Goal: Information Seeking & Learning: Learn about a topic

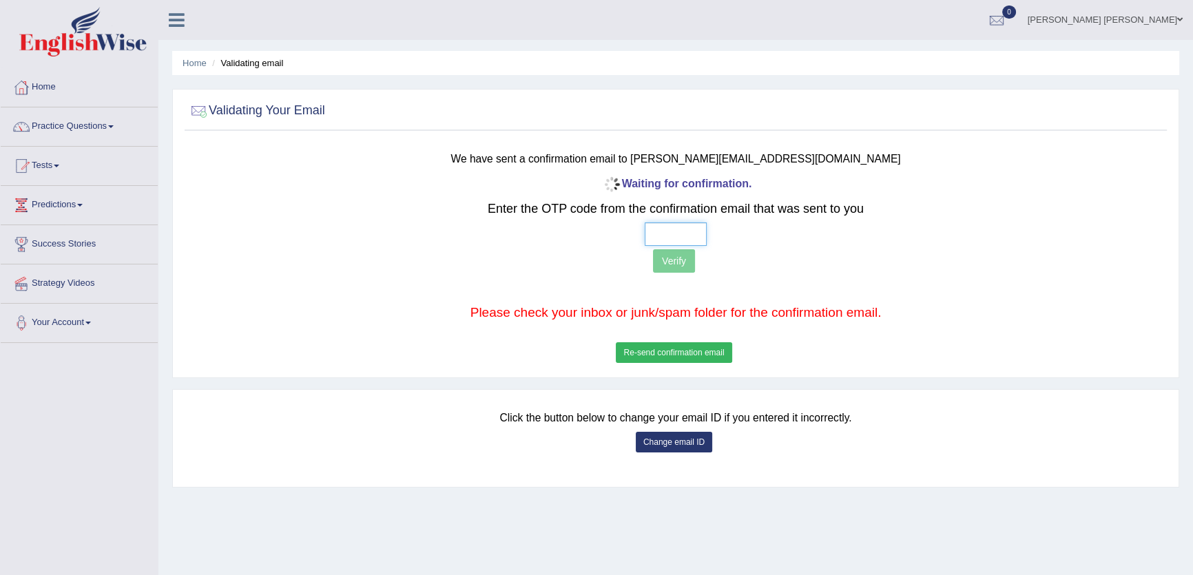
click at [652, 238] on input "text" at bounding box center [676, 233] width 62 height 23
click at [668, 346] on button "Re-send confirmation email" at bounding box center [674, 352] width 116 height 21
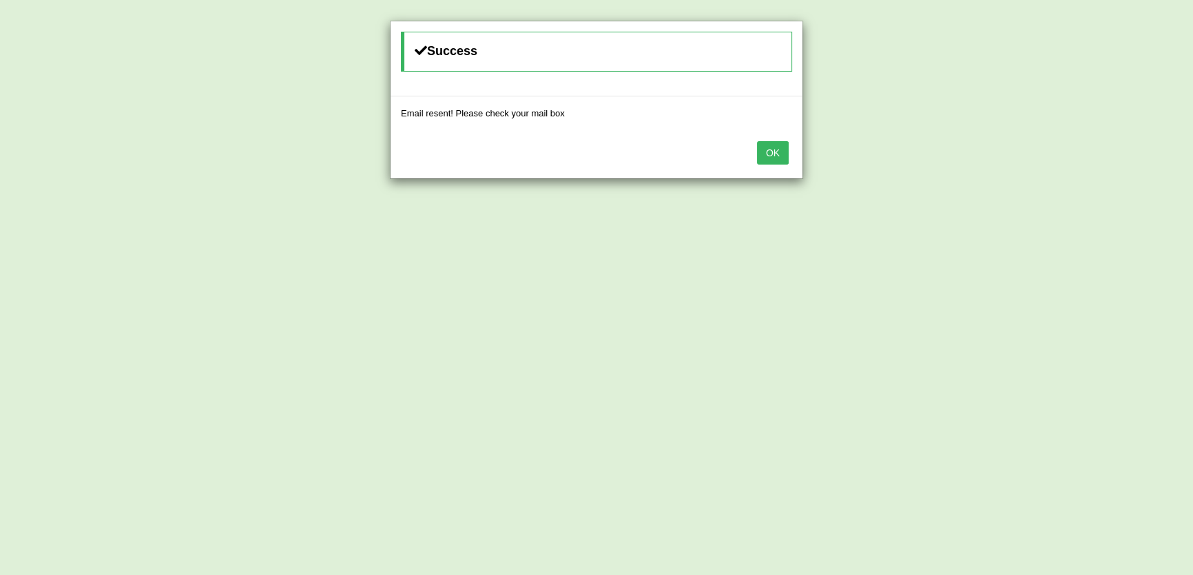
click at [773, 153] on button "OK" at bounding box center [773, 152] width 32 height 23
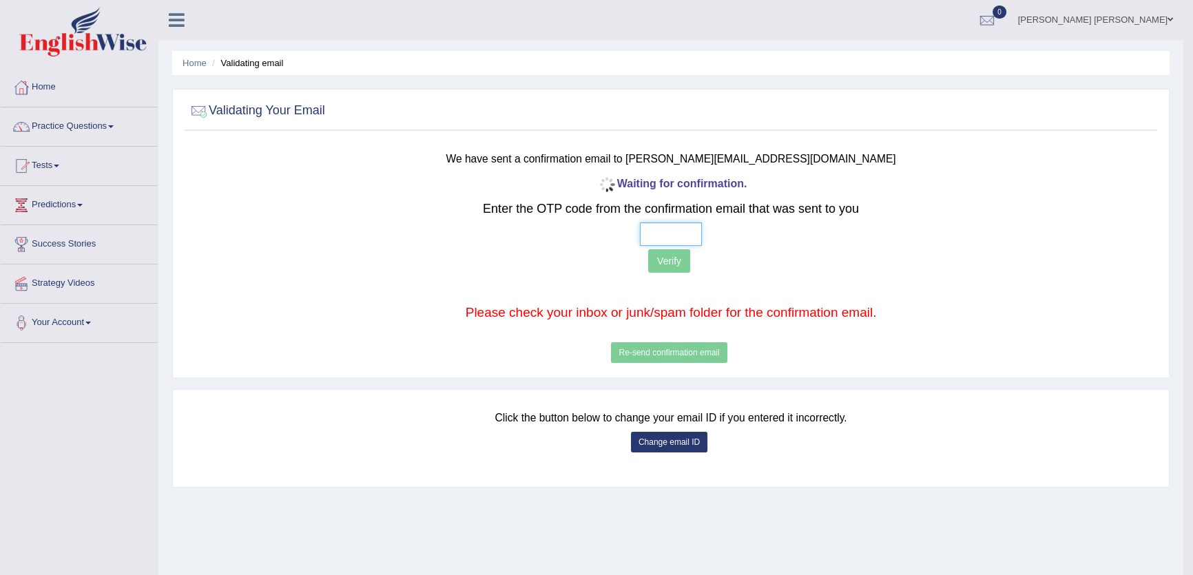
click at [640, 234] on input "text" at bounding box center [671, 233] width 62 height 23
drag, startPoint x: 853, startPoint y: 156, endPoint x: 688, endPoint y: 161, distance: 164.7
click at [688, 161] on h3 "We have sent a confirmation email to Rajwant.sidhu2012@gmail.com" at bounding box center [671, 157] width 802 height 18
copy small "Rajwant.sidhu2012@gmail.com"
click at [669, 443] on button "Change email ID" at bounding box center [669, 442] width 76 height 21
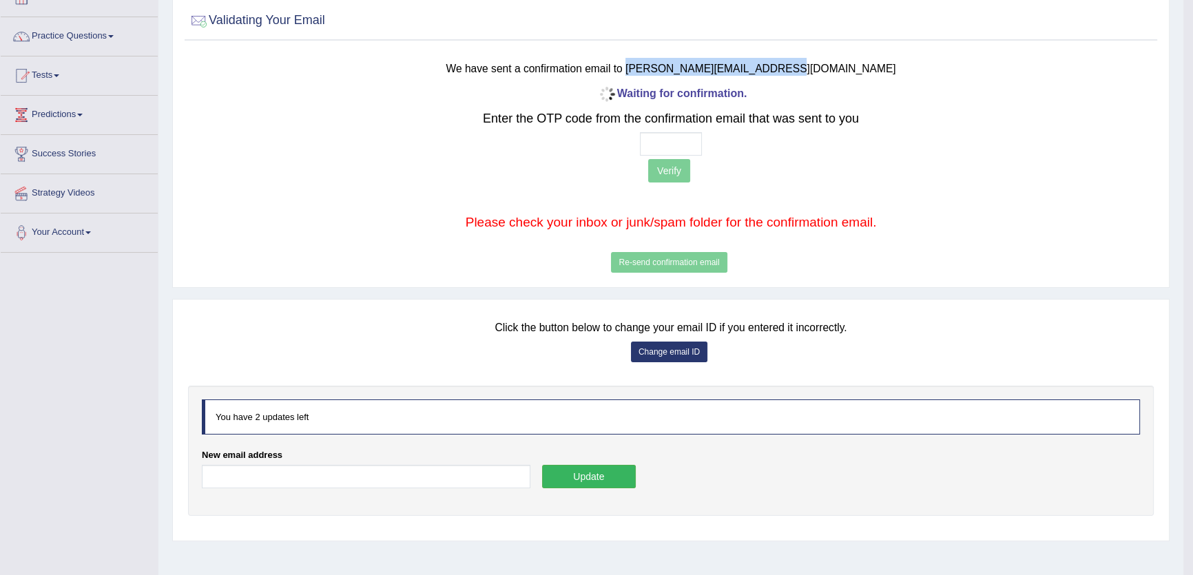
scroll to position [147, 0]
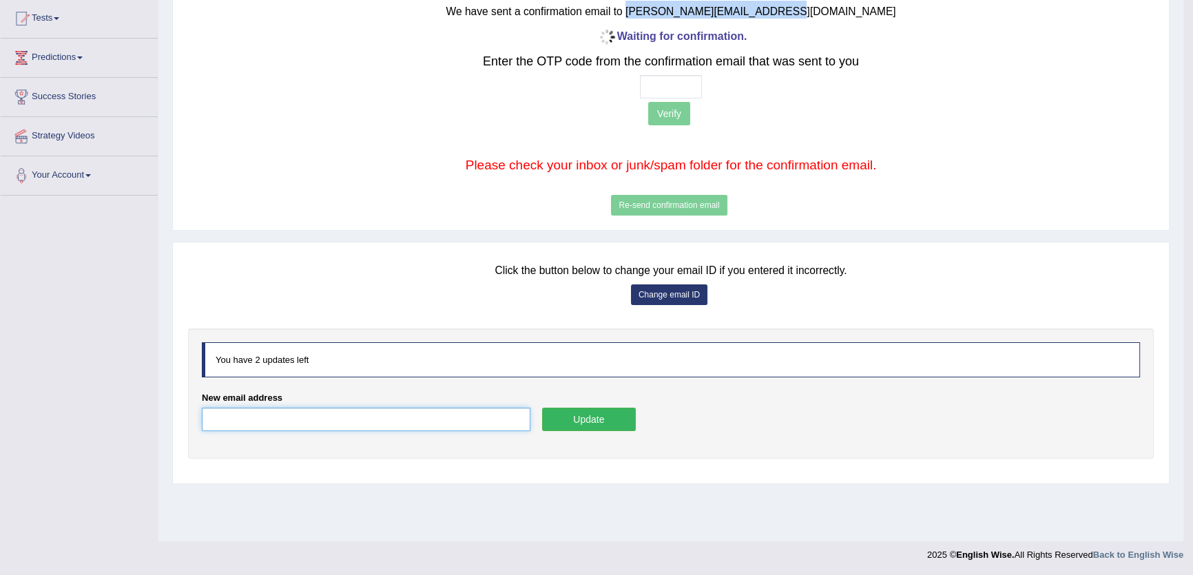
click at [349, 408] on input "New email address" at bounding box center [366, 419] width 329 height 23
click at [347, 423] on input "New email address" at bounding box center [366, 419] width 329 height 23
paste input "Rajwant.sidhu2012@gmail.com"
drag, startPoint x: 218, startPoint y: 416, endPoint x: 209, endPoint y: 414, distance: 9.2
click at [214, 415] on input "Rajwant.sidhu2012@gmail.com" at bounding box center [366, 419] width 329 height 23
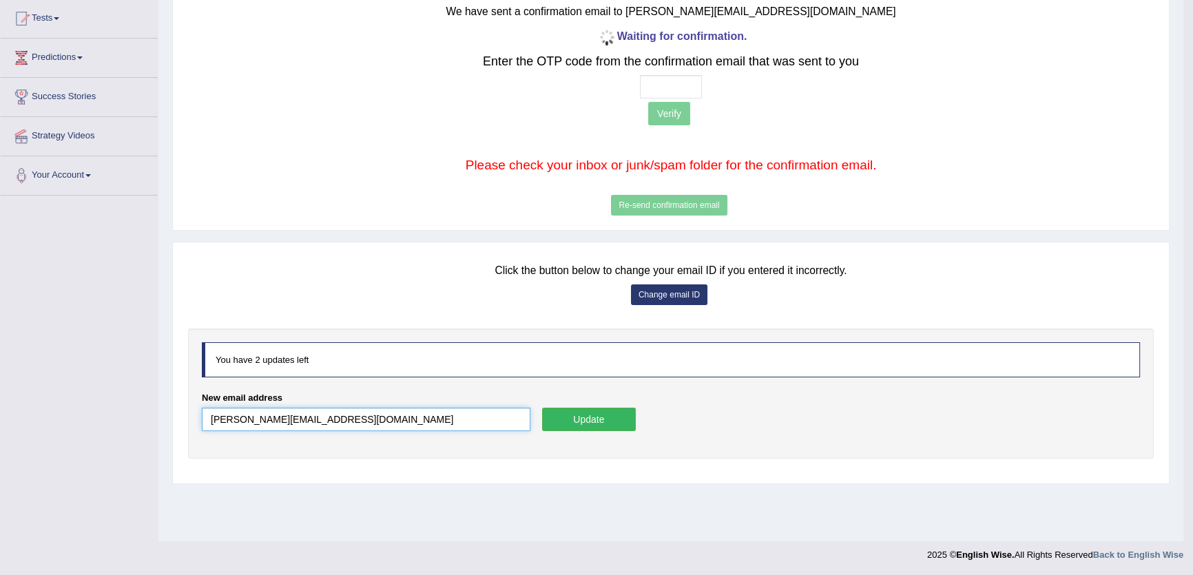
type input "rajwant.sidhu2012@gmail.com"
click at [612, 408] on button "Update" at bounding box center [589, 419] width 94 height 23
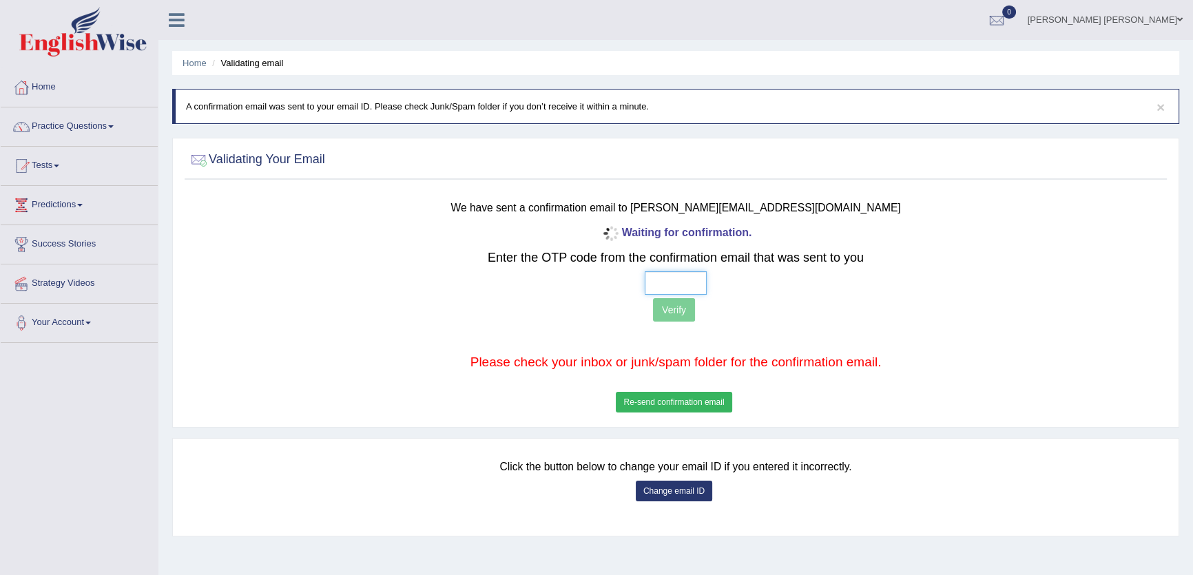
click at [648, 283] on input "text" at bounding box center [676, 282] width 62 height 23
type input "3 3 0 7"
click at [674, 309] on button "Verify" at bounding box center [674, 309] width 42 height 23
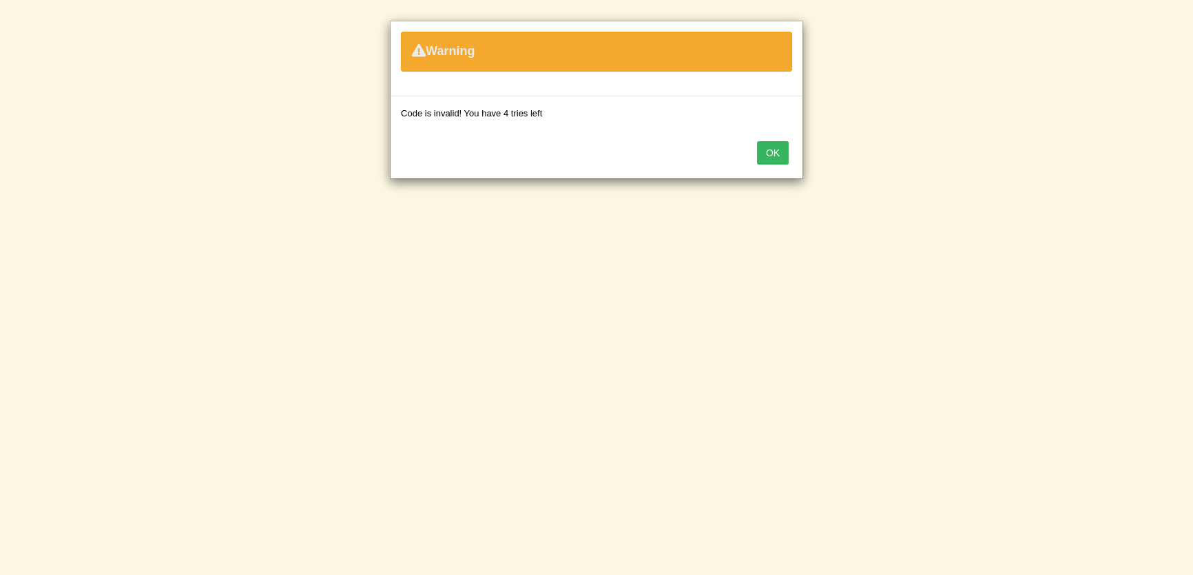
click at [776, 157] on button "OK" at bounding box center [773, 152] width 32 height 23
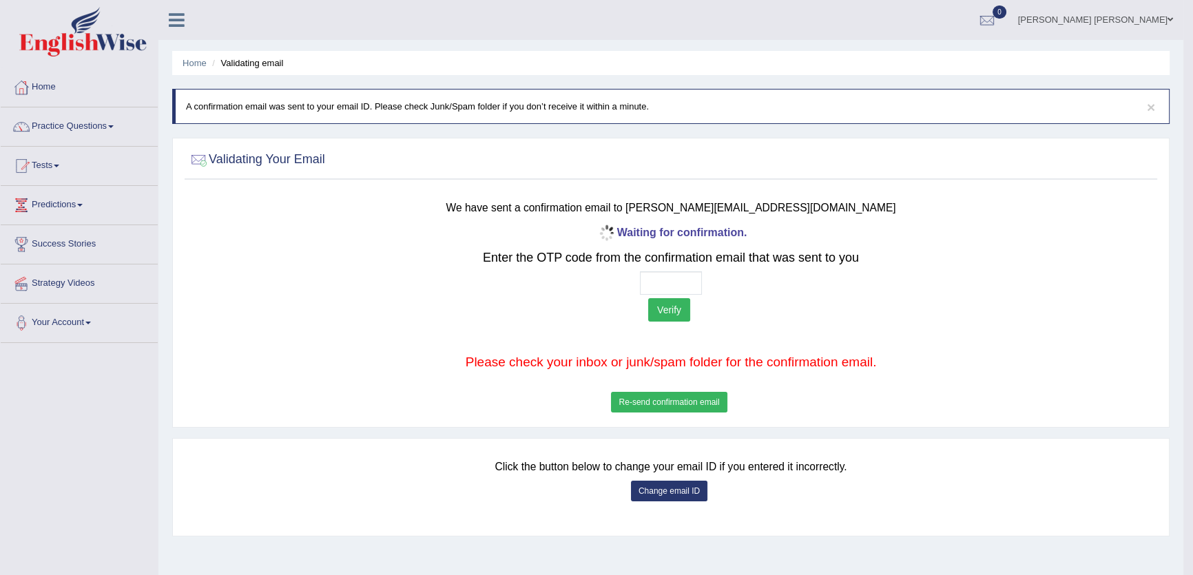
click at [639, 298] on p "Verify" at bounding box center [671, 311] width 802 height 27
click at [645, 291] on input "text" at bounding box center [671, 282] width 62 height 23
type input "8 6 2 0"
click at [676, 315] on button "Verify" at bounding box center [669, 309] width 42 height 23
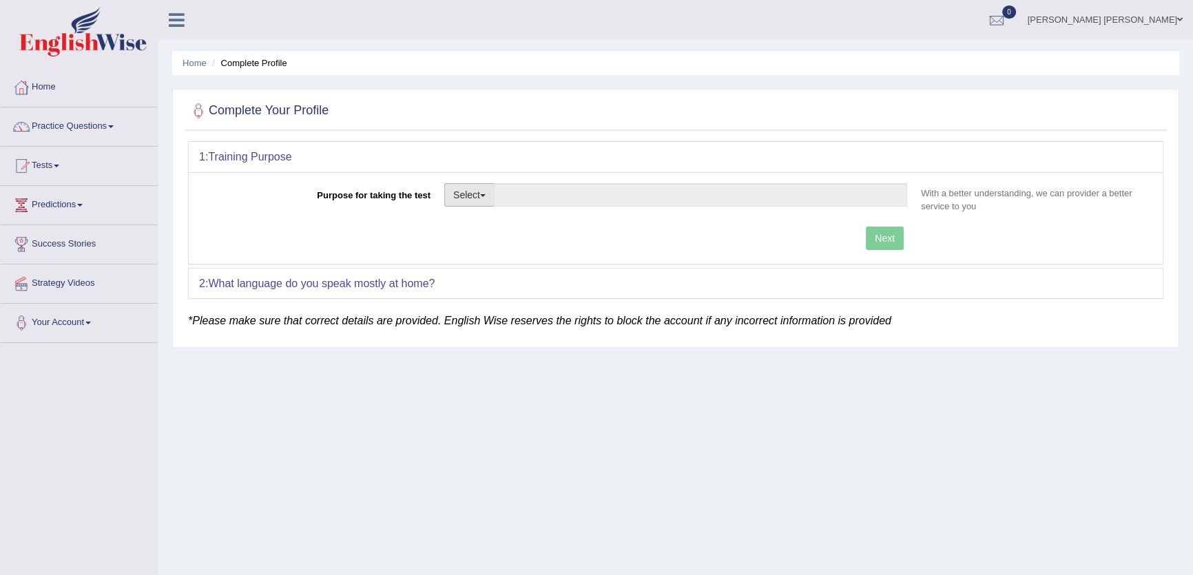
click at [470, 190] on button "Select" at bounding box center [469, 194] width 50 height 23
click at [479, 241] on link "Permanent Residency" at bounding box center [506, 243] width 123 height 18
type input "Permanent Residency"
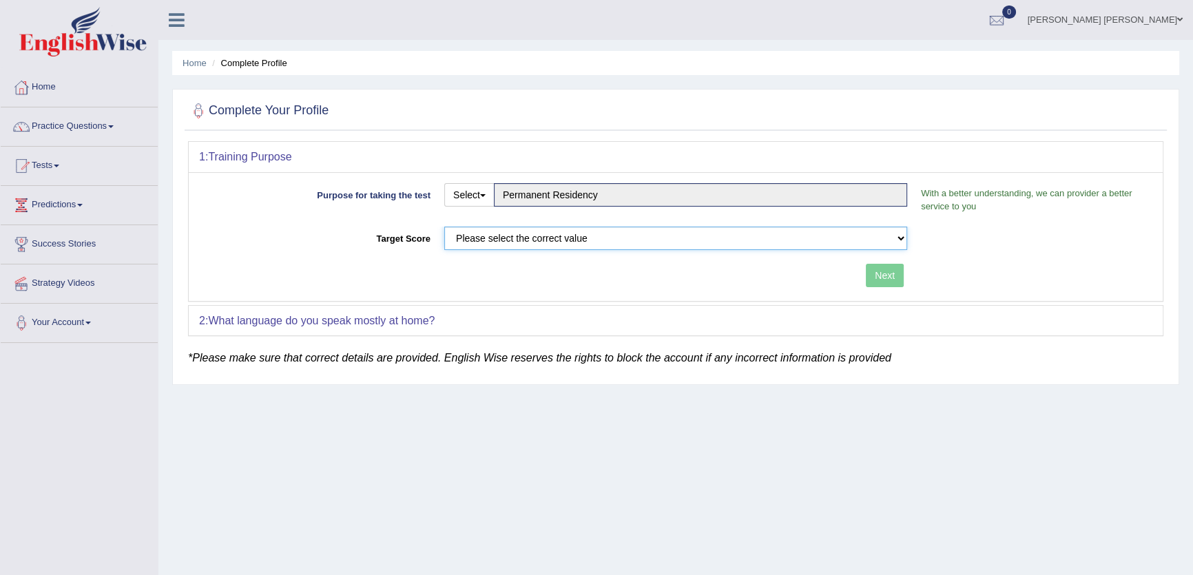
click at [481, 238] on select "Please select the correct value 50 (6 bands) 58 (6.5 bands) 65 (7 bands) 79 (8 …" at bounding box center [675, 238] width 463 height 23
select select "50"
click at [444, 227] on select "Please select the correct value 50 (6 bands) 58 (6.5 bands) 65 (7 bands) 79 (8 …" at bounding box center [675, 238] width 463 height 23
click at [866, 273] on button "Next" at bounding box center [885, 275] width 38 height 23
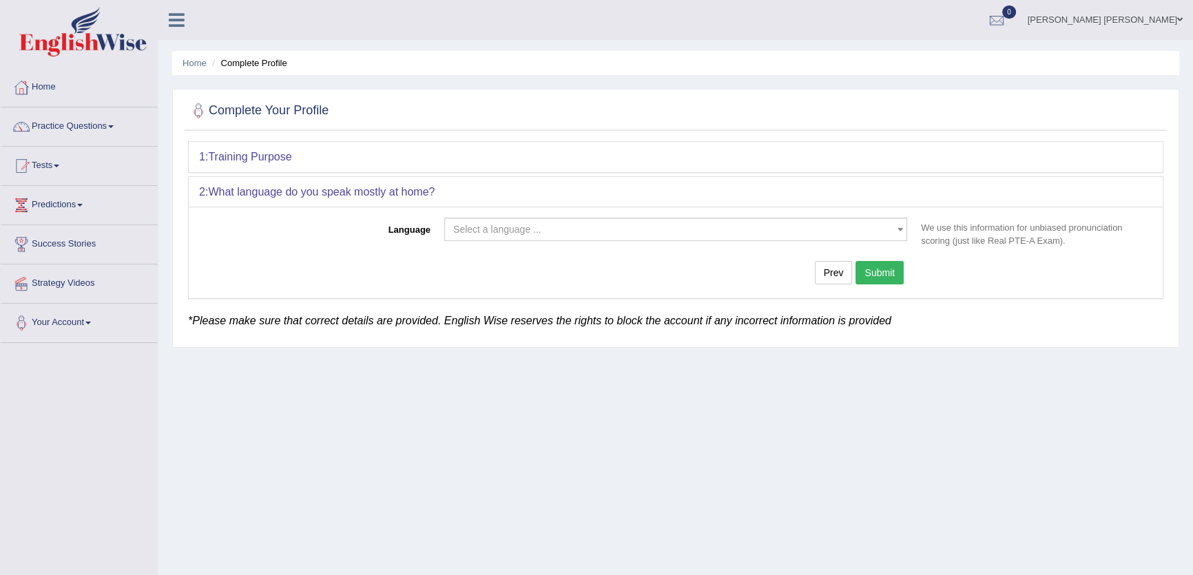
click at [605, 214] on div "Language Select a language ... Afrikaans Albanian Amharic Arabic Armenian Ashan…" at bounding box center [676, 253] width 974 height 92
click at [601, 232] on span "Select a language ..." at bounding box center [671, 229] width 437 height 14
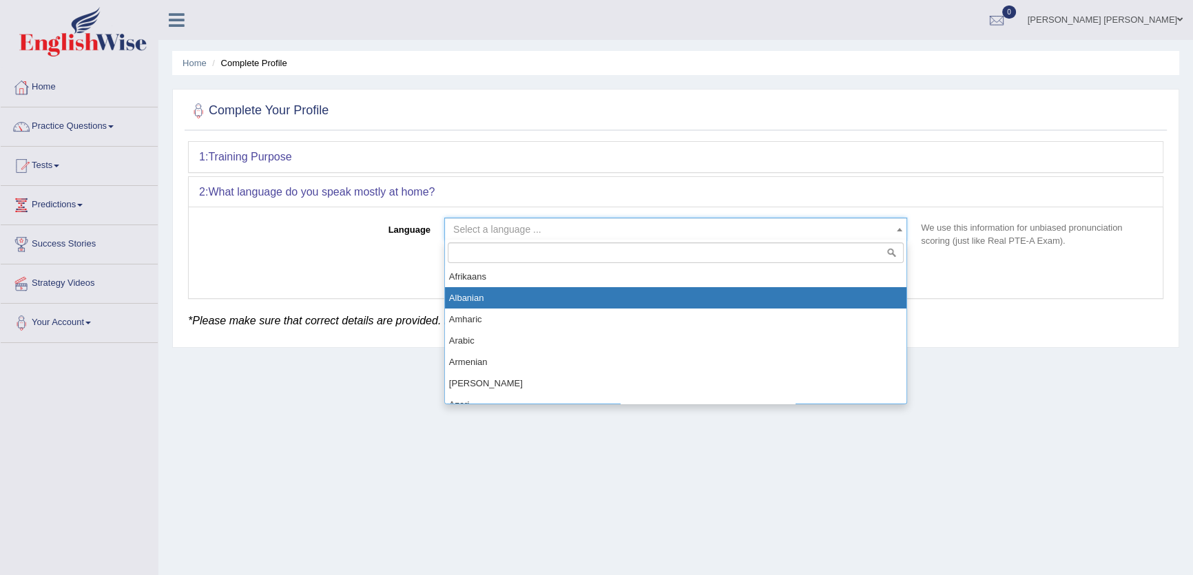
drag, startPoint x: 592, startPoint y: 315, endPoint x: 600, endPoint y: 311, distance: 9.2
select select "Amharic"
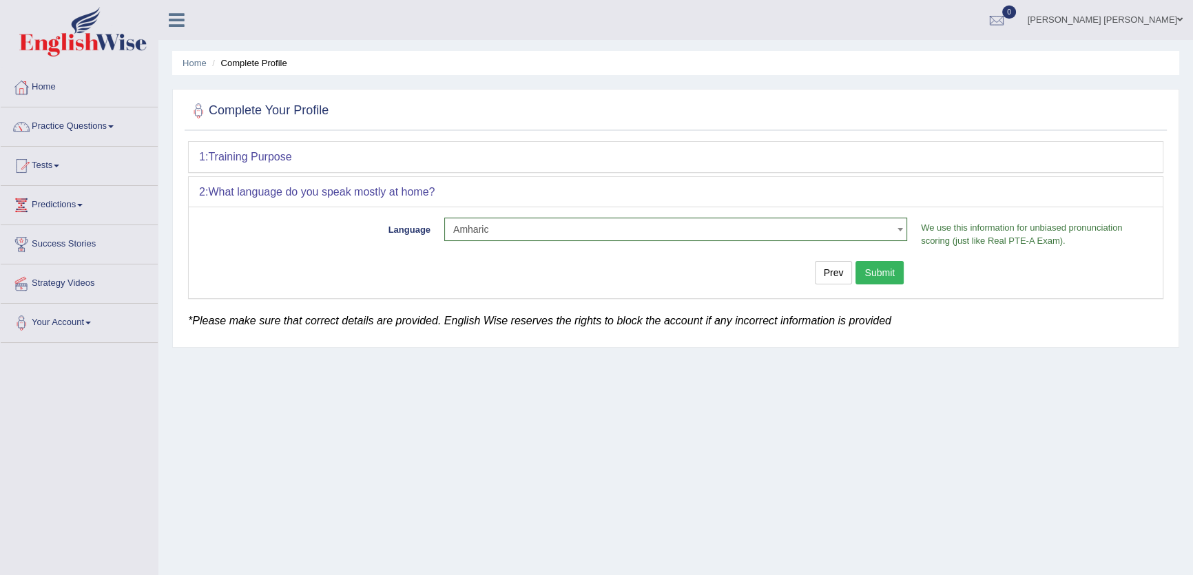
click at [881, 279] on button "Submit" at bounding box center [880, 272] width 48 height 23
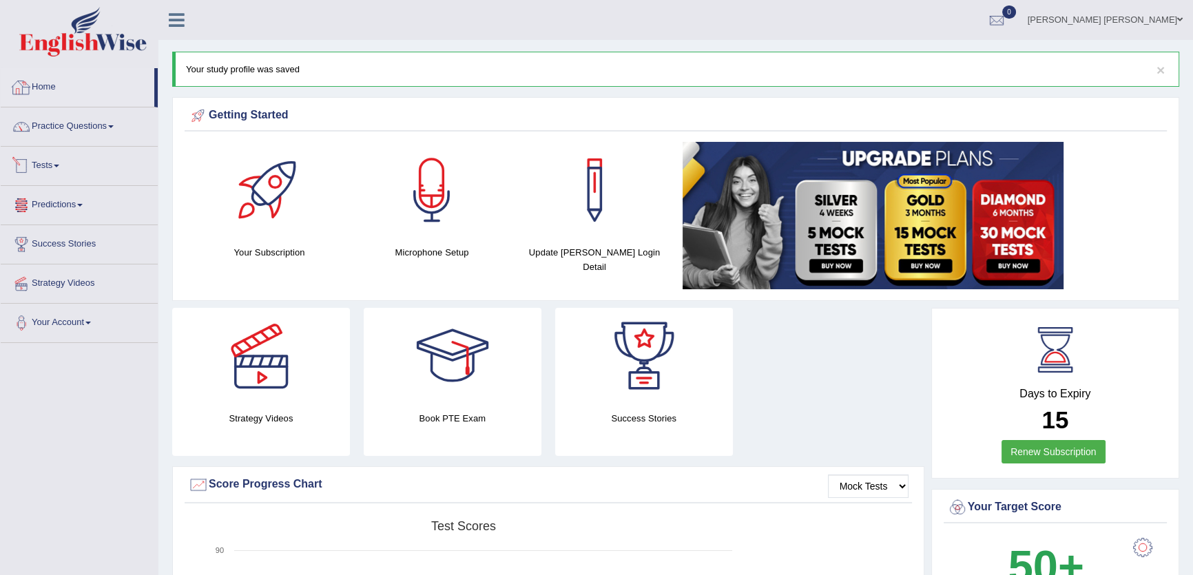
click at [54, 173] on link "Tests" at bounding box center [79, 164] width 157 height 34
click at [82, 224] on link "Take Mock Test" at bounding box center [89, 222] width 129 height 25
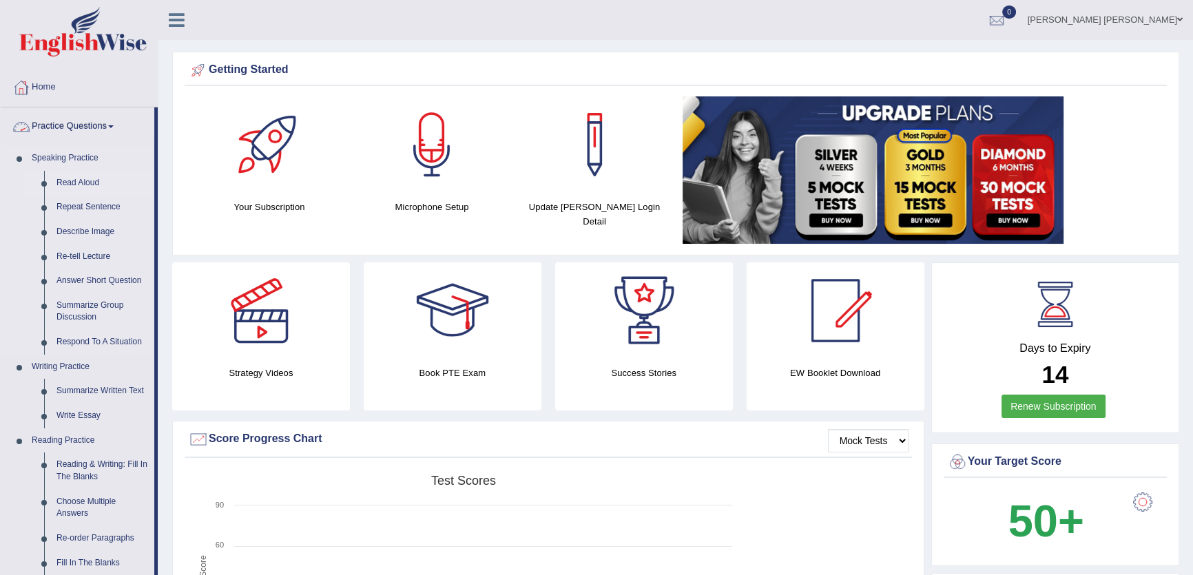
click at [92, 180] on link "Read Aloud" at bounding box center [102, 183] width 104 height 25
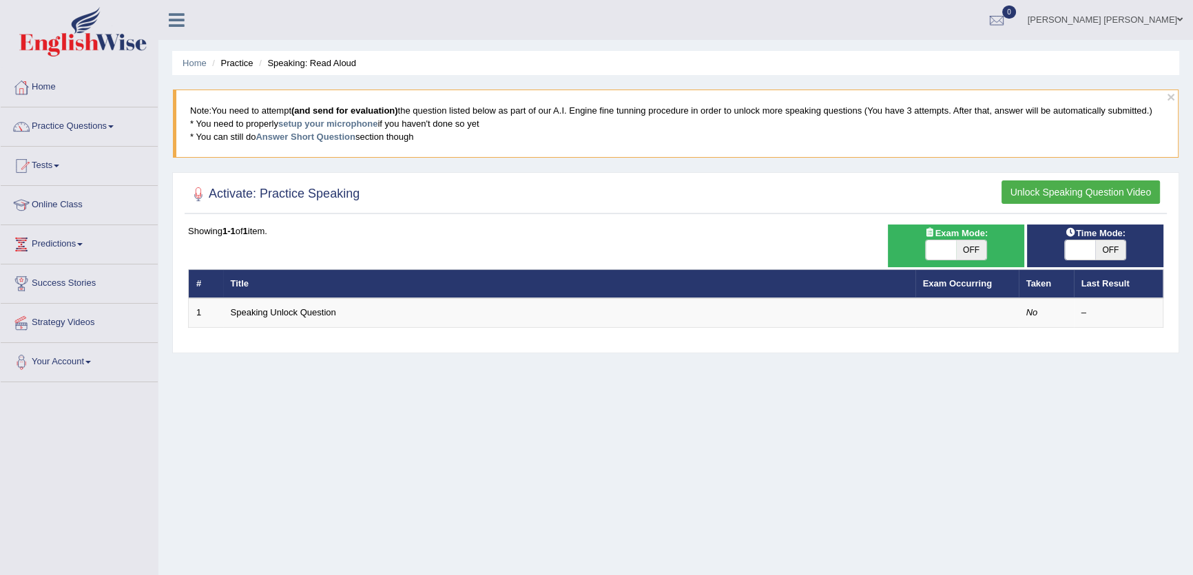
click at [268, 311] on link "Speaking Unlock Question" at bounding box center [283, 312] width 105 height 10
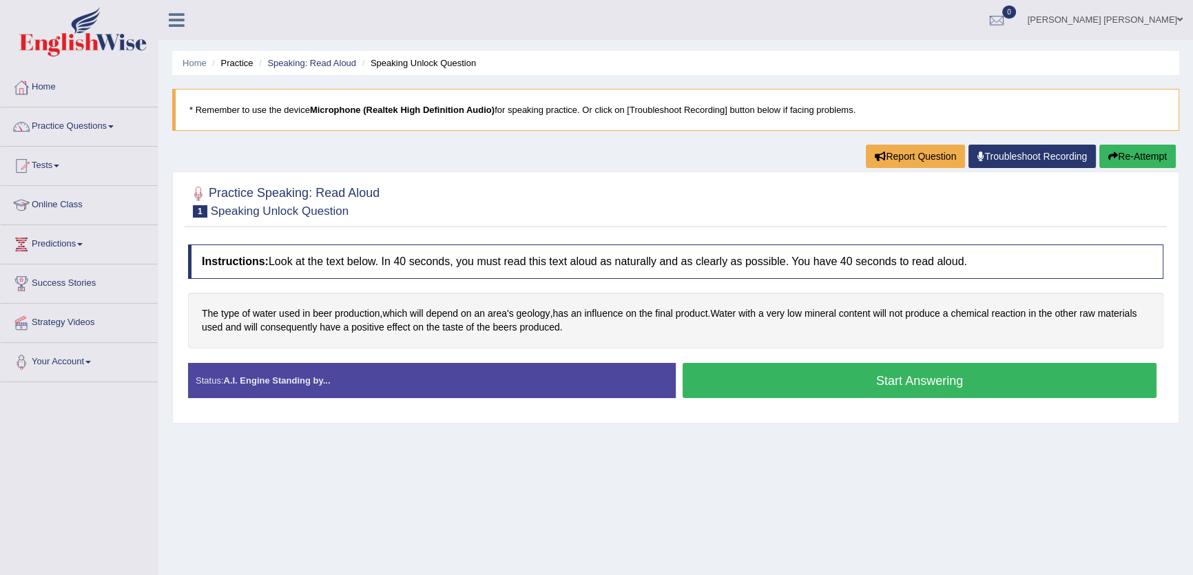
click at [899, 382] on button "Start Answering" at bounding box center [920, 380] width 474 height 35
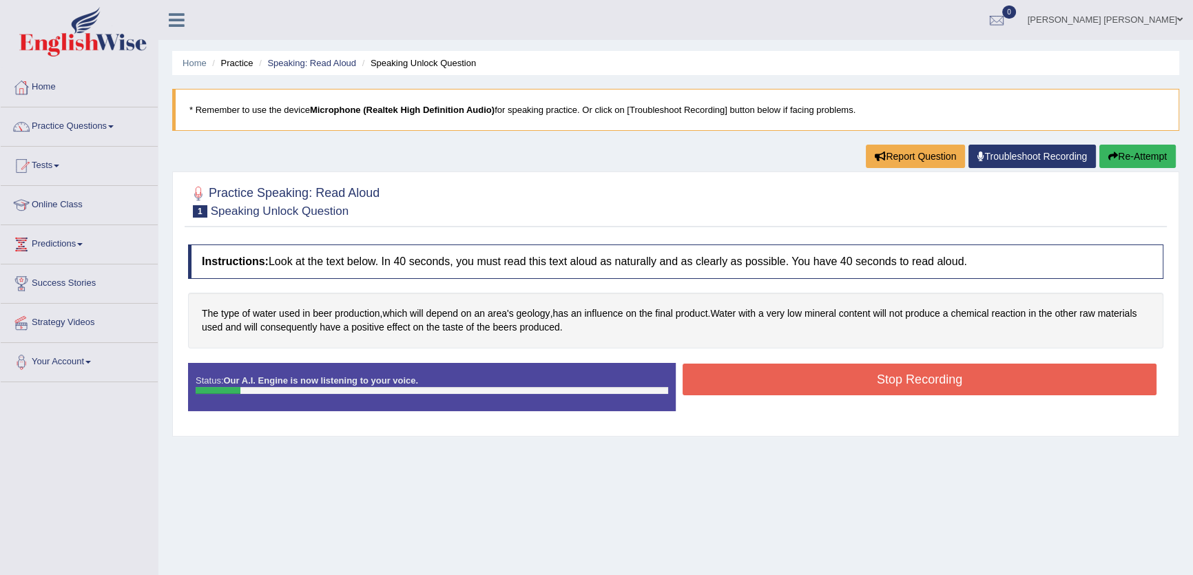
click at [899, 382] on button "Stop Recording" at bounding box center [920, 380] width 474 height 32
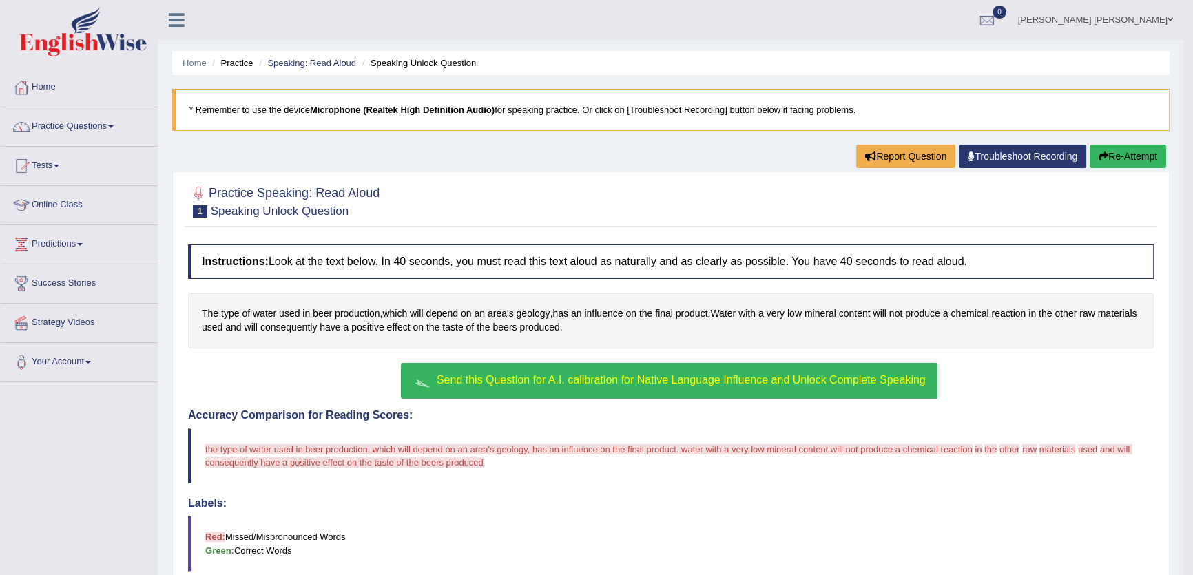
click at [647, 382] on span "Send this Question for A.I. calibration for Native Language Influence and Unloc…" at bounding box center [681, 380] width 489 height 12
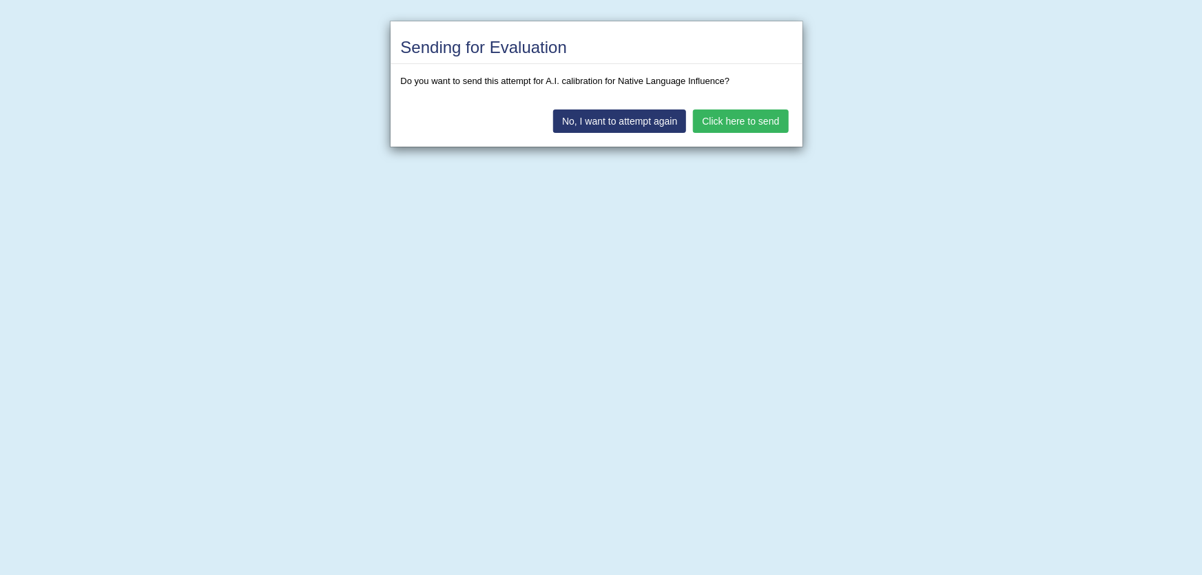
click at [725, 118] on button "Click here to send" at bounding box center [740, 121] width 95 height 23
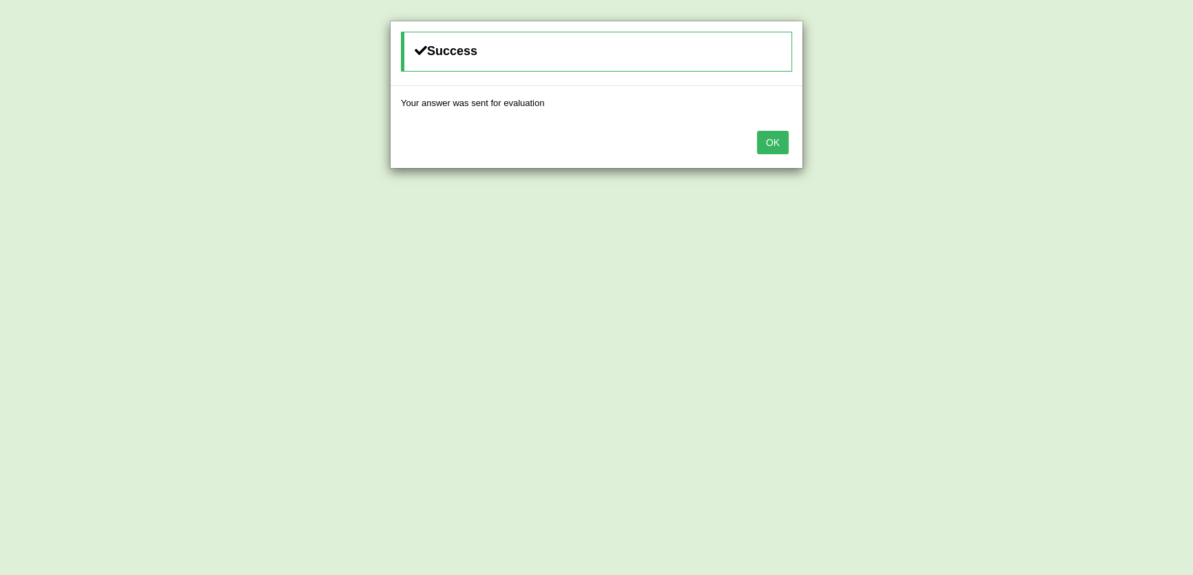
click at [782, 131] on button "OK" at bounding box center [773, 142] width 32 height 23
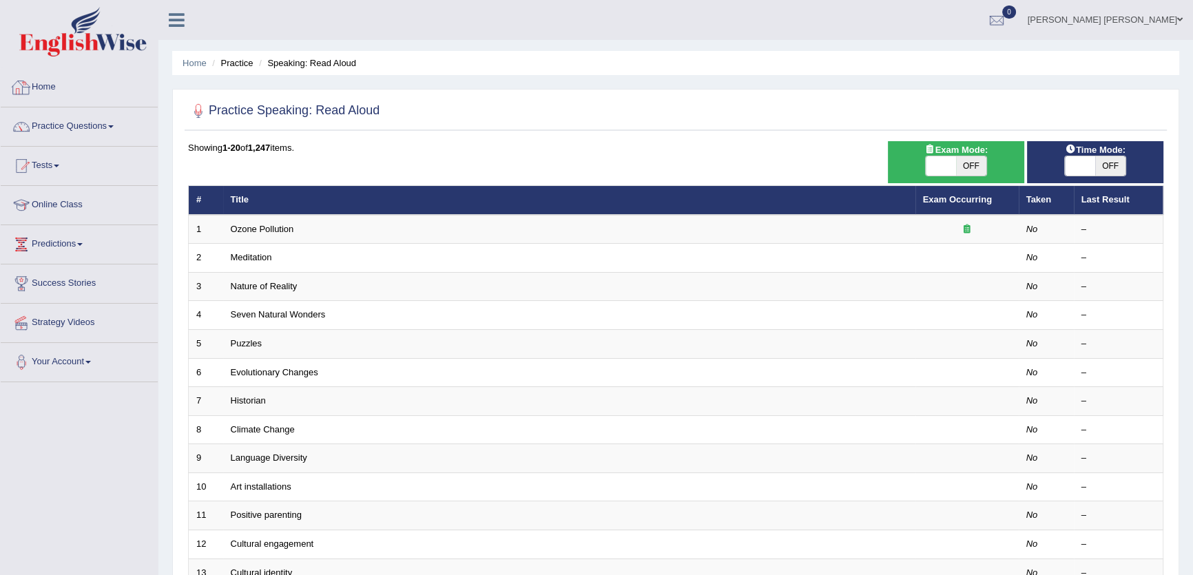
click at [35, 92] on link "Home" at bounding box center [79, 85] width 157 height 34
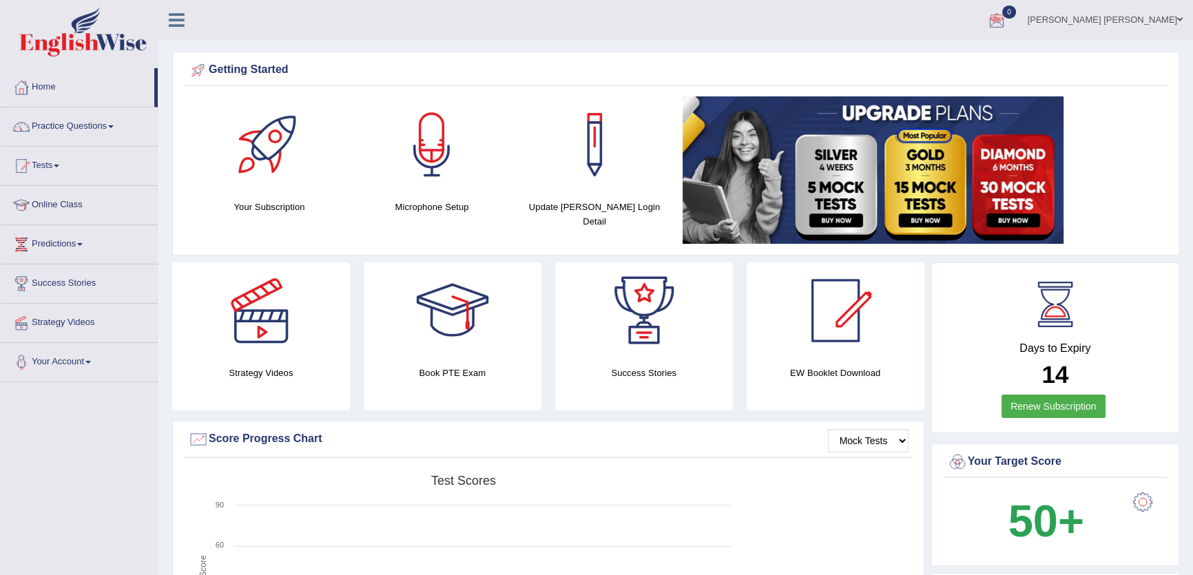
click at [1090, 12] on link "[PERSON_NAME] [PERSON_NAME]" at bounding box center [1105, 18] width 176 height 36
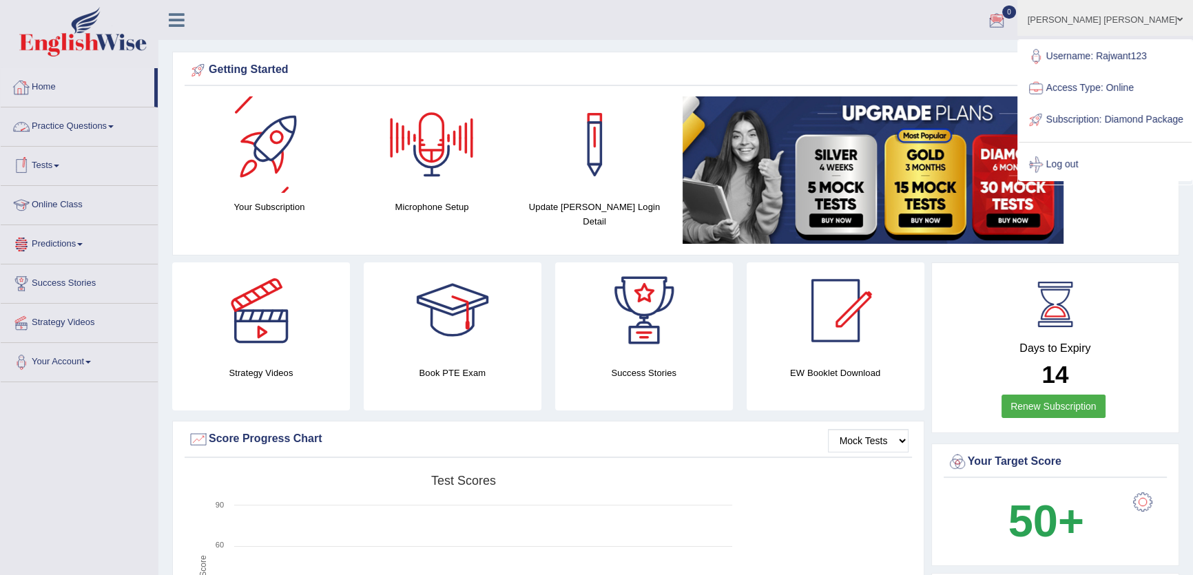
click at [85, 92] on link "Home" at bounding box center [78, 85] width 154 height 34
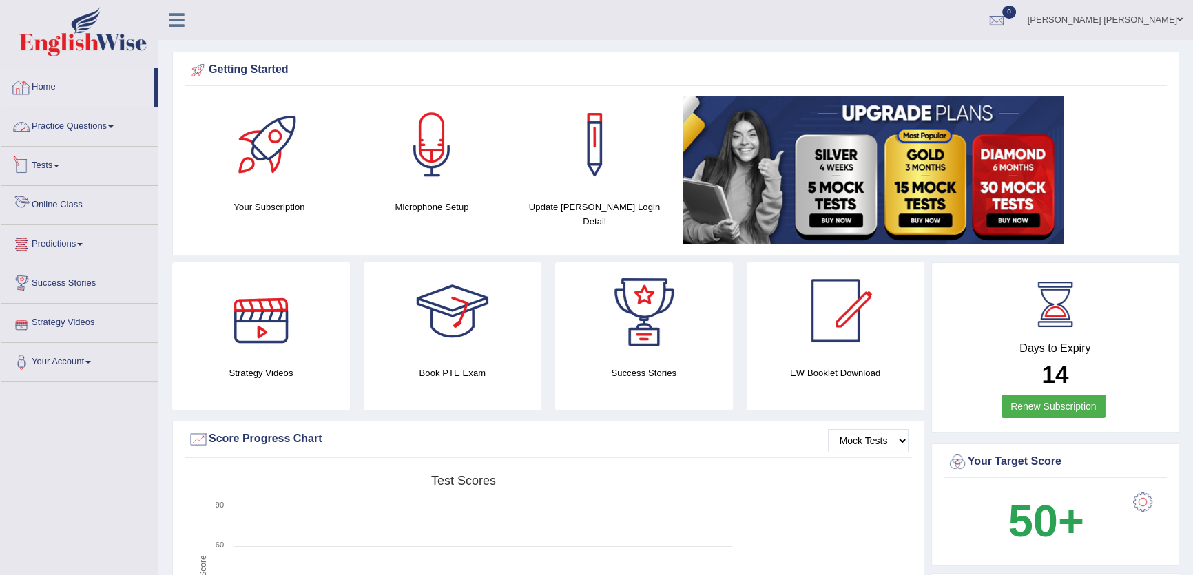
click at [64, 120] on link "Practice Questions" at bounding box center [79, 124] width 157 height 34
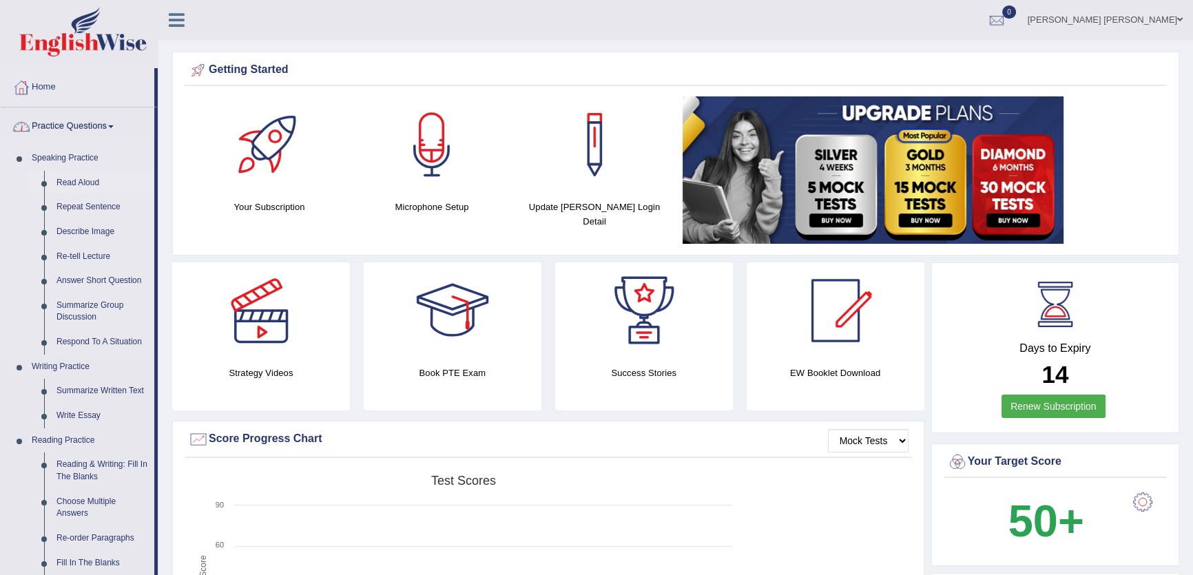
click at [77, 179] on link "Read Aloud" at bounding box center [102, 183] width 104 height 25
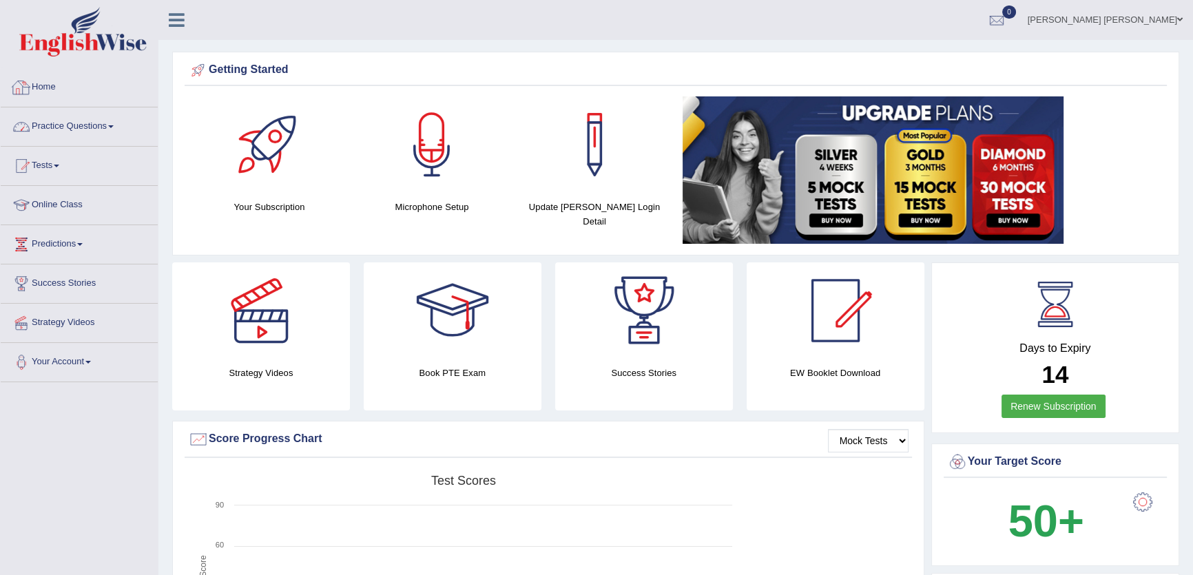
click at [82, 115] on link "Practice Questions" at bounding box center [79, 124] width 157 height 34
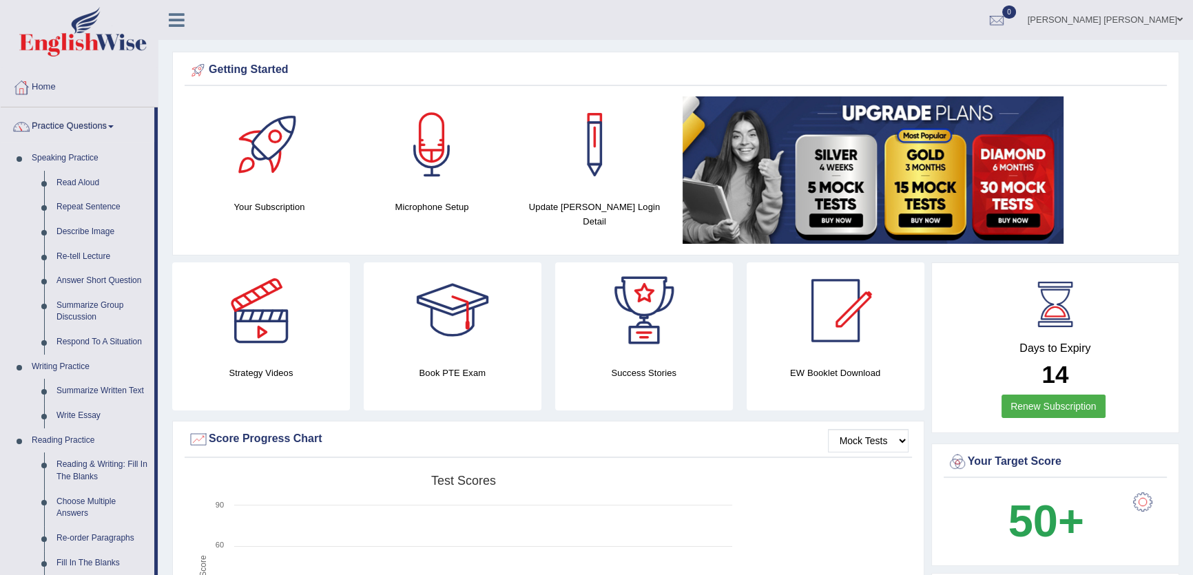
click at [79, 141] on link "Practice Questions" at bounding box center [78, 124] width 154 height 34
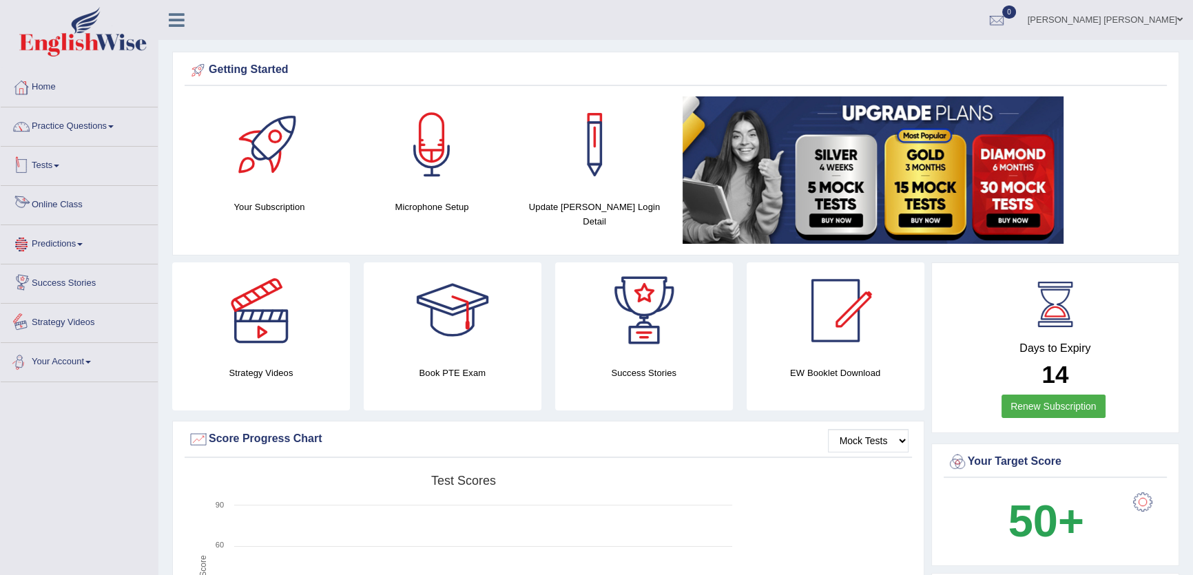
click at [83, 131] on link "Practice Questions" at bounding box center [79, 124] width 157 height 34
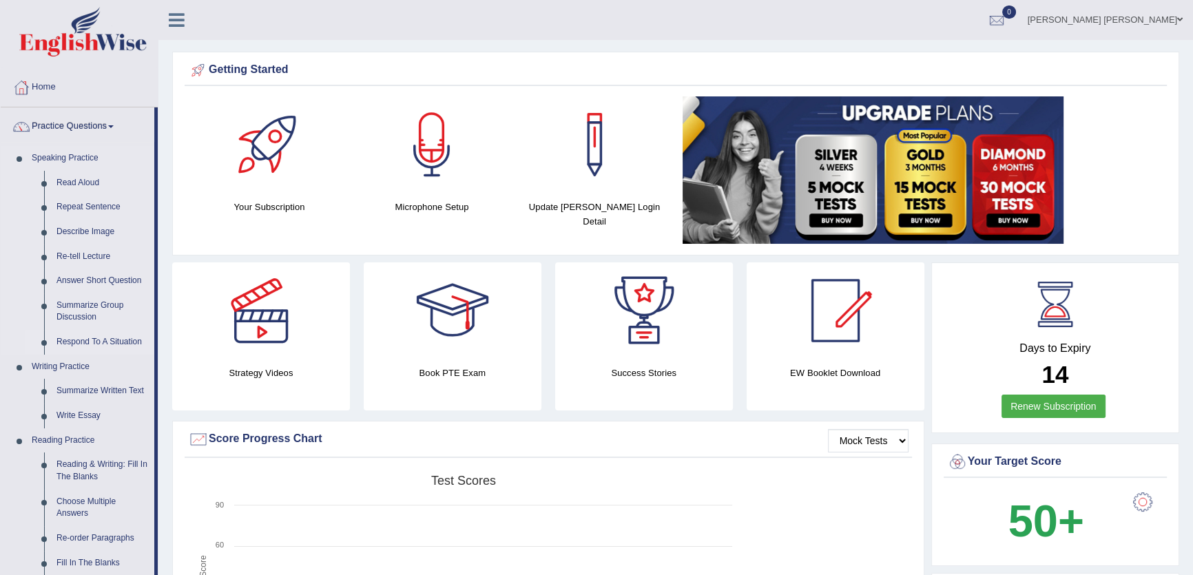
click at [85, 338] on link "Respond To A Situation" at bounding box center [102, 342] width 104 height 25
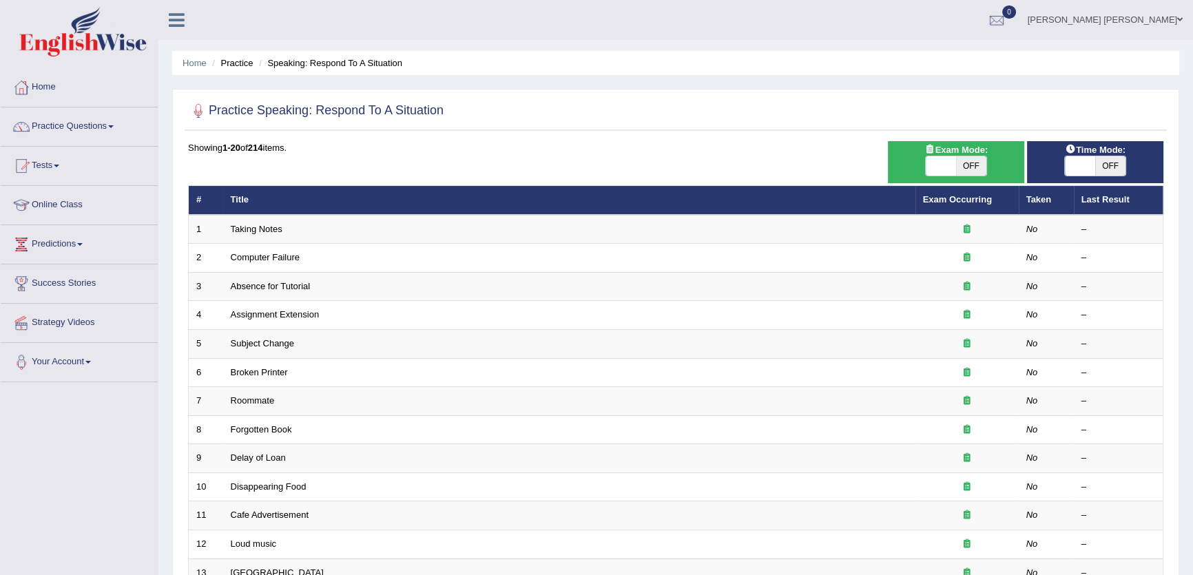
click at [1099, 165] on span "OFF" at bounding box center [1110, 165] width 30 height 19
checkbox input "true"
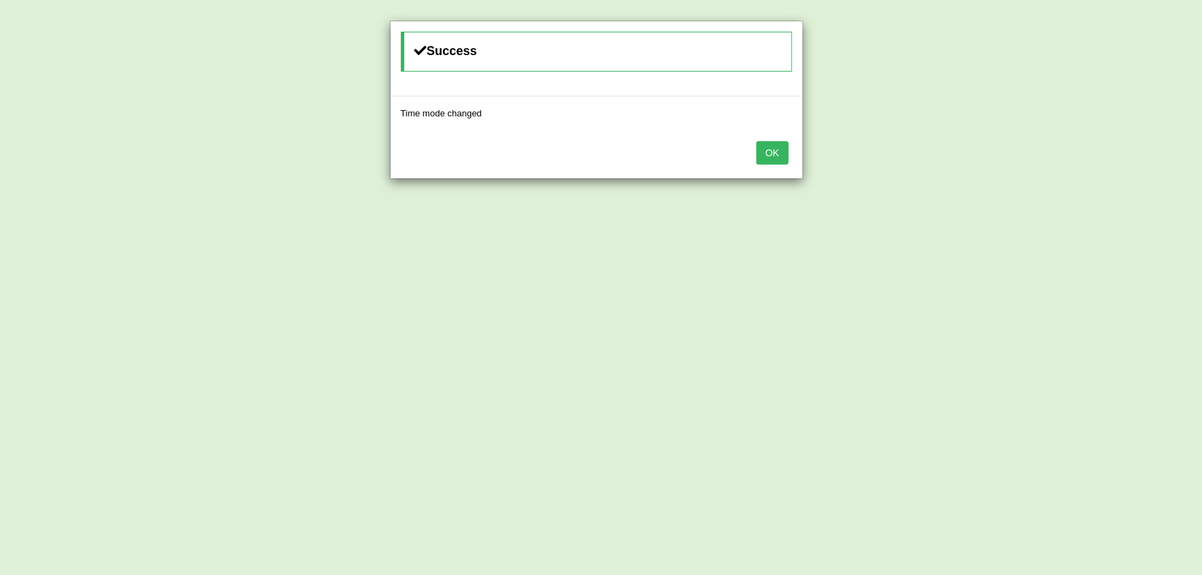
click at [776, 156] on button "OK" at bounding box center [772, 152] width 32 height 23
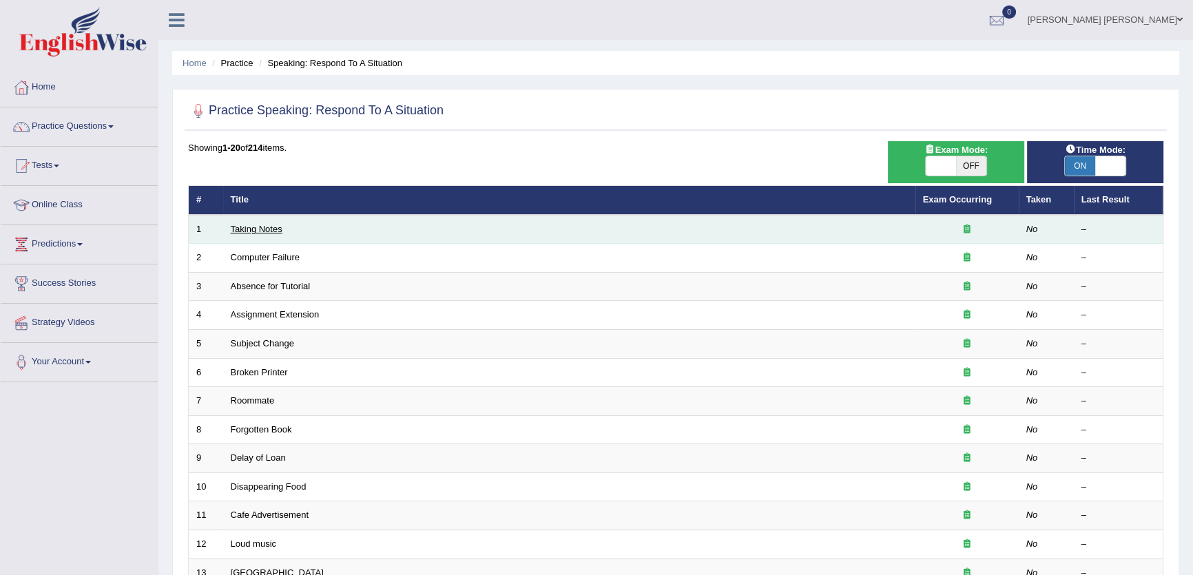
click at [273, 230] on link "Taking Notes" at bounding box center [257, 229] width 52 height 10
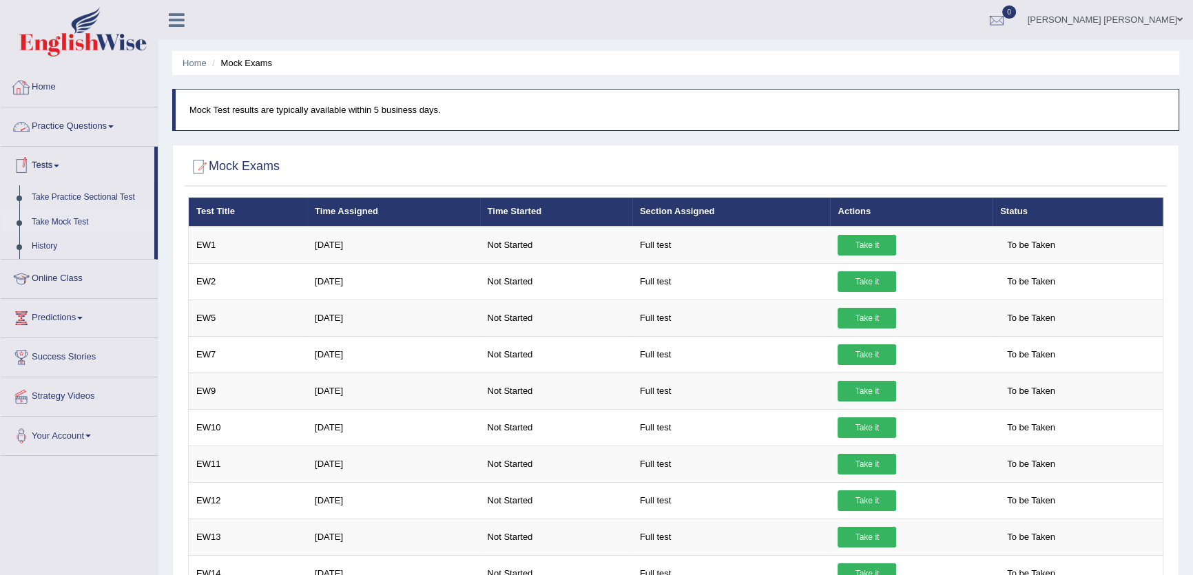
click at [55, 80] on link "Home" at bounding box center [79, 85] width 157 height 34
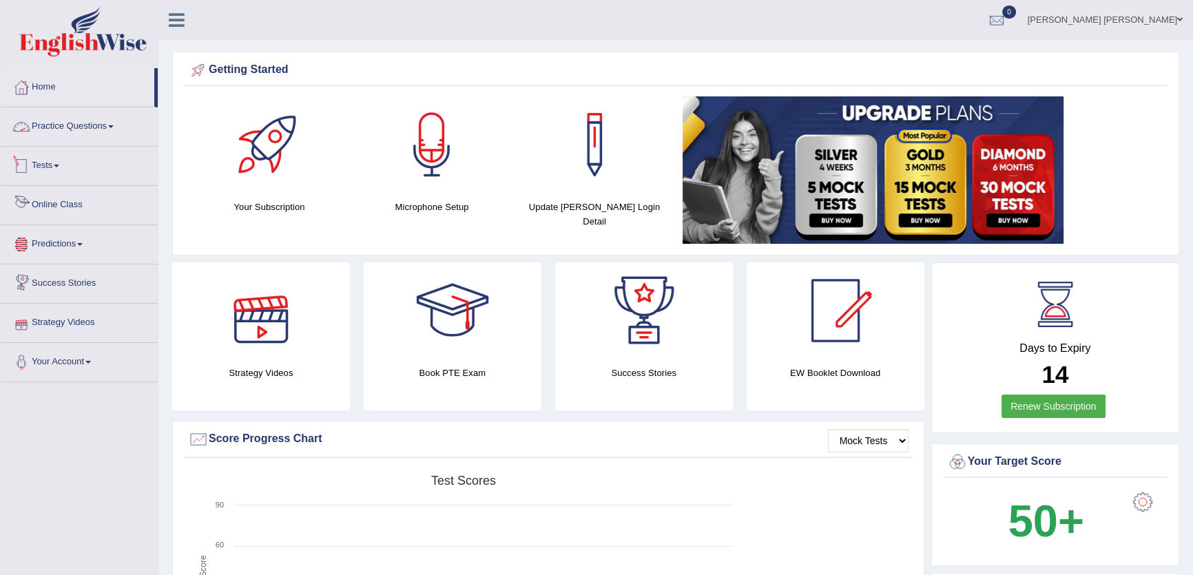
click at [94, 122] on link "Practice Questions" at bounding box center [79, 124] width 157 height 34
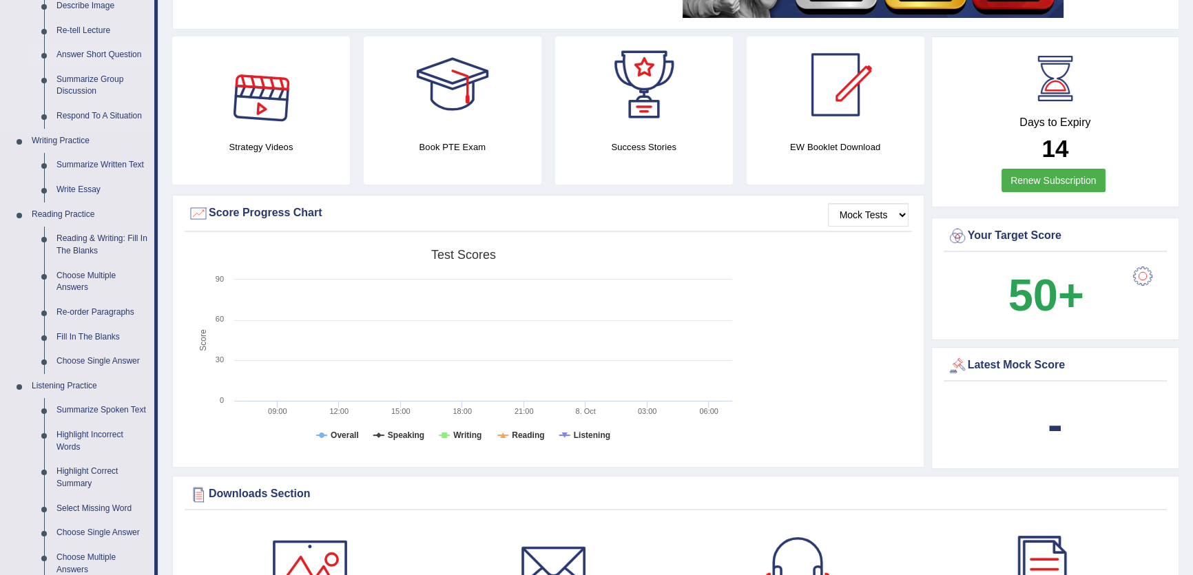
scroll to position [313, 0]
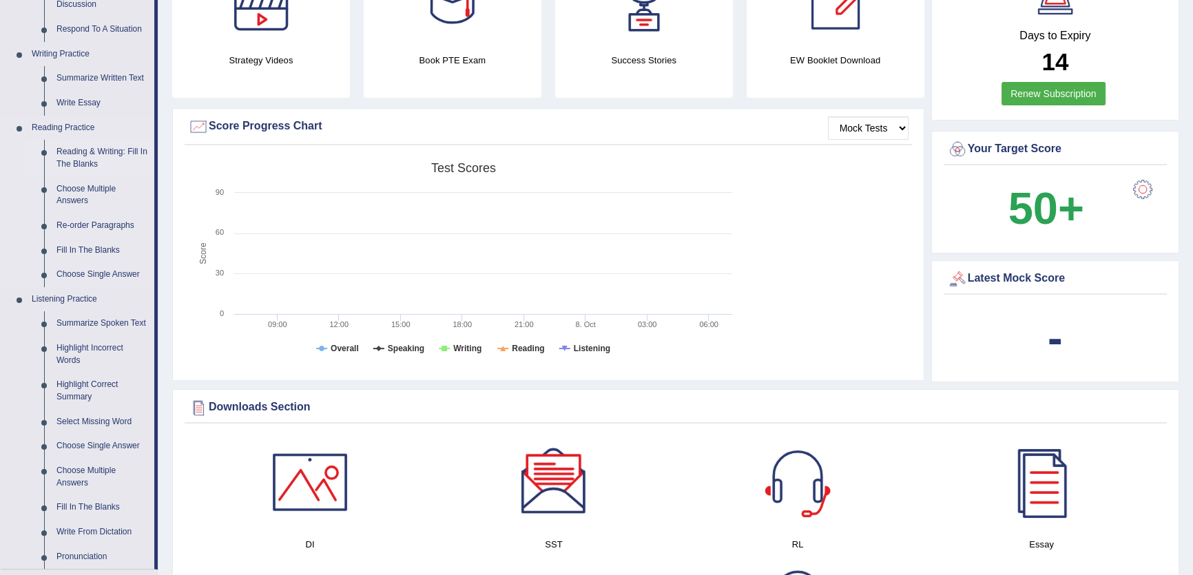
click at [89, 152] on link "Reading & Writing: Fill In The Blanks" at bounding box center [102, 158] width 104 height 37
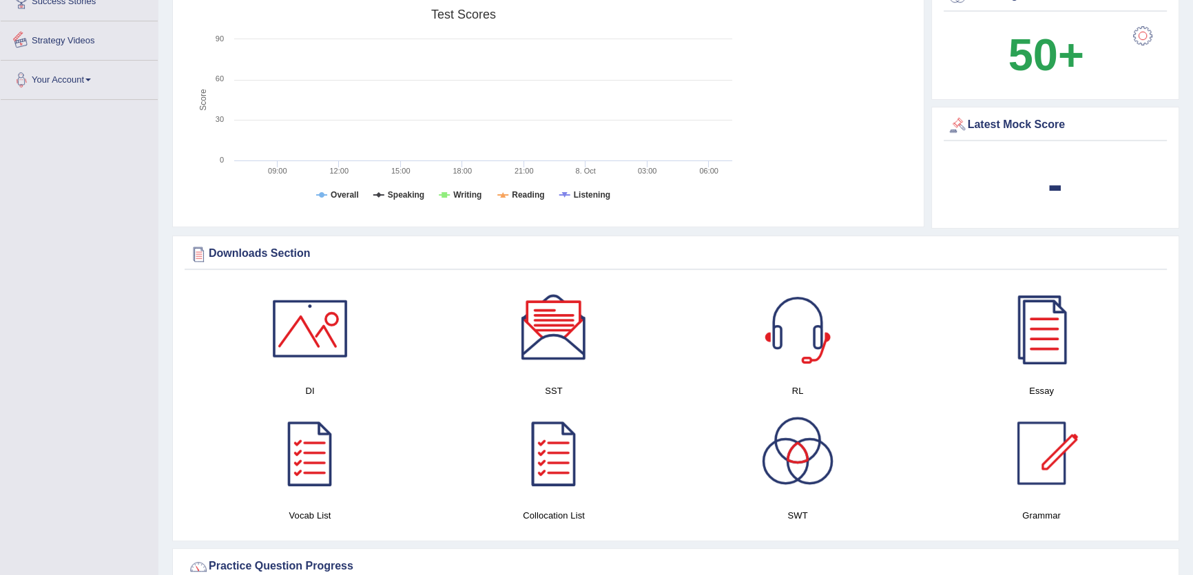
scroll to position [530, 0]
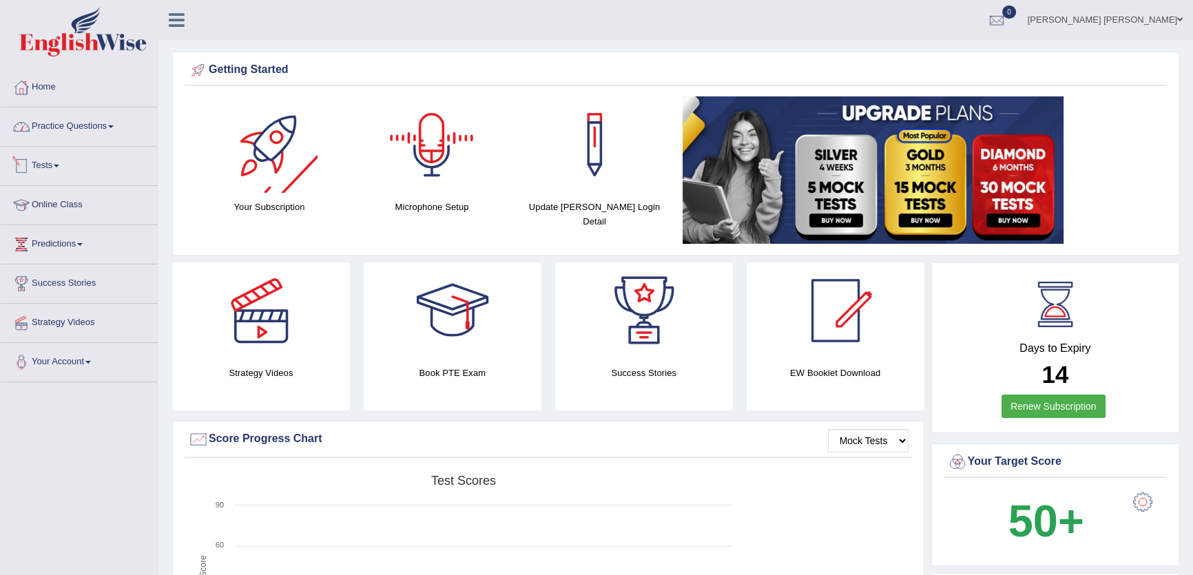
click at [121, 126] on link "Practice Questions" at bounding box center [79, 124] width 157 height 34
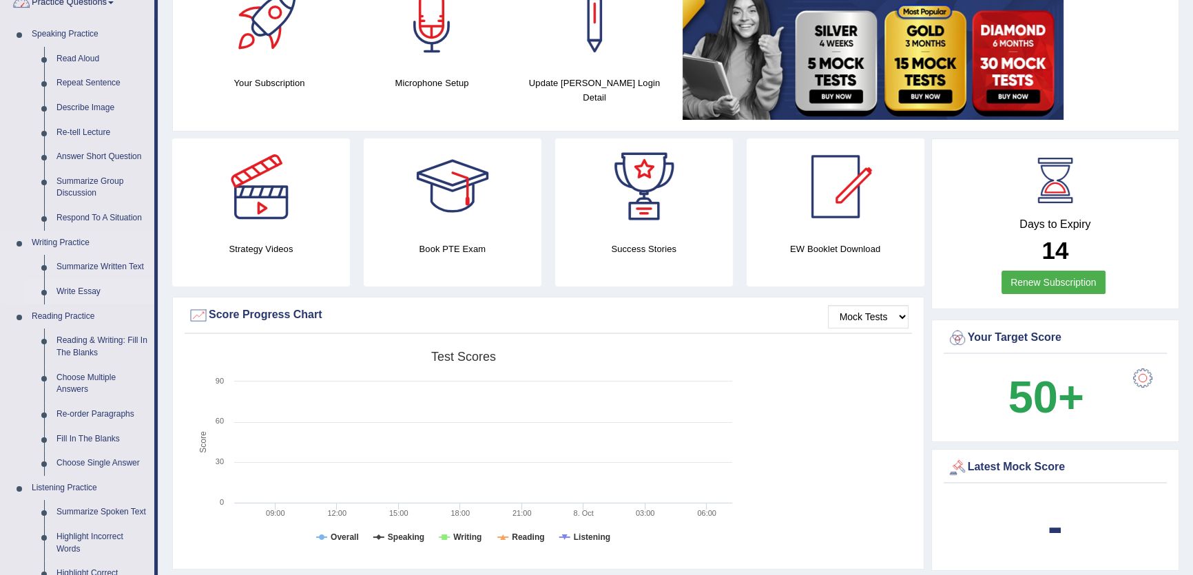
scroll to position [125, 0]
click at [83, 344] on link "Reading & Writing: Fill In The Blanks" at bounding box center [102, 346] width 104 height 37
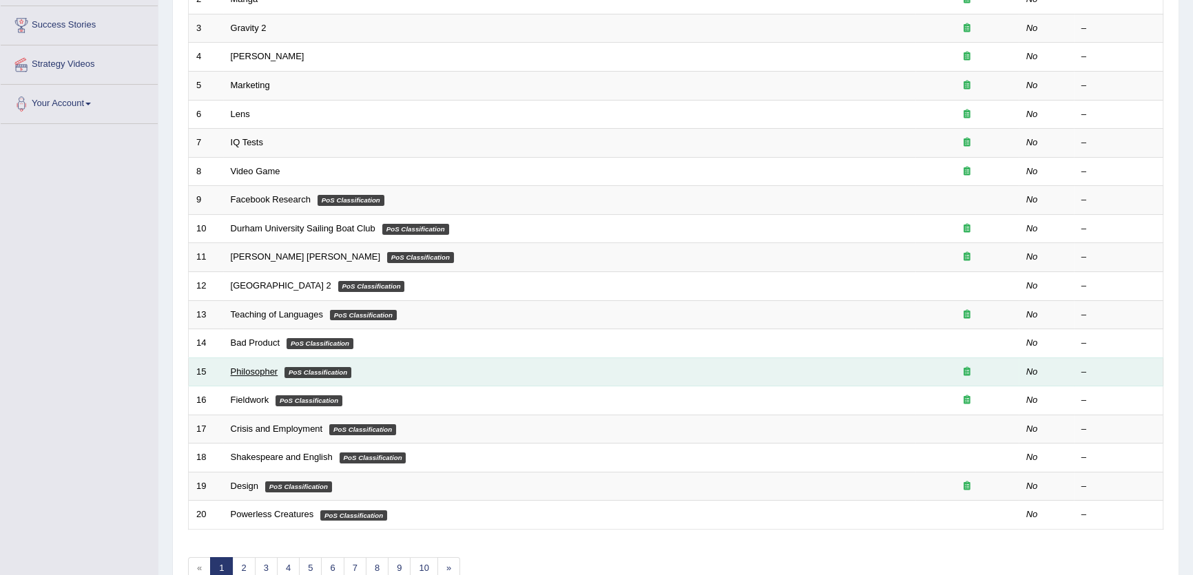
scroll to position [335, 0]
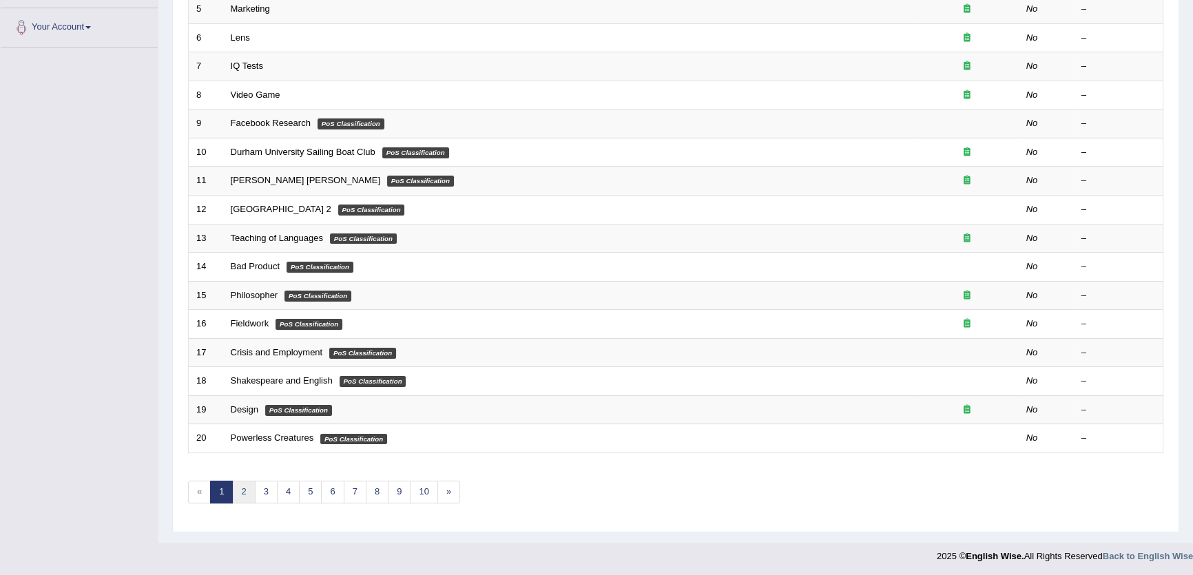
click at [247, 497] on link "2" at bounding box center [243, 492] width 23 height 23
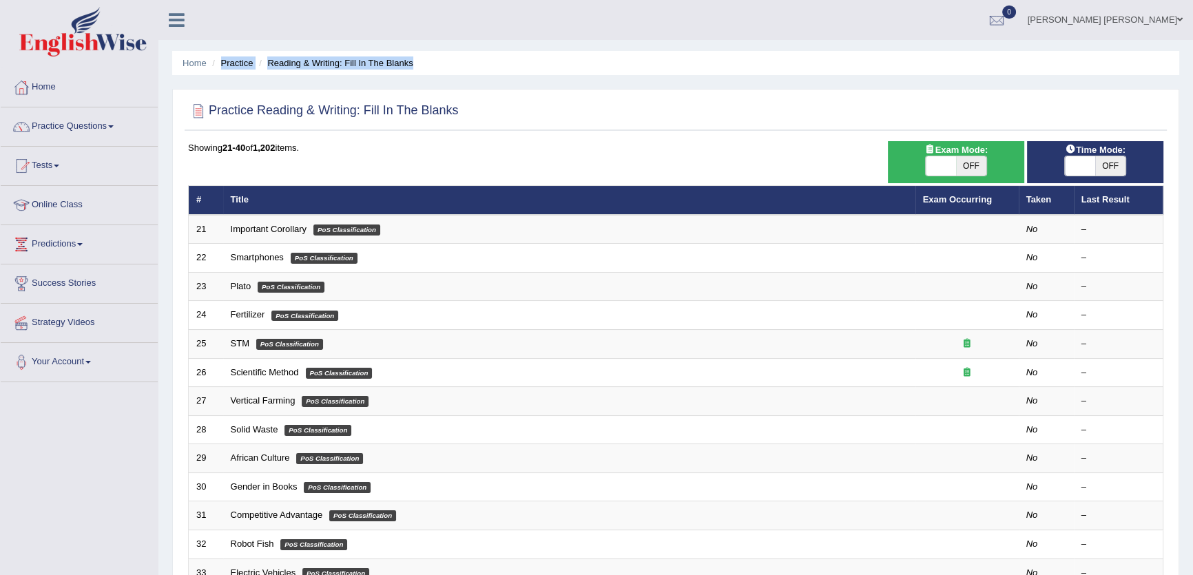
drag, startPoint x: 422, startPoint y: 61, endPoint x: 284, endPoint y: 54, distance: 137.9
click at [252, 47] on div "Home Practice Reading & Writing: Fill In The Blanks Practice Reading & Writing:…" at bounding box center [675, 439] width 1035 height 878
click at [445, 74] on ul "Home Practice Reading & Writing: Fill In The Blanks" at bounding box center [675, 63] width 1007 height 24
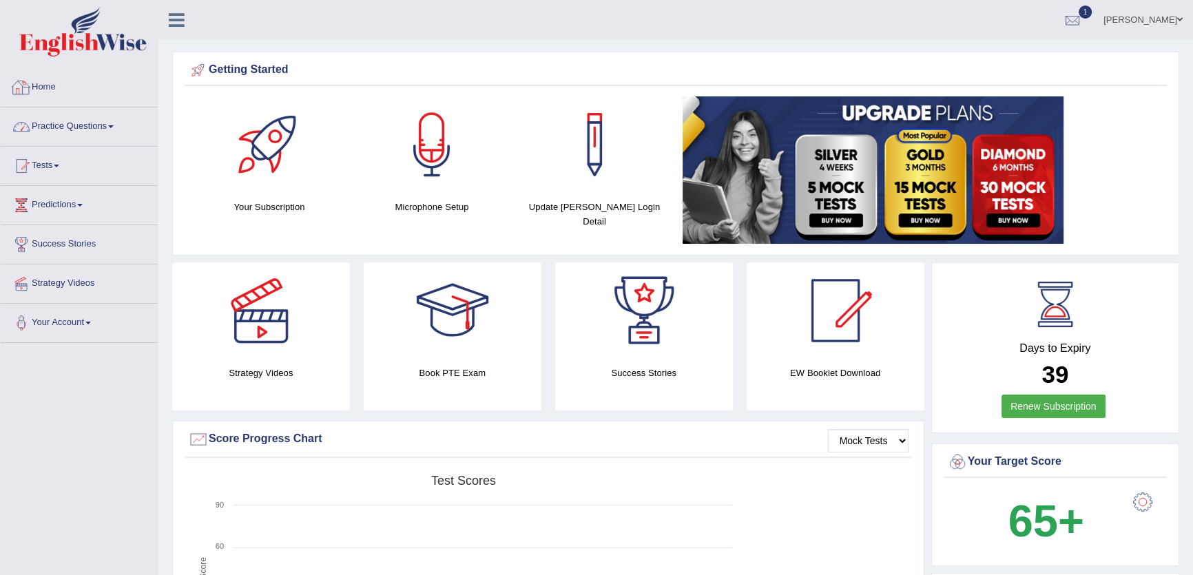
click at [105, 121] on link "Practice Questions" at bounding box center [79, 124] width 157 height 34
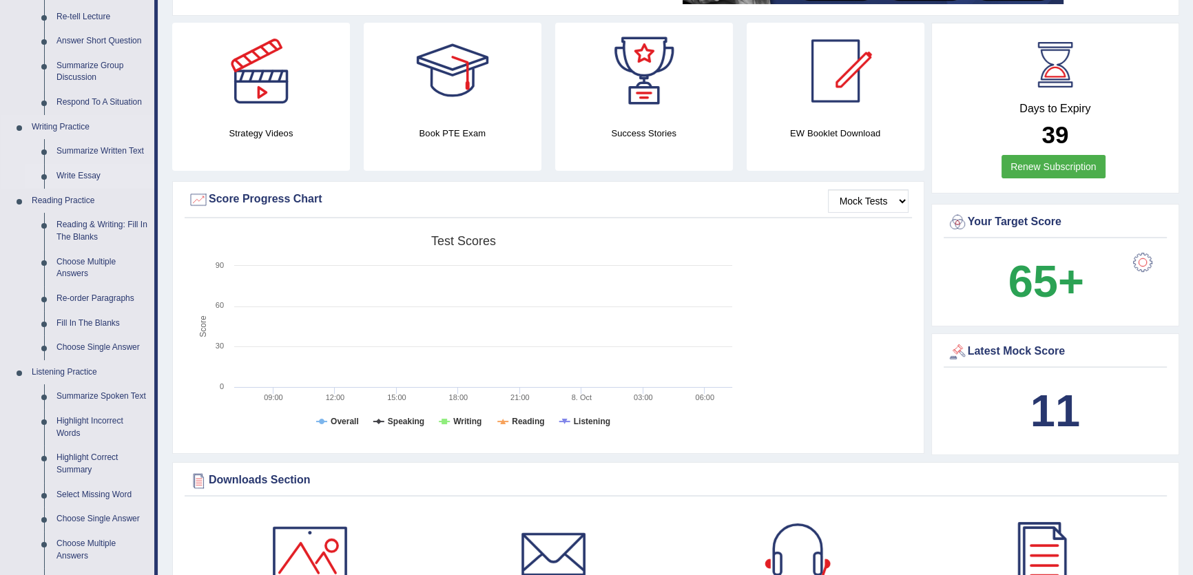
scroll to position [250, 0]
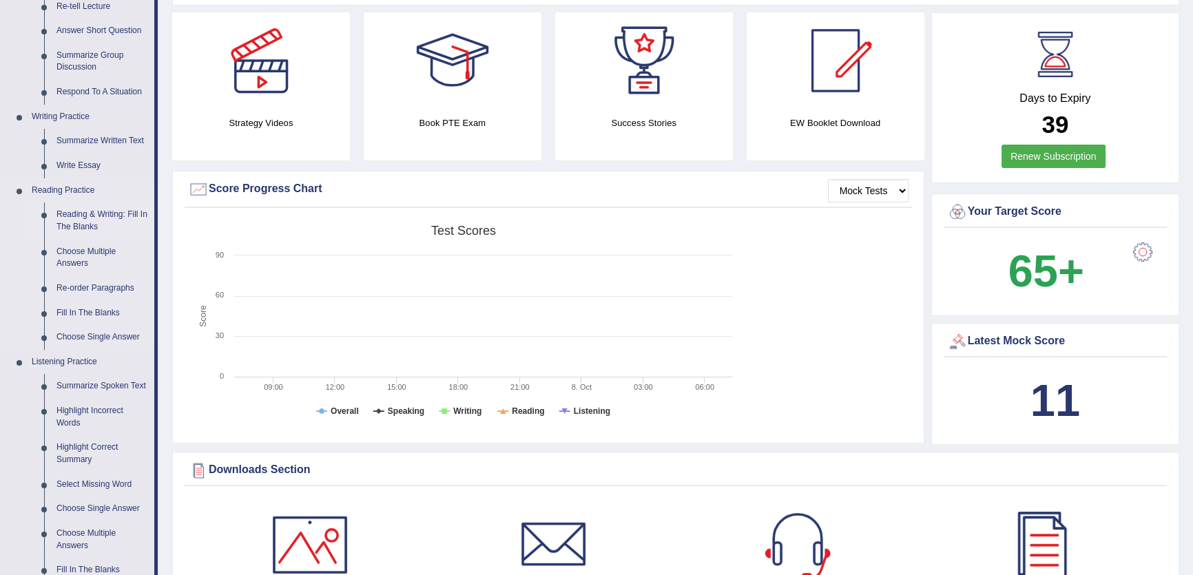
click at [82, 218] on link "Reading & Writing: Fill In The Blanks" at bounding box center [102, 221] width 104 height 37
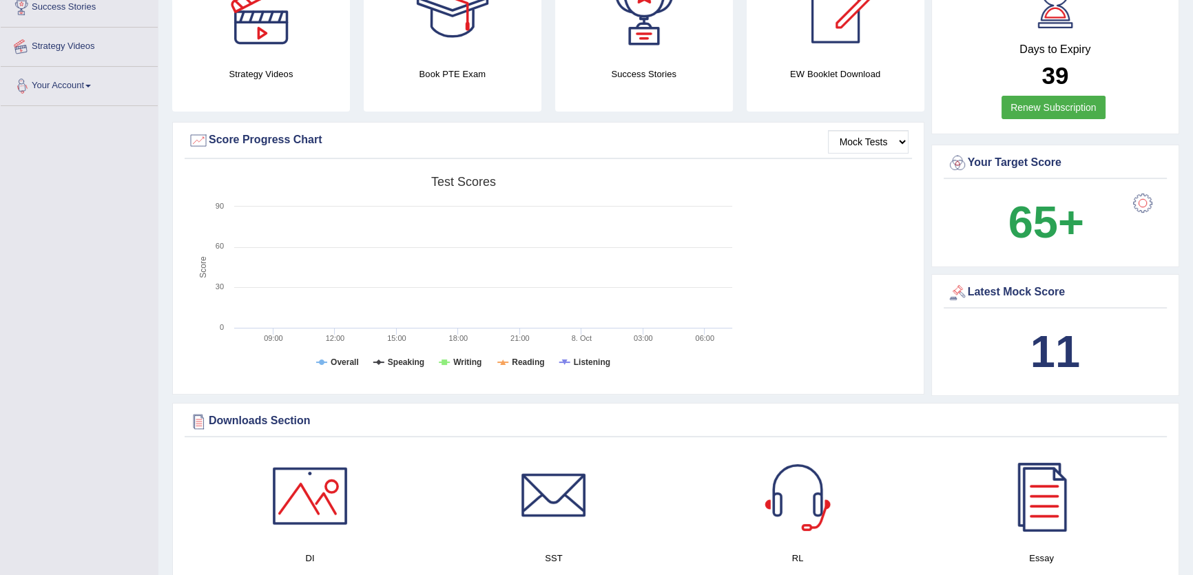
scroll to position [358, 0]
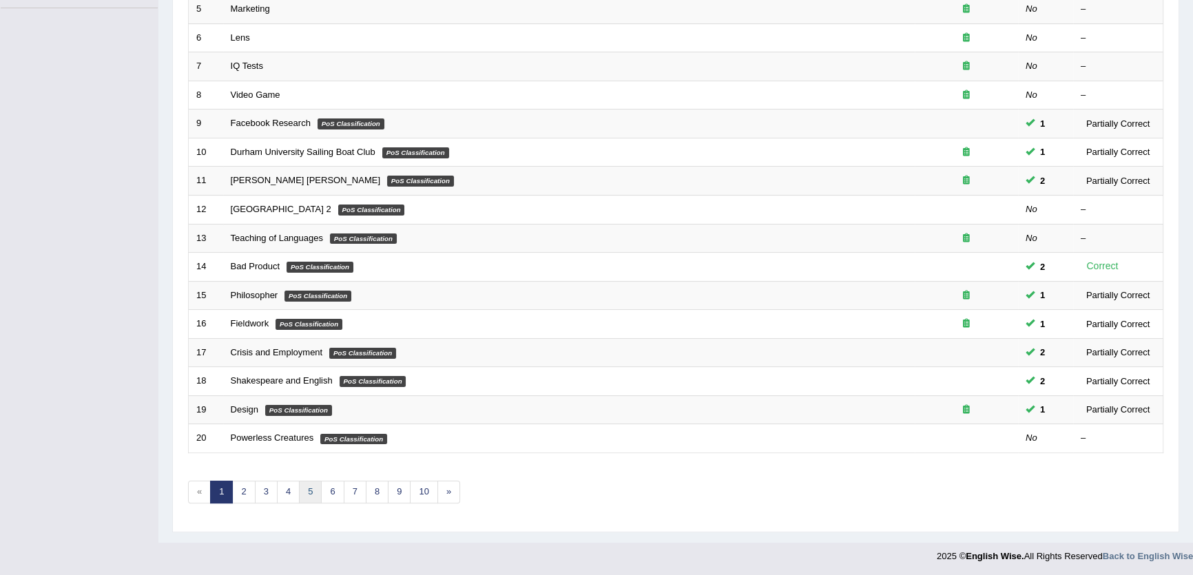
click at [302, 481] on link "5" at bounding box center [310, 492] width 23 height 23
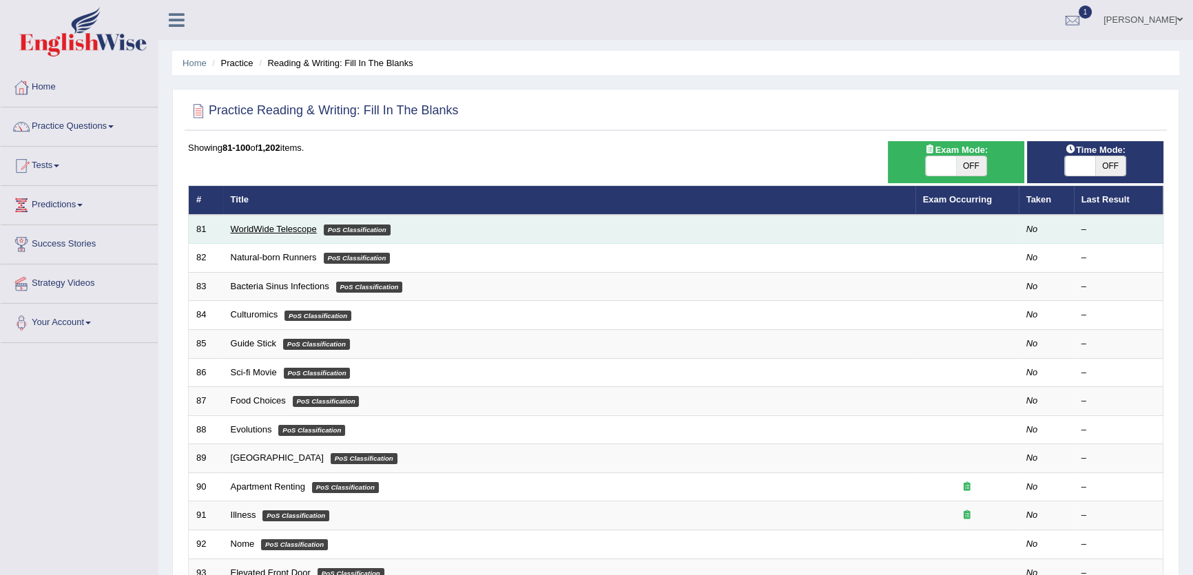
click at [295, 225] on link "WorldWide Telescope" at bounding box center [274, 229] width 86 height 10
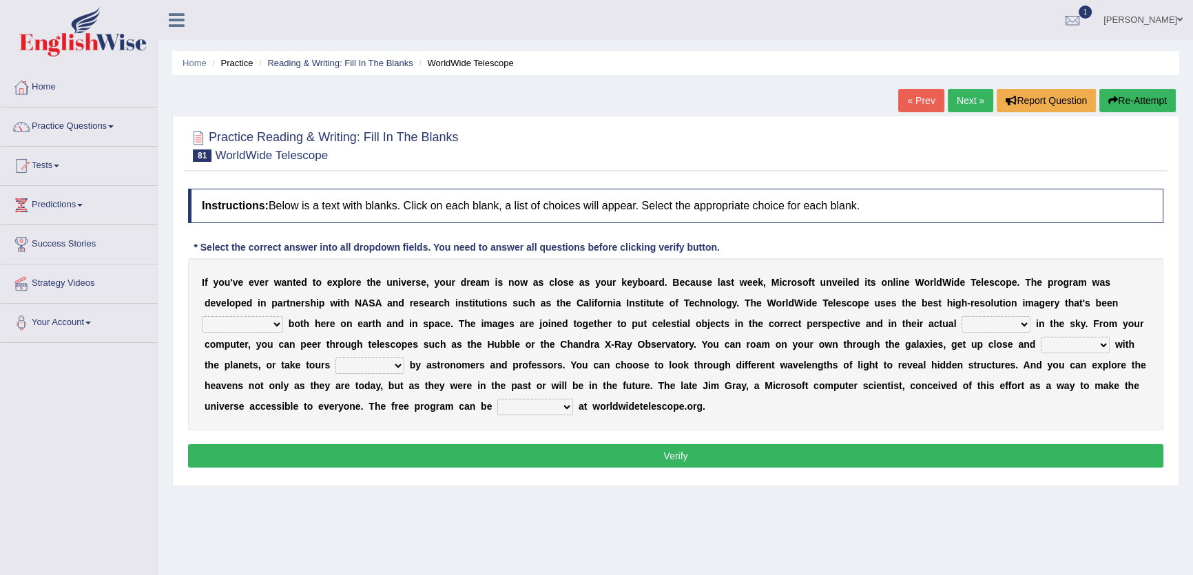
drag, startPoint x: 241, startPoint y: 317, endPoint x: 241, endPoint y: 324, distance: 7.6
click at [241, 317] on select "degraded ascended remonstrated generated" at bounding box center [242, 324] width 81 height 17
select select "degraded"
click at [202, 316] on select "degraded ascended remonstrated generated" at bounding box center [242, 324] width 81 height 17
click at [985, 325] on select "aspects parts conditions positions" at bounding box center [996, 324] width 69 height 17
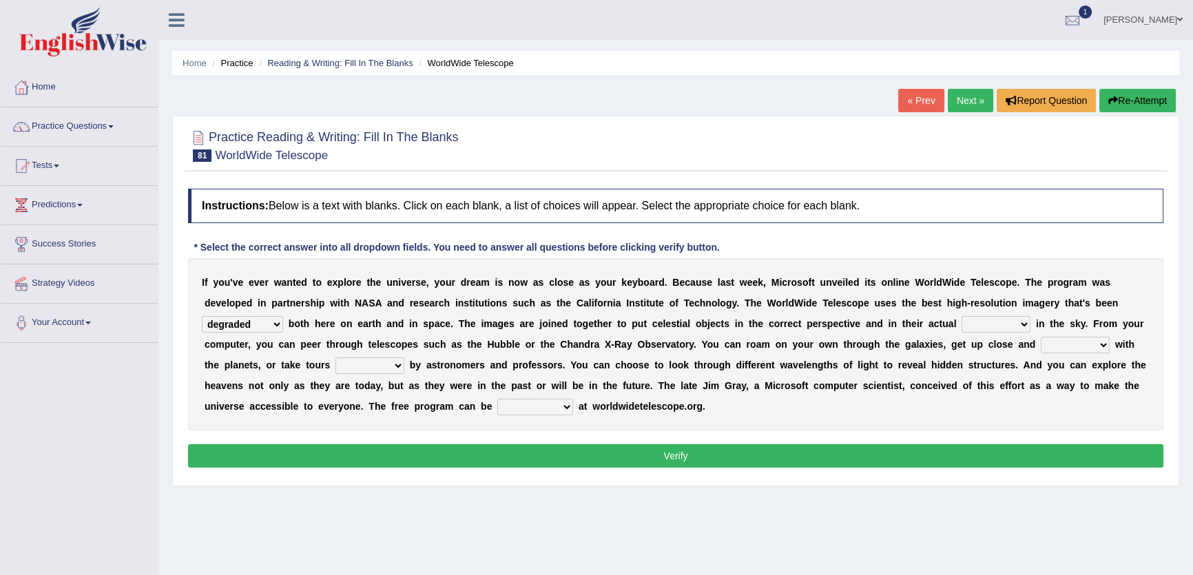
select select "parts"
click at [962, 316] on select "aspects parts conditions positions" at bounding box center [996, 324] width 69 height 17
click at [1048, 351] on select "personal individual apart polite" at bounding box center [1075, 345] width 69 height 17
select select "individual"
click at [1041, 337] on select "personal individual apart polite" at bounding box center [1075, 345] width 69 height 17
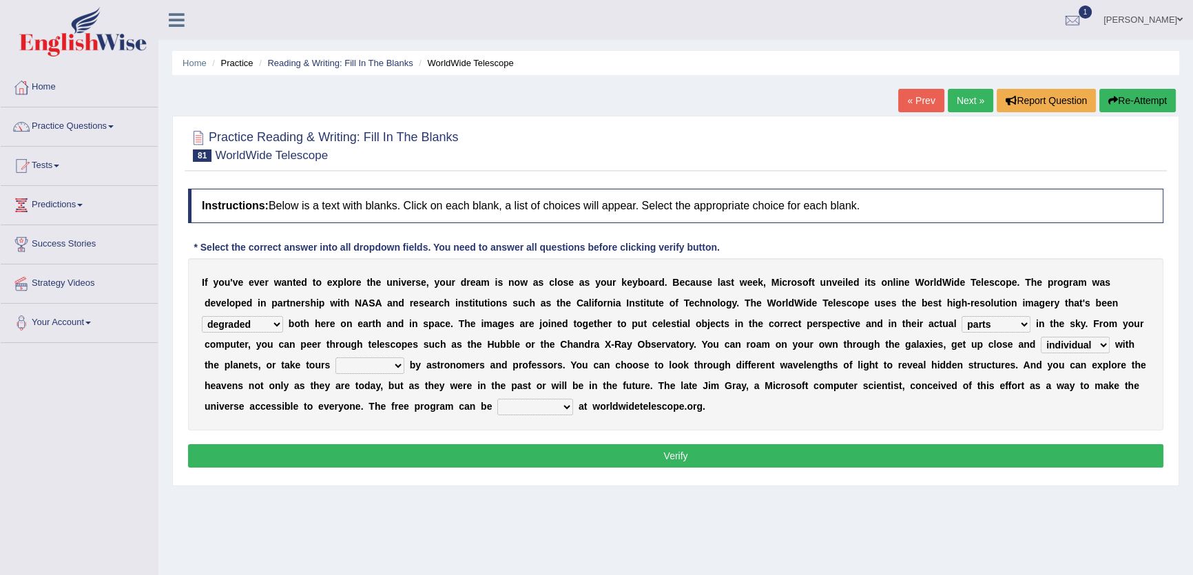
click at [316, 358] on div "I f y o u ' v e e v e r w a n t e d t o e x p l o r e t h e u n i v e r s e , y…" at bounding box center [675, 344] width 975 height 172
drag, startPoint x: 379, startPoint y: 349, endPoint x: 372, endPoint y: 361, distance: 13.6
click at [377, 349] on div "I f y o u ' v e e v e r w a n t e d t o e x p l o r e t h e u n i v e r s e , y…" at bounding box center [675, 344] width 975 height 172
click at [372, 361] on select "guide guided guiding to guide" at bounding box center [369, 365] width 69 height 17
click at [335, 357] on select "guide guided guiding to guide" at bounding box center [369, 365] width 69 height 17
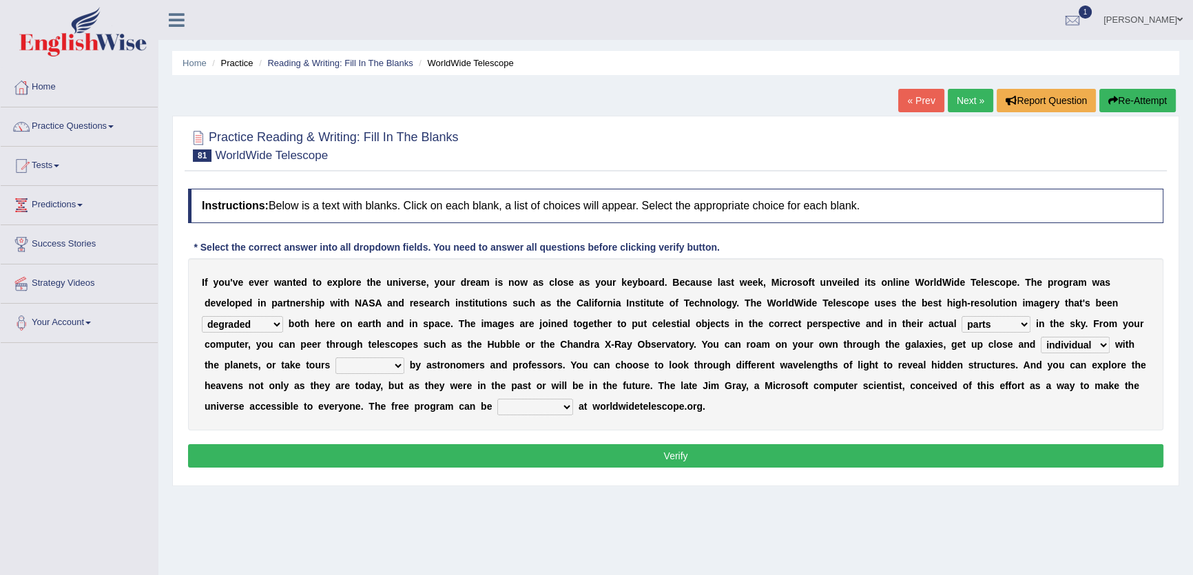
click at [377, 359] on select "guide guided guiding to guide" at bounding box center [369, 365] width 69 height 17
select select "guide"
click at [335, 357] on select "guide guided guiding to guide" at bounding box center [369, 365] width 69 height 17
drag, startPoint x: 571, startPoint y: 403, endPoint x: 549, endPoint y: 413, distance: 24.1
click at [571, 403] on select "upheld downloaded loaded posted" at bounding box center [535, 407] width 76 height 17
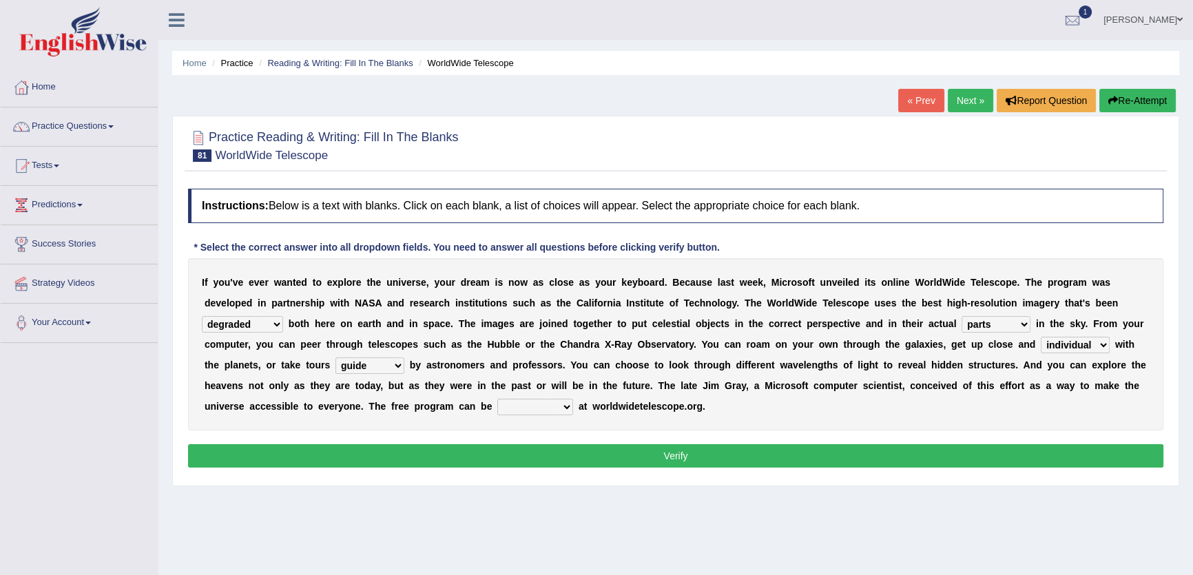
click at [497, 399] on select "upheld downloaded loaded posted" at bounding box center [535, 407] width 76 height 17
click at [530, 448] on button "Verify" at bounding box center [675, 455] width 975 height 23
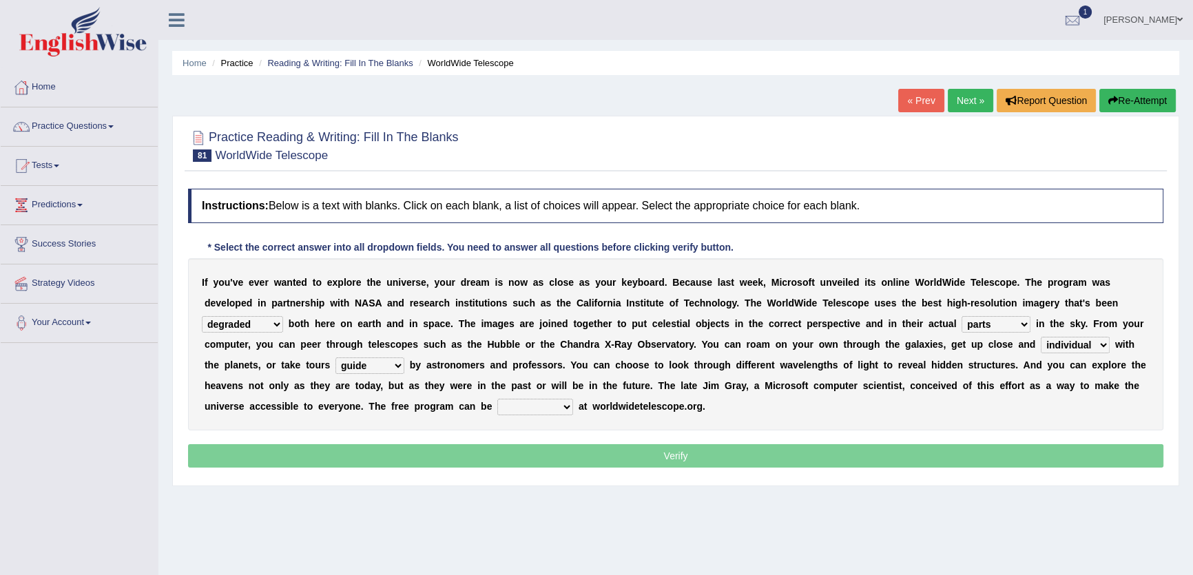
click at [537, 410] on select "upheld downloaded loaded posted" at bounding box center [535, 407] width 76 height 17
select select "upheld"
click at [497, 399] on select "upheld downloaded loaded posted" at bounding box center [535, 407] width 76 height 17
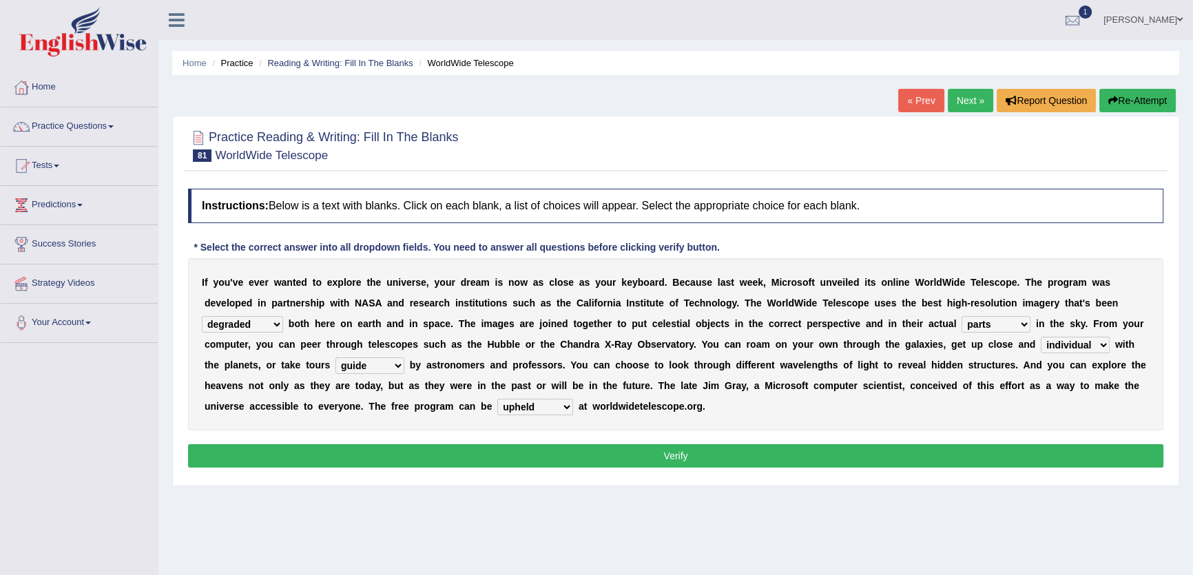
click at [572, 468] on div "Instructions: Below is a text with blanks. Click on each blank, a list of choic…" at bounding box center [676, 330] width 982 height 297
click at [570, 454] on button "Verify" at bounding box center [675, 455] width 975 height 23
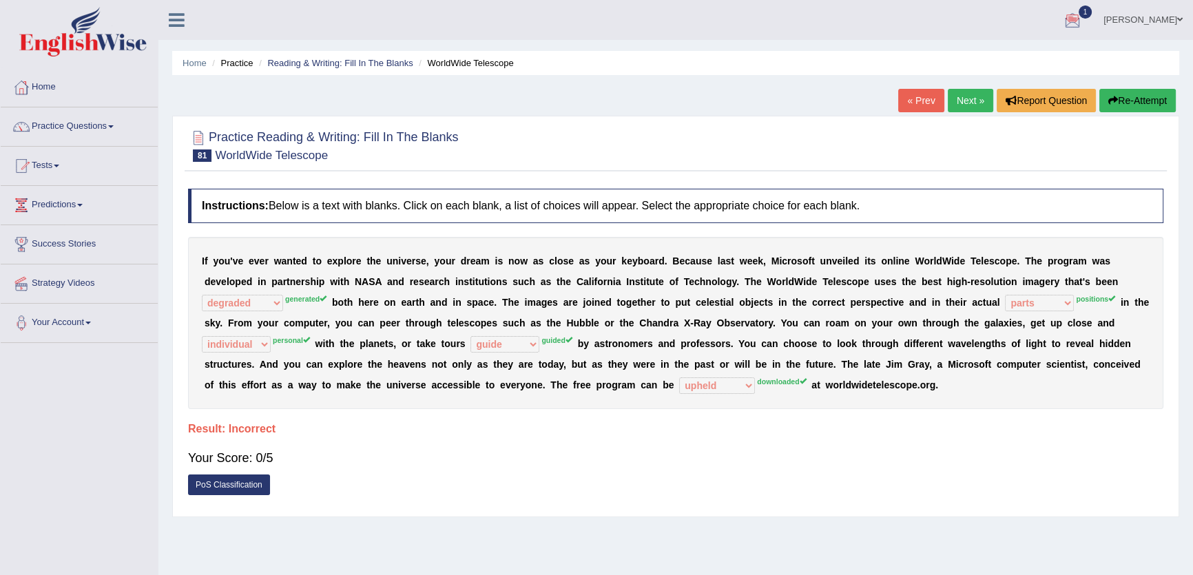
click at [1119, 107] on button "Re-Attempt" at bounding box center [1137, 100] width 76 height 23
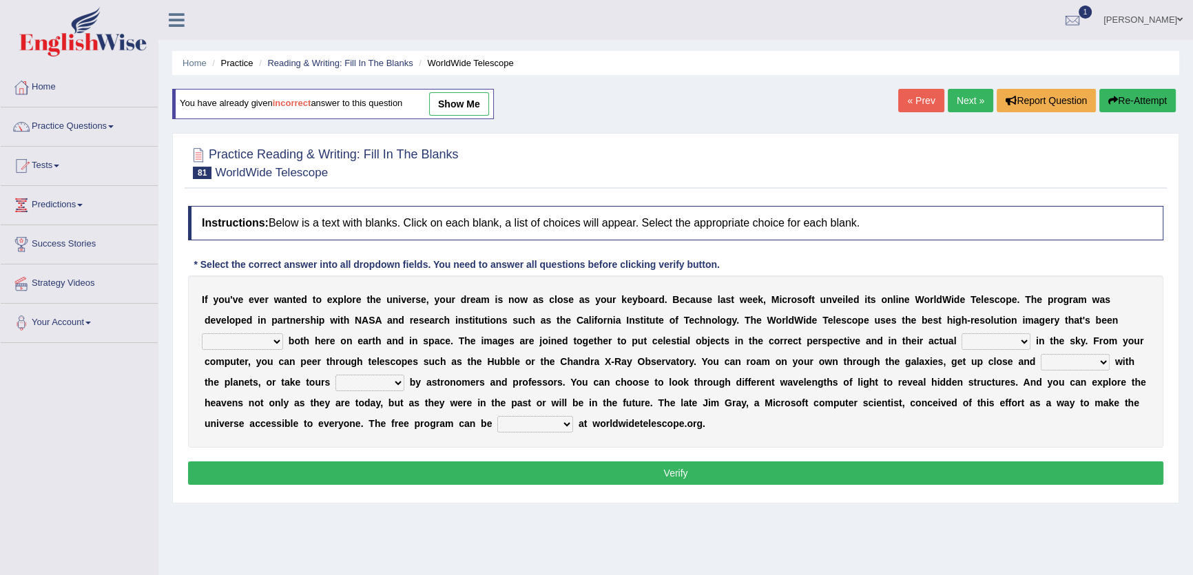
click at [262, 342] on select "degraded ascended remonstrated generated" at bounding box center [242, 341] width 81 height 17
click at [1008, 337] on select "aspects parts conditions positions" at bounding box center [996, 341] width 69 height 17
click at [368, 385] on select "guide guided guiding to guide" at bounding box center [369, 383] width 69 height 17
click at [1081, 355] on select "personal individual apart polite" at bounding box center [1075, 362] width 69 height 17
click at [376, 382] on select "guide guided guiding to guide" at bounding box center [369, 383] width 69 height 17
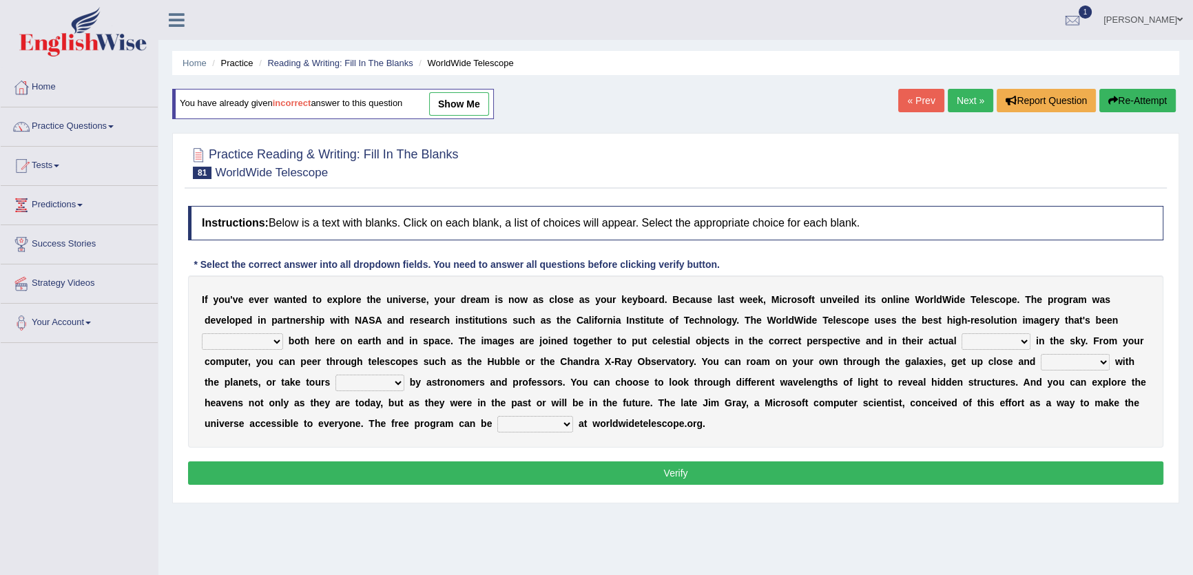
click at [558, 426] on select "upheld downloaded loaded posted" at bounding box center [535, 424] width 76 height 17
click at [462, 103] on link "show me" at bounding box center [459, 103] width 60 height 23
select select "degraded"
select select "parts"
select select "individual"
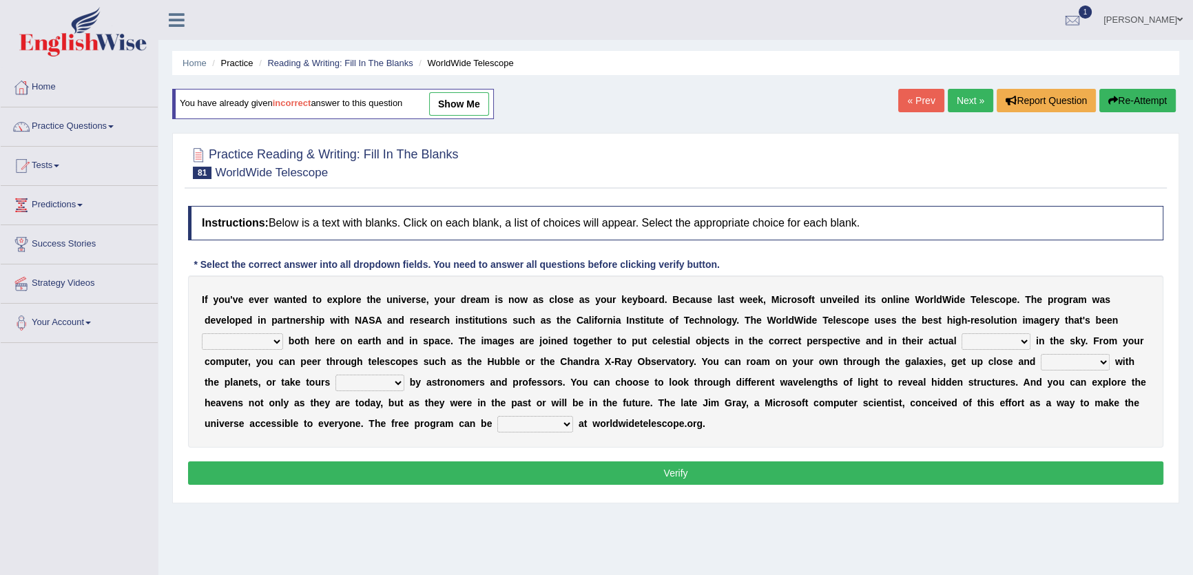
select select "guide"
select select "upheld"
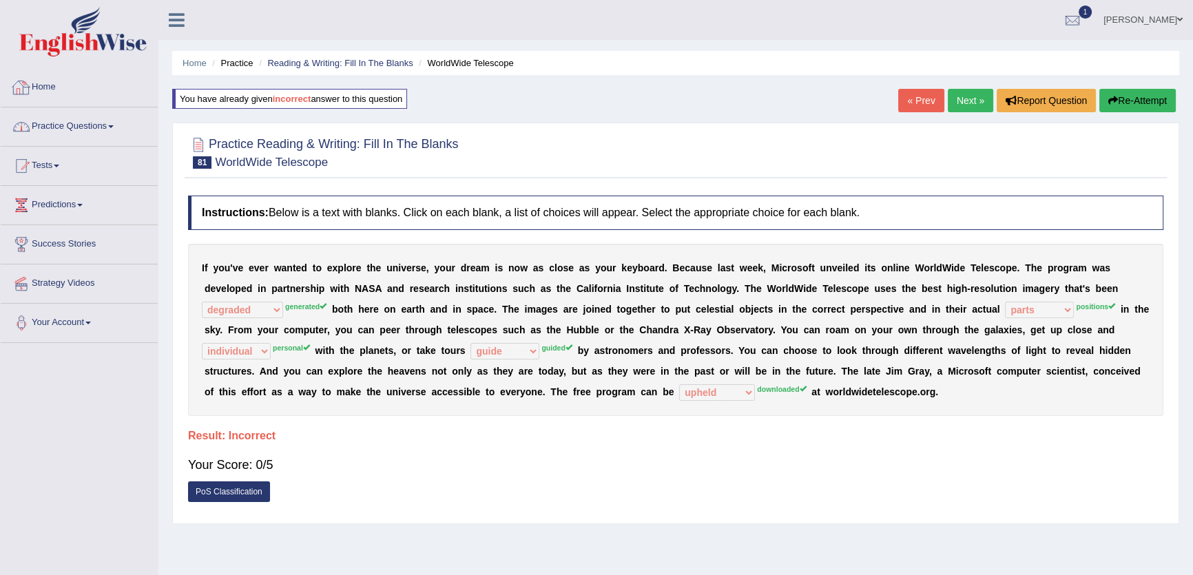
click at [110, 138] on link "Practice Questions" at bounding box center [79, 124] width 157 height 34
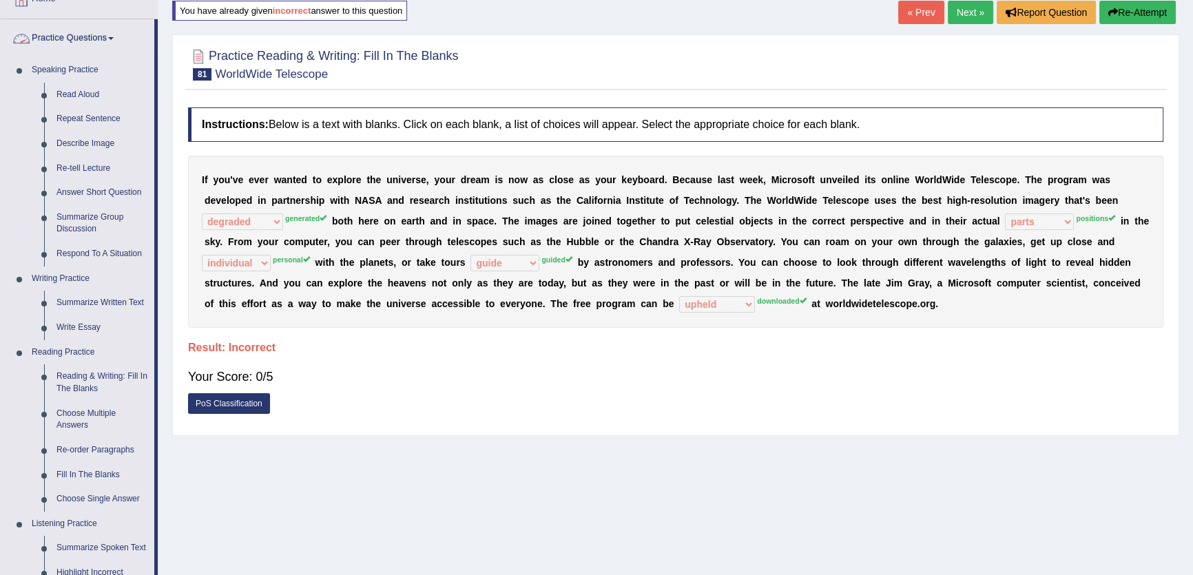
scroll to position [250, 0]
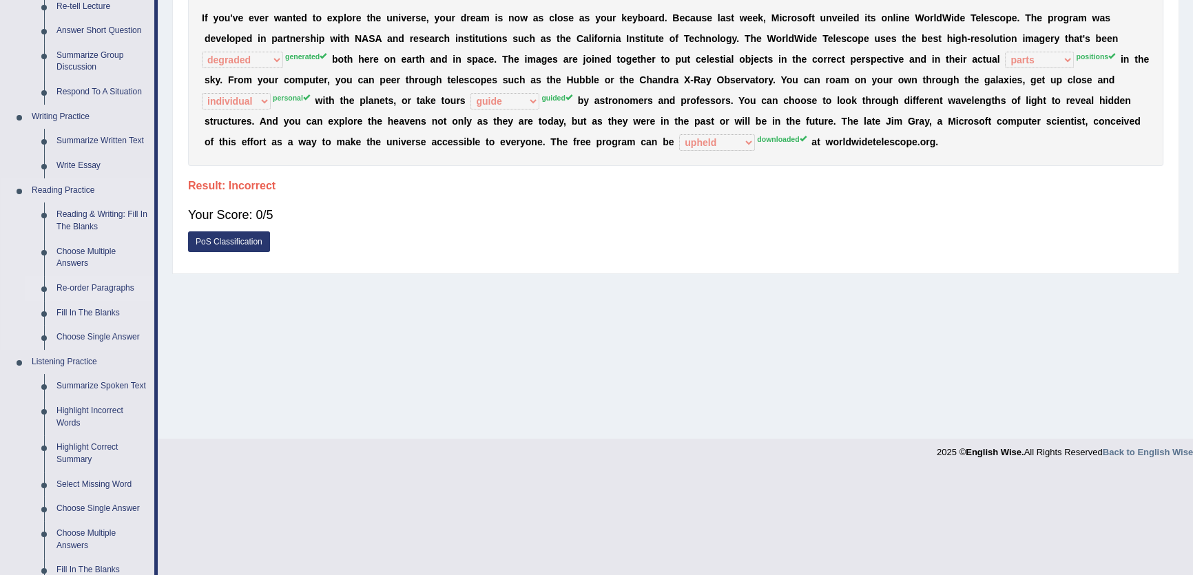
click at [103, 284] on link "Re-order Paragraphs" at bounding box center [102, 288] width 104 height 25
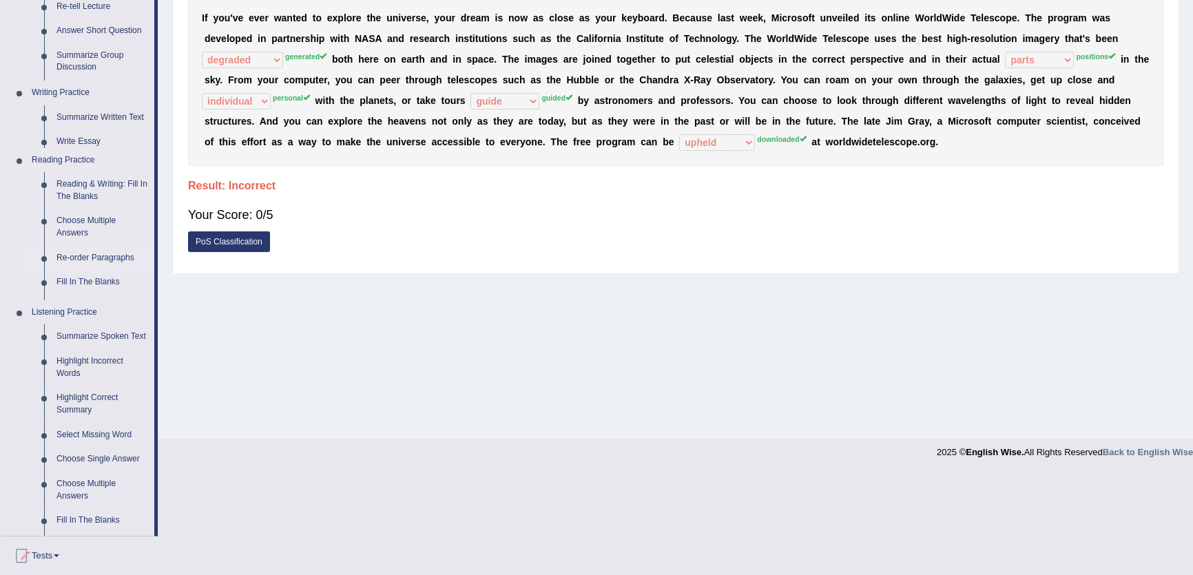
scroll to position [147, 0]
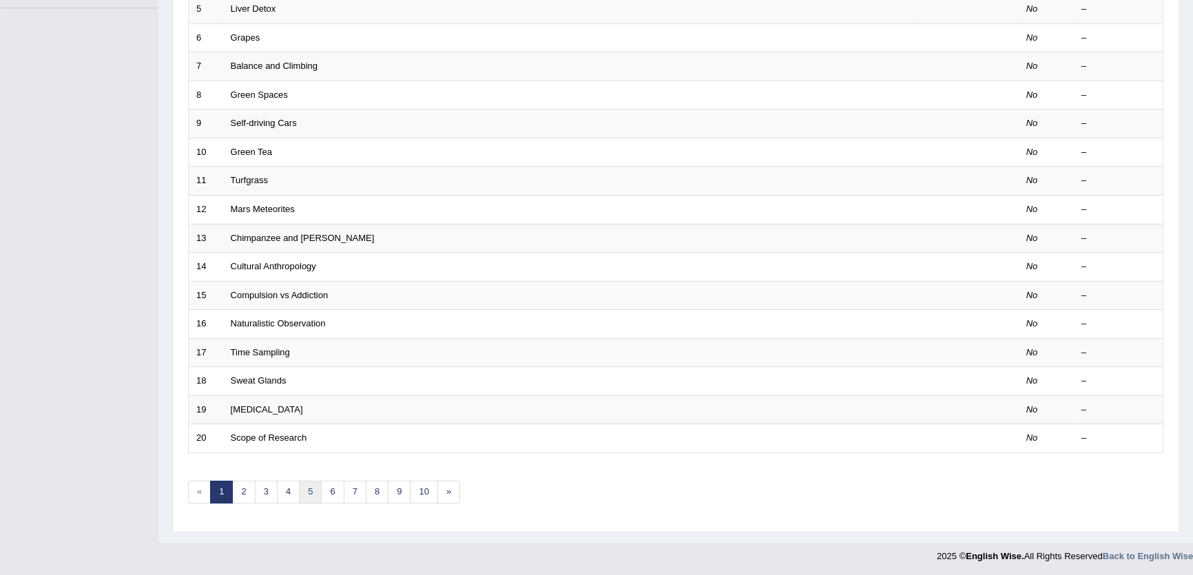
click at [305, 493] on link "5" at bounding box center [310, 492] width 23 height 23
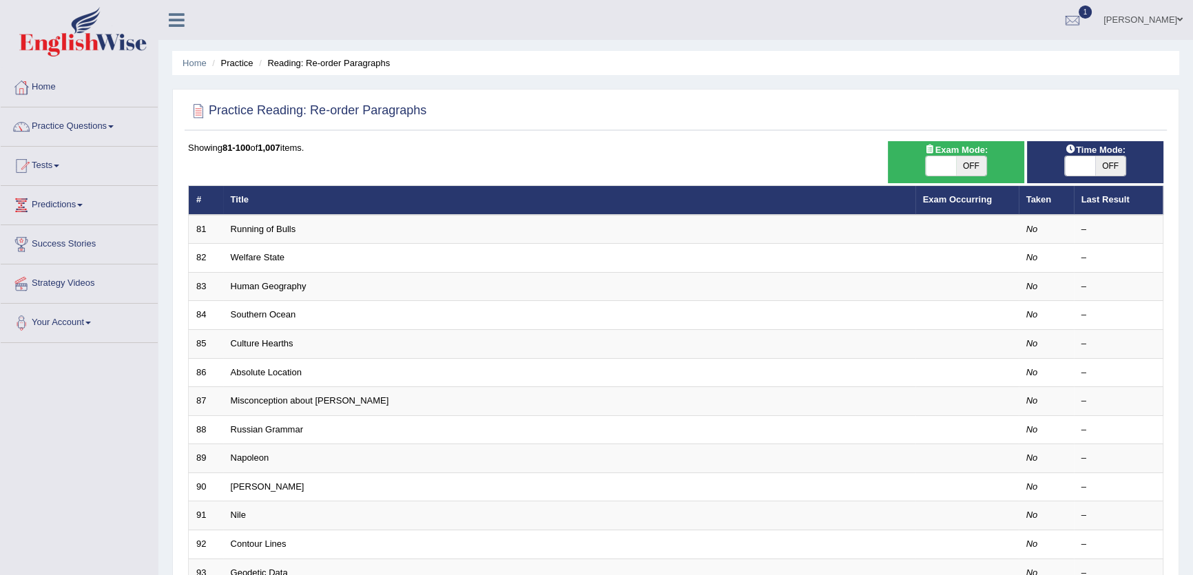
click at [278, 225] on link "Running of Bulls" at bounding box center [263, 229] width 65 height 10
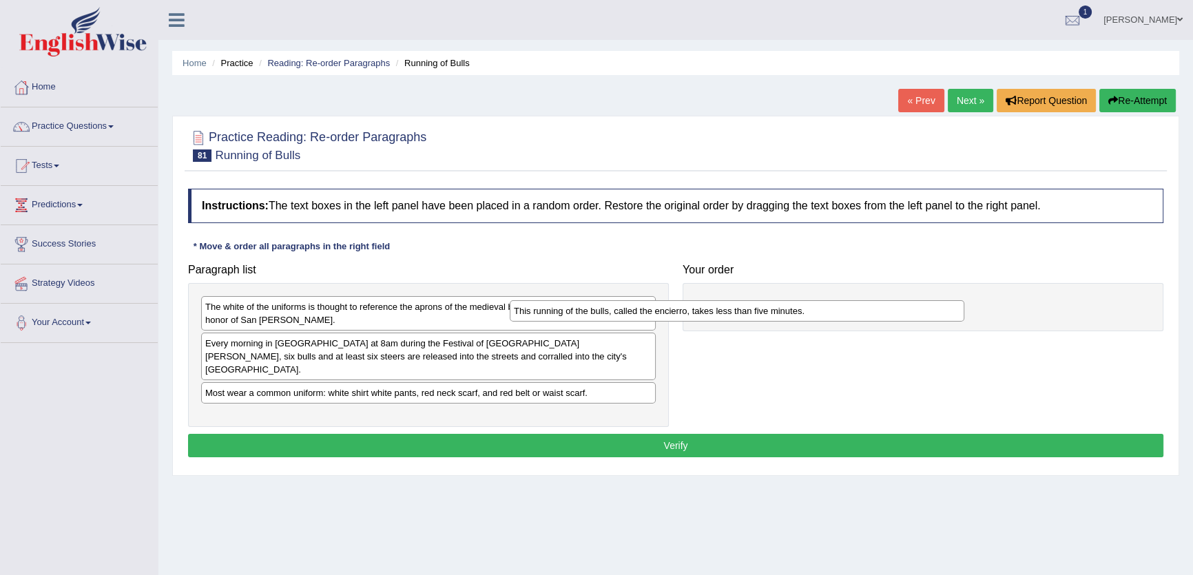
drag, startPoint x: 333, startPoint y: 306, endPoint x: 662, endPoint y: 307, distance: 329.3
click at [662, 307] on div "This running of the bulls, called the encierro, takes less than five minutes." at bounding box center [737, 310] width 455 height 21
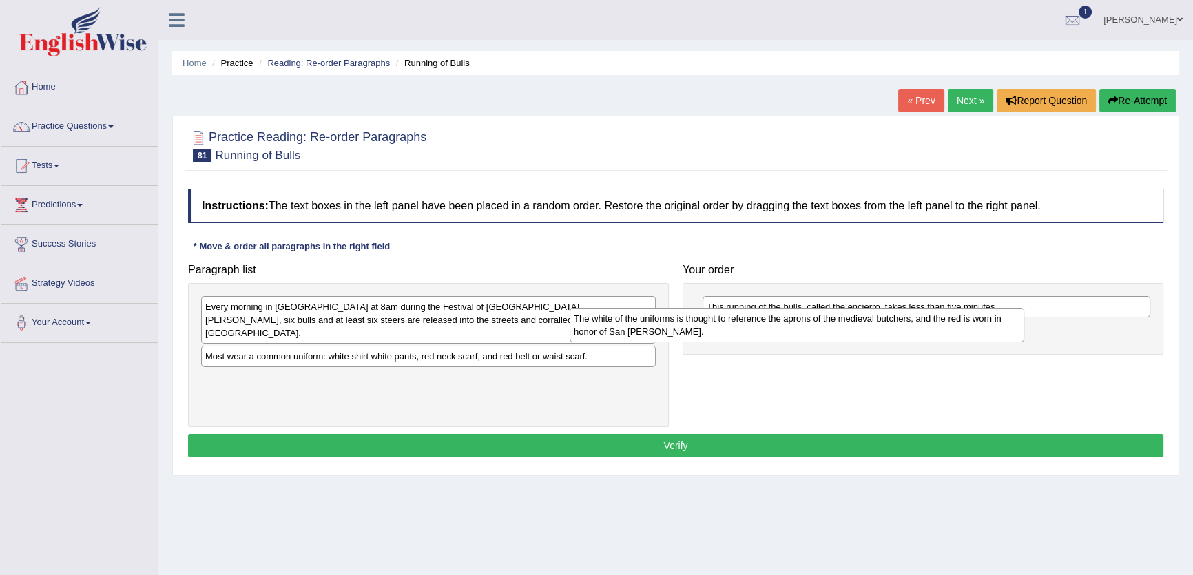
drag, startPoint x: 452, startPoint y: 313, endPoint x: 820, endPoint y: 324, distance: 368.7
click at [820, 324] on div "The white of the uniforms is thought to reference the aprons of the medieval bu…" at bounding box center [797, 325] width 455 height 34
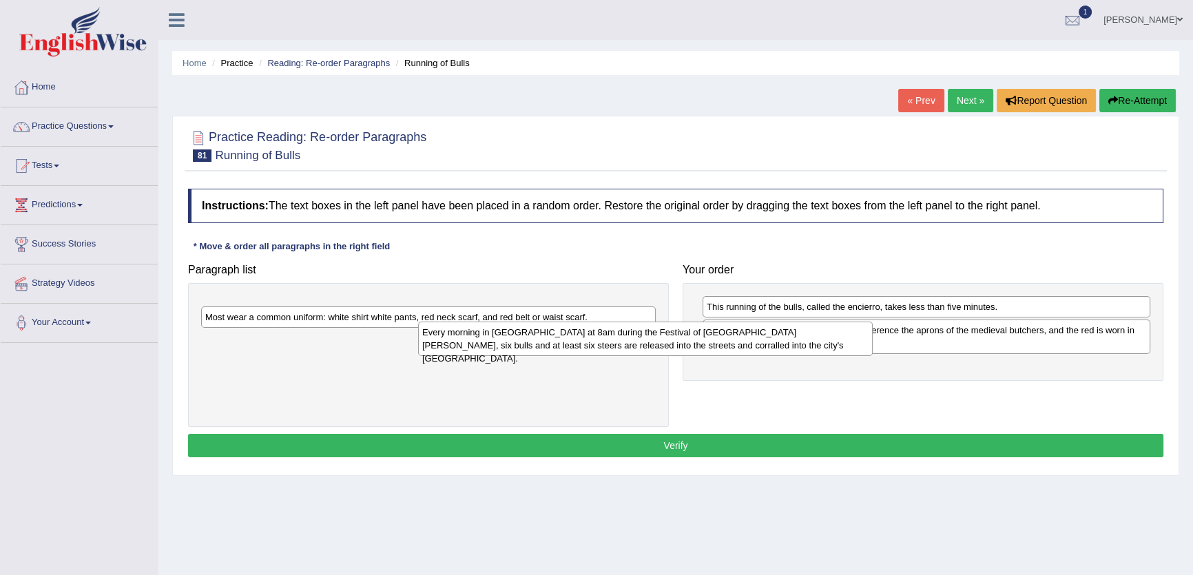
drag, startPoint x: 468, startPoint y: 322, endPoint x: 898, endPoint y: 342, distance: 430.3
click at [873, 342] on div "Every morning in [GEOGRAPHIC_DATA] at 8am during the Festival of [GEOGRAPHIC_DA…" at bounding box center [645, 339] width 455 height 34
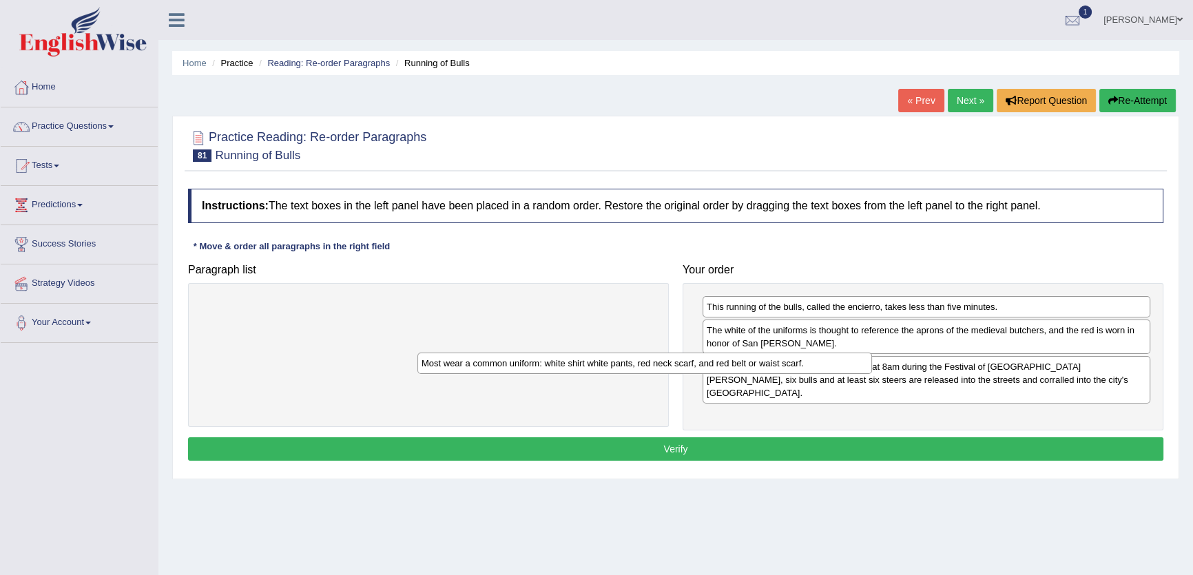
drag, startPoint x: 537, startPoint y: 298, endPoint x: 886, endPoint y: 364, distance: 354.8
click at [872, 364] on div "Most wear a common uniform: white shirt white pants, red neck scarf, and red be…" at bounding box center [644, 363] width 455 height 21
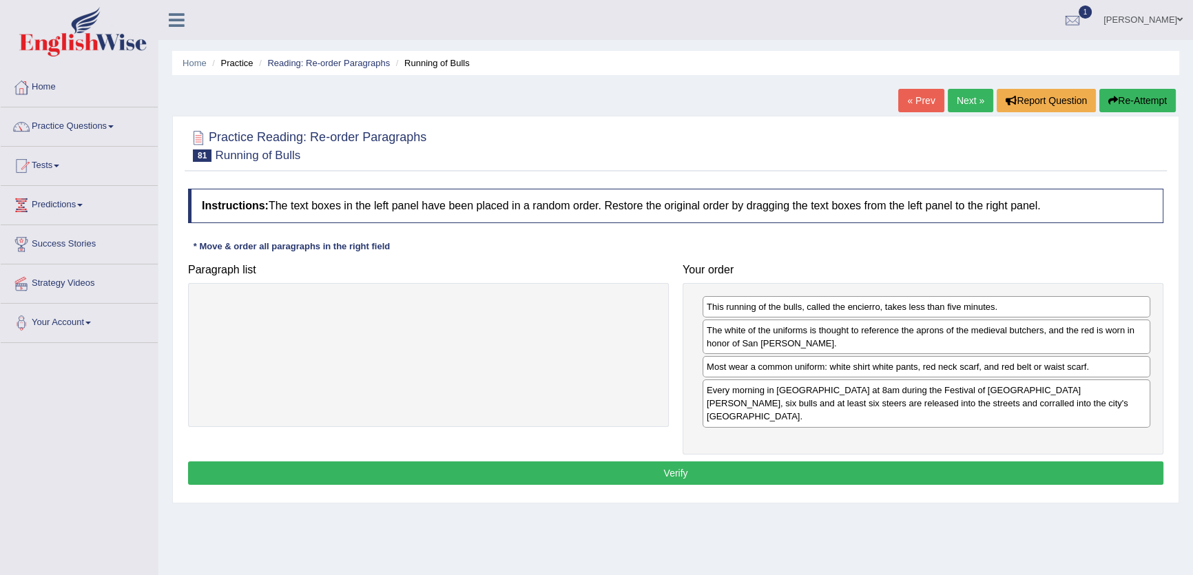
click at [869, 462] on button "Verify" at bounding box center [675, 473] width 975 height 23
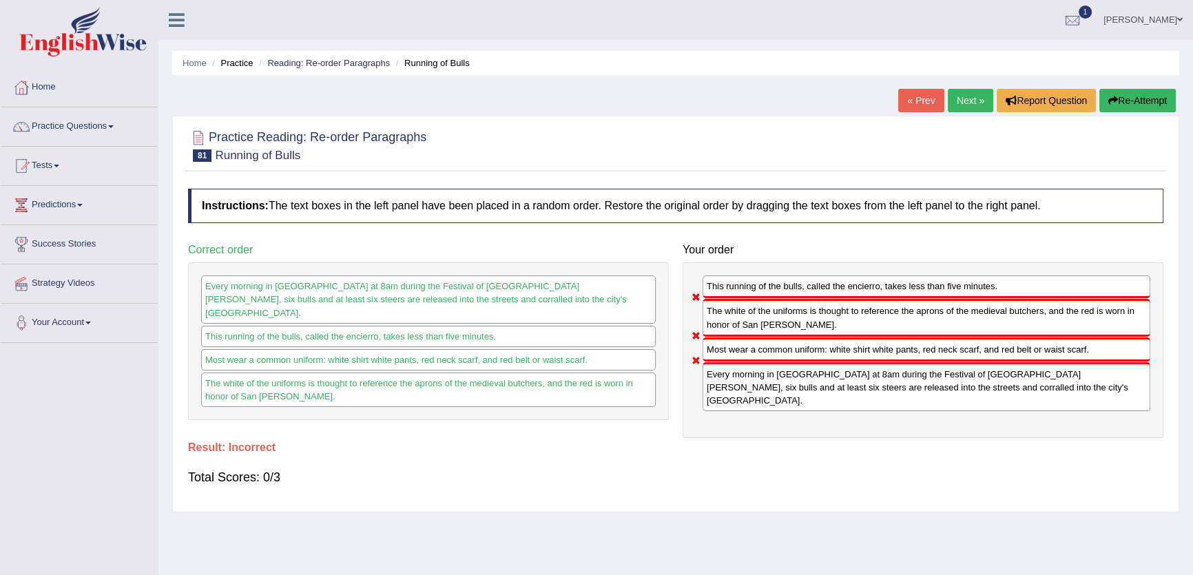
click at [964, 92] on link "Next »" at bounding box center [970, 100] width 45 height 23
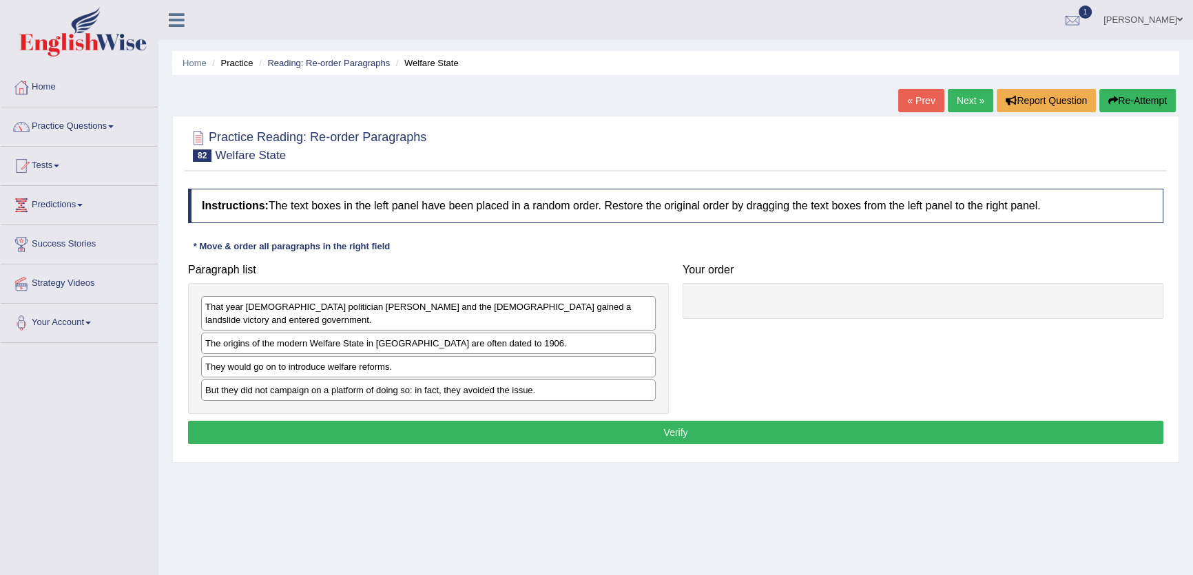
drag, startPoint x: 459, startPoint y: 331, endPoint x: 659, endPoint y: 318, distance: 200.1
click at [729, 333] on div "Paragraph list That year [DEMOGRAPHIC_DATA] politician [PERSON_NAME] and the [D…" at bounding box center [675, 335] width 989 height 156
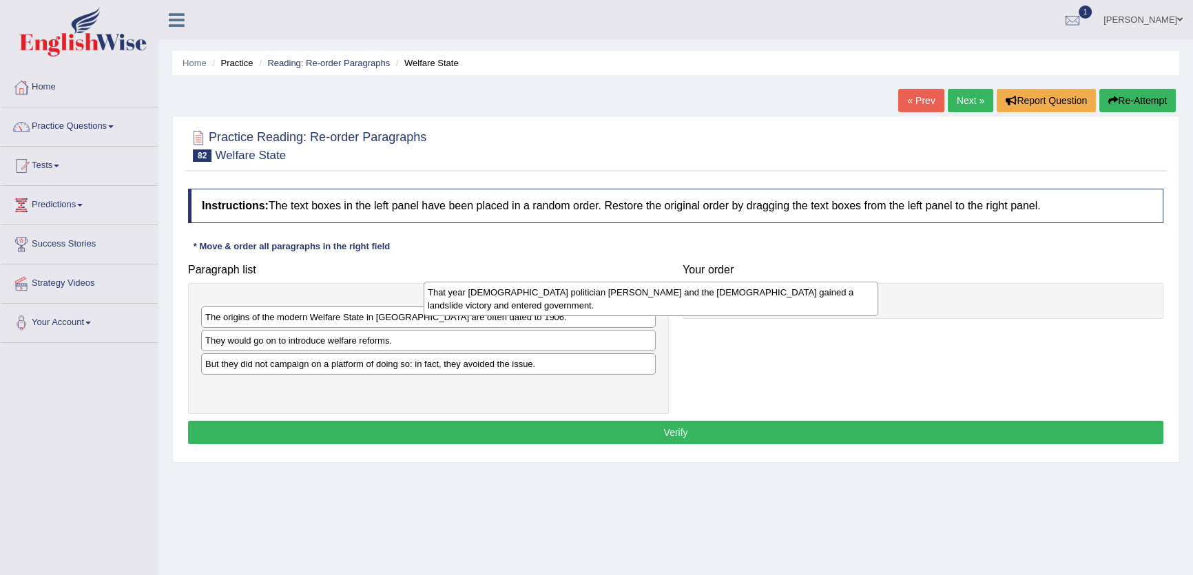
drag, startPoint x: 570, startPoint y: 303, endPoint x: 623, endPoint y: 333, distance: 61.7
click at [847, 282] on div "That year British politician H. H. Asquith and the Liberal party gained a lands…" at bounding box center [651, 299] width 455 height 34
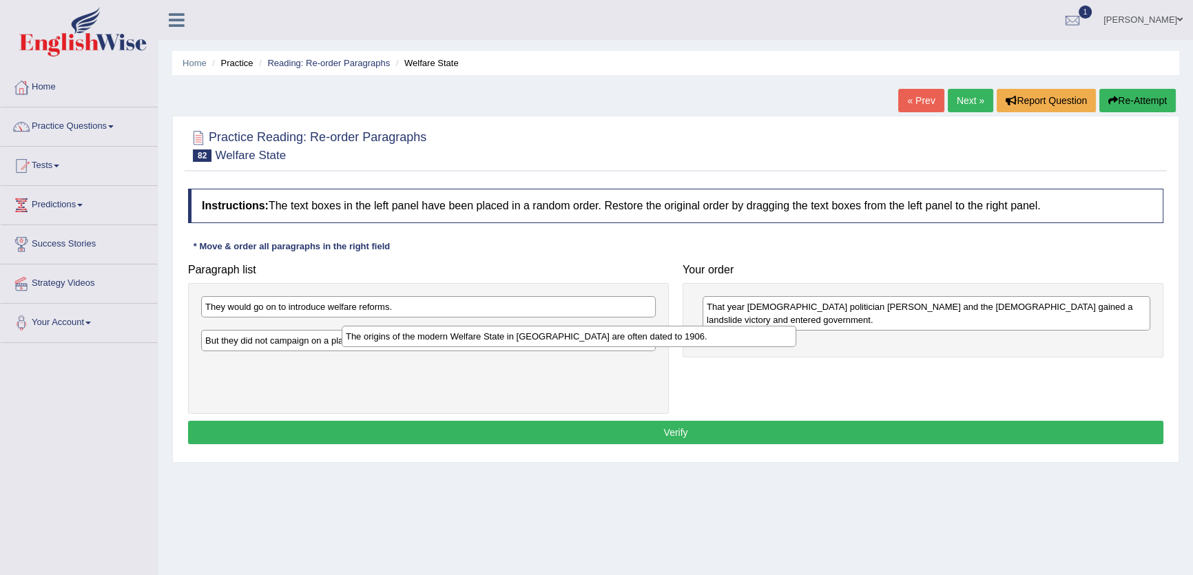
drag, startPoint x: 455, startPoint y: 302, endPoint x: 859, endPoint y: 334, distance: 404.9
click at [796, 334] on div "The origins of the modern Welfare State in Britain are often dated to 1906." at bounding box center [569, 336] width 455 height 21
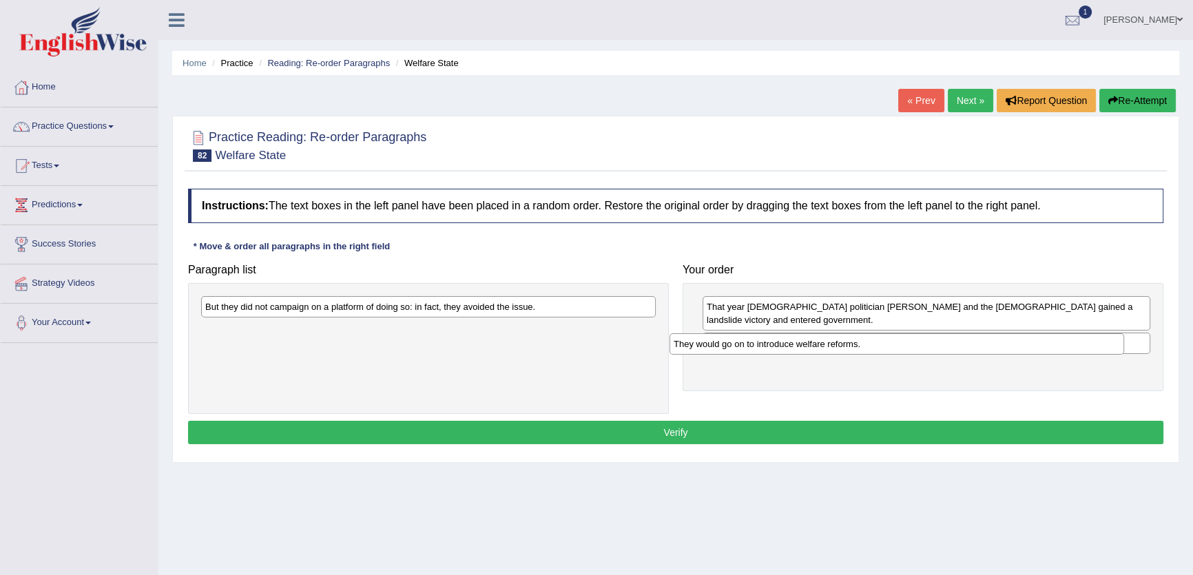
drag, startPoint x: 574, startPoint y: 311, endPoint x: 1042, endPoint y: 348, distance: 469.9
click at [1042, 348] on div "They would go on to introduce welfare reforms." at bounding box center [897, 343] width 455 height 21
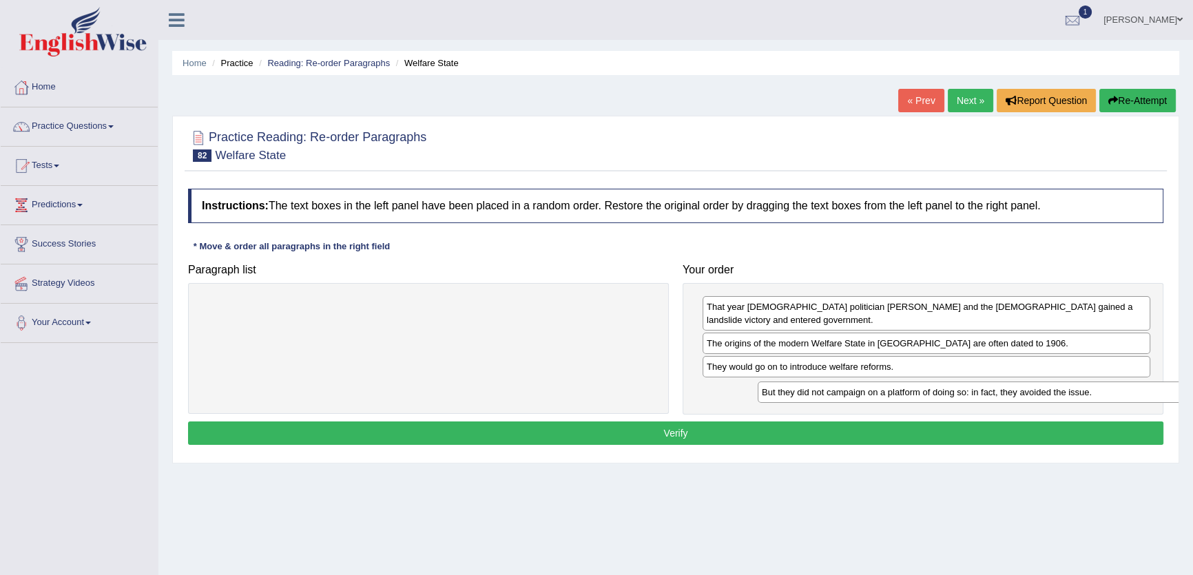
drag, startPoint x: 509, startPoint y: 307, endPoint x: 1066, endPoint y: 393, distance: 563.1
click at [1066, 393] on div "But they did not campaign on a platform of doing so: in fact, they avoided the …" at bounding box center [985, 392] width 455 height 21
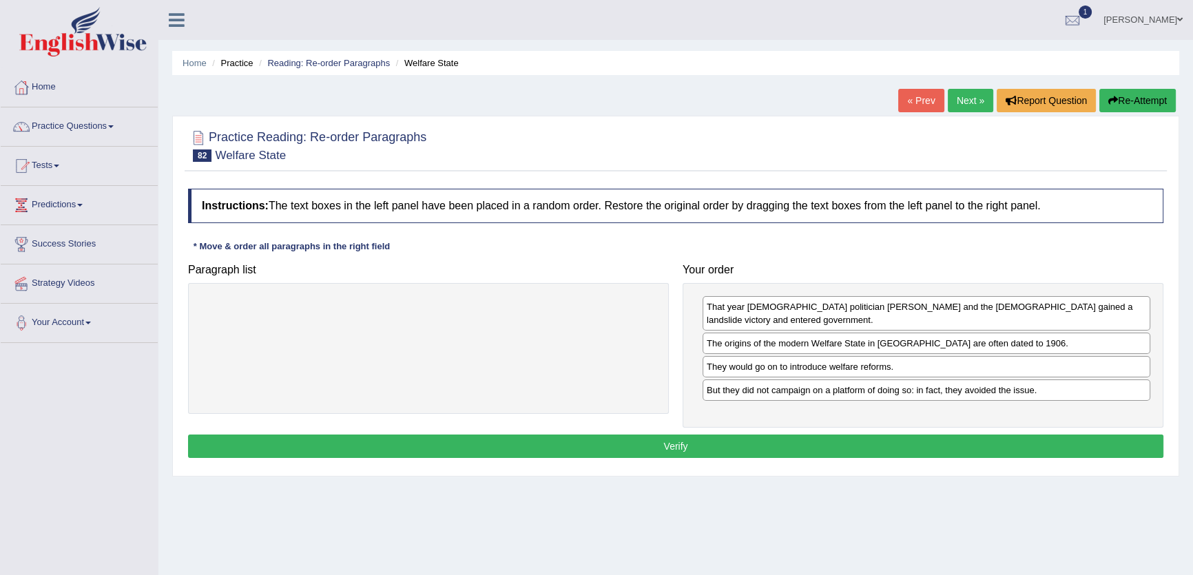
click at [922, 441] on button "Verify" at bounding box center [675, 446] width 975 height 23
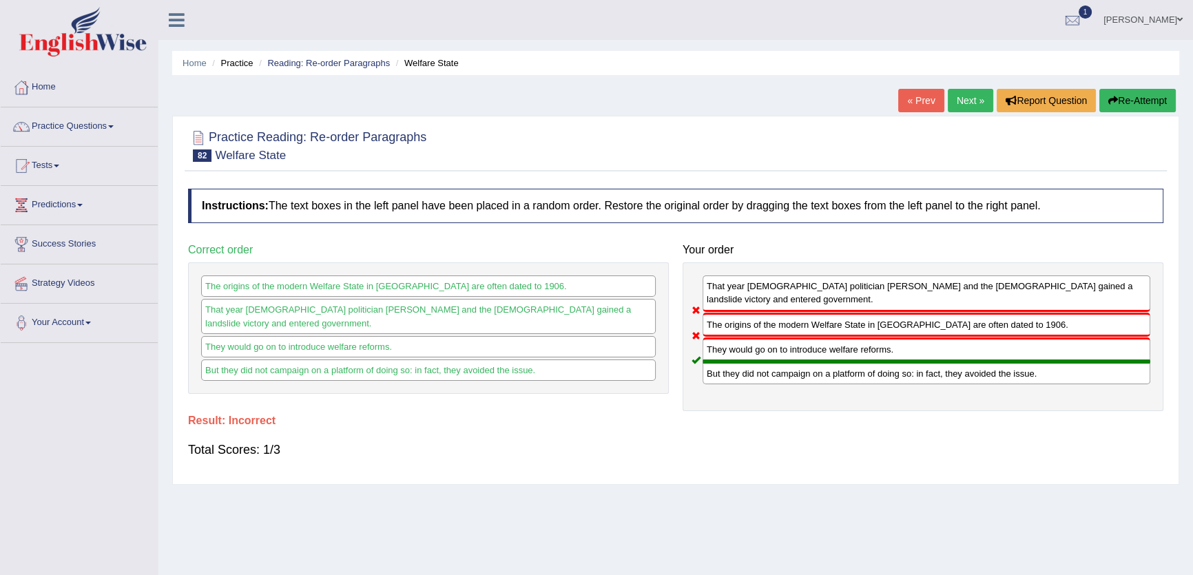
click at [959, 99] on link "Next »" at bounding box center [970, 100] width 45 height 23
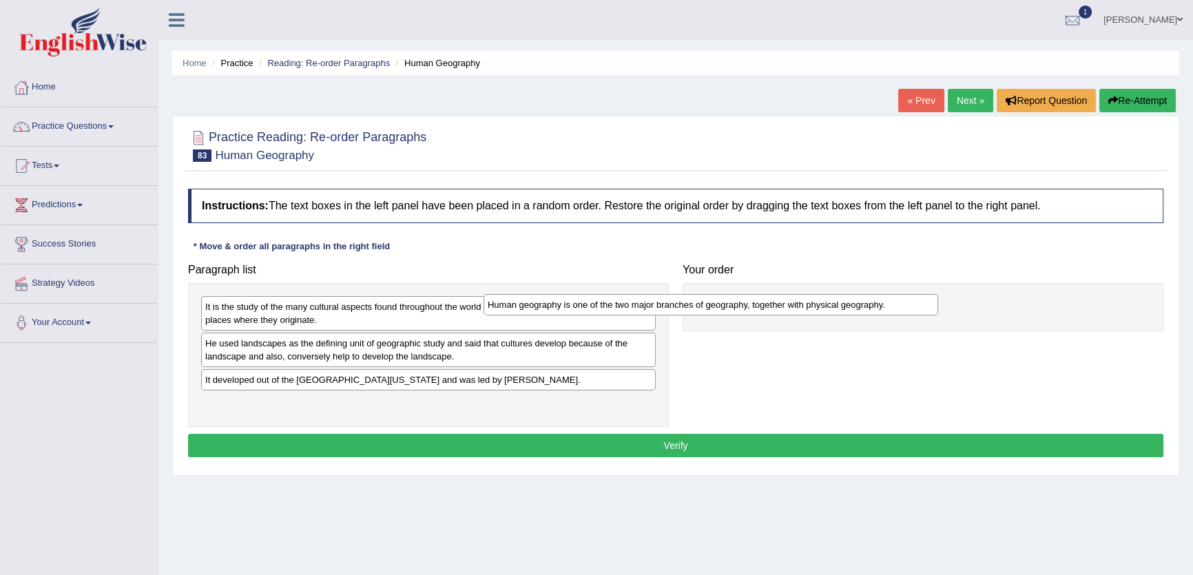
drag, startPoint x: 426, startPoint y: 302, endPoint x: 765, endPoint y: 291, distance: 338.4
click at [764, 294] on div "Human geography is one of the two major branches of geography, together with ph…" at bounding box center [711, 304] width 455 height 21
drag, startPoint x: 468, startPoint y: 283, endPoint x: 464, endPoint y: 309, distance: 25.8
click at [466, 306] on div "Paragraph list It is the study of the many cultural aspects found throughout th…" at bounding box center [428, 341] width 495 height 169
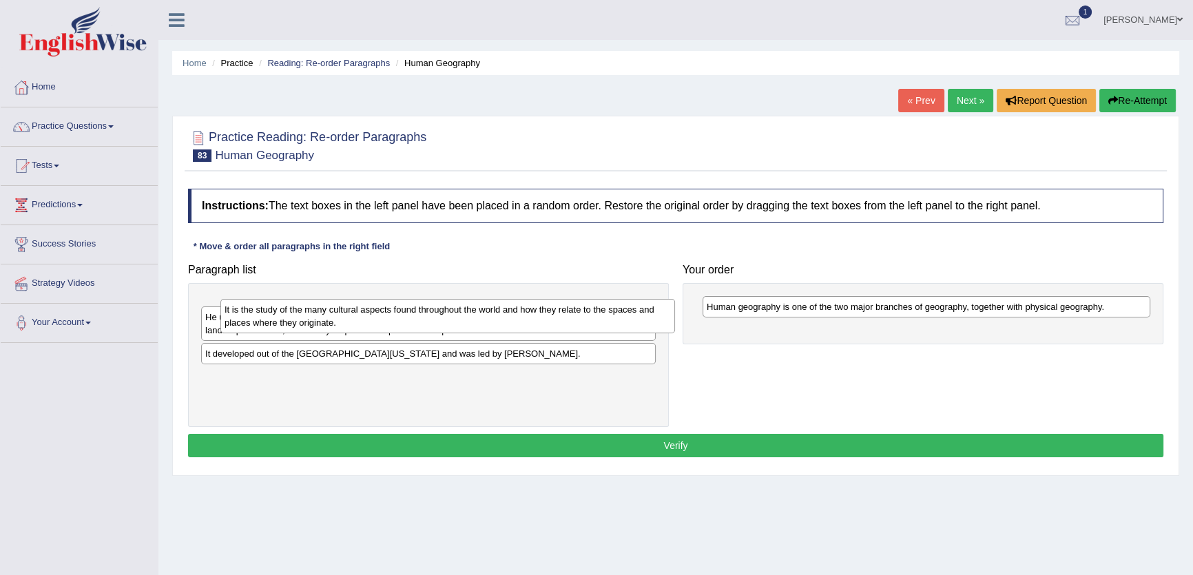
drag, startPoint x: 464, startPoint y: 309, endPoint x: 833, endPoint y: 309, distance: 369.2
click at [675, 309] on div "It is the study of the many cultural aspects found throughout the world and how…" at bounding box center [447, 316] width 455 height 34
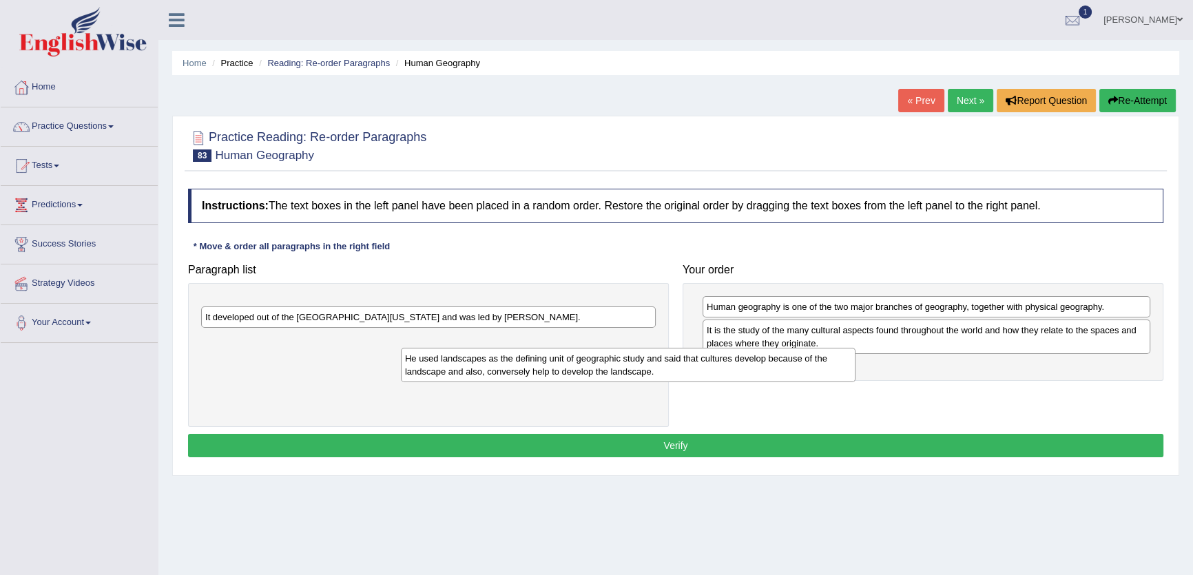
drag, startPoint x: 512, startPoint y: 302, endPoint x: 853, endPoint y: 354, distance: 344.2
click at [856, 355] on div "He used landscapes as the defining unit of geographic study and said that cultu…" at bounding box center [628, 365] width 455 height 34
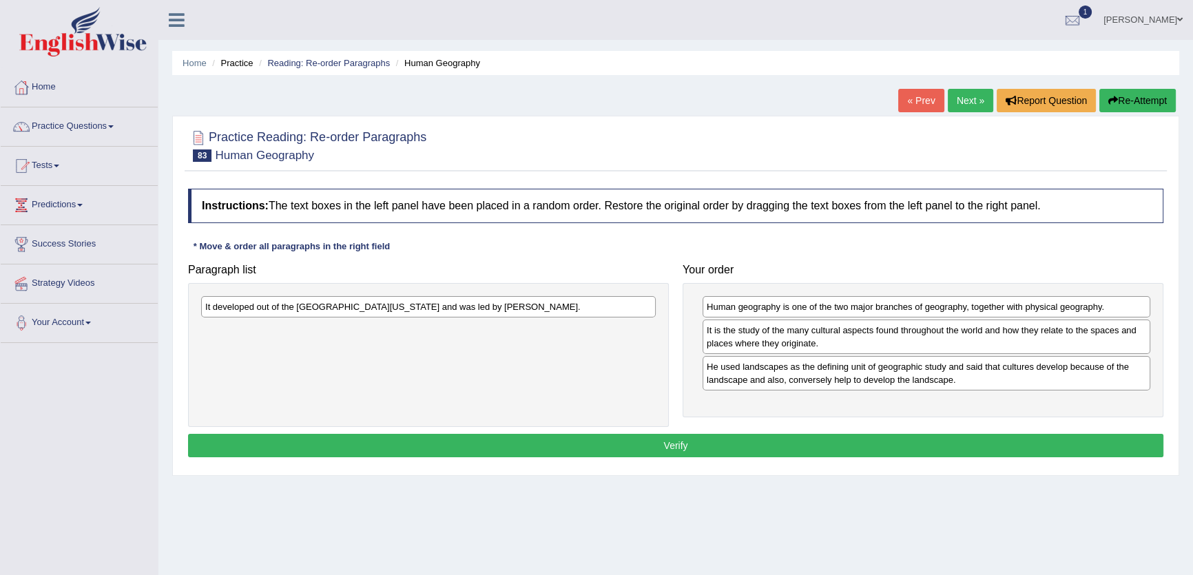
drag, startPoint x: 544, startPoint y: 317, endPoint x: 550, endPoint y: 307, distance: 11.7
click at [546, 316] on div "It developed out of the University of California, Berkeley and was led by Profe…" at bounding box center [428, 355] width 481 height 144
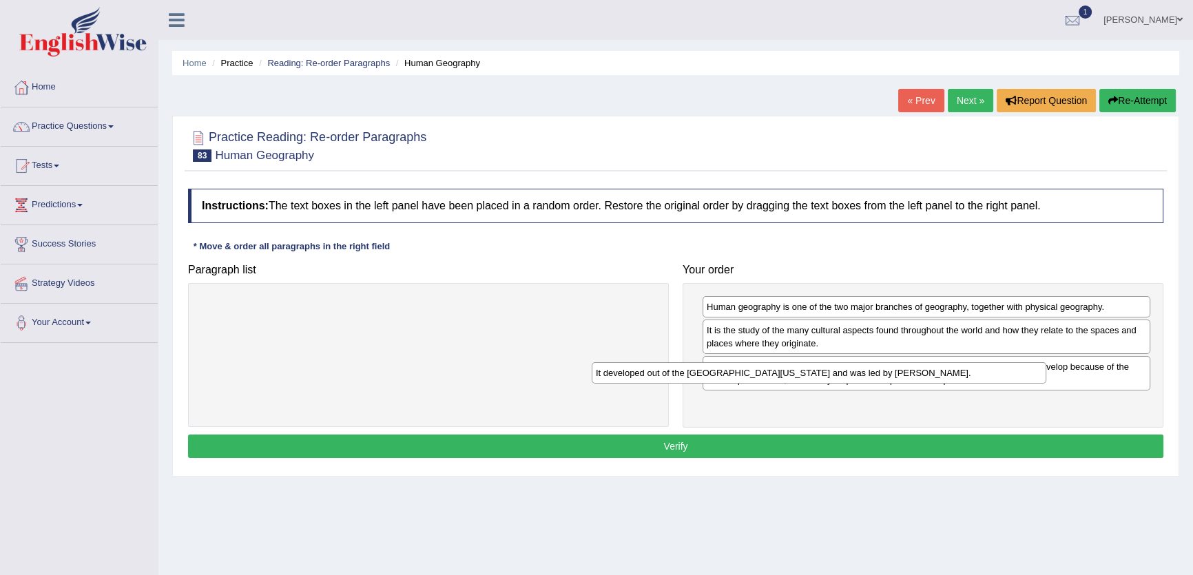
drag, startPoint x: 550, startPoint y: 307, endPoint x: 1013, endPoint y: 371, distance: 467.3
click at [1013, 371] on div "It developed out of the University of California, Berkeley and was led by Profe…" at bounding box center [819, 372] width 455 height 21
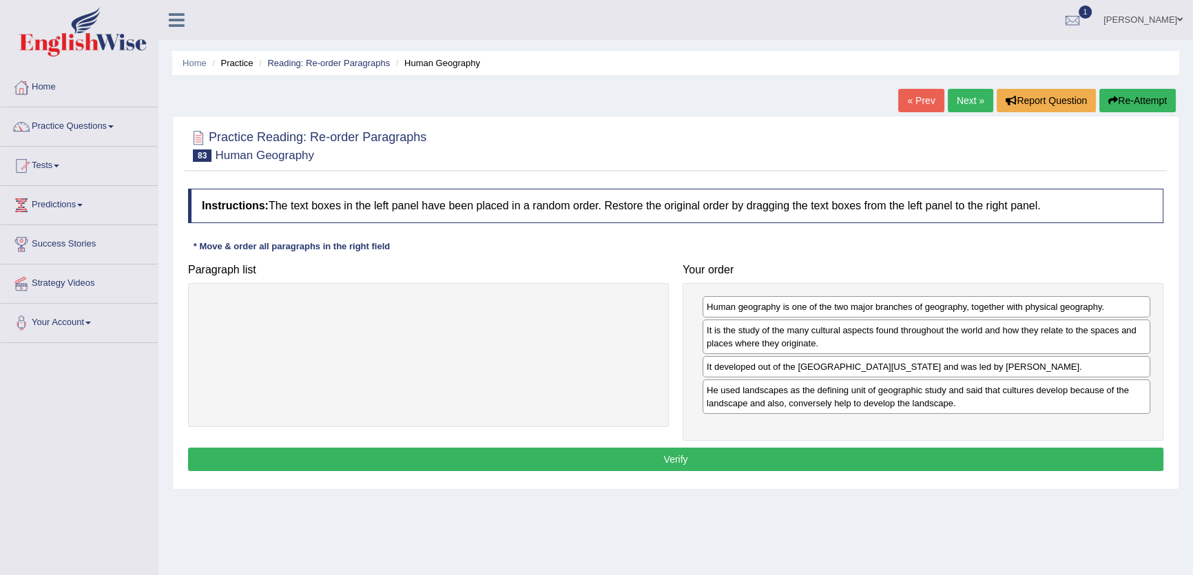
click at [846, 455] on button "Verify" at bounding box center [675, 459] width 975 height 23
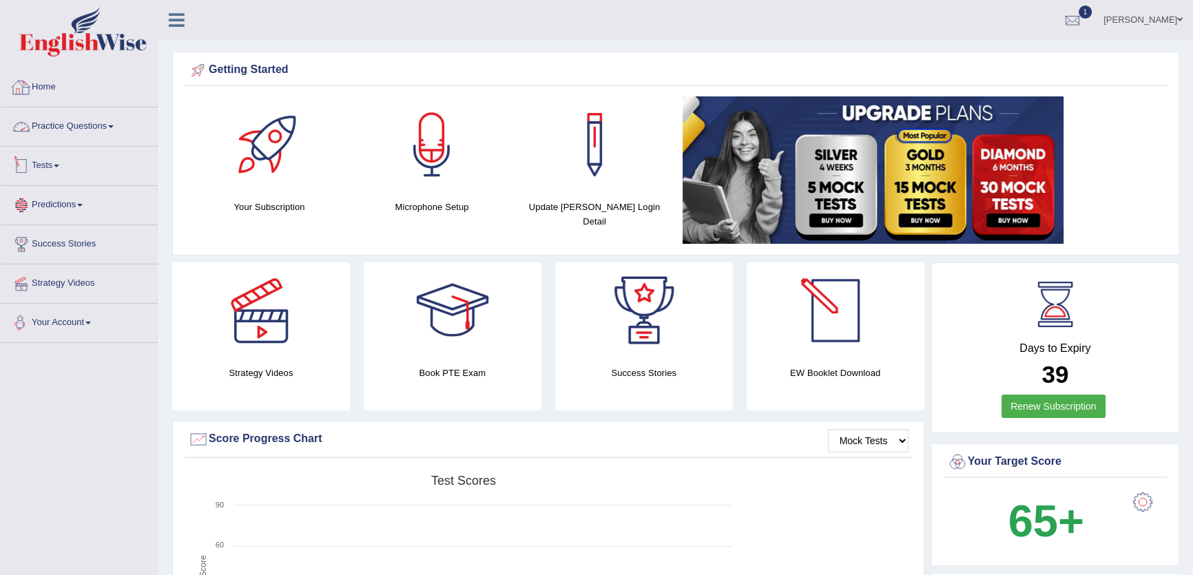
click at [103, 137] on link "Practice Questions" at bounding box center [79, 124] width 157 height 34
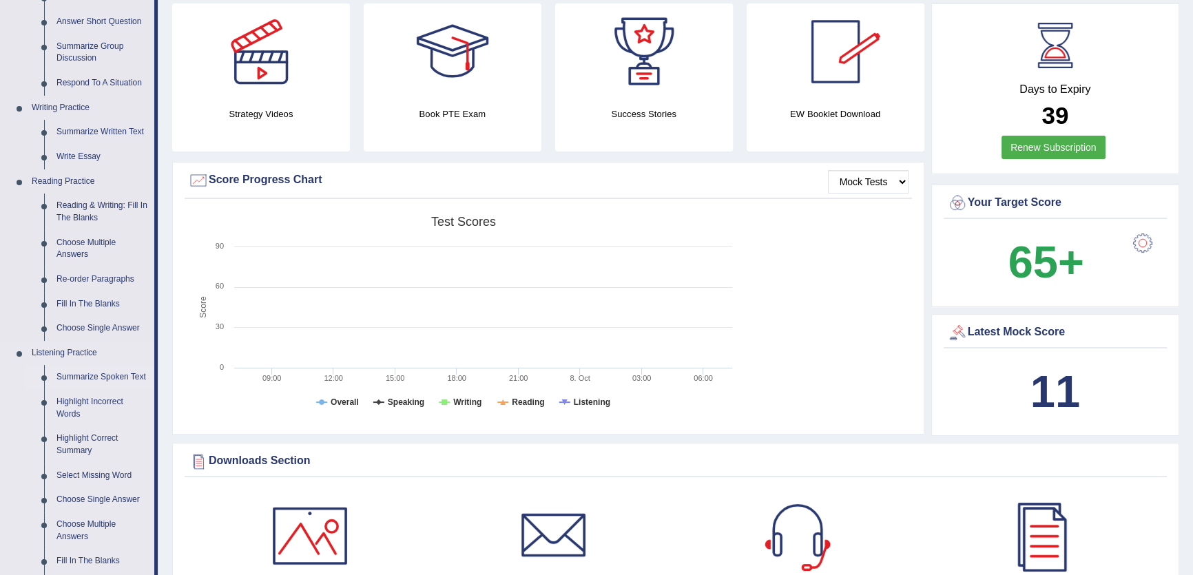
scroll to position [375, 0]
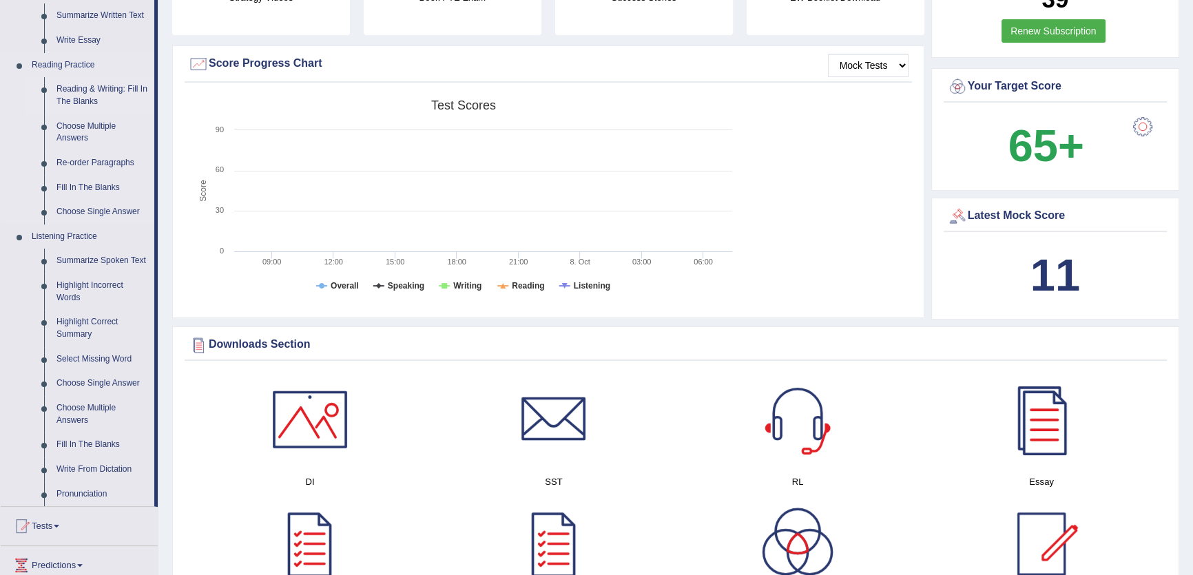
click at [85, 107] on link "Reading & Writing: Fill In The Blanks" at bounding box center [102, 95] width 104 height 37
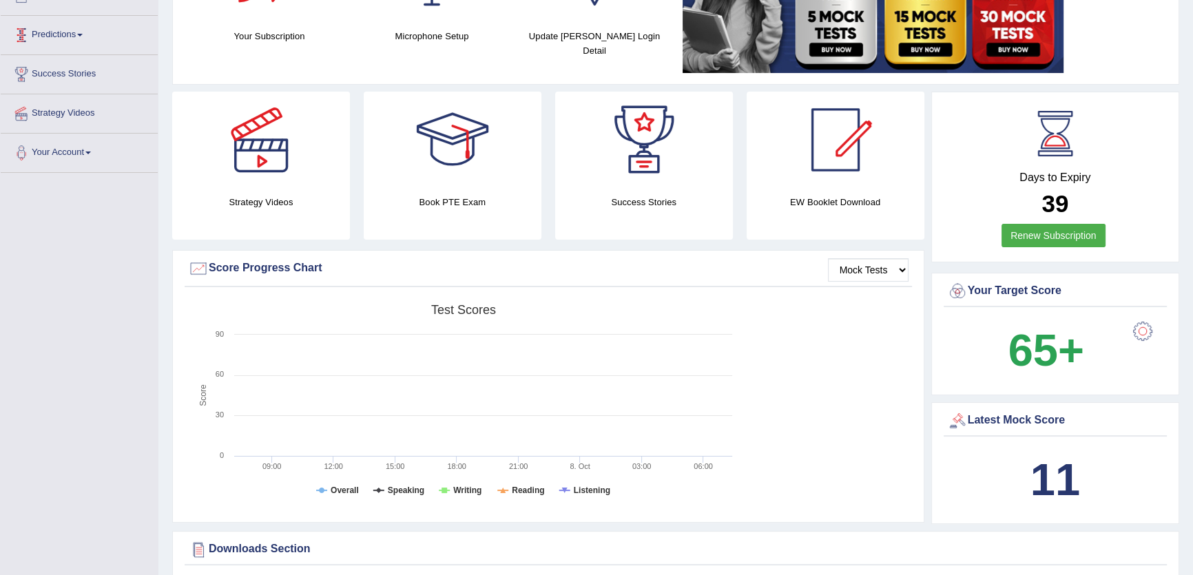
scroll to position [261, 0]
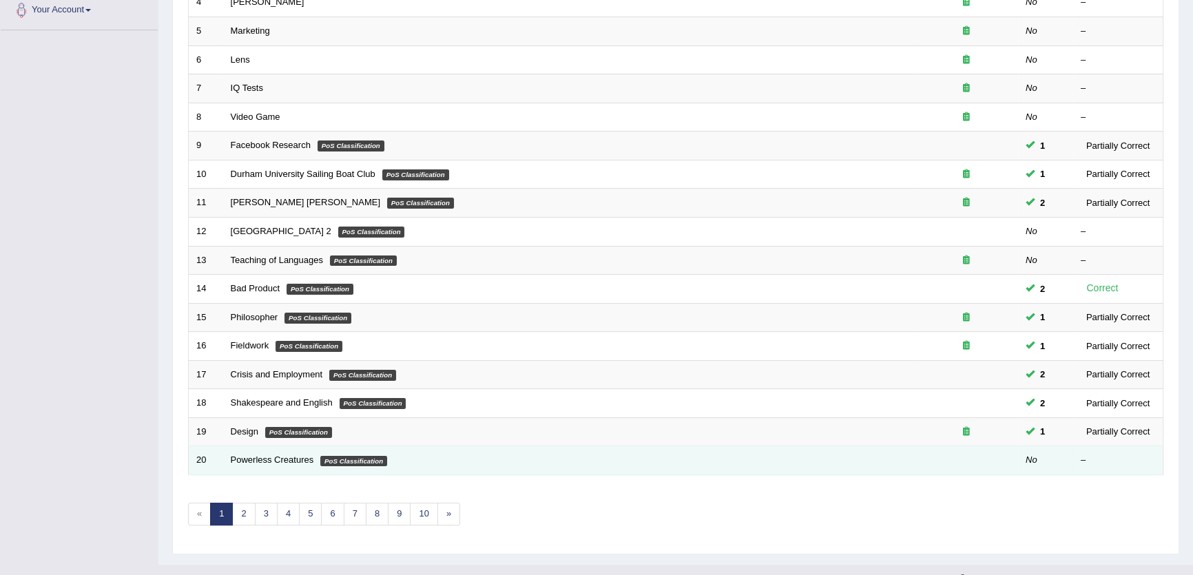
scroll to position [335, 0]
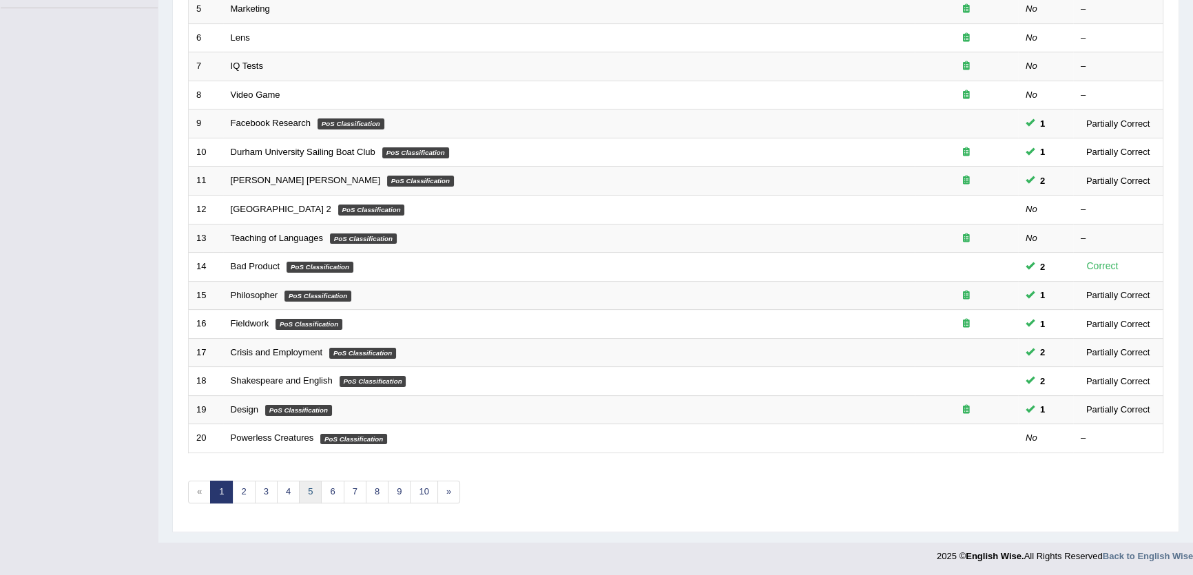
click at [313, 491] on link "5" at bounding box center [310, 492] width 23 height 23
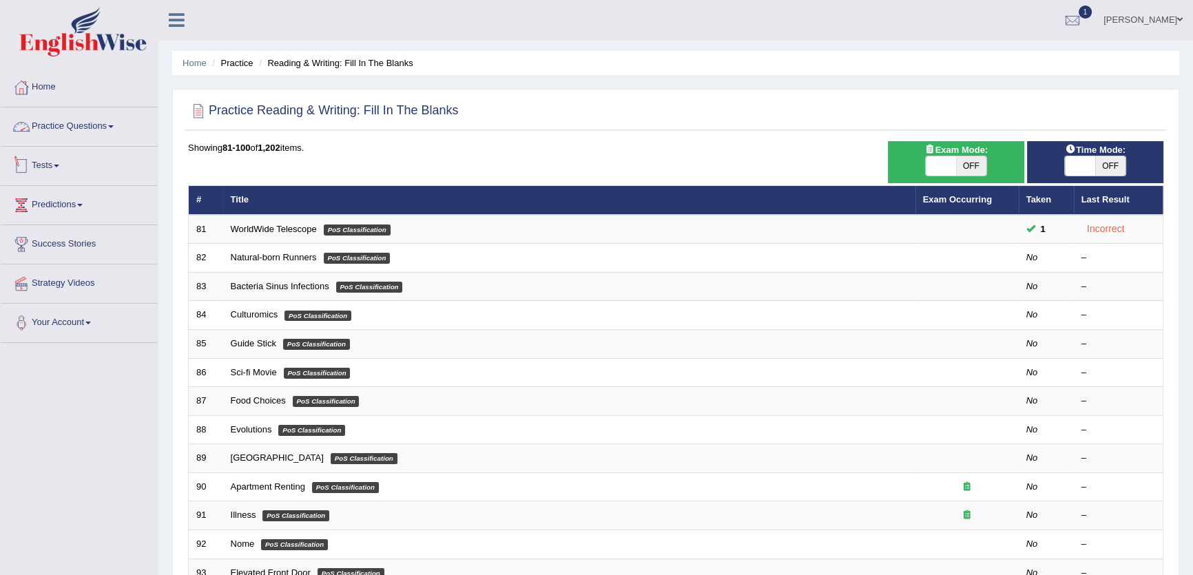
click at [87, 122] on link "Practice Questions" at bounding box center [79, 124] width 157 height 34
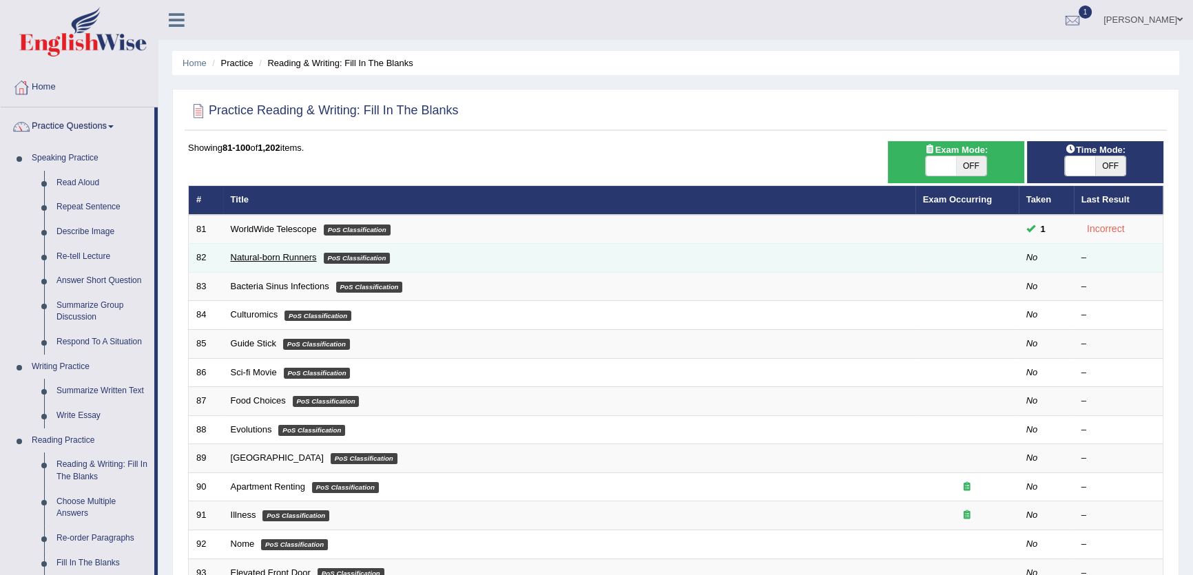
click at [279, 261] on link "Natural-born Runners" at bounding box center [274, 257] width 86 height 10
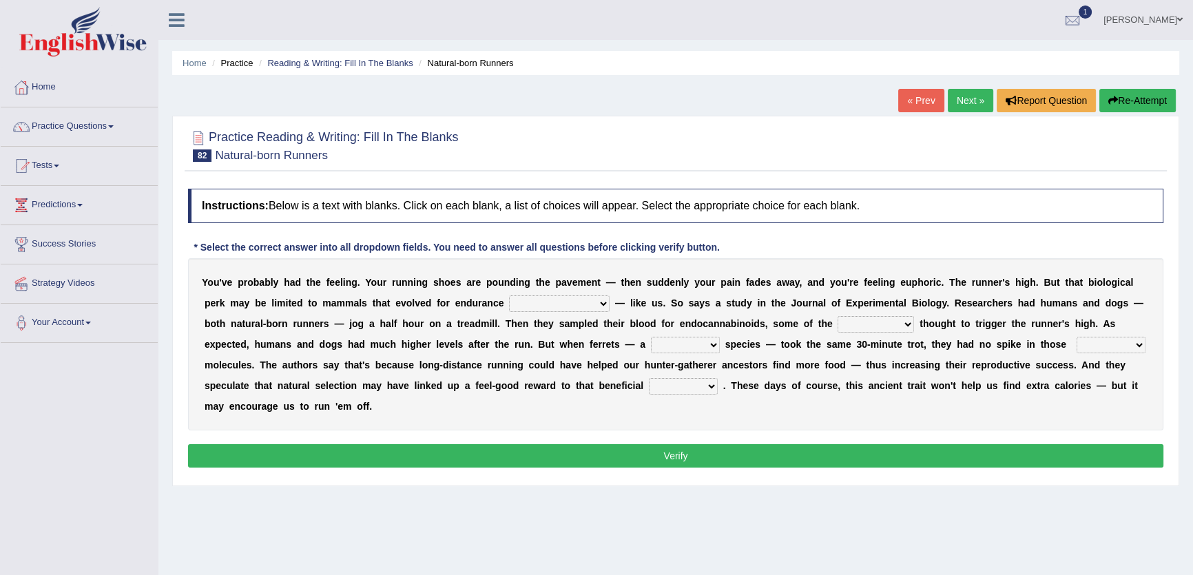
click at [559, 307] on select "dykes personalize classifies exercise" at bounding box center [559, 303] width 101 height 17
select select "personalize"
click at [509, 295] on select "dykes personalize classifies exercise" at bounding box center [559, 303] width 101 height 17
click at [651, 341] on select "excellency merely faerie sedentary" at bounding box center [685, 345] width 69 height 17
select select "excellency"
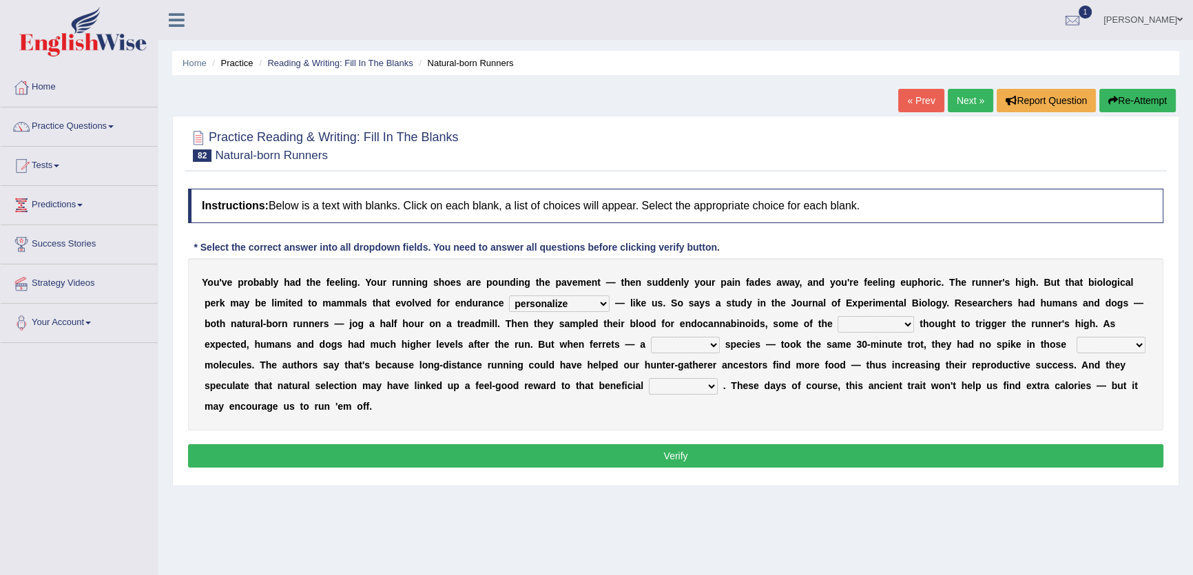
click at [651, 337] on select "excellency merely faerie sedentary" at bounding box center [685, 345] width 69 height 17
click at [851, 316] on select "almshouse turnarounds compounds foxhounds" at bounding box center [876, 324] width 76 height 17
select select "almshouse"
click at [838, 316] on select "almshouse turnarounds compounds foxhounds" at bounding box center [876, 324] width 76 height 17
click at [698, 381] on select "wager exchanger behavior regulator" at bounding box center [683, 386] width 69 height 17
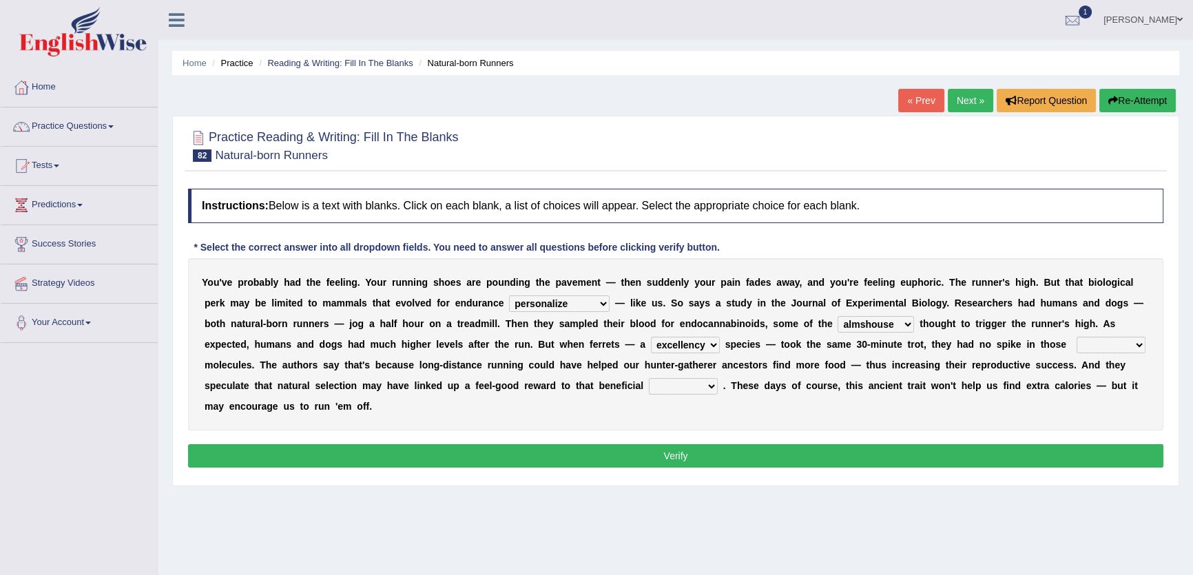
select select "wager"
click at [649, 378] on select "wager exchanger behavior regulator" at bounding box center [683, 386] width 69 height 17
click at [1047, 334] on div "Y o u ' v e p r o b a b l y h a d t h e f e e l i n g . Y o u r r u n n i n g s…" at bounding box center [675, 344] width 975 height 172
click at [1077, 350] on select "groaned feel-good inchoate loaned" at bounding box center [1111, 345] width 69 height 17
select select "feel-good"
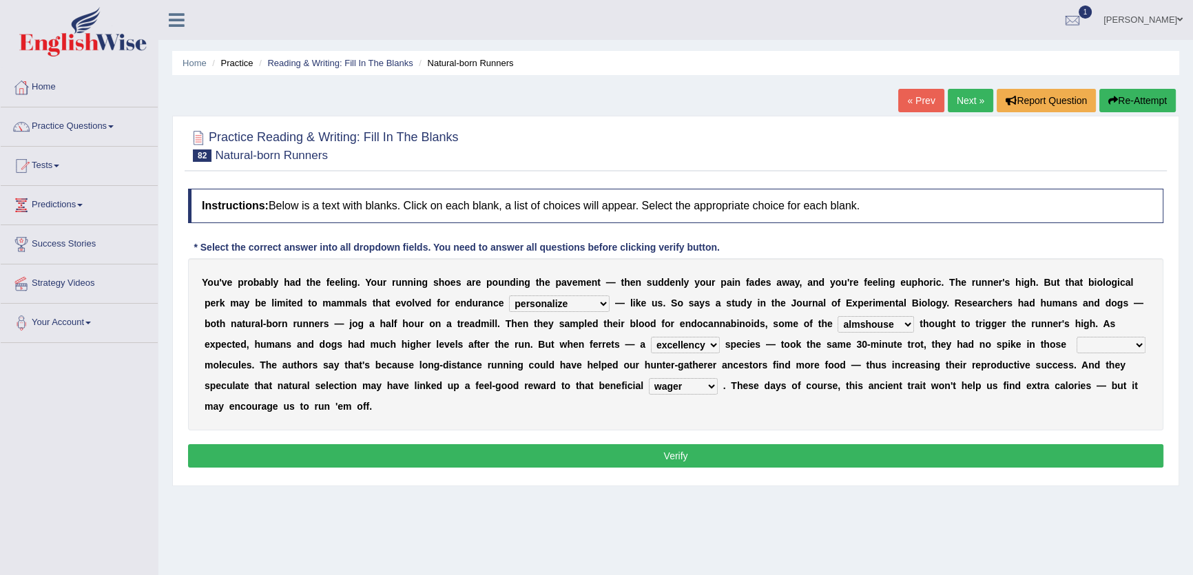
click at [1077, 337] on select "groaned feel-good inchoate loaned" at bounding box center [1111, 345] width 69 height 17
click at [1057, 453] on button "Verify" at bounding box center [675, 455] width 975 height 23
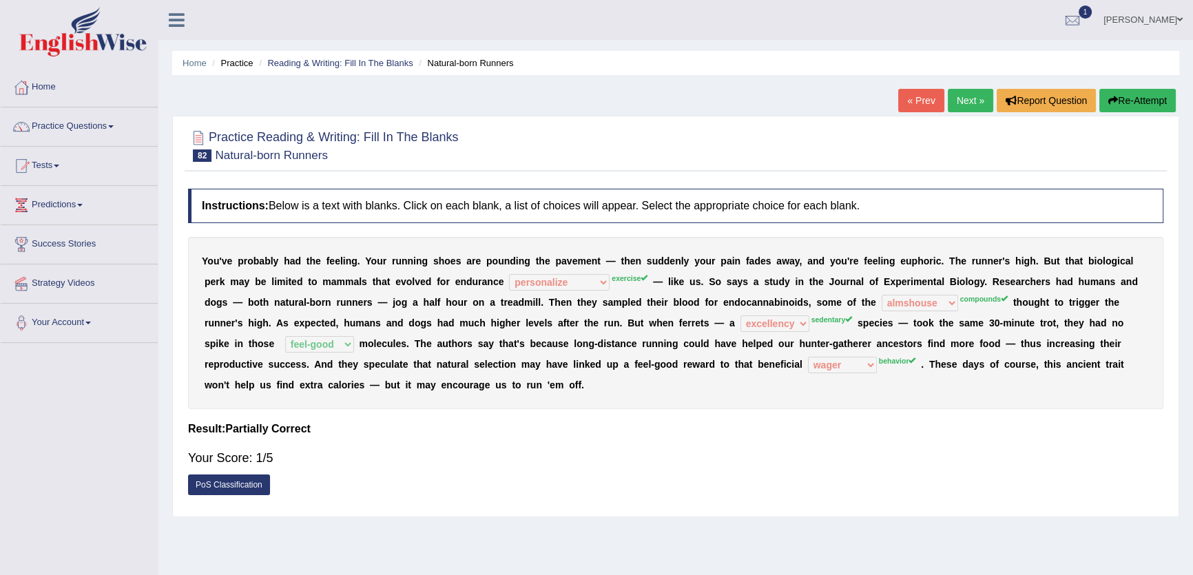
click at [1130, 98] on button "Re-Attempt" at bounding box center [1137, 100] width 76 height 23
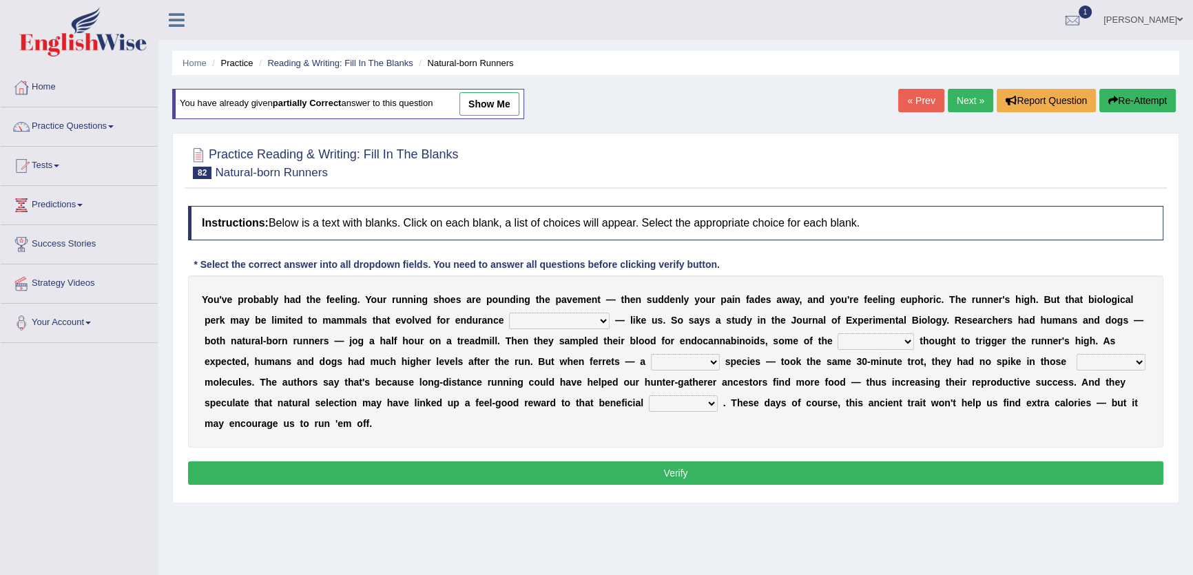
click at [551, 313] on select "dykes personalize classifies exercise" at bounding box center [559, 321] width 101 height 17
click at [914, 339] on b at bounding box center [917, 340] width 6 height 11
drag, startPoint x: 889, startPoint y: 338, endPoint x: 878, endPoint y: 341, distance: 12.0
click at [914, 338] on b at bounding box center [917, 340] width 6 height 11
click at [861, 342] on select "almshouse turnarounds compounds foxhounds" at bounding box center [876, 341] width 76 height 17
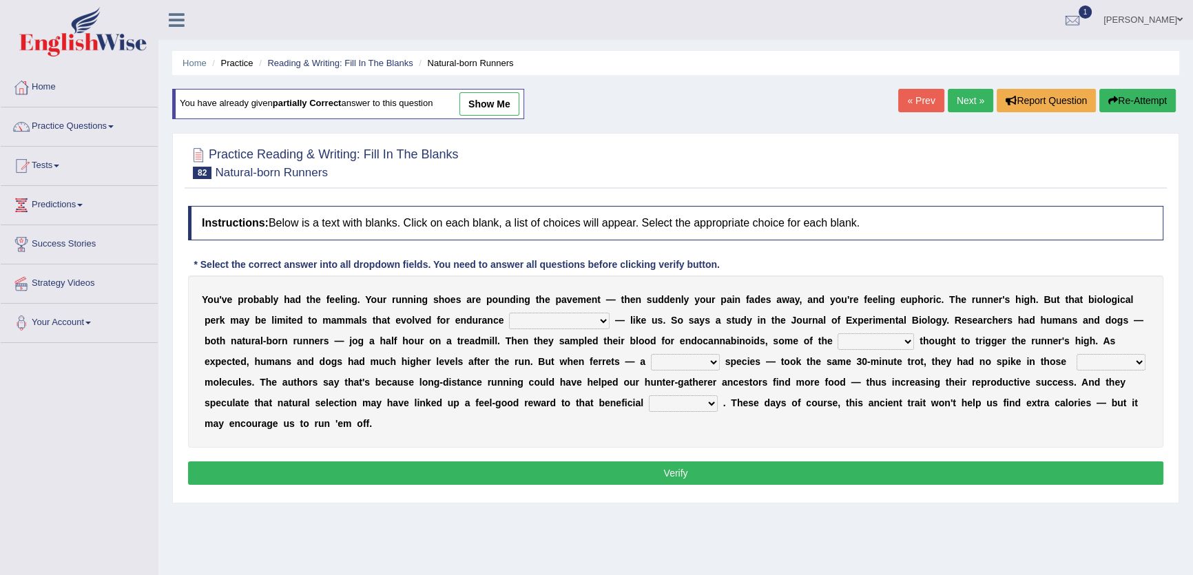
click at [651, 362] on select "excellency merely faerie sedentary" at bounding box center [685, 362] width 69 height 17
click at [1083, 351] on div "Y o u ' v e p r o b a b l y h a d t h e f e e l i n g . Y o u r r u n n i n g s…" at bounding box center [675, 362] width 975 height 172
click at [1081, 357] on select "groaned feel-good inchoate loaned" at bounding box center [1111, 362] width 69 height 17
click at [670, 406] on select "wager exchanger behavior regulator" at bounding box center [683, 403] width 69 height 17
click at [497, 103] on link "show me" at bounding box center [489, 103] width 60 height 23
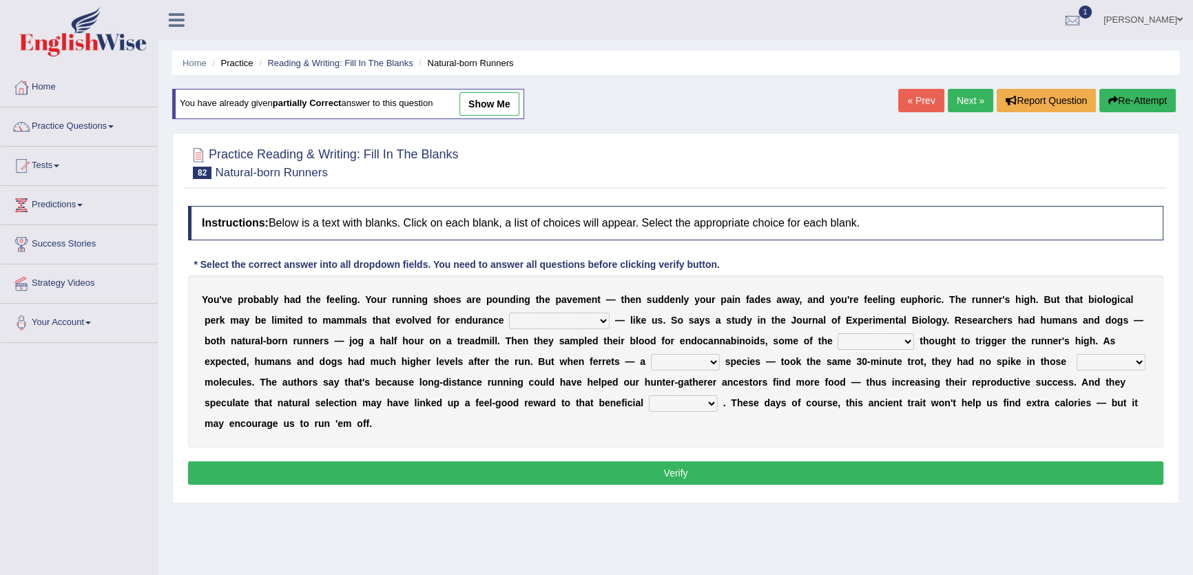
select select "personalize"
select select "almshouse"
select select "excellency"
select select "feel-good"
select select "wager"
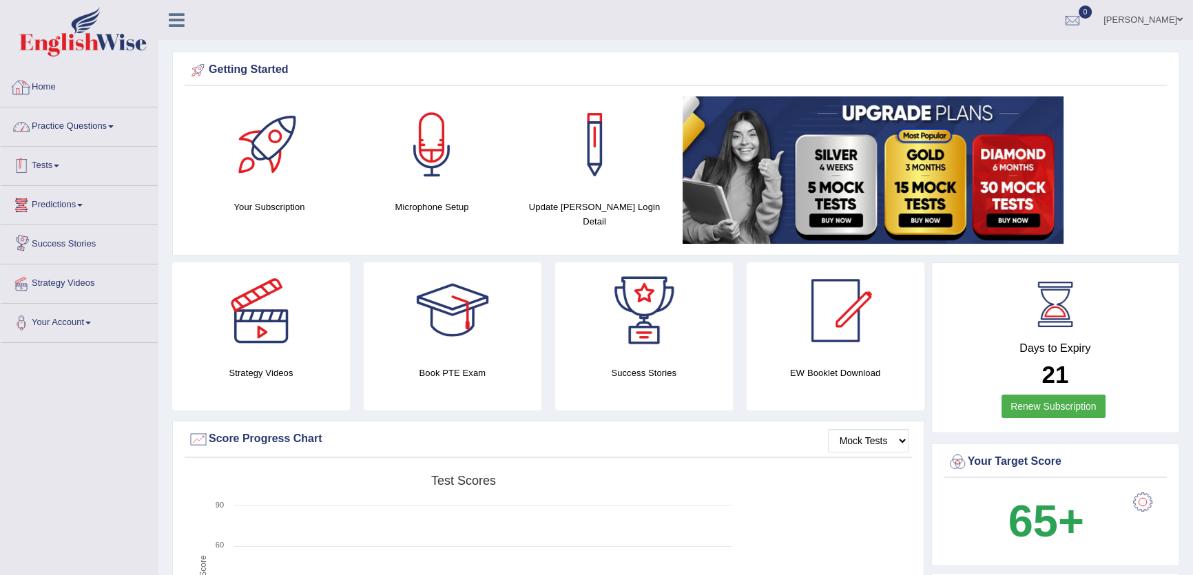
click at [88, 128] on link "Practice Questions" at bounding box center [79, 124] width 157 height 34
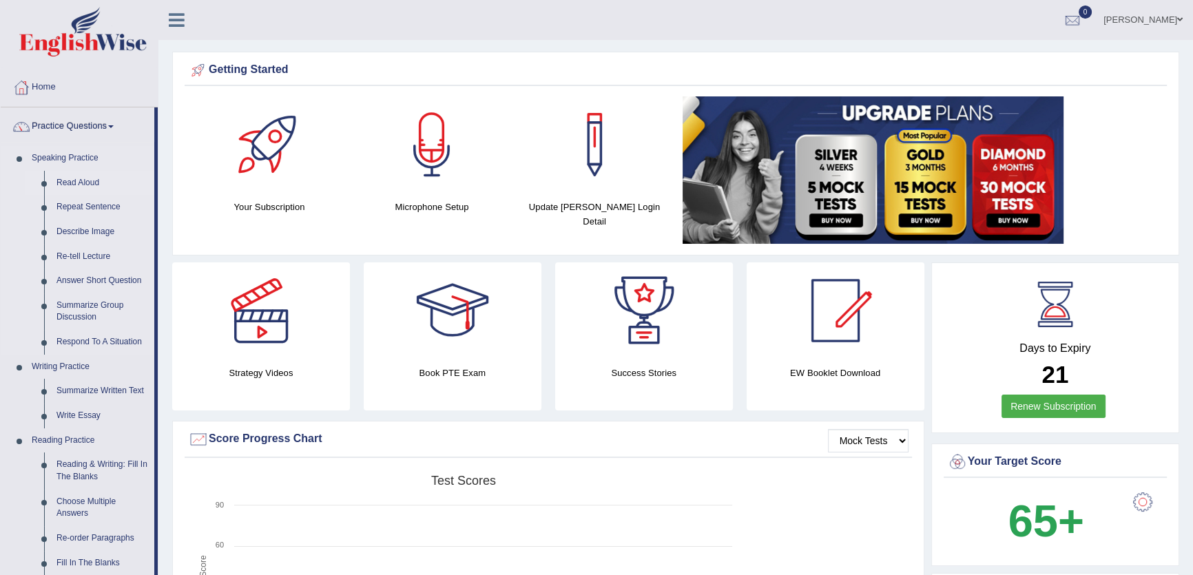
click at [74, 186] on link "Read Aloud" at bounding box center [102, 183] width 104 height 25
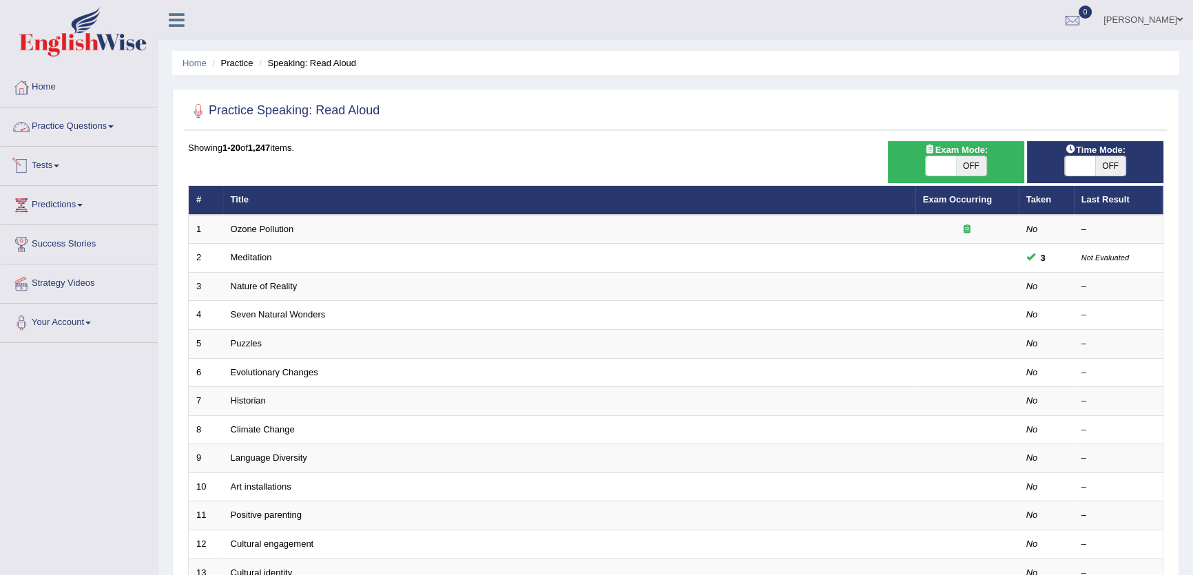
click at [83, 132] on link "Practice Questions" at bounding box center [79, 124] width 157 height 34
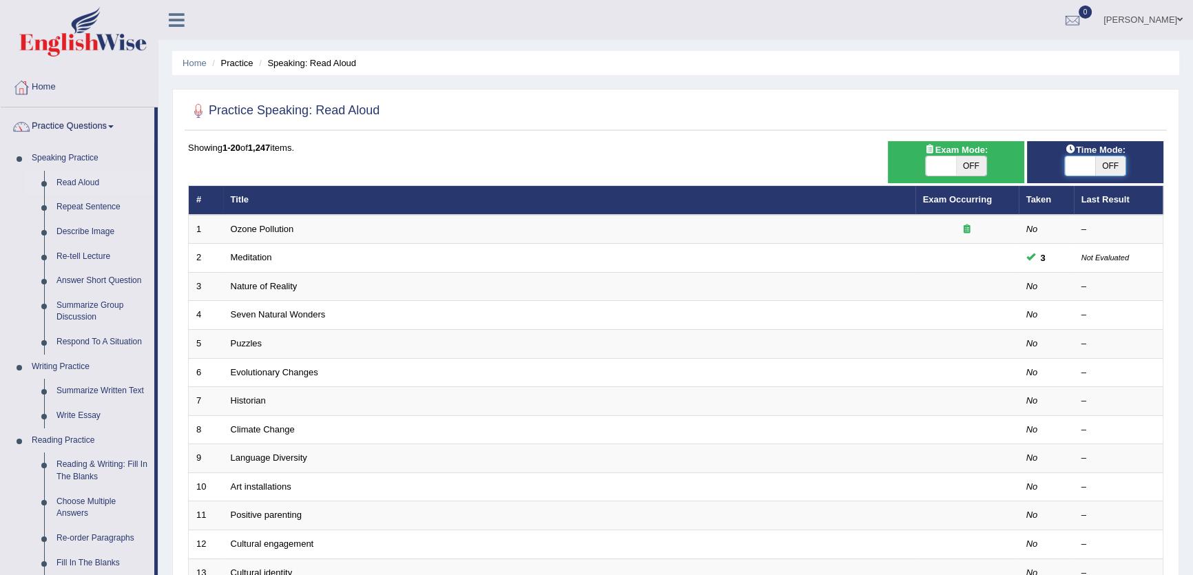
click at [1084, 157] on span at bounding box center [1080, 165] width 30 height 19
checkbox input "true"
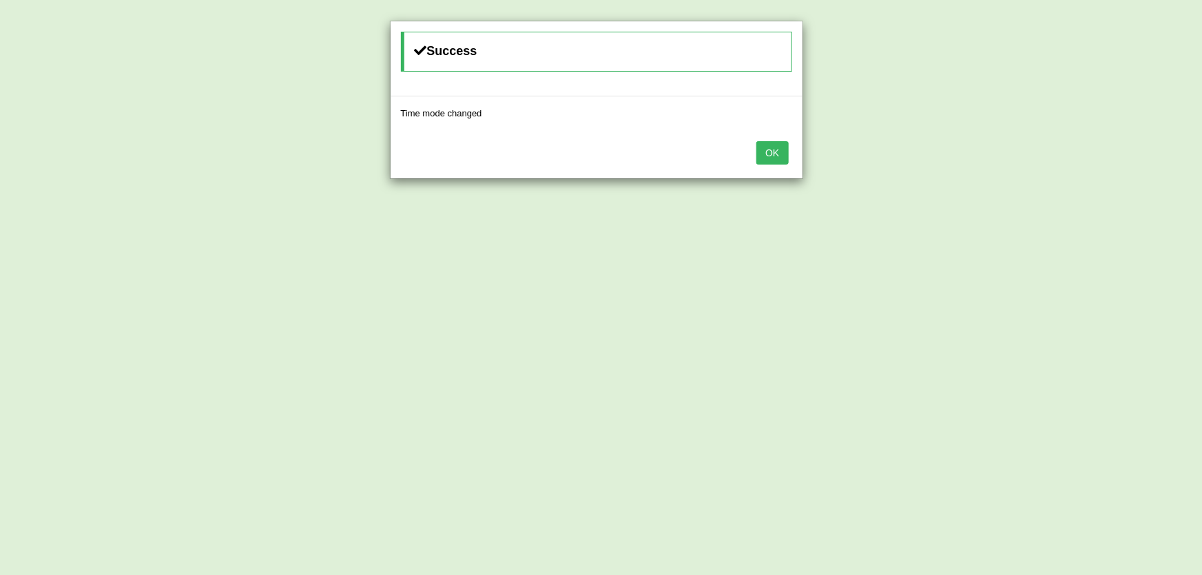
click at [782, 152] on button "OK" at bounding box center [772, 152] width 32 height 23
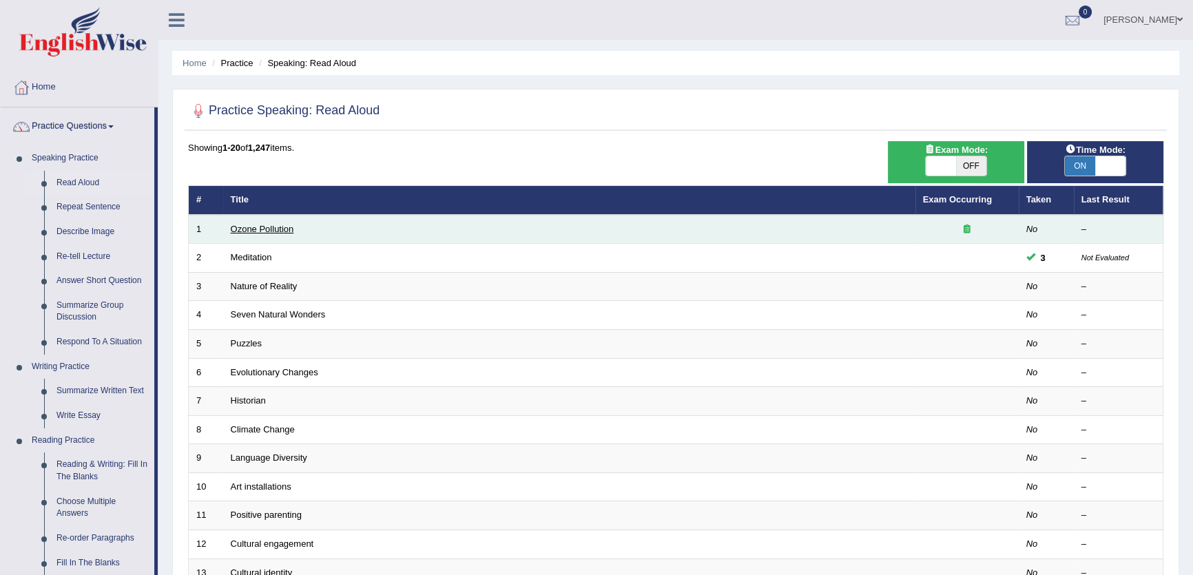
click at [289, 233] on link "Ozone Pollution" at bounding box center [262, 229] width 63 height 10
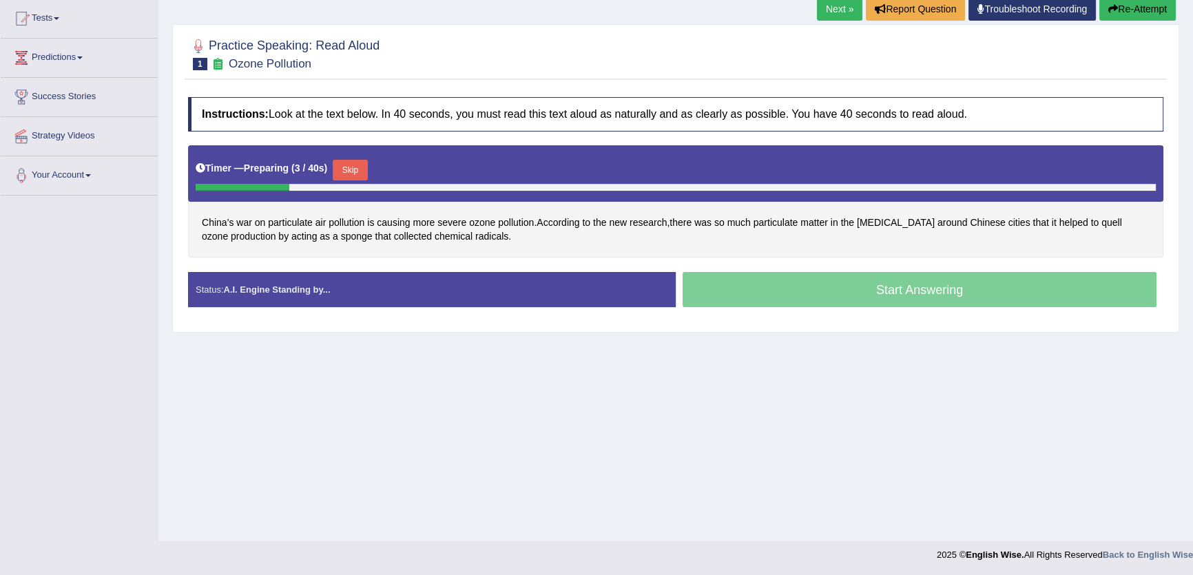
click at [350, 184] on div at bounding box center [676, 187] width 960 height 7
click at [354, 178] on button "Skip" at bounding box center [350, 170] width 34 height 21
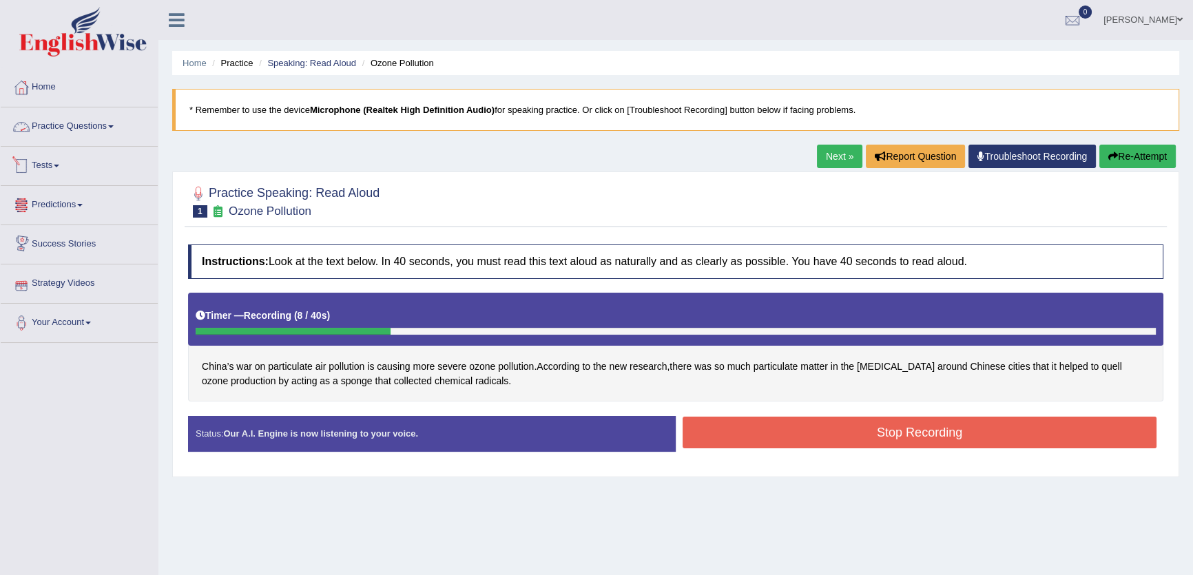
click at [101, 124] on link "Practice Questions" at bounding box center [79, 124] width 157 height 34
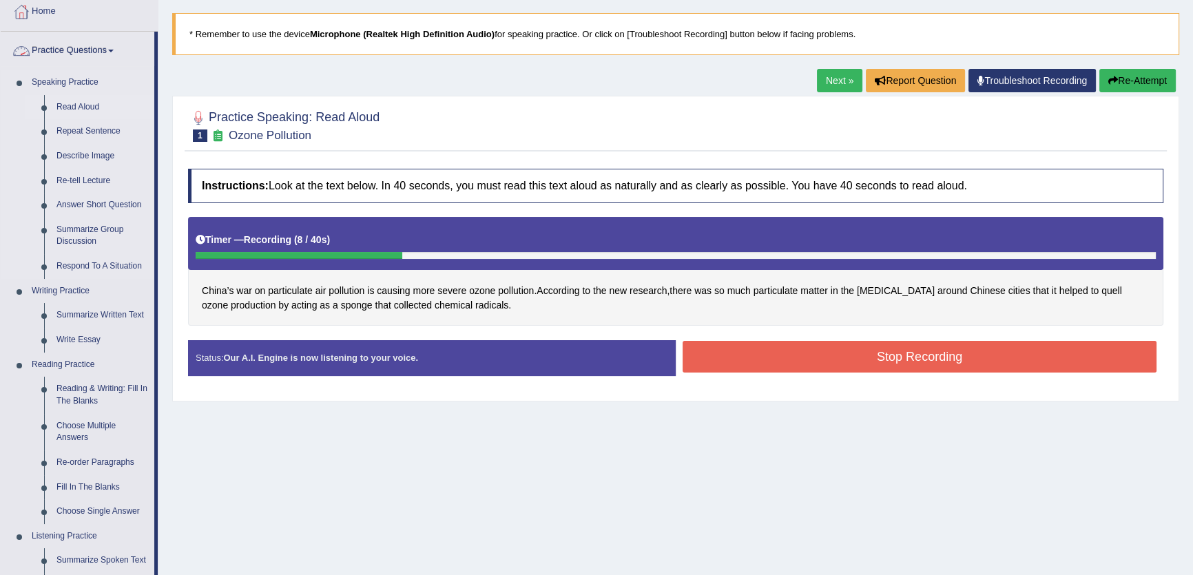
scroll to position [147, 0]
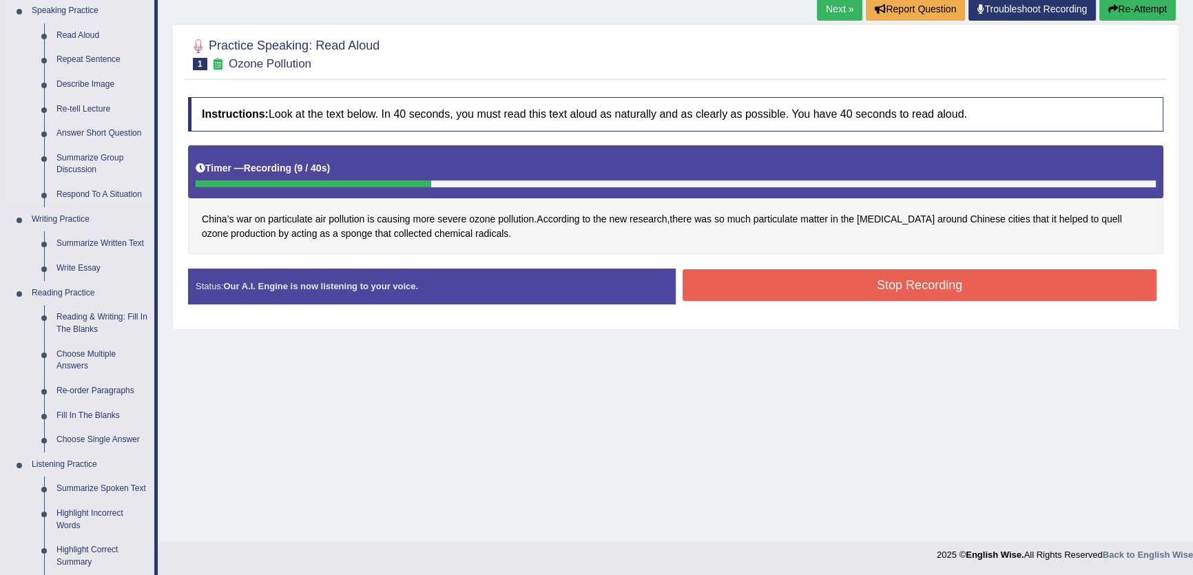
click at [93, 100] on link "Re-tell Lecture" at bounding box center [102, 109] width 104 height 25
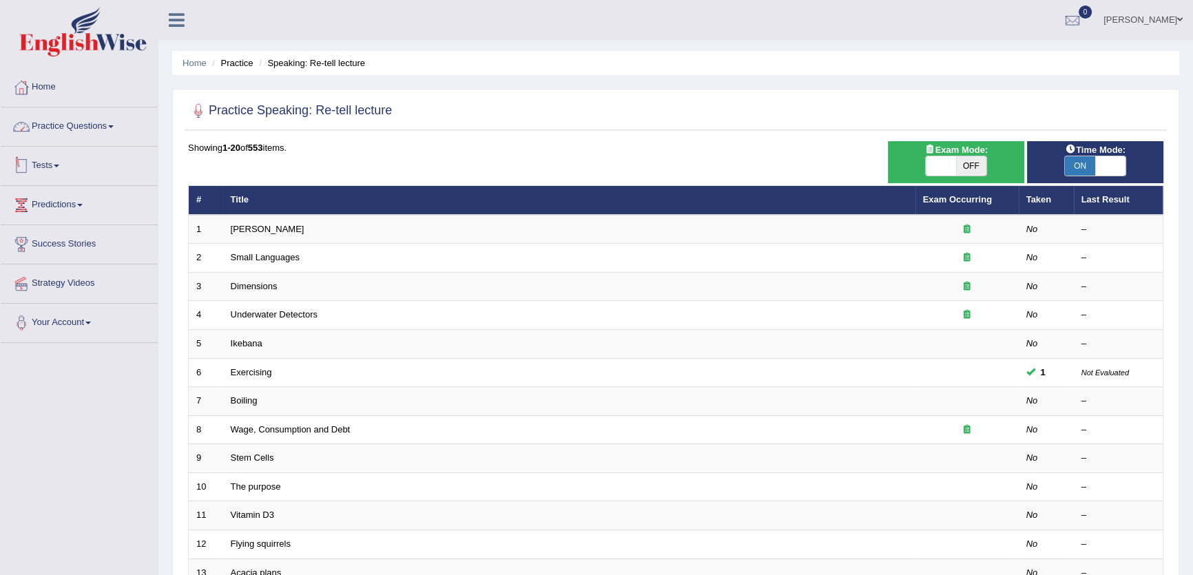
click at [100, 133] on link "Practice Questions" at bounding box center [79, 124] width 157 height 34
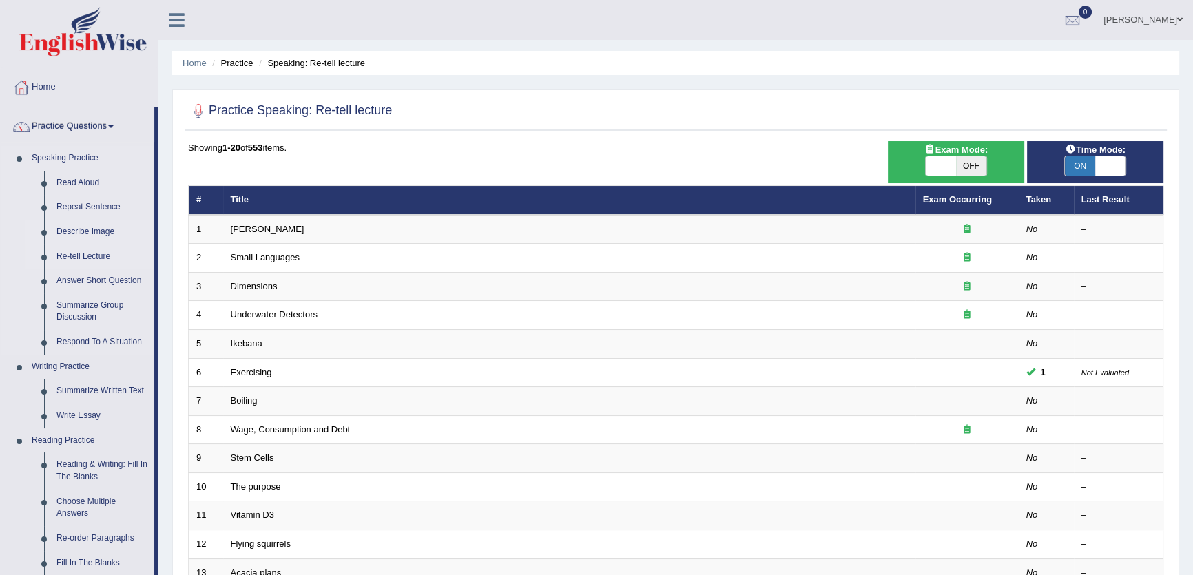
click at [80, 228] on link "Describe Image" at bounding box center [102, 232] width 104 height 25
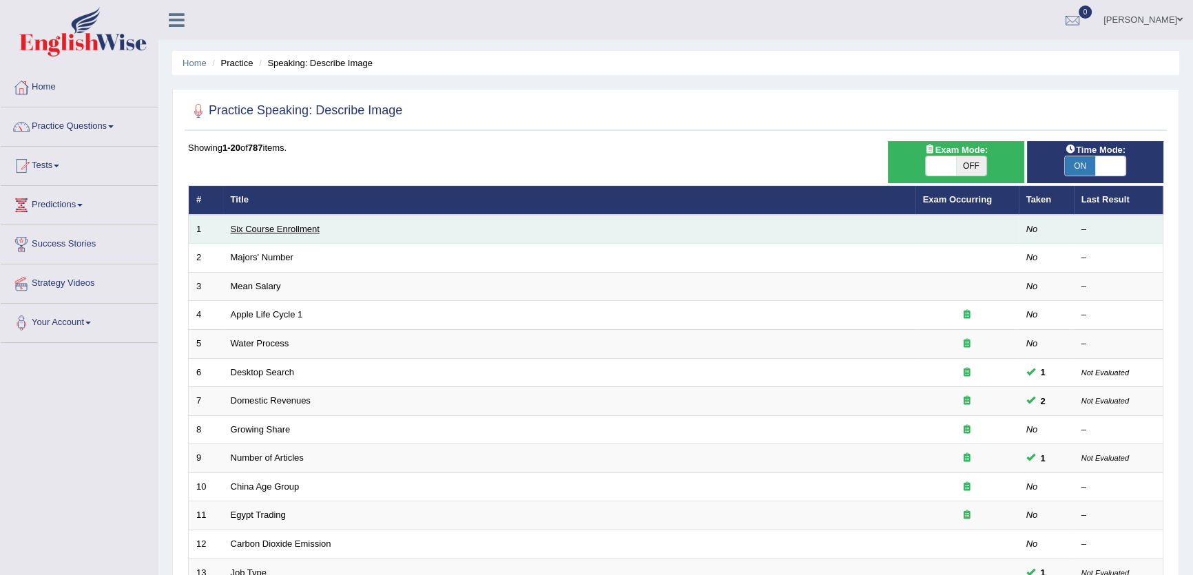
click at [284, 224] on link "Six Course Enrollment" at bounding box center [275, 229] width 89 height 10
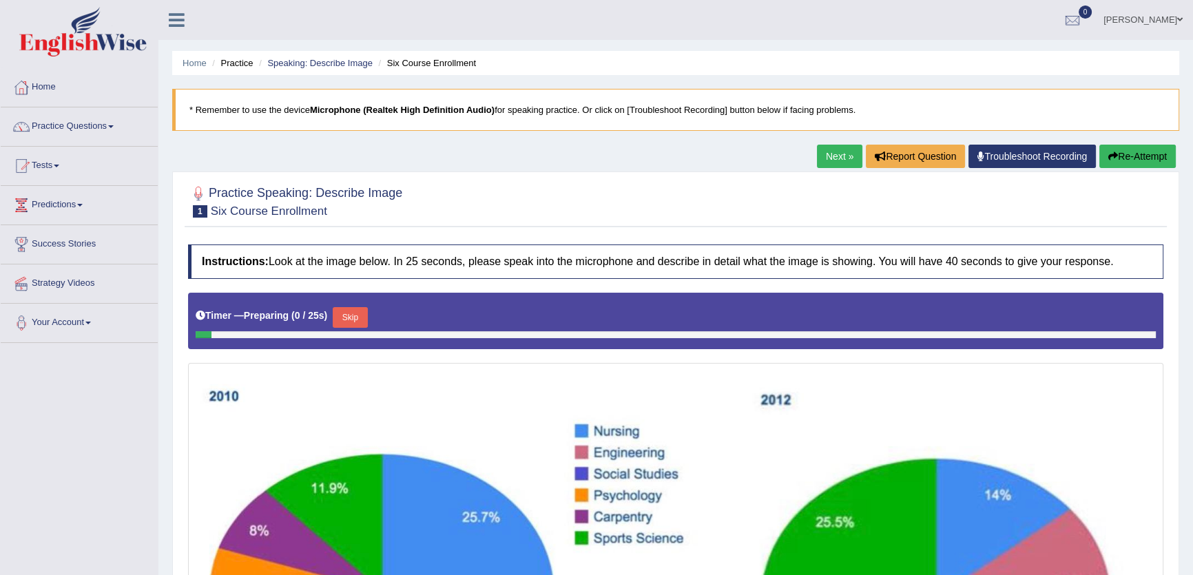
click at [362, 323] on button "Skip" at bounding box center [350, 317] width 34 height 21
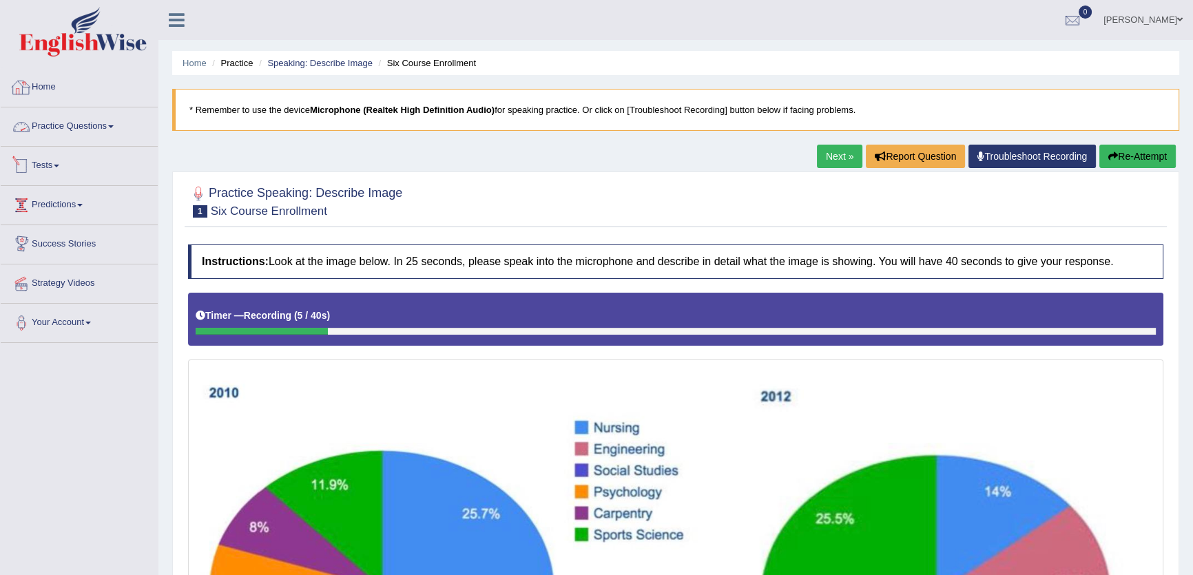
click at [92, 137] on link "Practice Questions" at bounding box center [79, 124] width 157 height 34
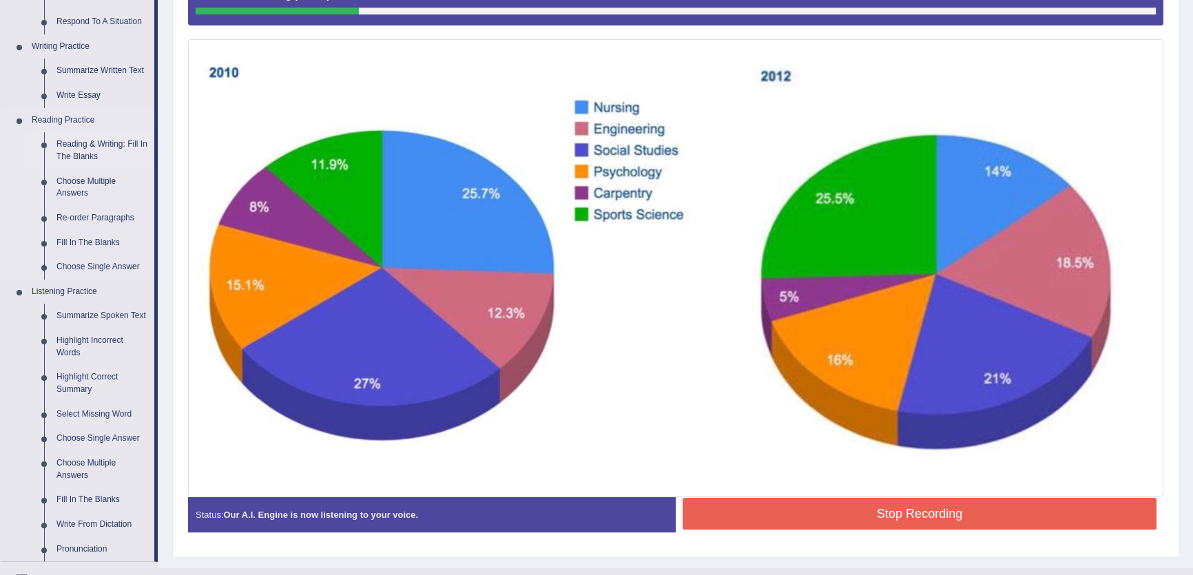
scroll to position [315, 0]
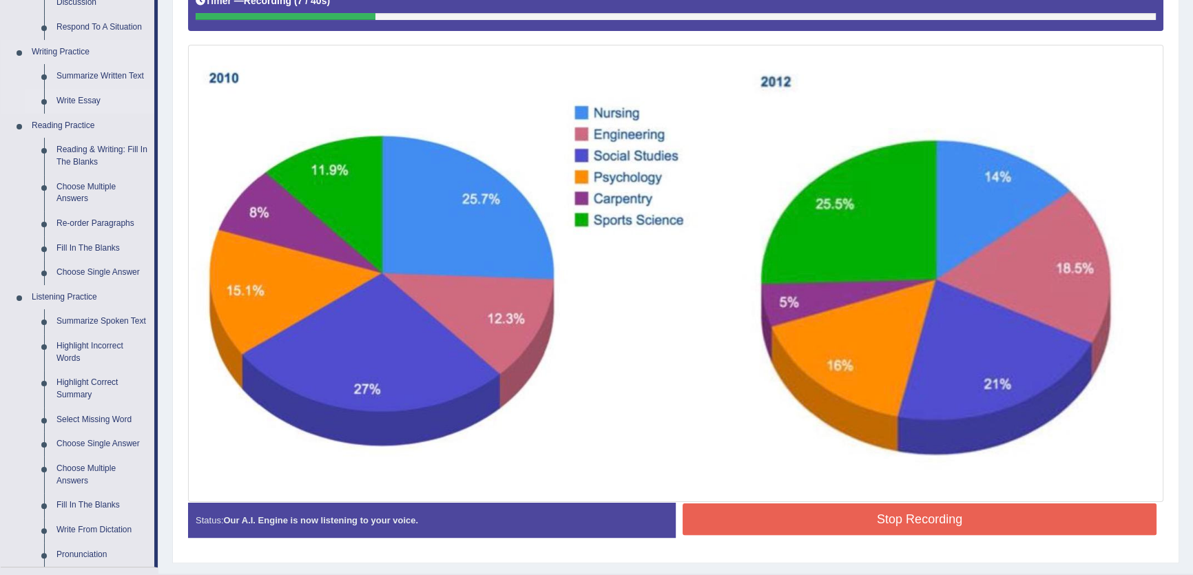
click at [82, 95] on link "Write Essay" at bounding box center [102, 101] width 104 height 25
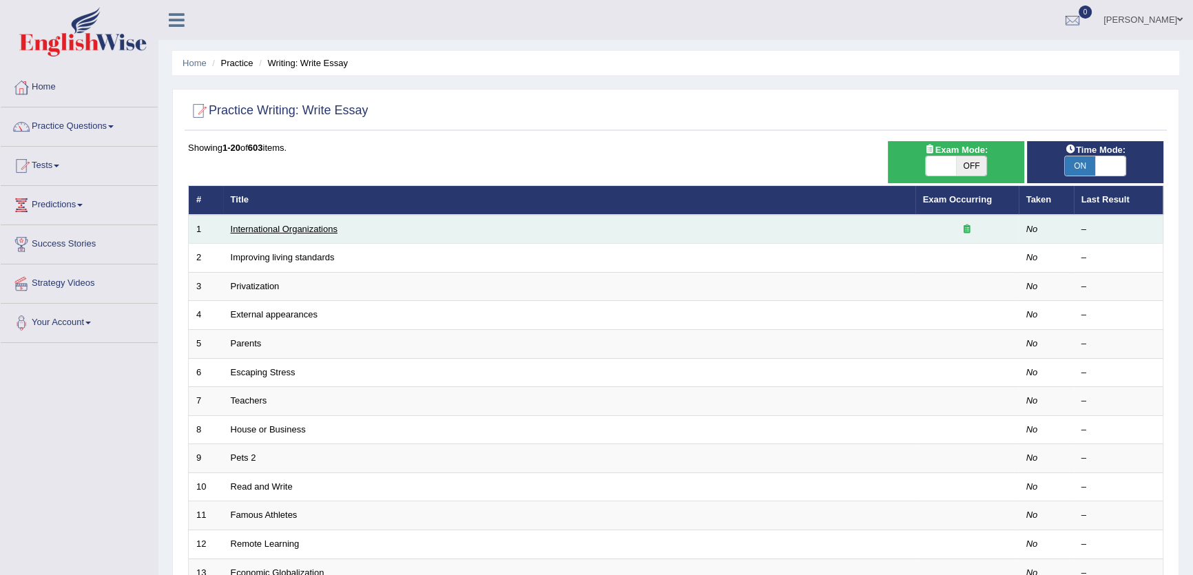
drag, startPoint x: 266, startPoint y: 220, endPoint x: 267, endPoint y: 227, distance: 7.0
click at [267, 227] on td "International Organizations" at bounding box center [569, 229] width 692 height 29
click at [267, 227] on link "International Organizations" at bounding box center [284, 229] width 107 height 10
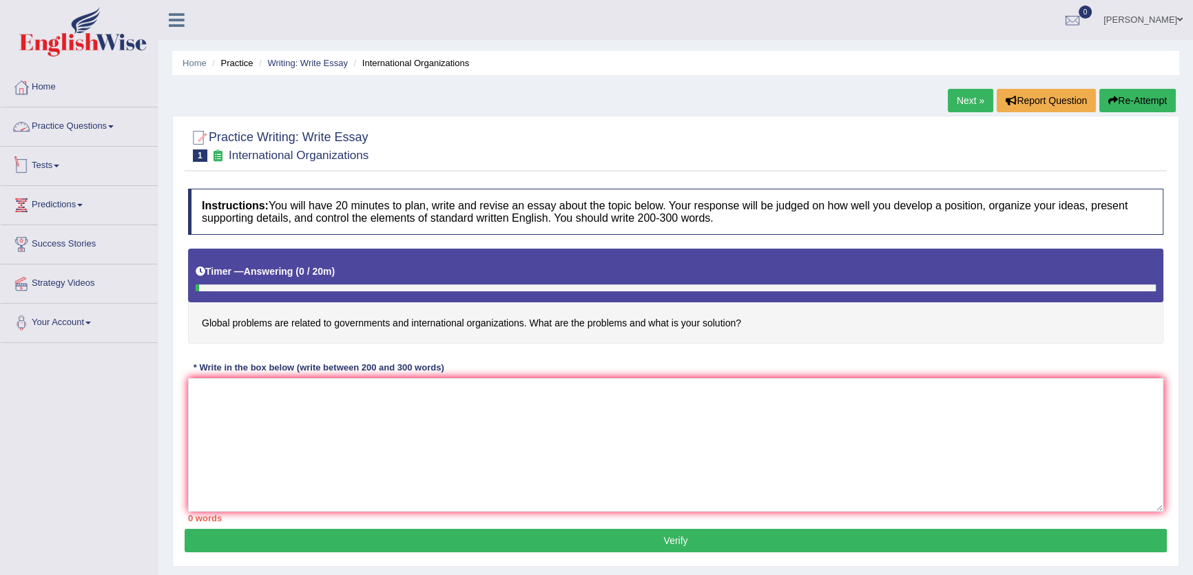
click at [79, 129] on link "Practice Questions" at bounding box center [79, 124] width 157 height 34
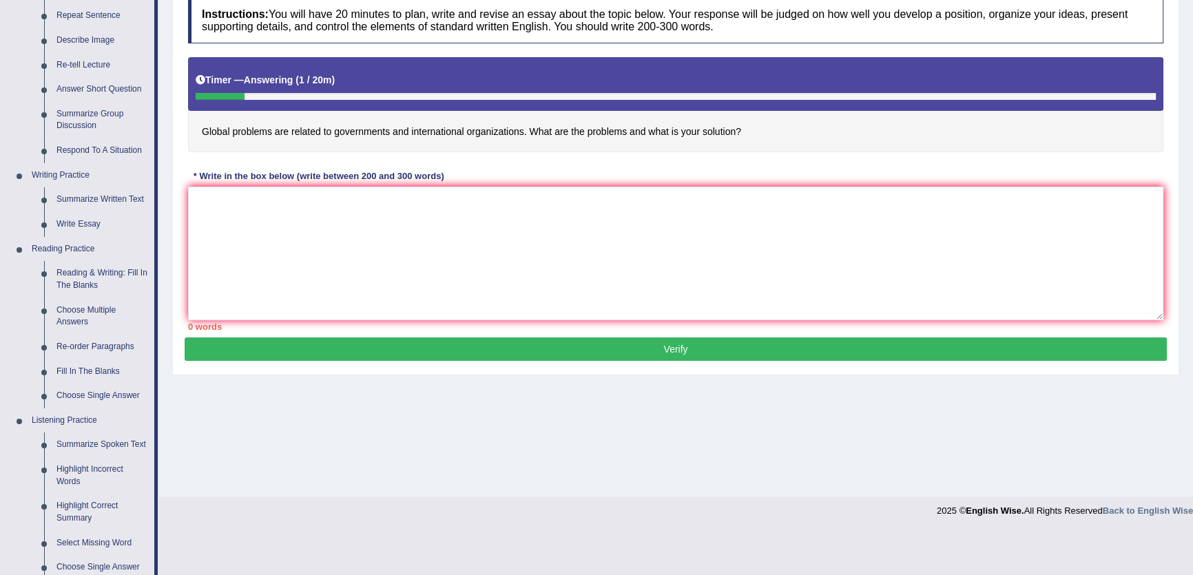
scroll to position [438, 0]
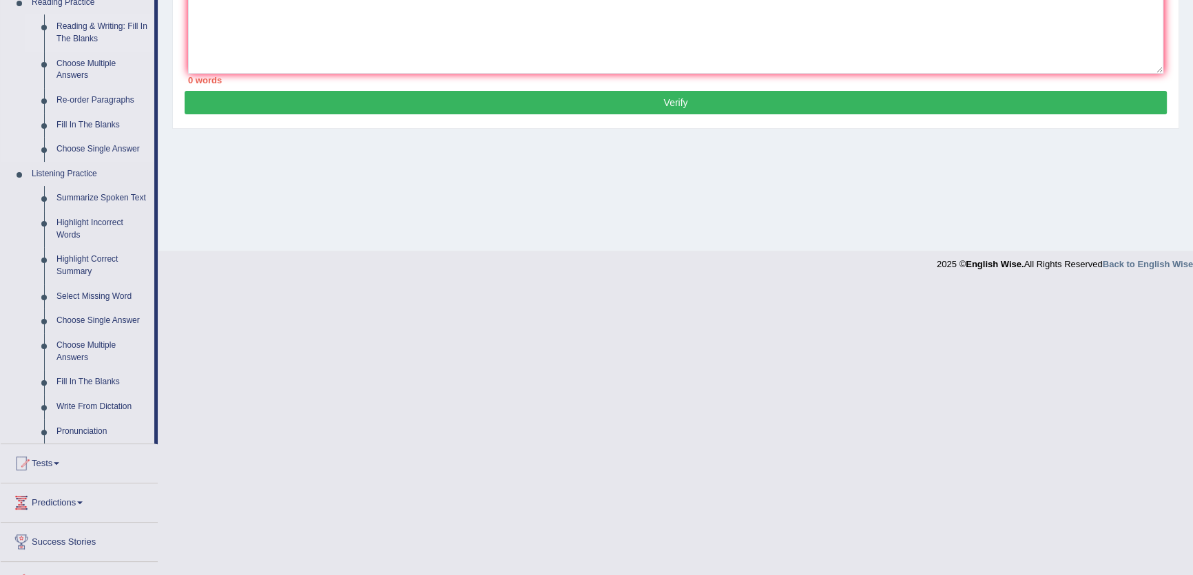
click at [90, 45] on link "Reading & Writing: Fill In The Blanks" at bounding box center [102, 32] width 104 height 37
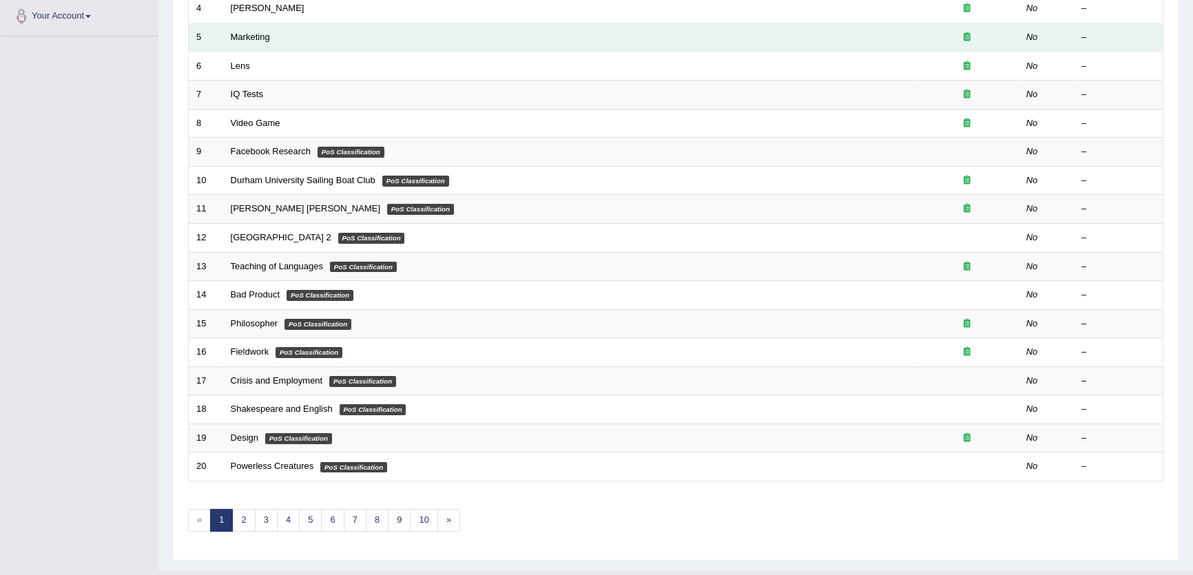
scroll to position [335, 0]
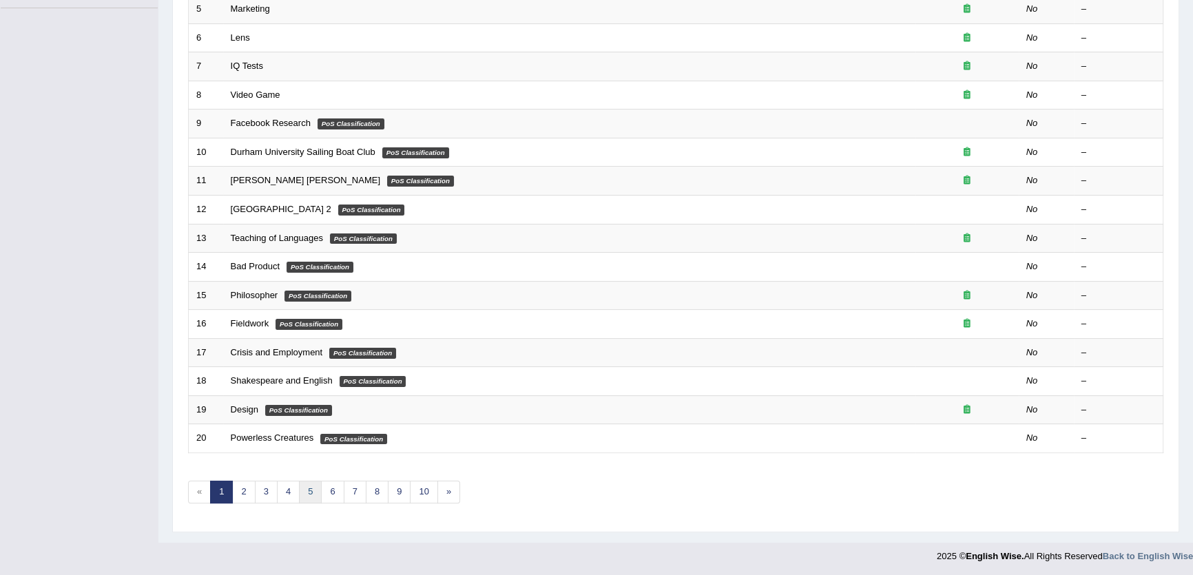
click at [311, 484] on link "5" at bounding box center [310, 492] width 23 height 23
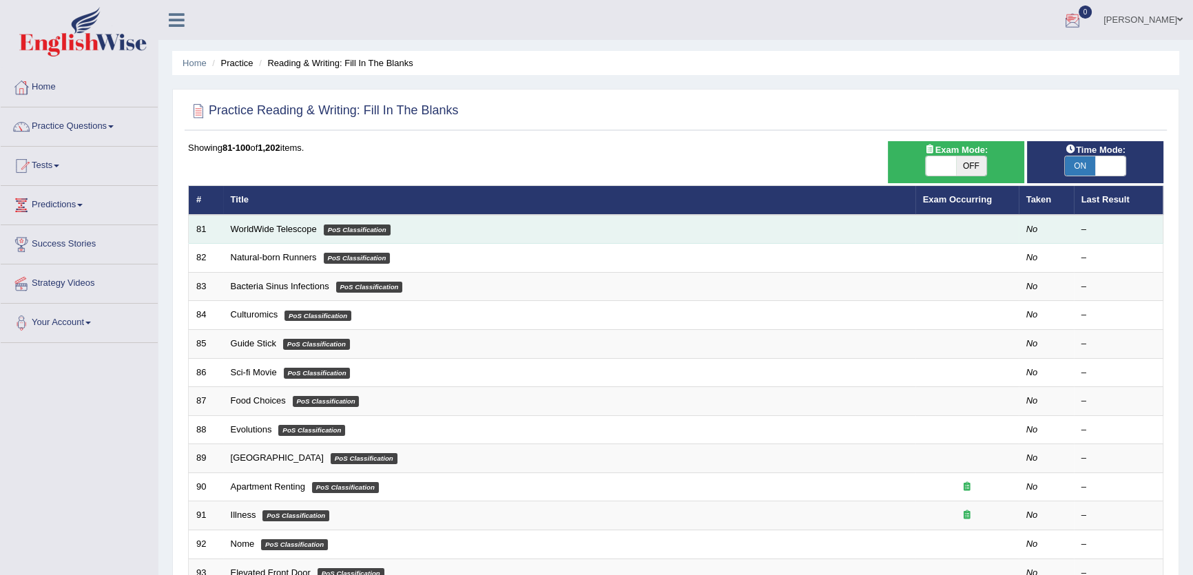
click at [243, 222] on td "WorldWide Telescope PoS Classification" at bounding box center [569, 229] width 692 height 29
click at [247, 227] on td "WorldWide Telescope PoS Classification" at bounding box center [569, 229] width 692 height 29
click at [248, 227] on link "WorldWide Telescope" at bounding box center [274, 229] width 86 height 10
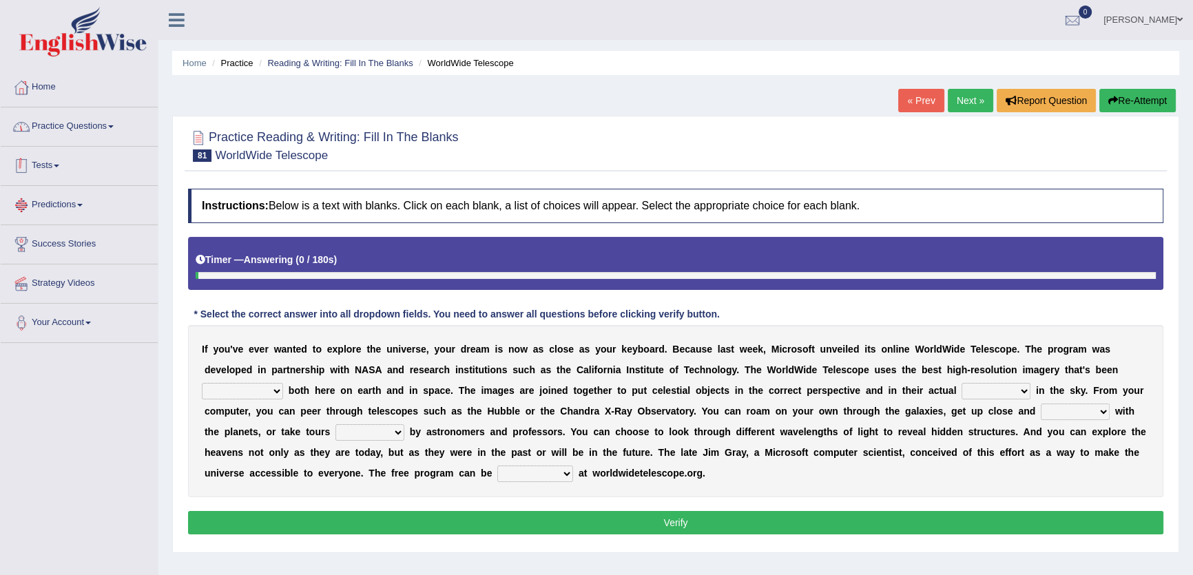
click at [121, 121] on link "Practice Questions" at bounding box center [79, 124] width 157 height 34
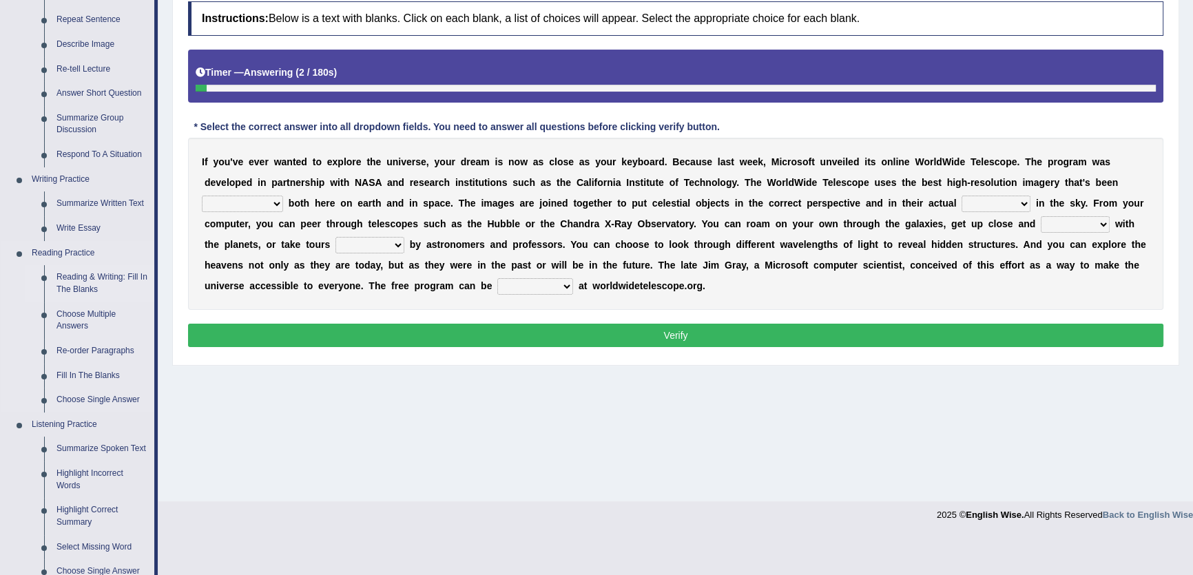
click at [84, 281] on link "Reading & Writing: Fill In The Blanks" at bounding box center [102, 283] width 104 height 37
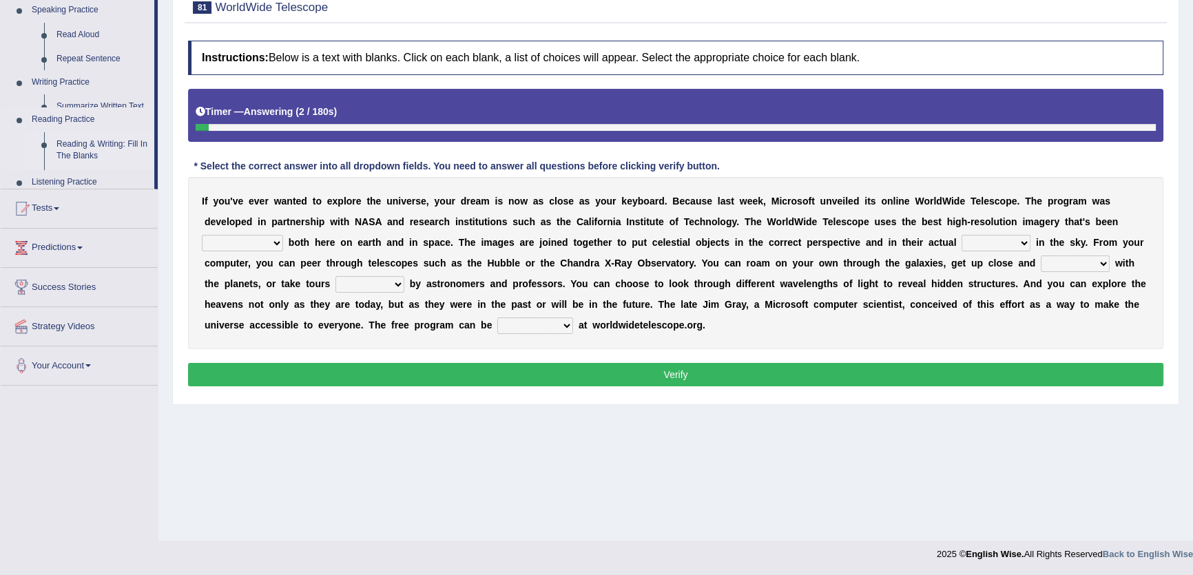
scroll to position [147, 0]
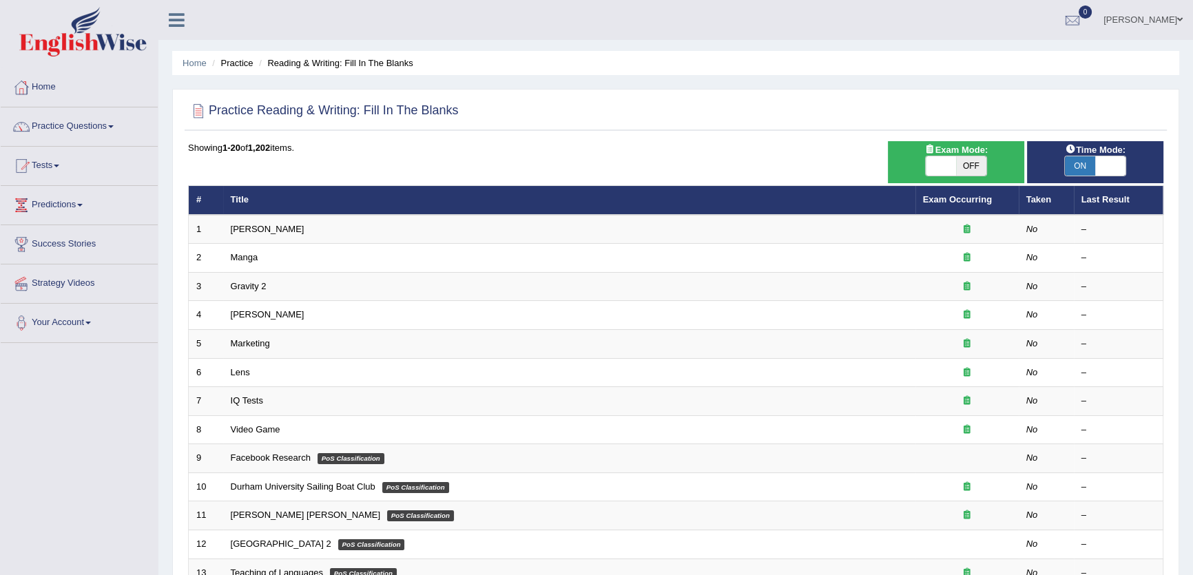
click at [1102, 158] on span at bounding box center [1110, 165] width 30 height 19
checkbox input "false"
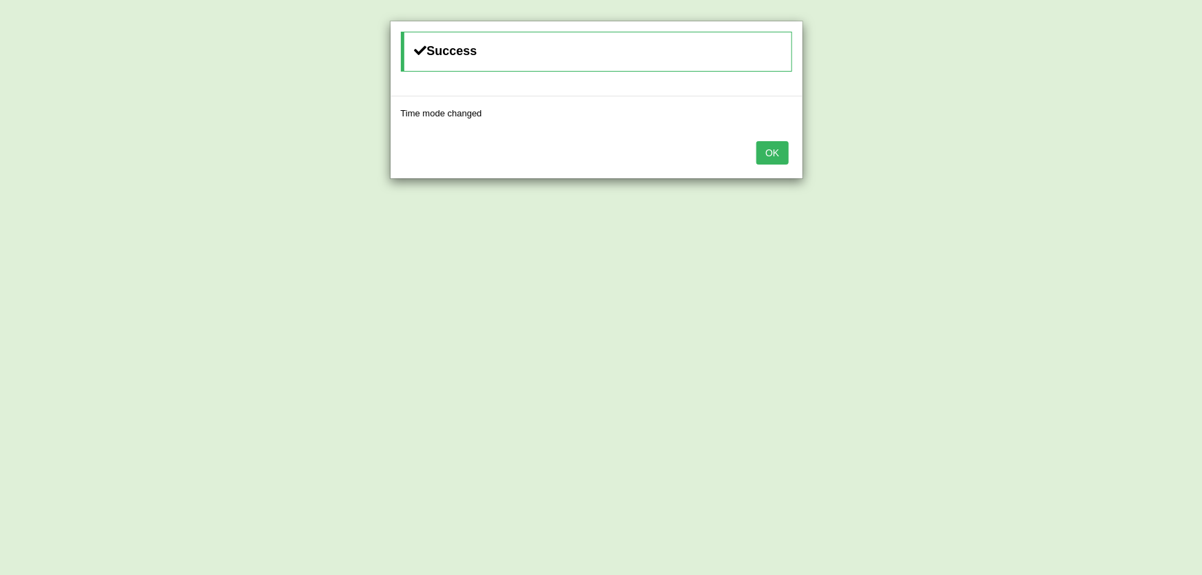
click at [769, 154] on button "OK" at bounding box center [772, 152] width 32 height 23
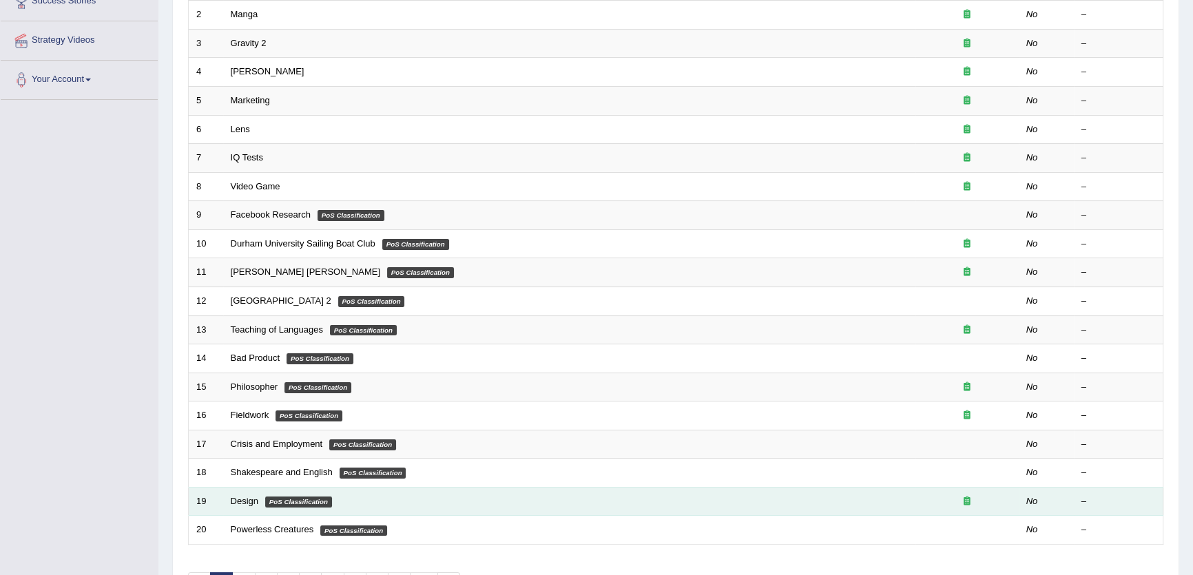
scroll to position [335, 0]
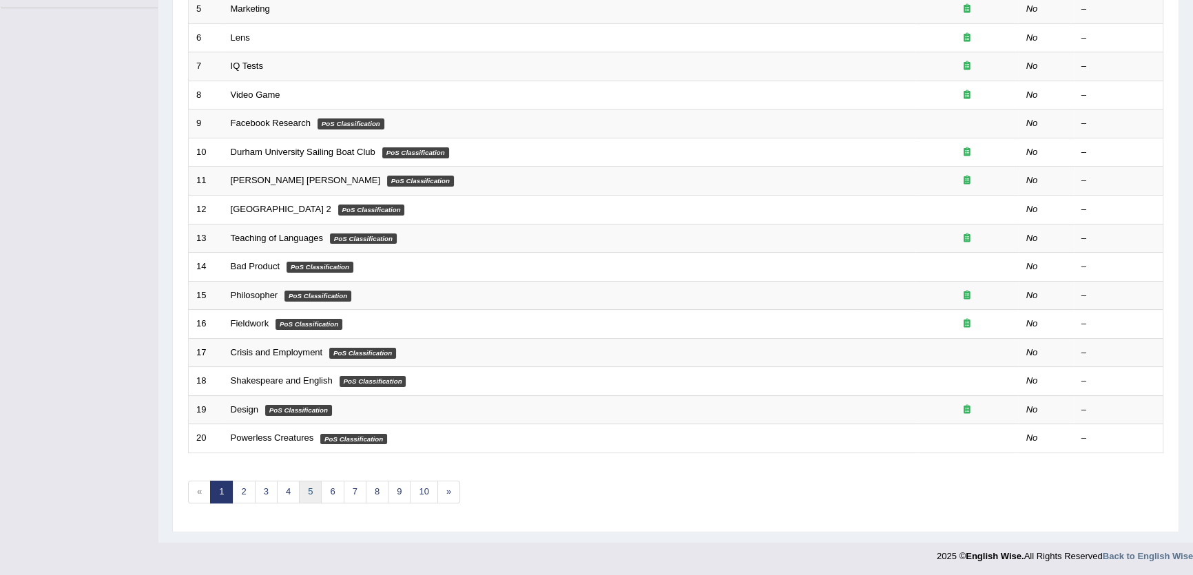
click at [307, 486] on link "5" at bounding box center [310, 492] width 23 height 23
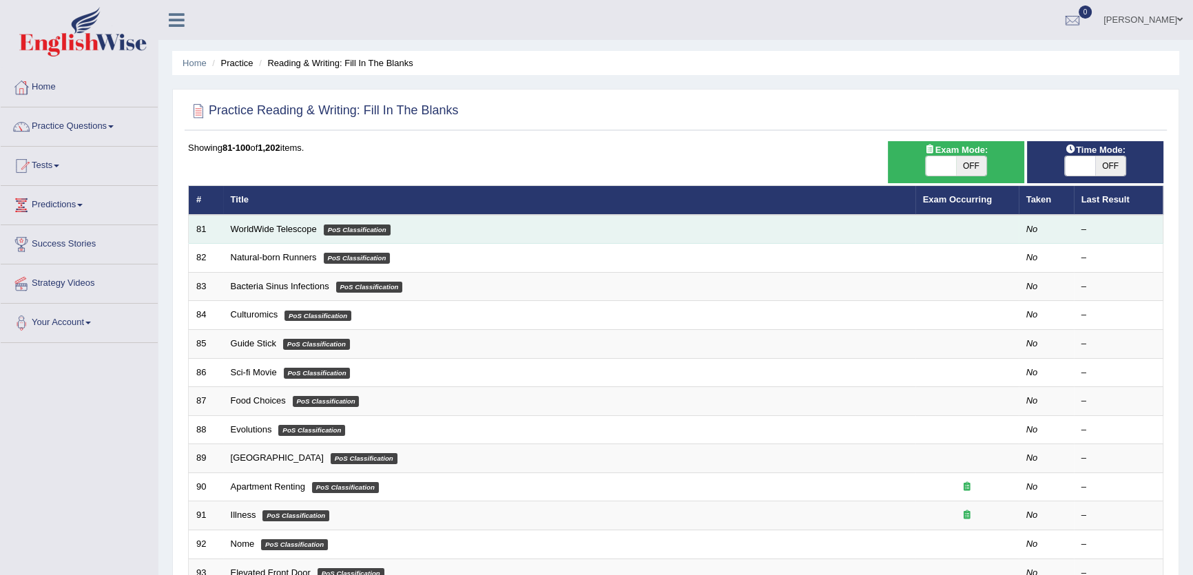
click at [276, 219] on td "WorldWide Telescope PoS Classification" at bounding box center [569, 229] width 692 height 29
click at [276, 224] on link "WorldWide Telescope" at bounding box center [274, 229] width 86 height 10
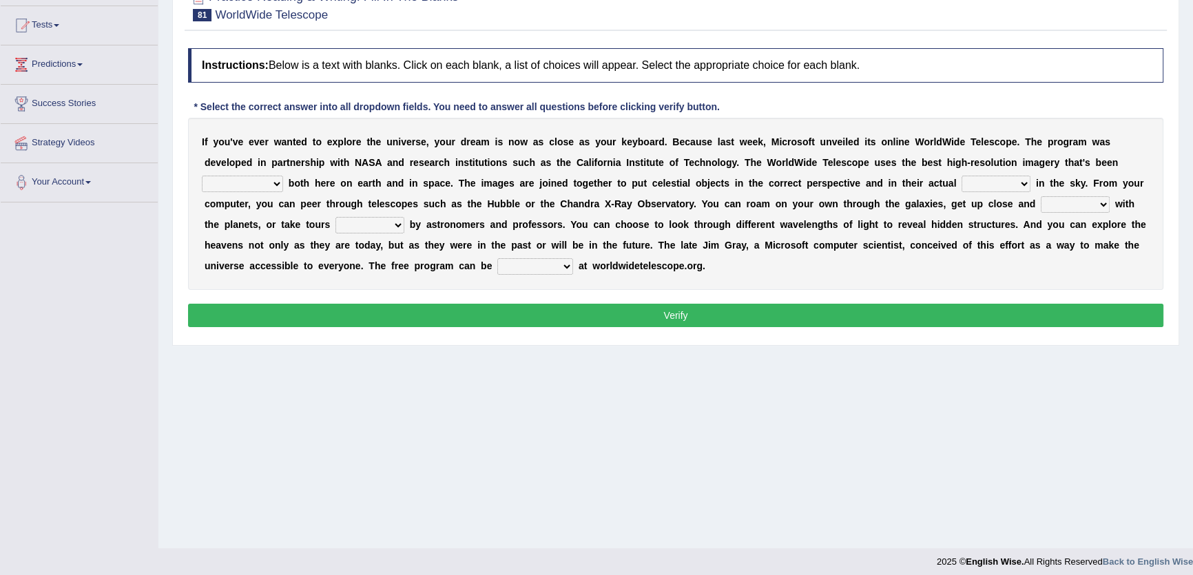
scroll to position [147, 0]
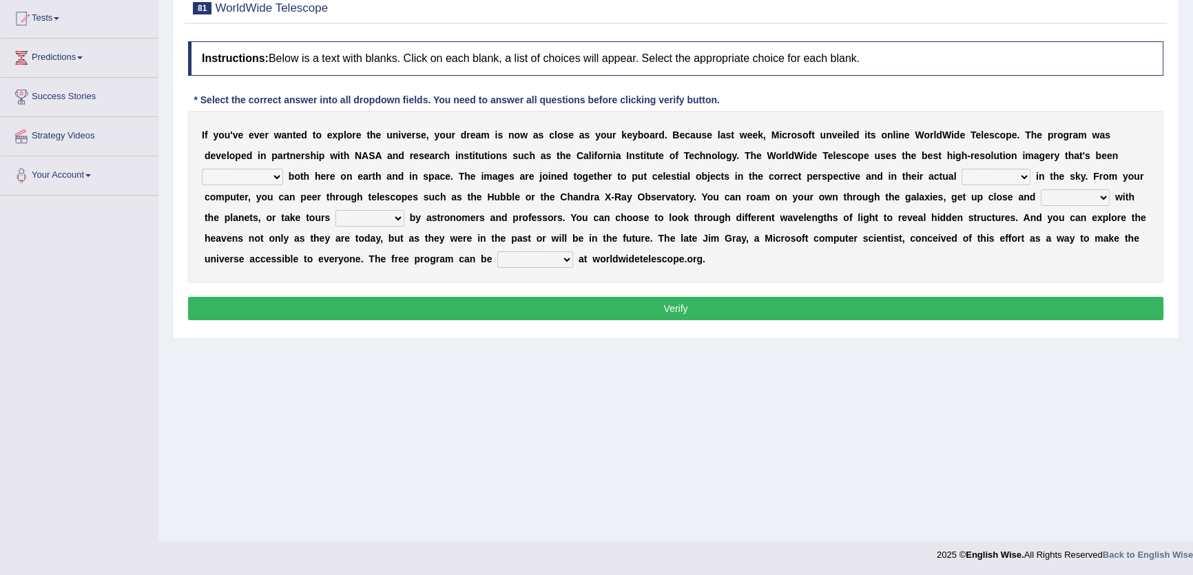
click at [256, 176] on select "degraded ascended remonstrated generated" at bounding box center [242, 177] width 81 height 17
click at [537, 421] on div "Home Practice Reading & Writing: Fill In The Blanks WorldWide Telescope « Prev …" at bounding box center [675, 197] width 1035 height 689
click at [264, 170] on select "degraded ascended remonstrated generated" at bounding box center [242, 177] width 81 height 17
click at [266, 181] on select "degraded ascended remonstrated generated" at bounding box center [242, 177] width 81 height 17
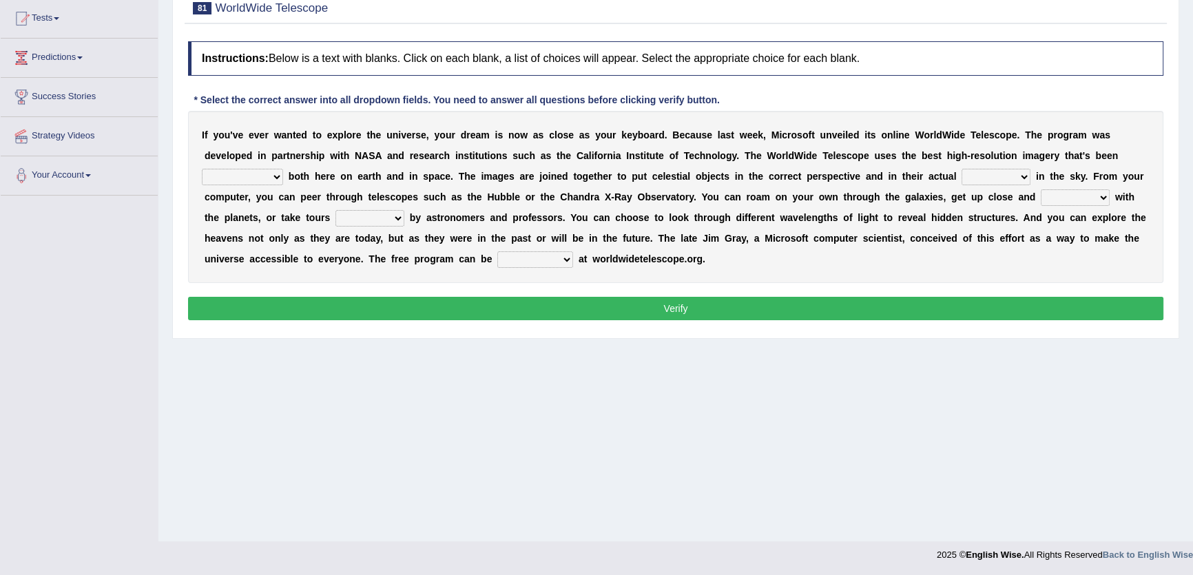
select select "generated"
click at [202, 169] on select "degraded ascended remonstrated generated" at bounding box center [242, 177] width 81 height 17
click at [1003, 172] on select "aspects parts conditions positions" at bounding box center [996, 177] width 69 height 17
select select "positions"
click at [962, 169] on select "aspects parts conditions positions" at bounding box center [996, 177] width 69 height 17
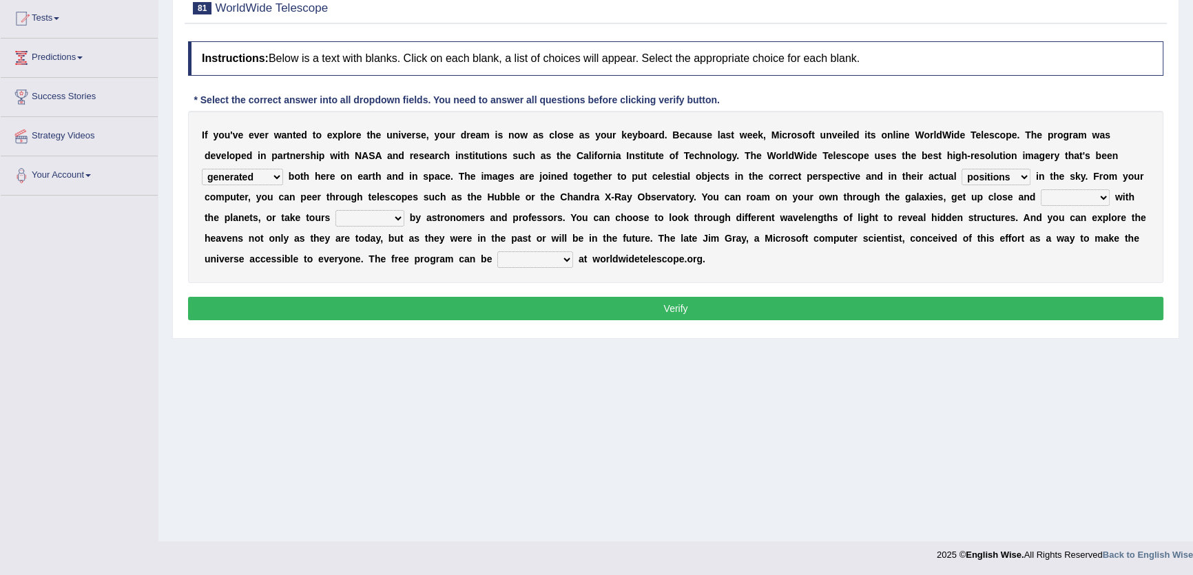
click at [1066, 198] on select "personal individual apart polite" at bounding box center [1075, 197] width 69 height 17
select select "apart"
click at [1041, 189] on select "personal individual apart polite" at bounding box center [1075, 197] width 69 height 17
click at [376, 218] on select "guide guided guiding to guide" at bounding box center [369, 218] width 69 height 17
select select "guided"
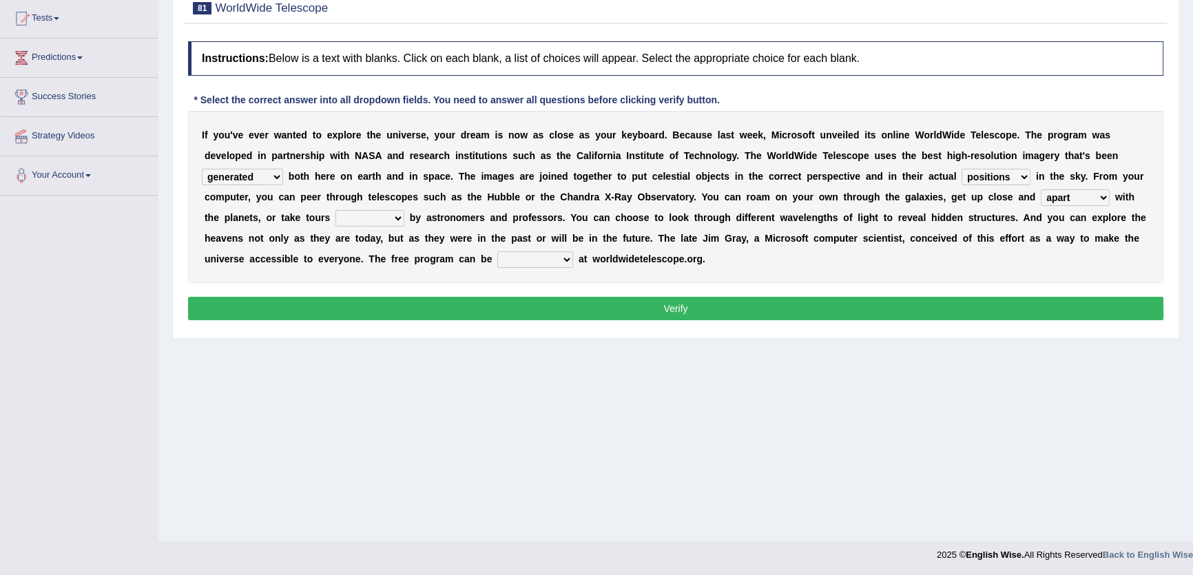
click at [335, 210] on select "guide guided guiding to guide" at bounding box center [369, 218] width 69 height 17
click at [532, 259] on select "upheld downloaded loaded posted" at bounding box center [535, 259] width 76 height 17
select select "downloaded"
click at [497, 251] on select "upheld downloaded loaded posted" at bounding box center [535, 259] width 76 height 17
click at [599, 313] on button "Verify" at bounding box center [675, 308] width 975 height 23
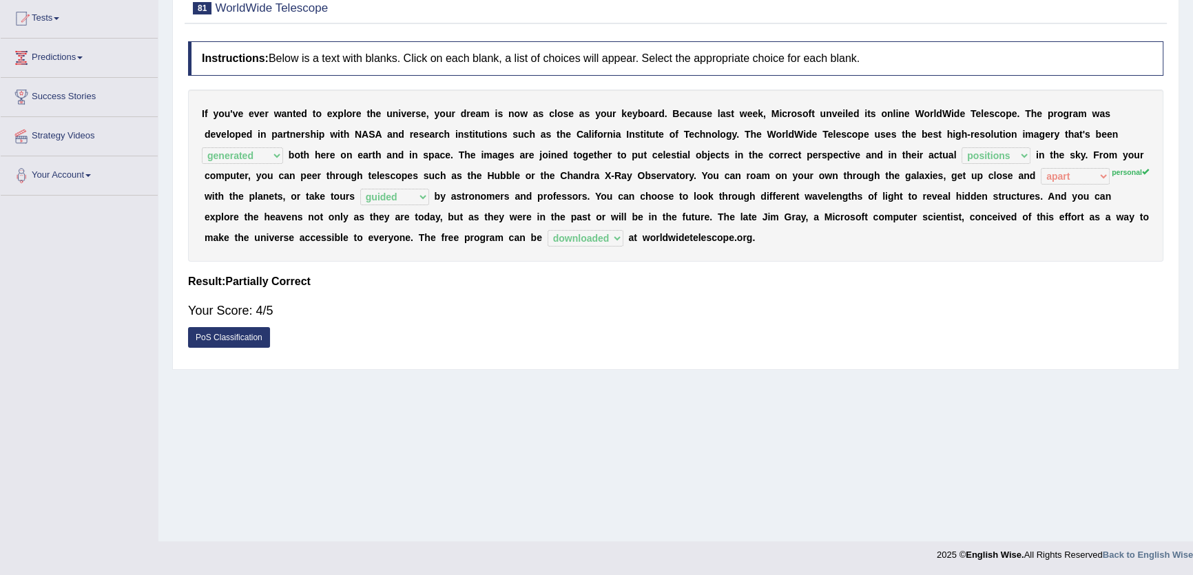
drag, startPoint x: 468, startPoint y: 280, endPoint x: 582, endPoint y: 96, distance: 216.2
click at [608, 74] on div "Instructions: Below is a text with blanks. Click on each blank, a list of choic…" at bounding box center [676, 198] width 982 height 328
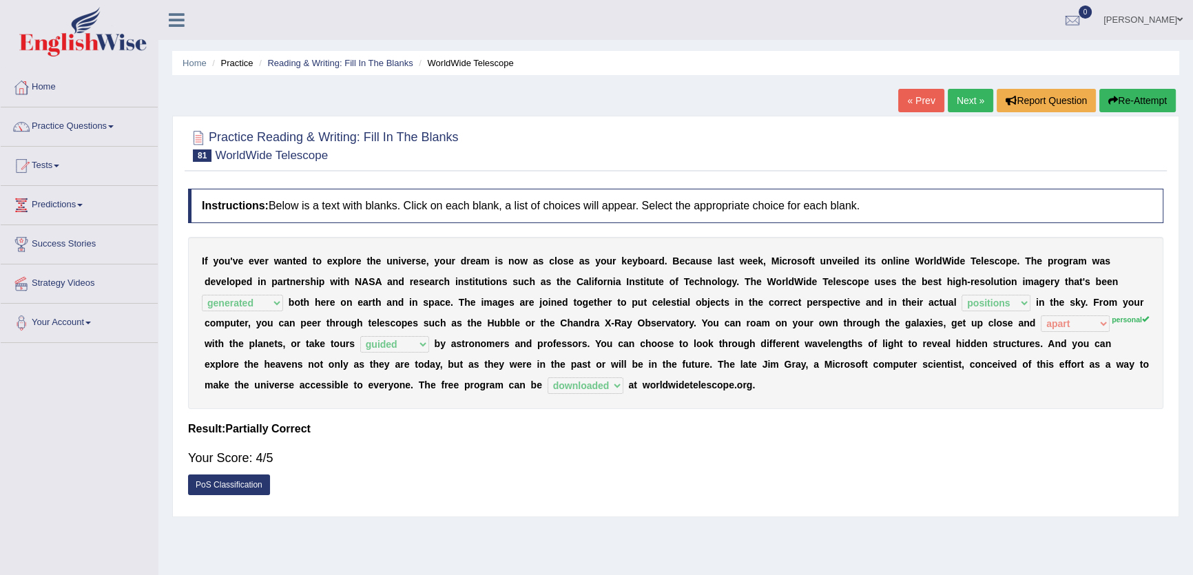
click at [956, 105] on link "Next »" at bounding box center [970, 100] width 45 height 23
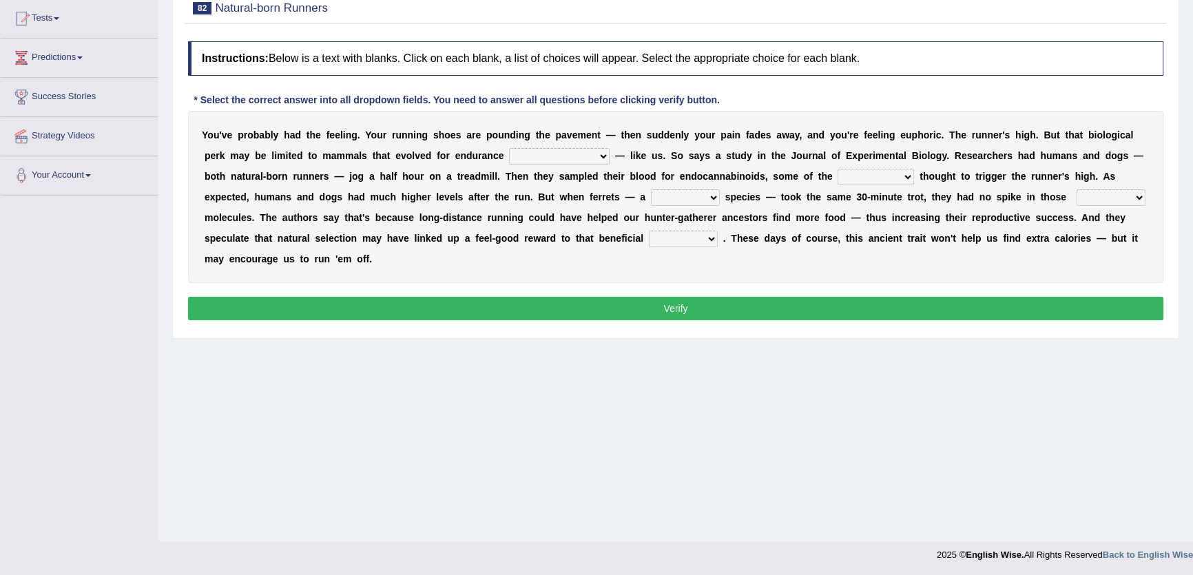
click at [553, 150] on select "dykes personalize classifies exercise" at bounding box center [559, 156] width 101 height 17
select select "exercise"
click at [509, 148] on select "dykes personalize classifies exercise" at bounding box center [559, 156] width 101 height 17
click at [559, 154] on select "dykes personalize classifies exercise" at bounding box center [559, 156] width 101 height 17
click at [566, 154] on select "dykes personalize classifies exercise" at bounding box center [559, 156] width 101 height 17
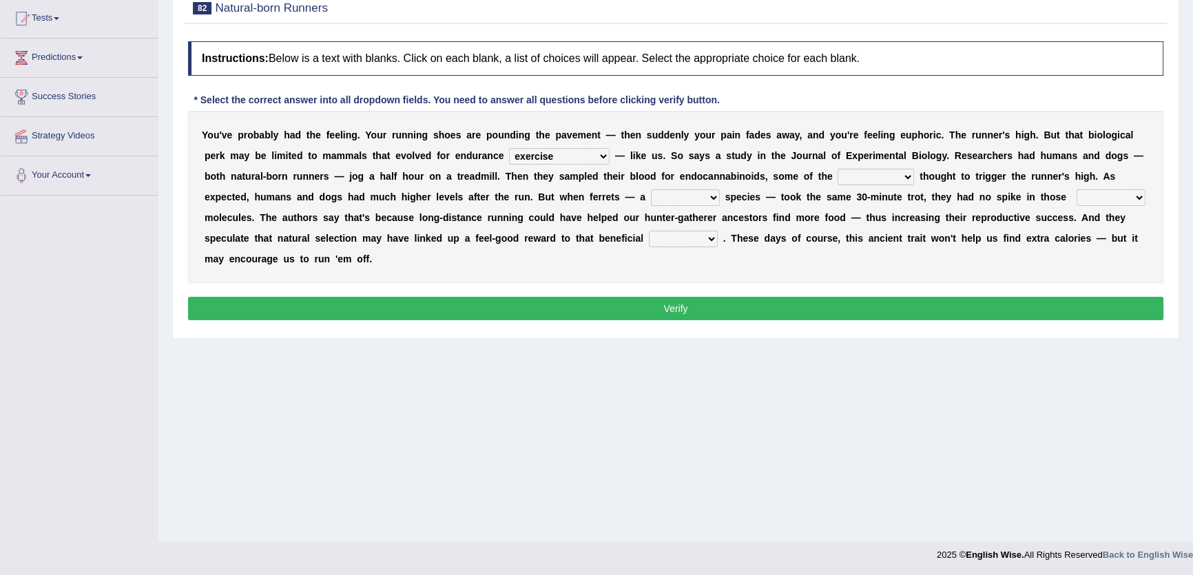
click at [880, 172] on select "almshouse turnarounds compounds foxhounds" at bounding box center [876, 177] width 76 height 17
select select "compounds"
click at [838, 169] on select "almshouse turnarounds compounds foxhounds" at bounding box center [876, 177] width 76 height 17
click at [868, 172] on select "almshouse turnarounds compounds foxhounds" at bounding box center [876, 177] width 76 height 17
click at [838, 169] on select "almshouse turnarounds compounds foxhounds" at bounding box center [876, 177] width 76 height 17
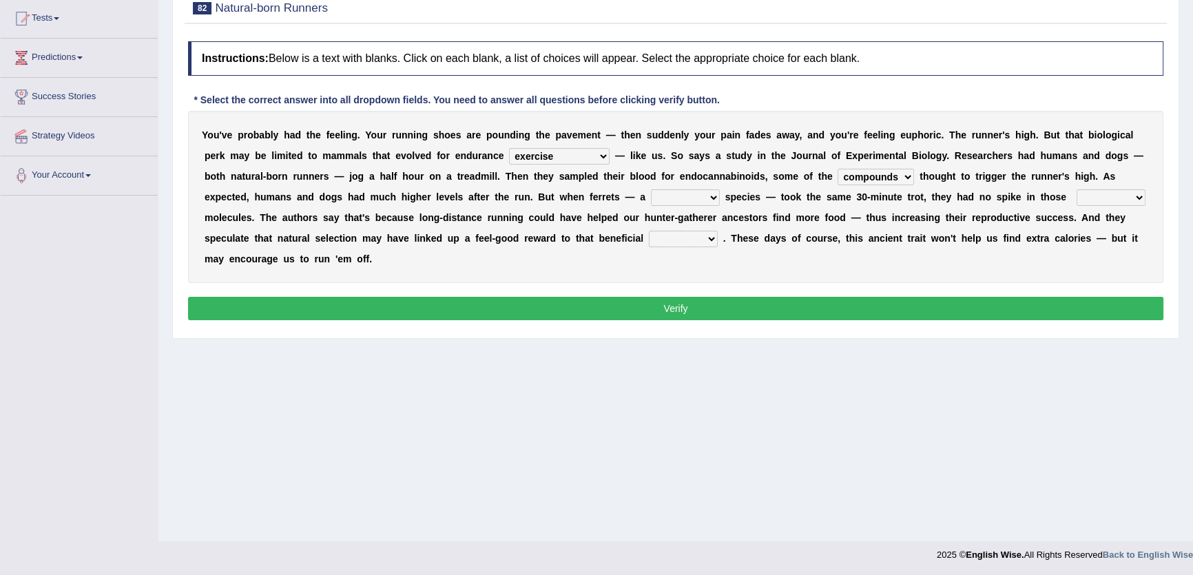
click at [657, 197] on select "excellency merely faerie sedentary" at bounding box center [685, 197] width 69 height 17
select select "faerie"
click at [651, 189] on select "excellency merely faerie sedentary" at bounding box center [685, 197] width 69 height 17
click at [665, 204] on select "excellency merely faerie sedentary" at bounding box center [685, 197] width 69 height 17
click at [651, 189] on select "excellency merely faerie sedentary" at bounding box center [685, 197] width 69 height 17
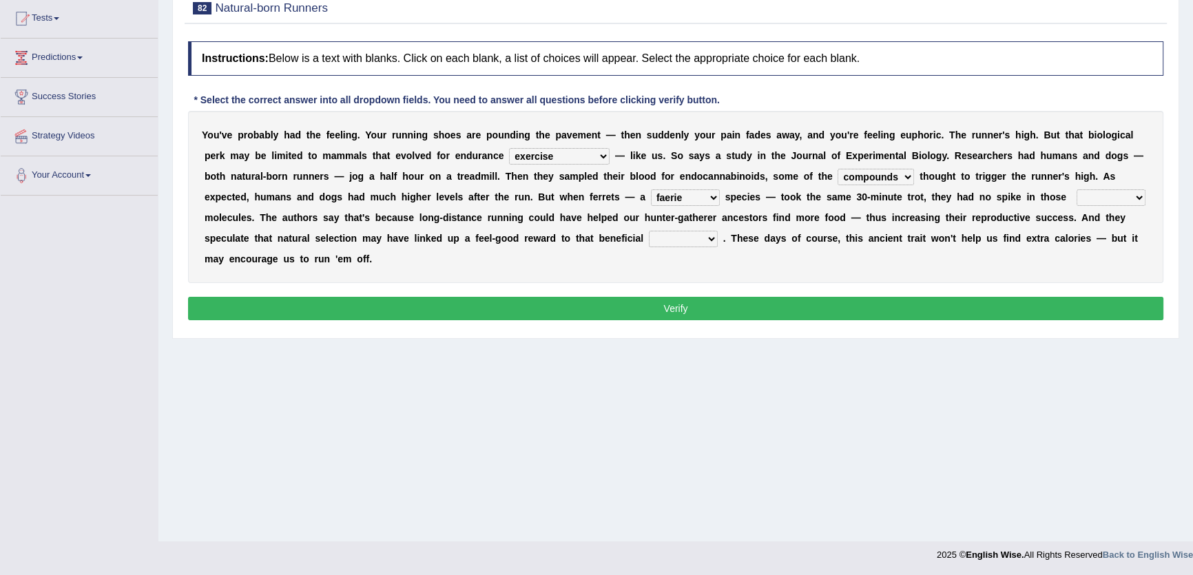
click at [1077, 196] on select "groaned feel-good inchoate loaned" at bounding box center [1111, 197] width 69 height 17
select select "loaned"
click at [1077, 189] on select "groaned feel-good inchoate loaned" at bounding box center [1111, 197] width 69 height 17
click at [706, 239] on select "wager exchanger behavior regulator" at bounding box center [683, 239] width 69 height 17
select select "behavior"
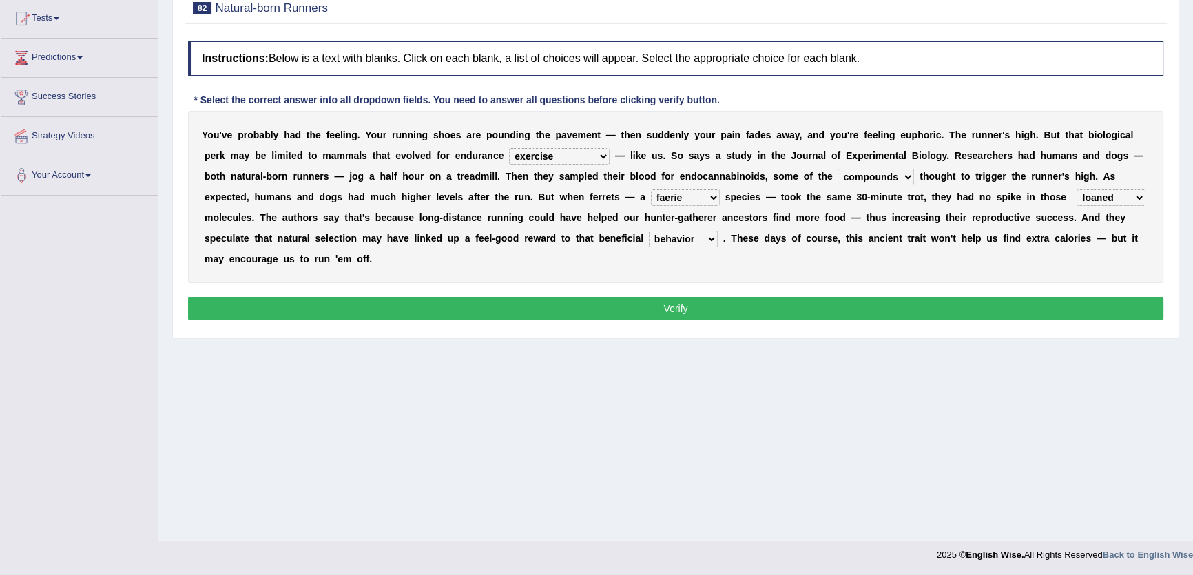
click at [649, 231] on select "wager exchanger behavior regulator" at bounding box center [683, 239] width 69 height 17
click at [526, 152] on select "dykes personalize classifies exercise" at bounding box center [559, 156] width 101 height 17
click at [537, 154] on select "dykes personalize classifies exercise" at bounding box center [559, 156] width 101 height 17
click at [838, 176] on select "almshouse turnarounds compounds foxhounds" at bounding box center [876, 177] width 76 height 17
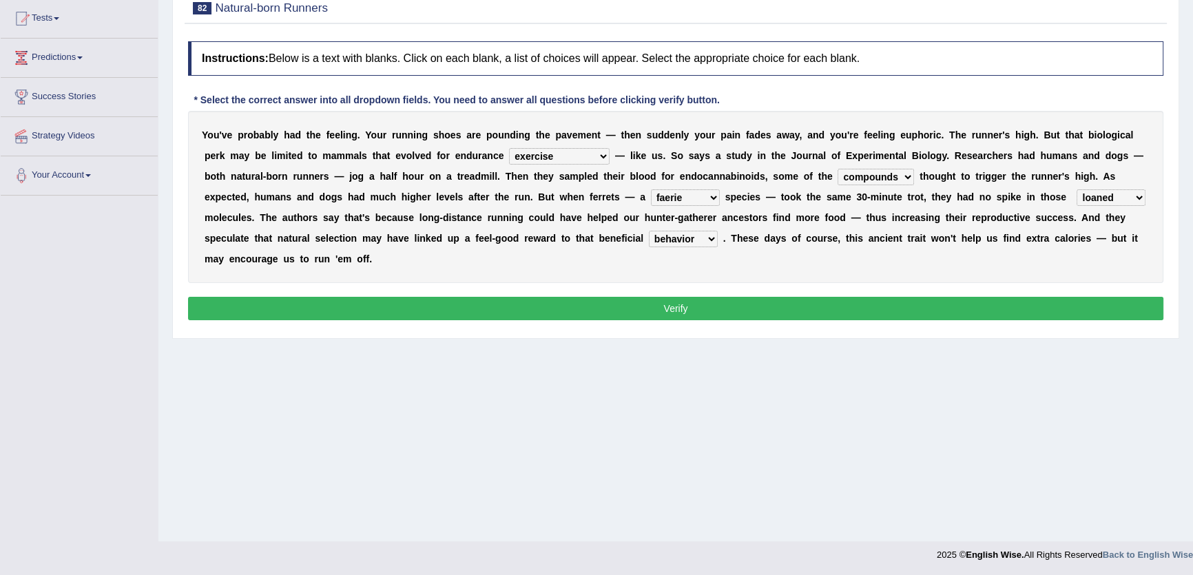
click at [1077, 198] on select "groaned feel-good inchoate loaned" at bounding box center [1111, 197] width 69 height 17
click at [651, 190] on select "excellency merely faerie sedentary" at bounding box center [685, 197] width 69 height 17
select select "sedentary"
click at [651, 189] on select "excellency merely faerie sedentary" at bounding box center [685, 197] width 69 height 17
click at [1077, 194] on select "groaned feel-good inchoate loaned" at bounding box center [1111, 197] width 69 height 17
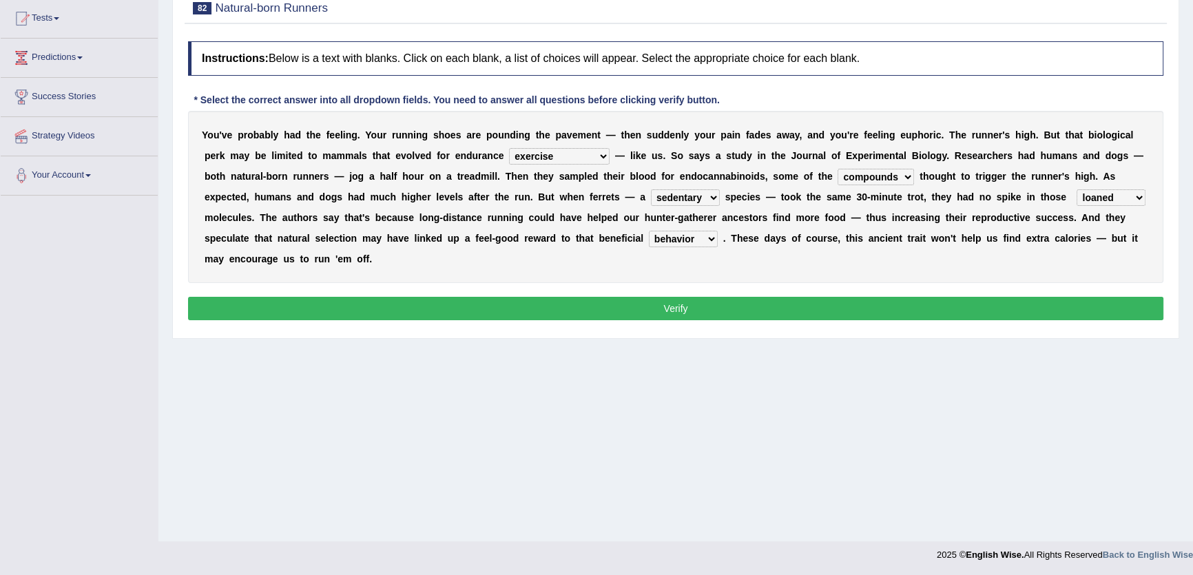
select select "groaned"
click at [1077, 189] on select "groaned feel-good inchoate loaned" at bounding box center [1111, 197] width 69 height 17
click at [681, 238] on select "wager exchanger behavior regulator" at bounding box center [683, 239] width 69 height 17
select select "regulator"
click at [649, 231] on select "wager exchanger behavior regulator" at bounding box center [683, 239] width 69 height 17
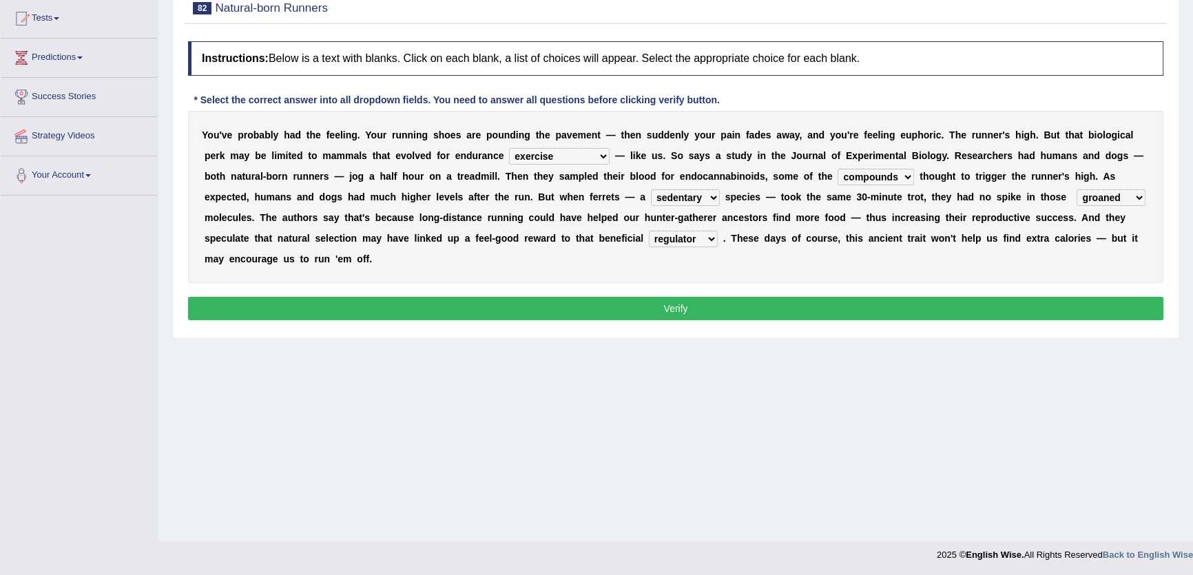
click at [785, 292] on div "Instructions: Below is a text with blanks. Click on each blank, a list of choic…" at bounding box center [676, 182] width 982 height 297
click at [799, 308] on button "Verify" at bounding box center [675, 308] width 975 height 23
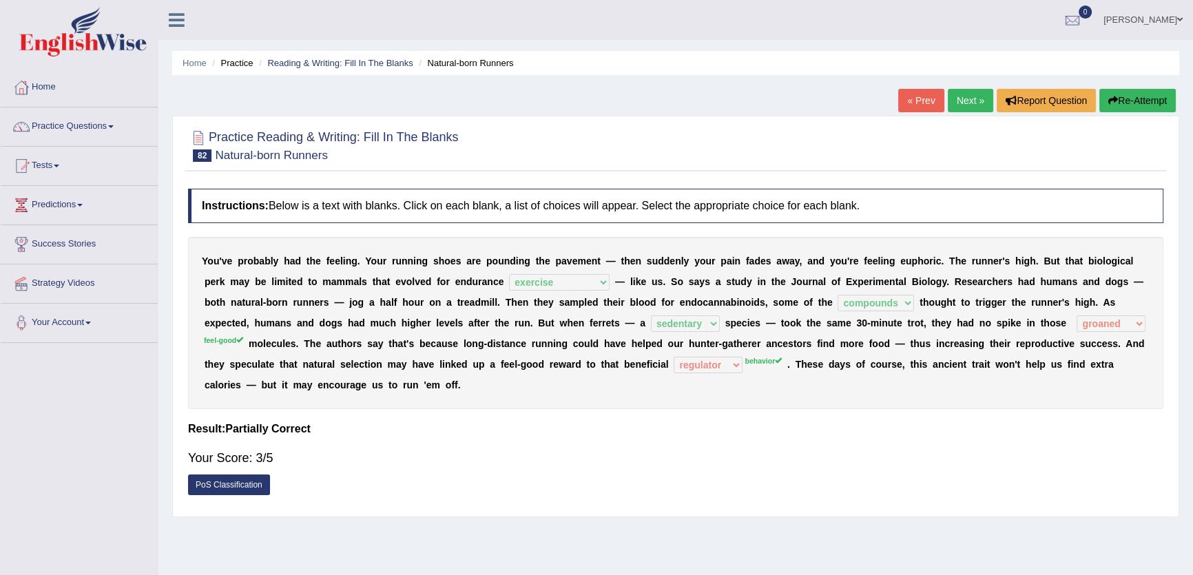
click at [954, 107] on link "Next »" at bounding box center [970, 100] width 45 height 23
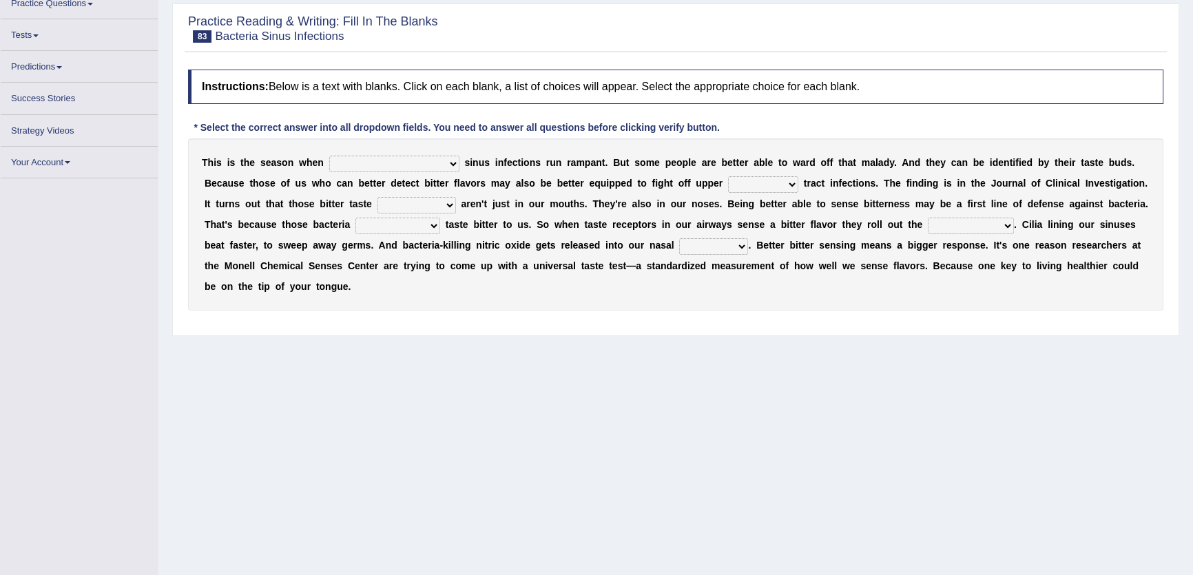
scroll to position [136, 0]
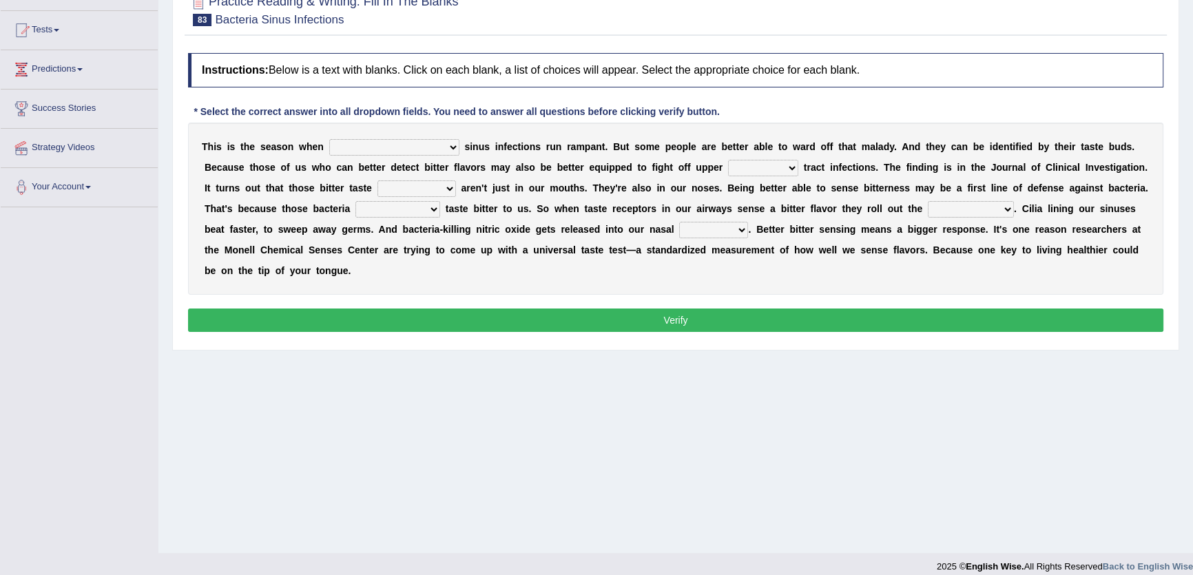
click at [331, 145] on select "conventicle atheist bacterial prissier" at bounding box center [394, 147] width 130 height 17
click at [628, 269] on div "T h i s i s t h e s e a s o n w h e n conventicle atheist bacterial prissier s …" at bounding box center [675, 209] width 975 height 172
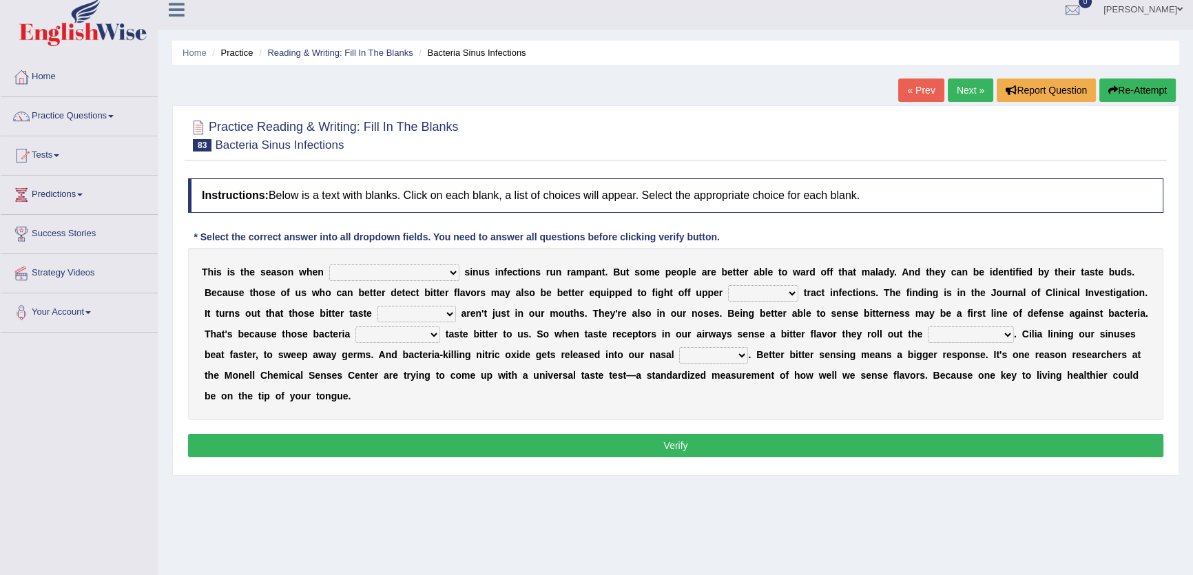
click at [348, 276] on select "conventicle atheist bacterial prissier" at bounding box center [394, 273] width 130 height 17
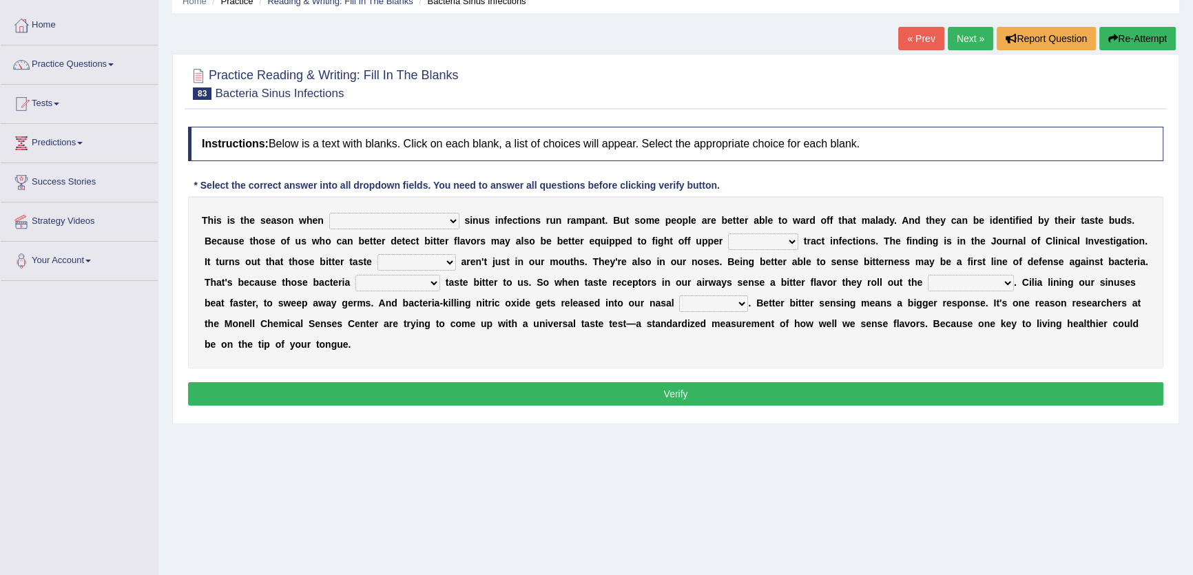
scroll to position [73, 0]
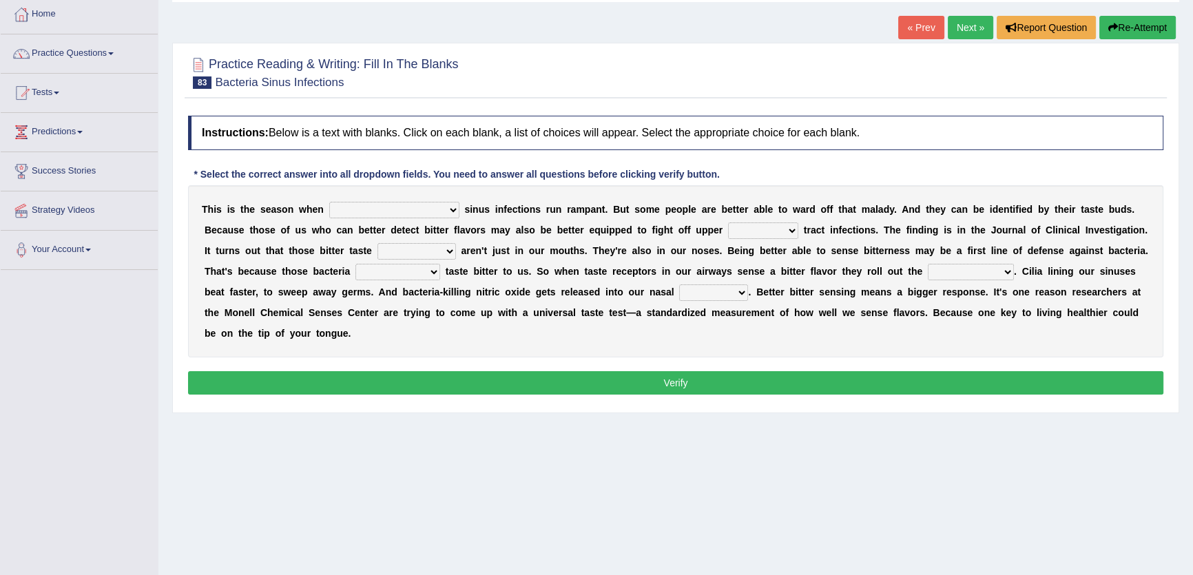
click at [351, 209] on select "conventicle atheist bacterial prissier" at bounding box center [394, 210] width 130 height 17
select select "bacterial"
click at [329, 202] on select "conventicle atheist bacterial prissier" at bounding box center [394, 210] width 130 height 17
click at [728, 230] on select "faulty respiratory togae gawky" at bounding box center [763, 230] width 70 height 17
select select "respiratory"
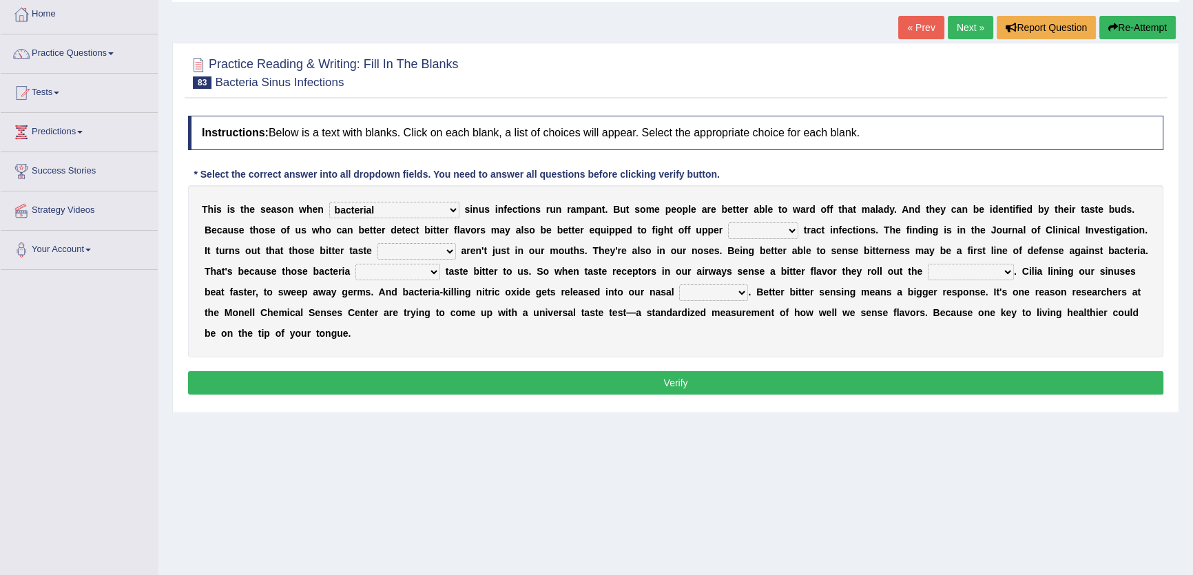
click at [728, 222] on select "faulty respiratory togae gawky" at bounding box center [763, 230] width 70 height 17
click at [388, 251] on select "depressions dinners submissions receptors" at bounding box center [416, 251] width 79 height 17
select select "receptors"
click at [377, 243] on select "depressions dinners submissions receptors" at bounding box center [416, 251] width 79 height 17
click at [367, 269] on select "purposelessly actually diagonally providently" at bounding box center [397, 272] width 85 height 17
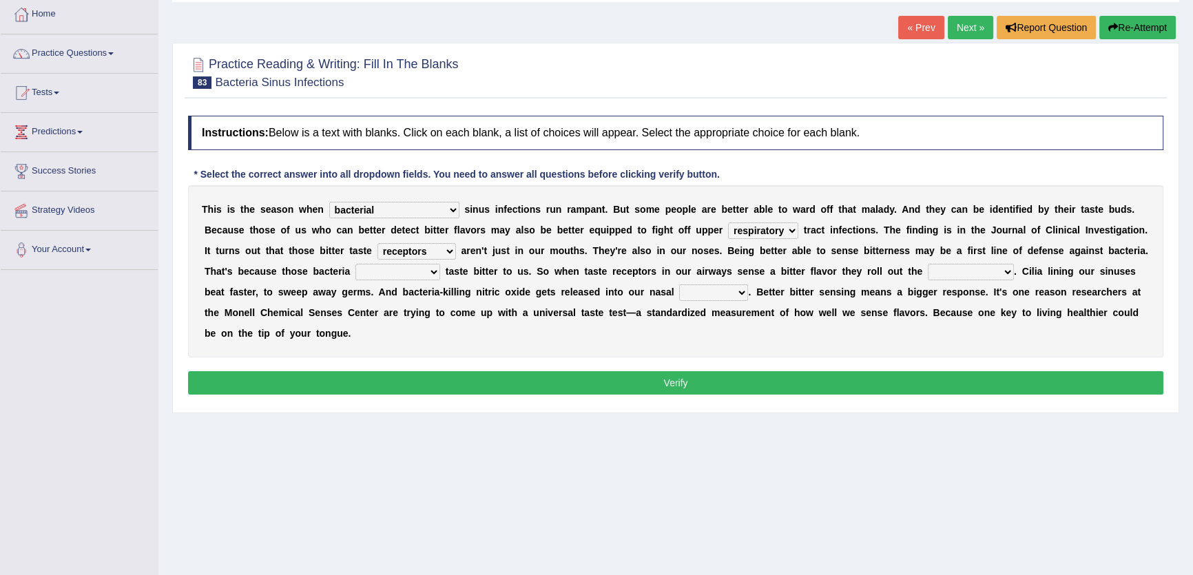
select select "actually"
click at [355, 264] on select "purposelessly actually diagonally providently" at bounding box center [397, 272] width 85 height 17
click at [955, 269] on select "defenses contradictions chestnuts pelvis" at bounding box center [971, 272] width 86 height 17
select select "defenses"
click at [928, 264] on select "defenses contradictions chestnuts pelvis" at bounding box center [971, 272] width 86 height 17
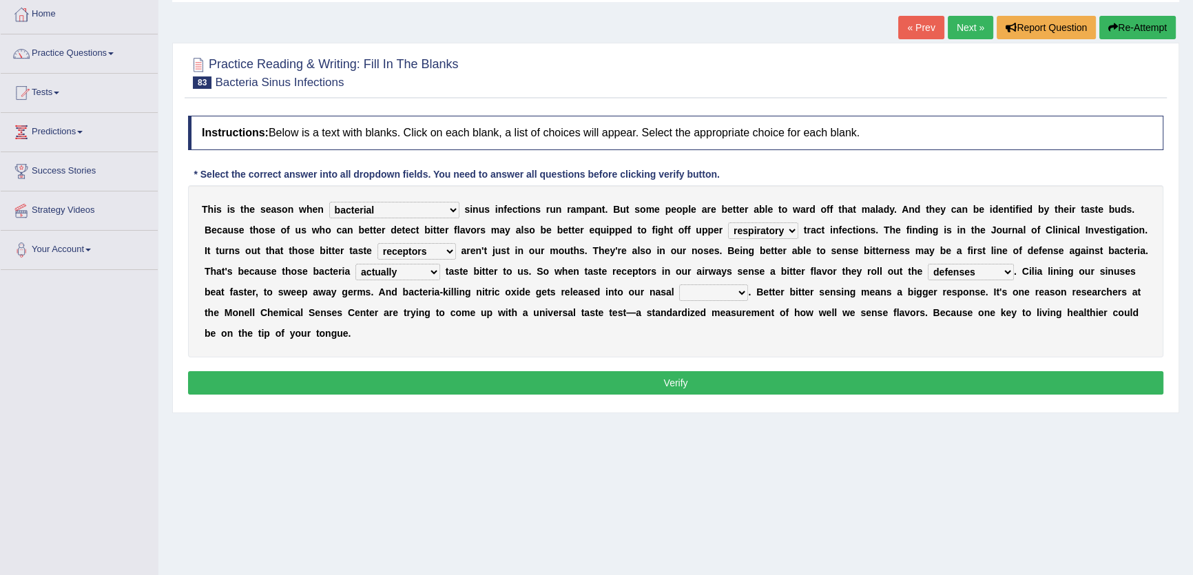
click at [679, 290] on select "causalities localities infirmities cavities" at bounding box center [713, 292] width 69 height 17
select select "cavities"
click at [679, 284] on select "causalities localities infirmities cavities" at bounding box center [713, 292] width 69 height 17
click at [805, 365] on div "Instructions: Below is a text with blanks. Click on each blank, a list of choic…" at bounding box center [676, 257] width 982 height 297
click at [811, 378] on button "Verify" at bounding box center [675, 382] width 975 height 23
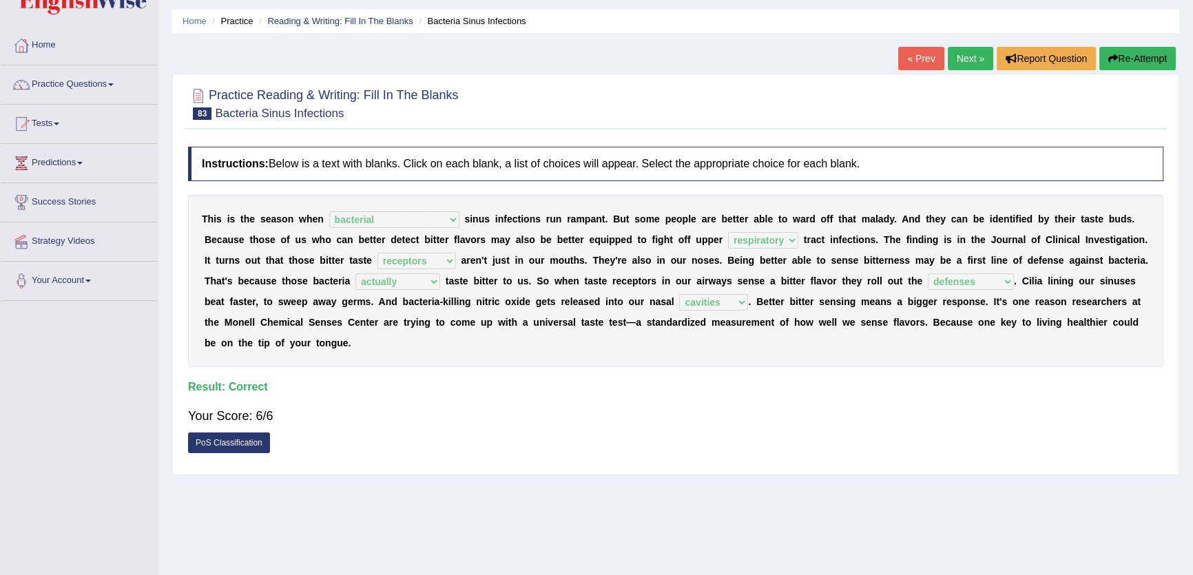
scroll to position [0, 0]
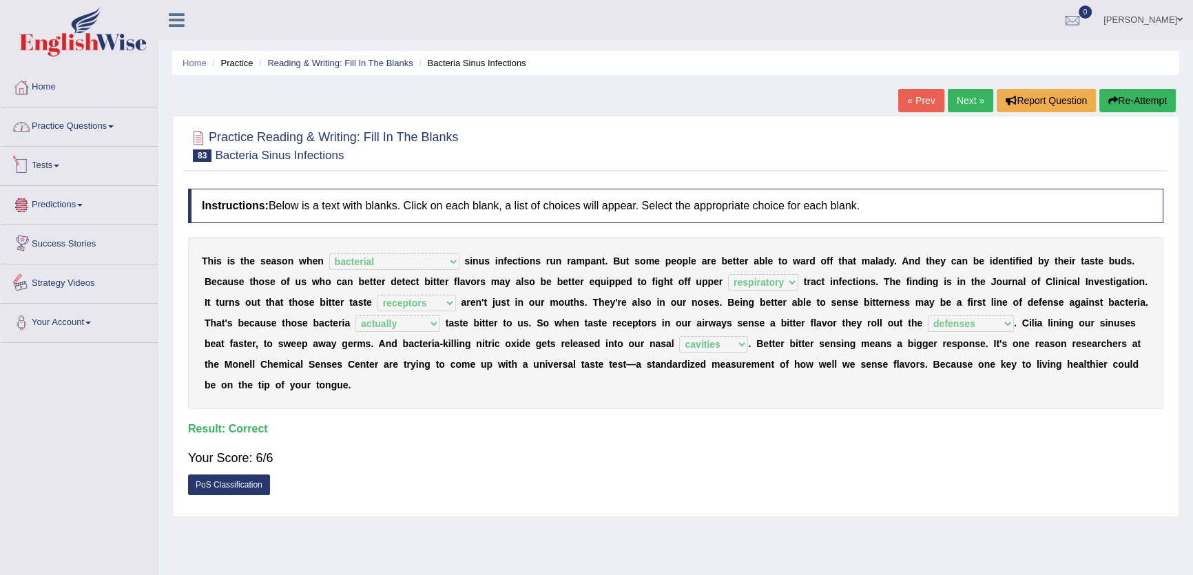
click at [107, 121] on link "Practice Questions" at bounding box center [79, 124] width 157 height 34
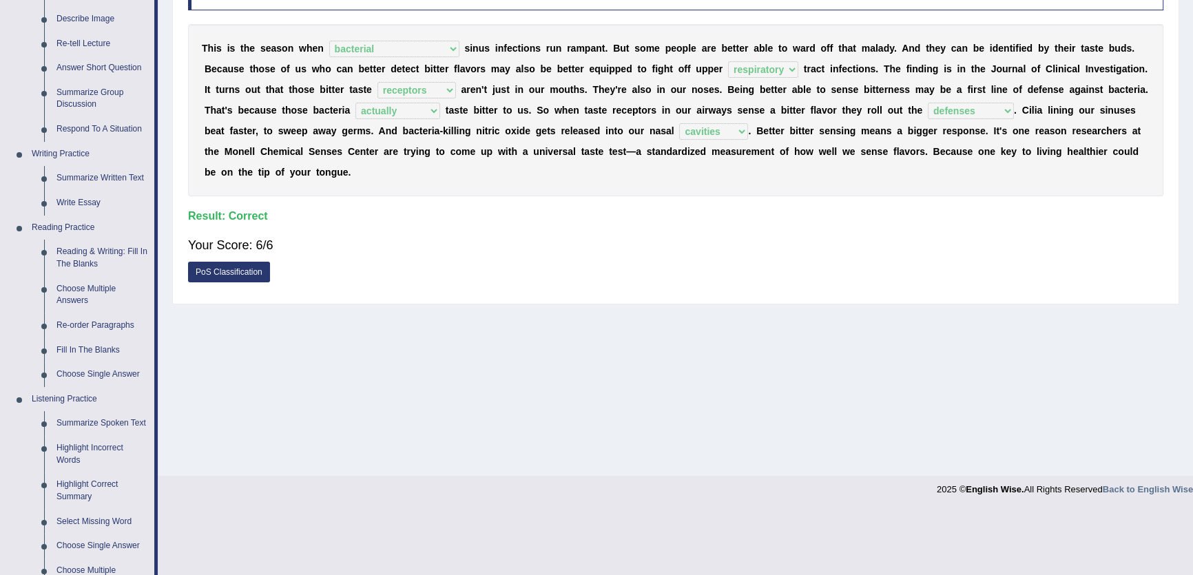
scroll to position [375, 0]
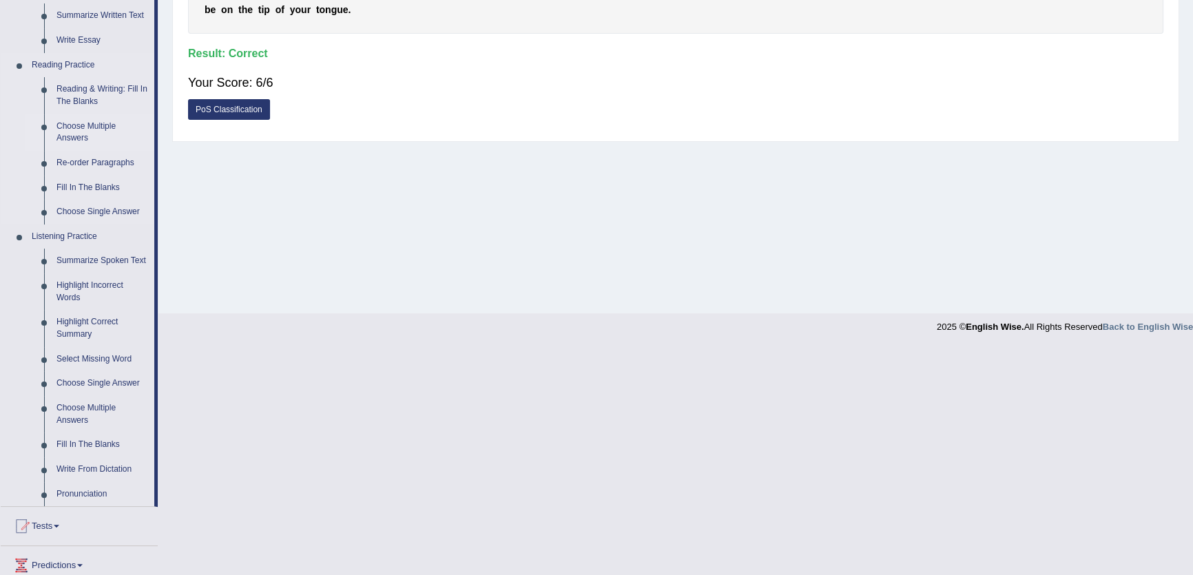
click at [73, 137] on link "Choose Multiple Answers" at bounding box center [102, 132] width 104 height 37
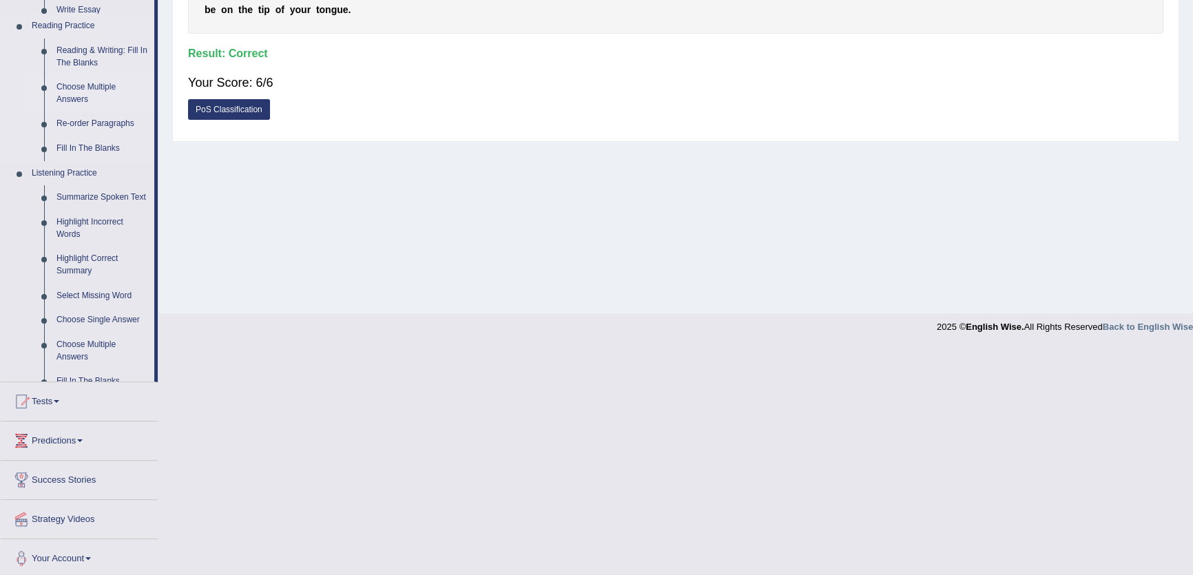
scroll to position [251, 0]
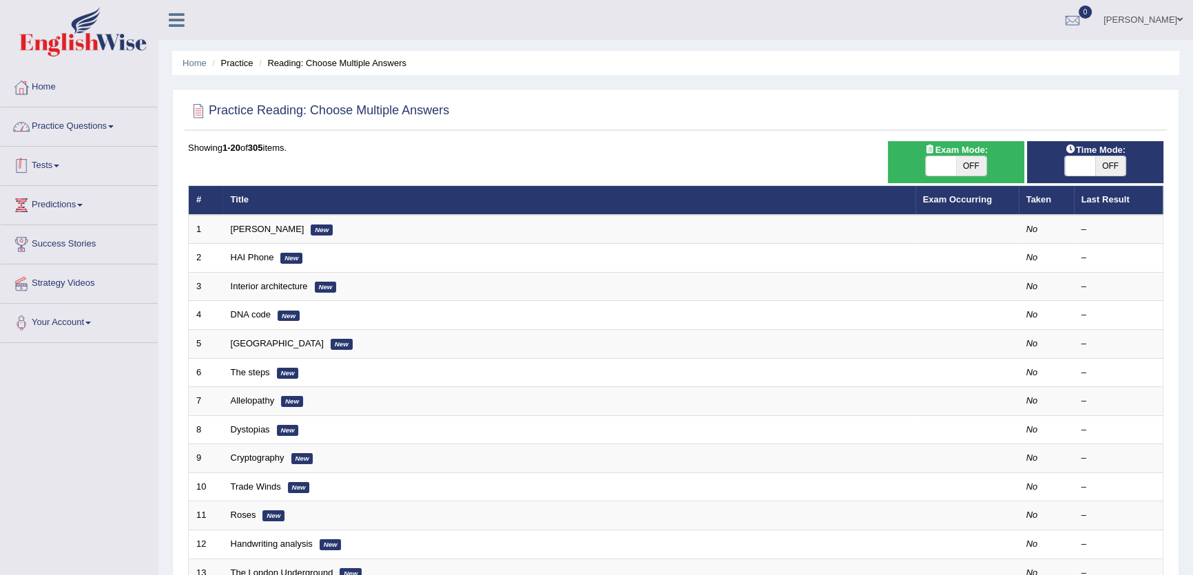
click at [105, 134] on link "Practice Questions" at bounding box center [79, 124] width 157 height 34
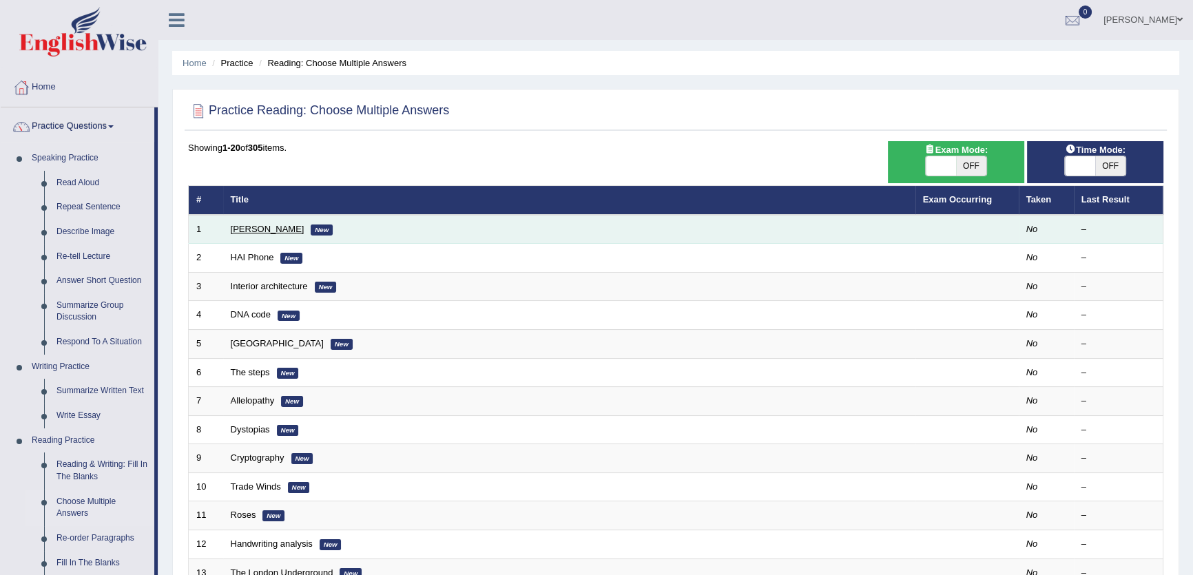
click at [265, 232] on link "[PERSON_NAME]" at bounding box center [268, 229] width 74 height 10
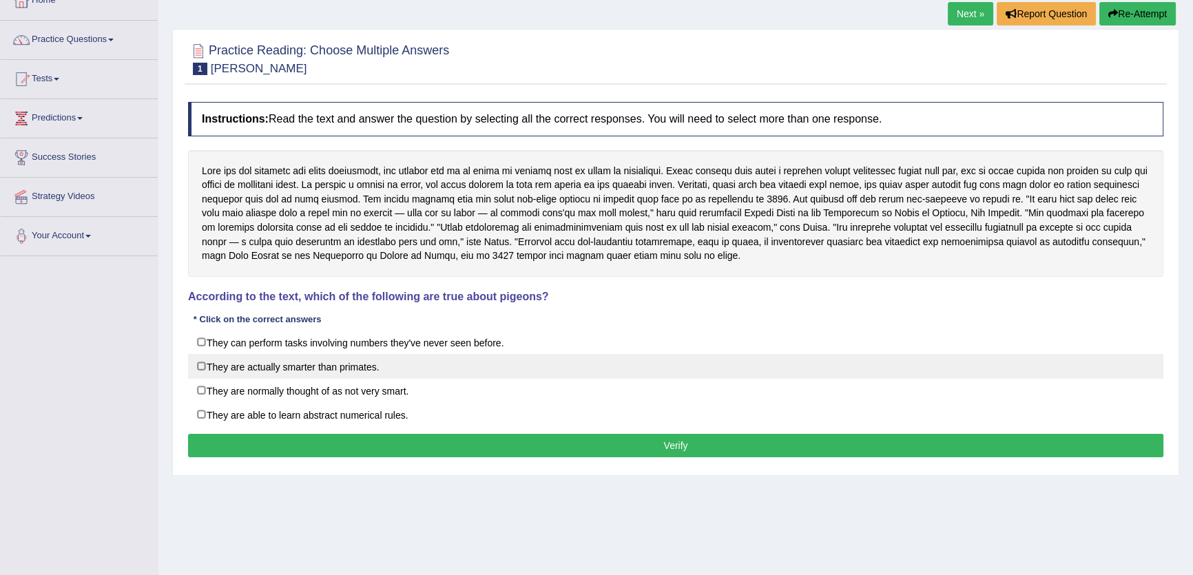
scroll to position [147, 0]
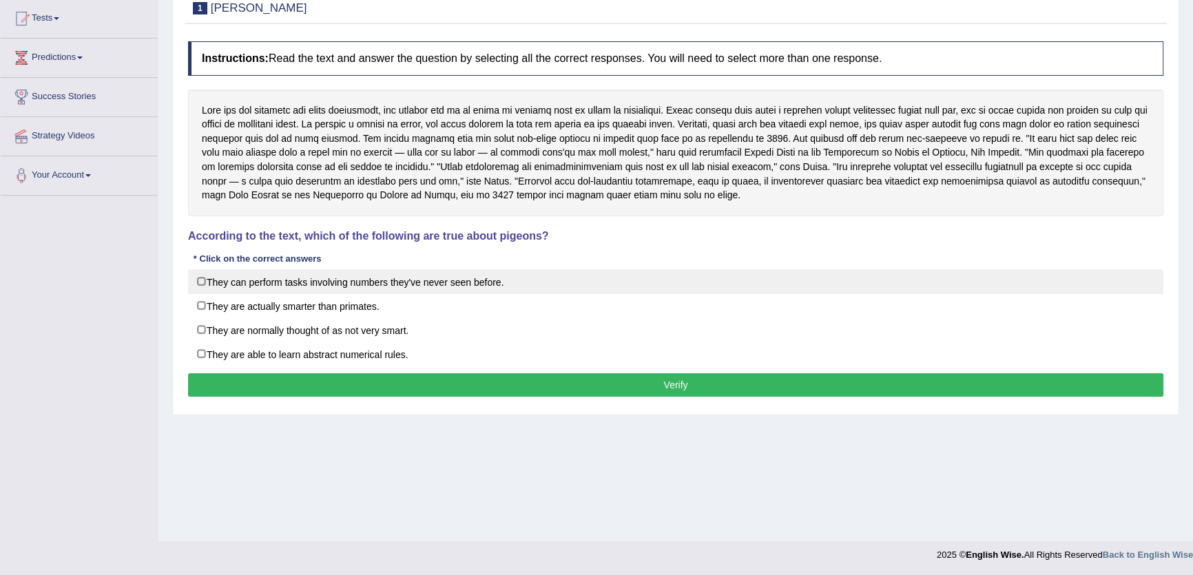
click at [287, 284] on label "They can perform tasks involving numbers they've never seen before." at bounding box center [675, 281] width 975 height 25
checkbox input "true"
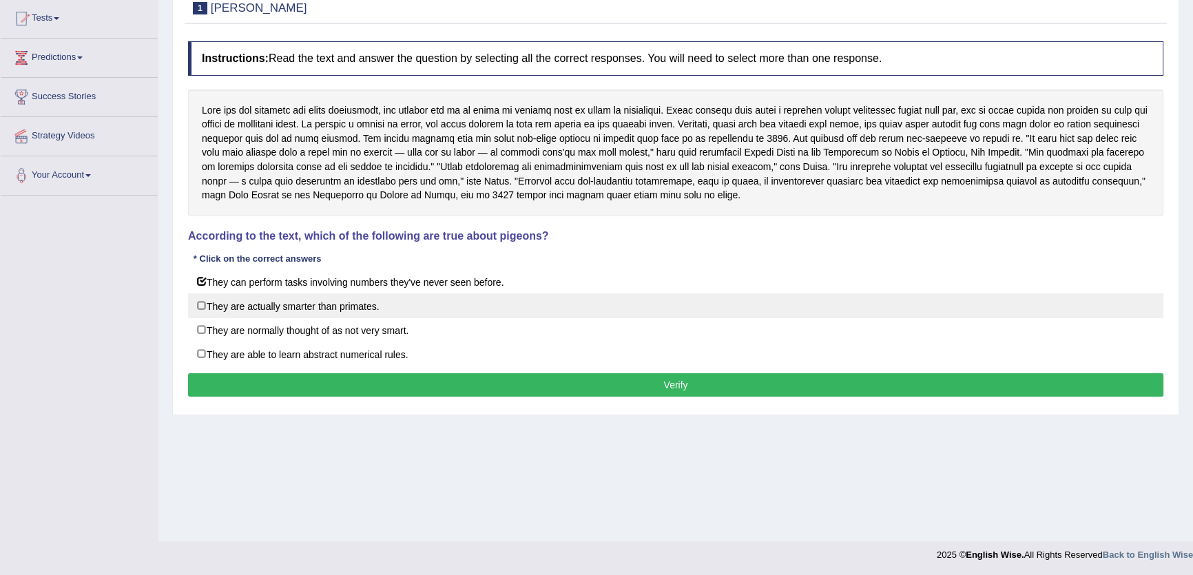
click at [288, 313] on label "They are actually smarter than primates." at bounding box center [675, 305] width 975 height 25
checkbox input "true"
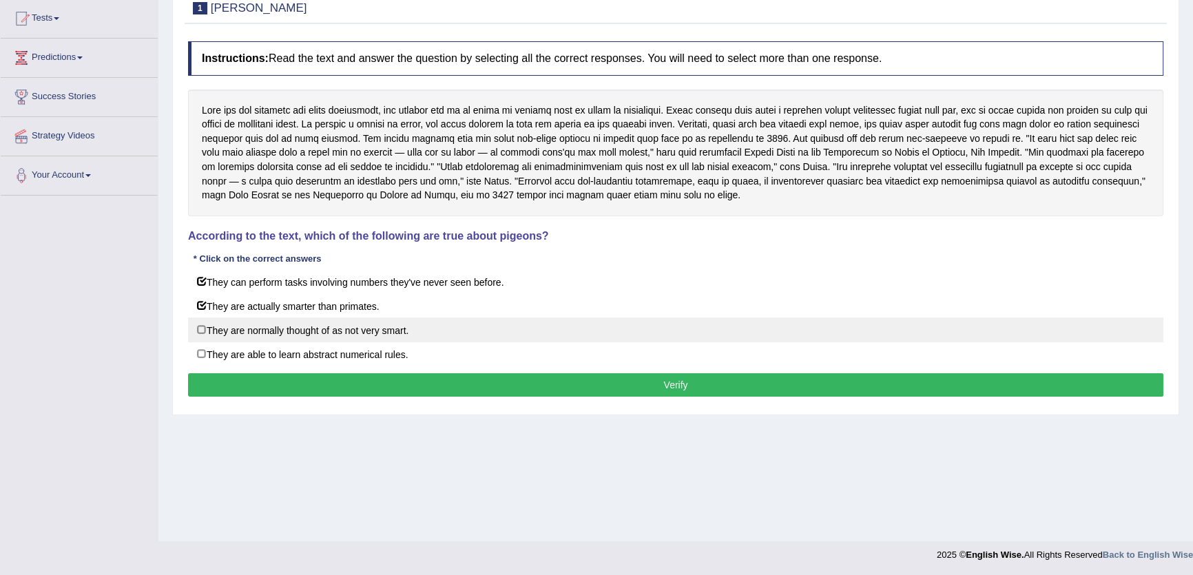
click at [289, 330] on label "They are normally thought of as not very smart." at bounding box center [675, 330] width 975 height 25
checkbox input "true"
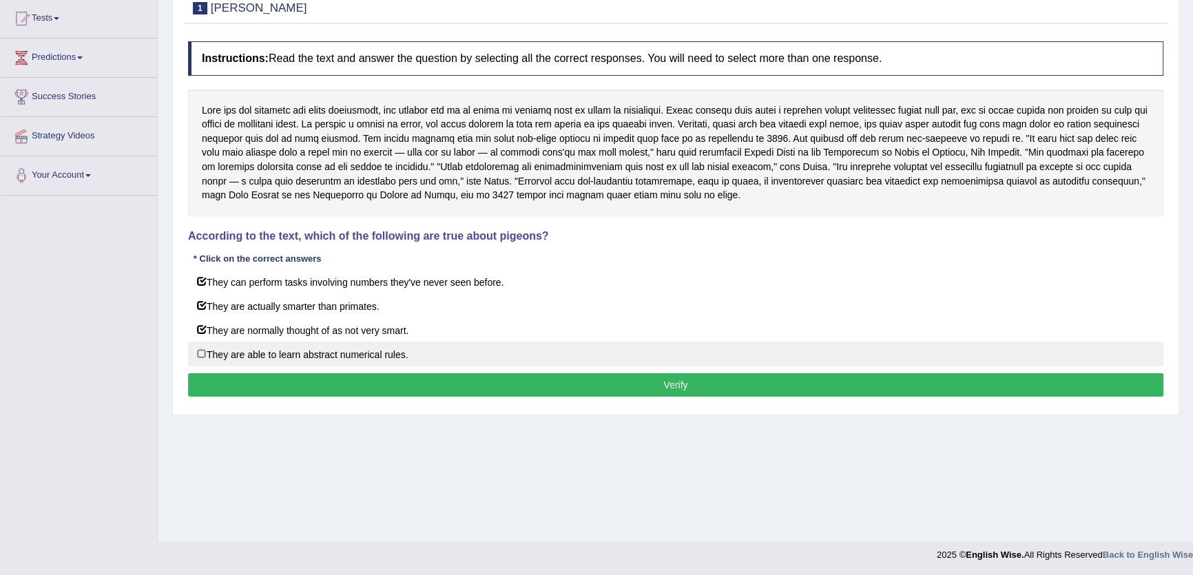
click at [284, 347] on label "They are able to learn abstract numerical rules." at bounding box center [675, 354] width 975 height 25
checkbox input "true"
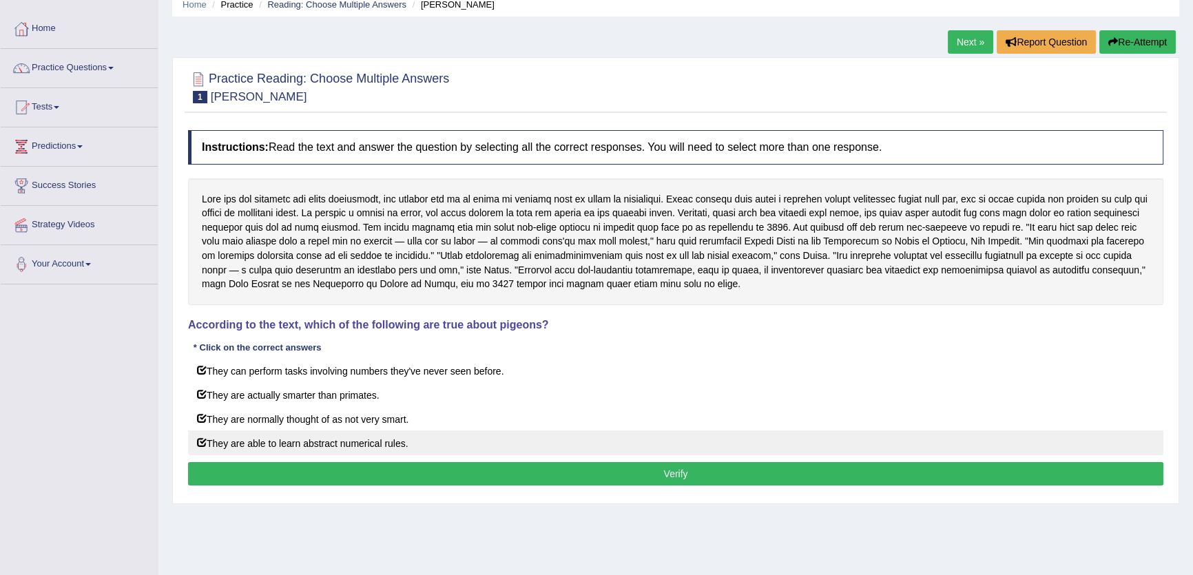
scroll to position [0, 0]
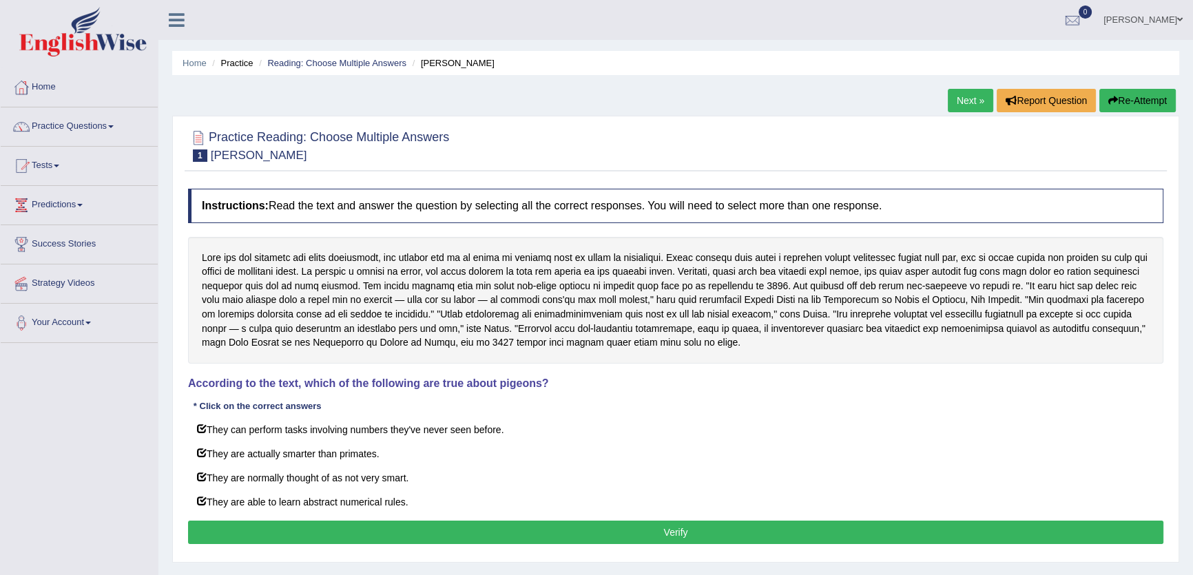
click at [964, 96] on link "Next »" at bounding box center [970, 100] width 45 height 23
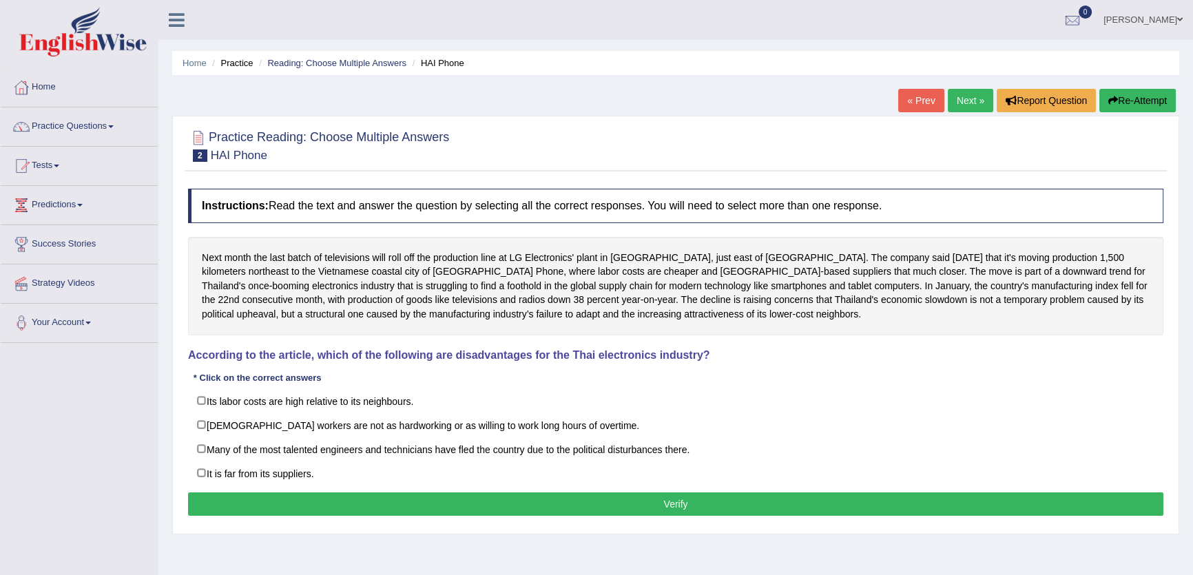
click at [951, 94] on link "Next »" at bounding box center [970, 100] width 45 height 23
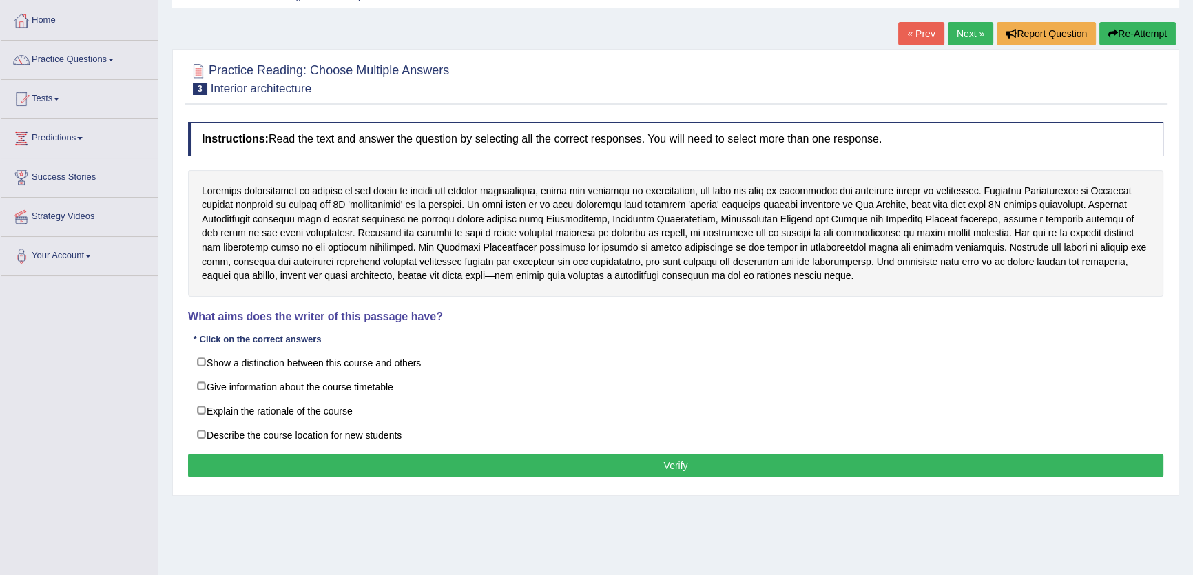
scroll to position [147, 0]
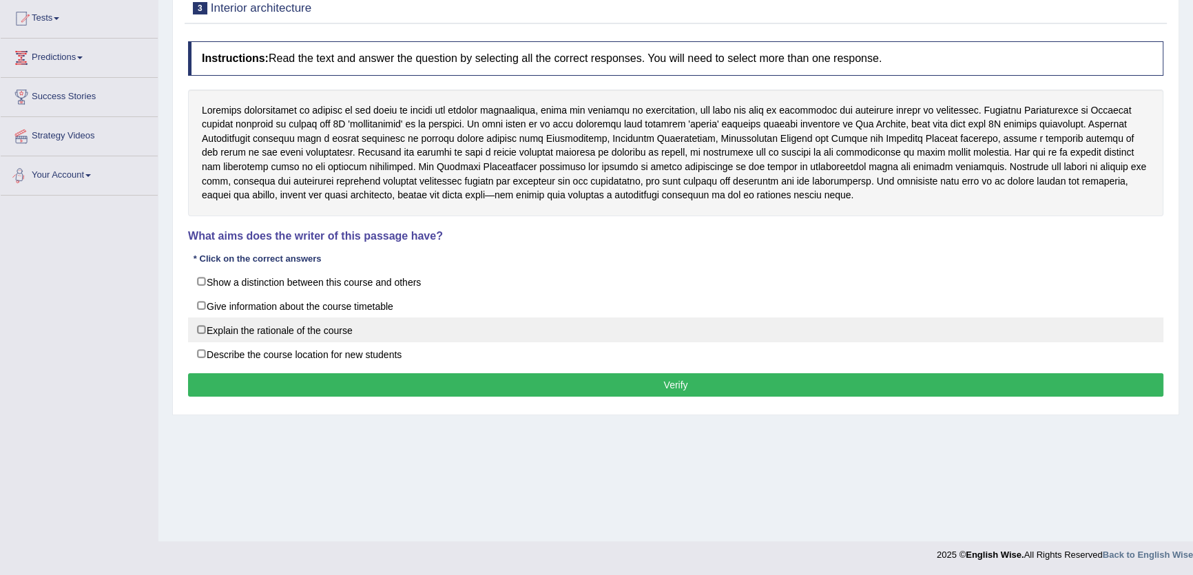
click at [295, 318] on label "Explain the rationale of the course" at bounding box center [675, 330] width 975 height 25
checkbox input "true"
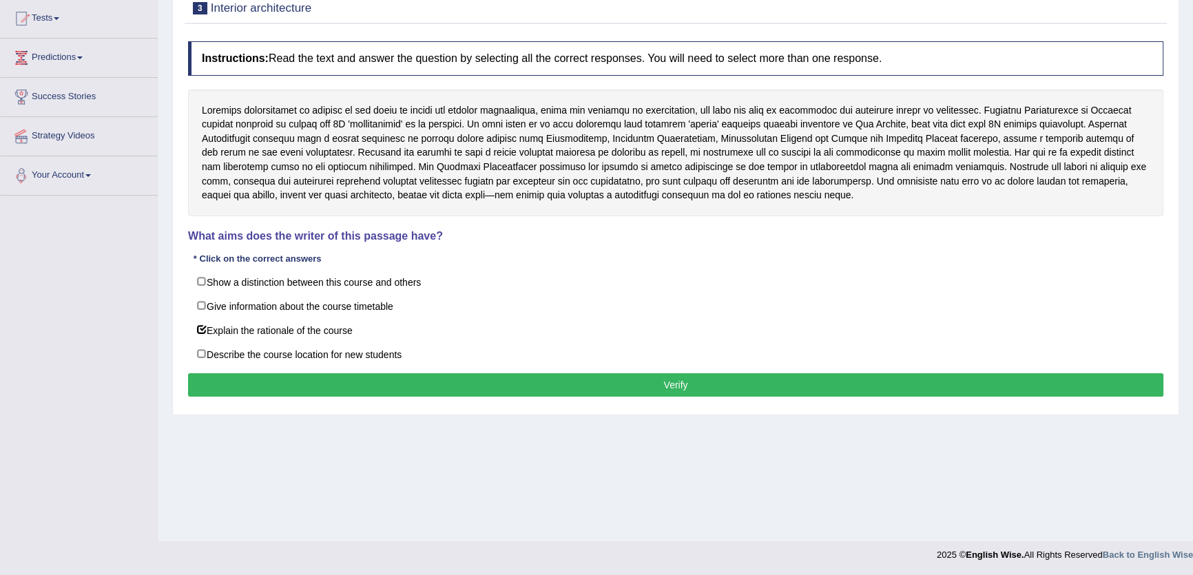
click at [620, 383] on button "Verify" at bounding box center [675, 384] width 975 height 23
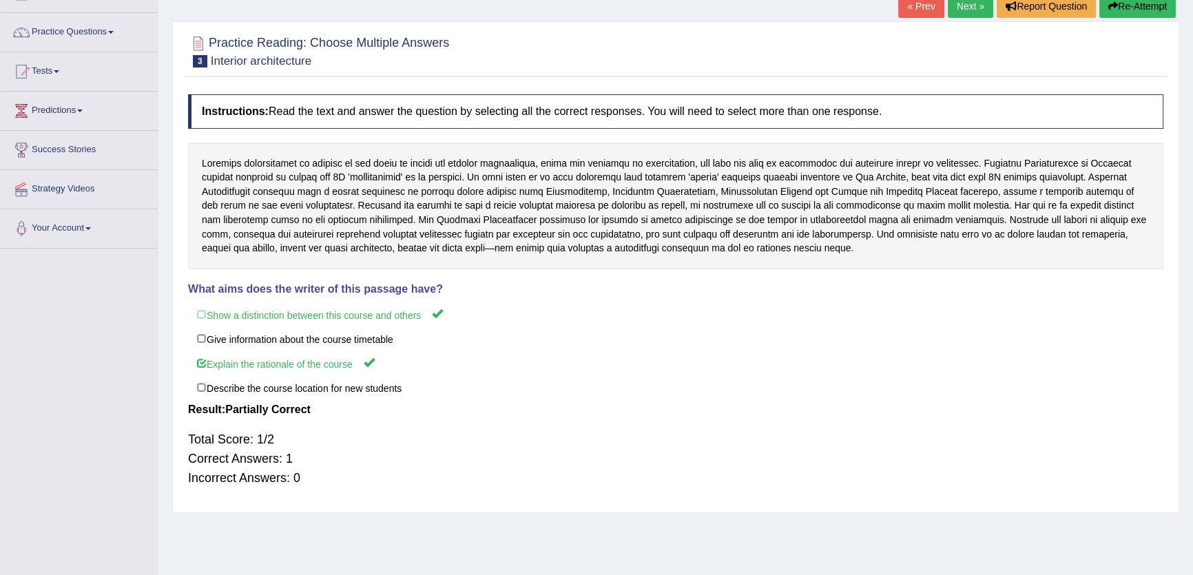
scroll to position [0, 0]
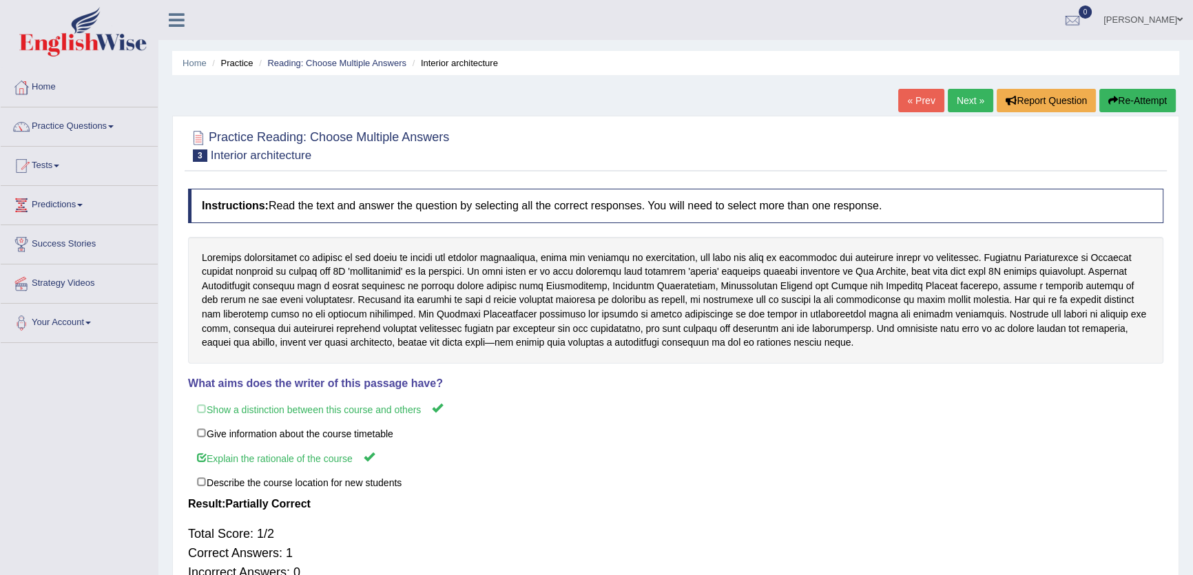
click at [957, 104] on link "Next »" at bounding box center [970, 100] width 45 height 23
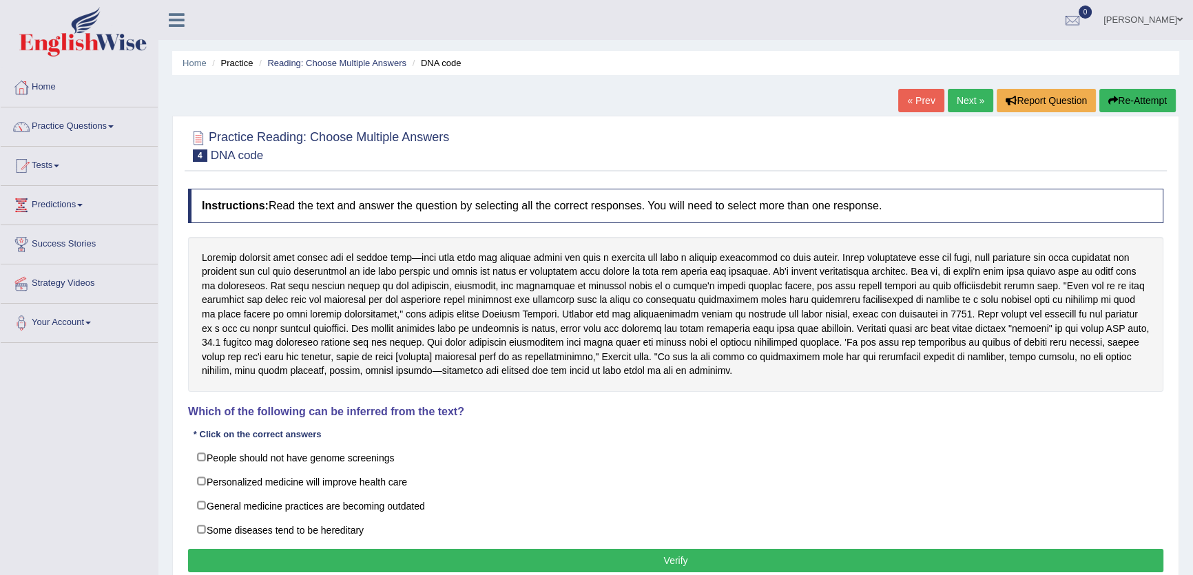
click at [957, 102] on link "Next »" at bounding box center [970, 100] width 45 height 23
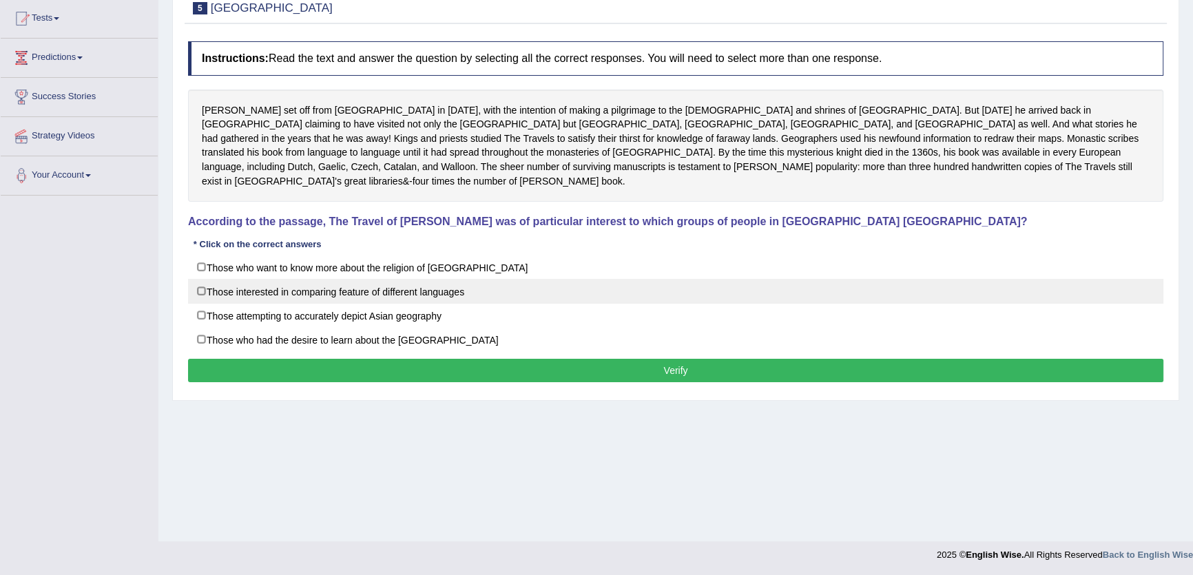
click at [419, 259] on div "Instructions: Read the text and answer the question by selecting all the correc…" at bounding box center [676, 213] width 982 height 359
click at [425, 280] on label "Those interested in comparing feature of different languages" at bounding box center [675, 291] width 975 height 25
checkbox input "true"
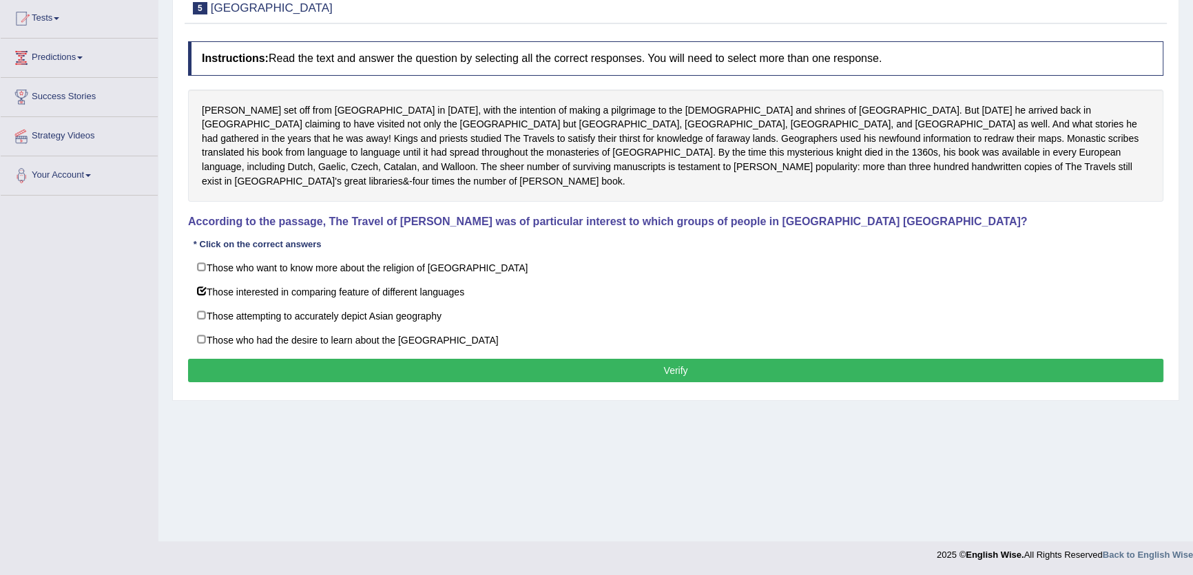
click at [816, 359] on button "Verify" at bounding box center [675, 370] width 975 height 23
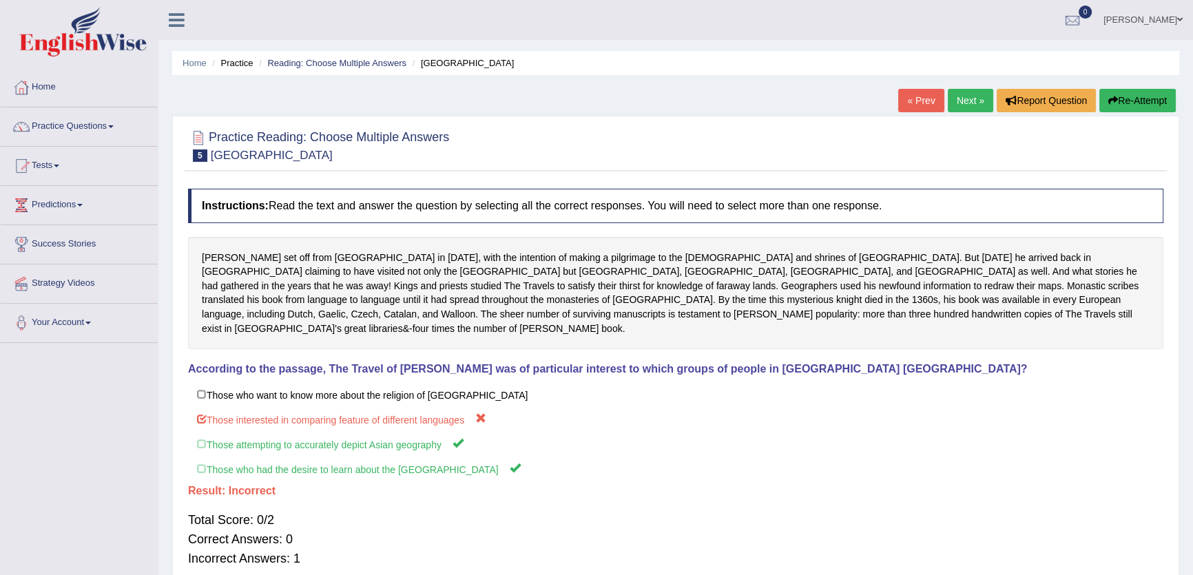
click at [957, 100] on link "Next »" at bounding box center [970, 100] width 45 height 23
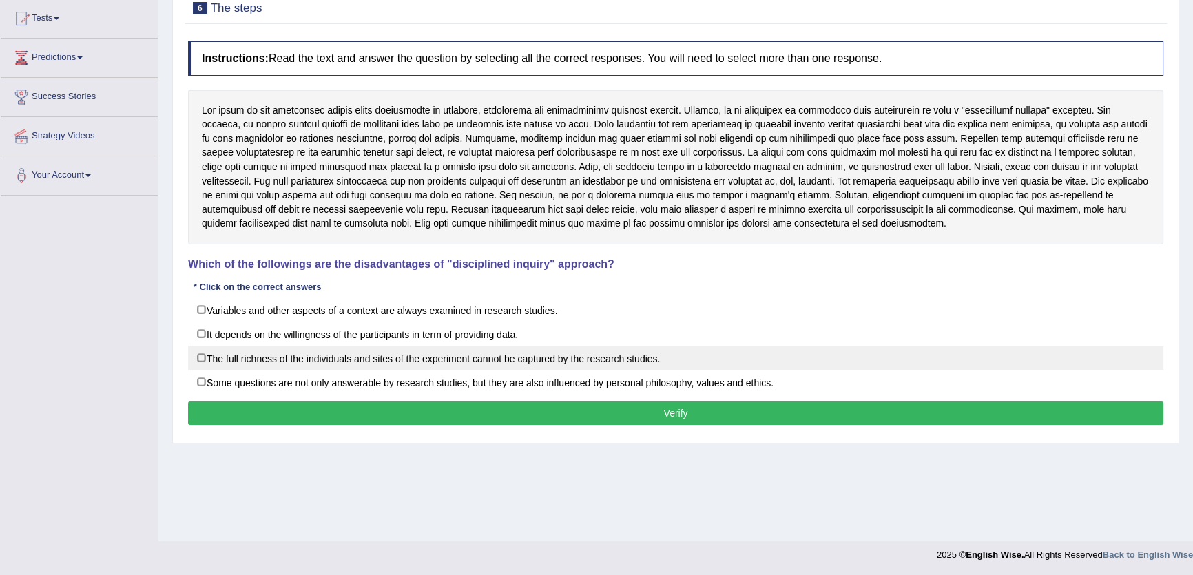
click at [362, 361] on label "The full richness of the individuals and sites of the experiment cannot be capt…" at bounding box center [675, 358] width 975 height 25
checkbox input "true"
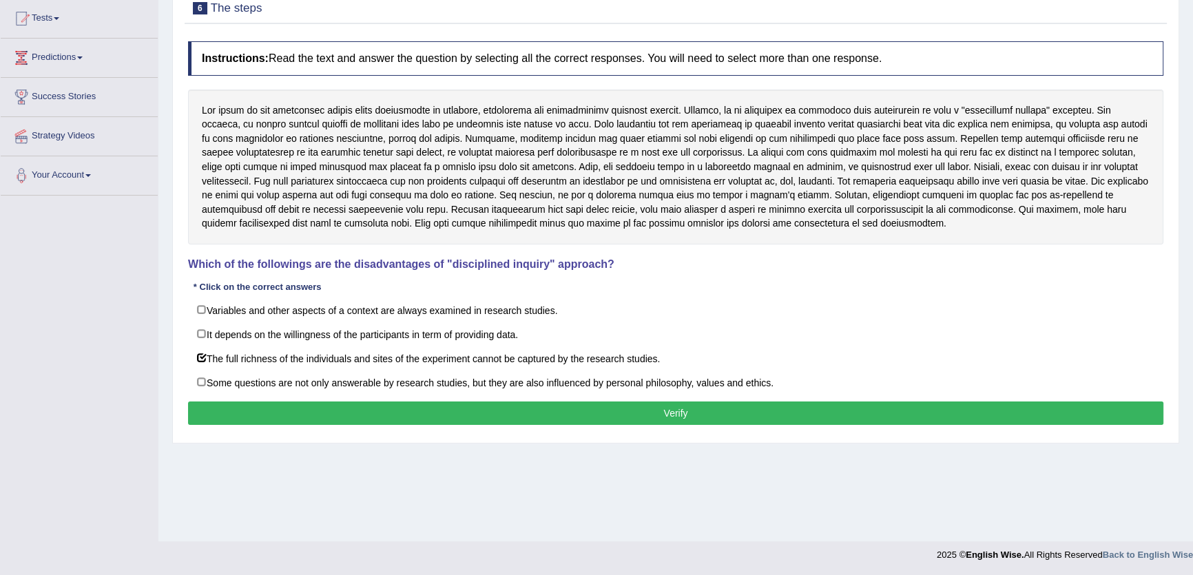
click at [550, 411] on button "Verify" at bounding box center [675, 413] width 975 height 23
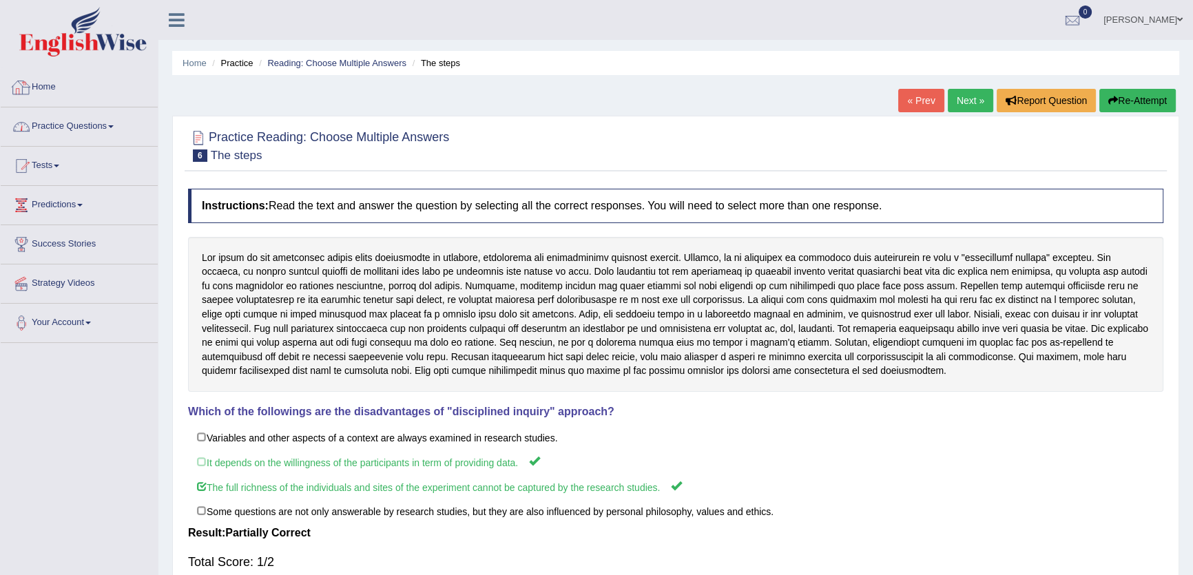
click at [90, 139] on link "Practice Questions" at bounding box center [79, 124] width 157 height 34
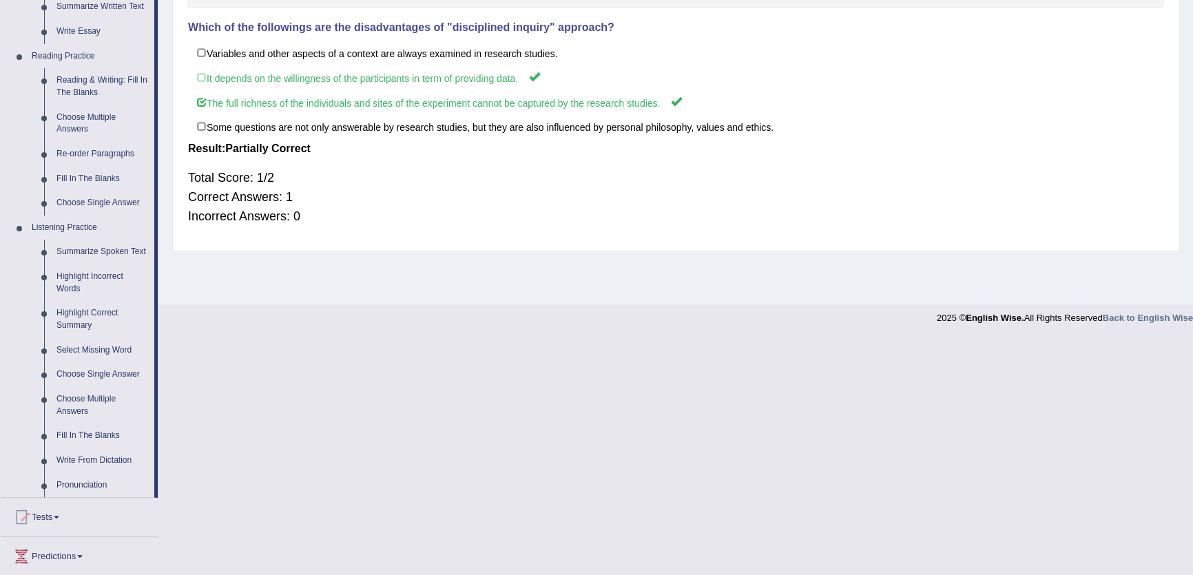
scroll to position [375, 0]
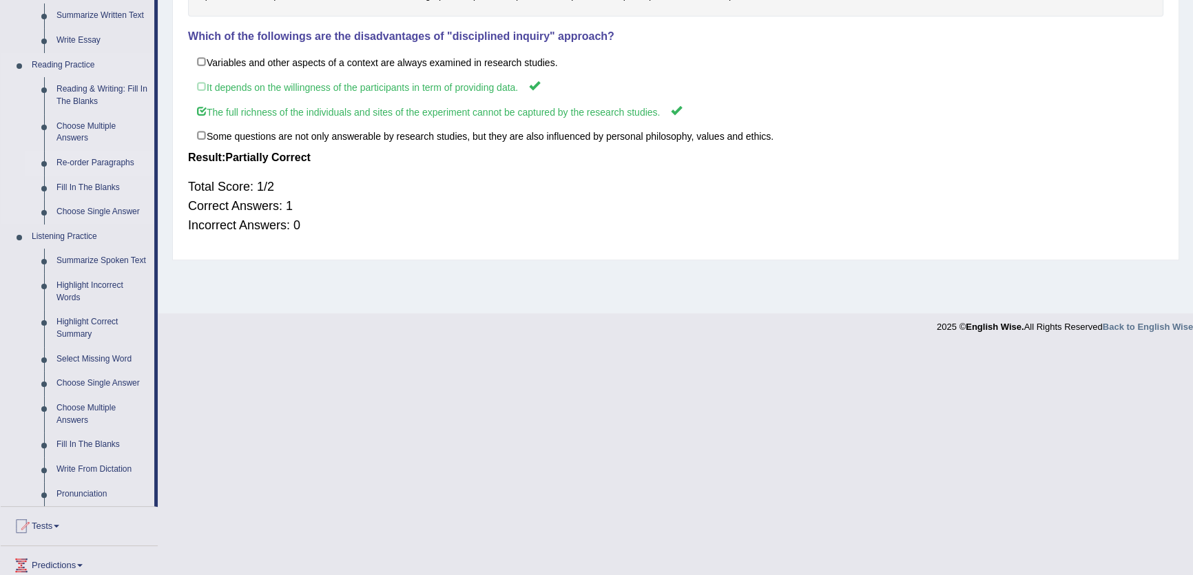
click at [103, 159] on link "Re-order Paragraphs" at bounding box center [102, 163] width 104 height 25
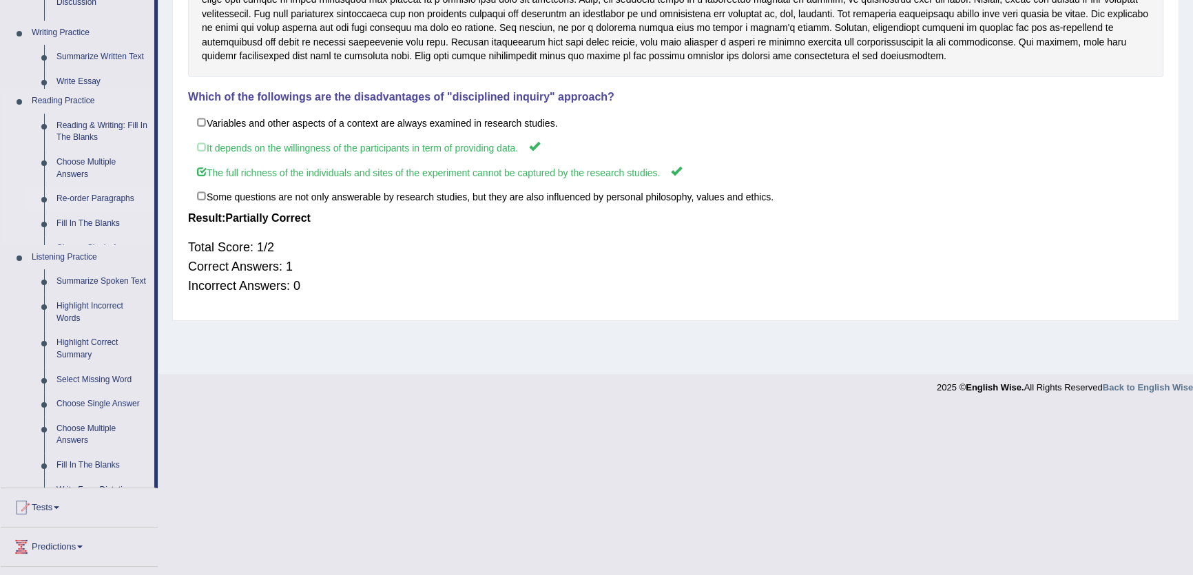
scroll to position [147, 0]
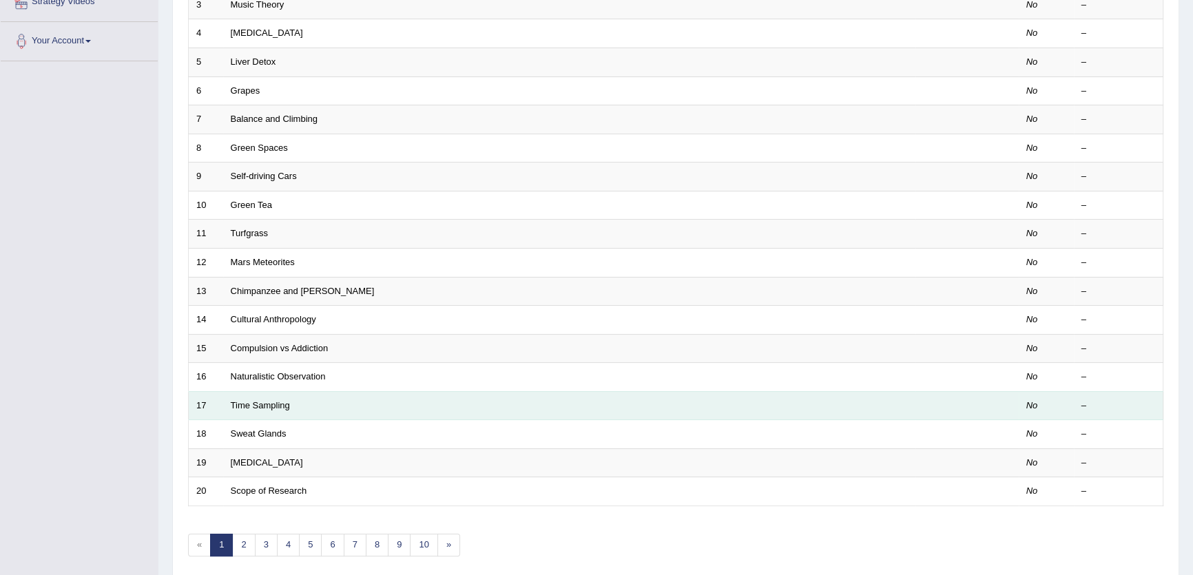
scroll to position [335, 0]
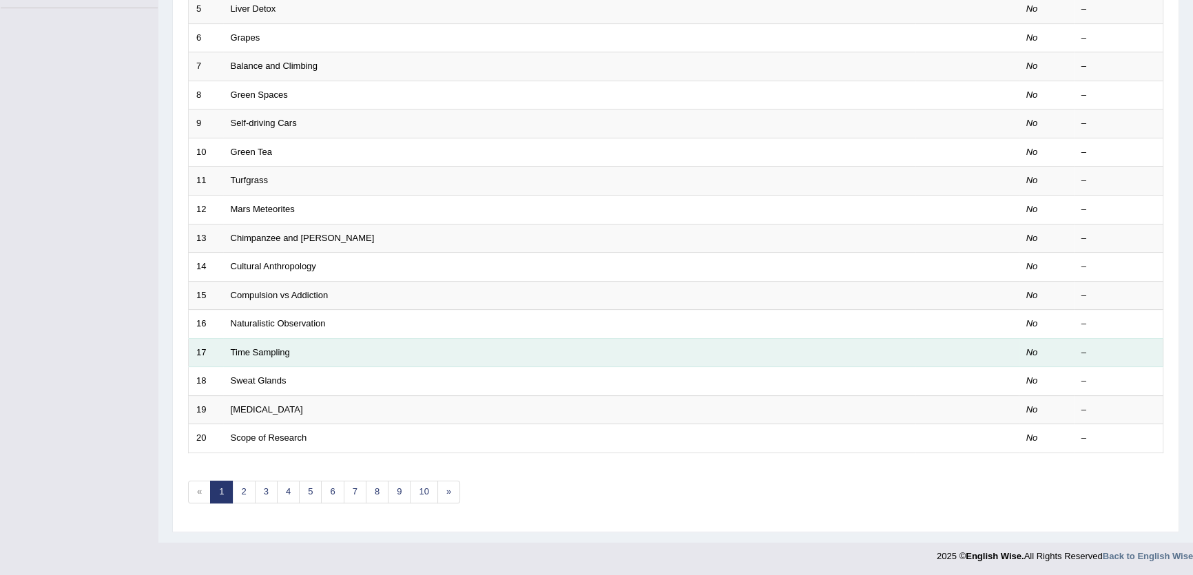
click at [497, 344] on td "Time Sampling" at bounding box center [569, 352] width 692 height 29
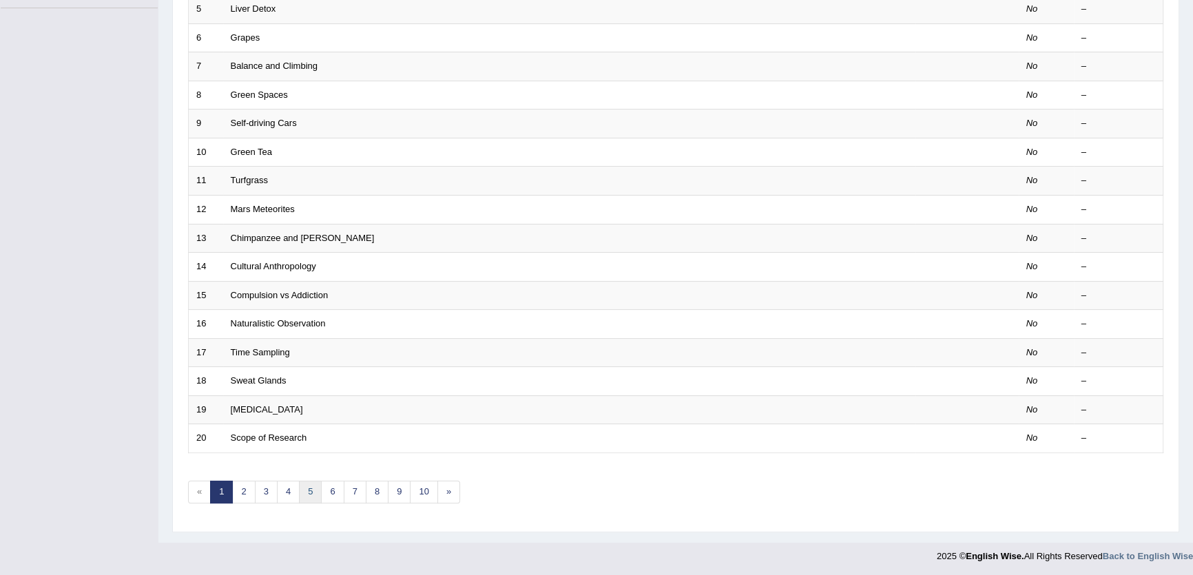
click at [315, 485] on link "5" at bounding box center [310, 492] width 23 height 23
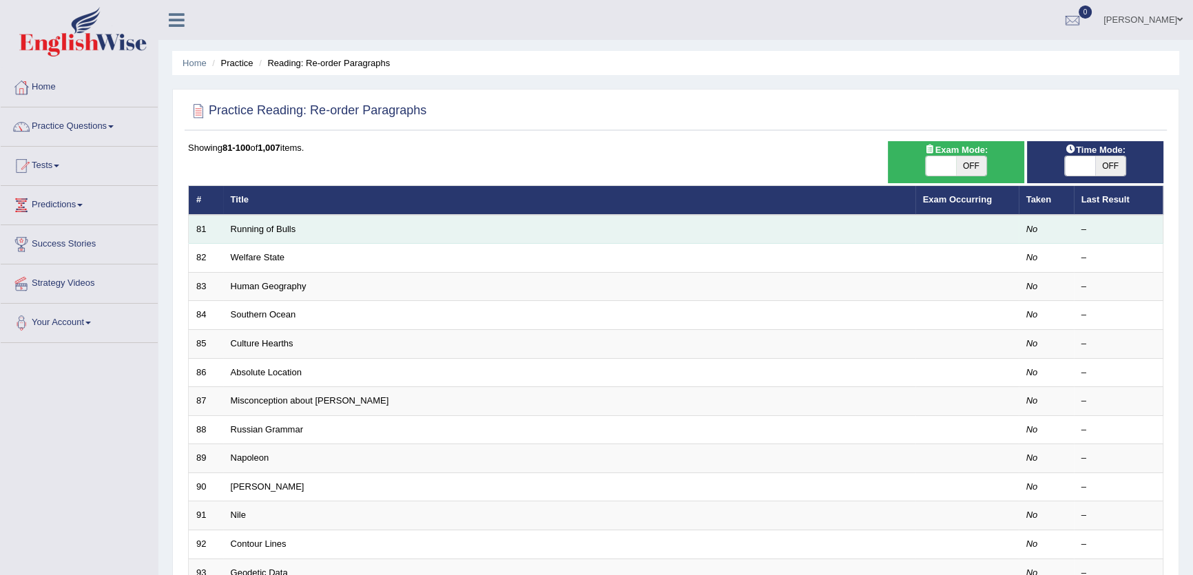
click at [248, 219] on td "Running of Bulls" at bounding box center [569, 229] width 692 height 29
click at [249, 227] on link "Running of Bulls" at bounding box center [263, 229] width 65 height 10
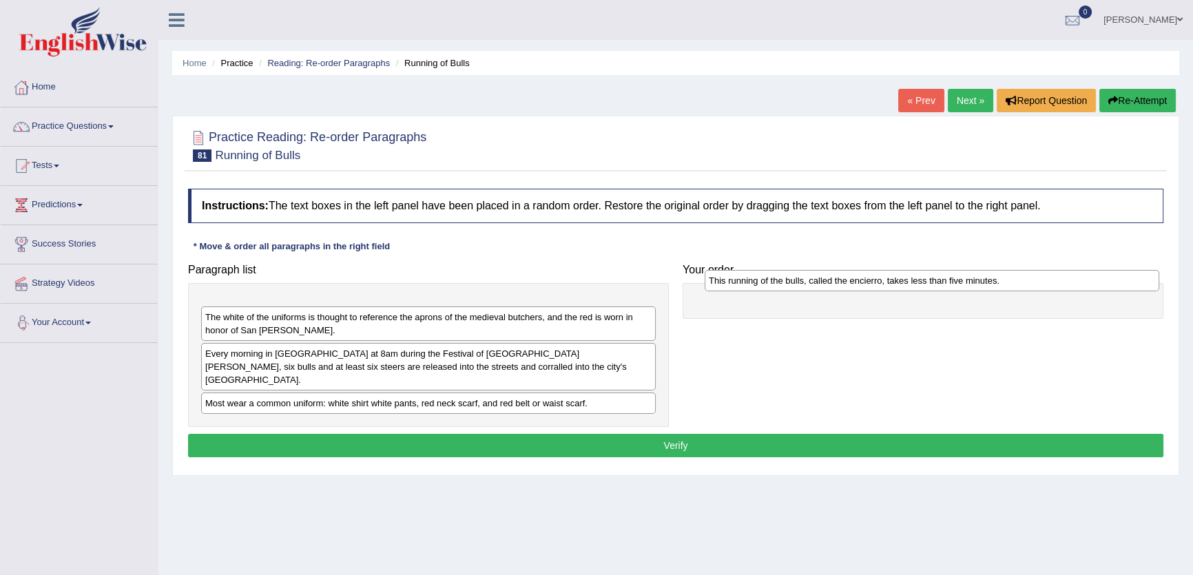
drag, startPoint x: 386, startPoint y: 310, endPoint x: 555, endPoint y: 380, distance: 183.2
click at [890, 285] on div "This running of the bulls, called the encierro, takes less than five minutes." at bounding box center [932, 280] width 455 height 21
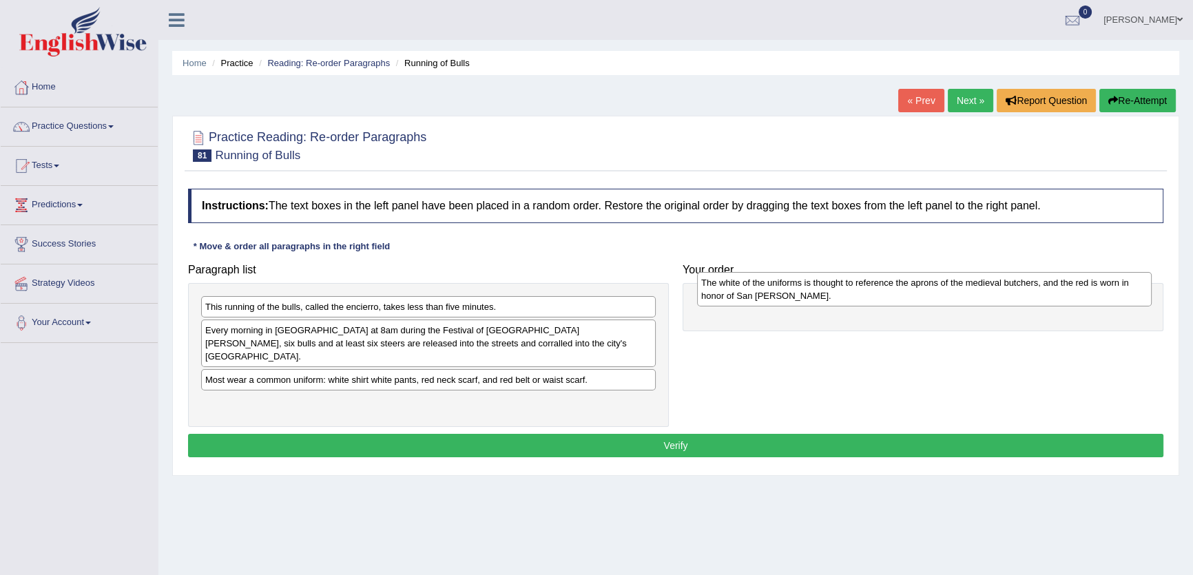
drag, startPoint x: 523, startPoint y: 337, endPoint x: 1019, endPoint y: 289, distance: 498.2
click at [1019, 289] on div "The white of the uniforms is thought to reference the aprons of the medieval bu…" at bounding box center [924, 289] width 455 height 34
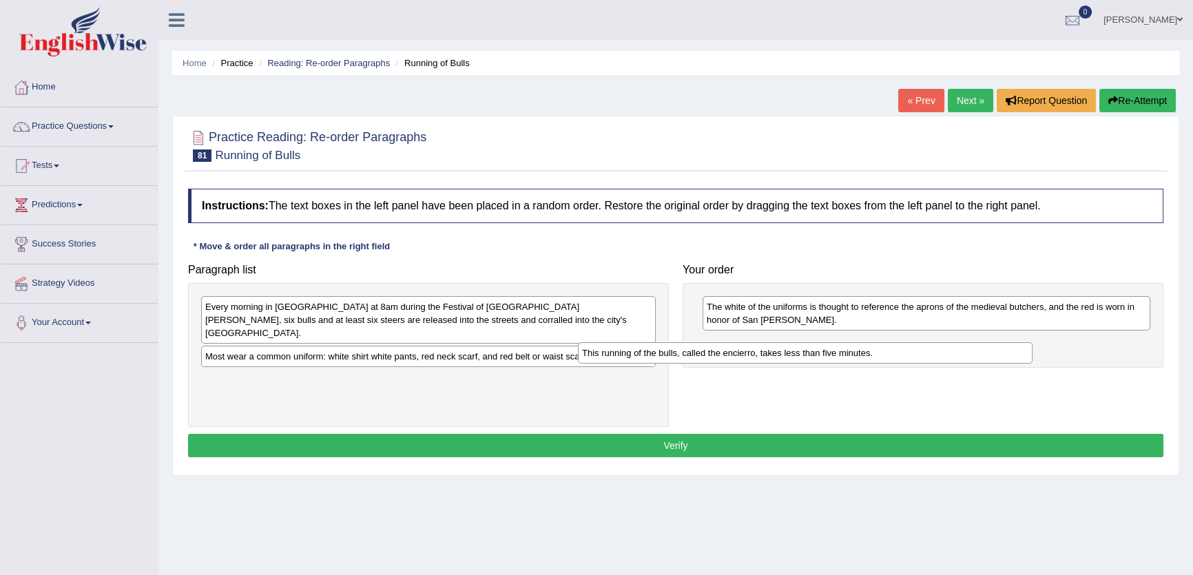
drag, startPoint x: 552, startPoint y: 309, endPoint x: 1013, endPoint y: 335, distance: 461.6
click at [1013, 342] on div "This running of the bulls, called the encierro, takes less than five minutes." at bounding box center [805, 352] width 455 height 21
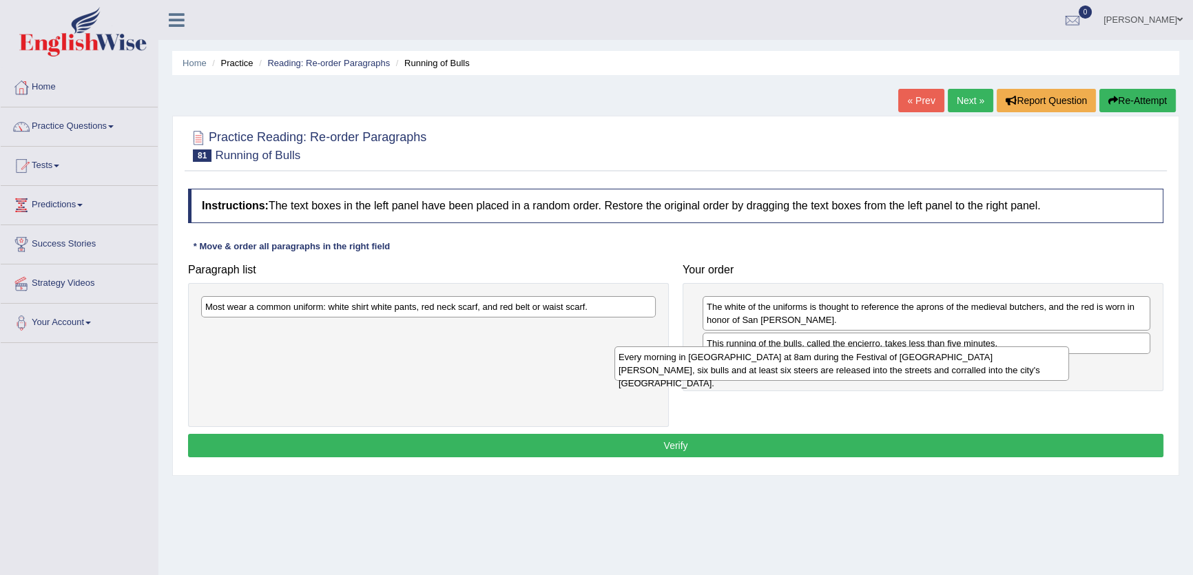
drag, startPoint x: 535, startPoint y: 316, endPoint x: 982, endPoint y: 362, distance: 449.4
click at [982, 362] on div "Every morning in Pamplona at 8am during the Festival of San Fermin, six bulls a…" at bounding box center [841, 363] width 455 height 34
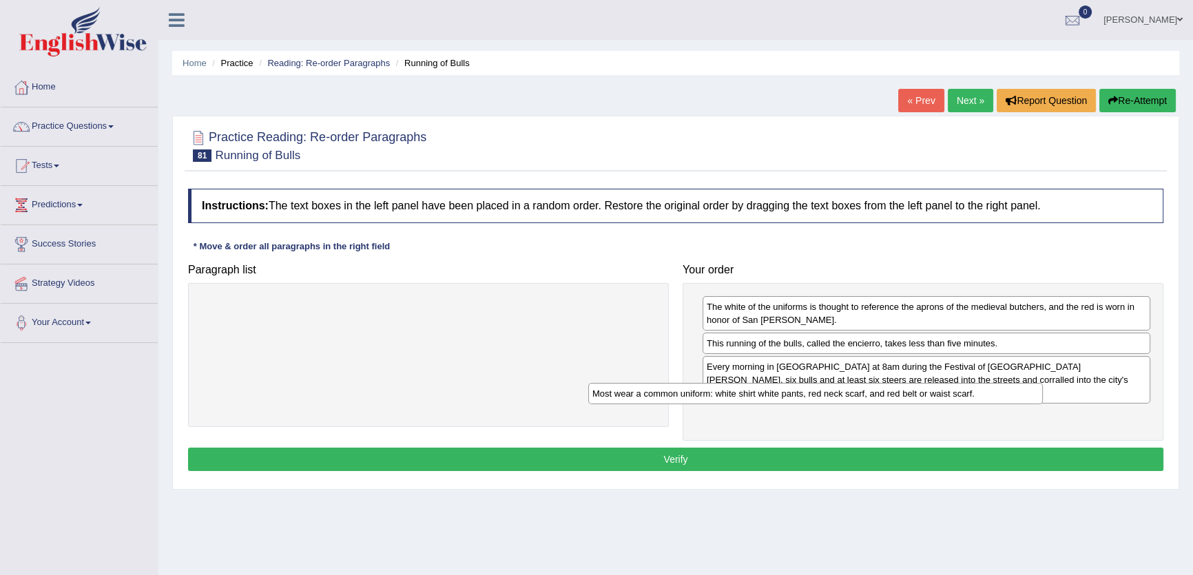
drag, startPoint x: 525, startPoint y: 312, endPoint x: 1006, endPoint y: 396, distance: 488.1
click at [1004, 396] on div "Most wear a common uniform: white shirt white pants, red neck scarf, and red be…" at bounding box center [815, 393] width 455 height 21
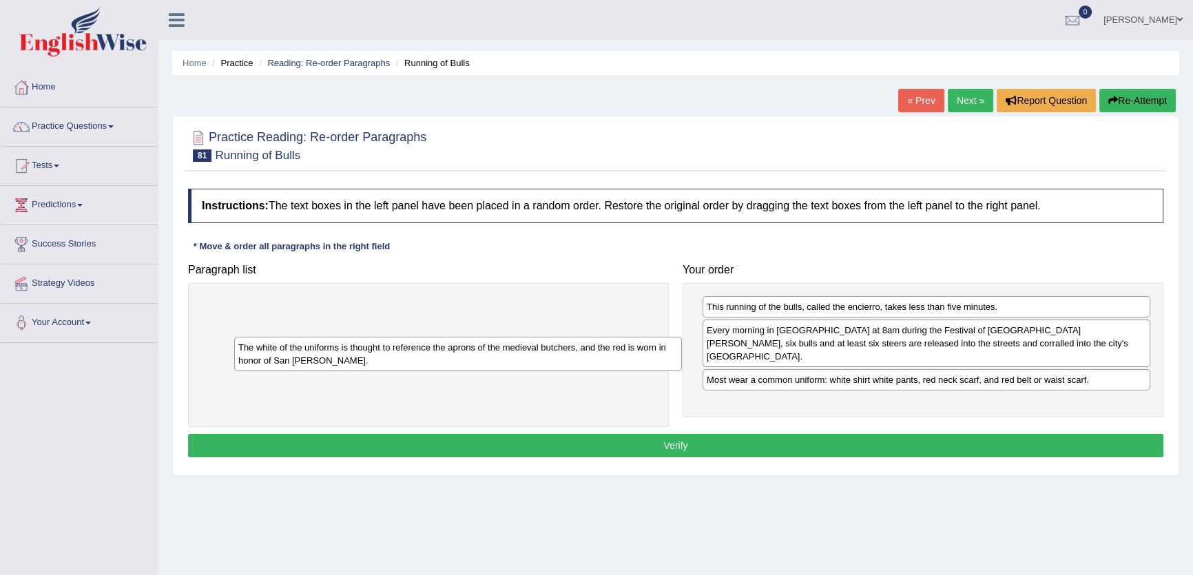
drag, startPoint x: 797, startPoint y: 309, endPoint x: 581, endPoint y: 321, distance: 215.9
click at [332, 342] on div "The white of the uniforms is thought to reference the aprons of the medieval bu…" at bounding box center [458, 354] width 448 height 34
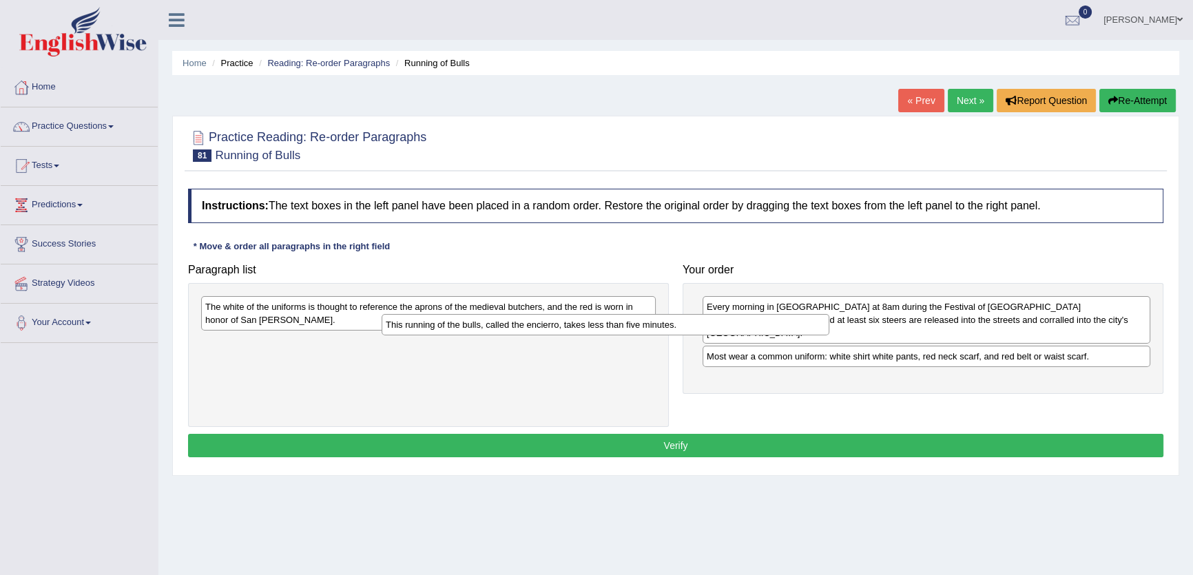
drag, startPoint x: 760, startPoint y: 311, endPoint x: 413, endPoint y: 329, distance: 347.0
click at [413, 329] on div "This running of the bulls, called the encierro, takes less than five minutes." at bounding box center [606, 324] width 448 height 21
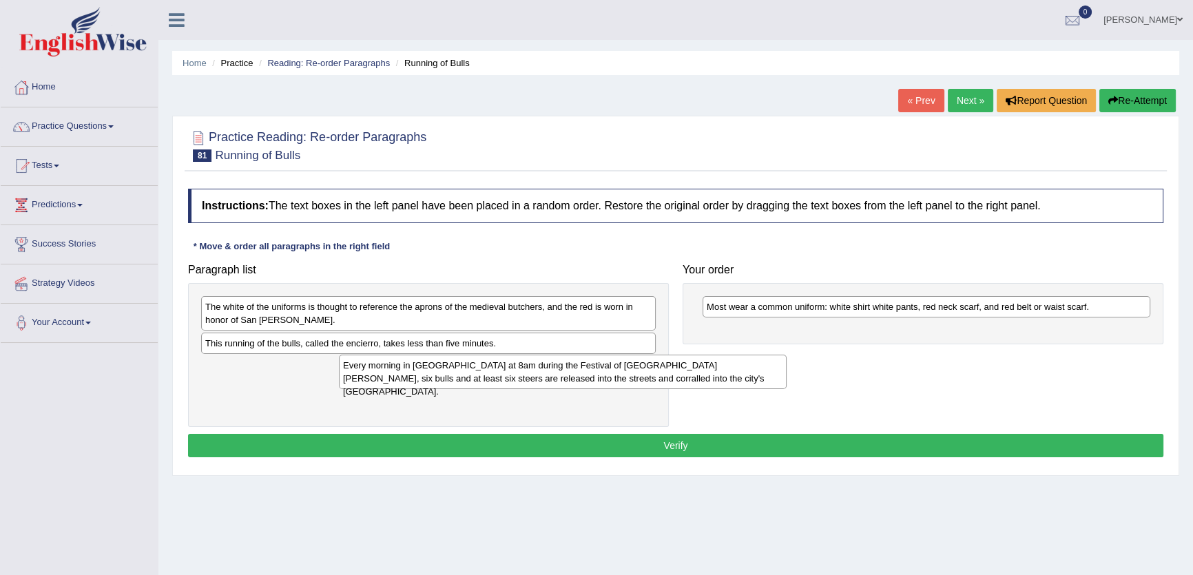
drag, startPoint x: 710, startPoint y: 314, endPoint x: 346, endPoint y: 373, distance: 368.4
click at [346, 373] on div "Every morning in Pamplona at 8am during the Festival of San Fermin, six bulls a…" at bounding box center [563, 372] width 448 height 34
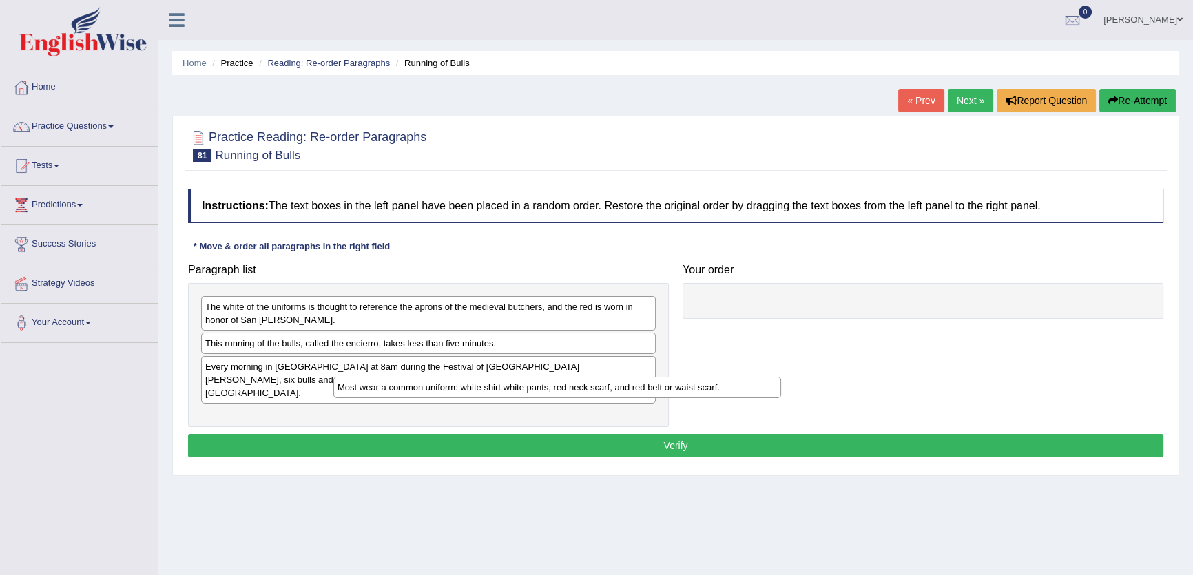
drag, startPoint x: 803, startPoint y: 312, endPoint x: 408, endPoint y: 391, distance: 402.6
click at [426, 393] on div "Most wear a common uniform: white shirt white pants, red neck scarf, and red be…" at bounding box center [557, 387] width 448 height 21
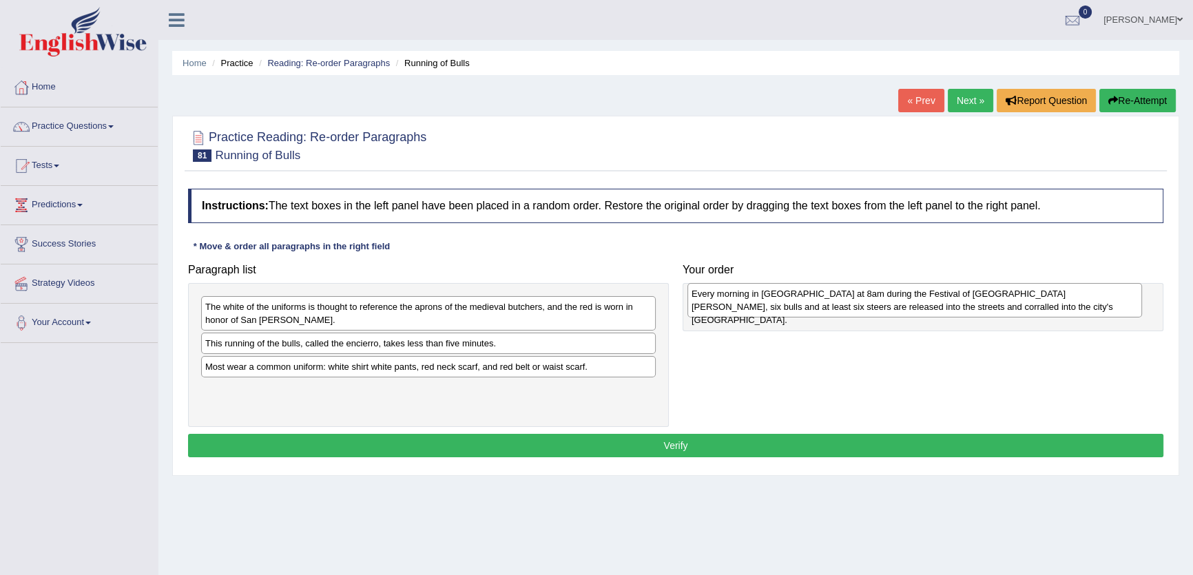
drag, startPoint x: 282, startPoint y: 375, endPoint x: 769, endPoint y: 302, distance: 491.7
click at [769, 302] on div "Every morning in Pamplona at 8am during the Festival of San Fermin, six bulls a…" at bounding box center [914, 300] width 455 height 34
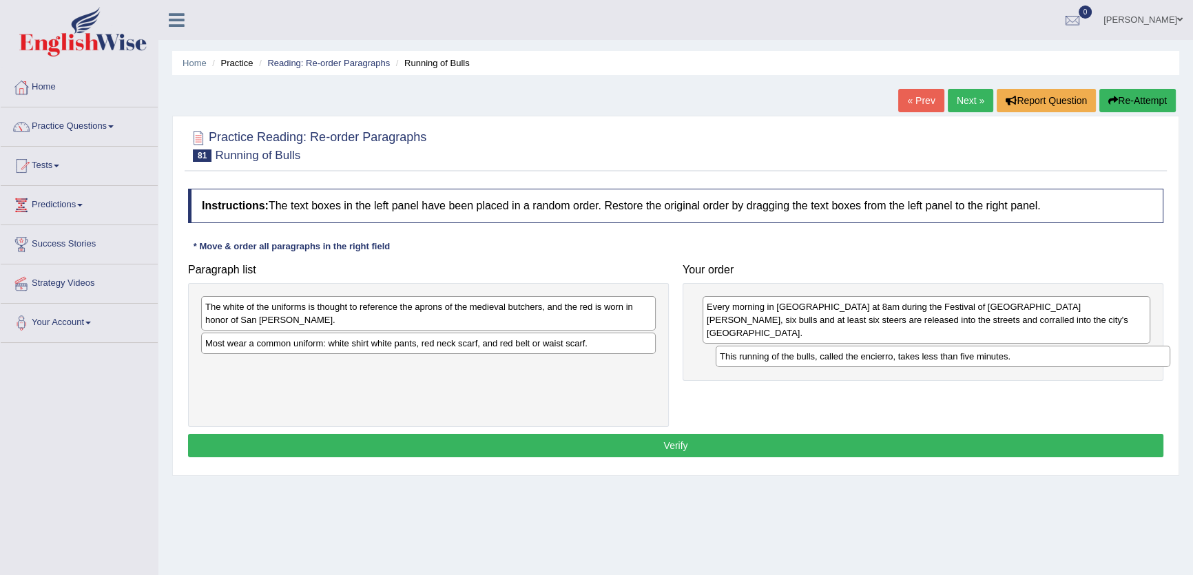
drag, startPoint x: 355, startPoint y: 345, endPoint x: 870, endPoint y: 358, distance: 514.7
click at [870, 358] on div "This running of the bulls, called the encierro, takes less than five minutes." at bounding box center [943, 356] width 455 height 21
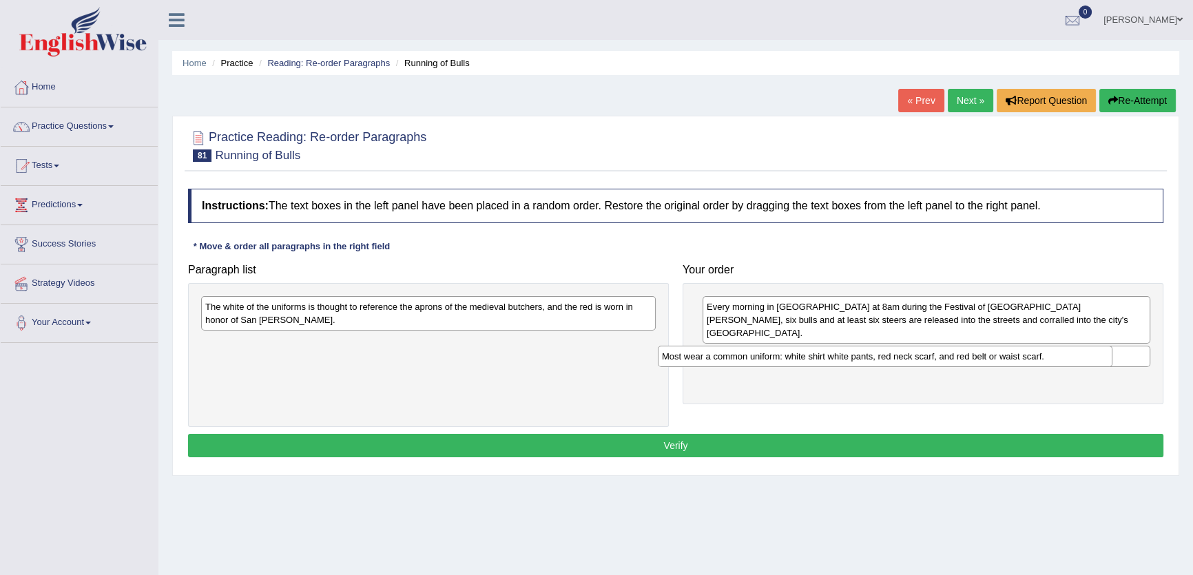
drag, startPoint x: 540, startPoint y: 347, endPoint x: 981, endPoint y: 353, distance: 440.9
click at [1003, 360] on div "Most wear a common uniform: white shirt white pants, red neck scarf, and red be…" at bounding box center [885, 356] width 455 height 21
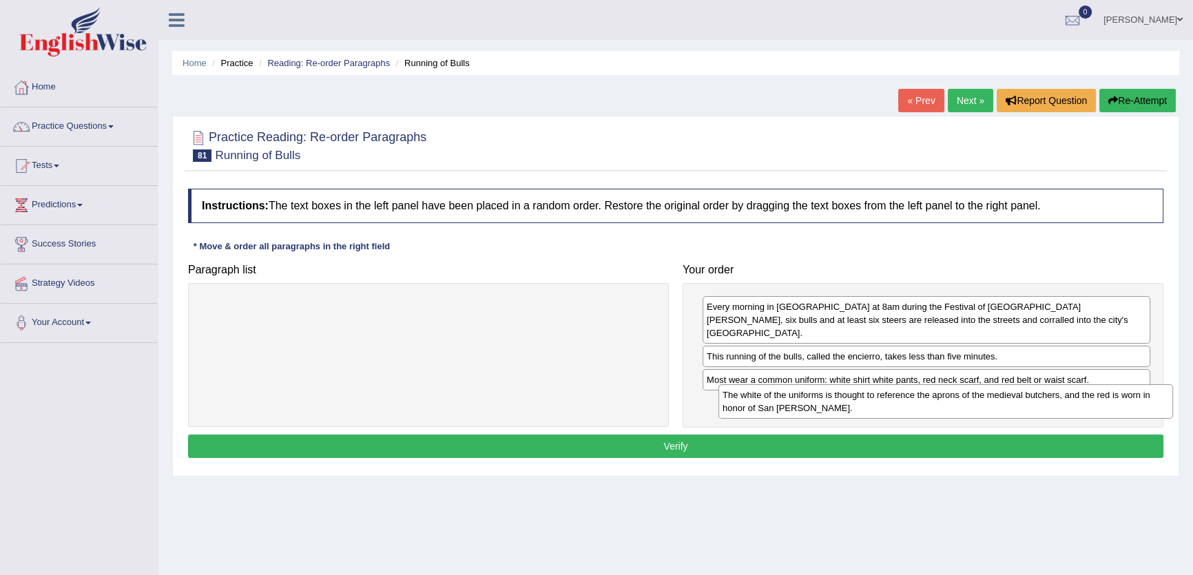
drag, startPoint x: 234, startPoint y: 302, endPoint x: 759, endPoint y: 391, distance: 532.5
click at [759, 391] on div "The white of the uniforms is thought to reference the aprons of the medieval bu…" at bounding box center [945, 401] width 455 height 34
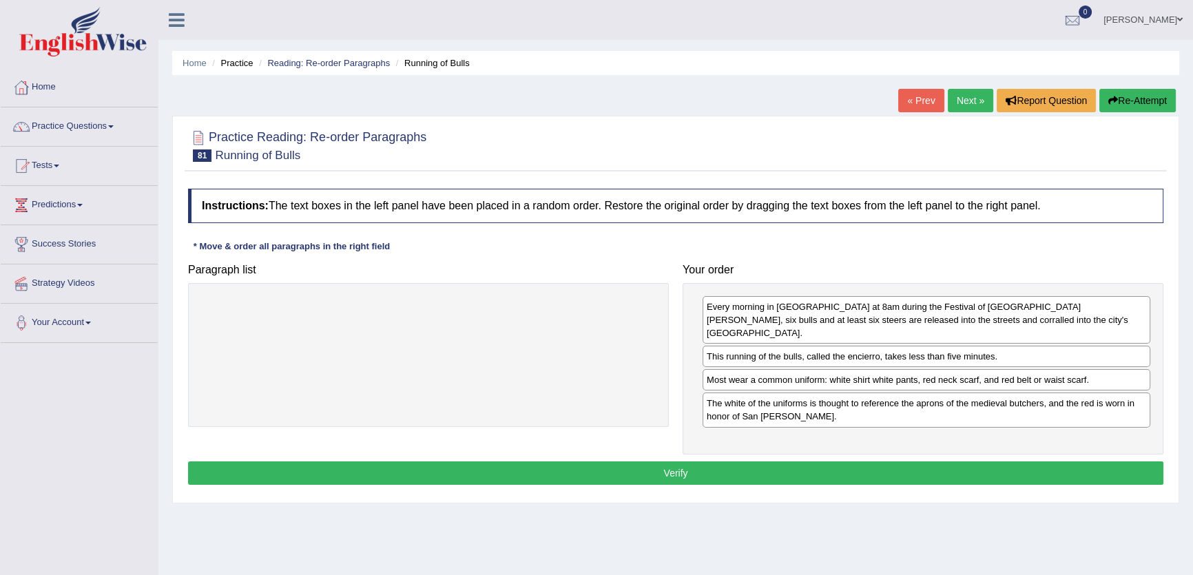
click at [652, 462] on button "Verify" at bounding box center [675, 473] width 975 height 23
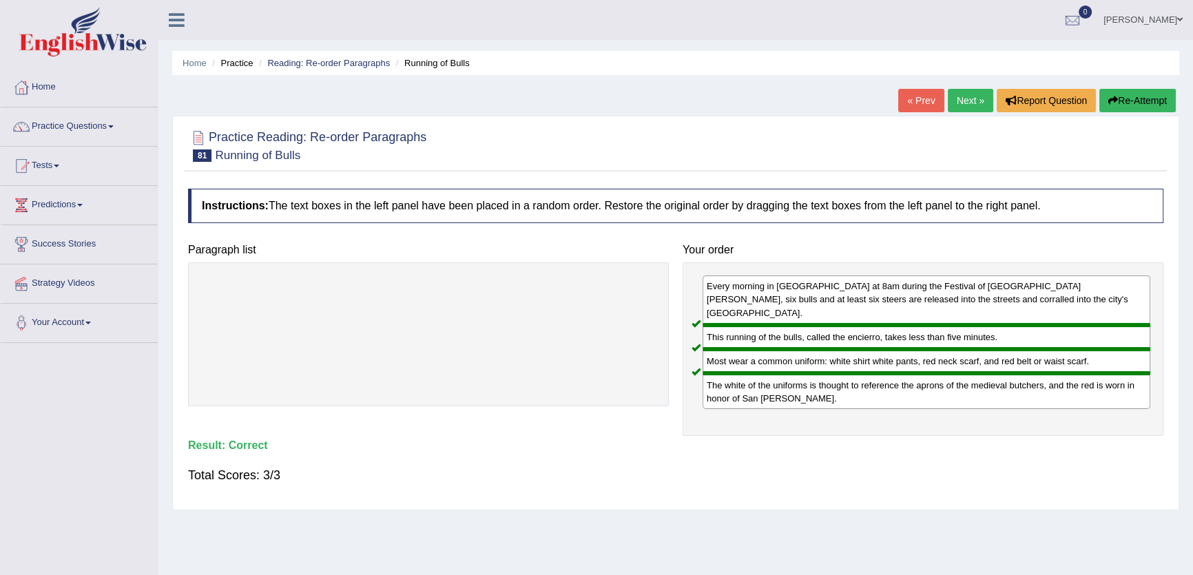
drag, startPoint x: 1118, startPoint y: 96, endPoint x: 1102, endPoint y: 560, distance: 463.8
click at [1102, 560] on div "Home Practice Reading: Re-order Paragraphs Running of Bulls « Prev Next » Repor…" at bounding box center [675, 344] width 1035 height 689
click at [1130, 97] on button "Re-Attempt" at bounding box center [1137, 100] width 76 height 23
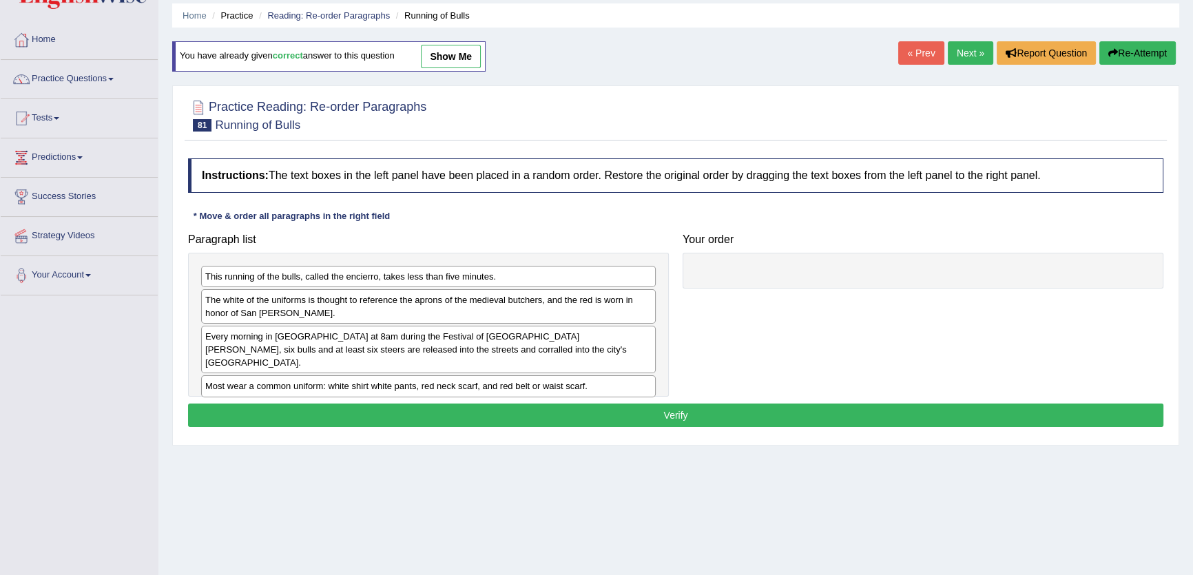
scroll to position [147, 0]
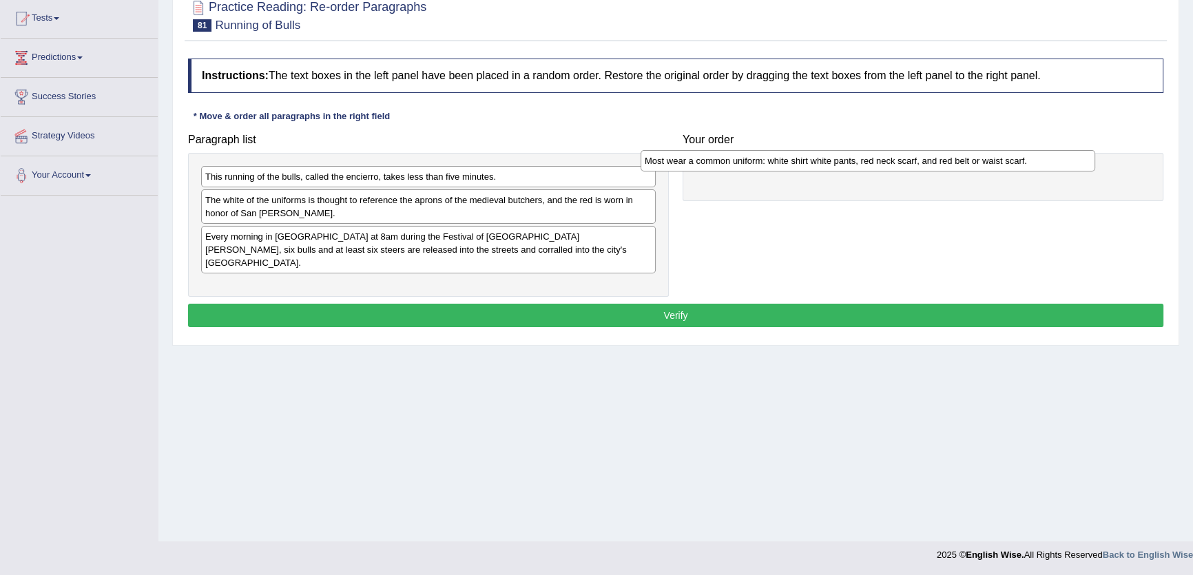
drag, startPoint x: 275, startPoint y: 273, endPoint x: 721, endPoint y: 159, distance: 460.6
click at [721, 159] on div "Most wear a common uniform: white shirt white pants, red neck scarf, and red be…" at bounding box center [868, 160] width 455 height 21
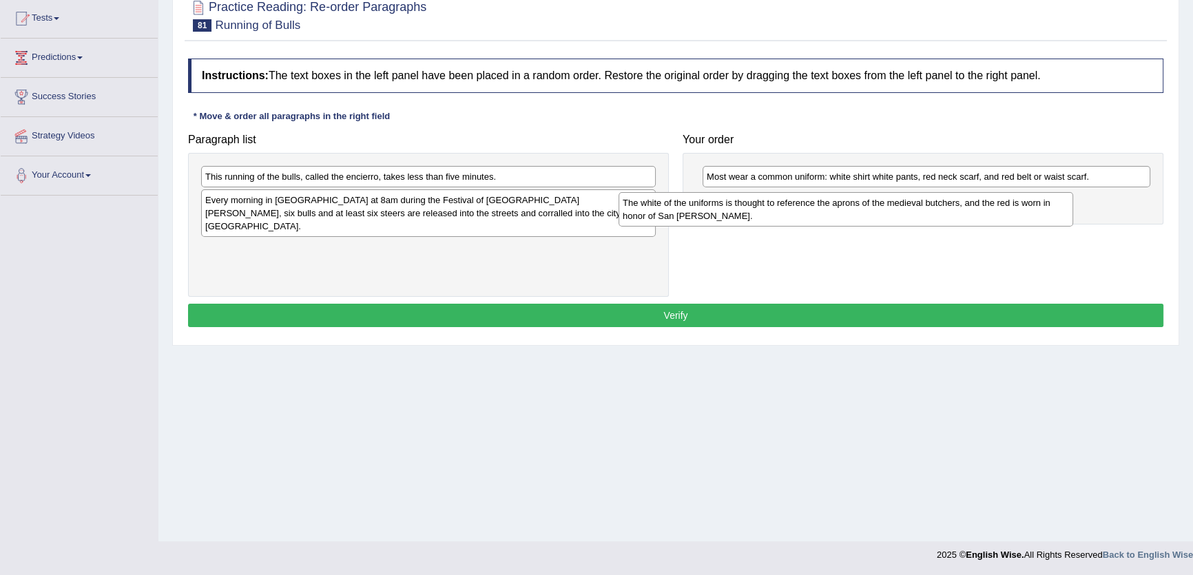
drag, startPoint x: 229, startPoint y: 207, endPoint x: 661, endPoint y: 209, distance: 431.9
click at [661, 209] on div "The white of the uniforms is thought to reference the aprons of the medieval bu…" at bounding box center [846, 209] width 455 height 34
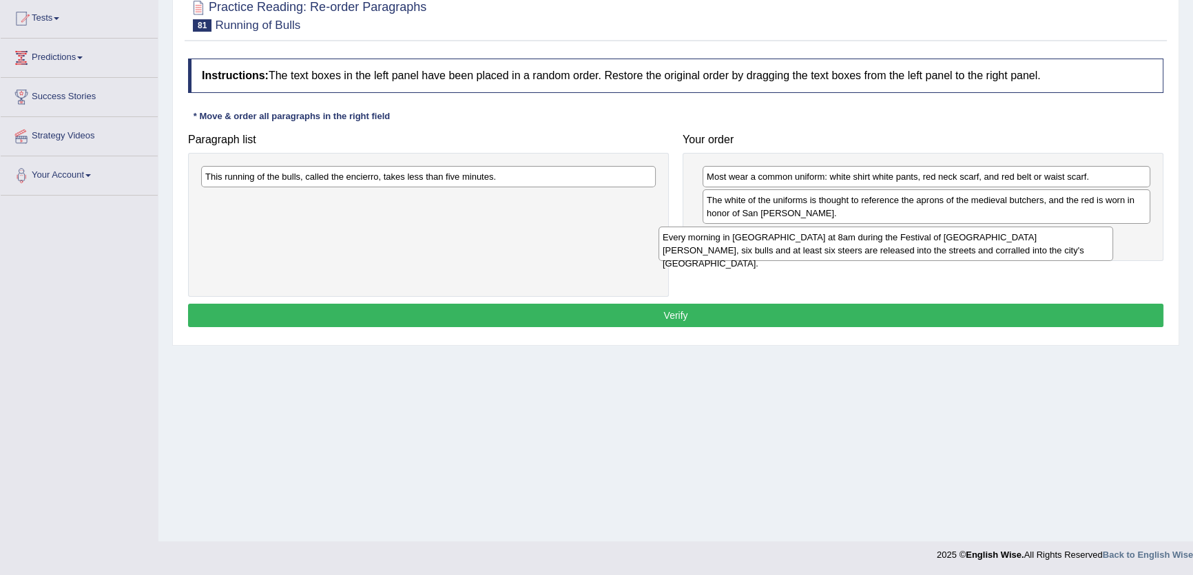
drag, startPoint x: 313, startPoint y: 209, endPoint x: 625, endPoint y: 213, distance: 312.7
click at [770, 241] on div "Every morning in Pamplona at 8am during the Festival of San Fermin, six bulls a…" at bounding box center [886, 244] width 455 height 34
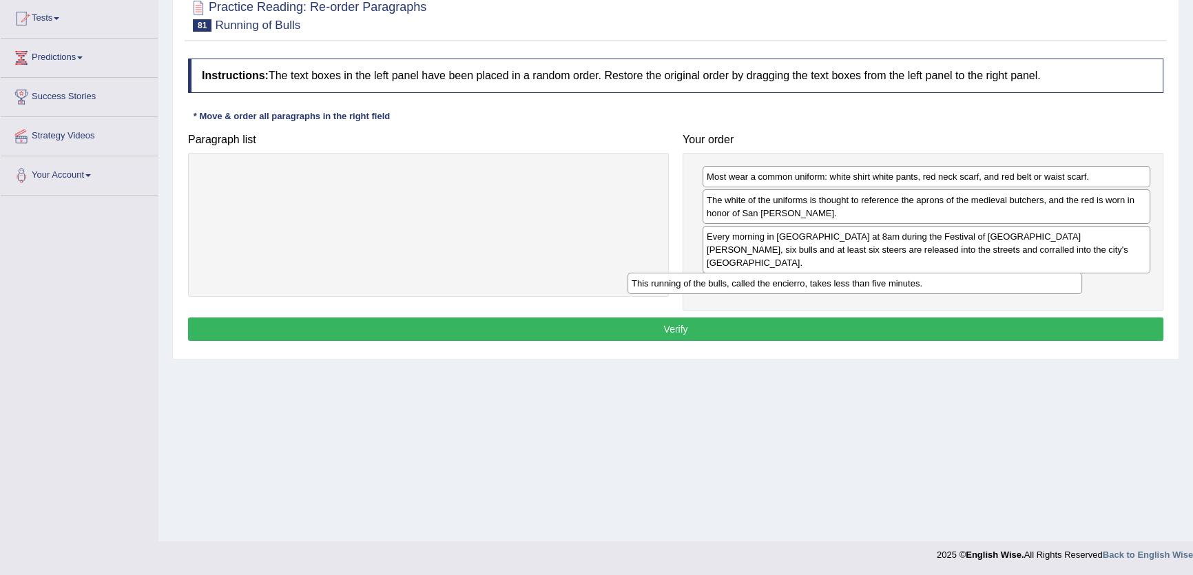
drag, startPoint x: 470, startPoint y: 181, endPoint x: 933, endPoint y: 269, distance: 471.2
click at [925, 273] on div "This running of the bulls, called the encierro, takes less than five minutes." at bounding box center [855, 283] width 455 height 21
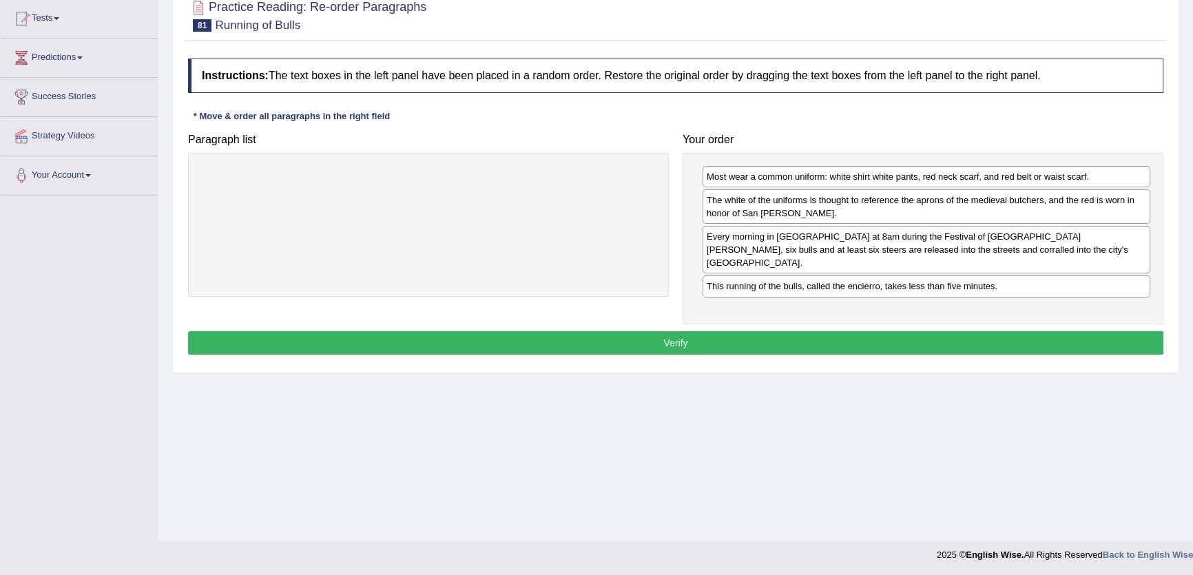
drag, startPoint x: 778, startPoint y: 344, endPoint x: 778, endPoint y: 331, distance: 13.1
click at [778, 344] on div "Instructions: The text boxes in the left panel have been placed in a random ord…" at bounding box center [676, 208] width 982 height 313
click at [778, 331] on button "Verify" at bounding box center [675, 342] width 975 height 23
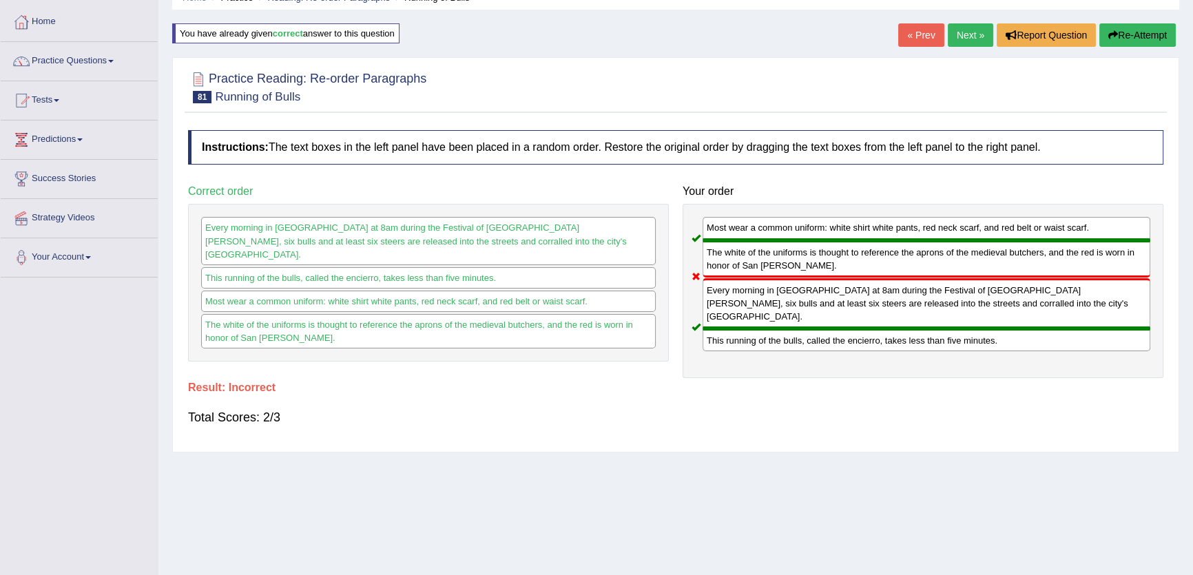
scroll to position [0, 0]
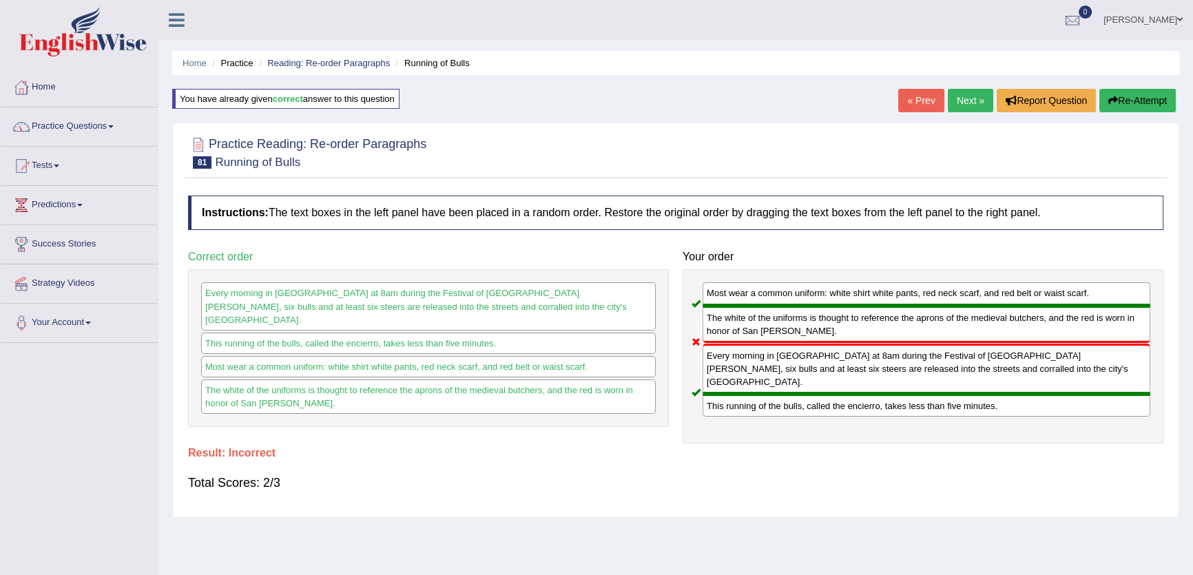
click at [957, 101] on link "Next »" at bounding box center [970, 100] width 45 height 23
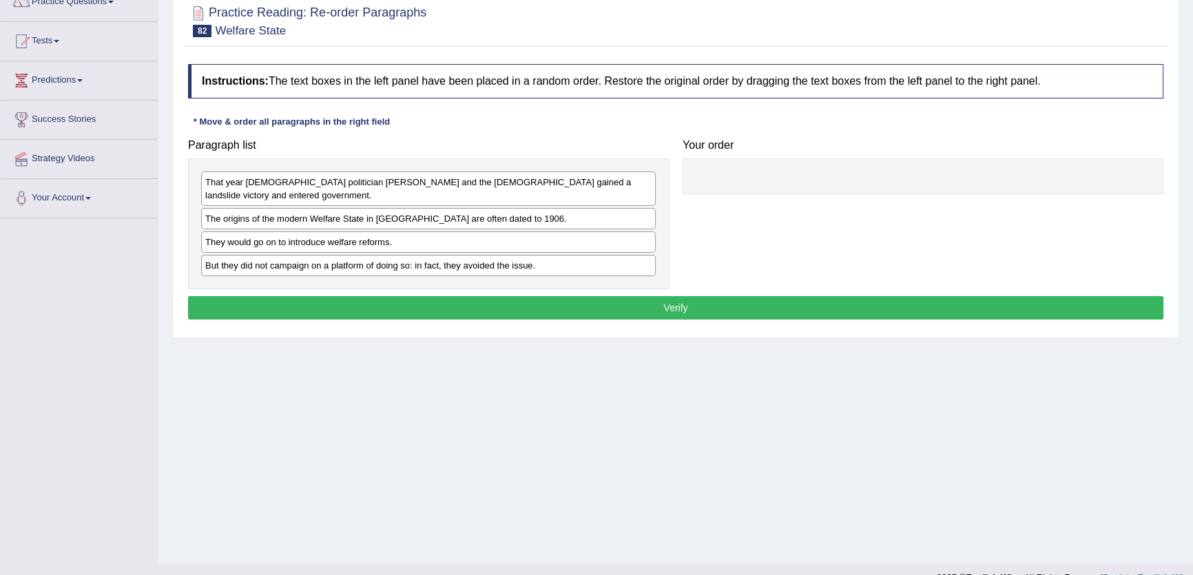
drag, startPoint x: 513, startPoint y: 277, endPoint x: 821, endPoint y: 183, distance: 322.0
click at [821, 183] on div "Paragraph list That year [DEMOGRAPHIC_DATA] politician [PERSON_NAME] and the [D…" at bounding box center [675, 210] width 989 height 156
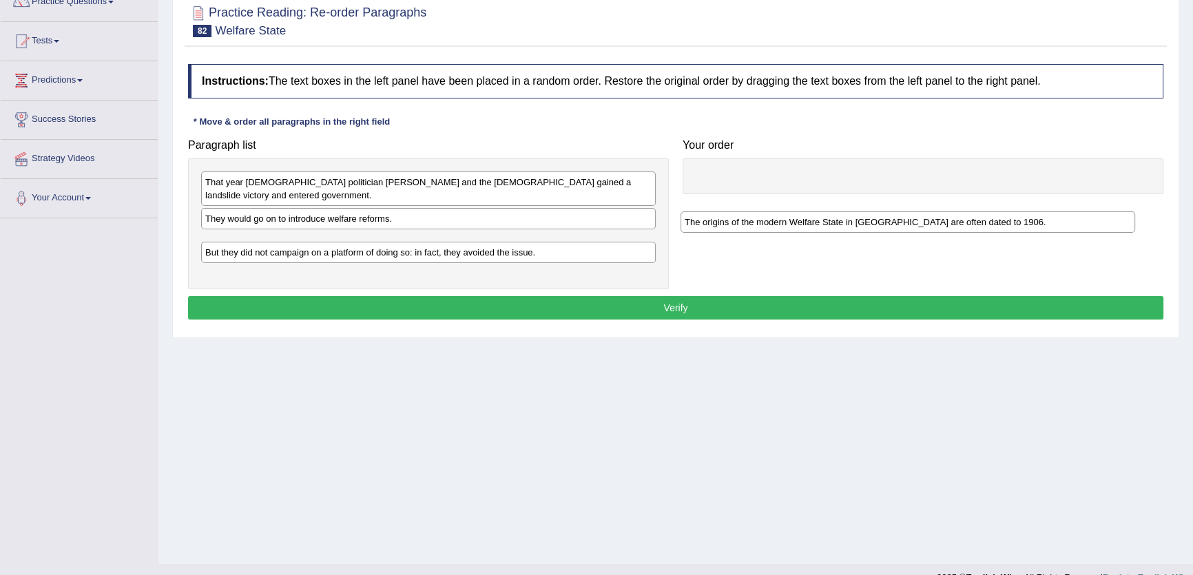
drag, startPoint x: 247, startPoint y: 220, endPoint x: 765, endPoint y: 190, distance: 518.1
click at [765, 211] on div "The origins of the modern Welfare State in [GEOGRAPHIC_DATA] are often dated to…" at bounding box center [908, 221] width 455 height 21
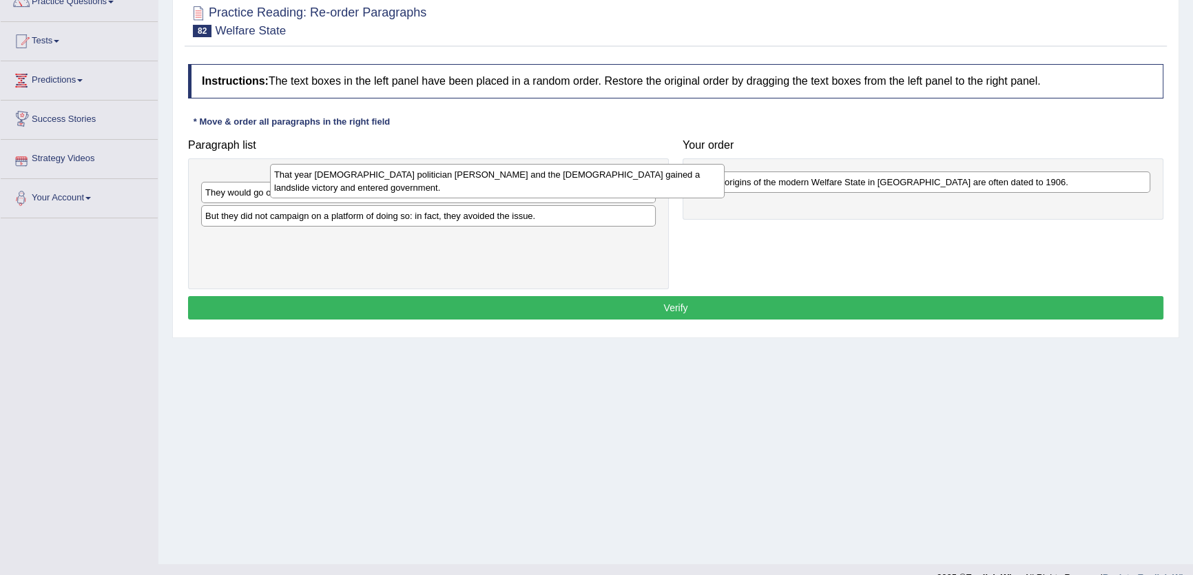
drag, startPoint x: 262, startPoint y: 186, endPoint x: 263, endPoint y: 174, distance: 11.8
click at [270, 174] on div "That year [DEMOGRAPHIC_DATA] politician [PERSON_NAME] and the [DEMOGRAPHIC_DATA…" at bounding box center [497, 181] width 455 height 34
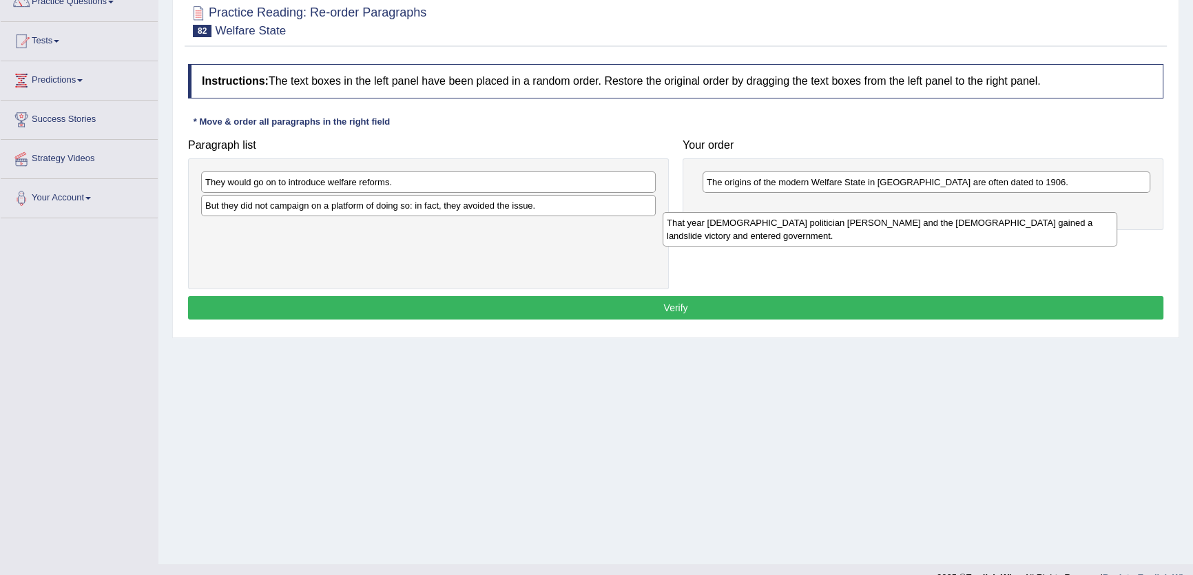
drag, startPoint x: 329, startPoint y: 172, endPoint x: 797, endPoint y: 194, distance: 468.9
click at [797, 212] on div "That year British politician H. H. Asquith and the Liberal party gained a lands…" at bounding box center [890, 229] width 455 height 34
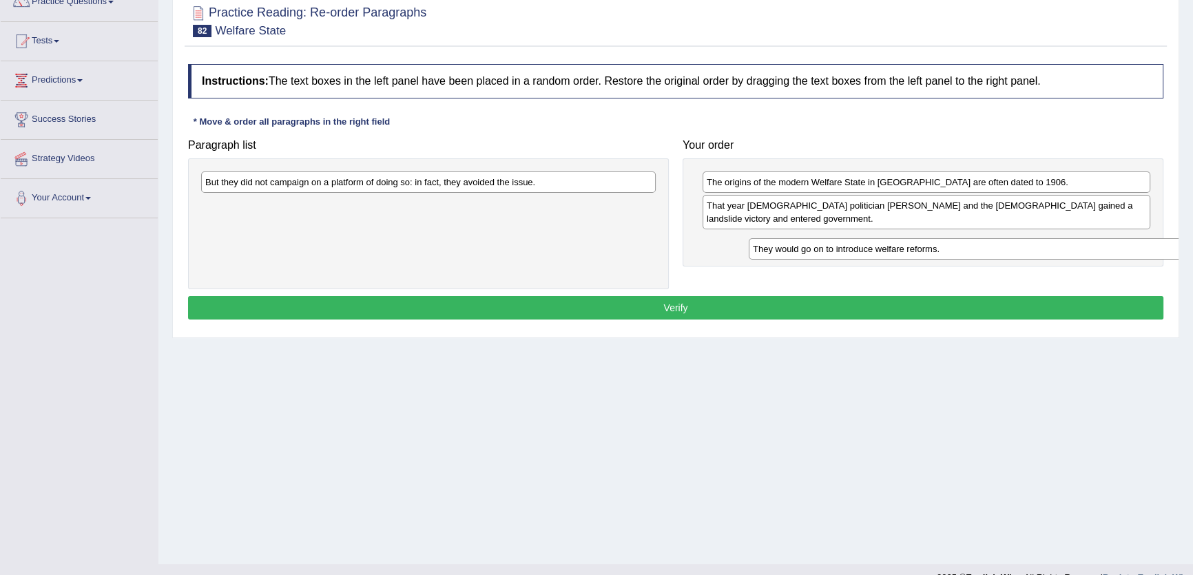
drag, startPoint x: 395, startPoint y: 179, endPoint x: 942, endPoint y: 246, distance: 551.7
click at [942, 246] on div "They would go on to introduce welfare reforms." at bounding box center [976, 248] width 455 height 21
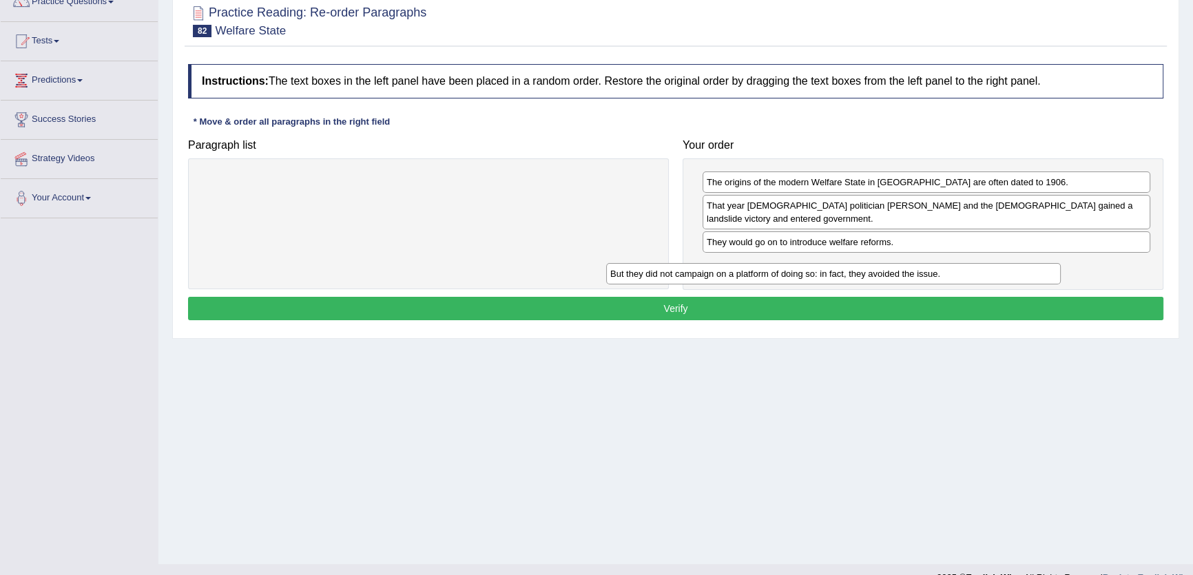
drag, startPoint x: 532, startPoint y: 185, endPoint x: 957, endPoint y: 269, distance: 433.9
click at [957, 269] on div "But they did not campaign on a platform of doing so: in fact, they avoided the …" at bounding box center [833, 273] width 455 height 21
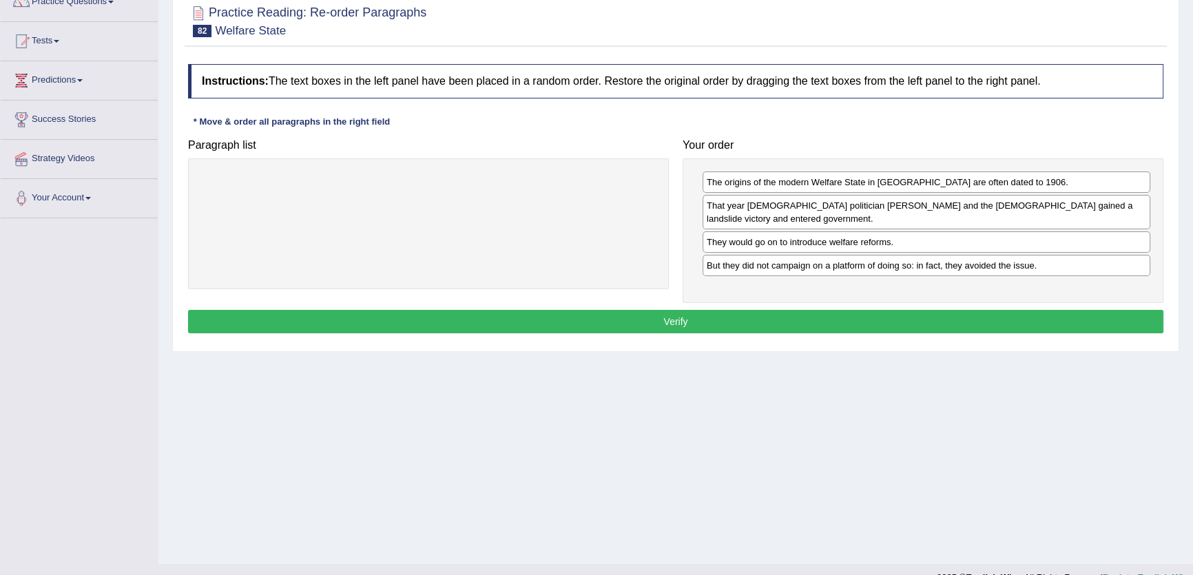
click at [950, 331] on button "Verify" at bounding box center [675, 321] width 975 height 23
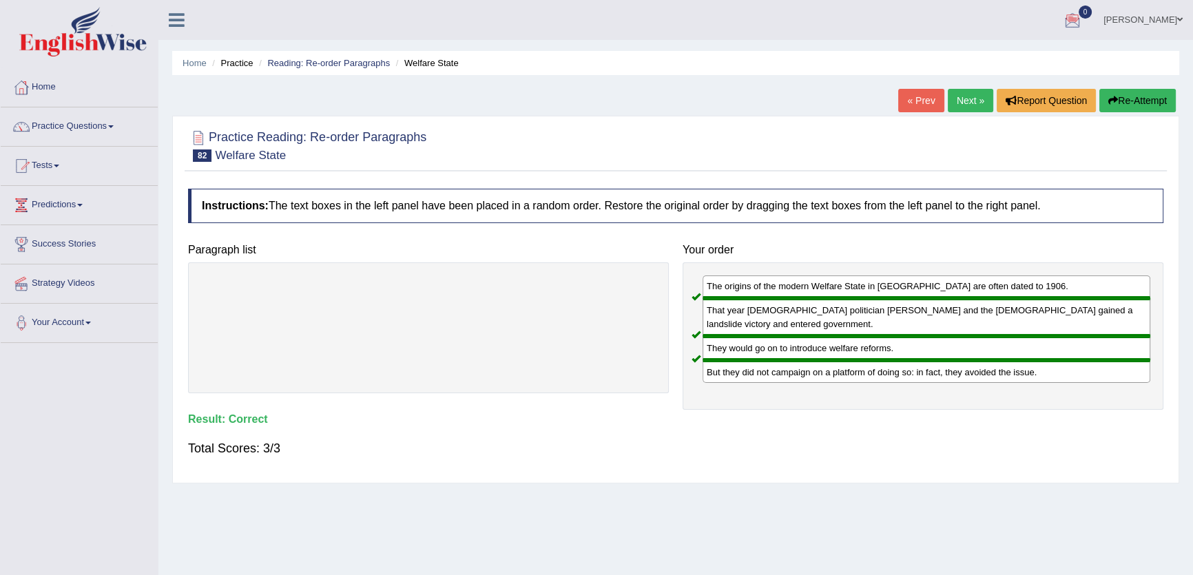
click at [957, 96] on link "Next »" at bounding box center [970, 100] width 45 height 23
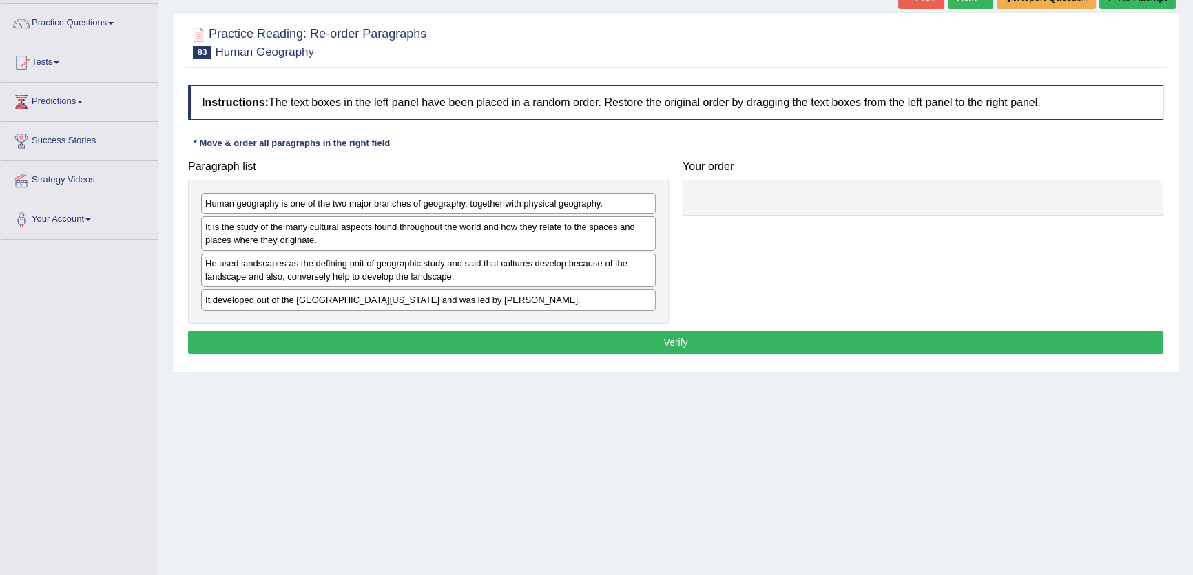
scroll to position [147, 0]
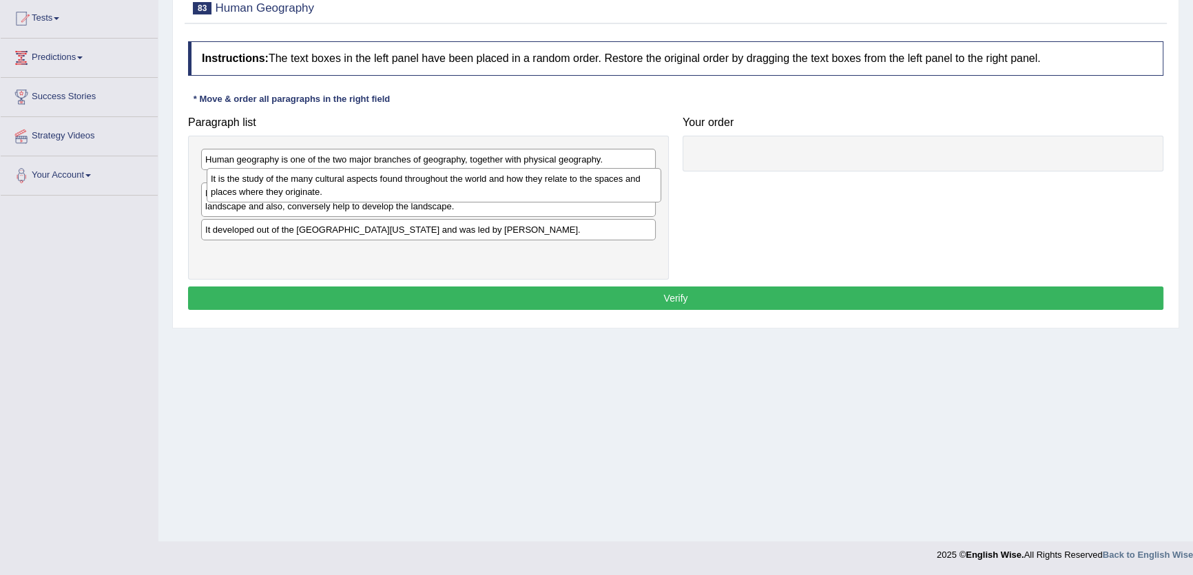
drag, startPoint x: 495, startPoint y: 172, endPoint x: 501, endPoint y: 166, distance: 8.8
click at [501, 168] on div "It is the study of the many cultural aspects found throughout the world and how…" at bounding box center [434, 185] width 455 height 34
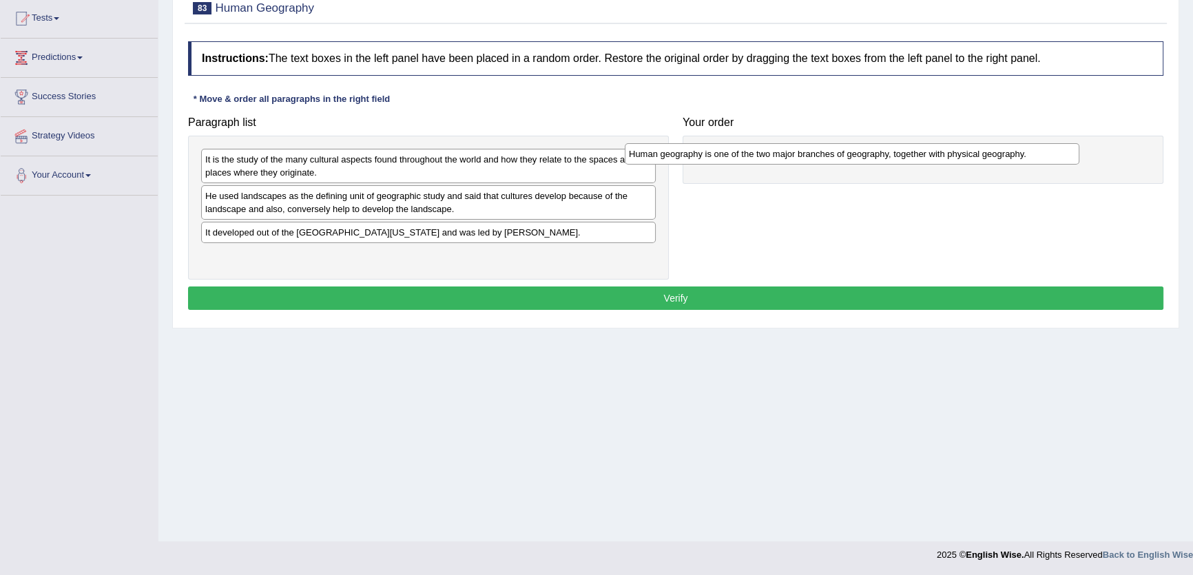
drag, startPoint x: 512, startPoint y: 160, endPoint x: 937, endPoint y: 157, distance: 424.3
click at [937, 155] on div "Human geography is one of the two major branches of geography, together with ph…" at bounding box center [852, 153] width 455 height 21
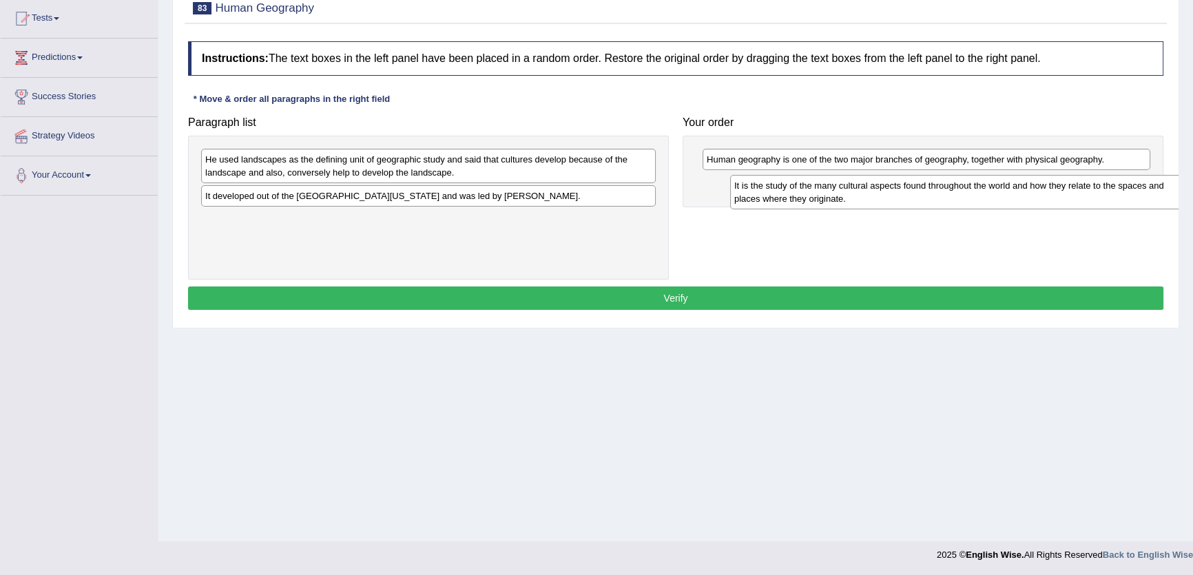
drag, startPoint x: 318, startPoint y: 157, endPoint x: 840, endPoint y: 183, distance: 522.1
click at [844, 183] on div "It is the study of the many cultural aspects found throughout the world and how…" at bounding box center [957, 192] width 455 height 34
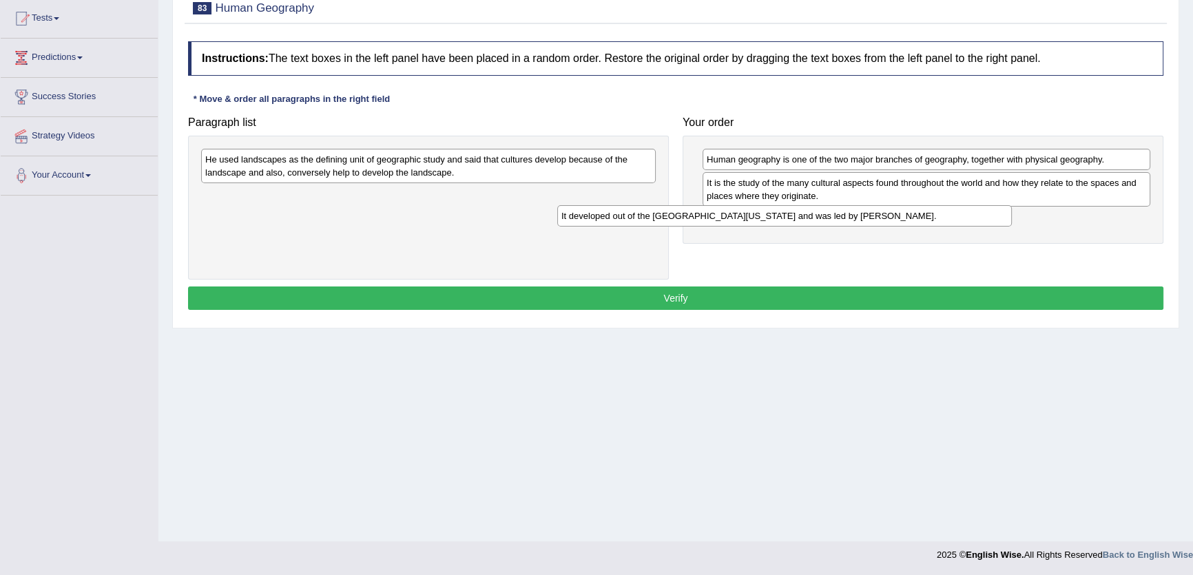
drag, startPoint x: 530, startPoint y: 196, endPoint x: 946, endPoint y: 222, distance: 416.2
click at [946, 222] on div "It developed out of the [GEOGRAPHIC_DATA][US_STATE] and was led by [PERSON_NAME…" at bounding box center [784, 215] width 455 height 21
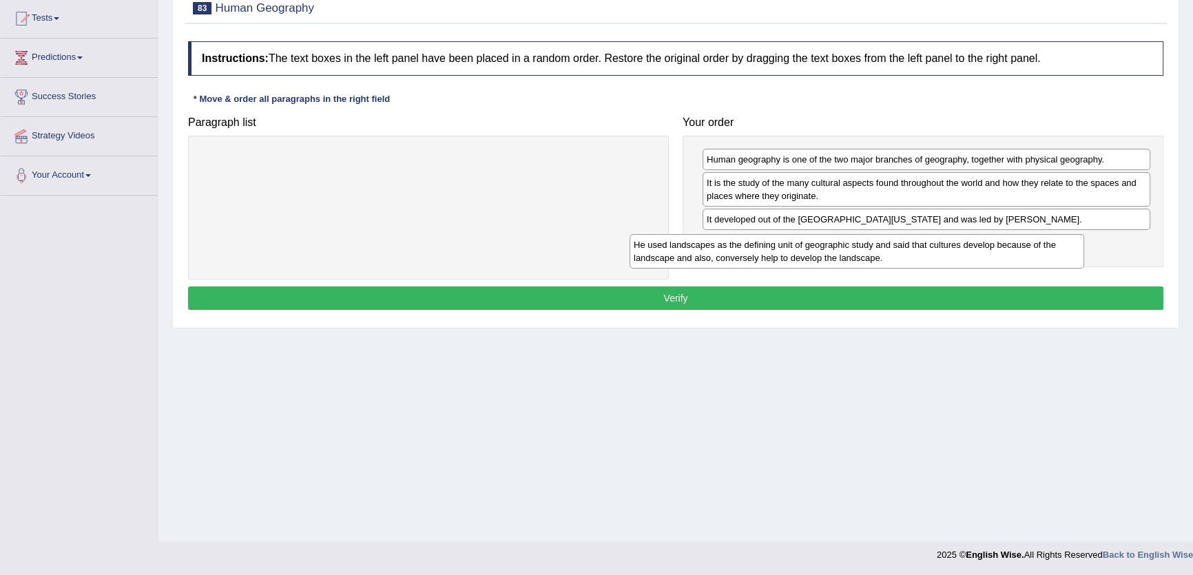
drag, startPoint x: 373, startPoint y: 172, endPoint x: 811, endPoint y: 262, distance: 448.0
click at [810, 245] on div "He used landscapes as the defining unit of geographic study and said that cultu…" at bounding box center [857, 251] width 455 height 34
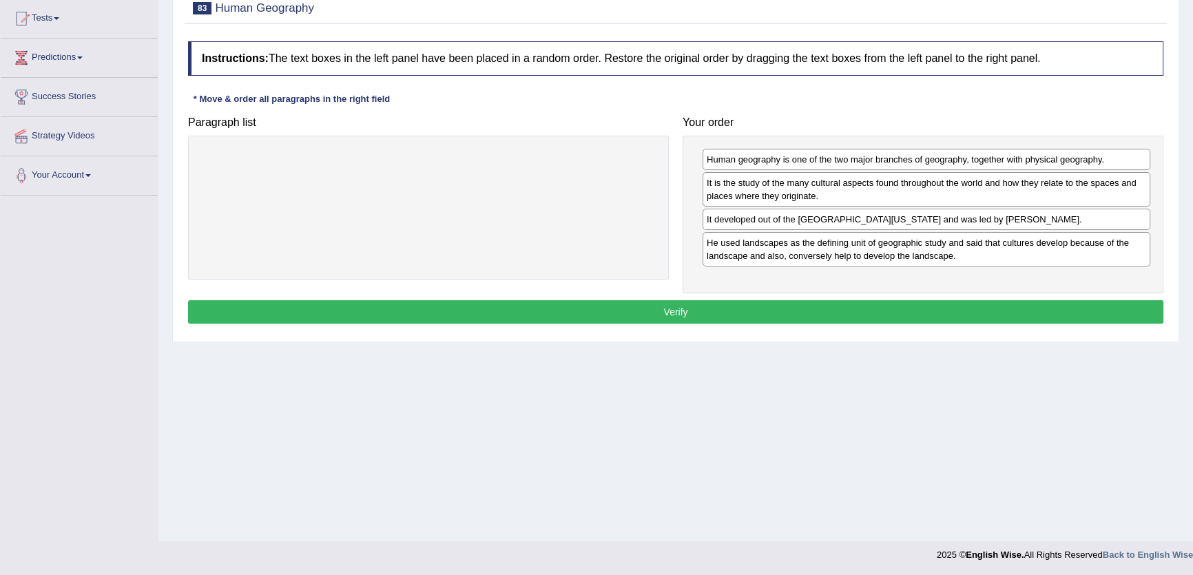
click at [835, 305] on button "Verify" at bounding box center [675, 311] width 975 height 23
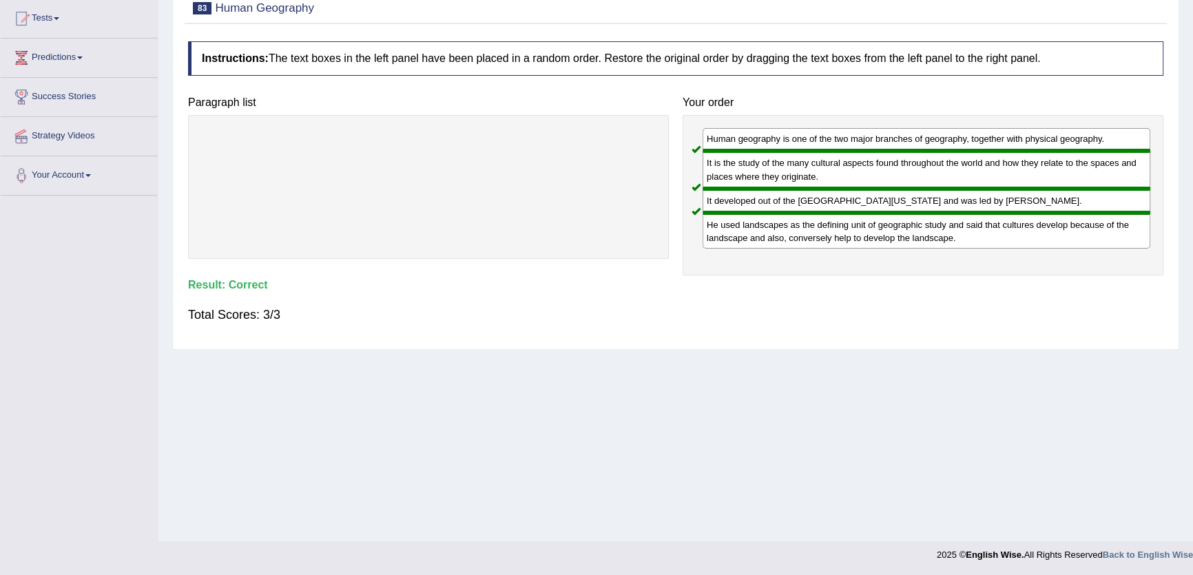
scroll to position [0, 0]
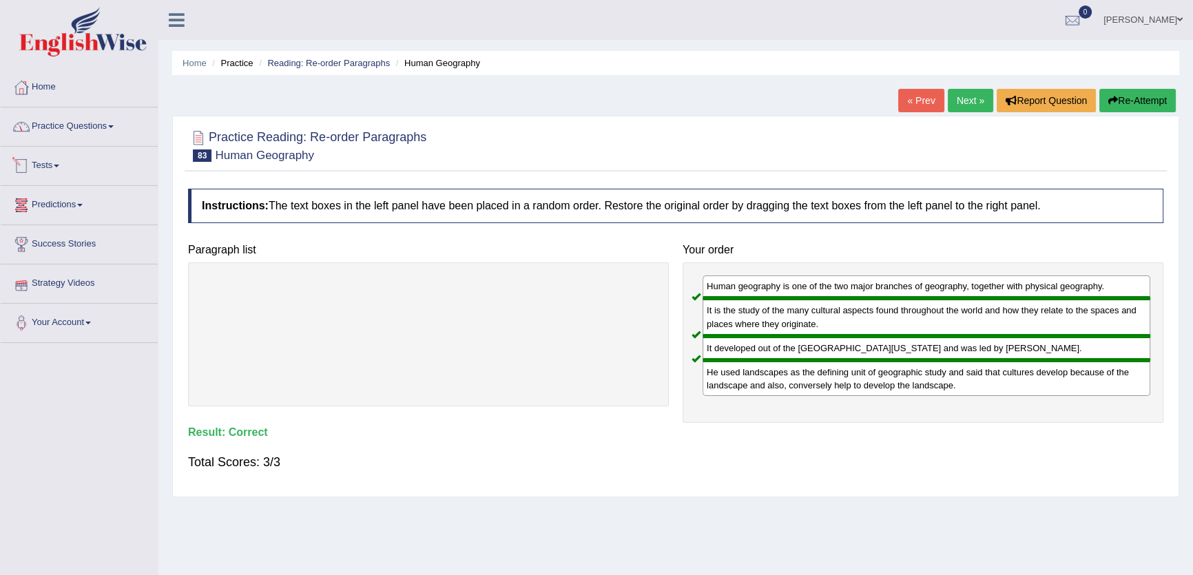
click at [85, 123] on link "Practice Questions" at bounding box center [79, 124] width 157 height 34
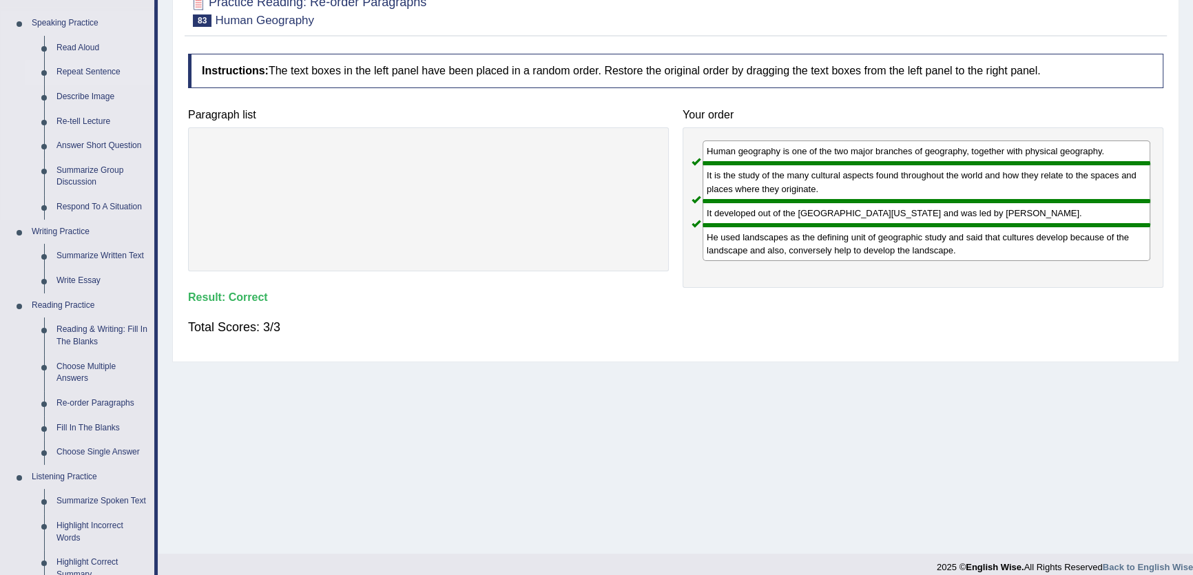
scroll to position [313, 0]
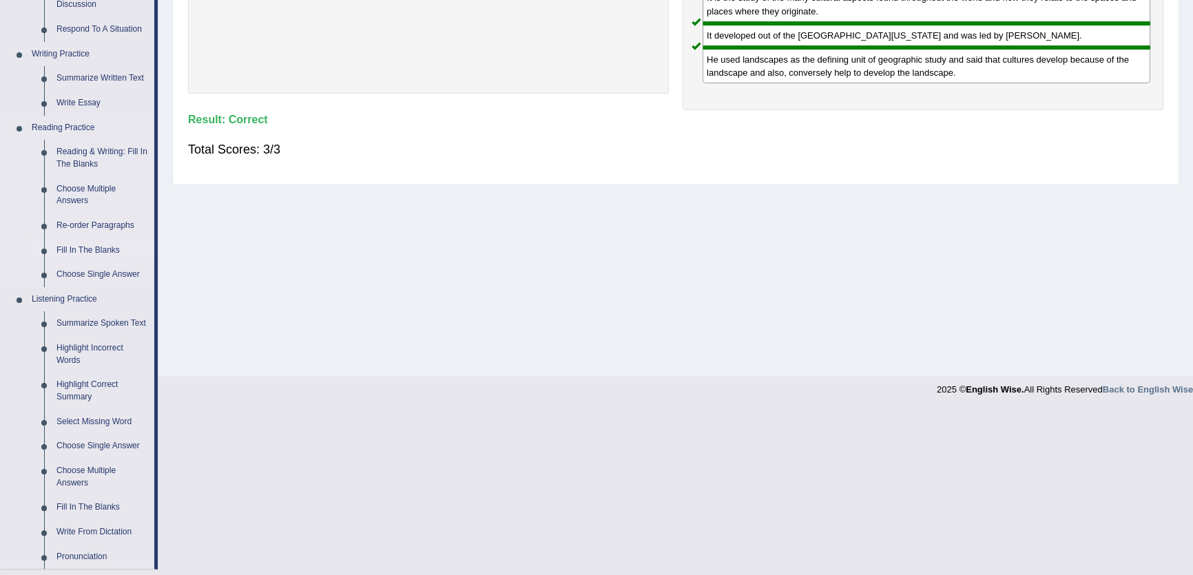
click at [90, 247] on link "Fill In The Blanks" at bounding box center [102, 250] width 104 height 25
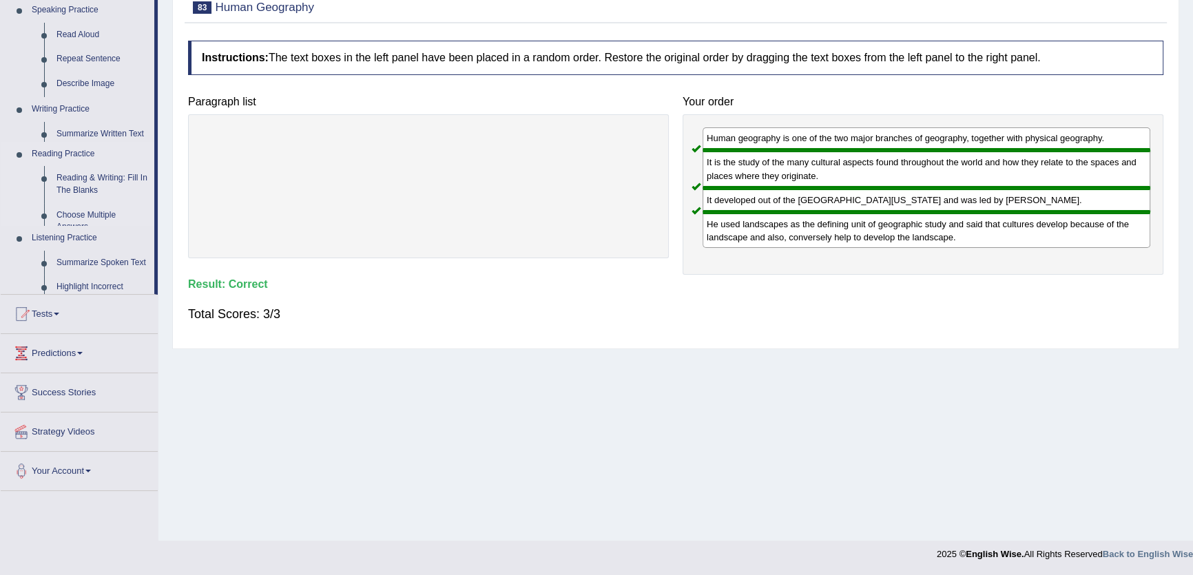
scroll to position [147, 0]
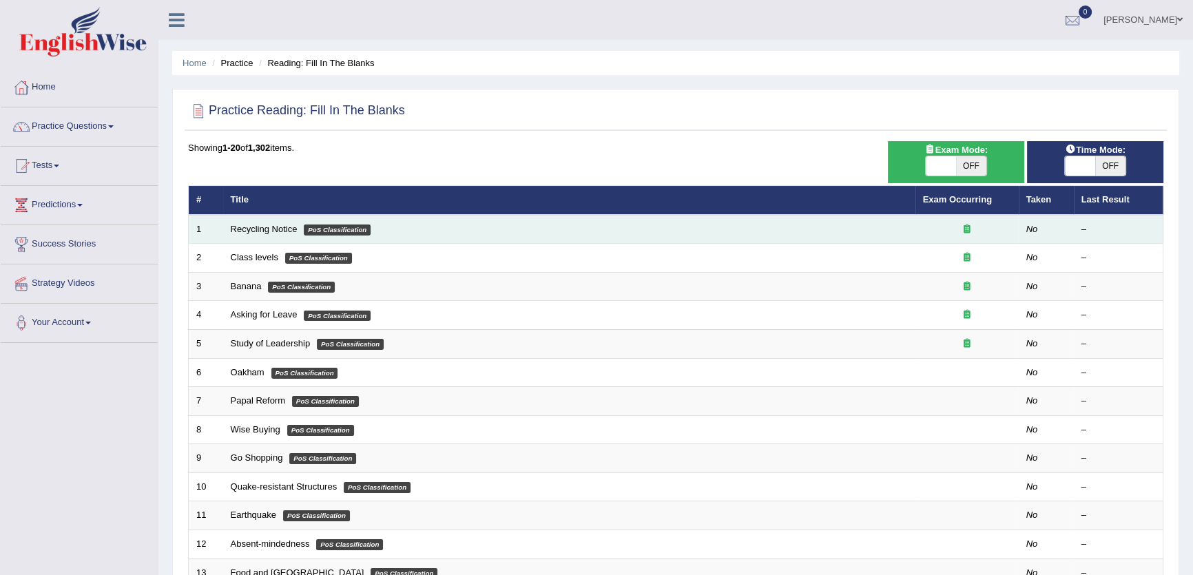
click at [264, 235] on td "Recycling Notice PoS Classification" at bounding box center [569, 229] width 692 height 29
click at [269, 218] on td "Recycling Notice PoS Classification" at bounding box center [569, 229] width 692 height 29
click at [269, 224] on link "Recycling Notice" at bounding box center [264, 229] width 67 height 10
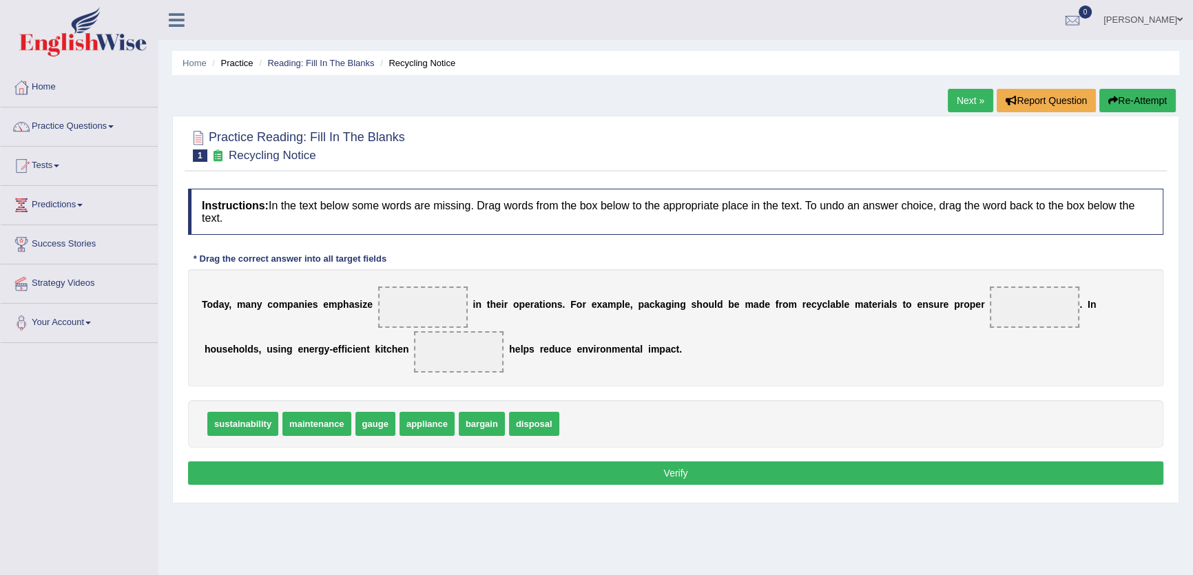
scroll to position [62, 0]
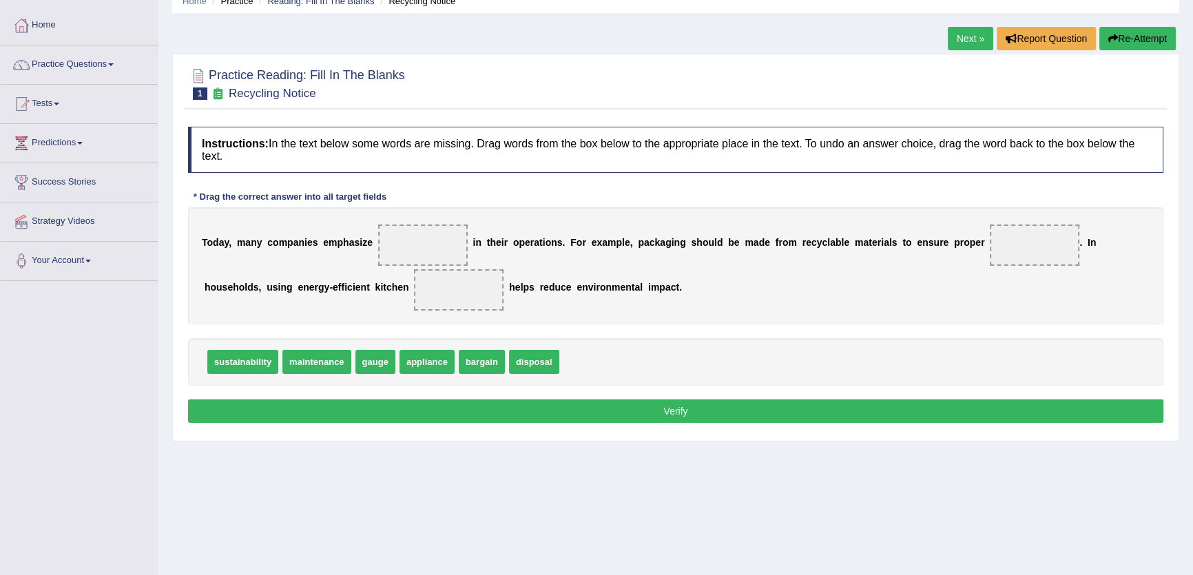
click at [451, 247] on span at bounding box center [423, 245] width 90 height 41
drag, startPoint x: 317, startPoint y: 339, endPoint x: 315, endPoint y: 354, distance: 15.3
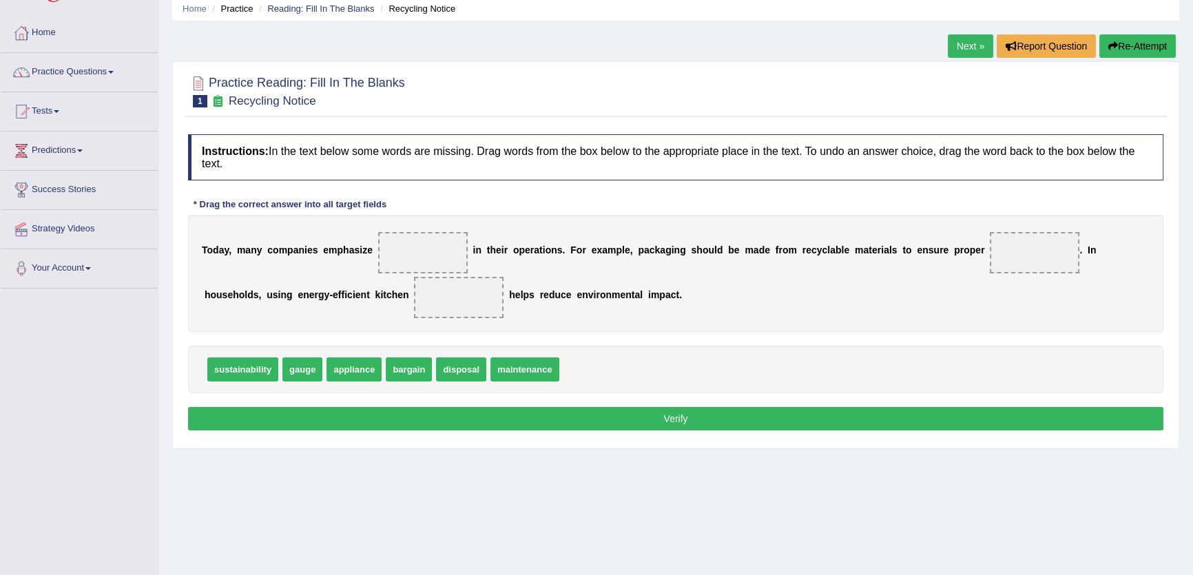
scroll to position [0, 0]
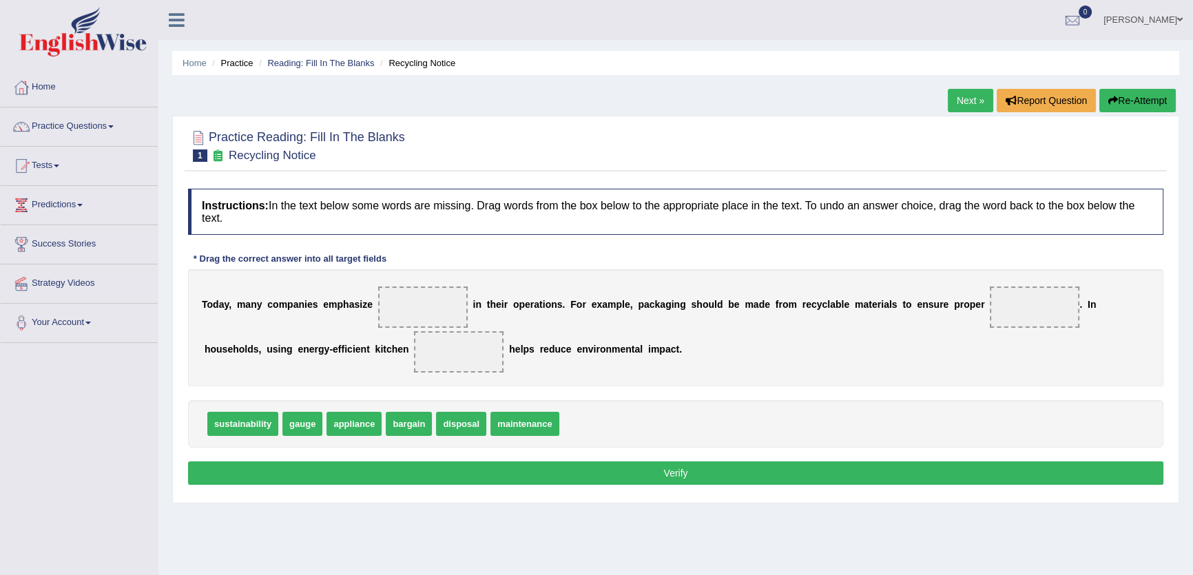
click at [951, 101] on link "Next »" at bounding box center [970, 100] width 45 height 23
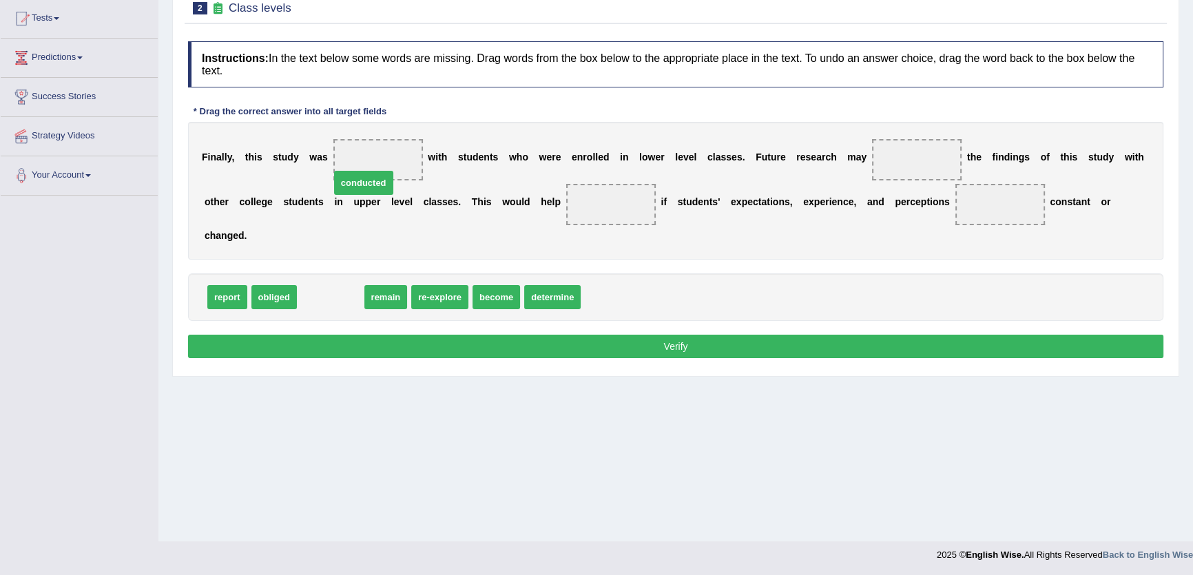
drag, startPoint x: 316, startPoint y: 294, endPoint x: 354, endPoint y: 155, distance: 144.2
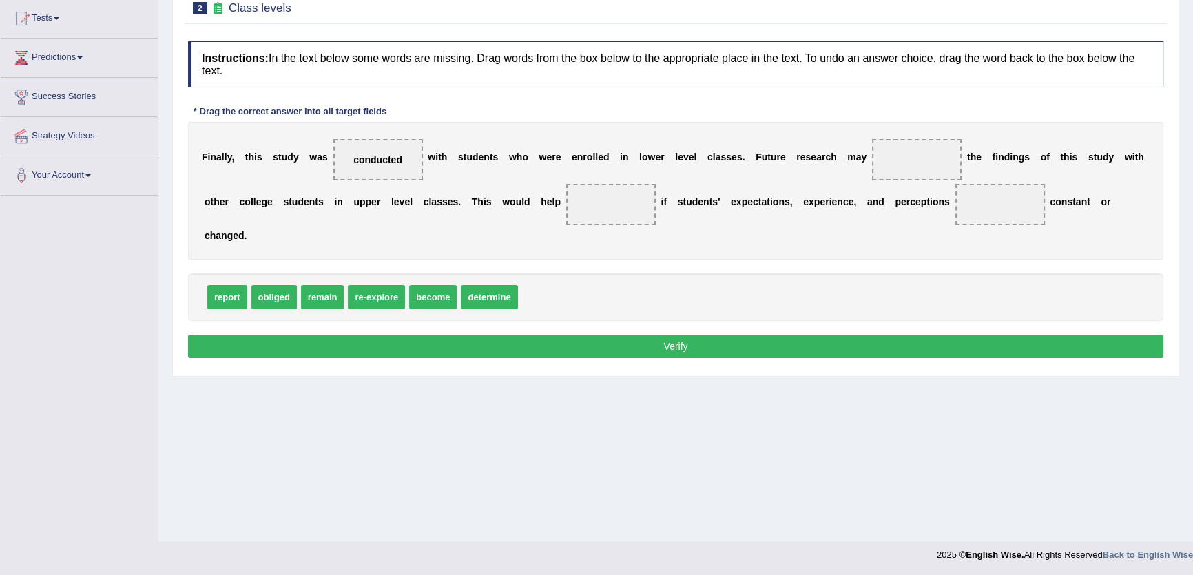
drag, startPoint x: 355, startPoint y: 163, endPoint x: 368, endPoint y: 167, distance: 13.9
click at [358, 166] on span "conducted" at bounding box center [378, 159] width 90 height 41
drag, startPoint x: 369, startPoint y: 157, endPoint x: 339, endPoint y: 150, distance: 30.4
drag, startPoint x: 220, startPoint y: 293, endPoint x: 920, endPoint y: 146, distance: 715.0
drag, startPoint x: 444, startPoint y: 290, endPoint x: 622, endPoint y: 200, distance: 199.3
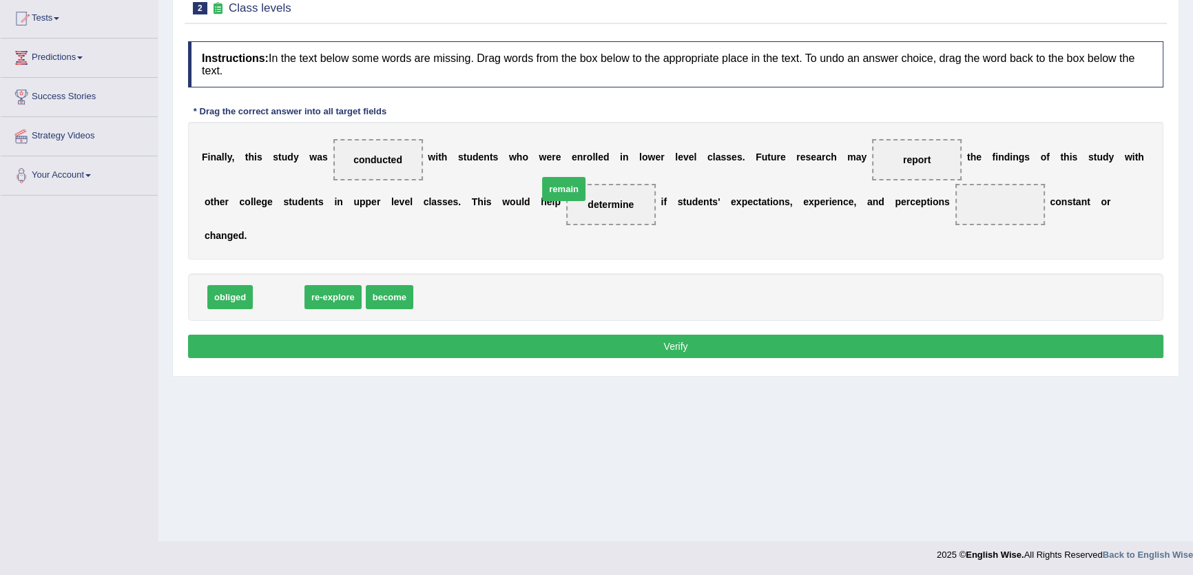
drag, startPoint x: 280, startPoint y: 297, endPoint x: 608, endPoint y: 190, distance: 344.8
drag, startPoint x: 625, startPoint y: 203, endPoint x: 365, endPoint y: 293, distance: 275.6
drag, startPoint x: 452, startPoint y: 293, endPoint x: 999, endPoint y: 209, distance: 553.3
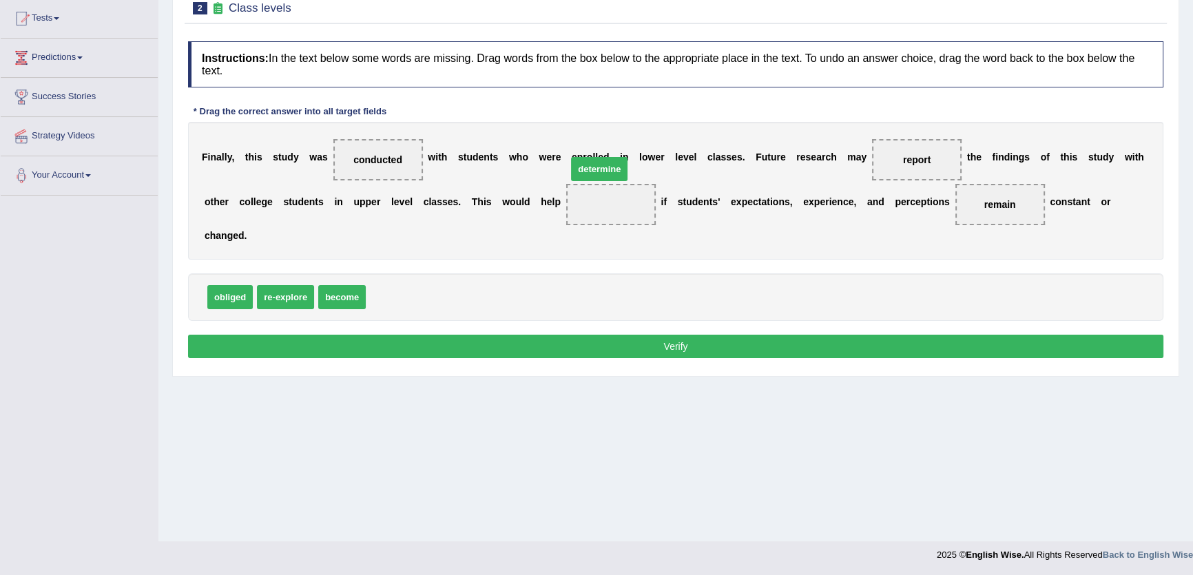
drag, startPoint x: 406, startPoint y: 300, endPoint x: 632, endPoint y: 210, distance: 243.3
click at [751, 340] on div "Instructions: In the text below some words are missing. Drag words from the box…" at bounding box center [676, 201] width 982 height 335
click at [751, 340] on button "Verify" at bounding box center [675, 346] width 975 height 23
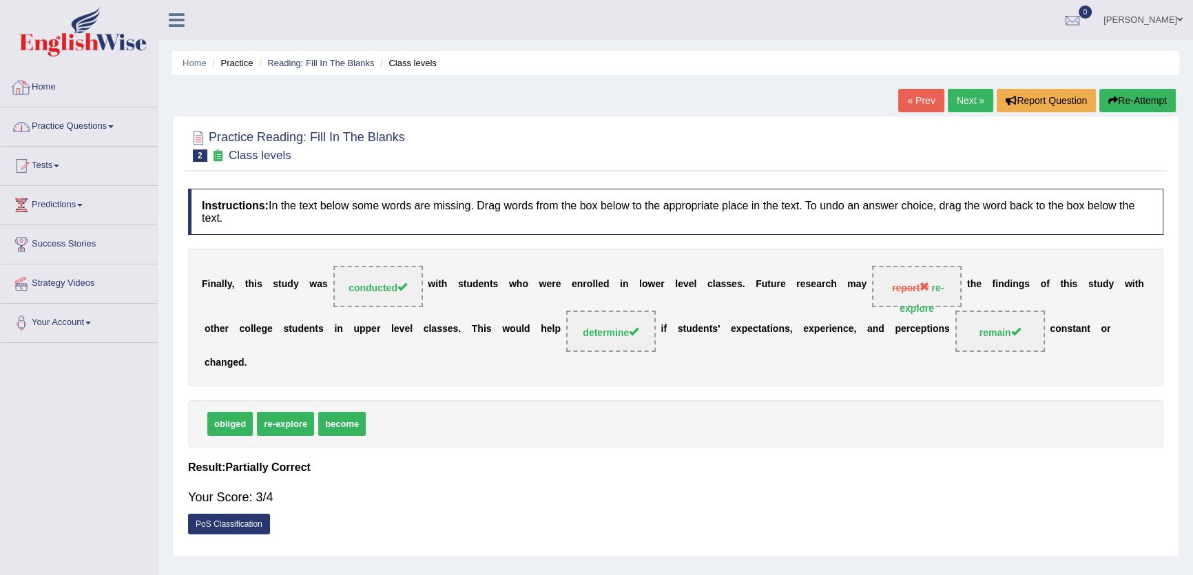
click at [84, 120] on link "Practice Questions" at bounding box center [79, 124] width 157 height 34
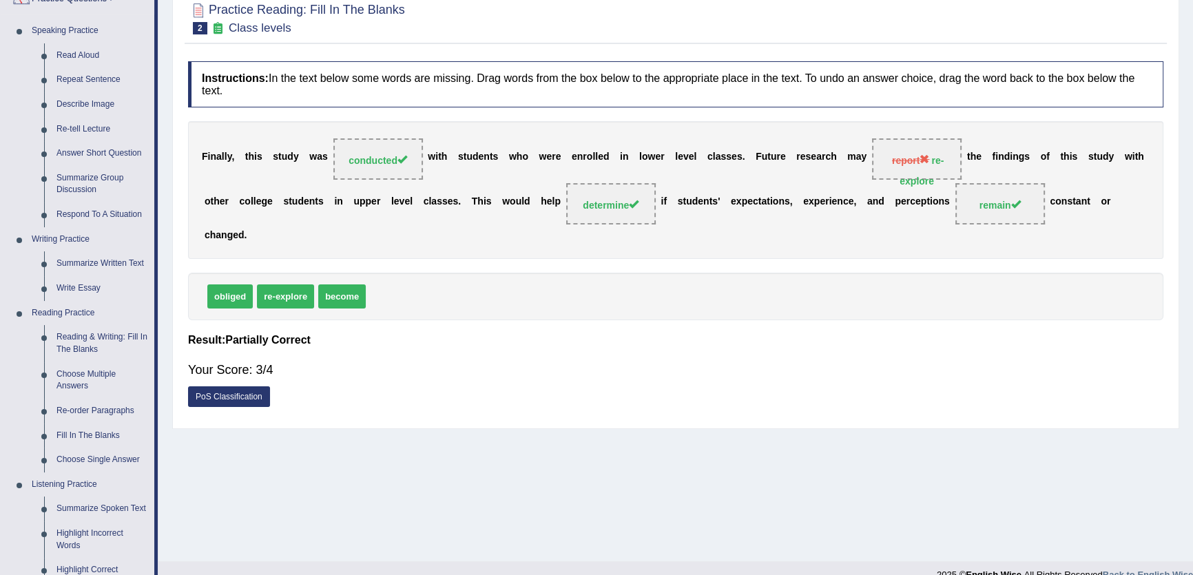
scroll to position [313, 0]
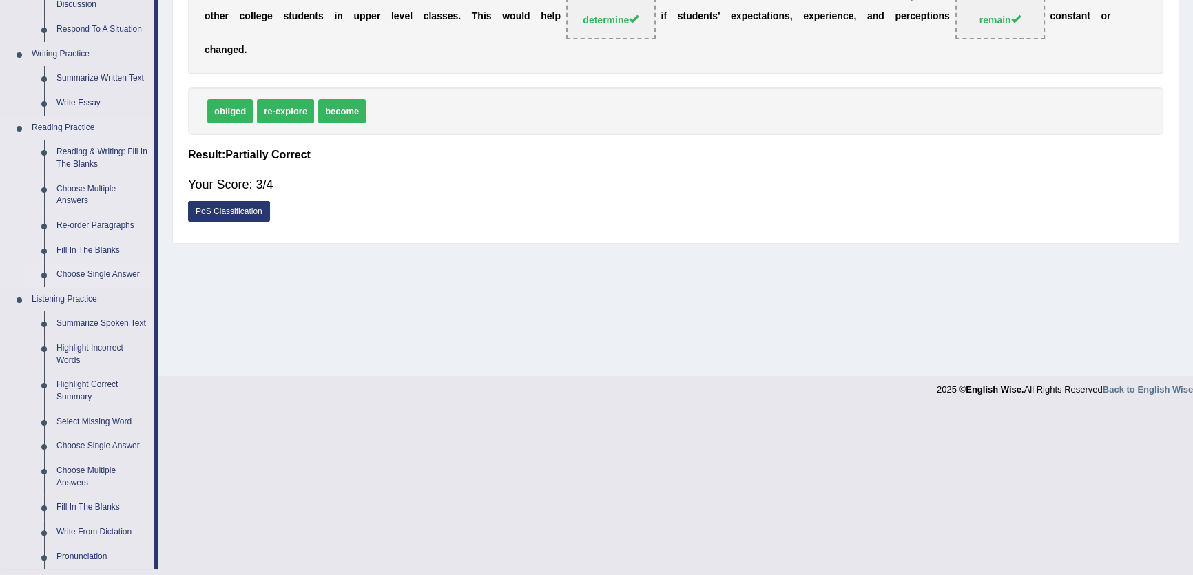
click at [90, 277] on link "Choose Single Answer" at bounding box center [102, 274] width 104 height 25
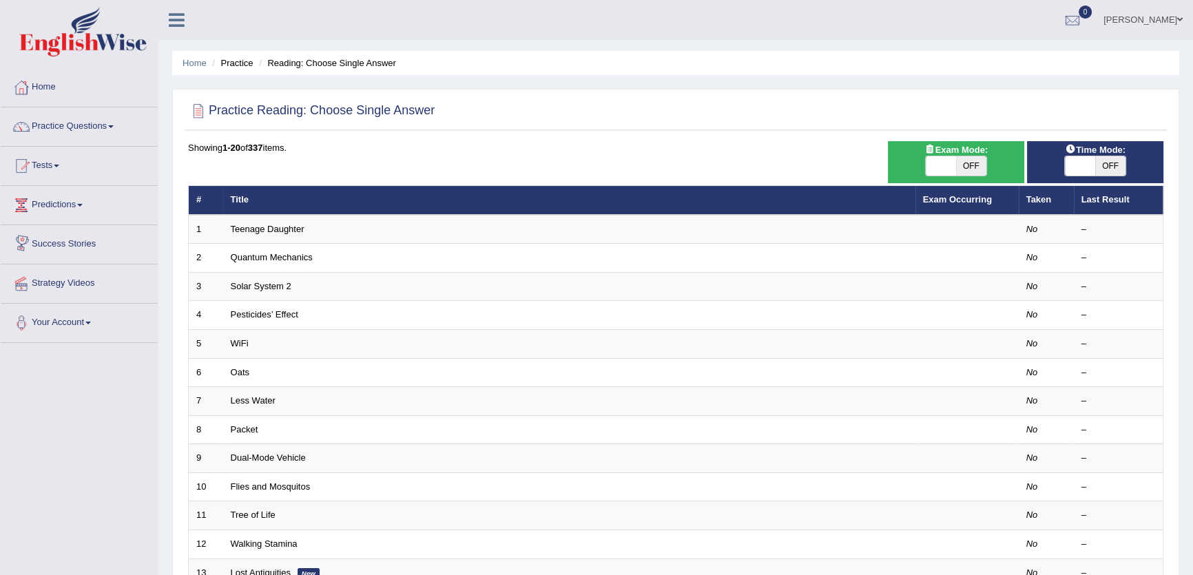
drag, startPoint x: 0, startPoint y: 0, endPoint x: 290, endPoint y: 234, distance: 372.7
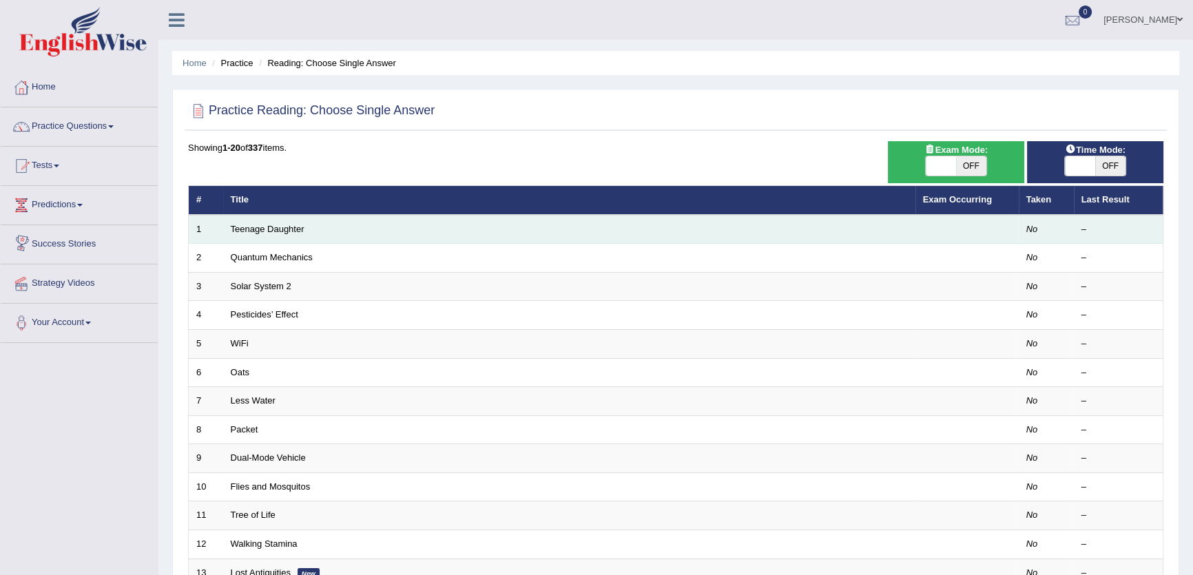
click at [290, 234] on td "Teenage Daughter" at bounding box center [569, 229] width 692 height 29
click at [279, 226] on link "Teenage Daughter" at bounding box center [268, 229] width 74 height 10
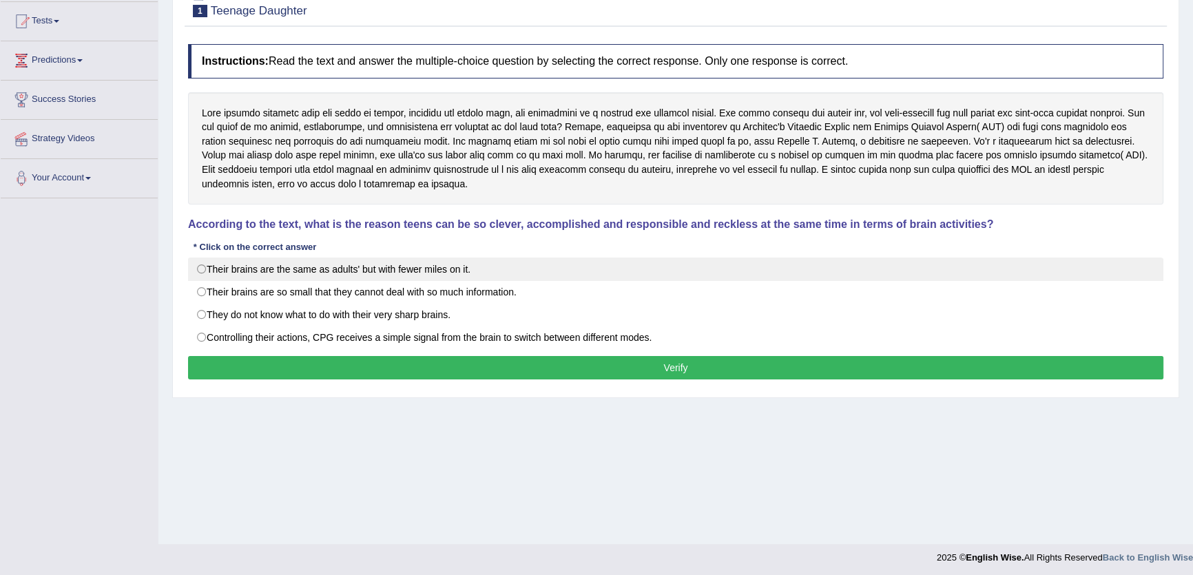
scroll to position [147, 0]
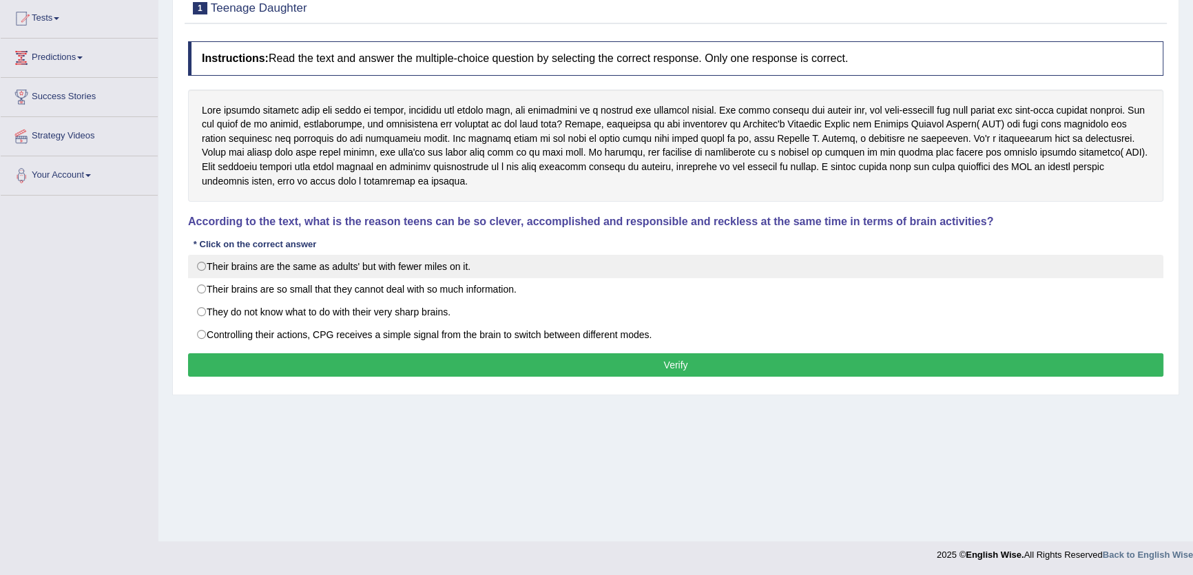
click at [253, 267] on label "Their brains are the same as adults' but with fewer miles on it." at bounding box center [675, 266] width 975 height 23
radio input "true"
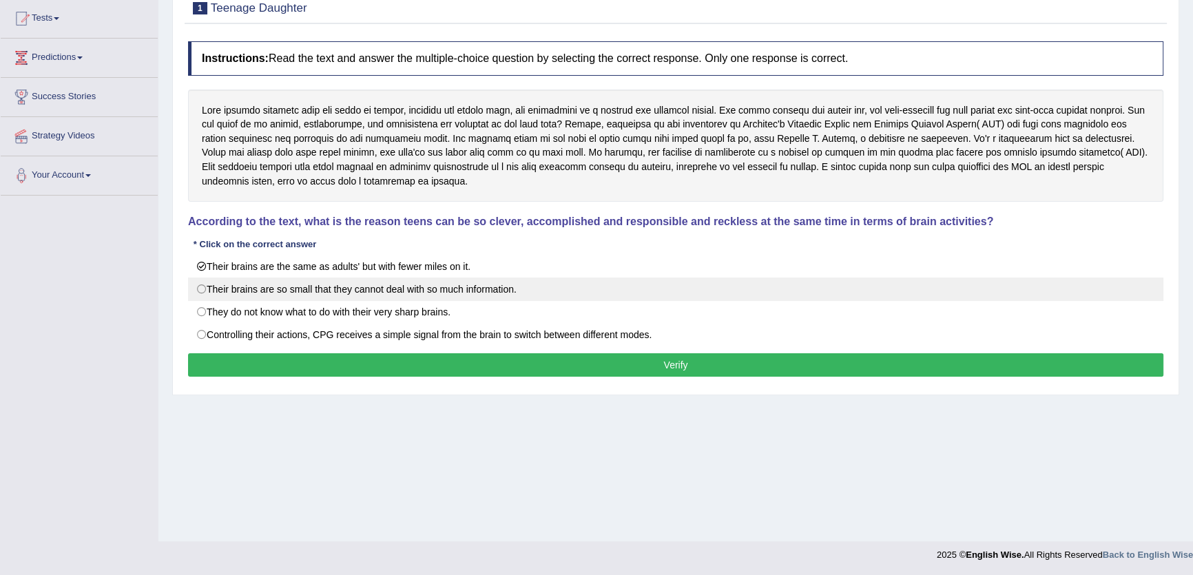
click at [253, 280] on label "Their brains are so small that they cannot deal with so much information." at bounding box center [675, 289] width 975 height 23
radio input "true"
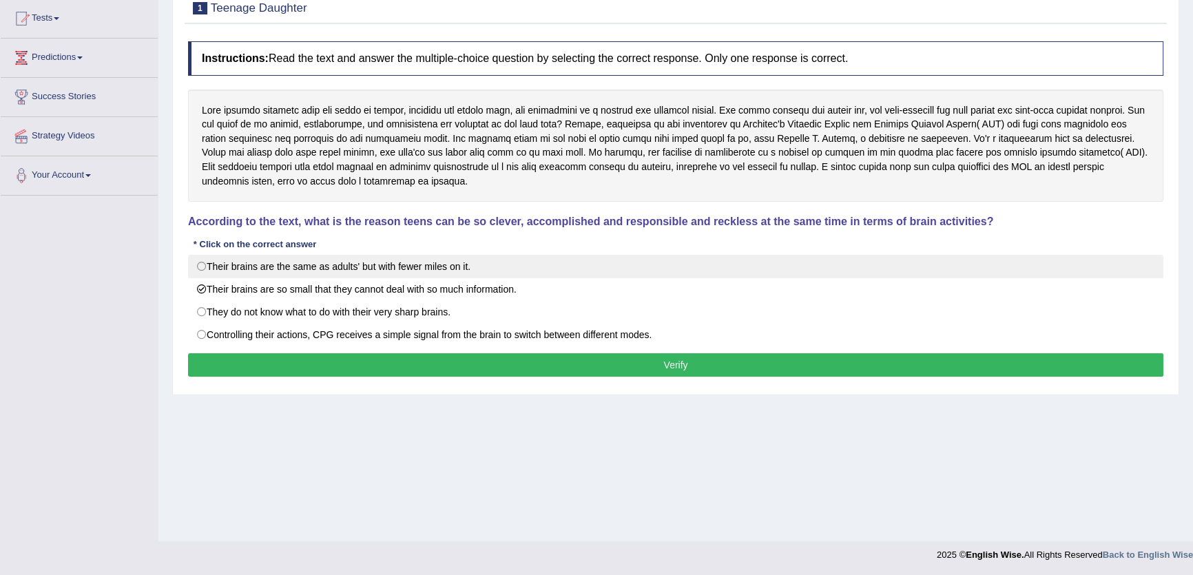
click at [255, 269] on label "Their brains are the same as adults' but with fewer miles on it." at bounding box center [675, 266] width 975 height 23
radio input "true"
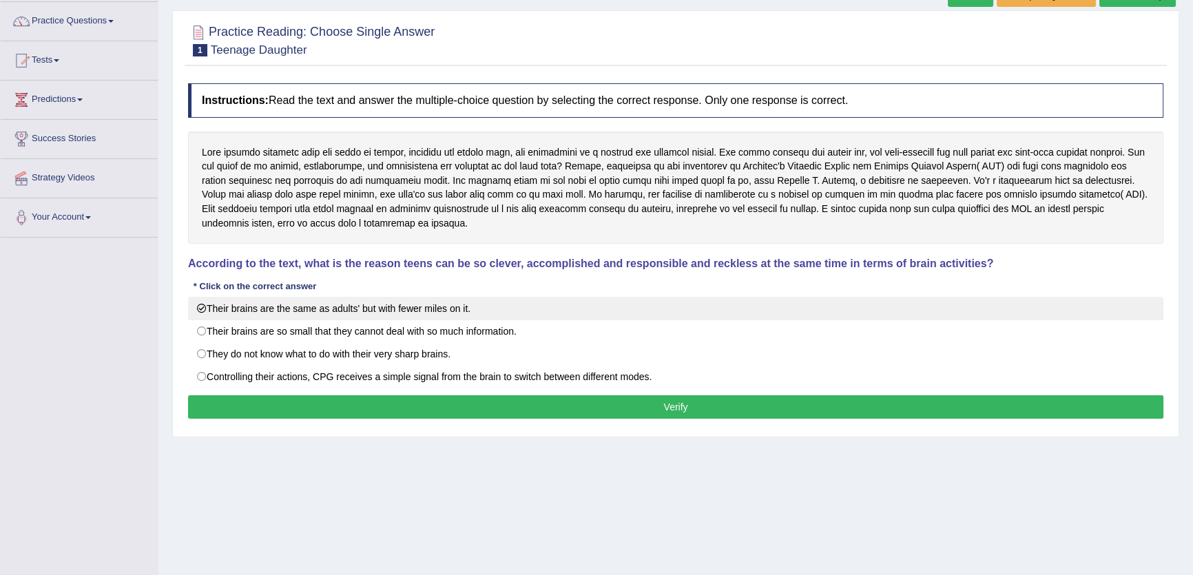
scroll to position [85, 0]
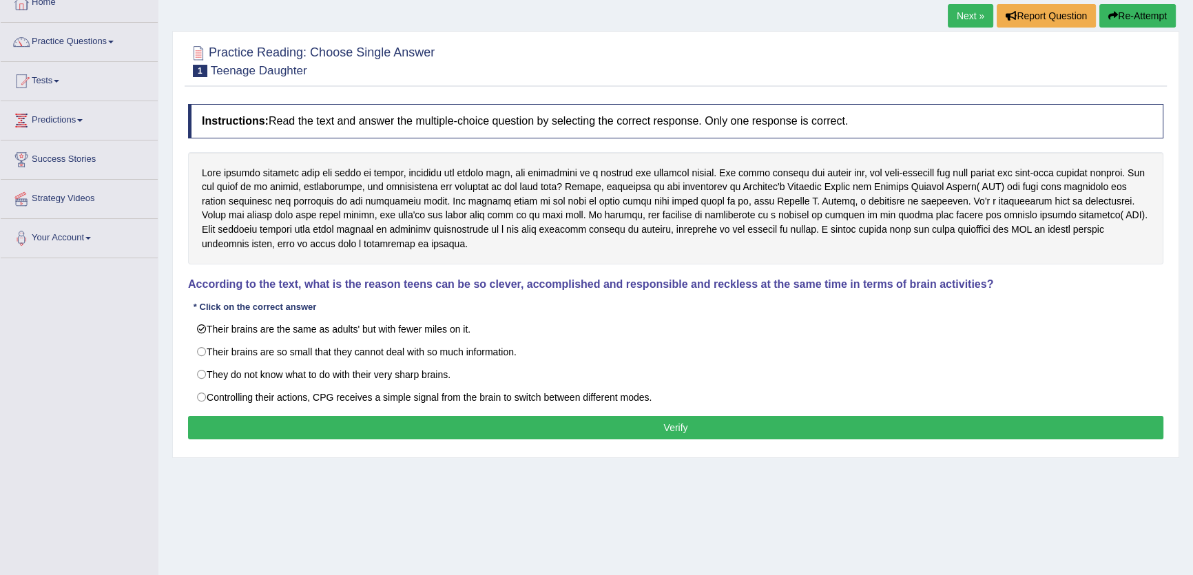
click at [962, 12] on link "Next »" at bounding box center [970, 15] width 45 height 23
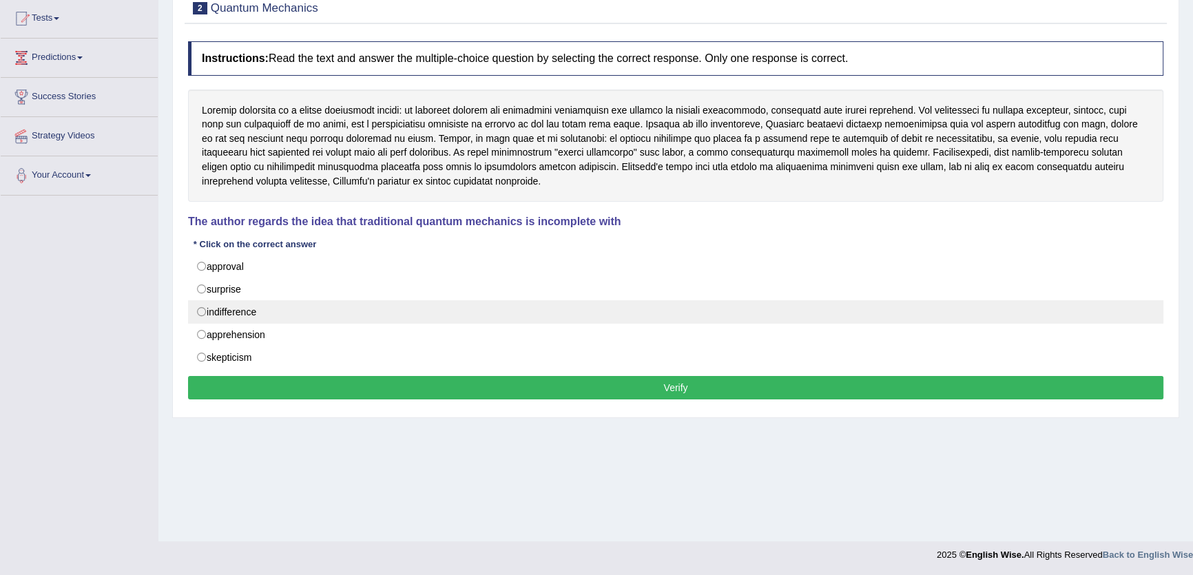
click at [274, 317] on label "indifference" at bounding box center [675, 311] width 975 height 23
radio input "true"
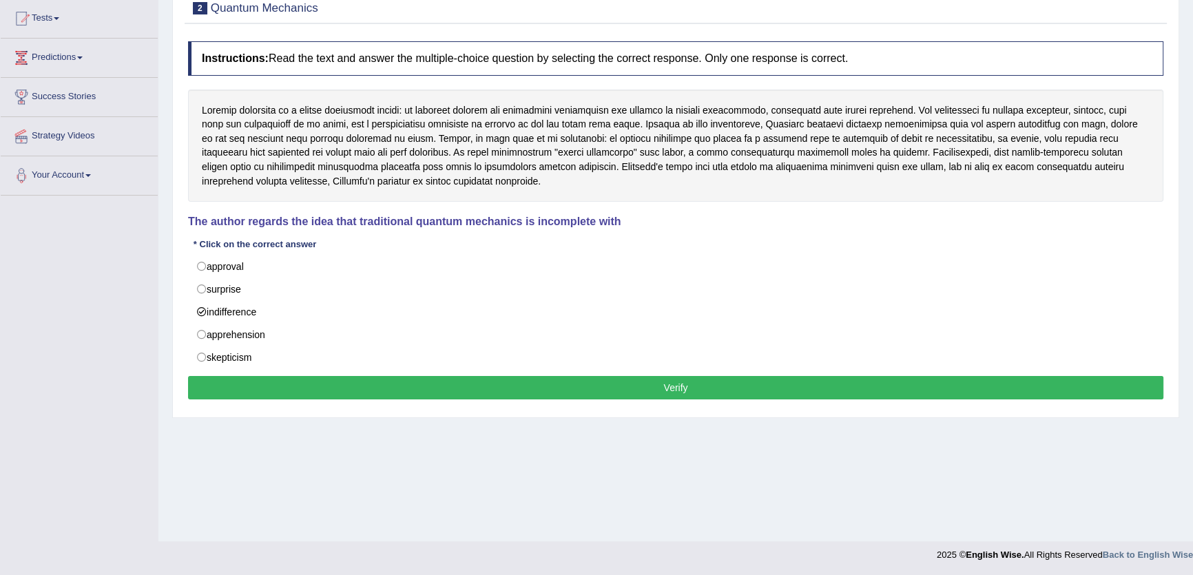
click at [577, 388] on button "Verify" at bounding box center [675, 387] width 975 height 23
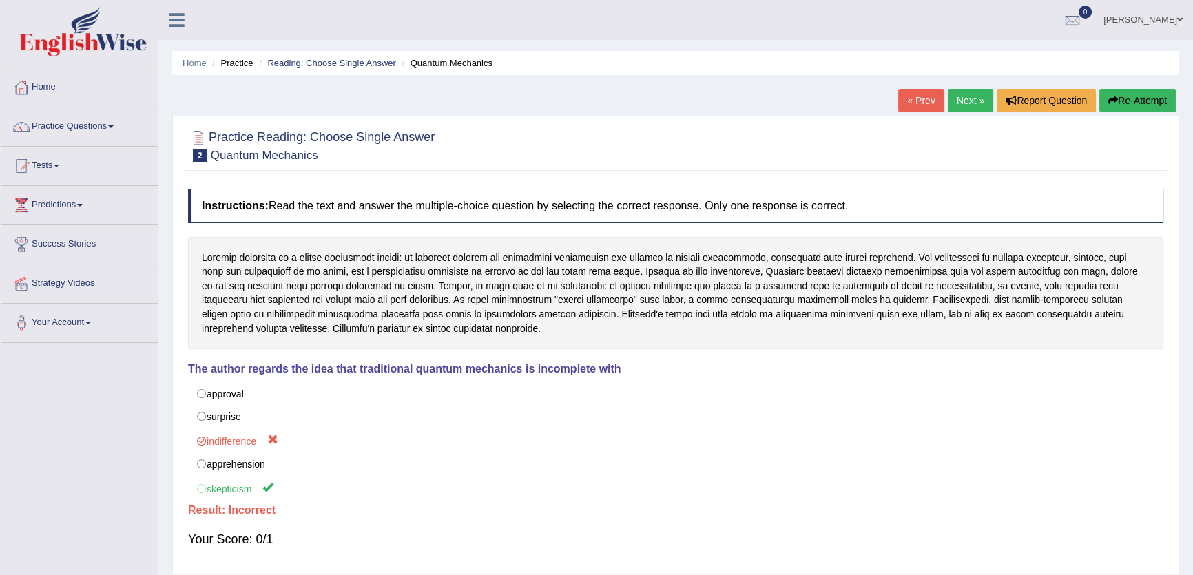
click at [973, 101] on link "Next »" at bounding box center [970, 100] width 45 height 23
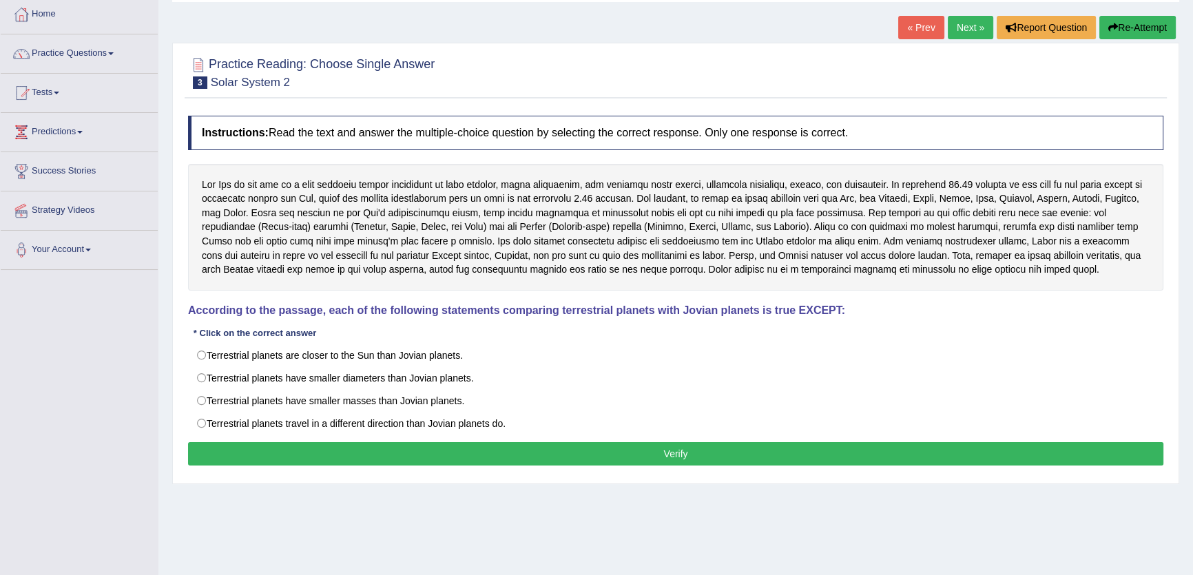
scroll to position [147, 0]
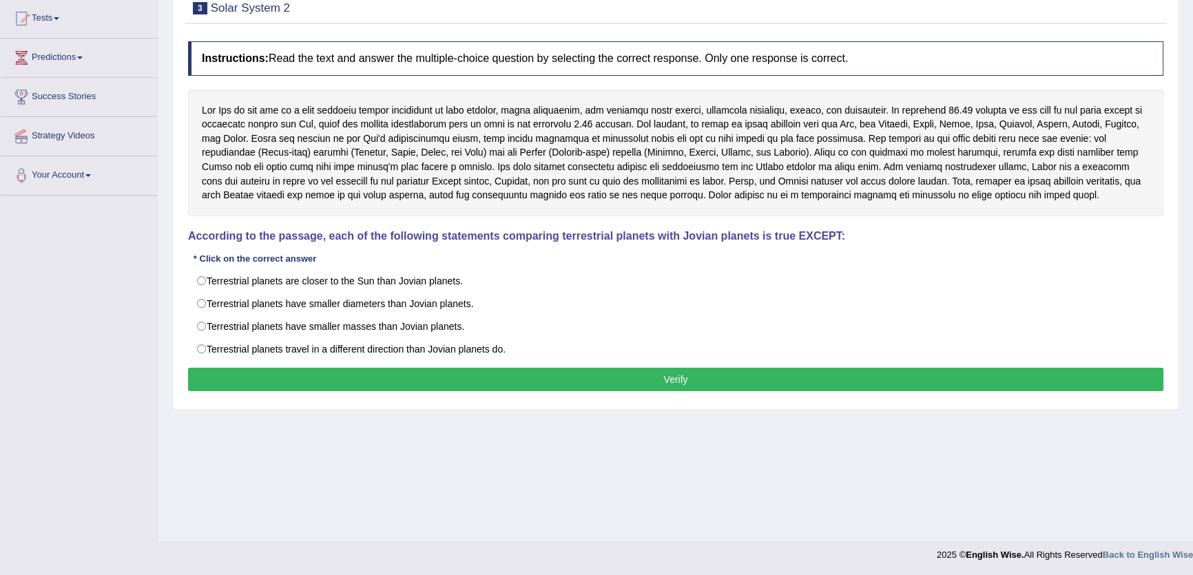
drag, startPoint x: 10, startPoint y: 283, endPoint x: 43, endPoint y: 256, distance: 43.1
click at [25, 265] on div "Toggle navigation Home Practice Questions Speaking Practice Read Aloud Repeat S…" at bounding box center [596, 211] width 1193 height 716
click at [138, 198] on div "Toggle navigation Home Practice Questions Speaking Practice Read Aloud Repeat S…" at bounding box center [596, 211] width 1193 height 716
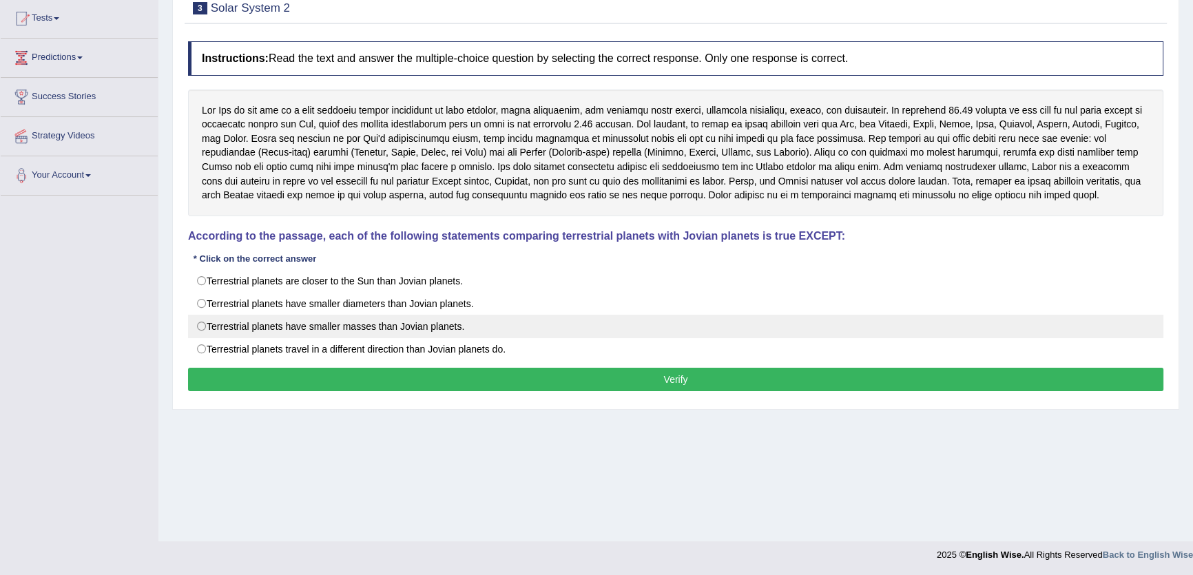
click at [238, 335] on label "Terrestrial planets have smaller masses than Jovian planets." at bounding box center [675, 326] width 975 height 23
radio input "true"
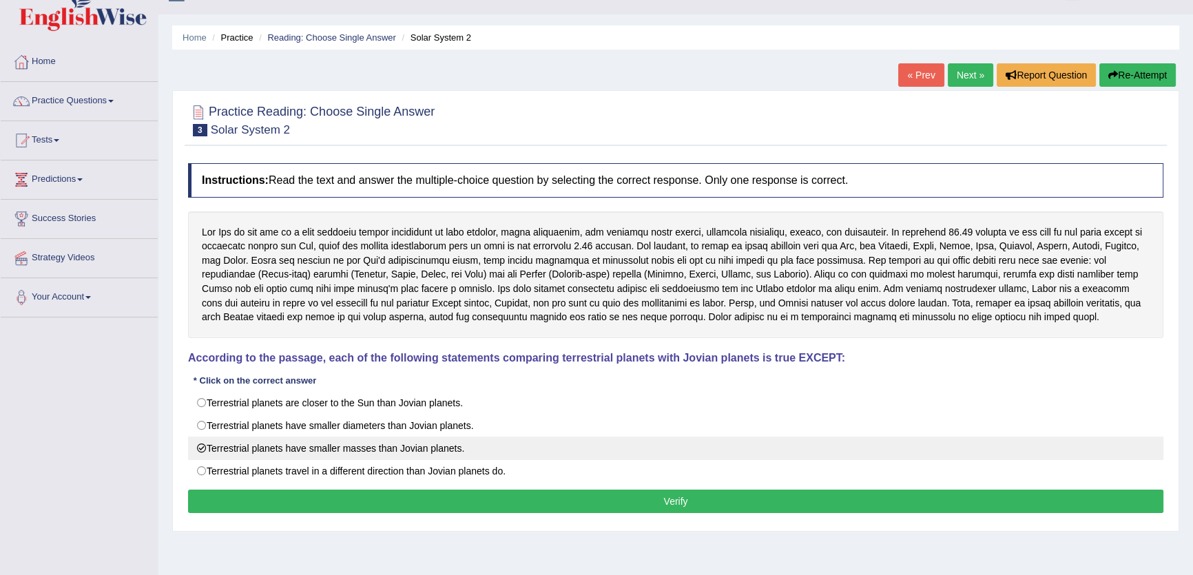
scroll to position [0, 0]
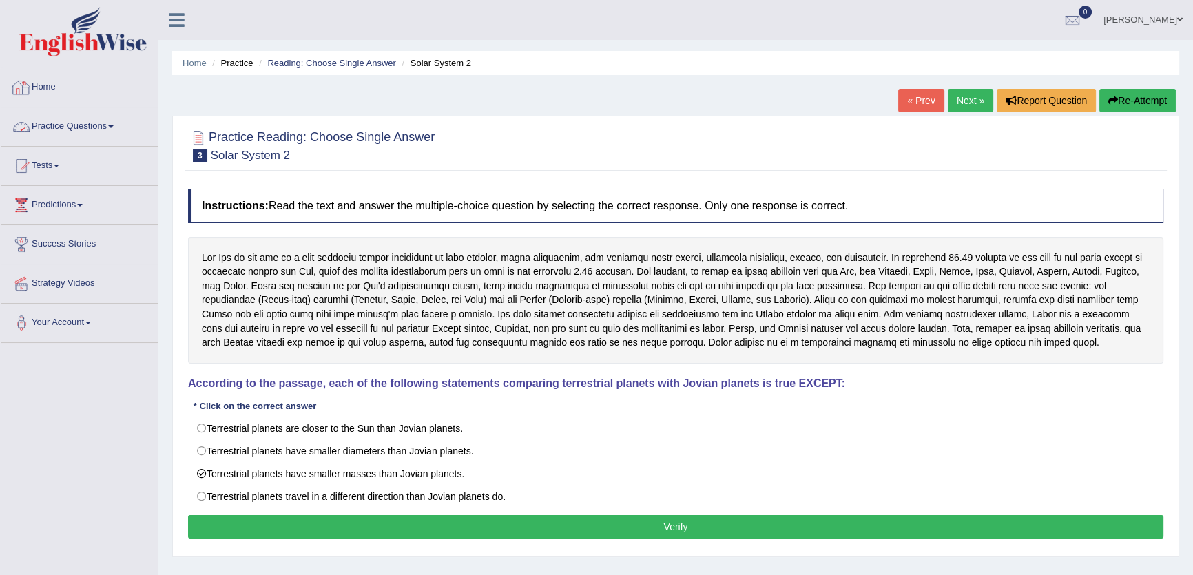
click at [95, 121] on link "Practice Questions" at bounding box center [79, 124] width 157 height 34
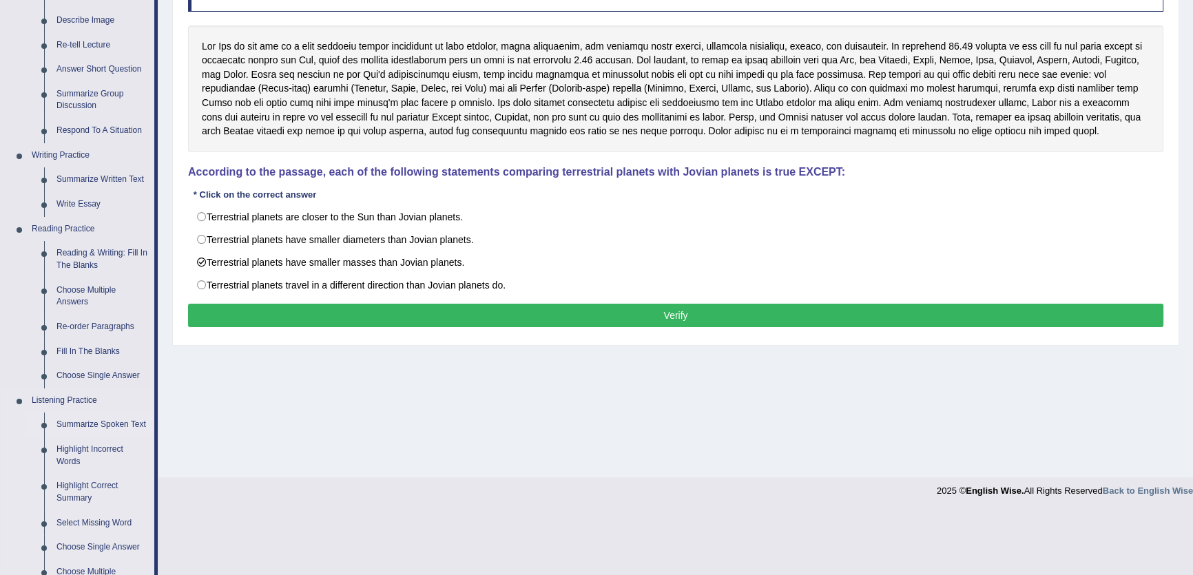
scroll to position [187, 0]
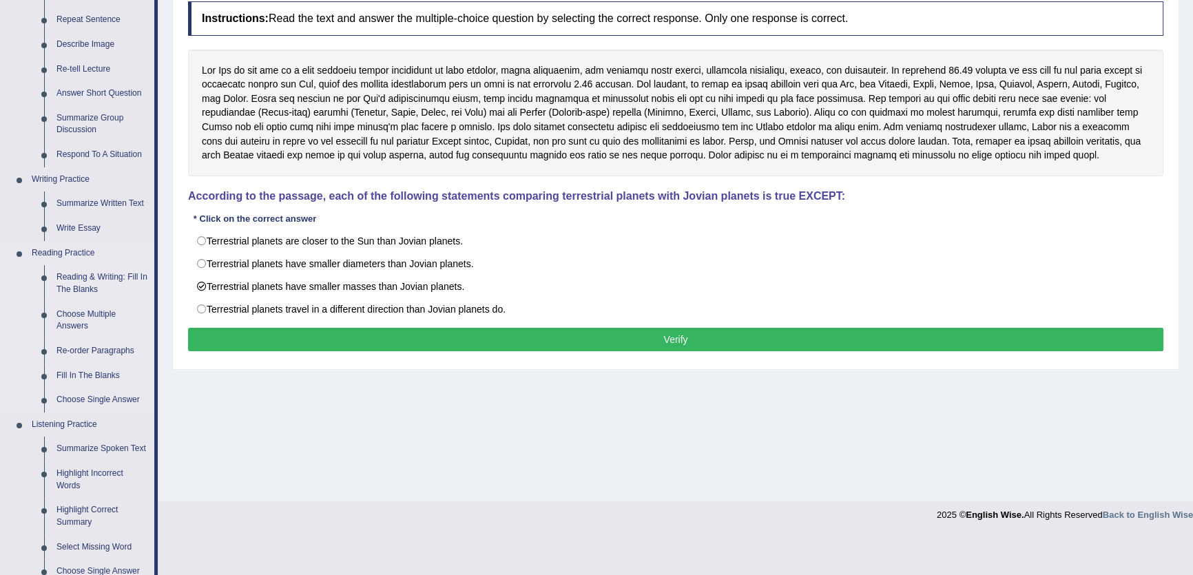
click at [85, 298] on link "Reading & Writing: Fill In The Blanks" at bounding box center [102, 283] width 104 height 37
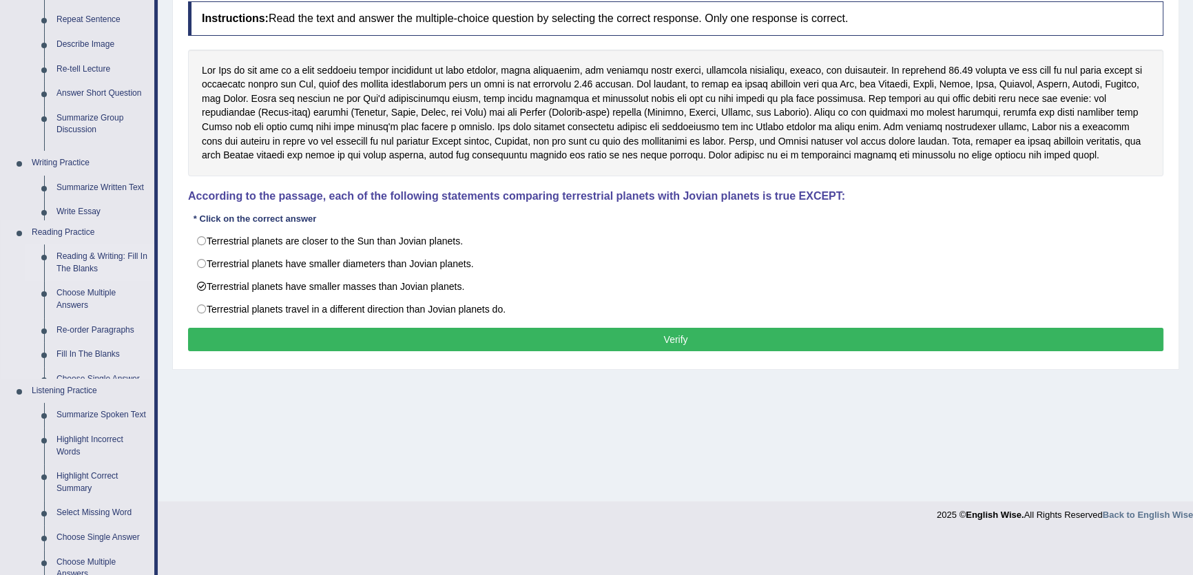
scroll to position [147, 0]
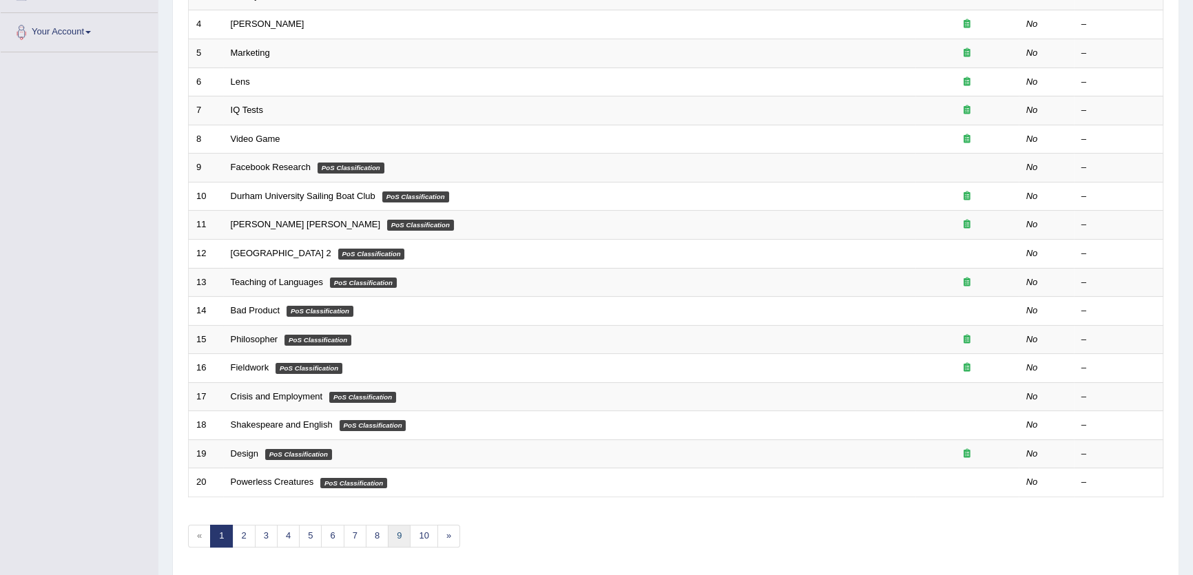
scroll to position [335, 0]
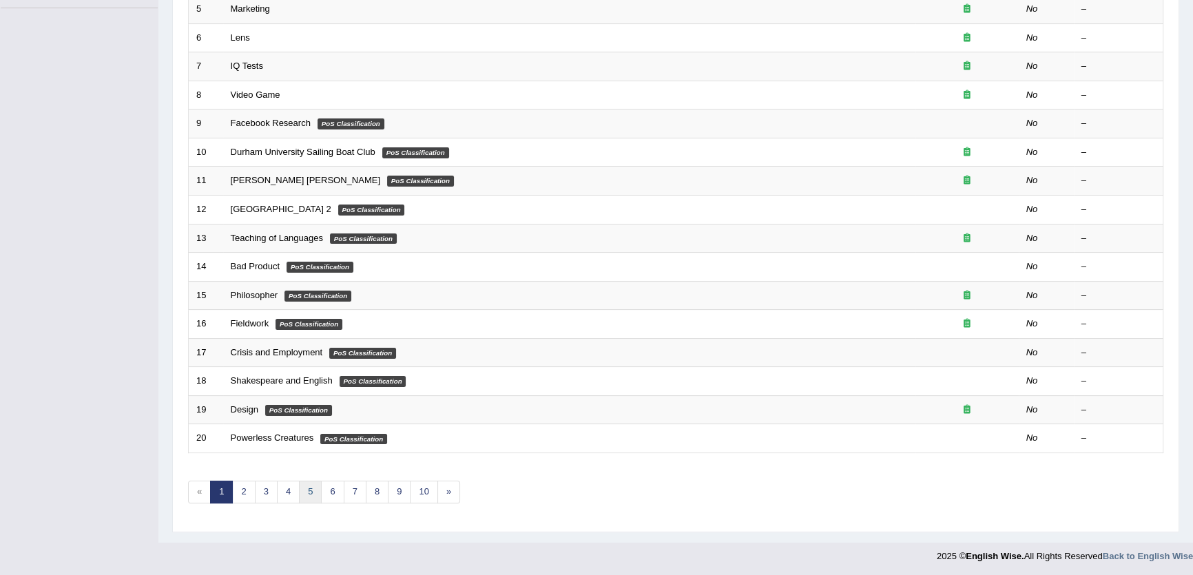
click at [307, 491] on link "5" at bounding box center [310, 492] width 23 height 23
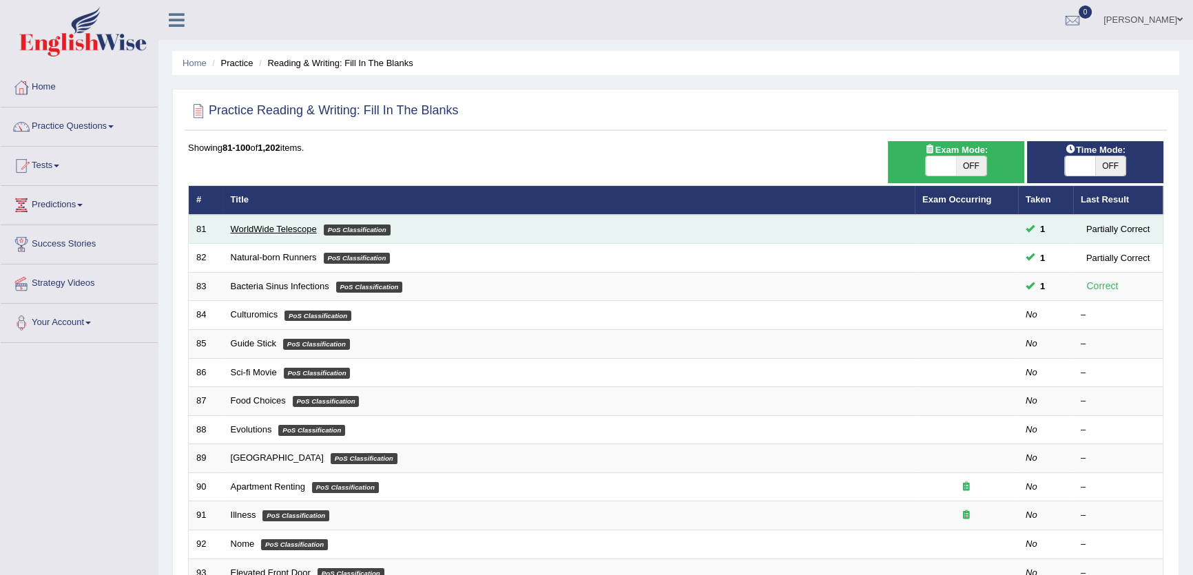
click at [244, 224] on link "WorldWide Telescope" at bounding box center [274, 229] width 86 height 10
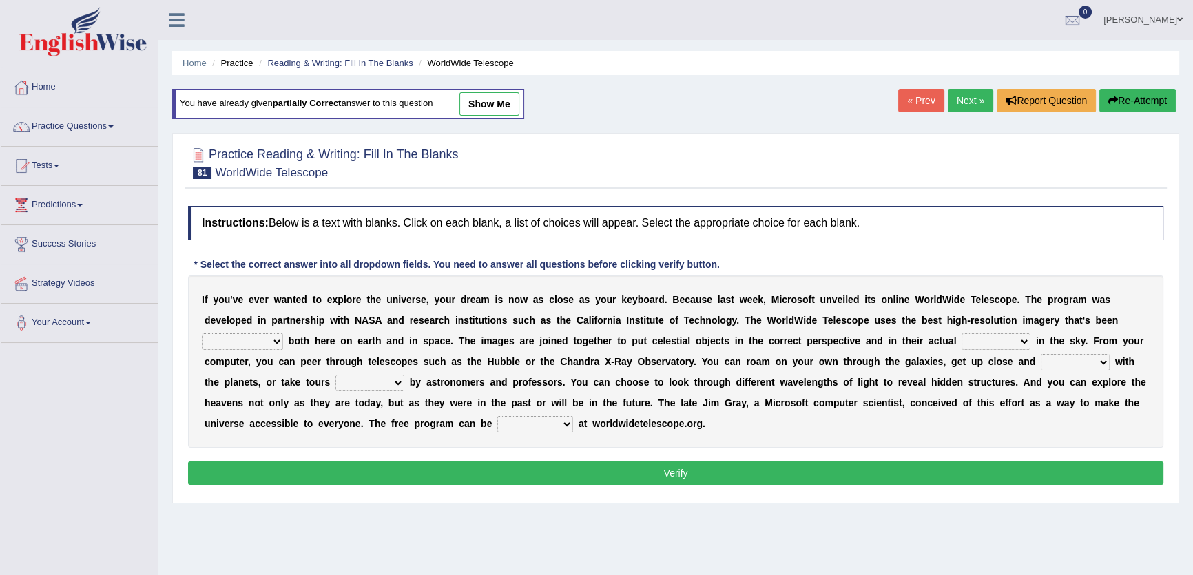
click at [484, 110] on link "show me" at bounding box center [489, 103] width 60 height 23
select select "generated"
select select "positions"
select select "apart"
select select "guided"
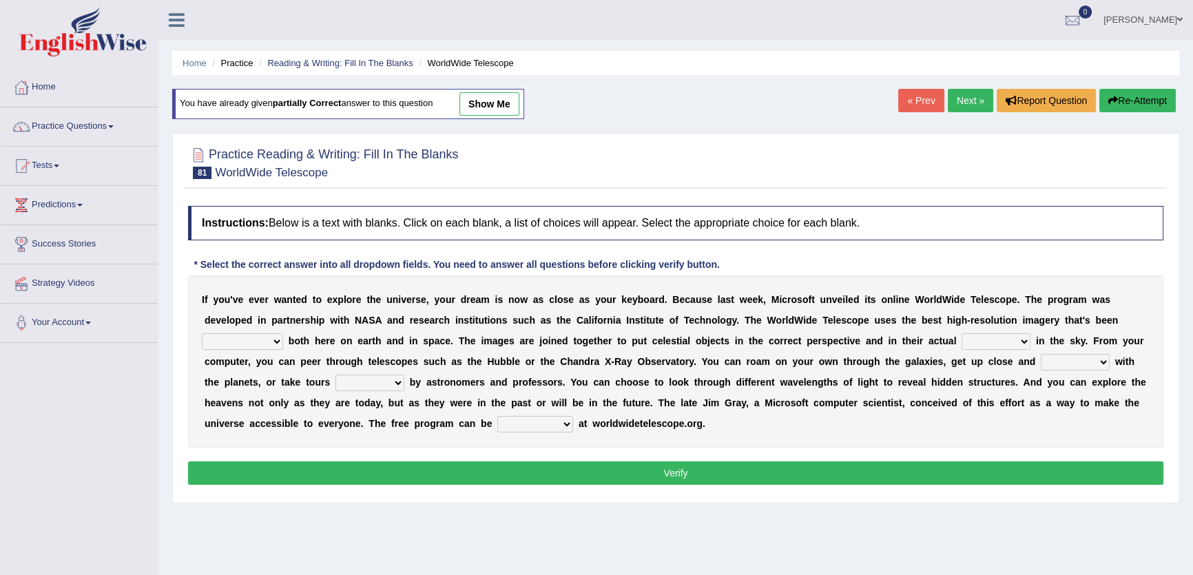
select select "downloaded"
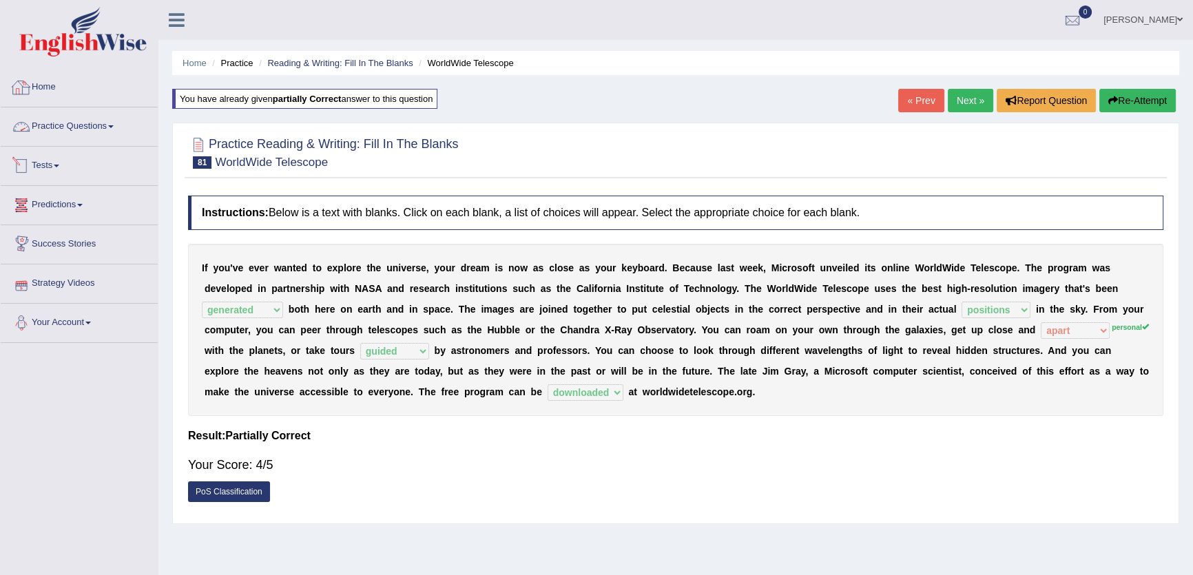
click at [110, 145] on li "Practice Questions Speaking Practice Read Aloud Repeat Sentence Describe Image …" at bounding box center [79, 126] width 157 height 39
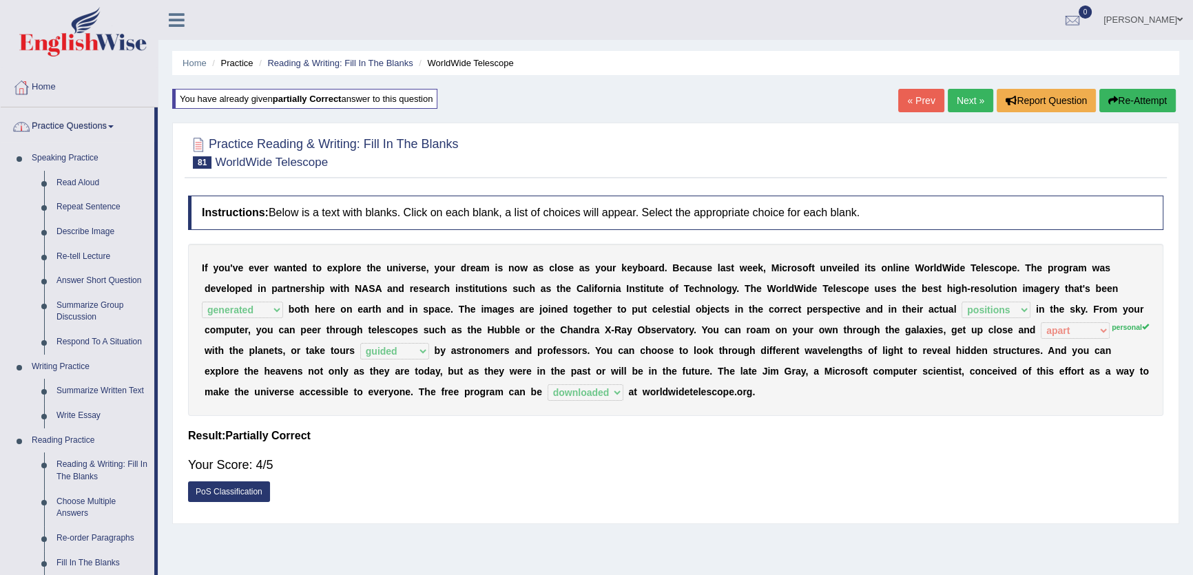
click at [95, 132] on link "Practice Questions" at bounding box center [78, 124] width 154 height 34
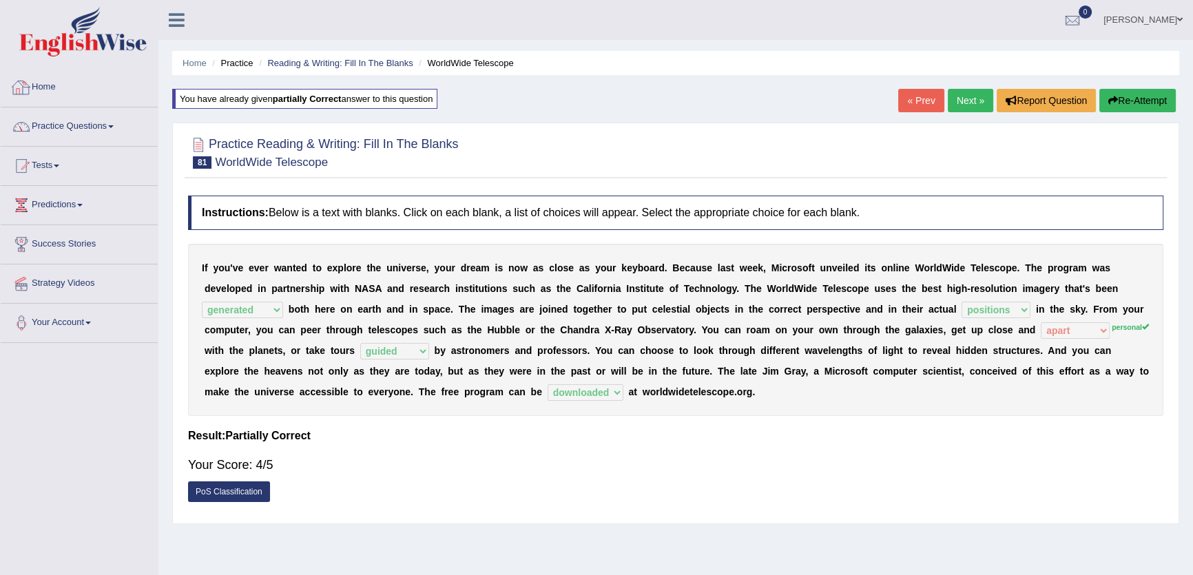
click at [112, 132] on link "Practice Questions" at bounding box center [79, 124] width 157 height 34
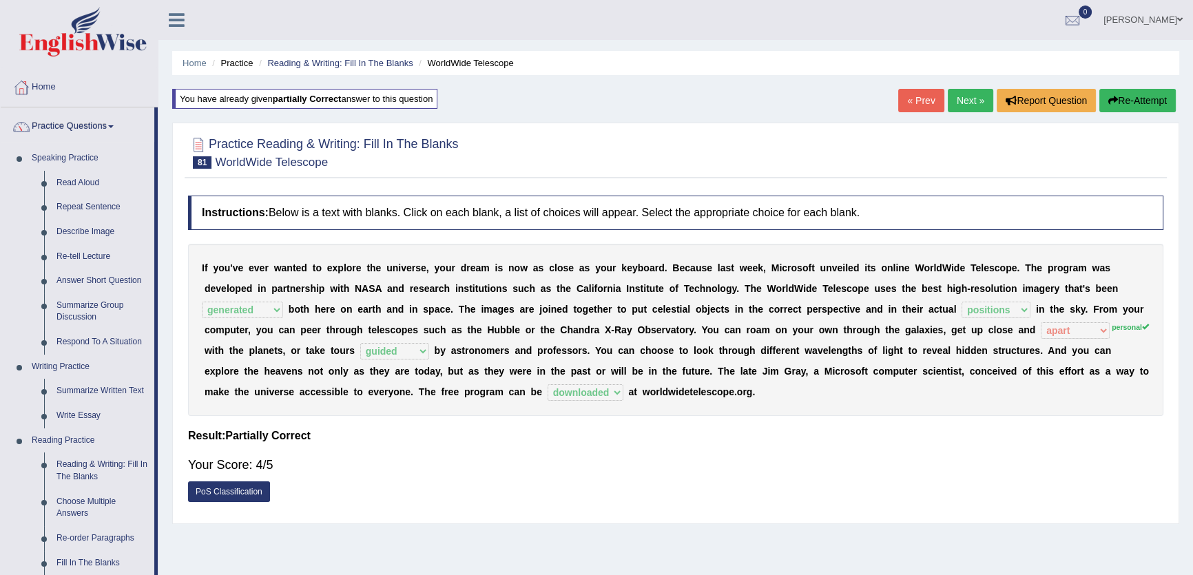
click at [665, 168] on div at bounding box center [675, 152] width 975 height 42
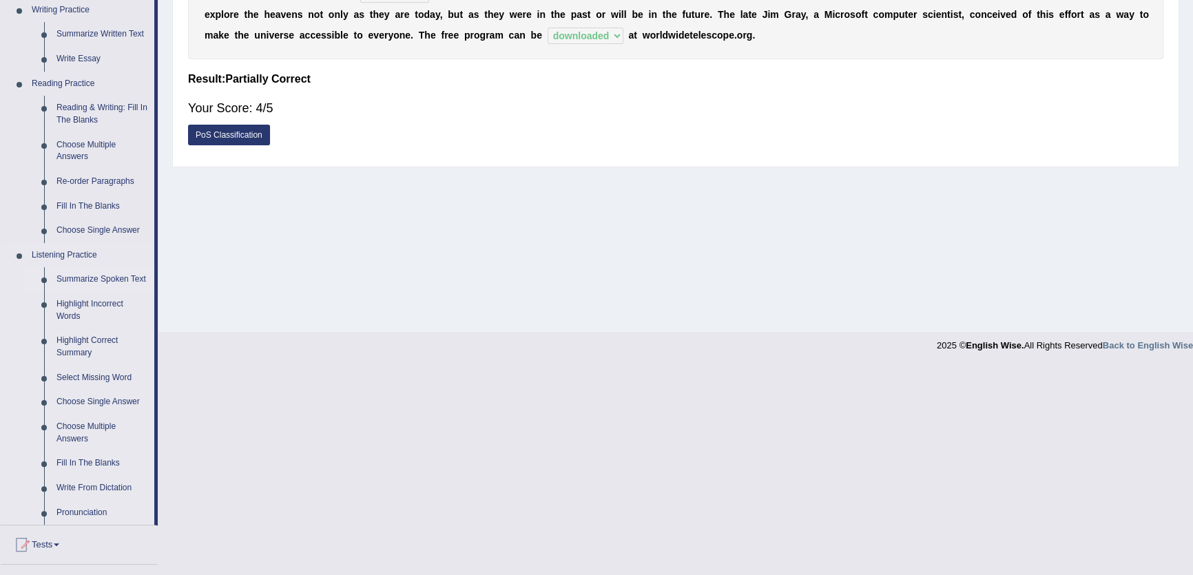
scroll to position [375, 0]
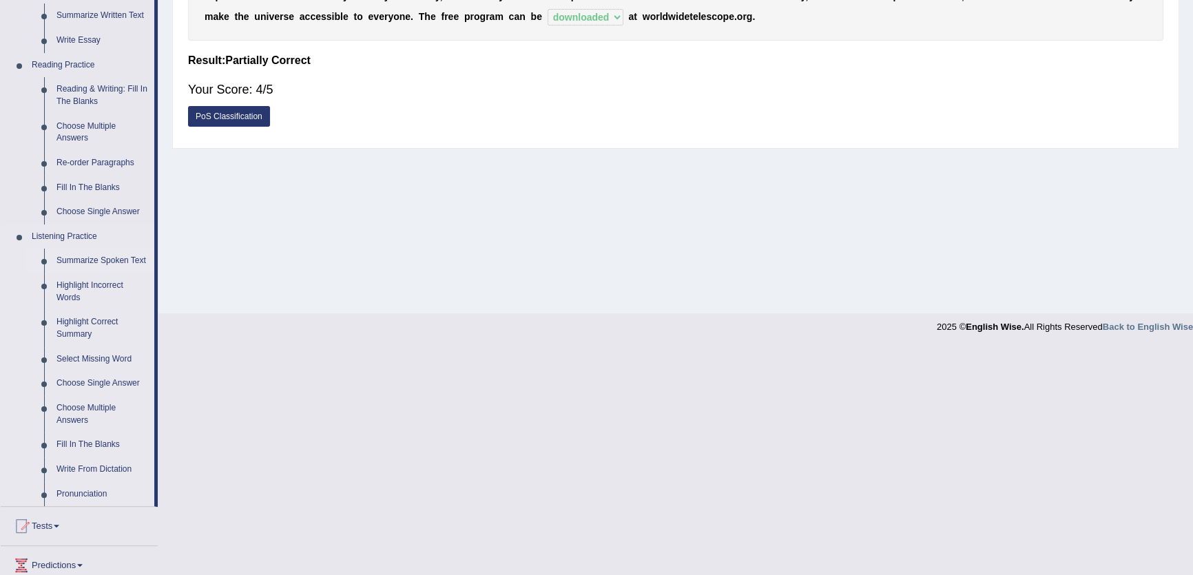
click at [103, 266] on link "Summarize Spoken Text" at bounding box center [102, 261] width 104 height 25
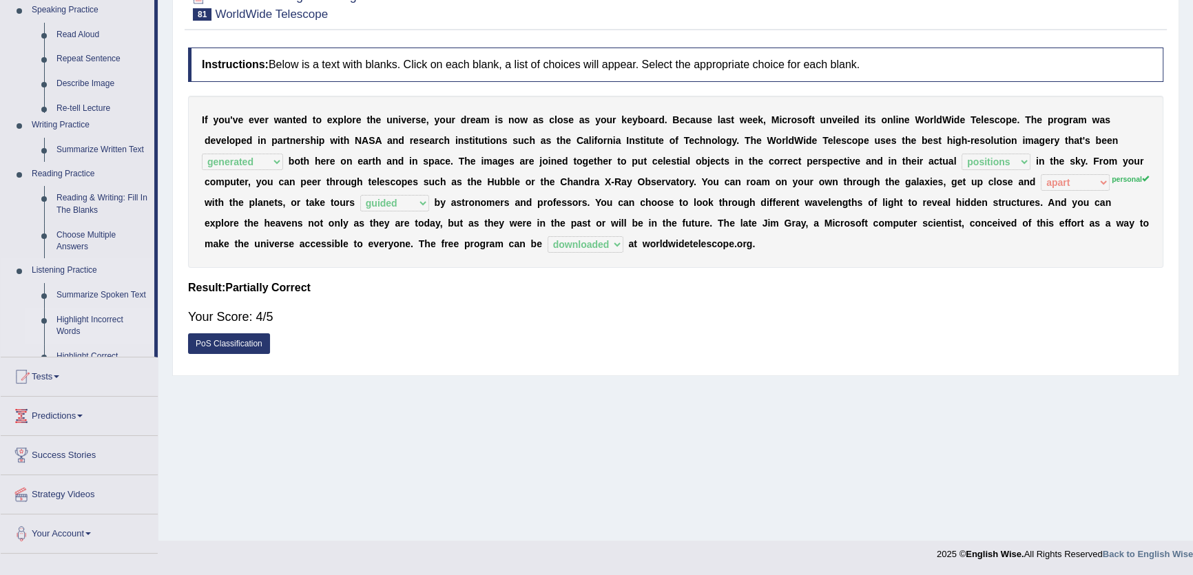
scroll to position [147, 0]
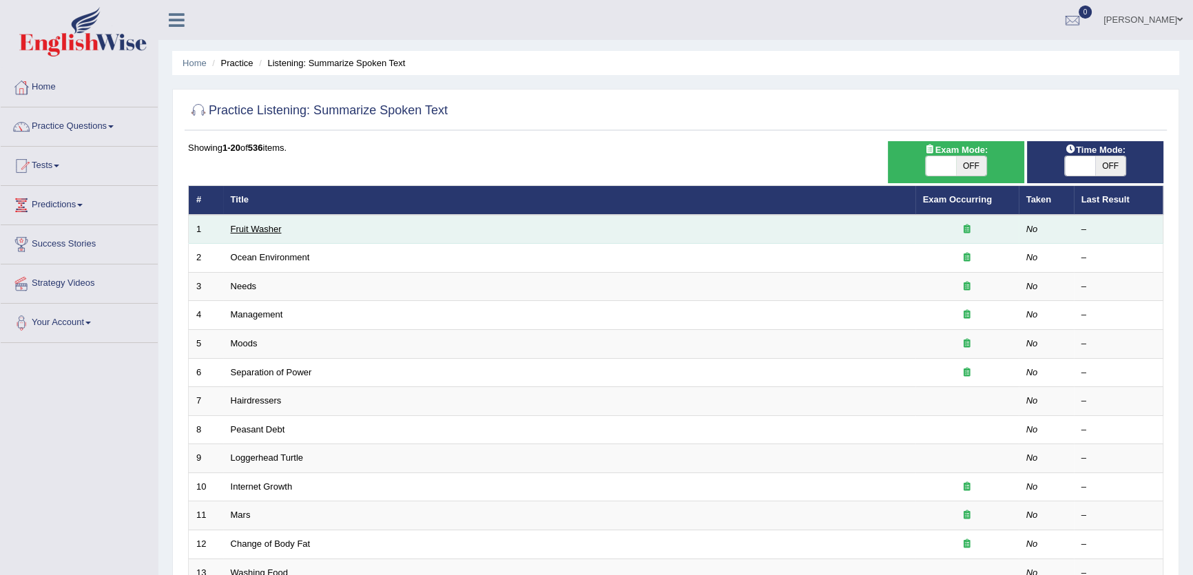
click at [257, 229] on link "Fruit Washer" at bounding box center [256, 229] width 51 height 10
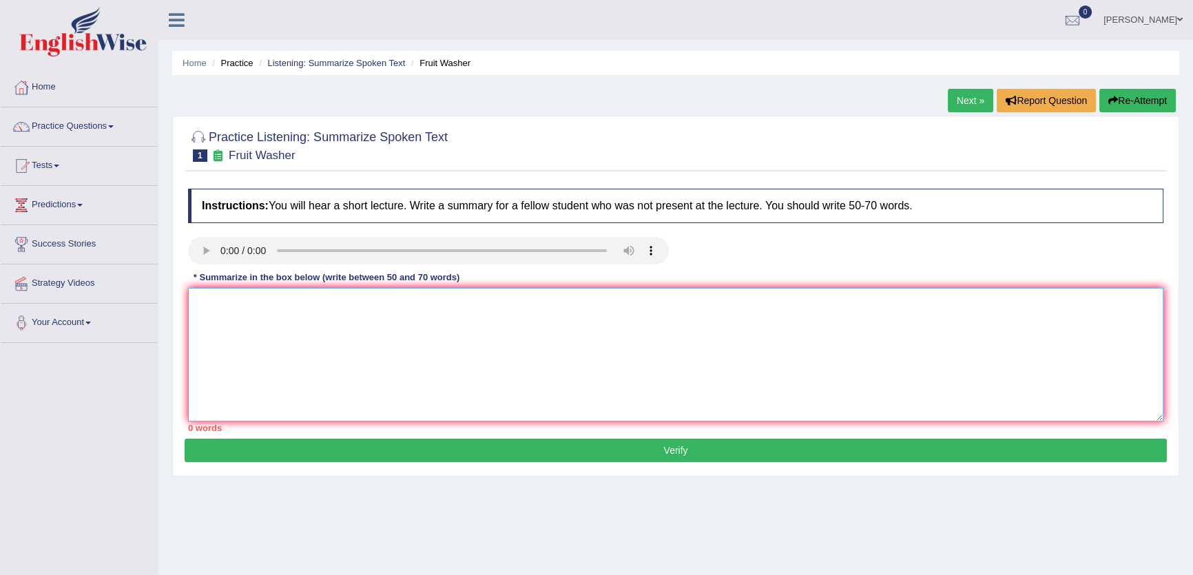
click at [531, 363] on textarea at bounding box center [675, 355] width 975 height 134
type textarea "dcdc"
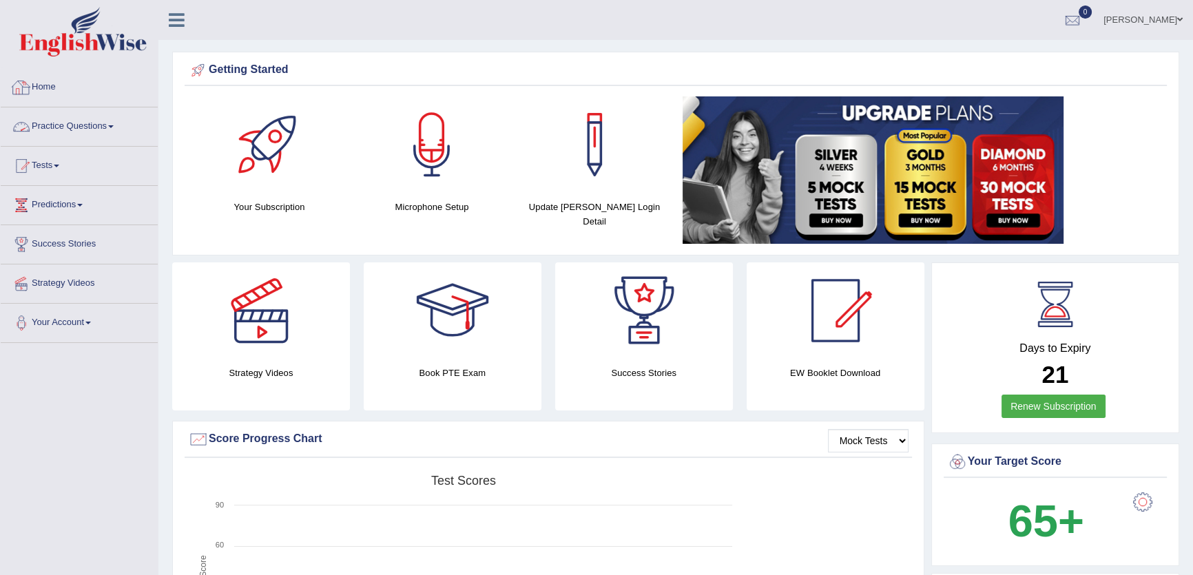
click at [112, 122] on link "Practice Questions" at bounding box center [79, 124] width 157 height 34
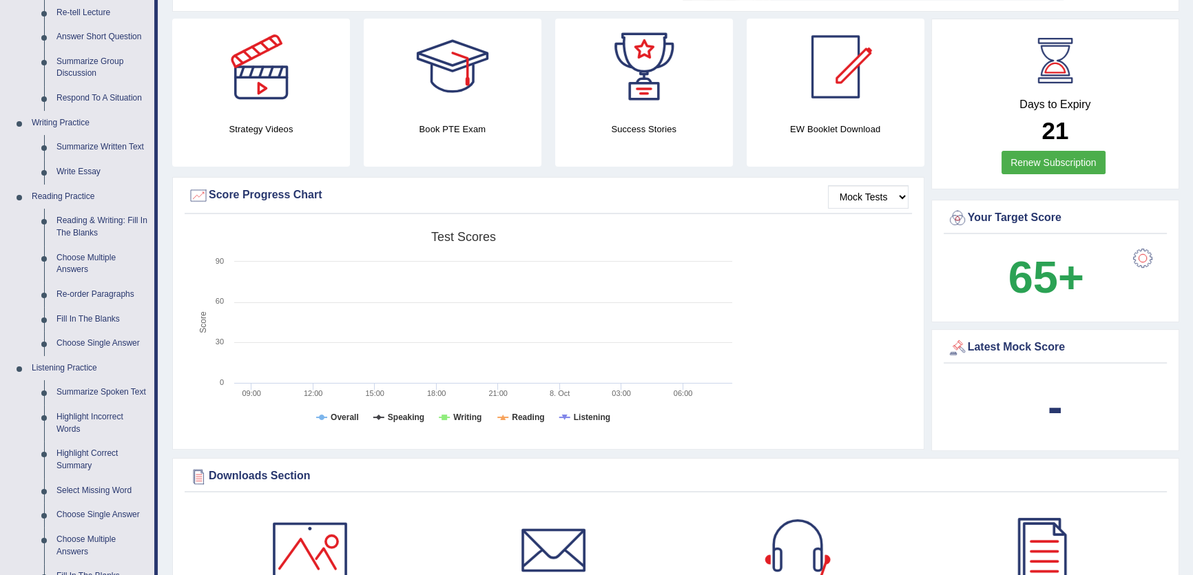
scroll to position [250, 0]
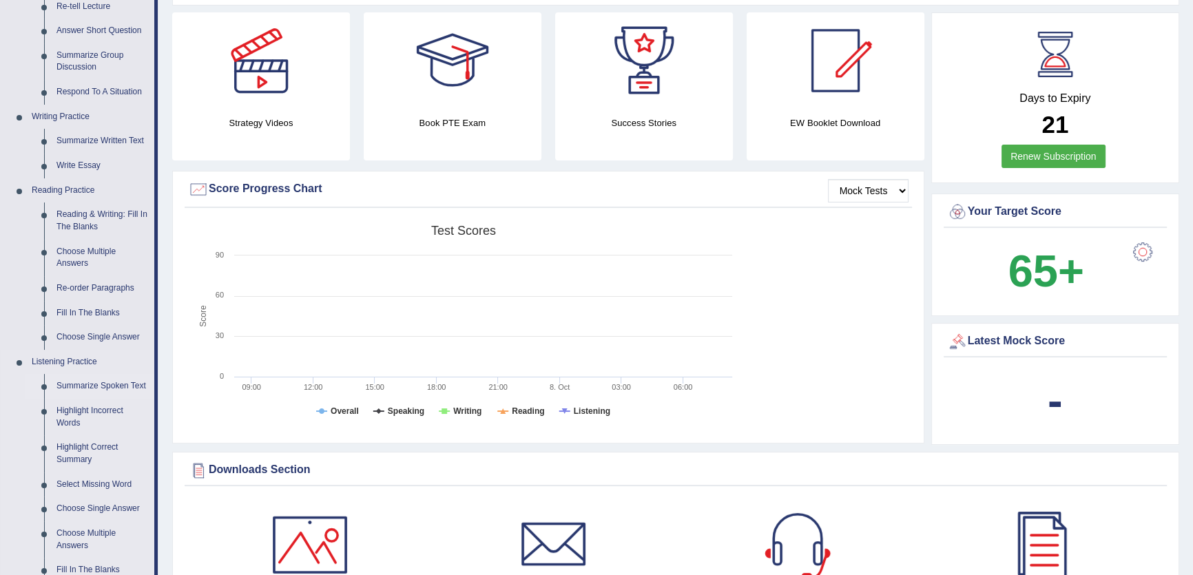
click at [85, 384] on link "Summarize Spoken Text" at bounding box center [102, 386] width 104 height 25
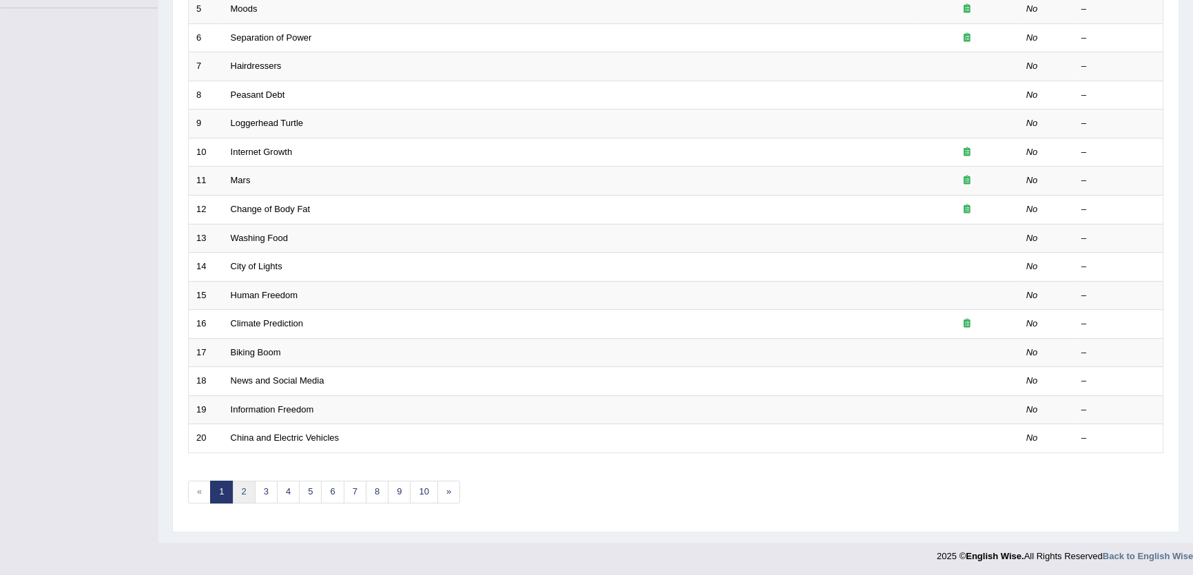
click at [239, 481] on link "2" at bounding box center [243, 492] width 23 height 23
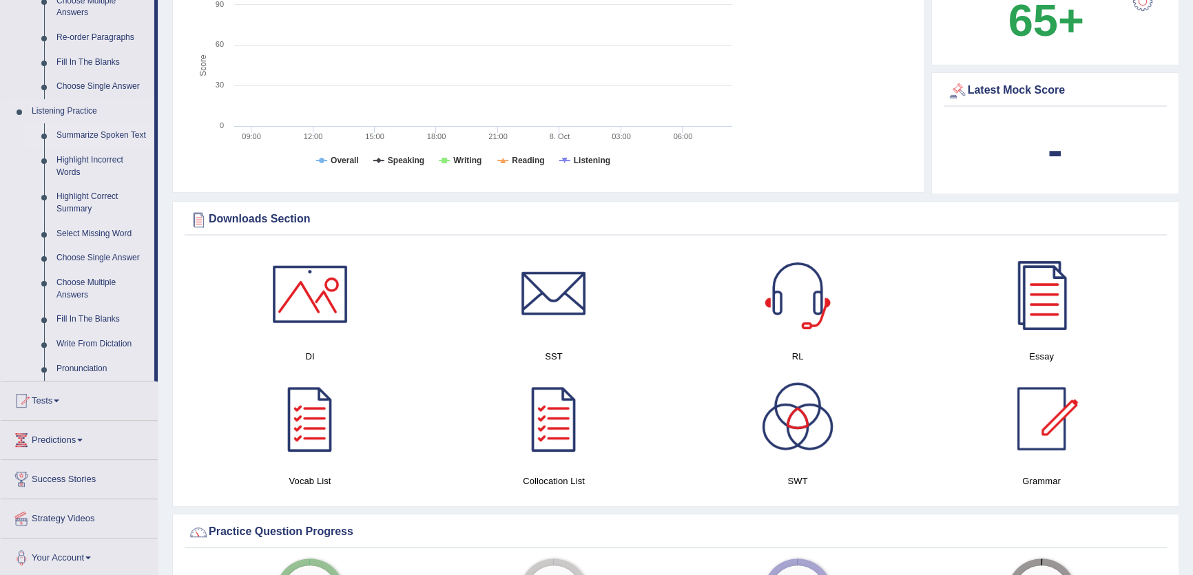
click at [82, 135] on link "Summarize Spoken Text" at bounding box center [102, 135] width 104 height 25
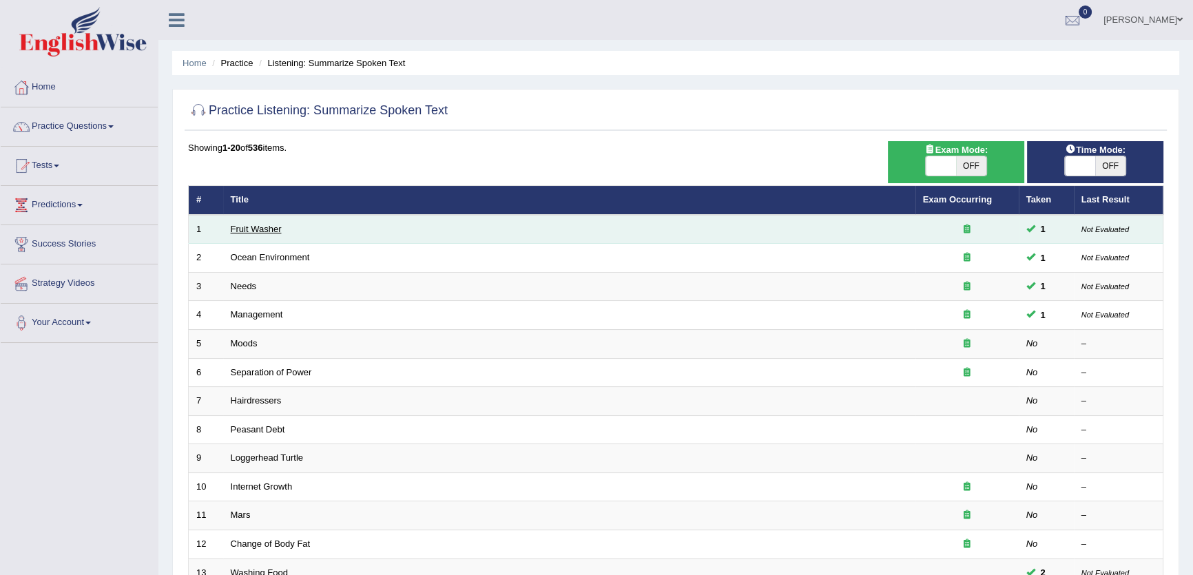
click at [270, 232] on link "Fruit Washer" at bounding box center [256, 229] width 51 height 10
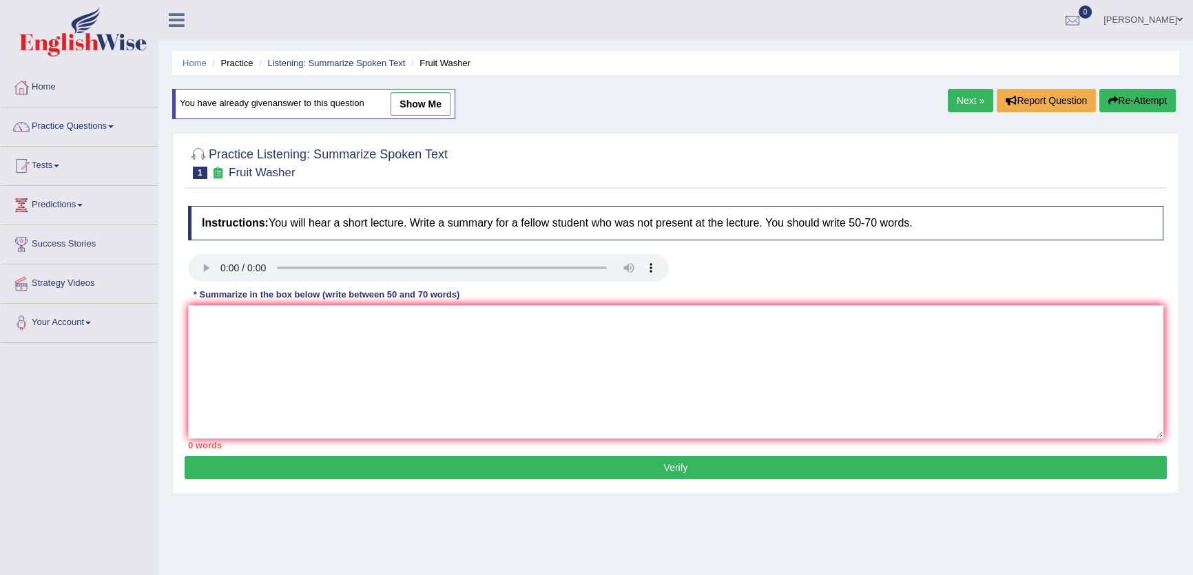
click at [425, 116] on div "You have already given answer to this question show me" at bounding box center [313, 104] width 283 height 30
click at [425, 106] on link "show me" at bounding box center [421, 103] width 60 height 23
type textarea "The speaker provided a comprehensive overview of food safety, highlighting seve…"
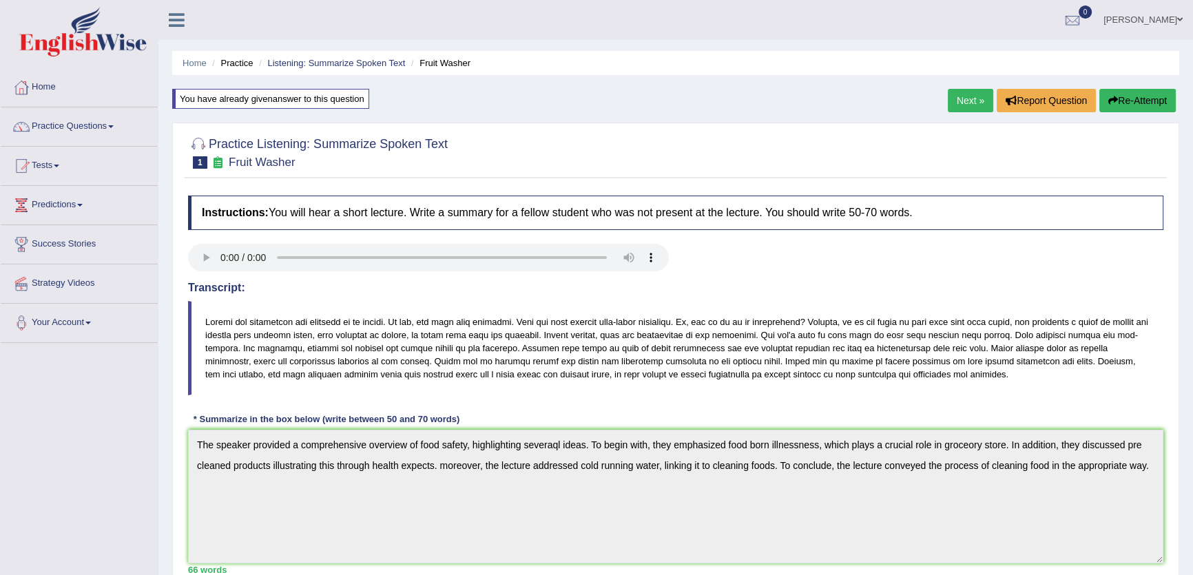
click at [962, 82] on div "Home Practice Listening: Summarize Spoken Text Fruit Washer You have already gi…" at bounding box center [675, 442] width 1035 height 884
click at [962, 105] on link "Next »" at bounding box center [970, 100] width 45 height 23
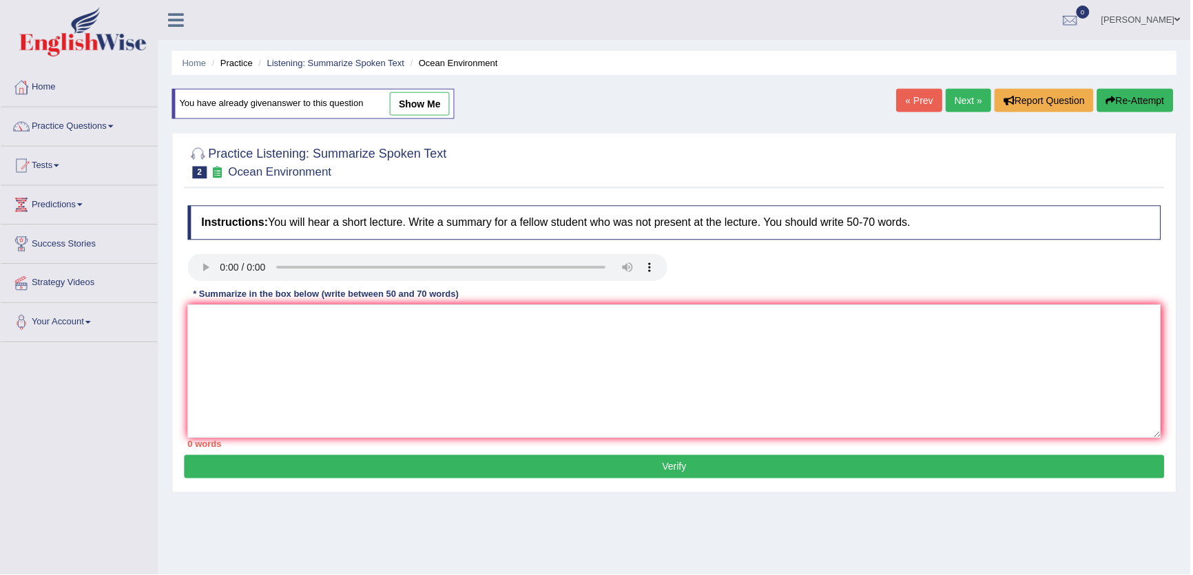
click at [431, 105] on link "show me" at bounding box center [421, 103] width 60 height 23
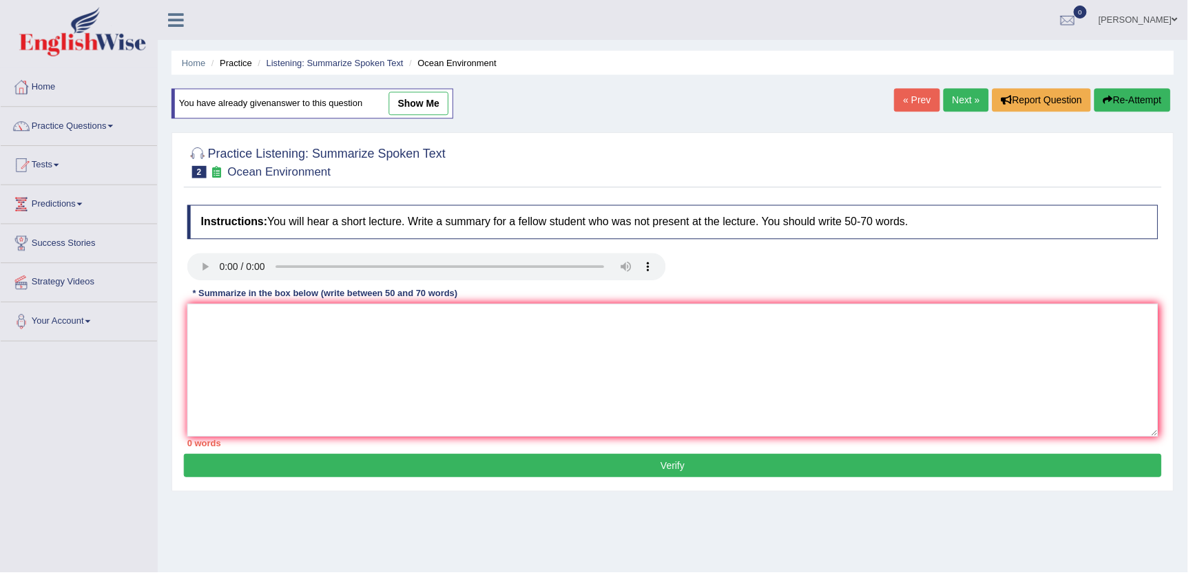
type textarea "The speaker provided a comprehensive overview of protecting ocean, highlighting…"
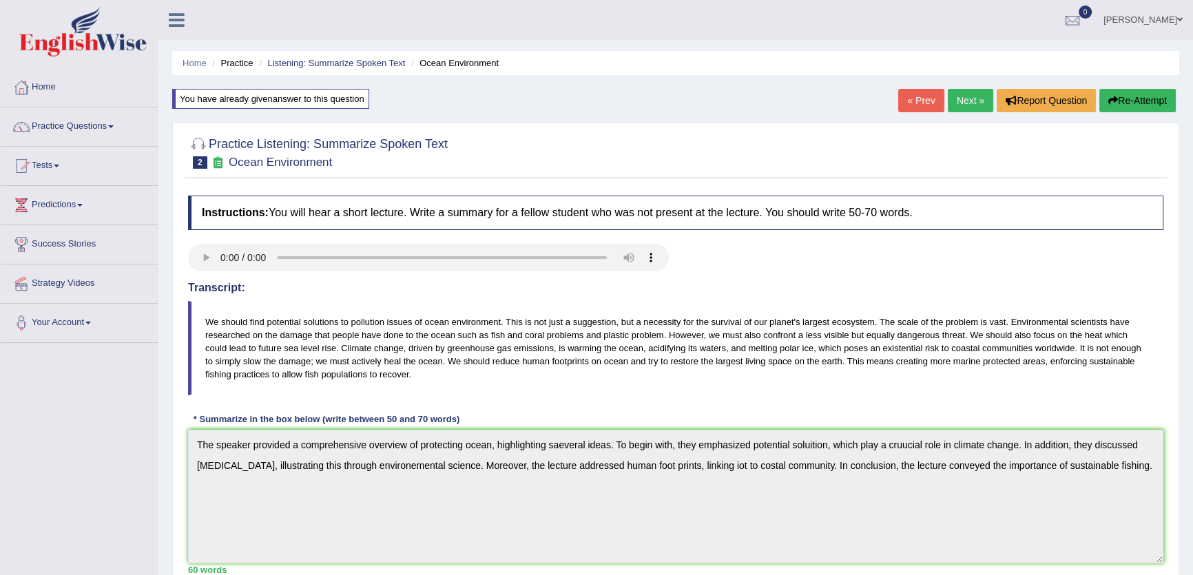
click at [982, 99] on link "Next »" at bounding box center [970, 100] width 45 height 23
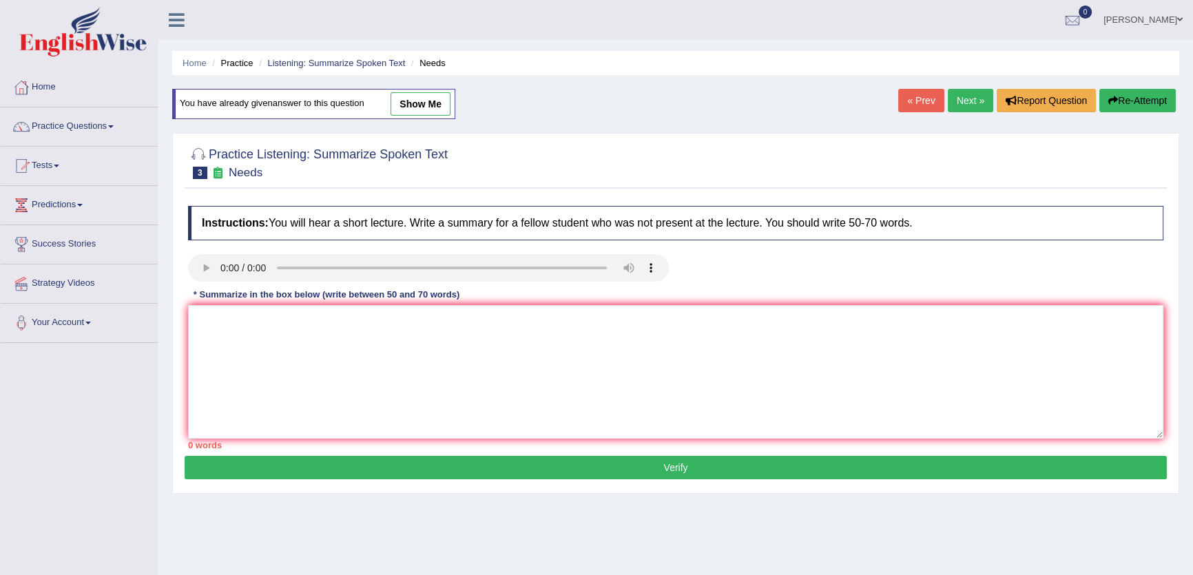
click at [420, 100] on link "show me" at bounding box center [421, 103] width 60 height 23
type textarea "The speaker provided a comprehensive overview of the word need, highlighting se…"
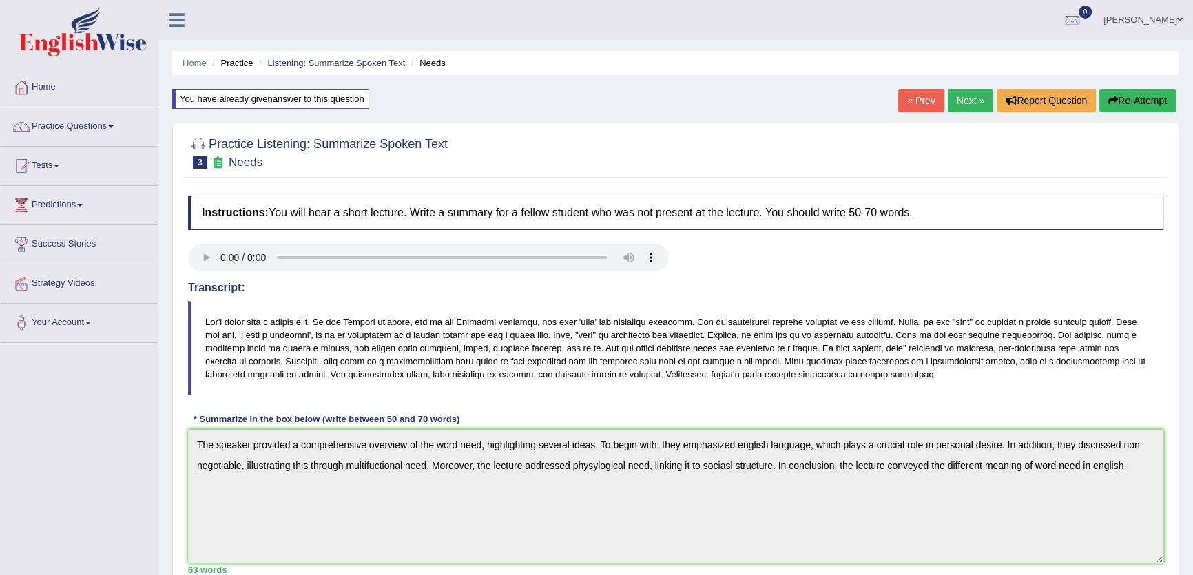
click at [966, 97] on link "Next »" at bounding box center [970, 100] width 45 height 23
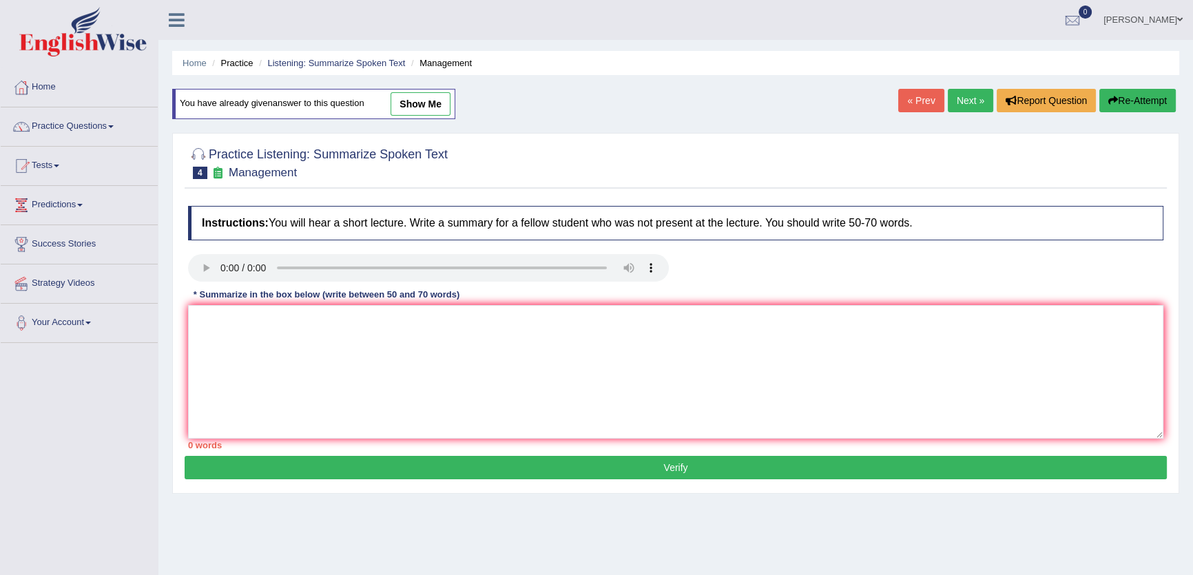
click at [424, 96] on link "show me" at bounding box center [421, 103] width 60 height 23
type textarea "The speaker provided a comprehensive overview of good manager highlighting seve…"
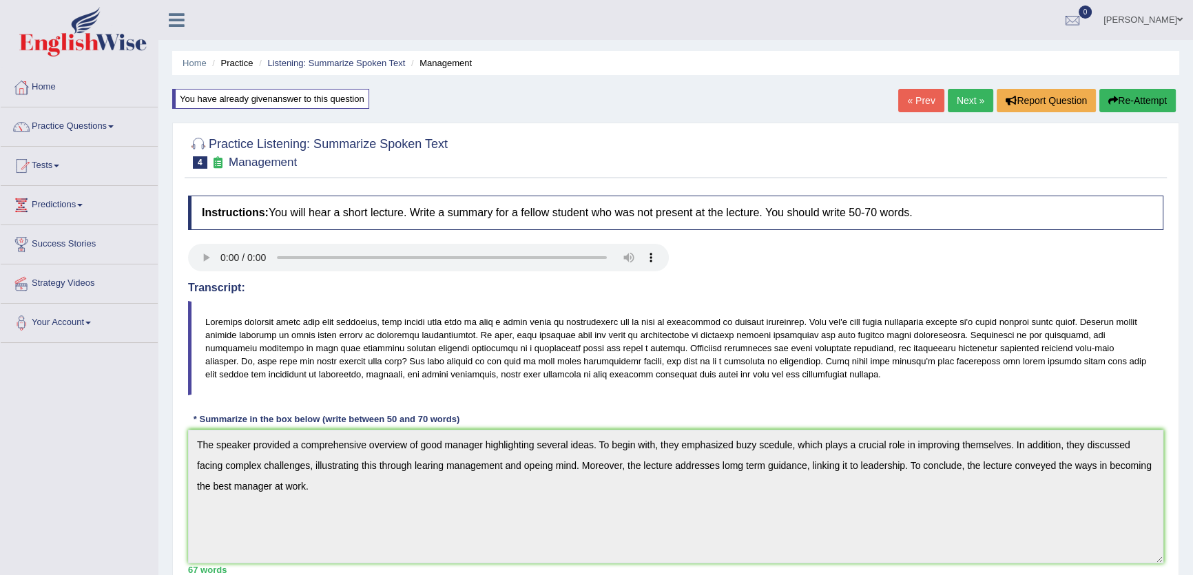
click at [960, 100] on link "Next »" at bounding box center [970, 100] width 45 height 23
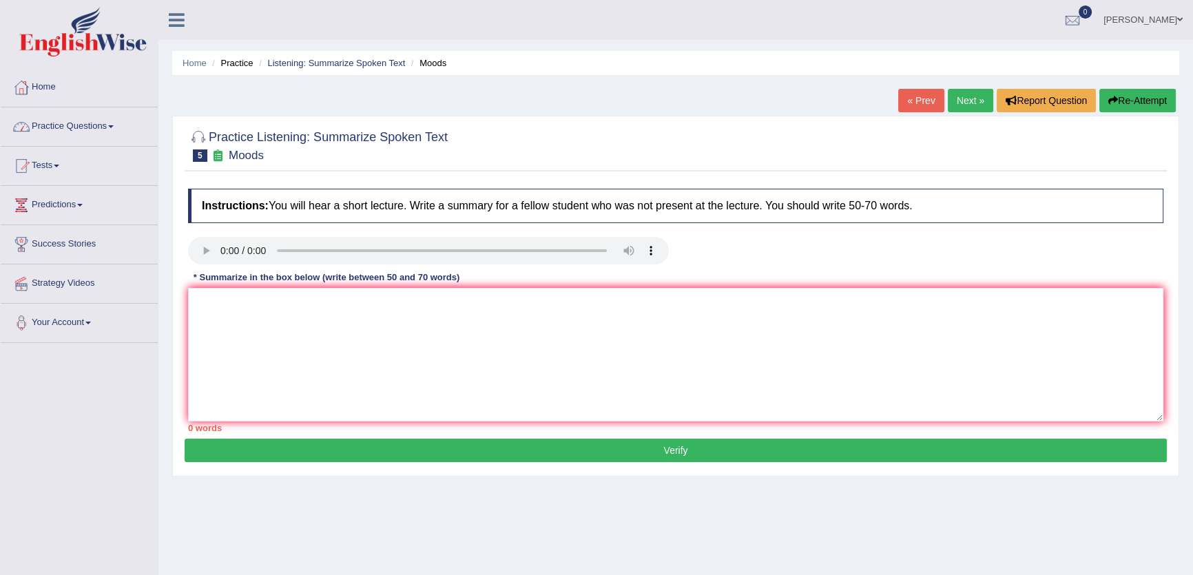
click at [32, 120] on link "Practice Questions" at bounding box center [79, 124] width 157 height 34
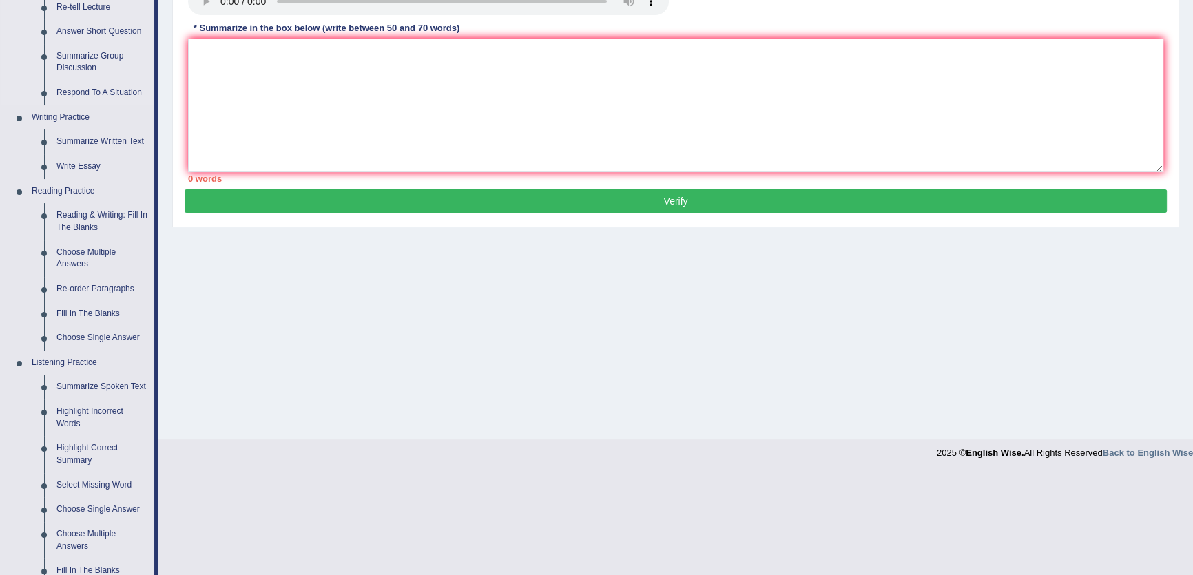
scroll to position [250, 0]
click at [85, 384] on link "Summarize Spoken Text" at bounding box center [102, 386] width 104 height 25
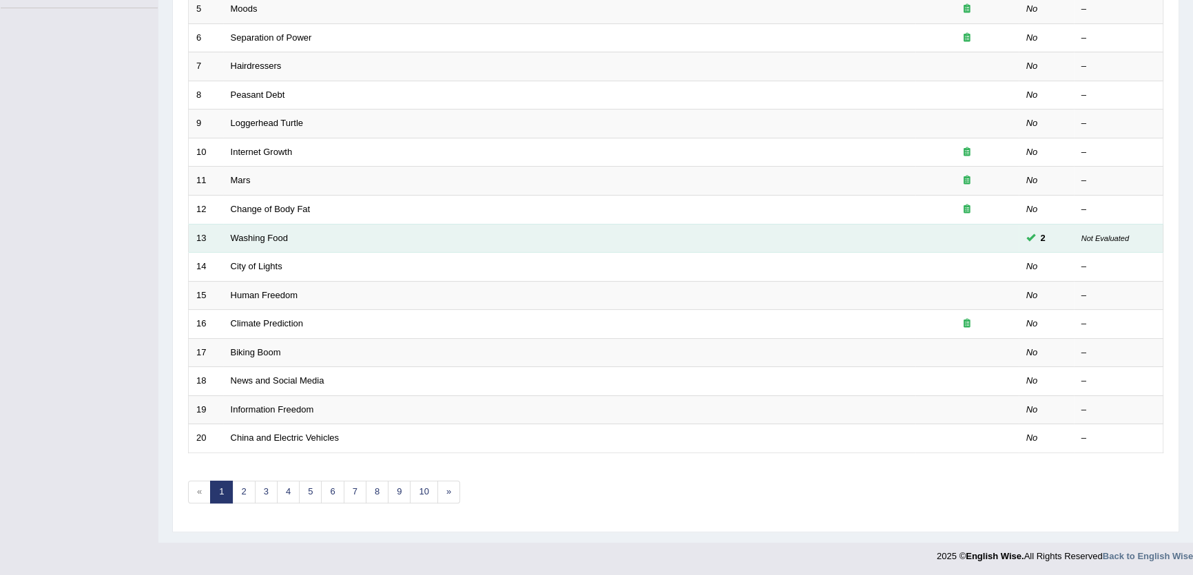
click at [274, 242] on td "Washing Food" at bounding box center [569, 238] width 692 height 29
click at [272, 238] on link "Washing Food" at bounding box center [259, 238] width 57 height 10
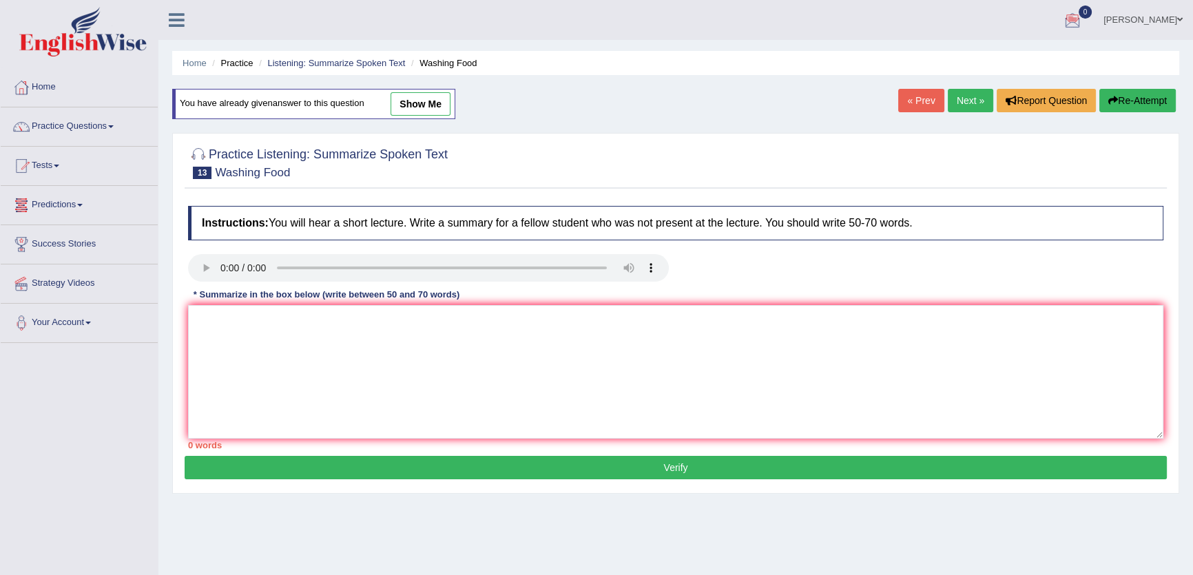
click at [406, 103] on link "show me" at bounding box center [421, 103] width 60 height 23
type textarea "The speaker provided a comprehensive overview of food and vegetable safety, hig…"
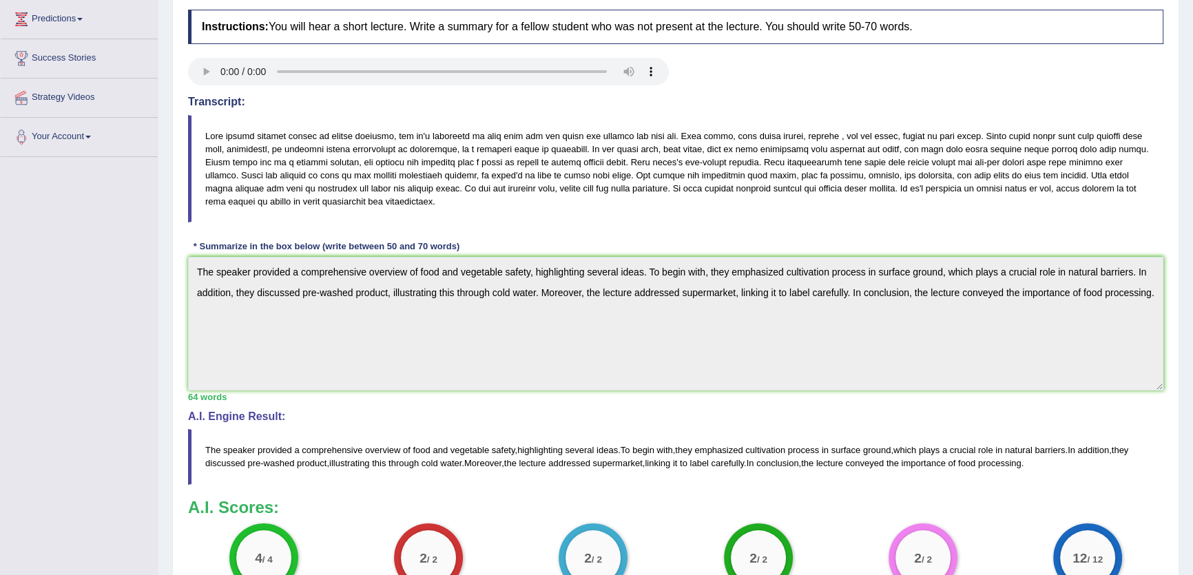
scroll to position [187, 0]
drag, startPoint x: 1163, startPoint y: 293, endPoint x: 124, endPoint y: 260, distance: 1040.0
click at [122, 262] on div "Toggle navigation Home Practice Questions Speaking Practice Read Aloud Repeat S…" at bounding box center [596, 275] width 1193 height 924
click at [1192, 388] on html "Toggle navigation Home Practice Questions Speaking Practice Read Aloud Repeat S…" at bounding box center [596, 100] width 1193 height 575
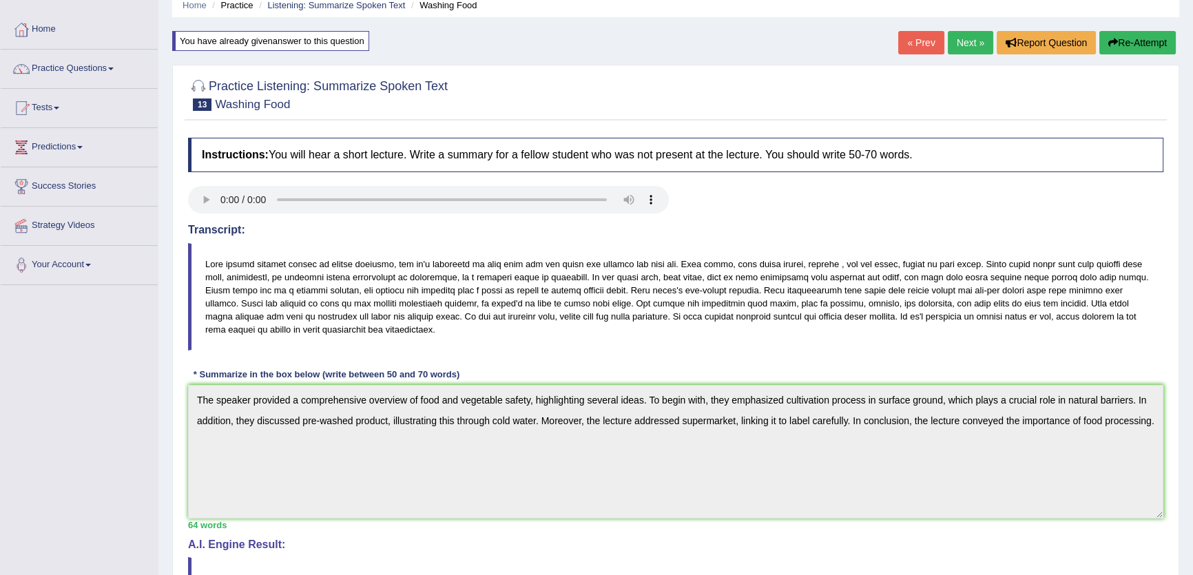
scroll to position [0, 0]
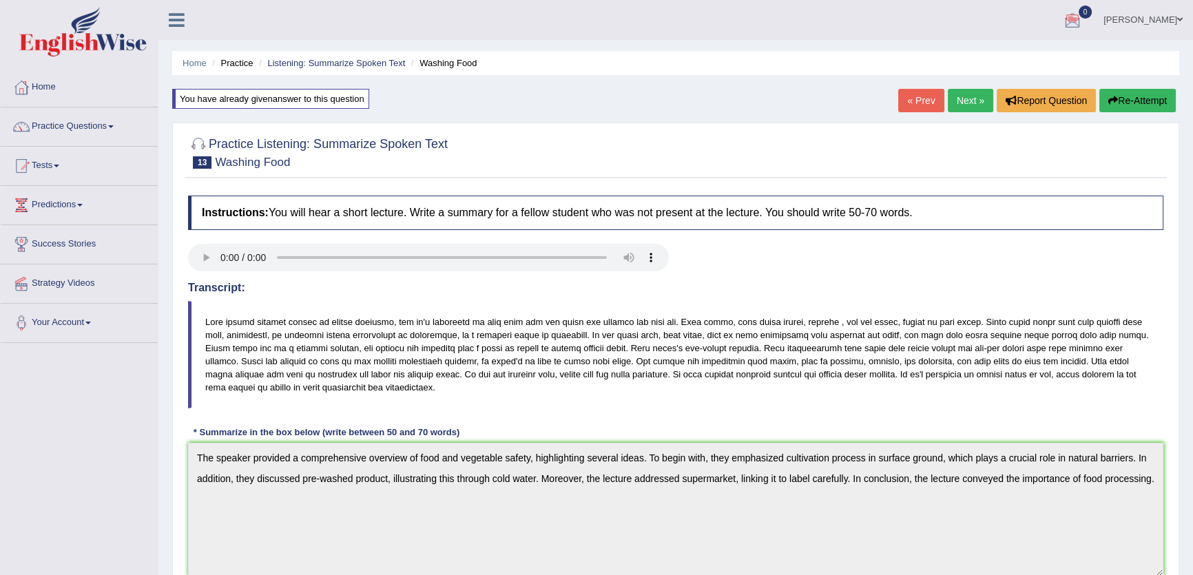
click at [1139, 92] on button "Re-Attempt" at bounding box center [1137, 100] width 76 height 23
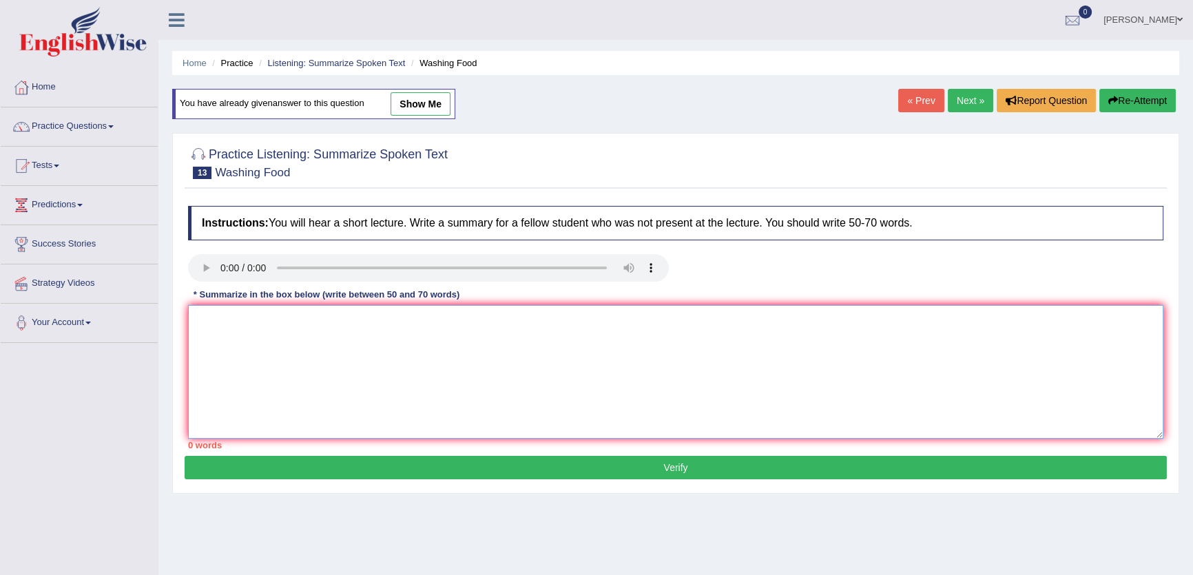
click at [377, 360] on textarea at bounding box center [675, 372] width 975 height 134
click at [345, 382] on textarea at bounding box center [675, 372] width 975 height 134
paste textarea "The speaker provided a comprehensive overview of food and vegetable safety, hig…"
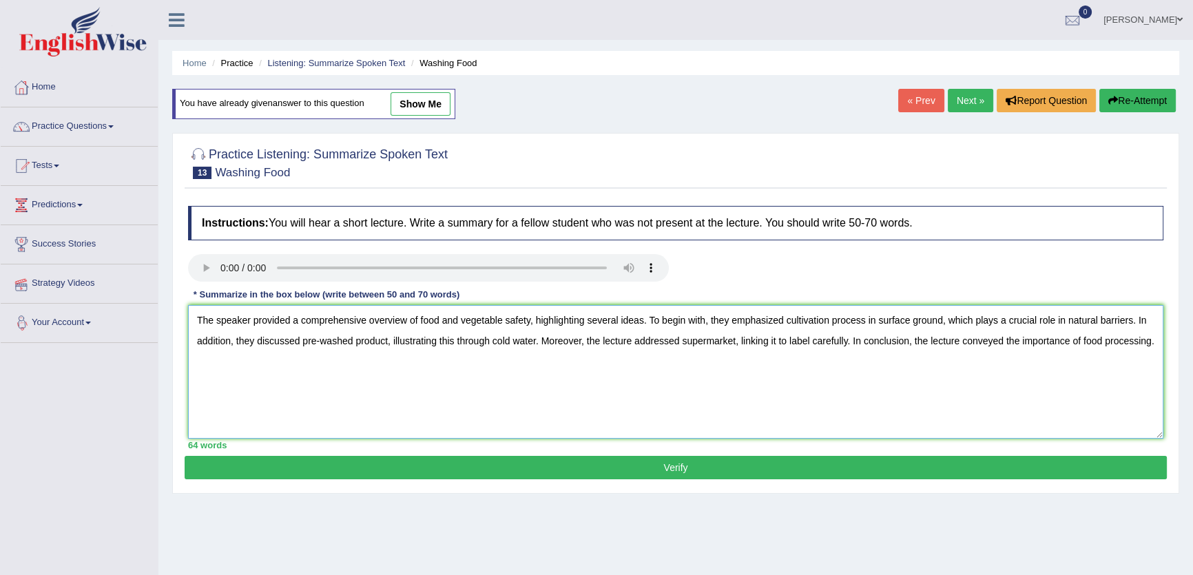
drag, startPoint x: 1158, startPoint y: 338, endPoint x: 256, endPoint y: 337, distance: 902.3
click at [64, 283] on div "Toggle navigation Home Practice Questions Speaking Practice Read Aloud Repeat S…" at bounding box center [596, 358] width 1193 height 716
type textarea "The speaker provided a comprehensive overview of food and vegetable safety, hig…"
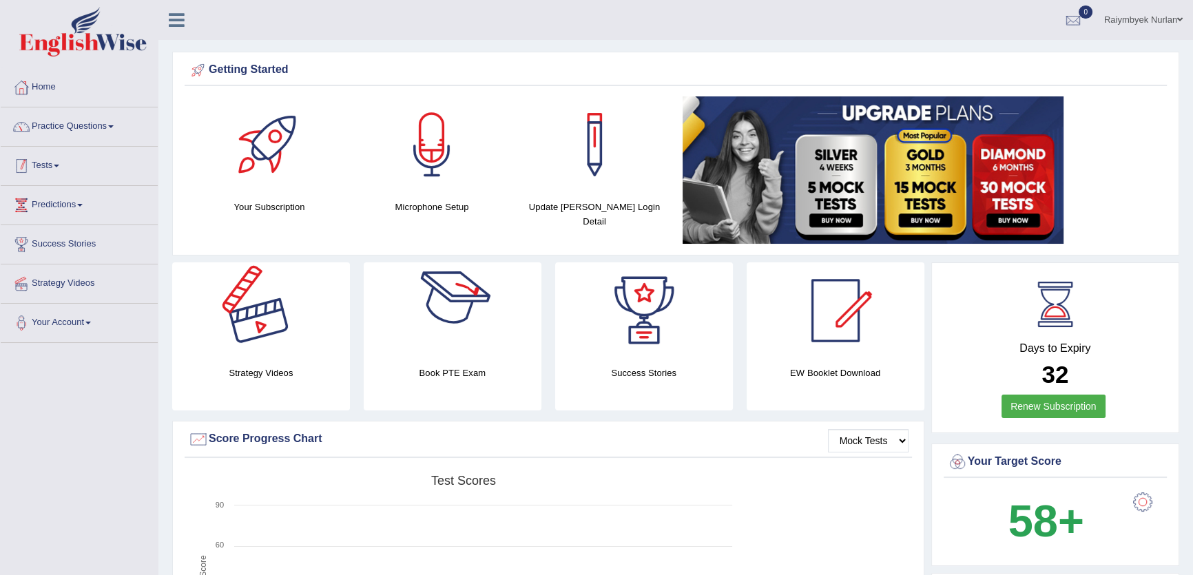
click at [92, 121] on link "Practice Questions" at bounding box center [79, 124] width 157 height 34
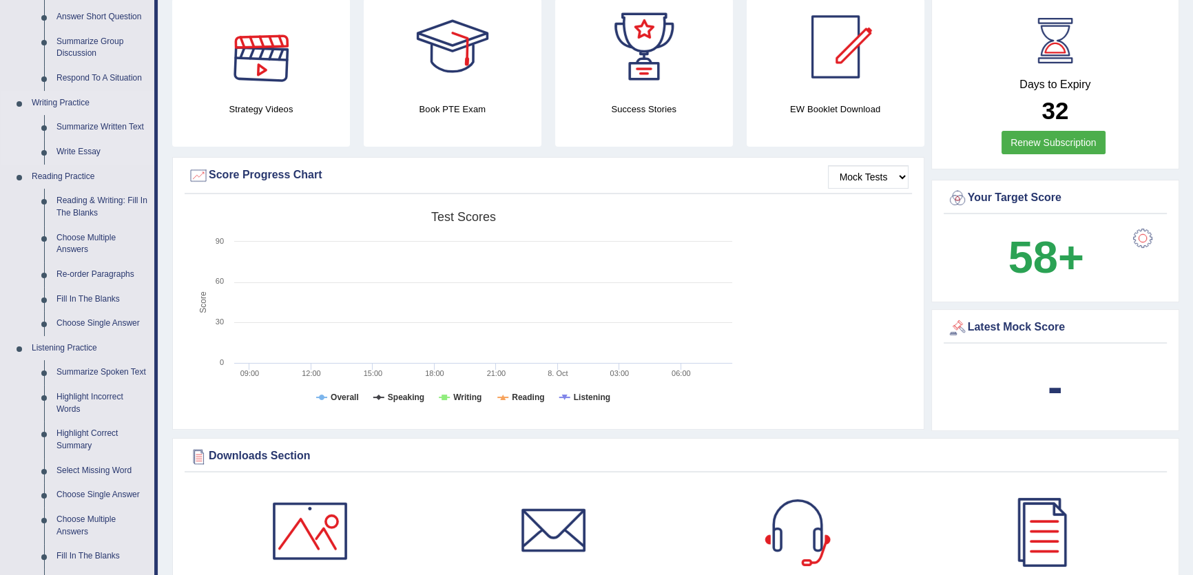
scroll to position [375, 0]
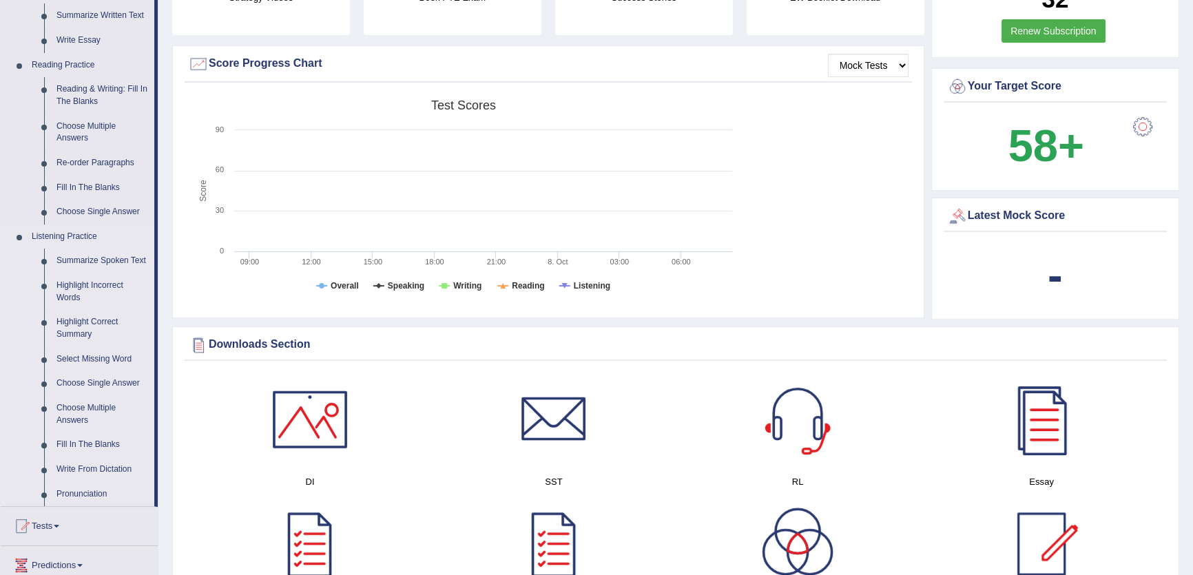
click at [88, 259] on link "Summarize Spoken Text" at bounding box center [102, 261] width 104 height 25
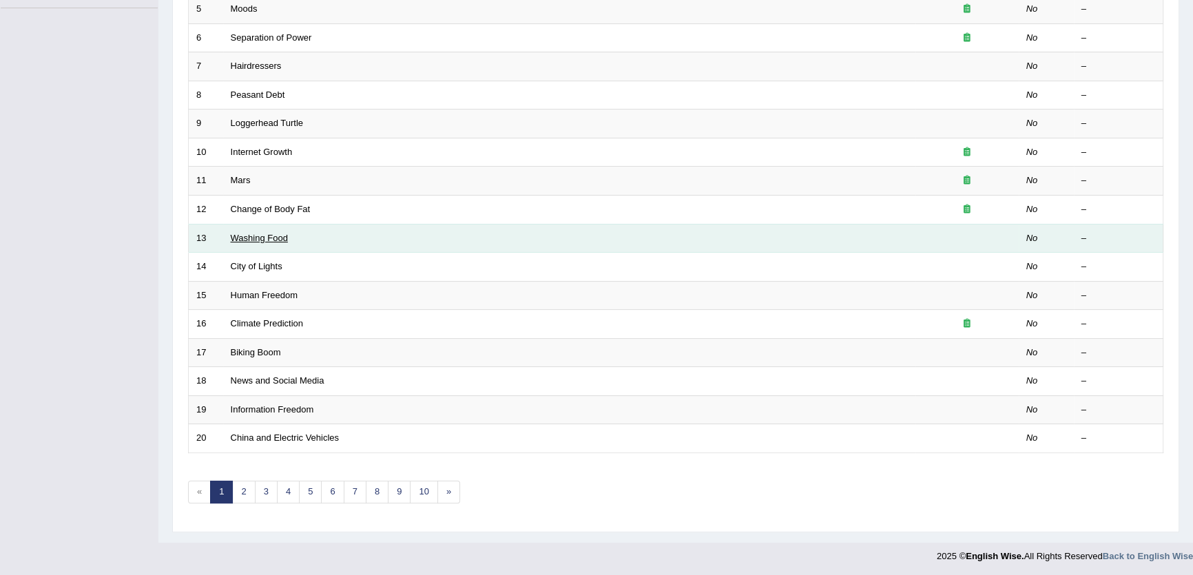
scroll to position [272, 0]
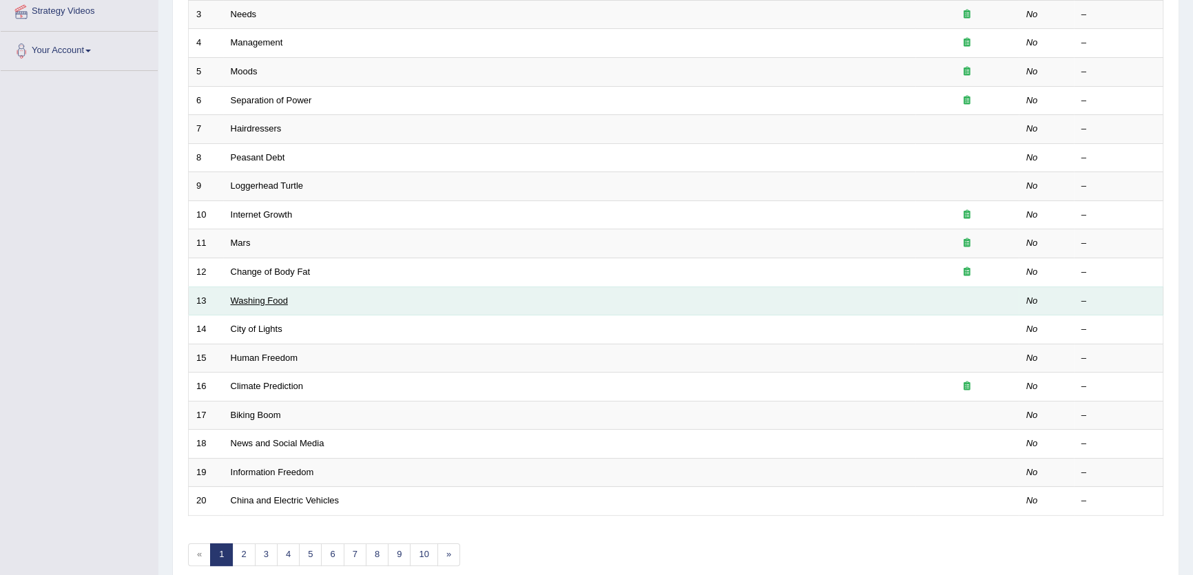
click at [269, 296] on link "Washing Food" at bounding box center [259, 300] width 57 height 10
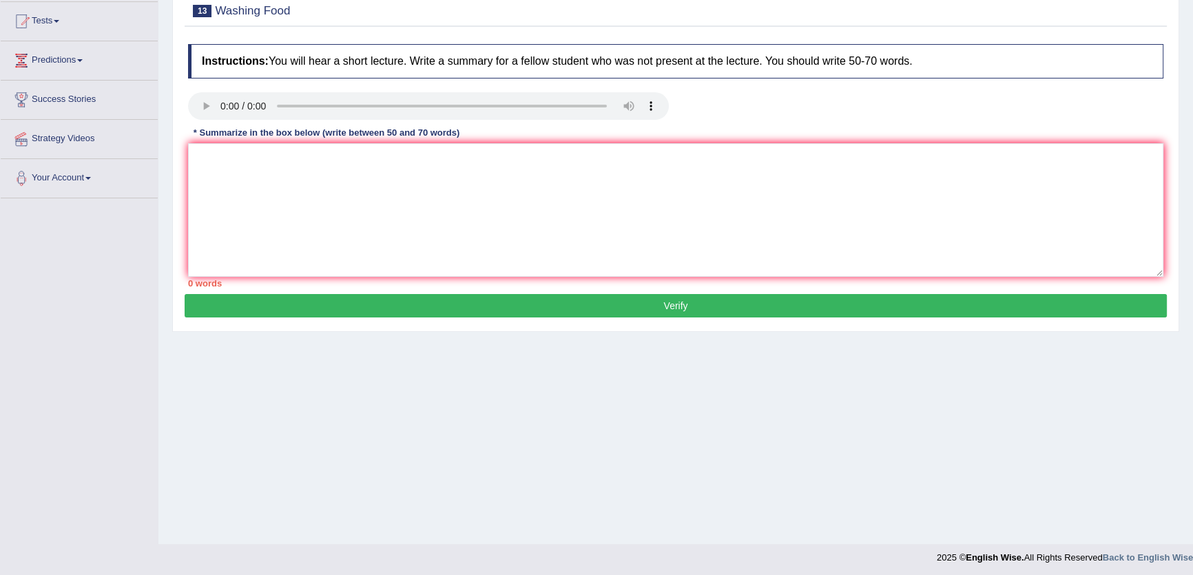
scroll to position [147, 0]
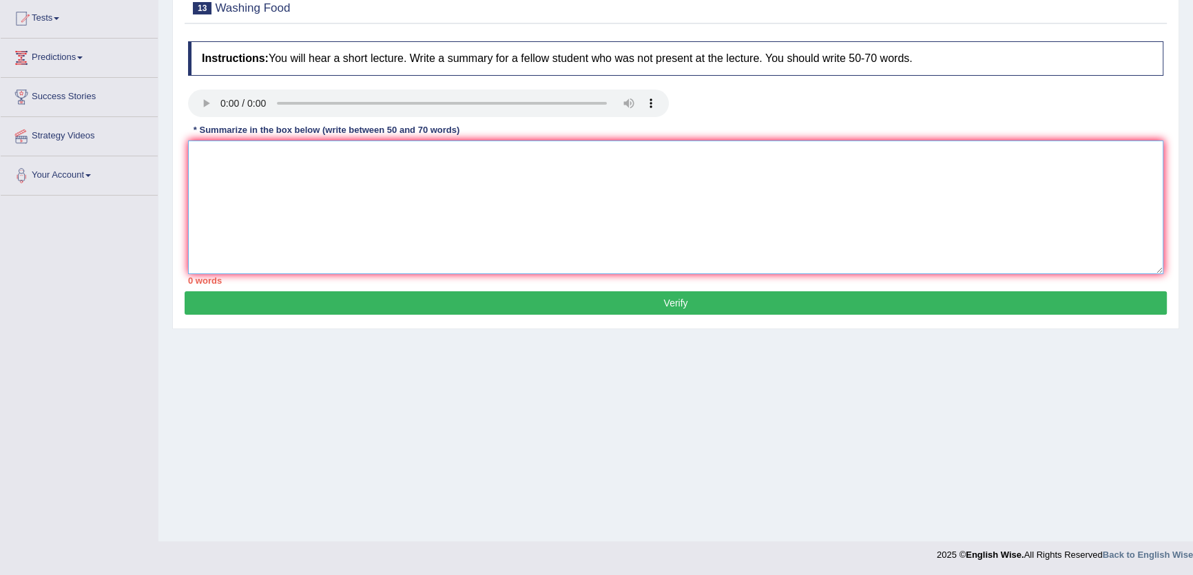
click at [260, 200] on textarea at bounding box center [675, 208] width 975 height 134
paste textarea "The speaker provided a comprehensive overview of food and vegetable safety, hig…"
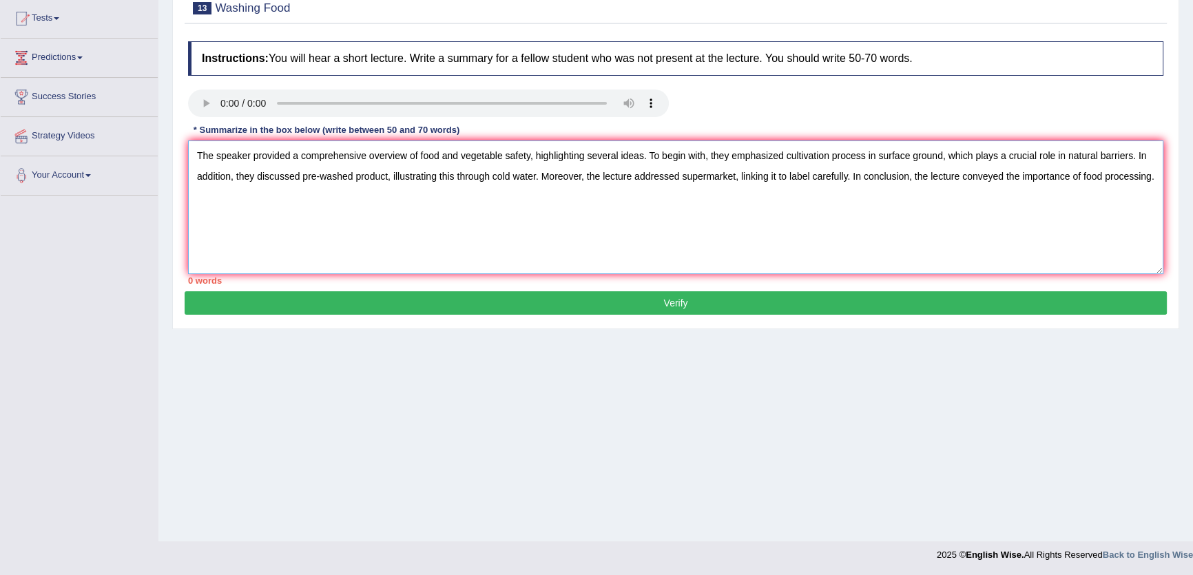
type textarea "The speaker provided a comprehensive overview of food and vegetable safety, hig…"
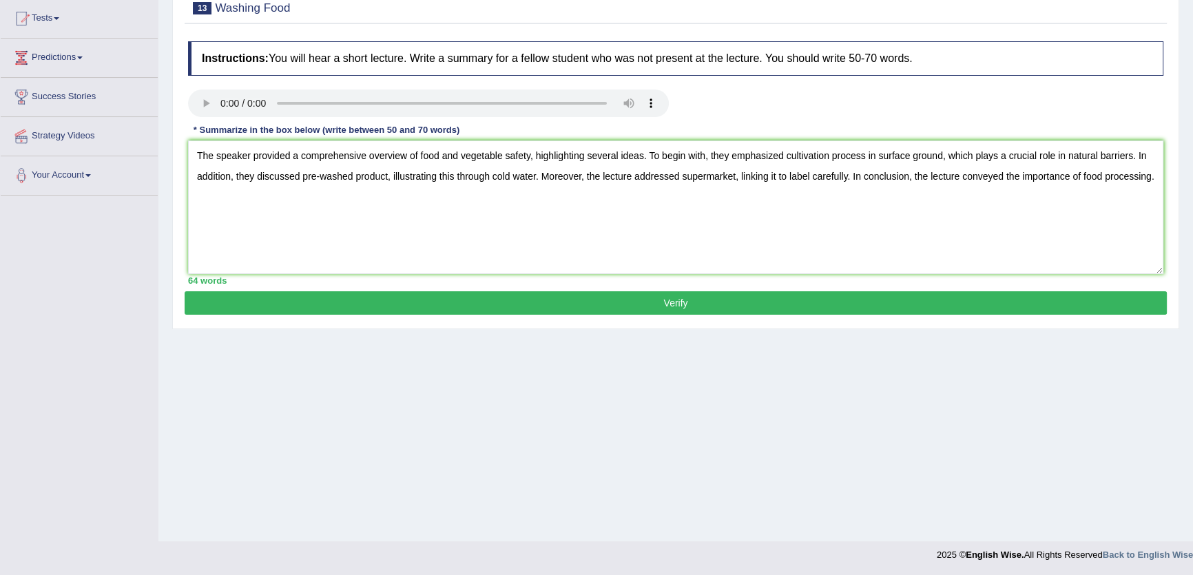
click at [377, 281] on div "64 words" at bounding box center [675, 280] width 975 height 13
click at [381, 306] on button "Verify" at bounding box center [676, 302] width 982 height 23
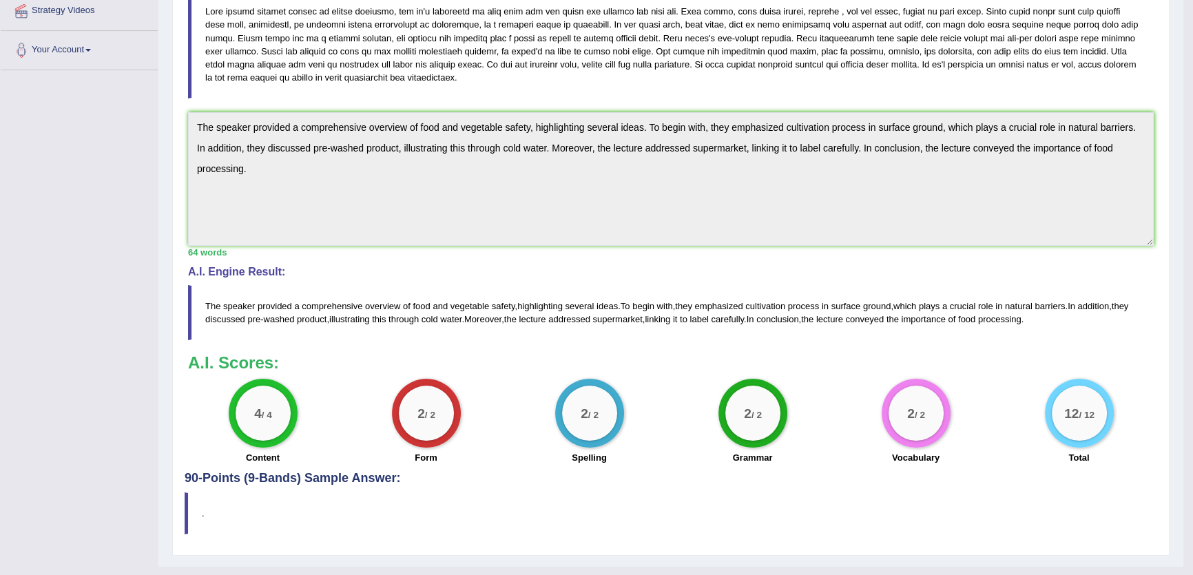
scroll to position [0, 0]
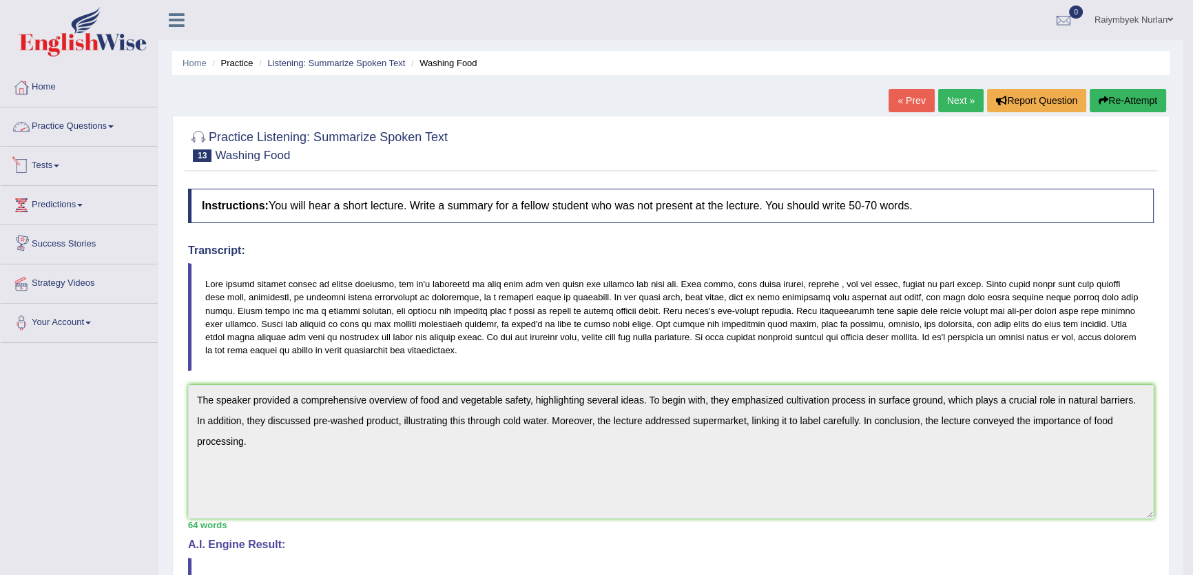
click at [94, 129] on link "Practice Questions" at bounding box center [79, 124] width 157 height 34
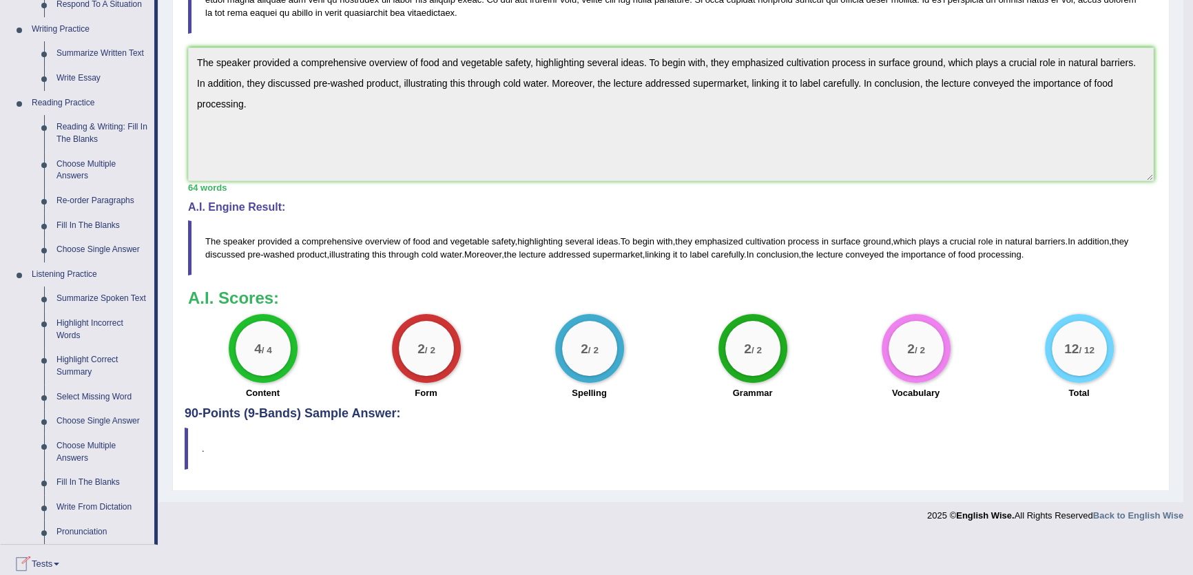
scroll to position [501, 0]
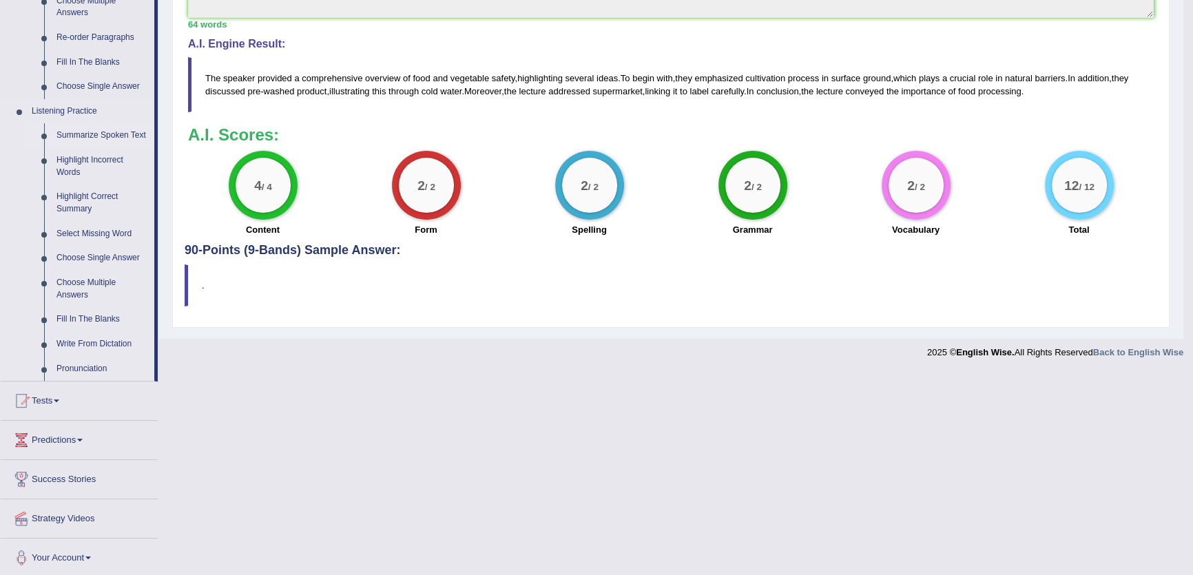
click at [99, 138] on link "Summarize Spoken Text" at bounding box center [102, 135] width 104 height 25
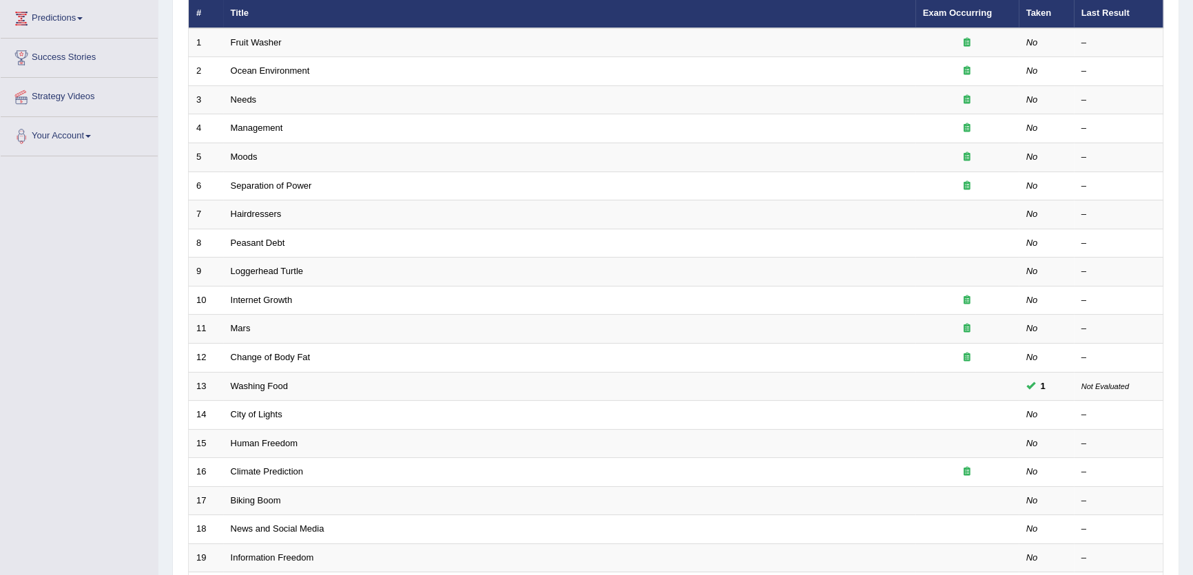
scroll to position [187, 0]
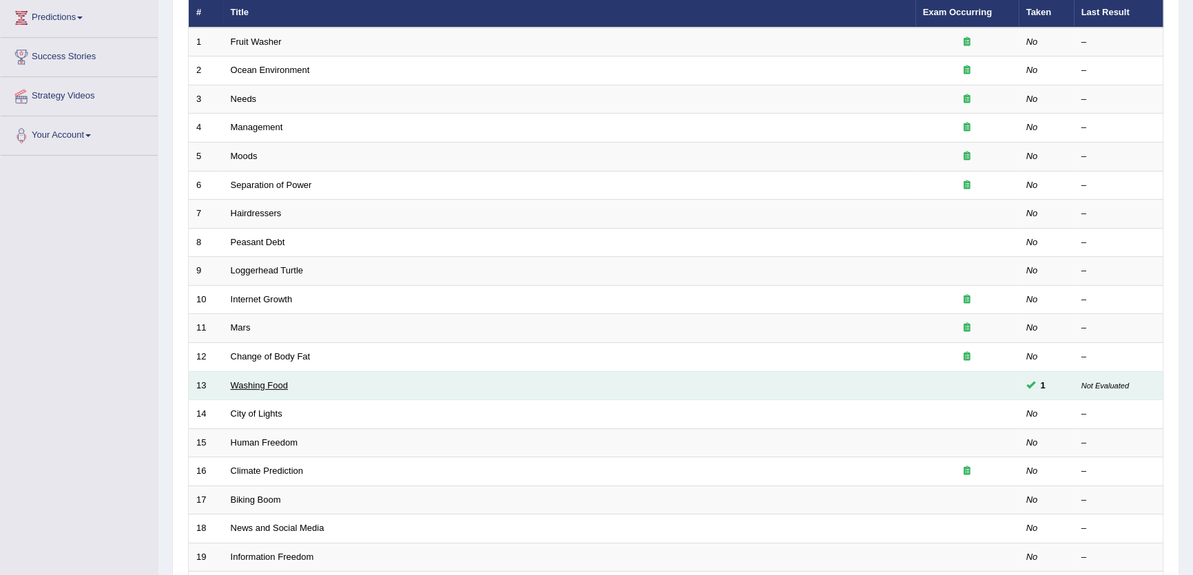
drag, startPoint x: 222, startPoint y: 382, endPoint x: 252, endPoint y: 387, distance: 30.7
click at [238, 386] on td "Washing Food" at bounding box center [569, 385] width 692 height 29
click at [252, 387] on link "Washing Food" at bounding box center [259, 385] width 57 height 10
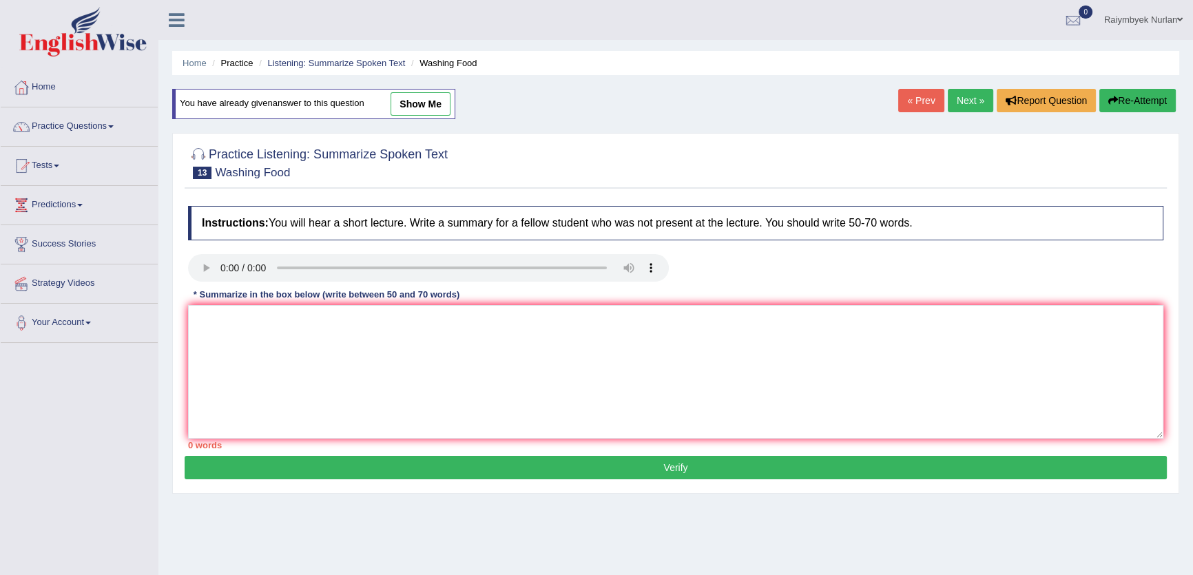
click at [428, 114] on link "show me" at bounding box center [421, 103] width 60 height 23
type textarea "The speaker provided a comprehensive overview of food and vegetable safety, hig…"
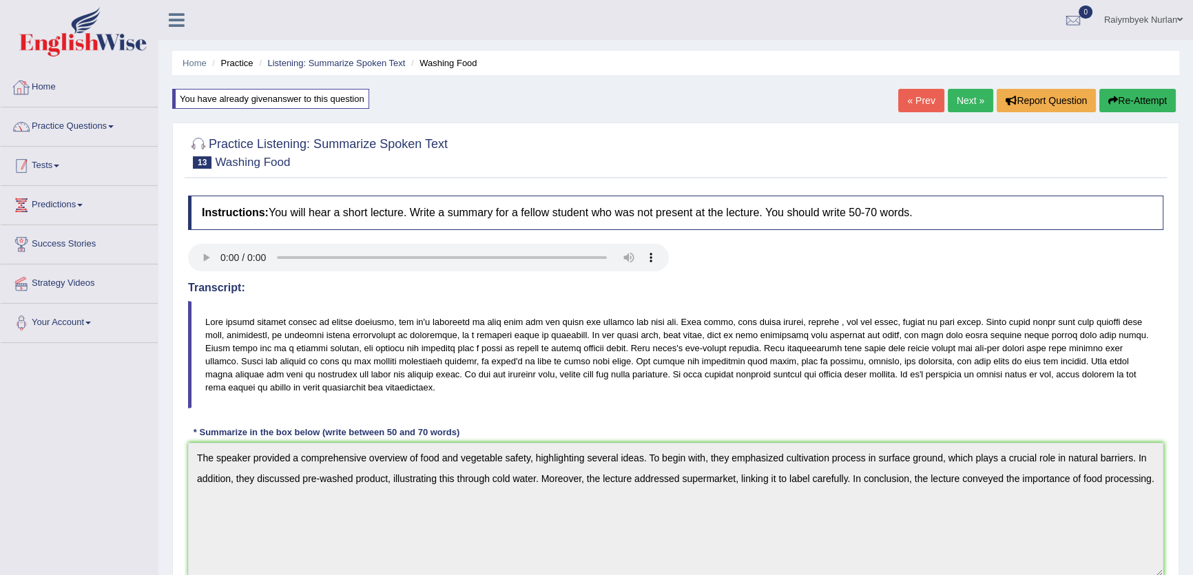
click at [69, 131] on link "Practice Questions" at bounding box center [79, 124] width 157 height 34
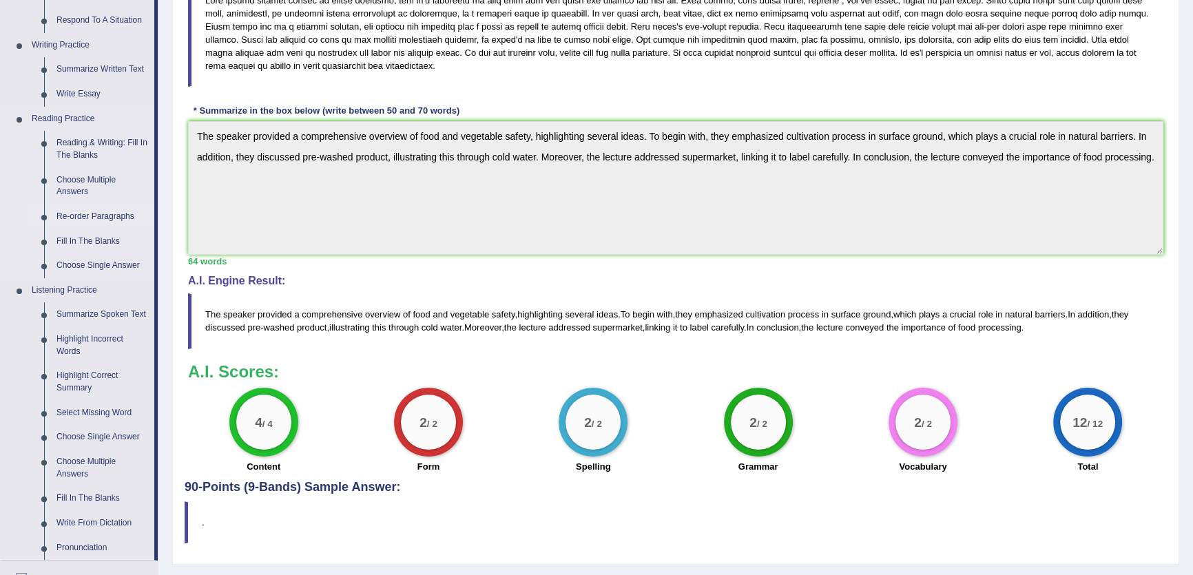
scroll to position [438, 0]
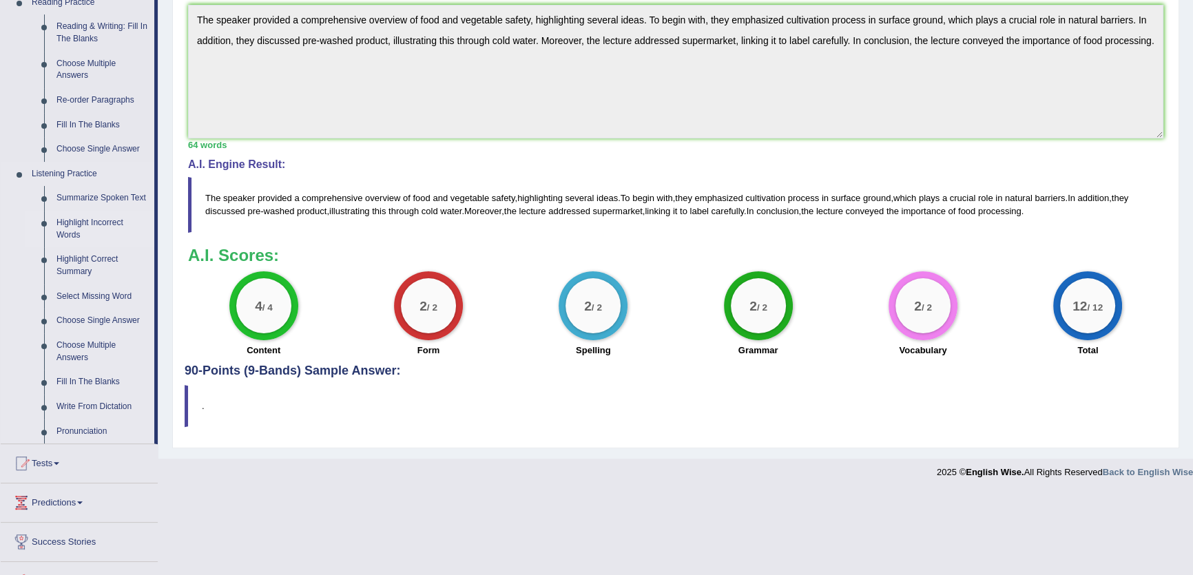
click at [74, 232] on link "Highlight Incorrect Words" at bounding box center [102, 229] width 104 height 37
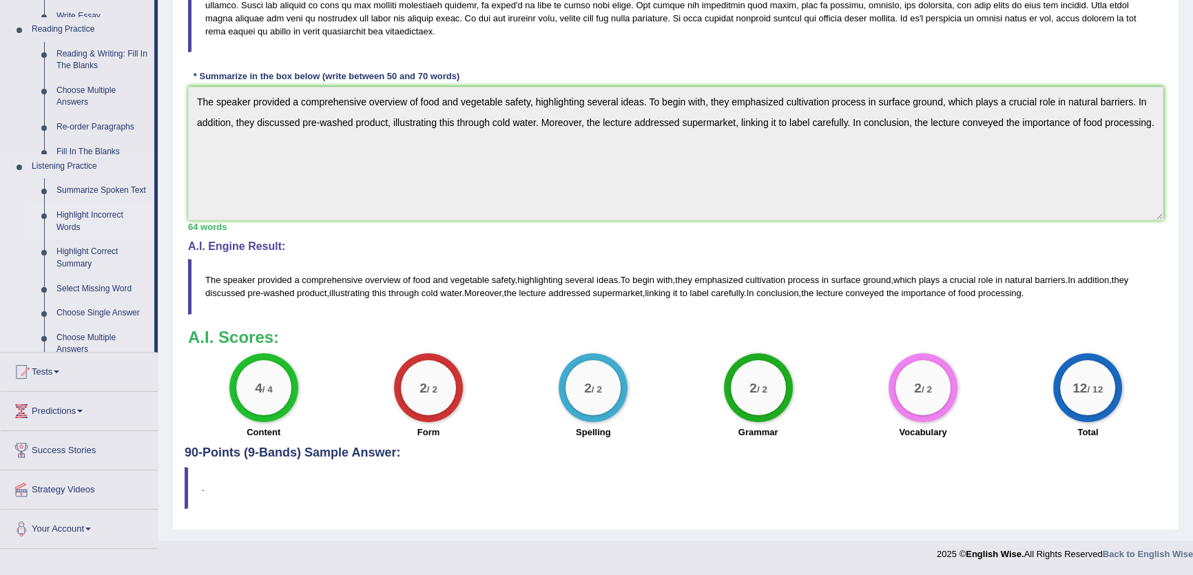
scroll to position [355, 0]
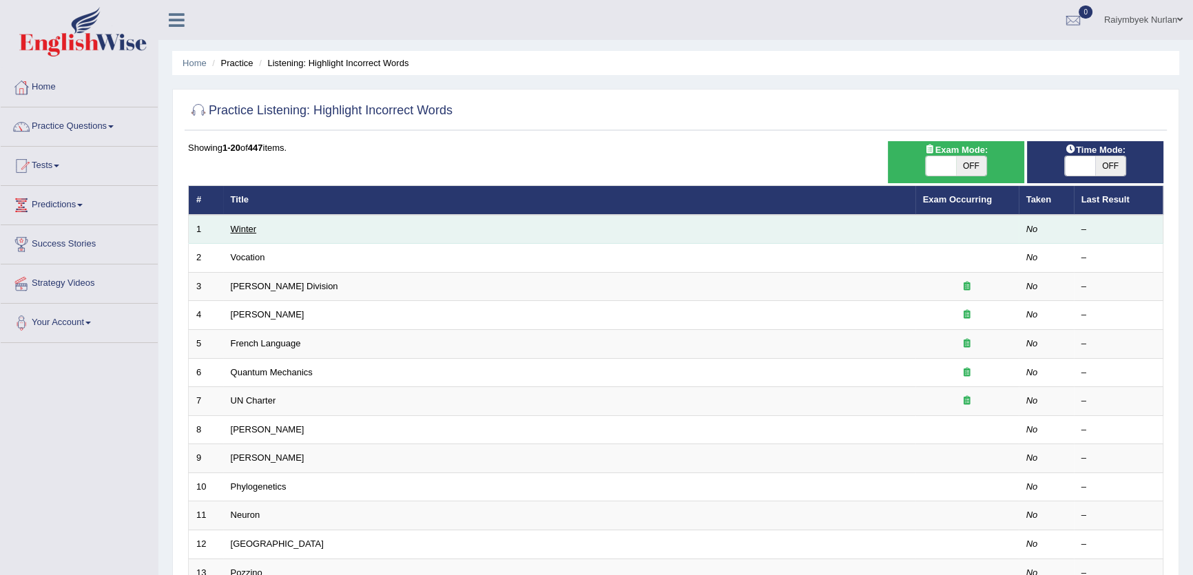
click at [248, 227] on link "Winter" at bounding box center [244, 229] width 26 height 10
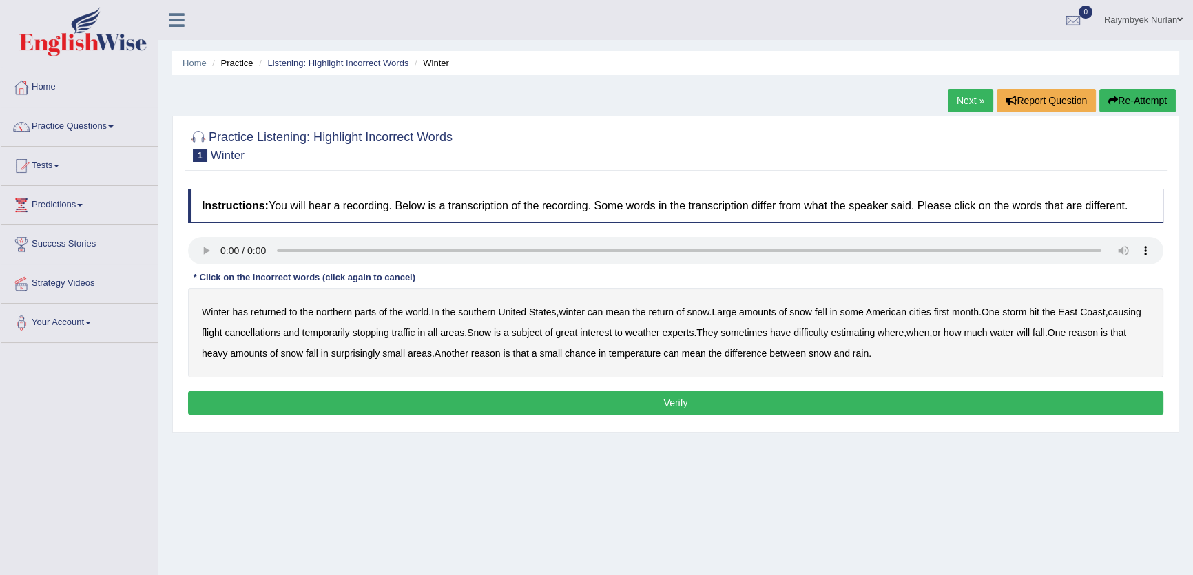
click at [329, 309] on b "northern" at bounding box center [334, 312] width 36 height 11
click at [337, 313] on b "northern" at bounding box center [334, 312] width 36 height 11
click at [483, 309] on b "southern" at bounding box center [476, 312] width 37 height 11
click at [950, 311] on b "first" at bounding box center [942, 312] width 16 height 11
click at [269, 309] on b "returned" at bounding box center [269, 312] width 36 height 11
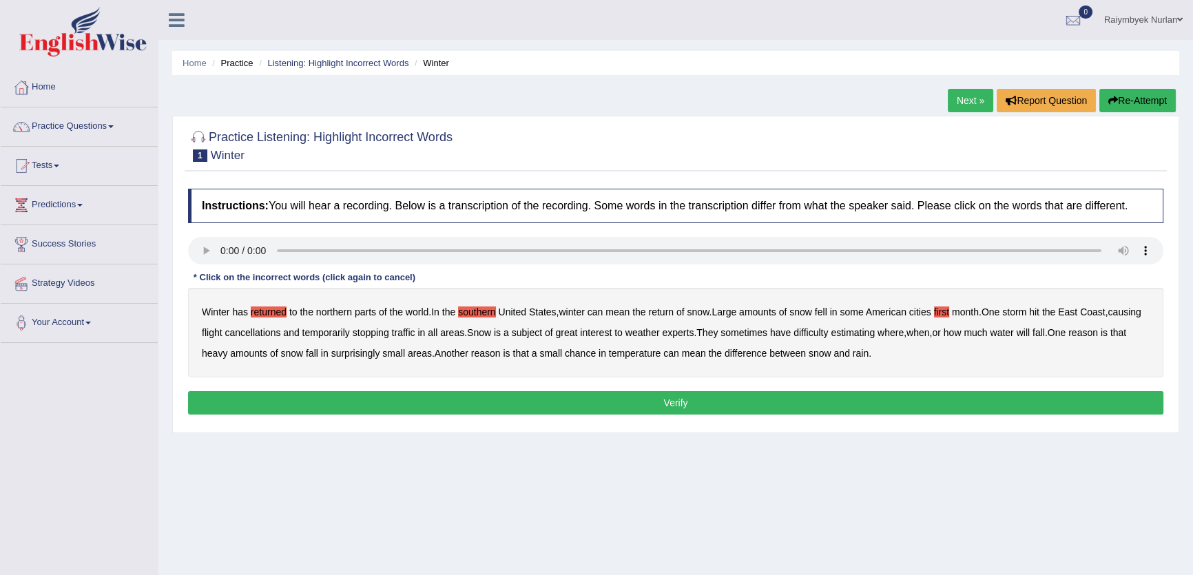
click at [521, 398] on button "Verify" at bounding box center [675, 402] width 975 height 23
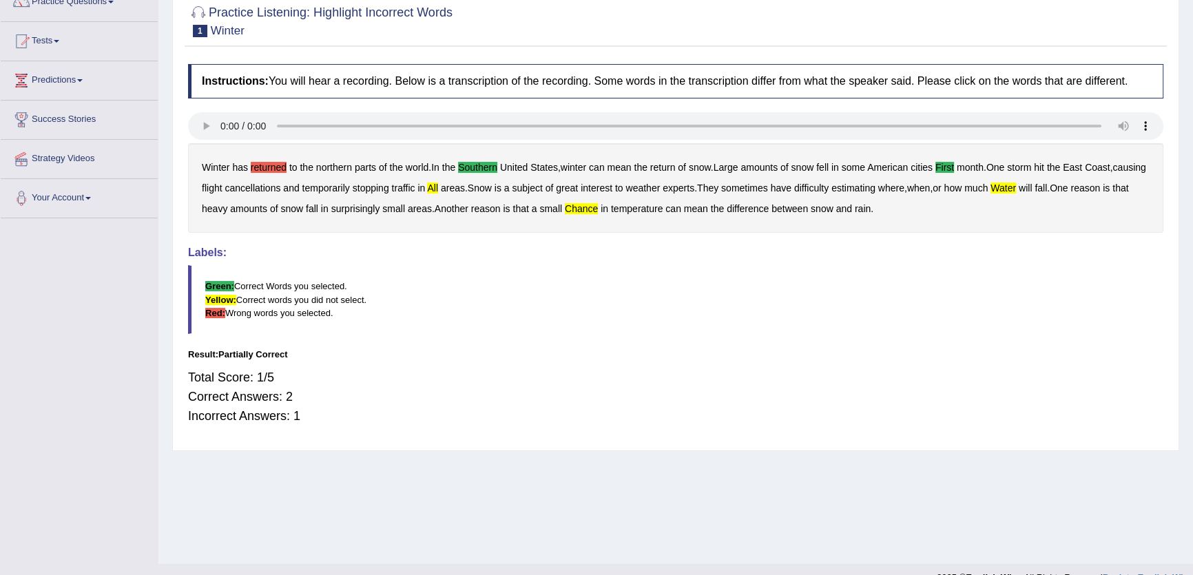
scroll to position [62, 0]
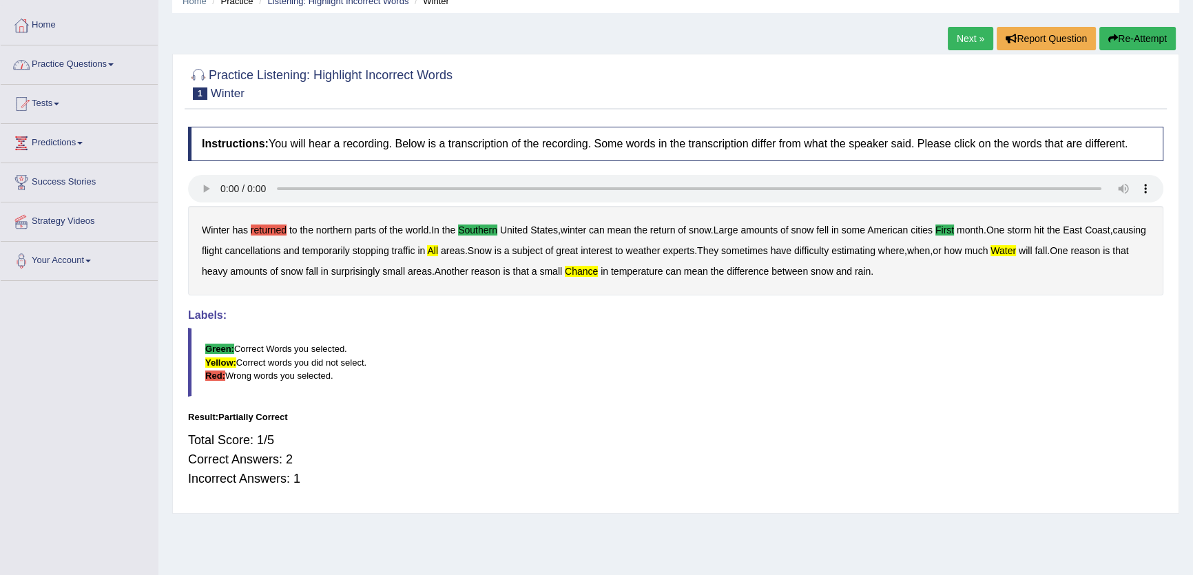
click at [81, 48] on link "Practice Questions" at bounding box center [79, 62] width 157 height 34
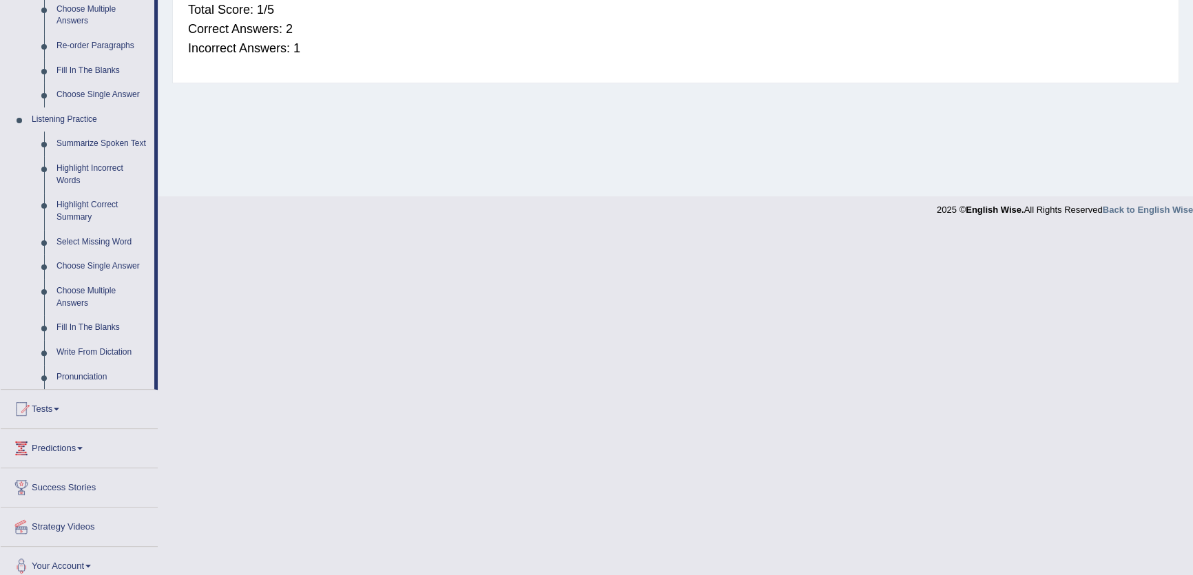
scroll to position [503, 0]
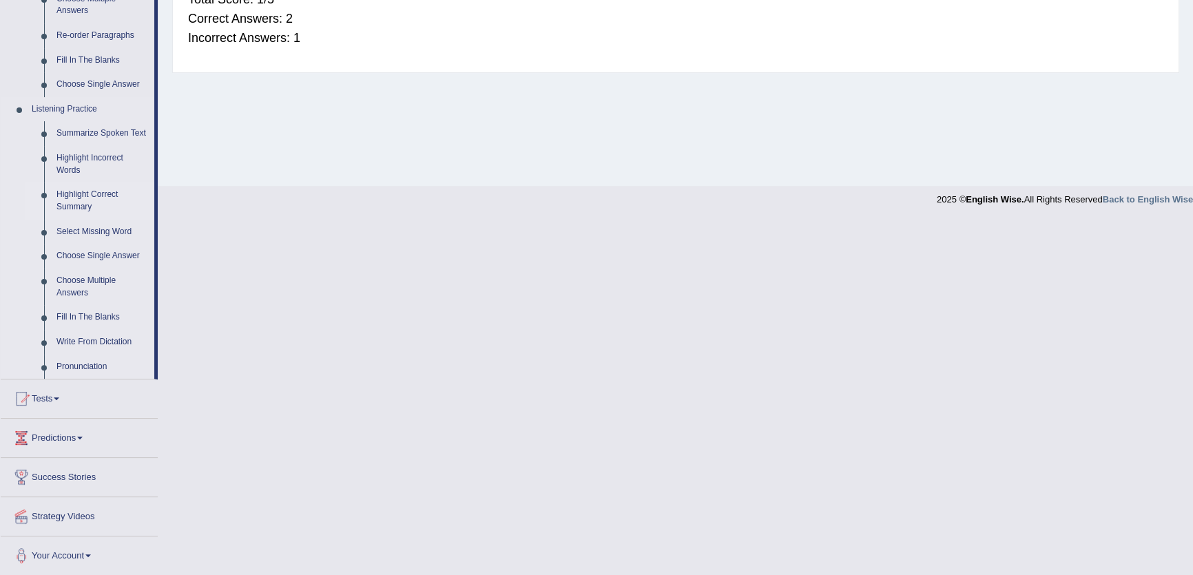
click at [90, 198] on link "Highlight Correct Summary" at bounding box center [102, 201] width 104 height 37
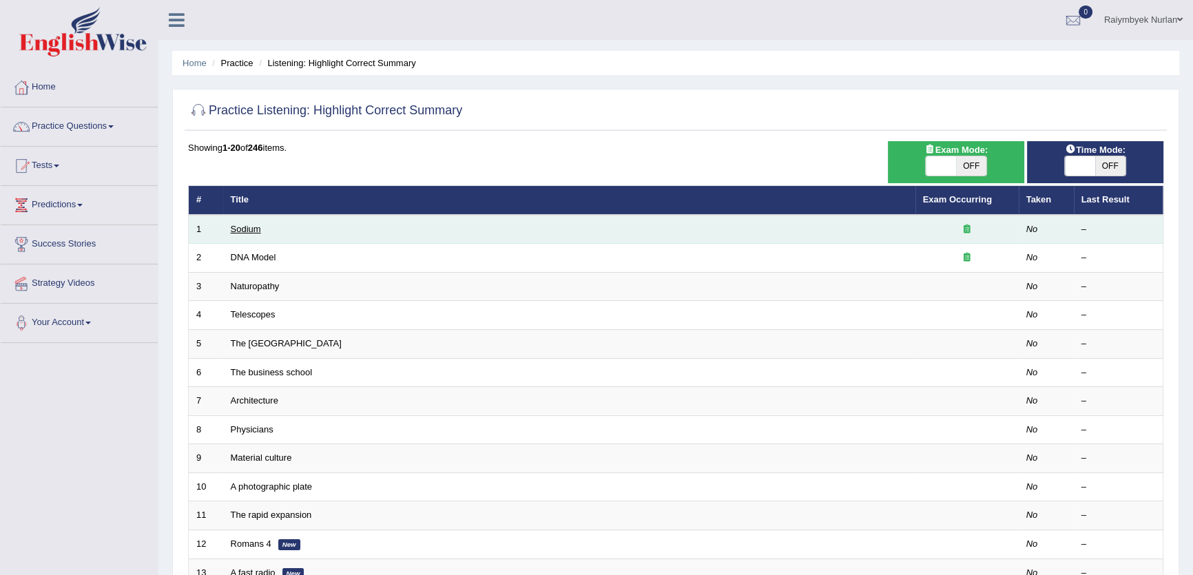
click at [253, 231] on link "Sodium" at bounding box center [246, 229] width 30 height 10
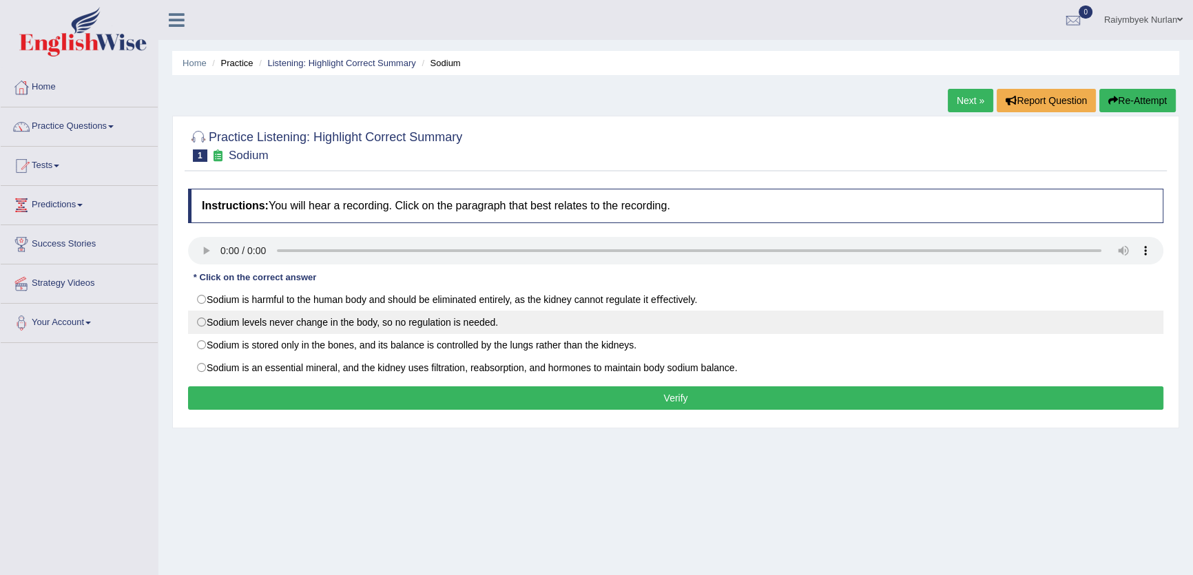
click at [425, 332] on label "Sodium levels never change in the body, so no regulation is needed." at bounding box center [675, 322] width 975 height 23
radio input "true"
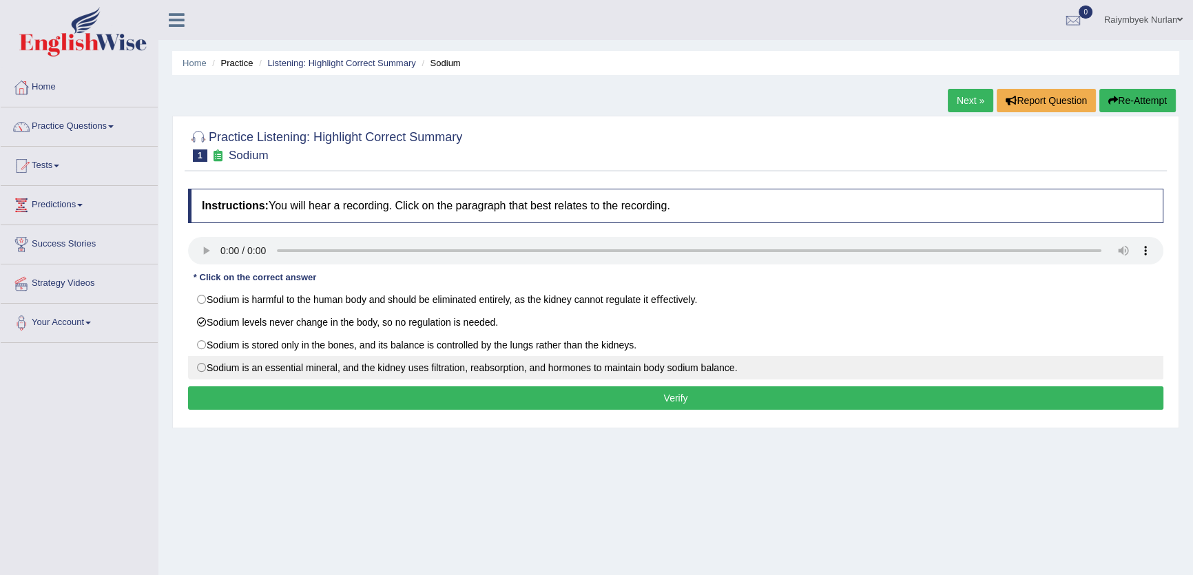
drag, startPoint x: 280, startPoint y: 360, endPoint x: 278, endPoint y: 349, distance: 11.2
click at [279, 356] on label "Sodium is an essential mineral, and the kidney uses ﬁltration, reabsorption, an…" at bounding box center [675, 367] width 975 height 23
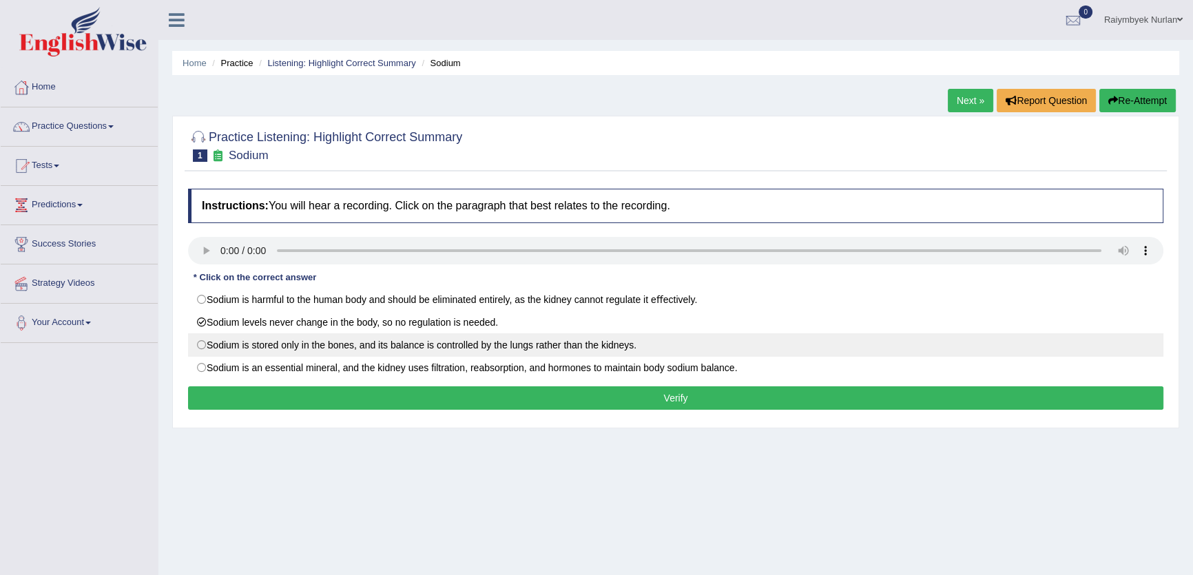
radio input "true"
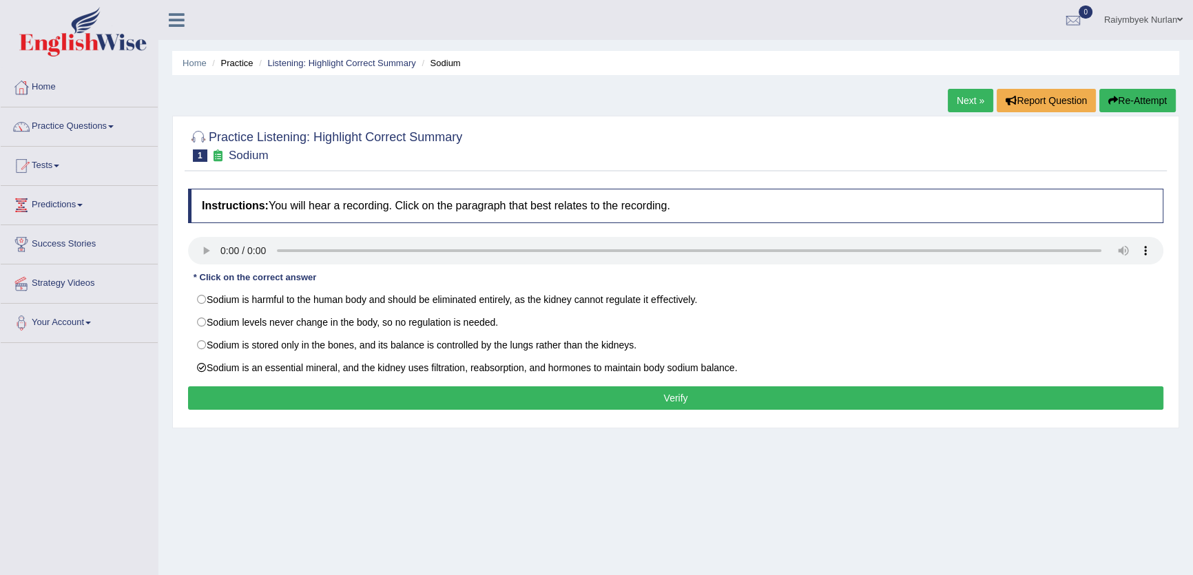
click at [718, 386] on button "Verify" at bounding box center [675, 397] width 975 height 23
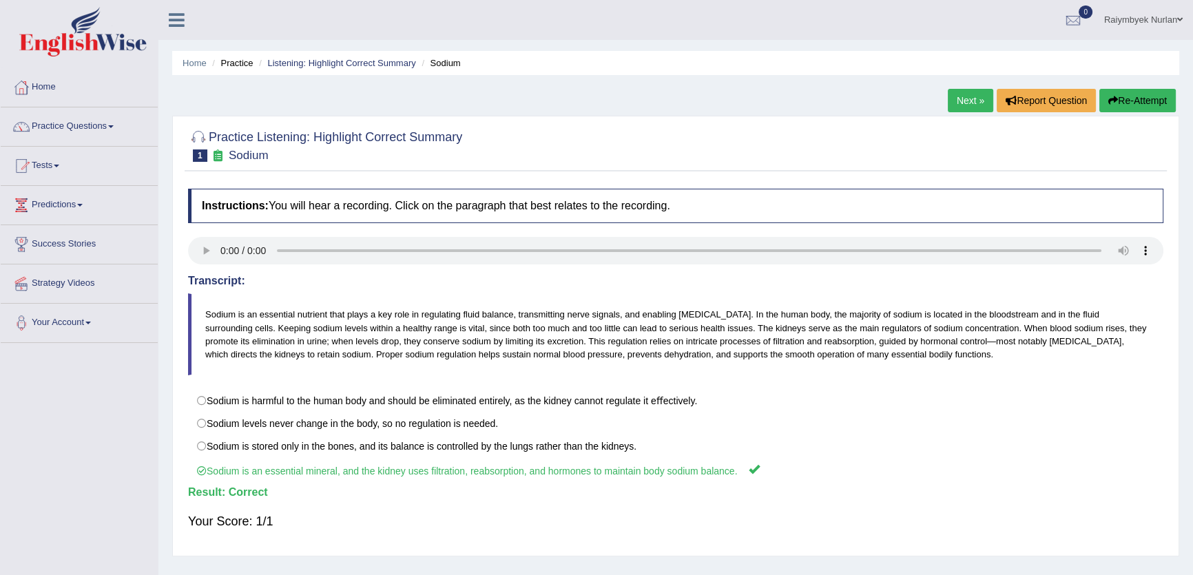
click at [1133, 87] on div "Home Practice Listening: Highlight Correct Summary Sodium Next » Report Questio…" at bounding box center [675, 344] width 1035 height 689
click at [1124, 95] on button "Re-Attempt" at bounding box center [1137, 100] width 76 height 23
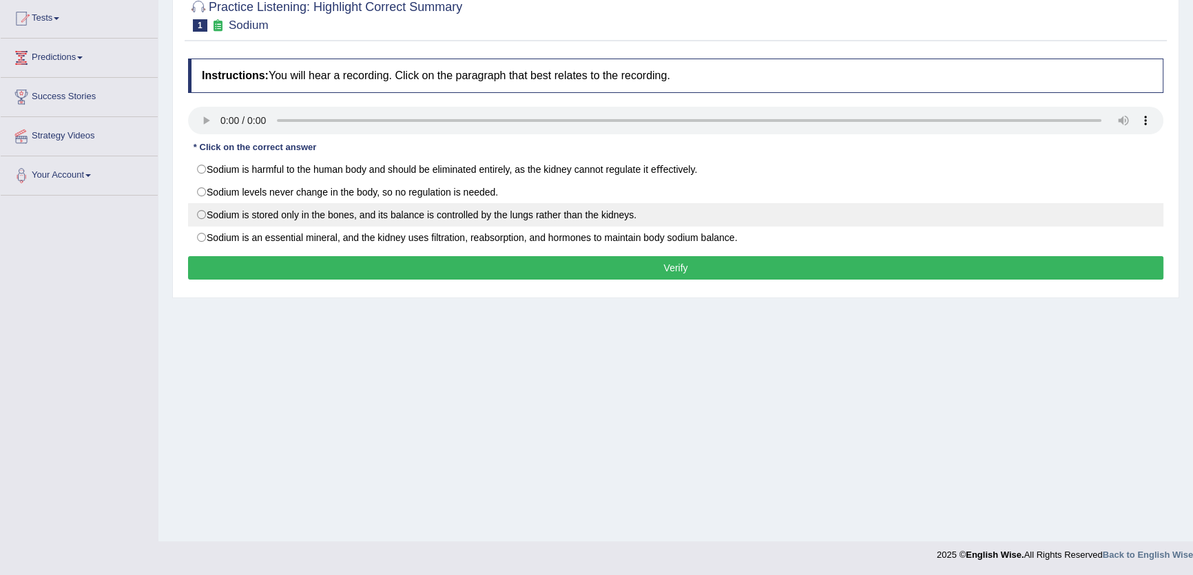
click at [324, 219] on label "Sodium is stored only in the bones, and its balance is controlled by the lungs …" at bounding box center [675, 214] width 975 height 23
radio input "true"
click at [330, 207] on label "Sodium is stored only in the bones, and its balance is controlled by the lungs …" at bounding box center [675, 214] width 975 height 23
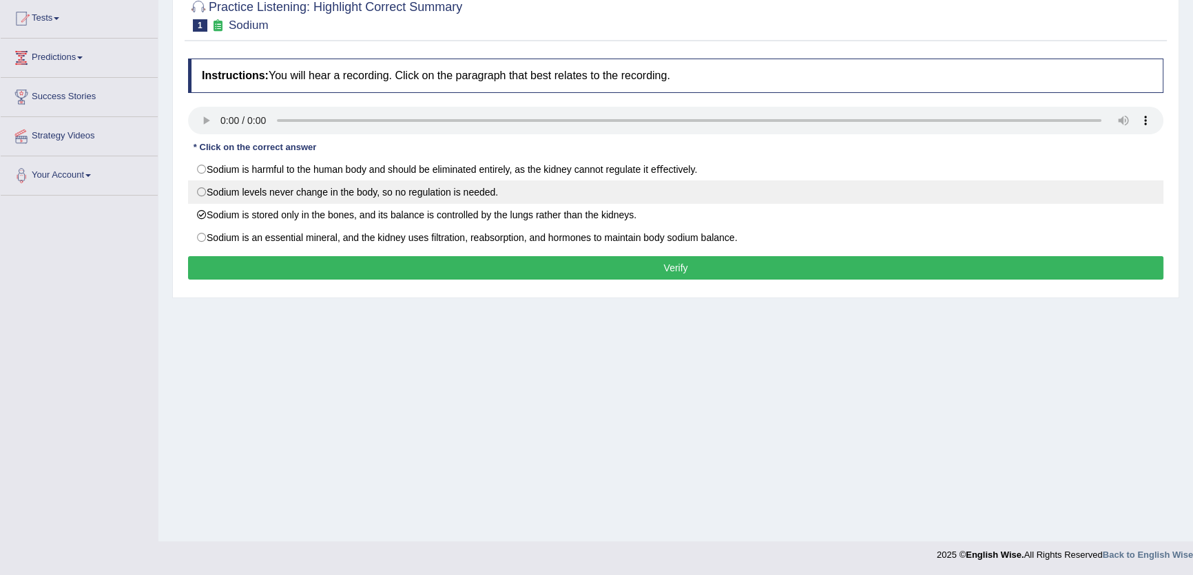
click at [335, 191] on label "Sodium levels never change in the body, so no regulation is needed." at bounding box center [675, 191] width 975 height 23
radio input "true"
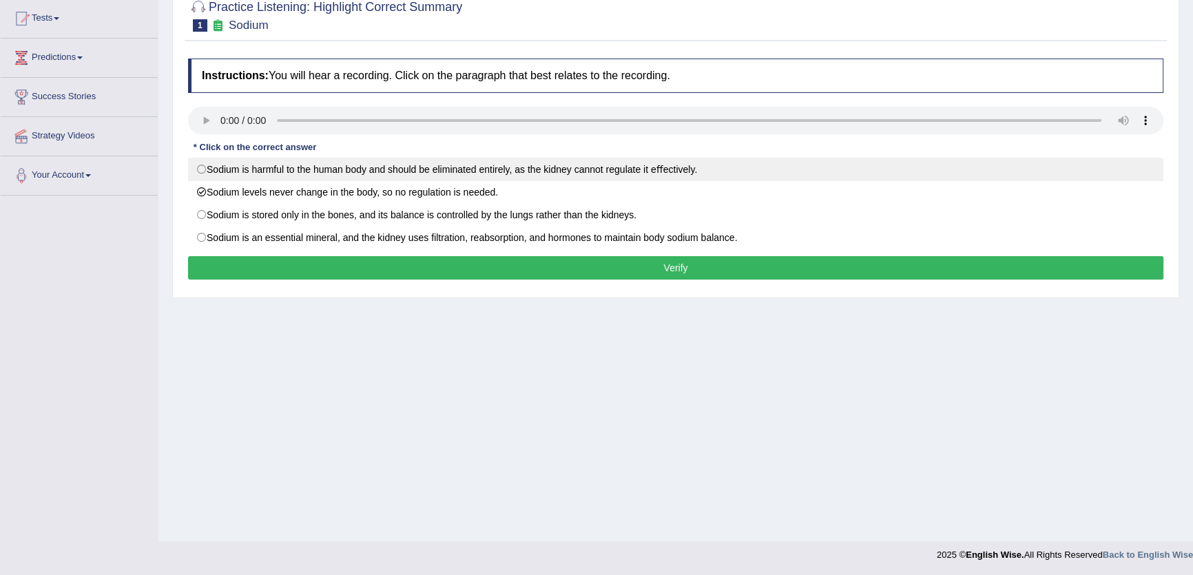
click at [345, 168] on label "Sodium is harmful to the human body and should be eliminated entirely, as the k…" at bounding box center [675, 169] width 975 height 23
radio input "true"
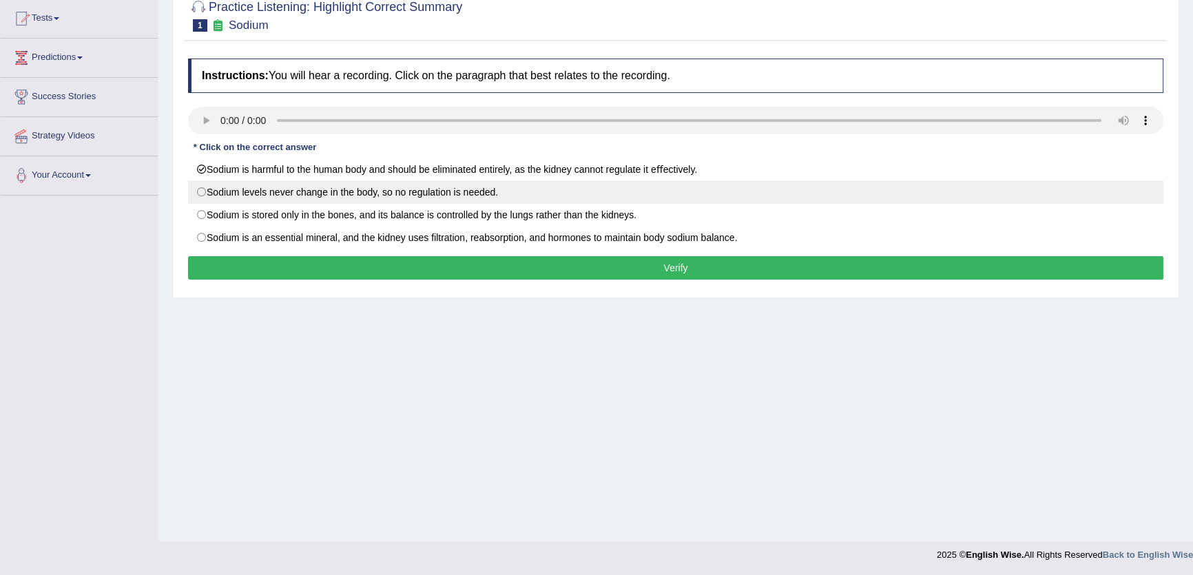
click at [346, 198] on label "Sodium levels never change in the body, so no regulation is needed." at bounding box center [675, 191] width 975 height 23
radio input "true"
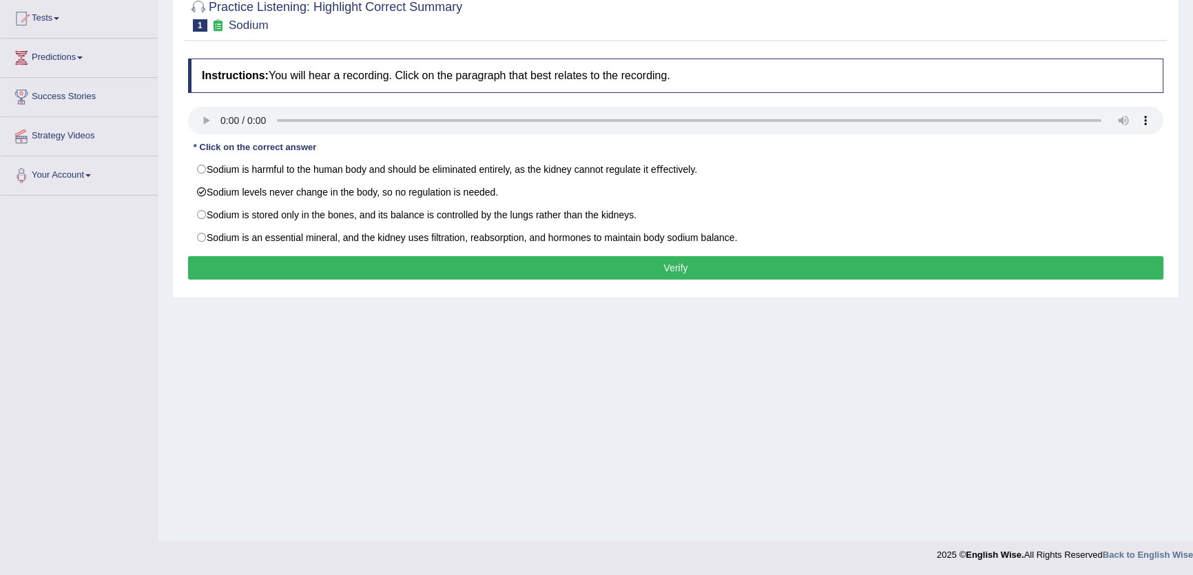
click at [754, 260] on button "Verify" at bounding box center [675, 267] width 975 height 23
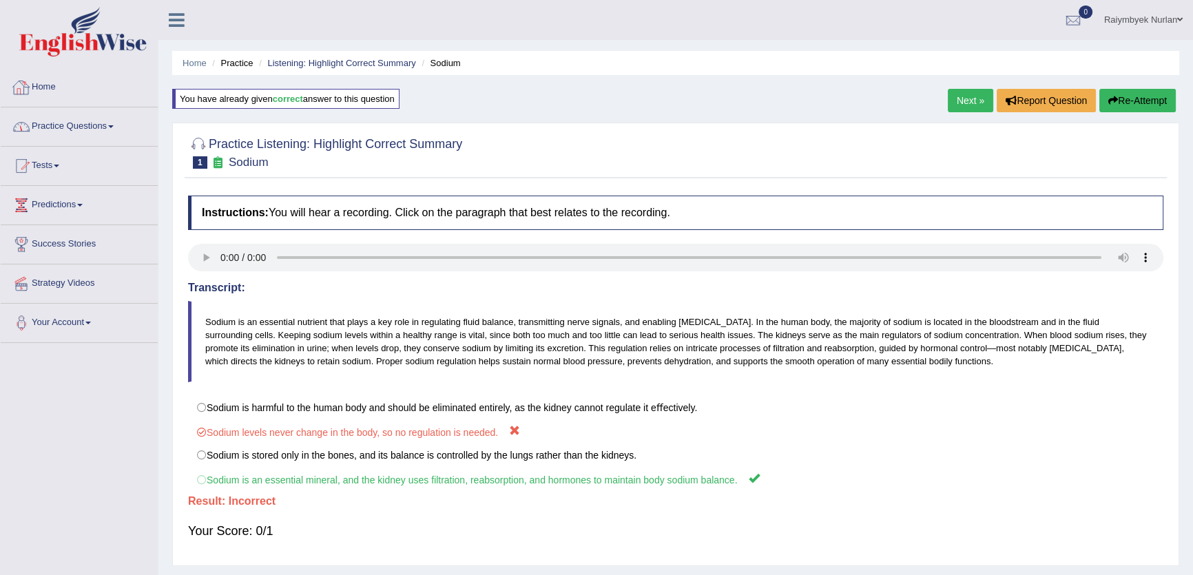
click at [96, 136] on link "Practice Questions" at bounding box center [79, 124] width 157 height 34
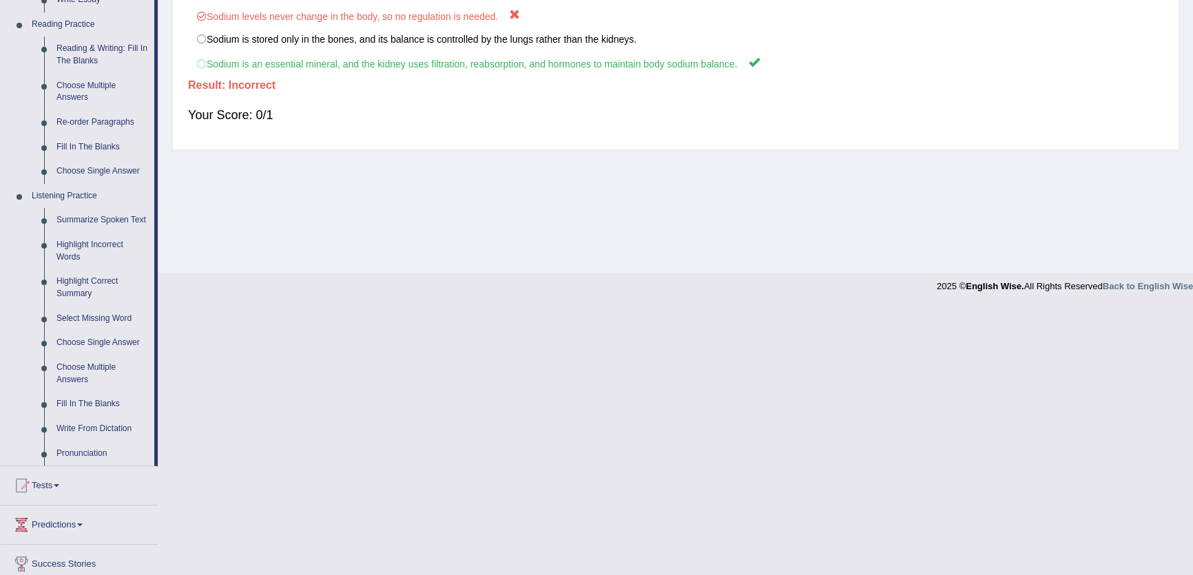
scroll to position [438, 0]
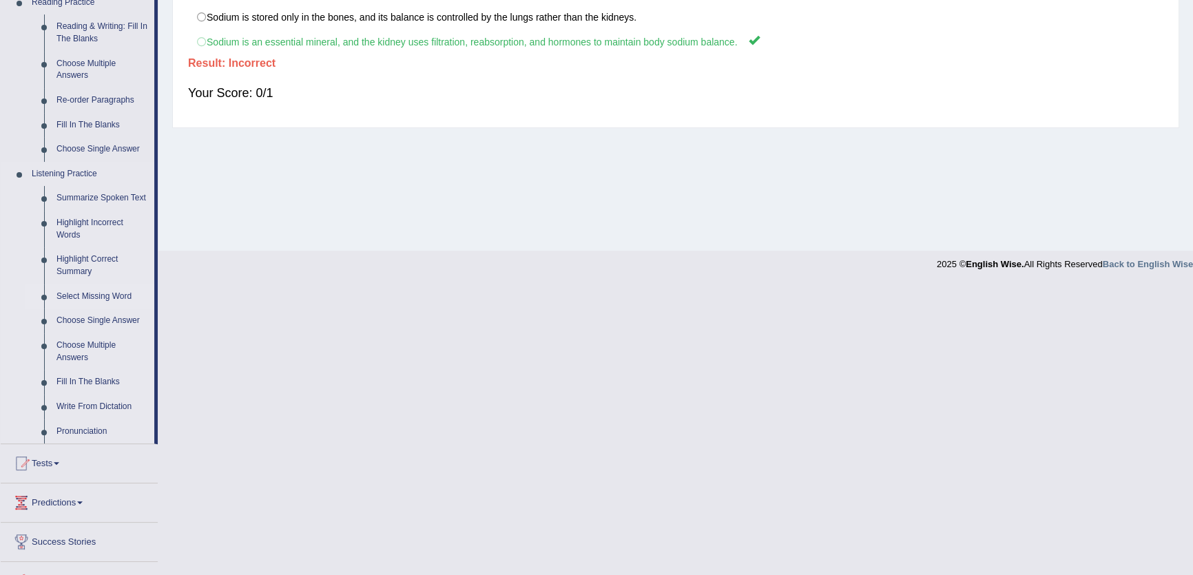
click at [105, 295] on link "Select Missing Word" at bounding box center [102, 296] width 104 height 25
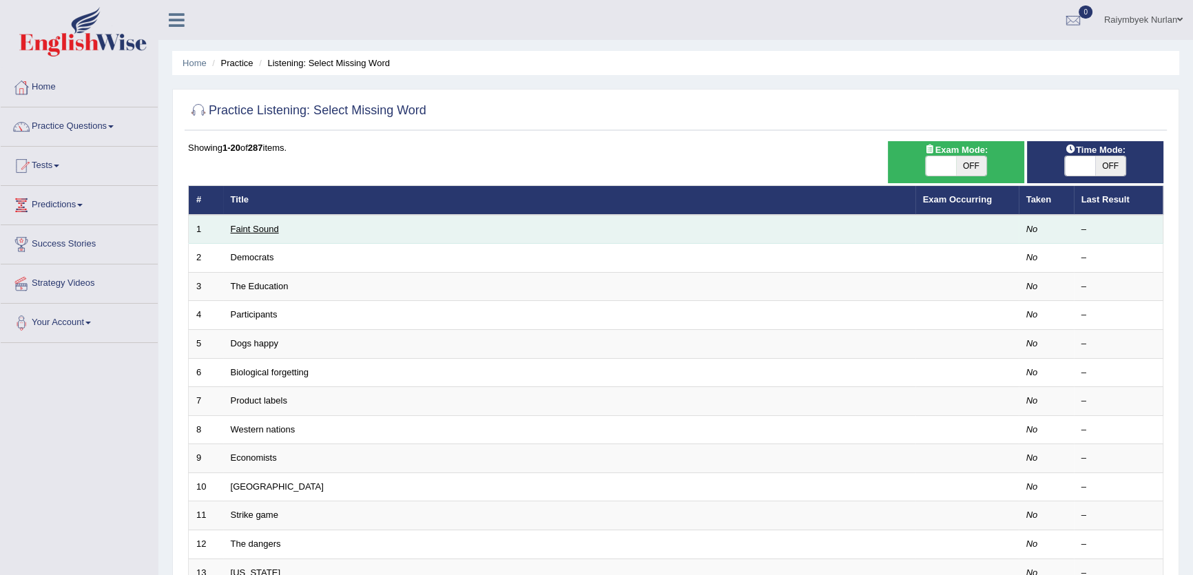
click at [258, 230] on link "Faint Sound" at bounding box center [255, 229] width 48 height 10
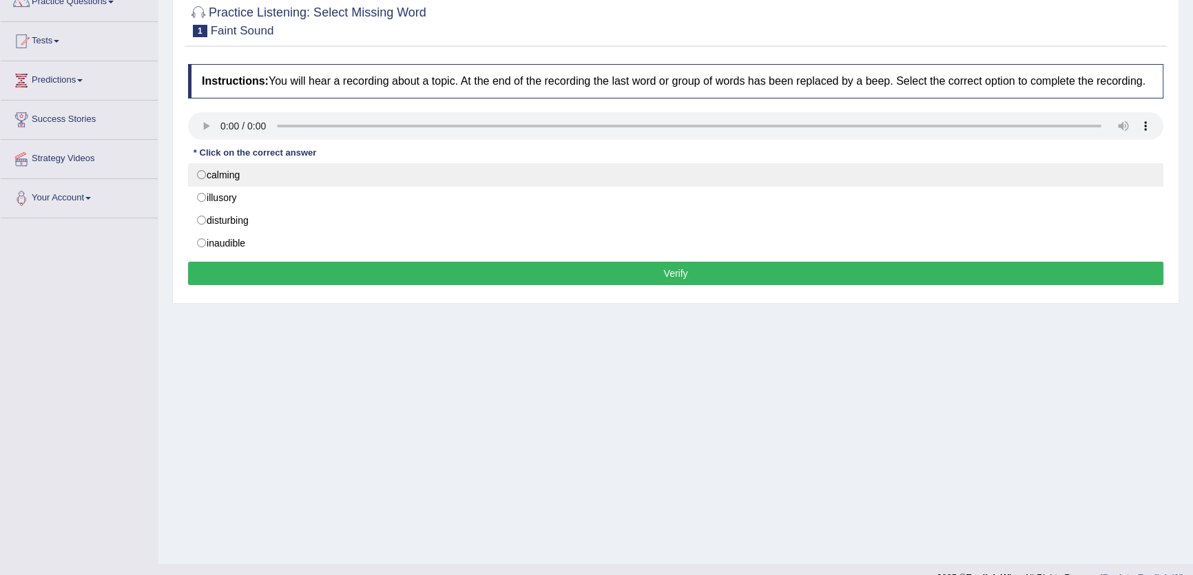
click at [284, 176] on label "calming" at bounding box center [675, 174] width 975 height 23
radio input "true"
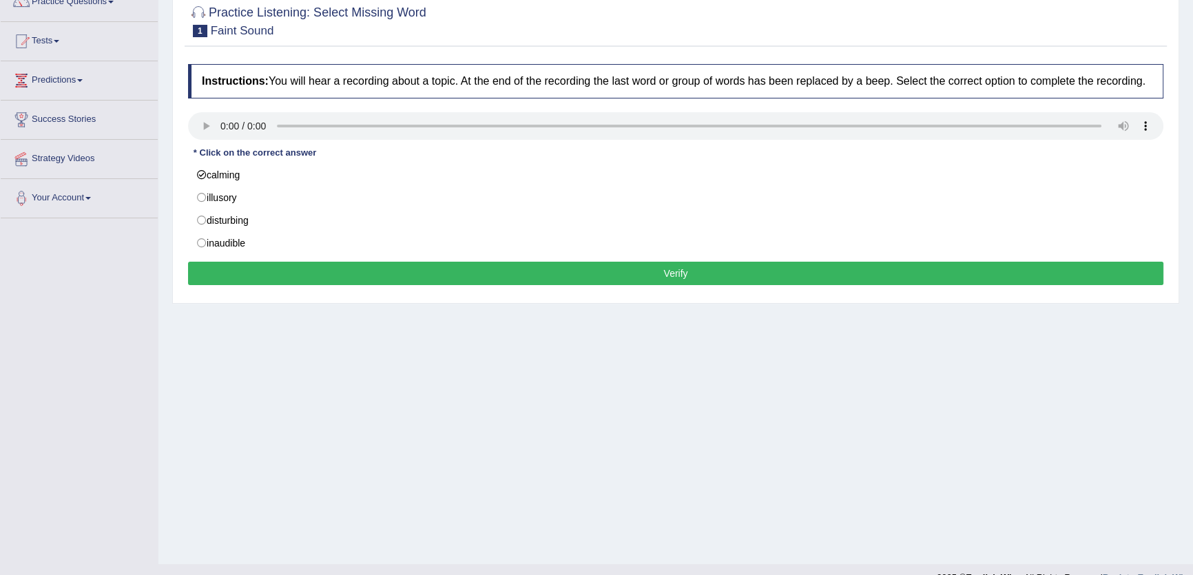
click at [569, 289] on div "Instructions: You will hear a recording about a topic. At the end of the record…" at bounding box center [676, 176] width 982 height 239
click at [572, 289] on div "Instructions: You will hear a recording about a topic. At the end of the record…" at bounding box center [676, 176] width 982 height 239
click at [575, 277] on button "Verify" at bounding box center [675, 273] width 975 height 23
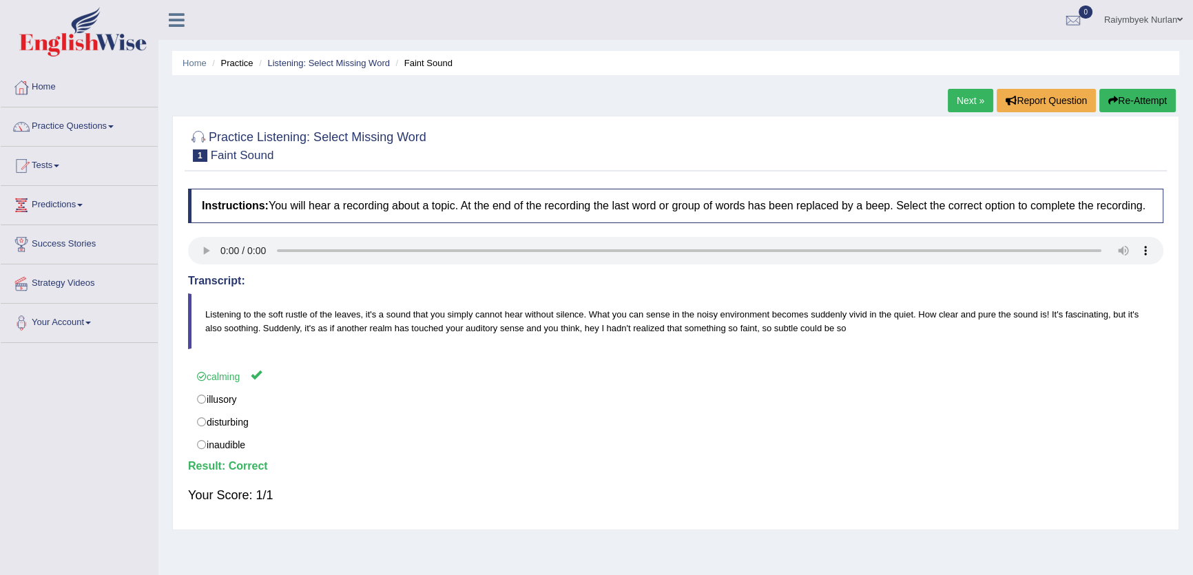
click at [1146, 124] on div at bounding box center [675, 145] width 975 height 42
click at [1145, 105] on button "Re-Attempt" at bounding box center [1137, 100] width 76 height 23
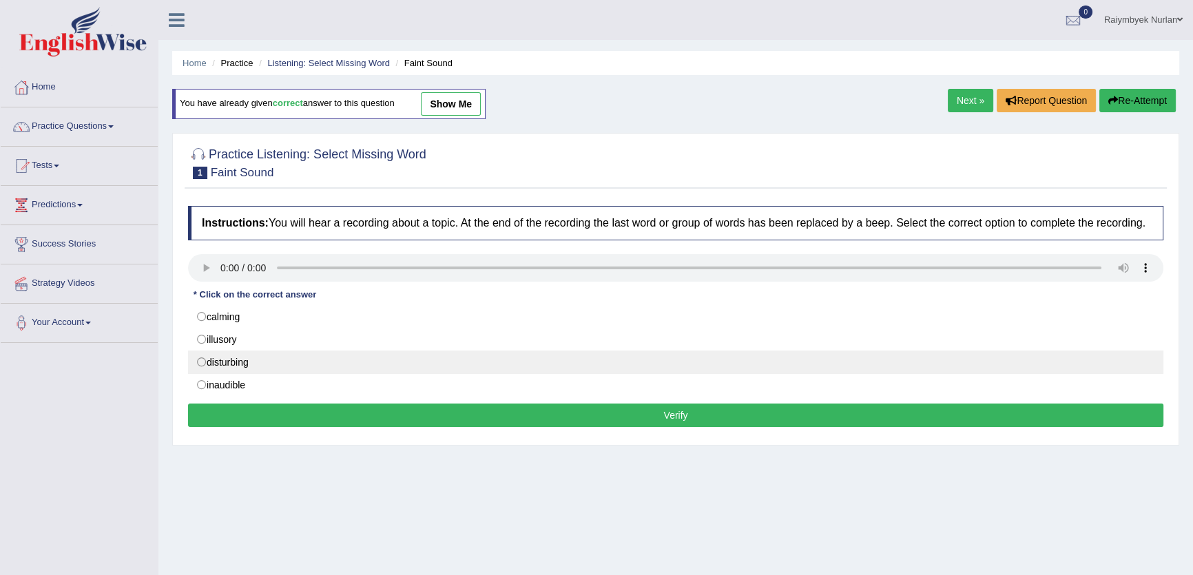
click at [193, 357] on label "disturbing" at bounding box center [675, 362] width 975 height 23
radio input "true"
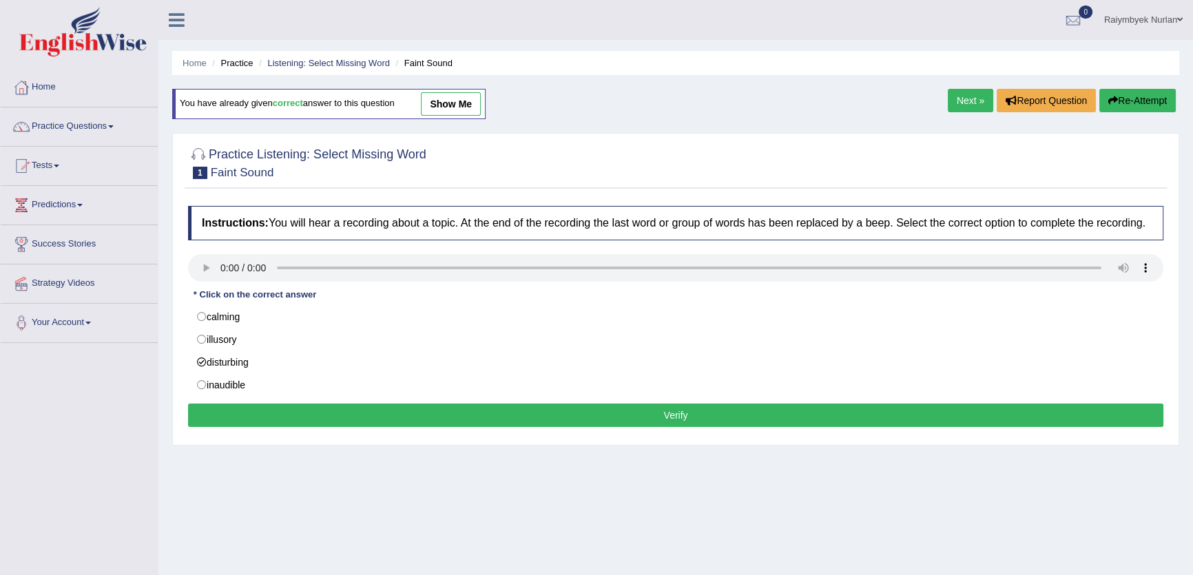
click at [633, 415] on button "Verify" at bounding box center [675, 415] width 975 height 23
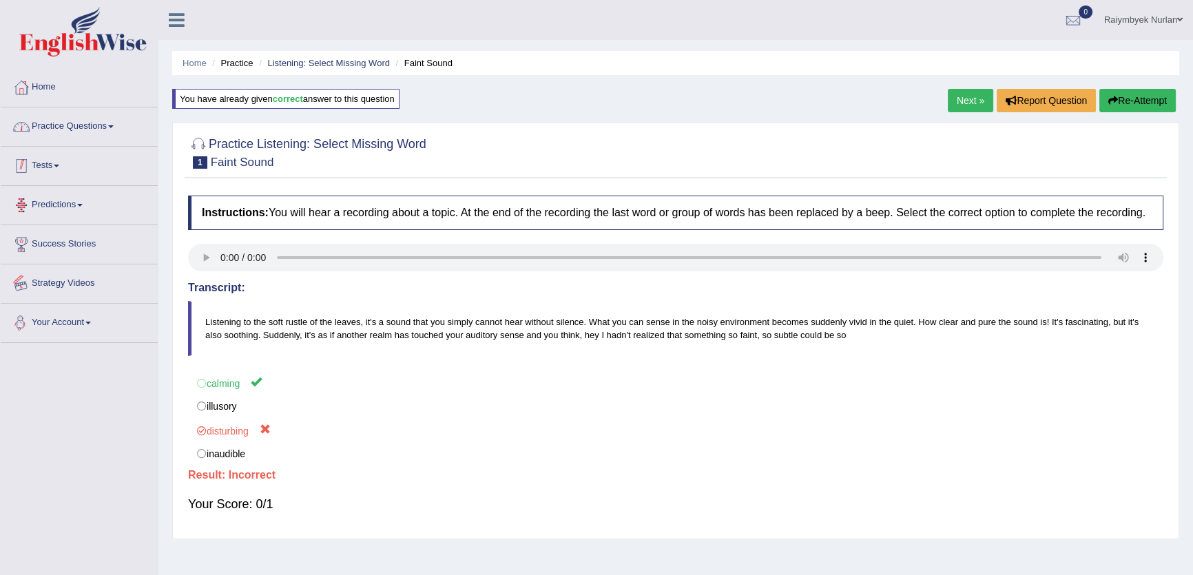
click at [100, 103] on li "Home" at bounding box center [79, 87] width 157 height 39
click at [100, 122] on link "Practice Questions" at bounding box center [79, 124] width 157 height 34
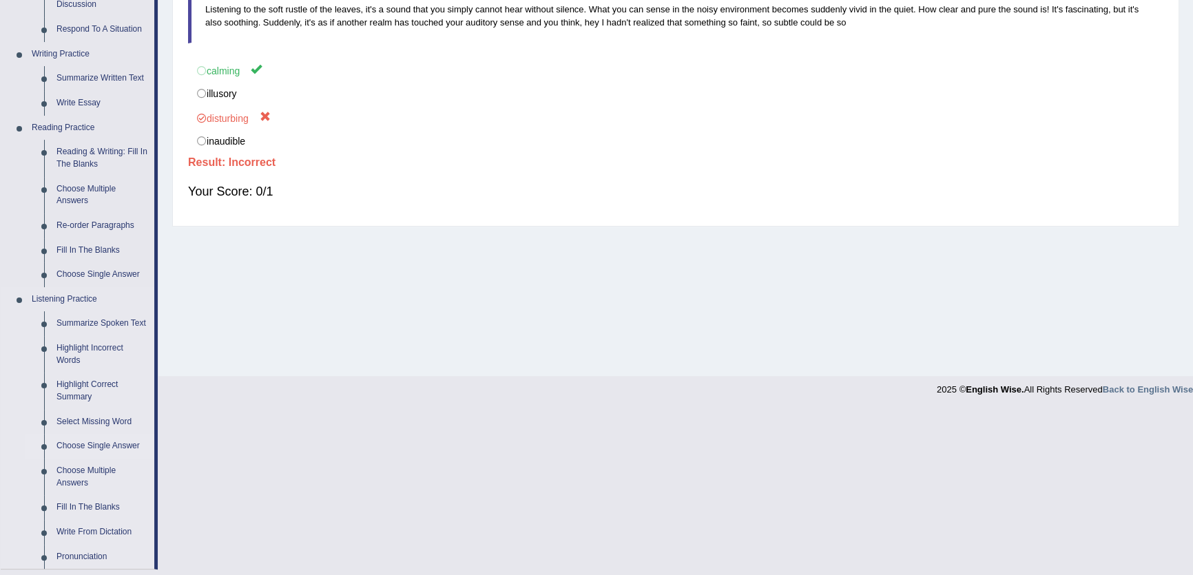
scroll to position [375, 0]
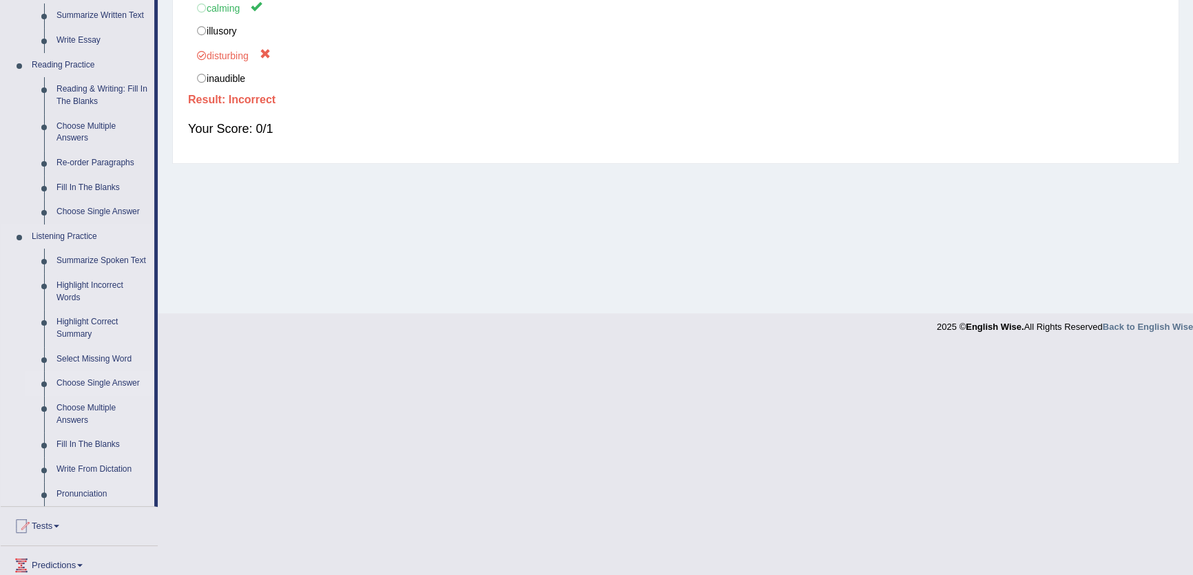
click at [129, 386] on link "Choose Single Answer" at bounding box center [102, 383] width 104 height 25
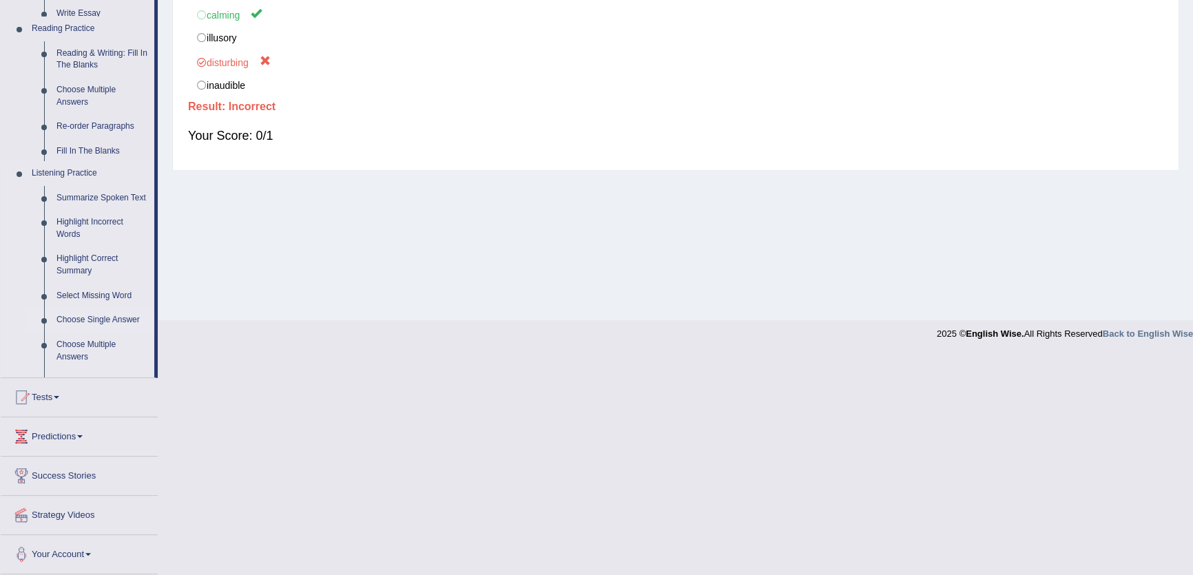
scroll to position [147, 0]
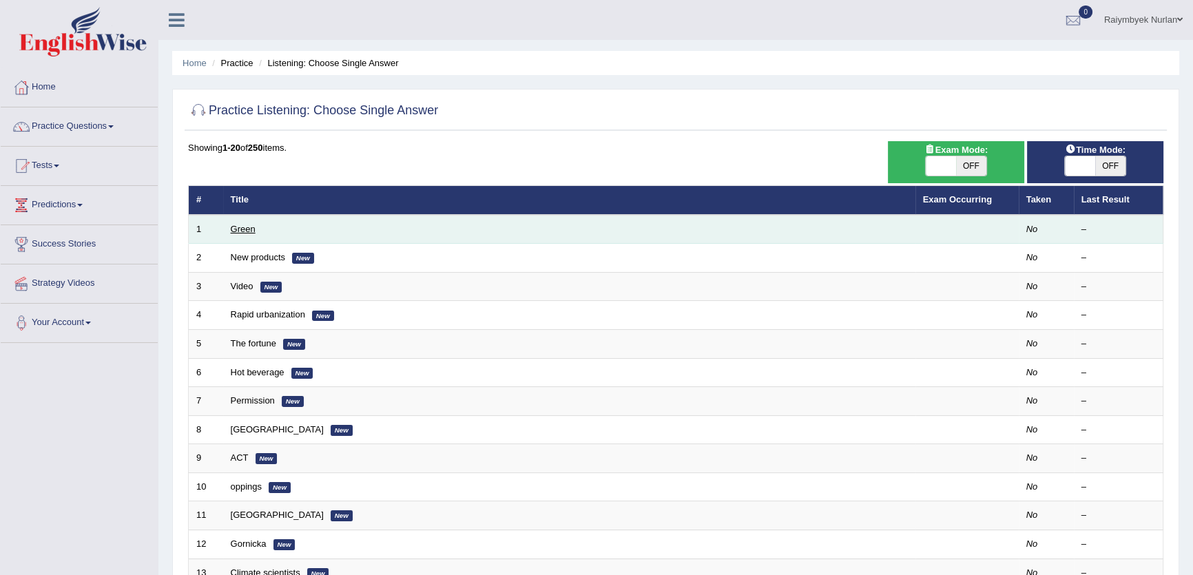
click at [233, 227] on link "Green" at bounding box center [243, 229] width 25 height 10
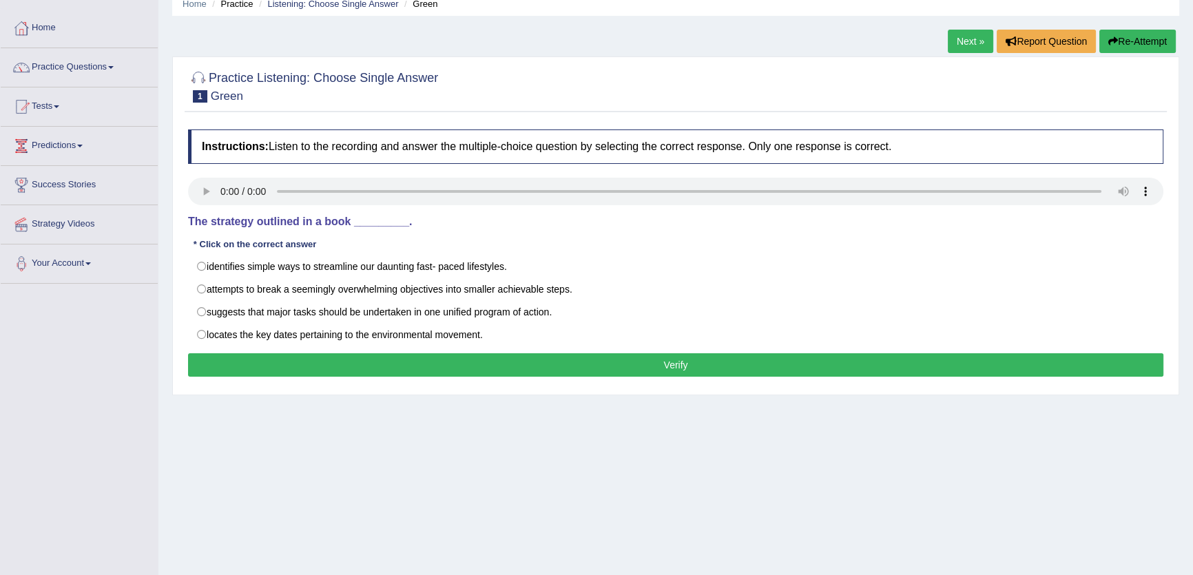
scroll to position [125, 0]
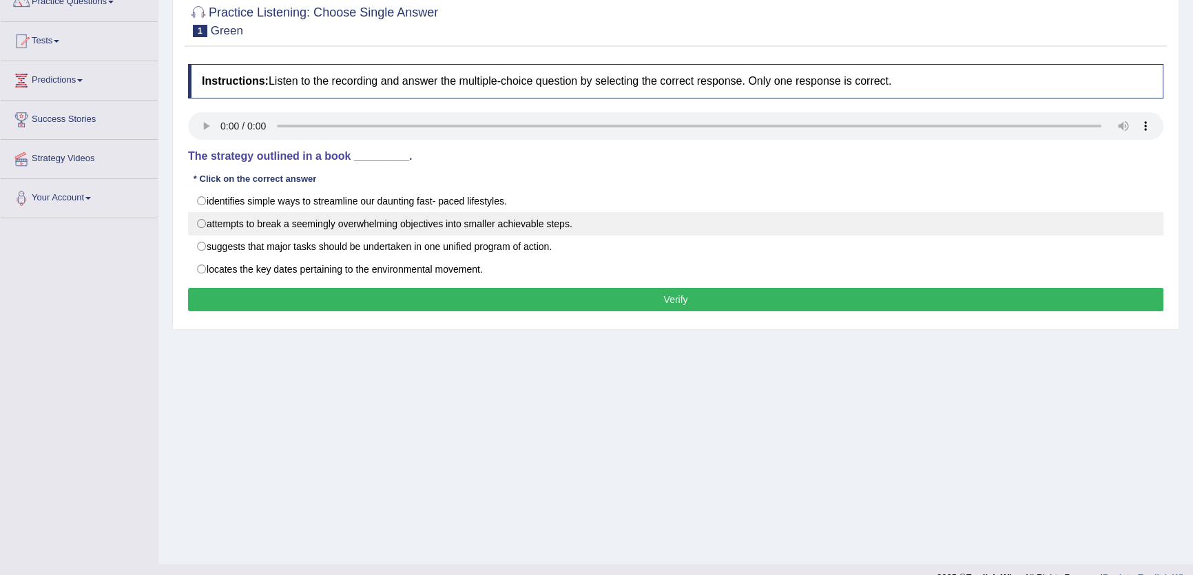
click at [340, 230] on label "attempts to break a seemingly overwhelming objectives into smaller achievable s…" at bounding box center [675, 223] width 975 height 23
radio input "true"
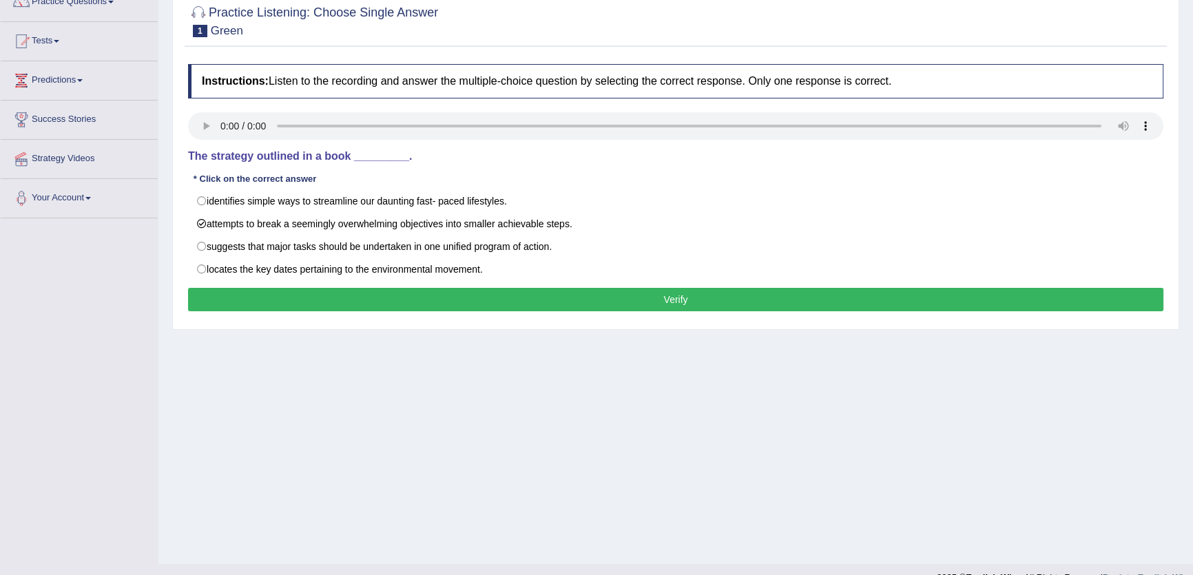
click at [619, 299] on button "Verify" at bounding box center [675, 299] width 975 height 23
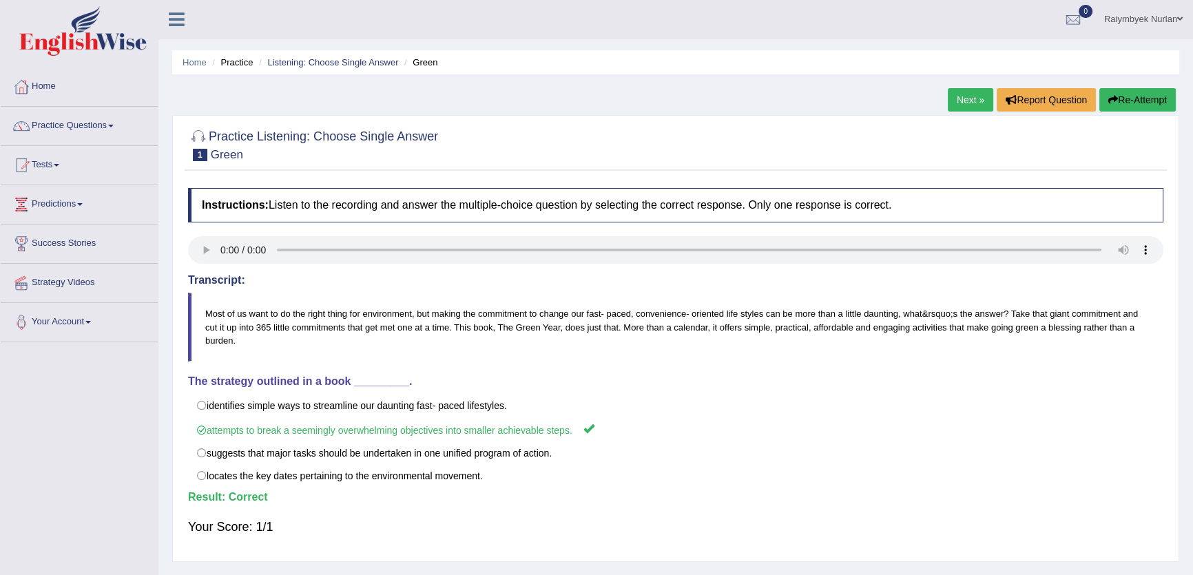
scroll to position [0, 0]
click at [972, 98] on link "Next »" at bounding box center [970, 100] width 45 height 23
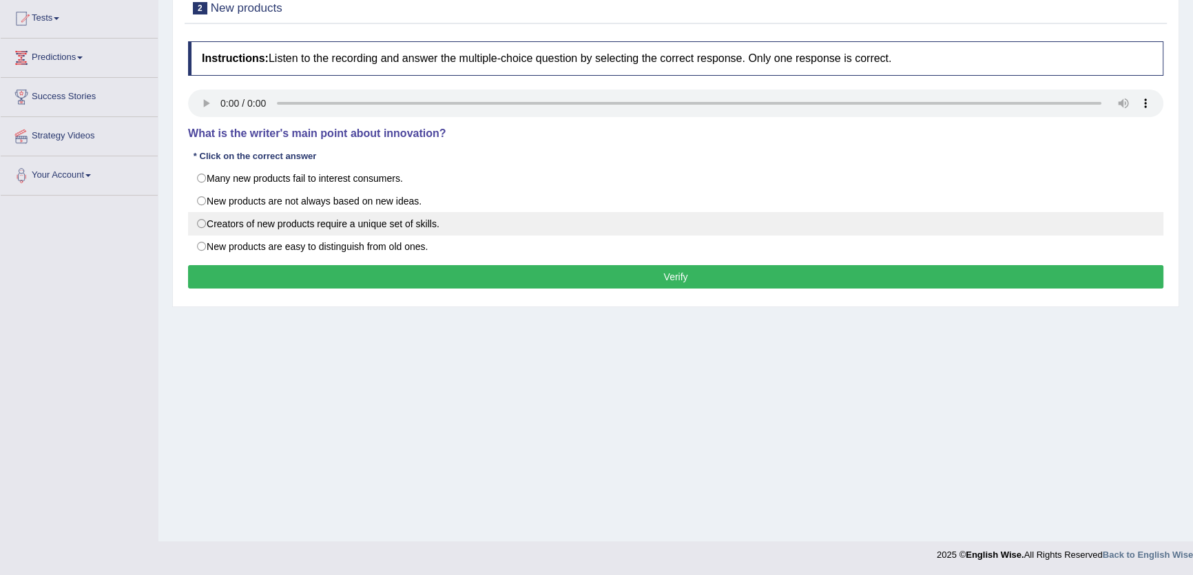
click at [386, 233] on label "Creators of new products require a unique set of skills." at bounding box center [675, 223] width 975 height 23
radio input "true"
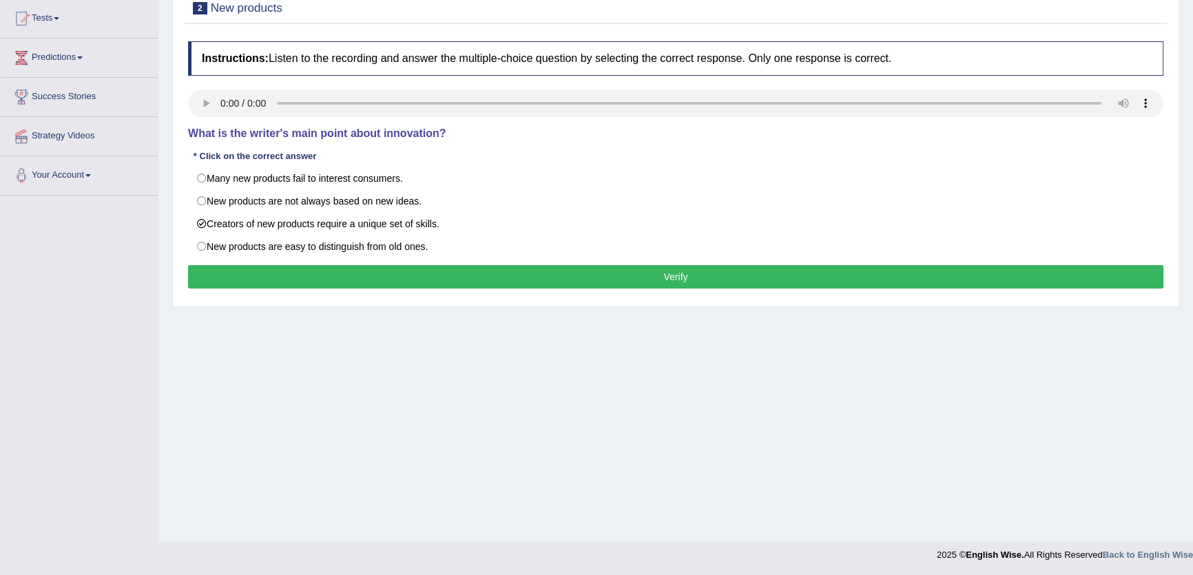
drag, startPoint x: 726, startPoint y: 296, endPoint x: 707, endPoint y: 253, distance: 46.9
click at [727, 294] on div "Instructions: Listen to the recording and answer the multiple-choice question b…" at bounding box center [676, 166] width 982 height 265
drag, startPoint x: 707, startPoint y: 253, endPoint x: 711, endPoint y: 276, distance: 22.4
click at [707, 253] on label "New products are easy to distinguish from old ones." at bounding box center [675, 246] width 975 height 23
radio input "true"
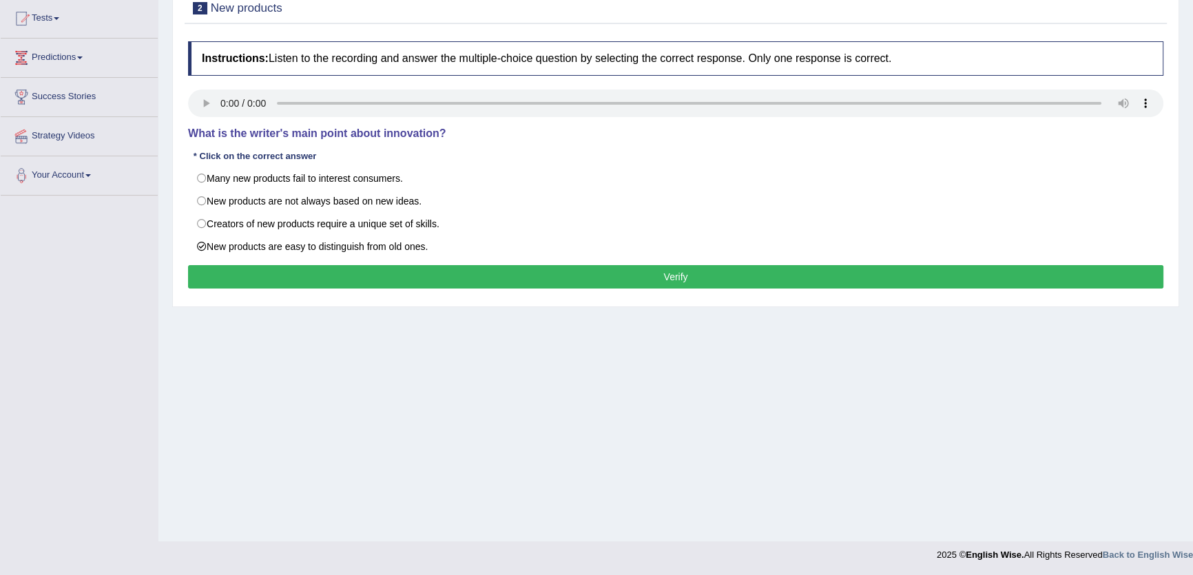
click at [712, 278] on button "Verify" at bounding box center [675, 276] width 975 height 23
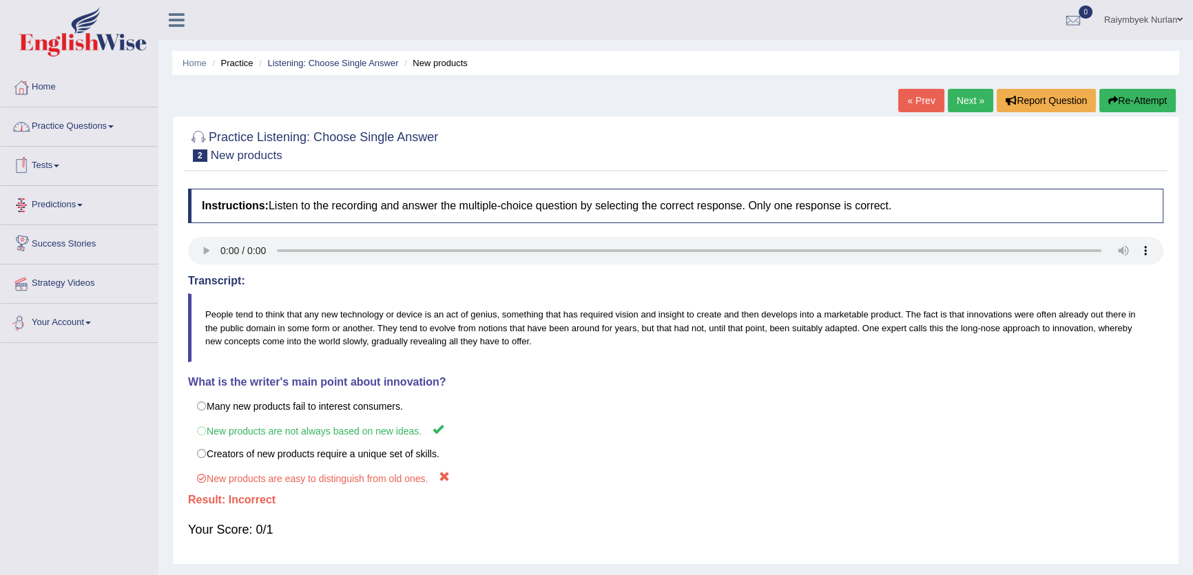
click at [110, 138] on link "Practice Questions" at bounding box center [79, 124] width 157 height 34
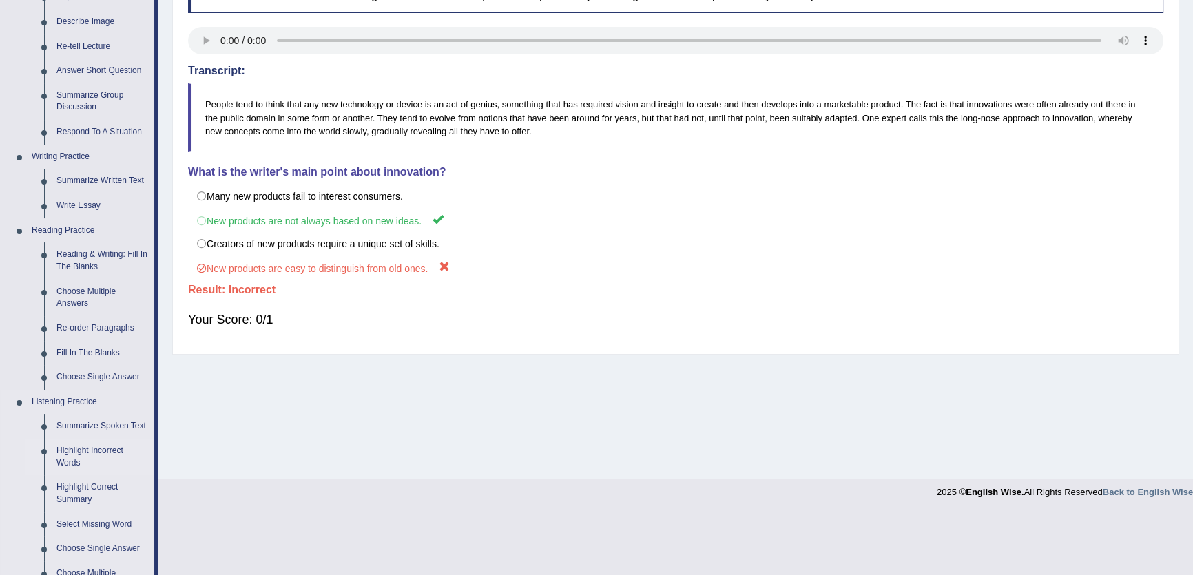
scroll to position [273, 0]
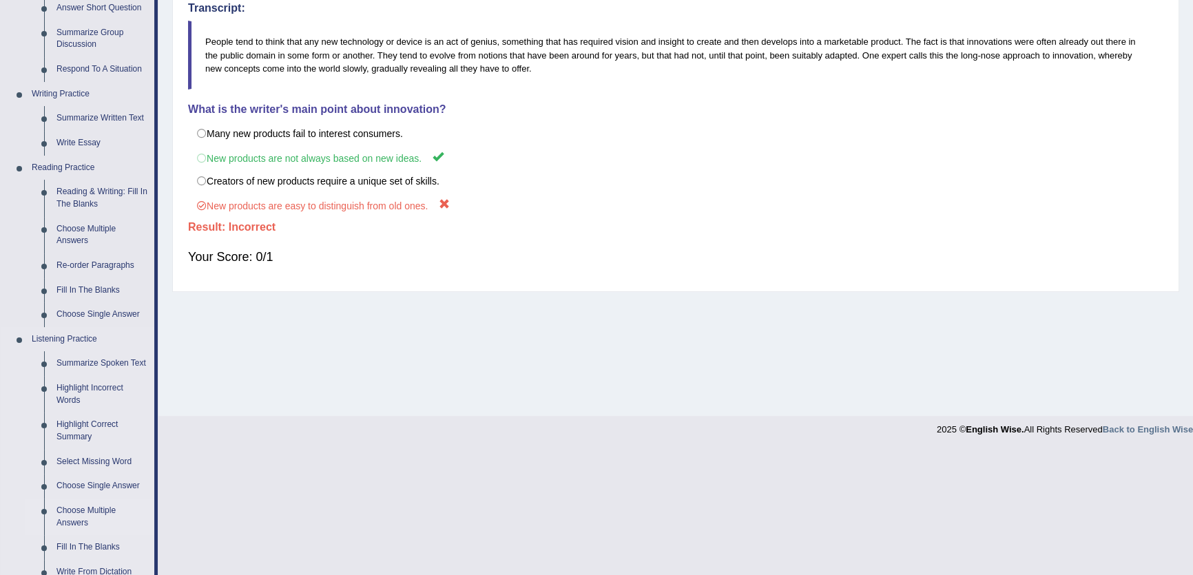
click at [56, 510] on link "Choose Multiple Answers" at bounding box center [102, 517] width 104 height 37
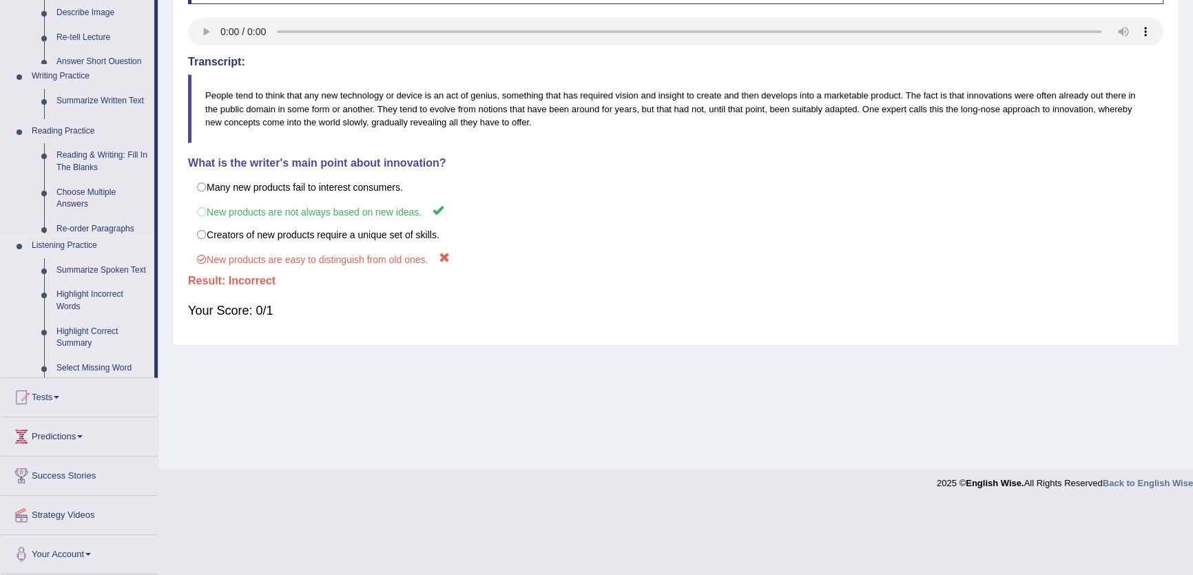
scroll to position [147, 0]
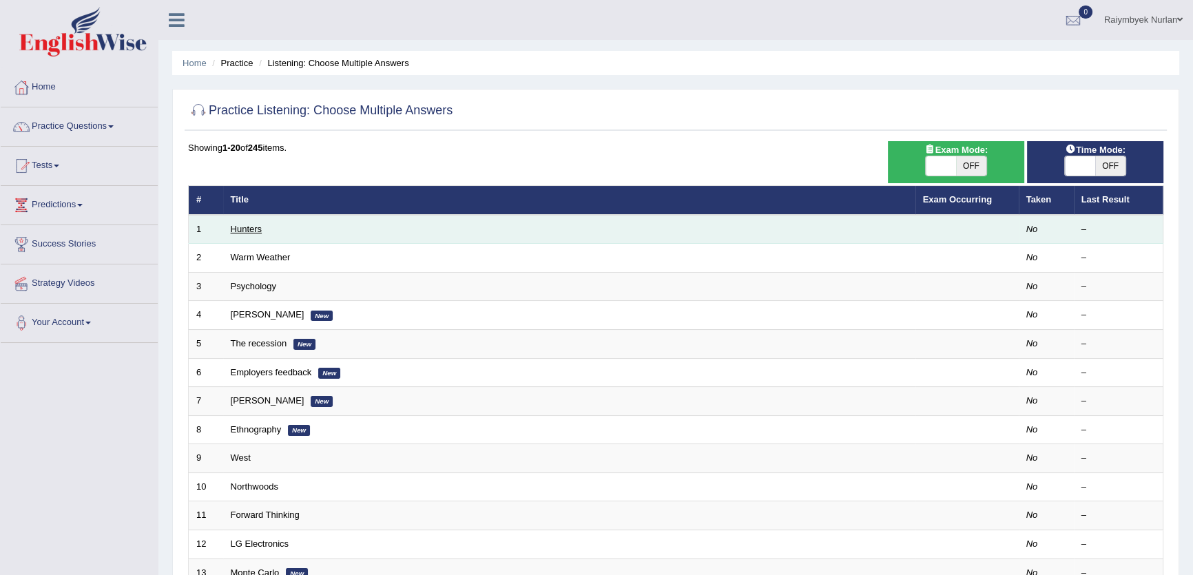
click at [249, 225] on link "Hunters" at bounding box center [247, 229] width 32 height 10
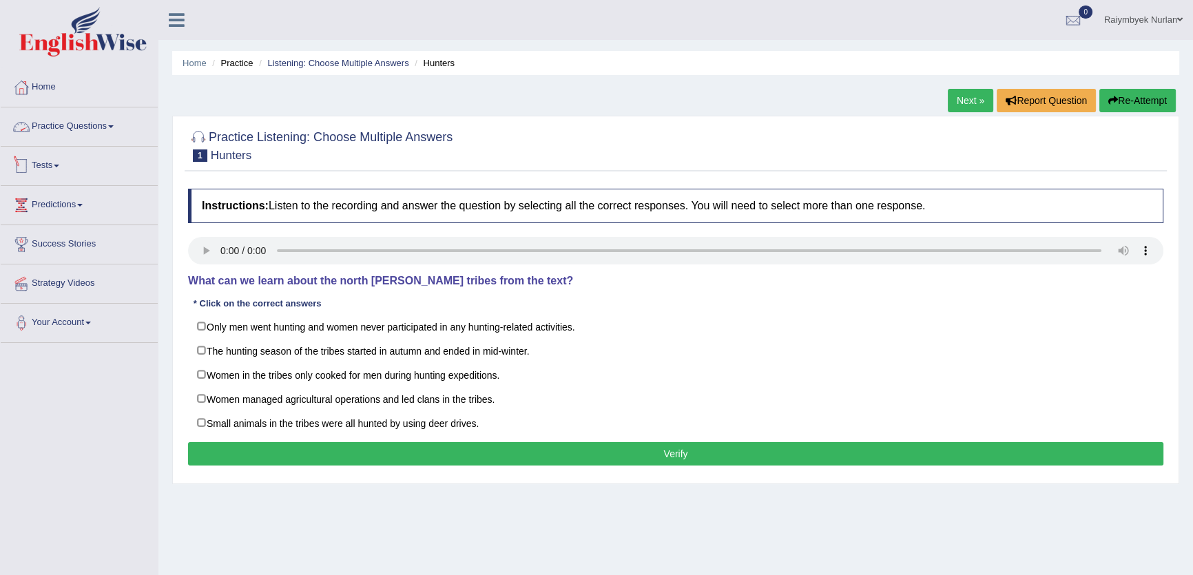
click at [92, 129] on link "Practice Questions" at bounding box center [79, 124] width 157 height 34
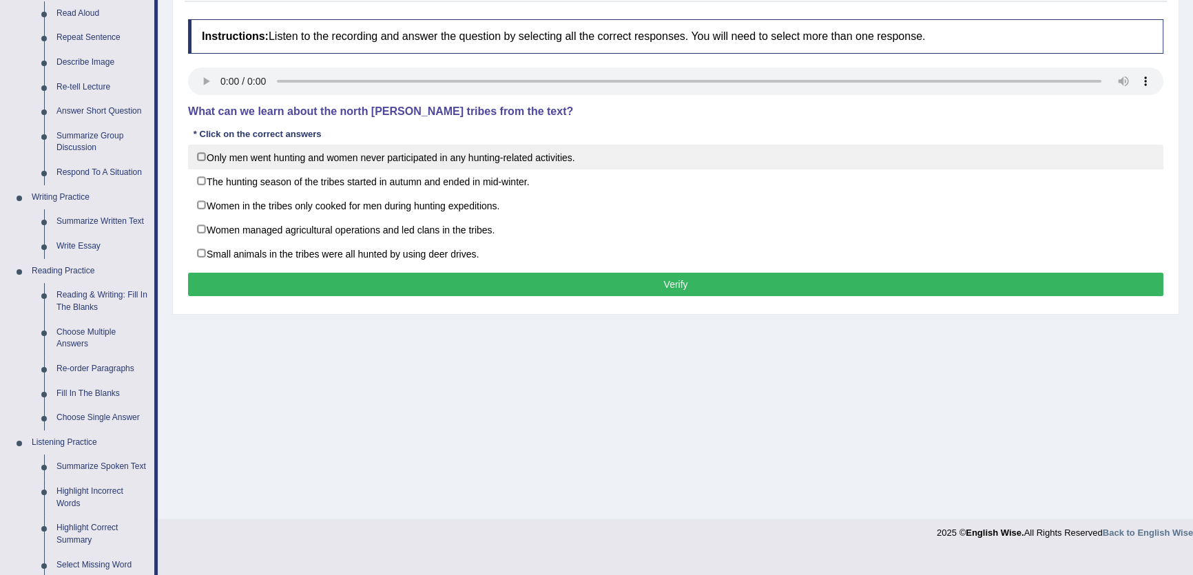
scroll to position [62, 0]
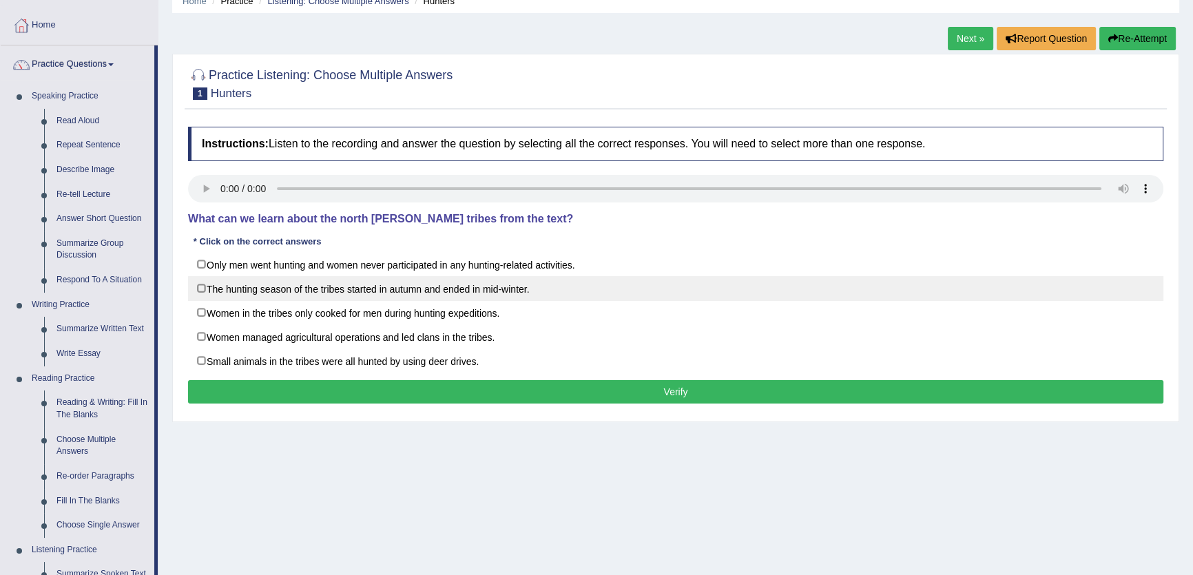
click at [442, 291] on label "The hunting season of the tribes started in autumn and ended in mid-winter." at bounding box center [675, 288] width 975 height 25
checkbox input "true"
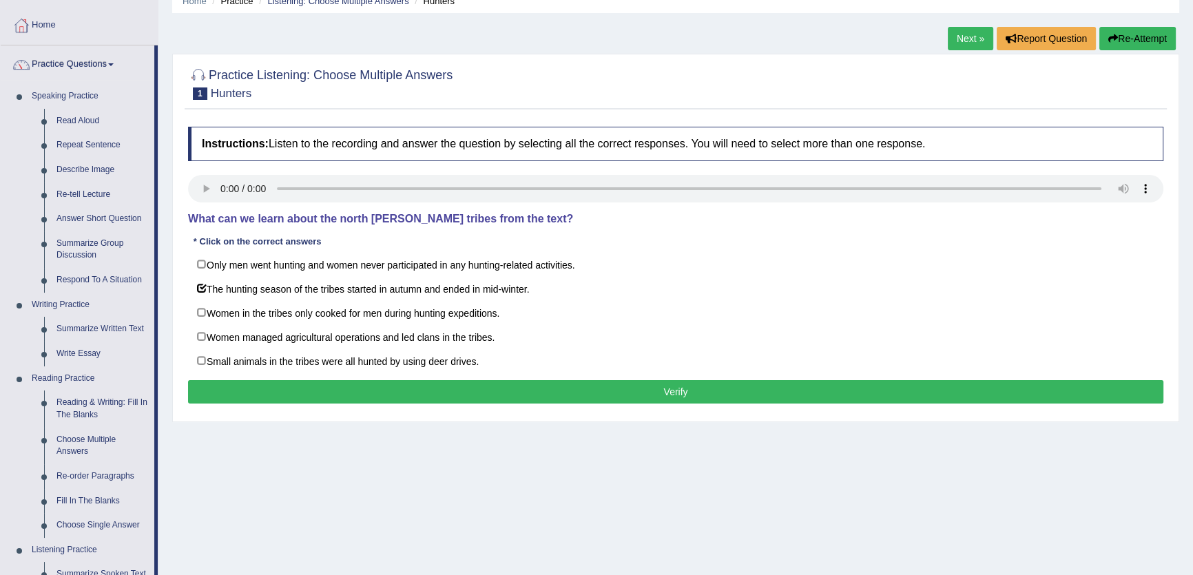
click at [694, 397] on button "Verify" at bounding box center [675, 391] width 975 height 23
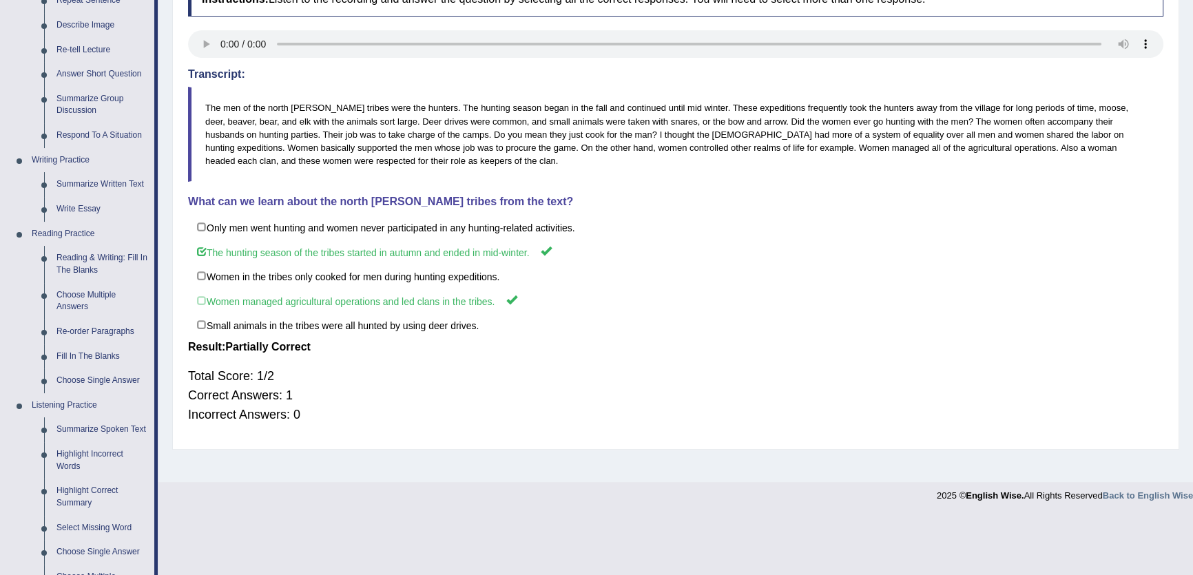
scroll to position [438, 0]
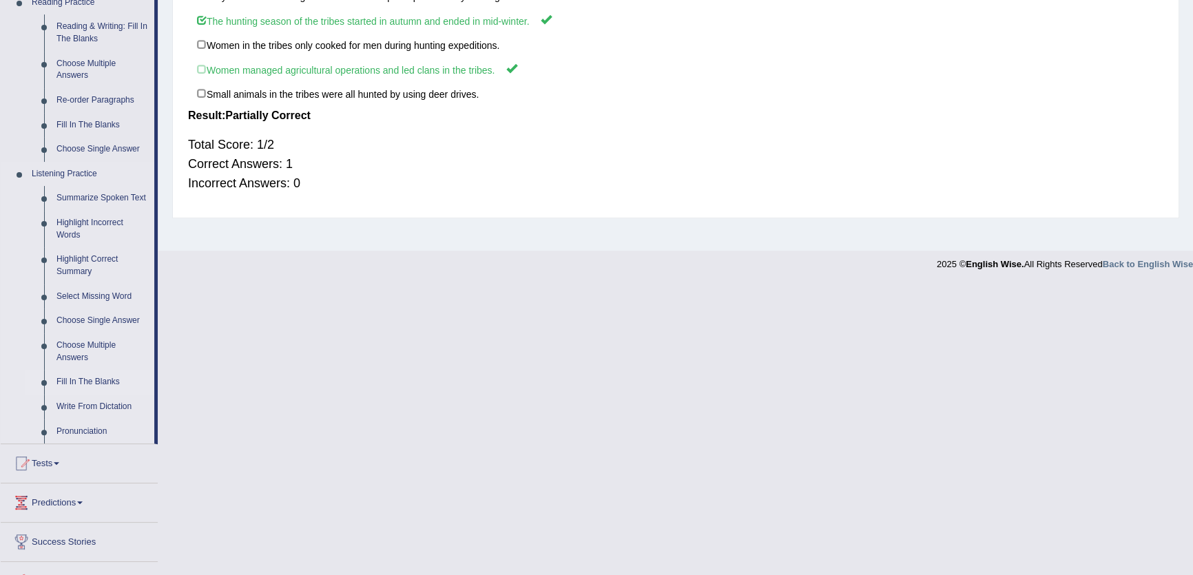
click at [68, 380] on link "Fill In The Blanks" at bounding box center [102, 382] width 104 height 25
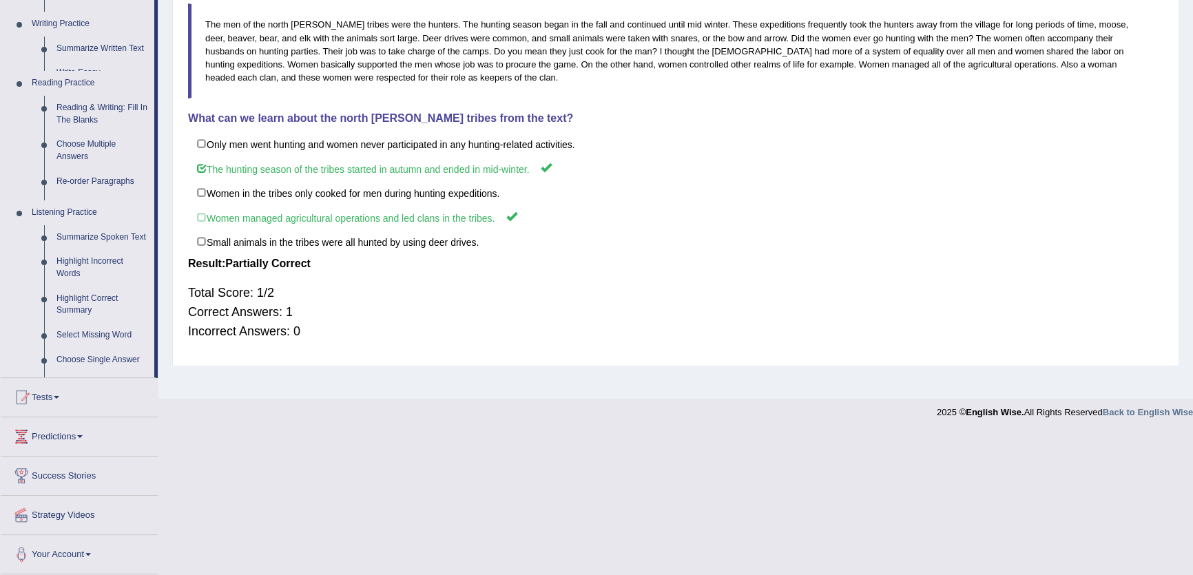
scroll to position [147, 0]
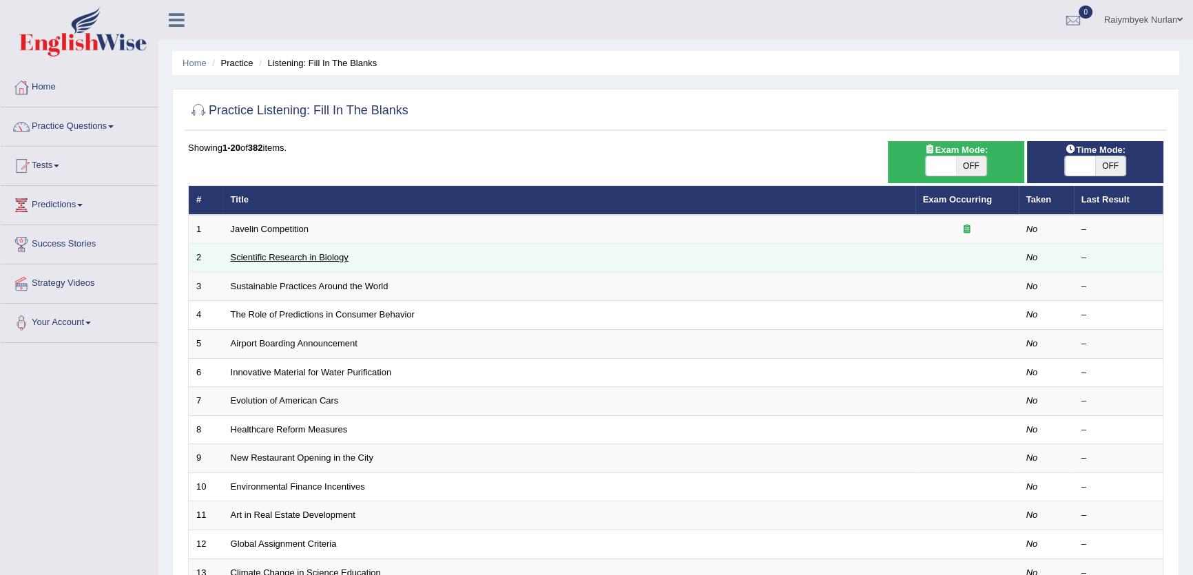
click at [282, 262] on link "Scientific Research in Biology" at bounding box center [290, 257] width 118 height 10
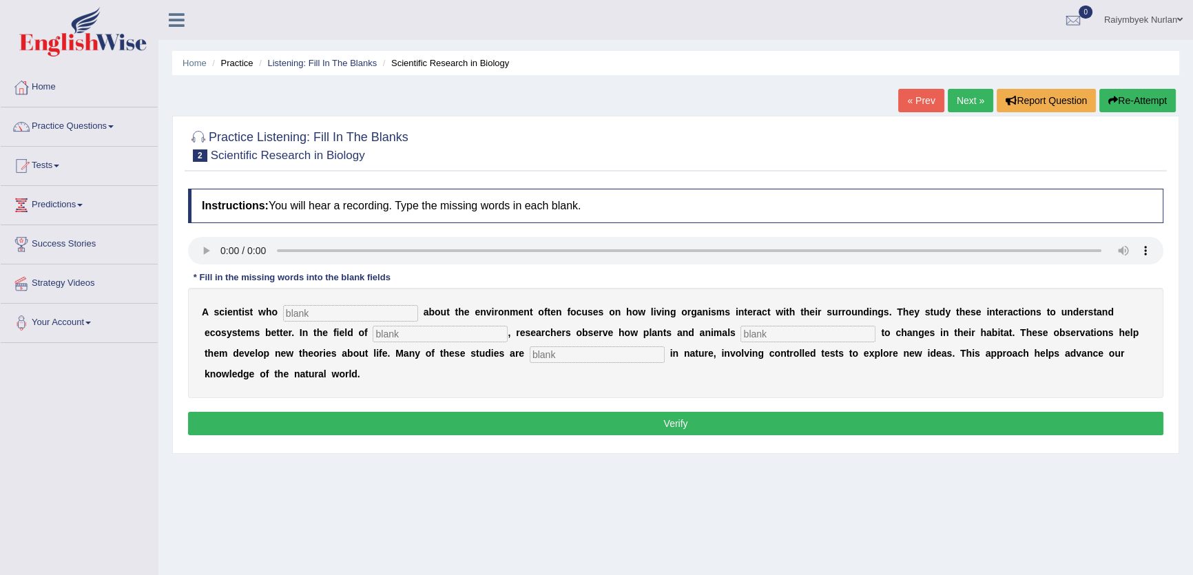
click at [956, 92] on link "Next »" at bounding box center [970, 100] width 45 height 23
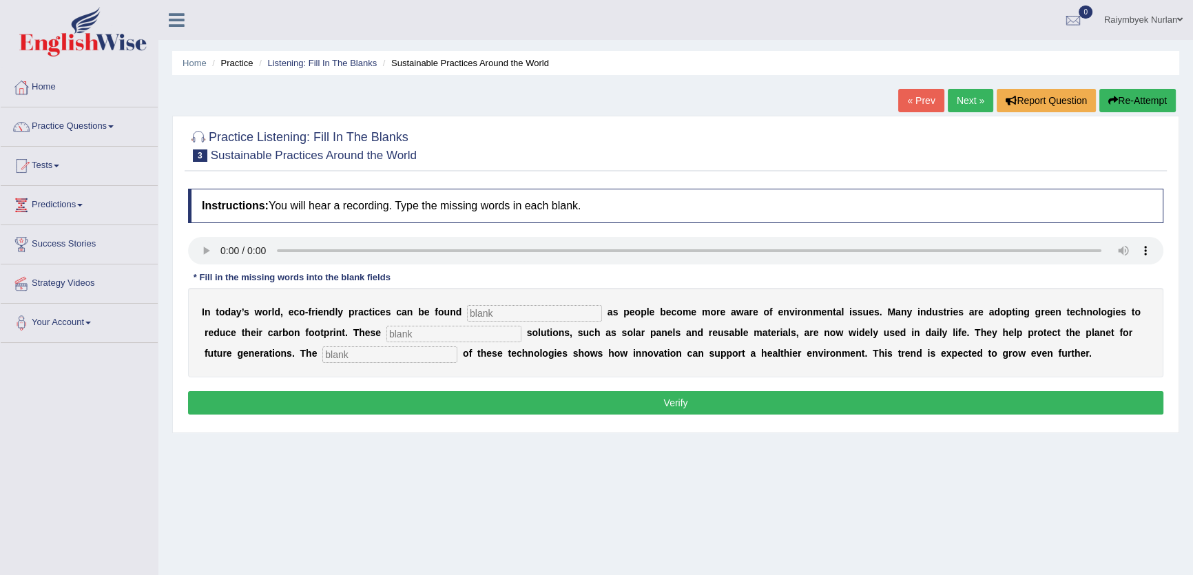
click at [964, 98] on link "Next »" at bounding box center [970, 100] width 45 height 23
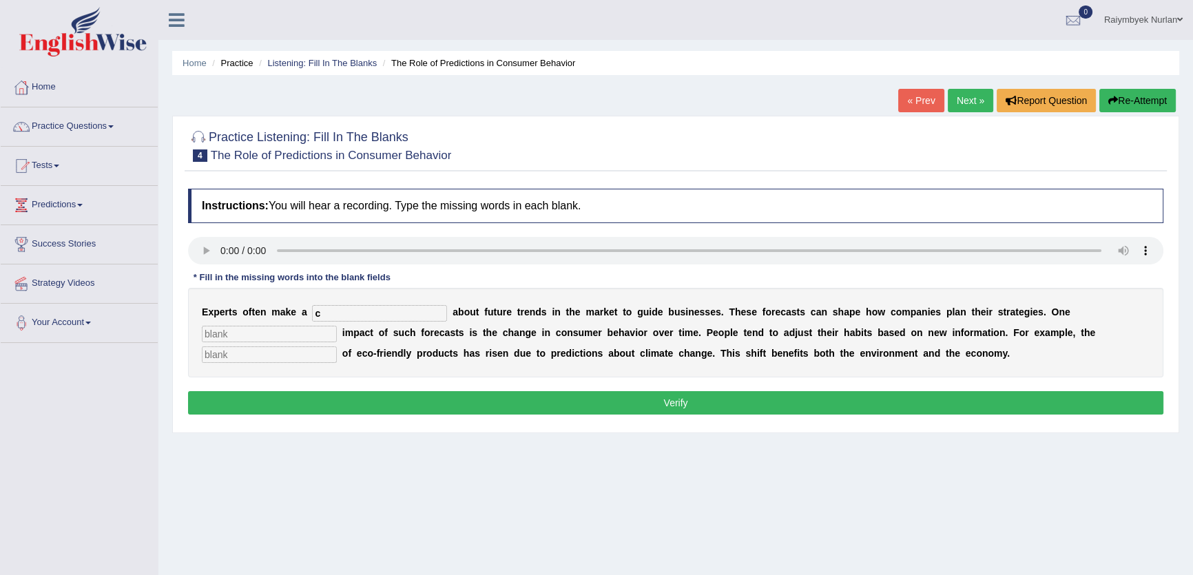
click at [416, 309] on input "c" at bounding box center [379, 313] width 135 height 17
type input "c"
click at [372, 309] on input "text" at bounding box center [379, 313] width 135 height 17
click at [375, 298] on div "E x p e r t s o f t e n m a k e a a b o u t f u t u r e t r e n d s i n t h e m…" at bounding box center [675, 333] width 975 height 90
click at [375, 311] on input "text" at bounding box center [379, 313] width 135 height 17
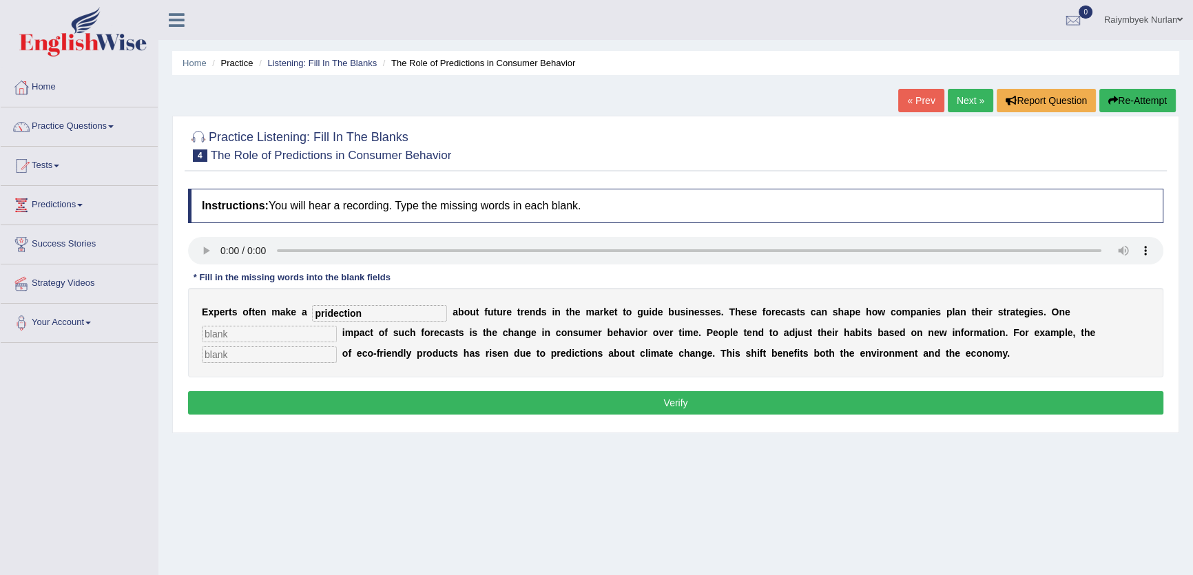
type input "pridection"
click at [248, 331] on input "text" at bounding box center [269, 334] width 135 height 17
type input "profound"
click at [262, 361] on input "text" at bounding box center [269, 354] width 135 height 17
type input "consoction"
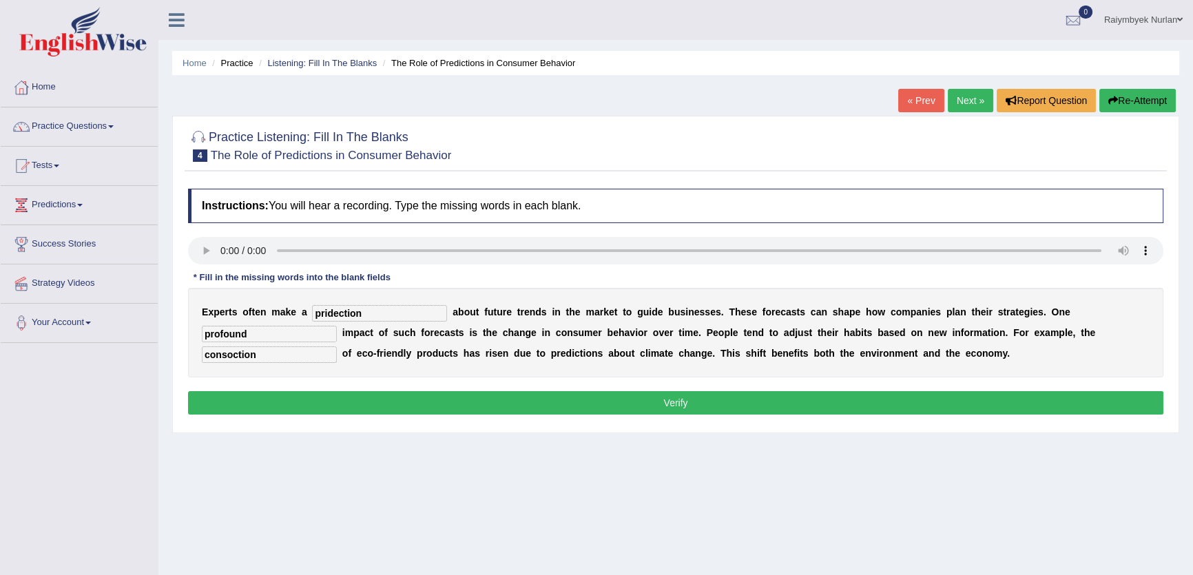
click at [431, 374] on div "E x p e r t s o f t e n m a k e a pridection a b o u t f u t u r e t r e n d s …" at bounding box center [675, 333] width 975 height 90
click at [437, 394] on button "Verify" at bounding box center [675, 402] width 975 height 23
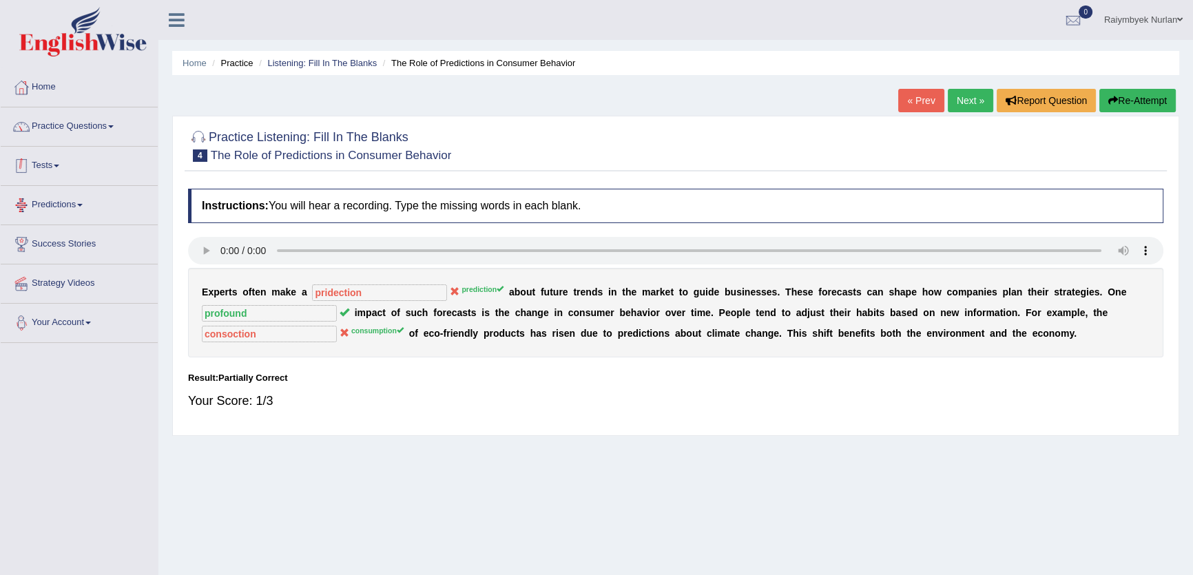
click at [114, 125] on span at bounding box center [111, 126] width 6 height 3
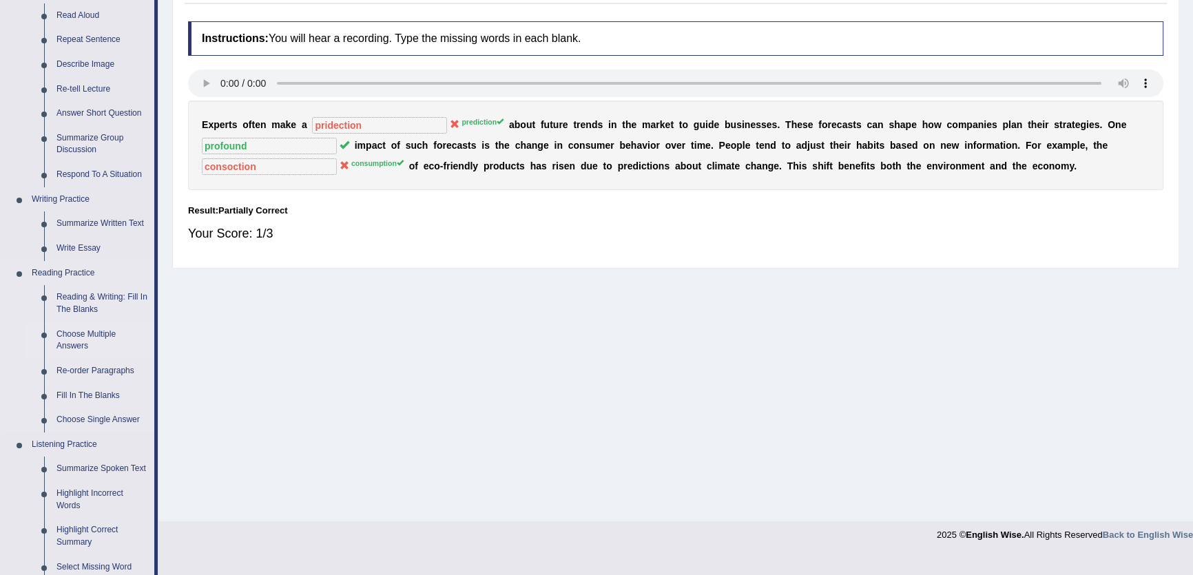
scroll to position [398, 0]
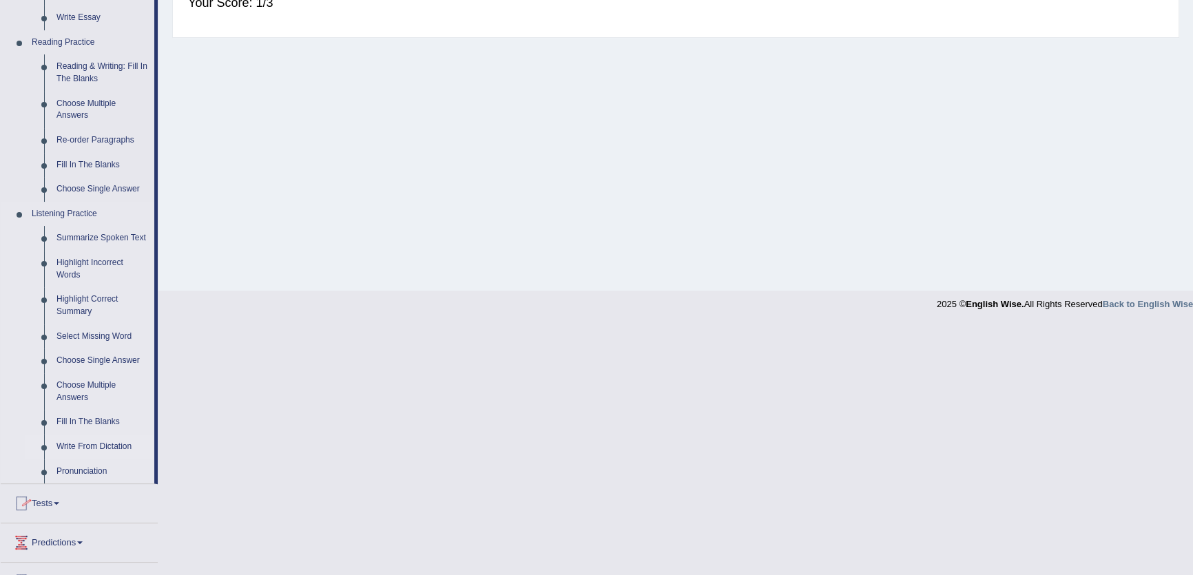
click at [103, 447] on link "Write From Dictation" at bounding box center [102, 447] width 104 height 25
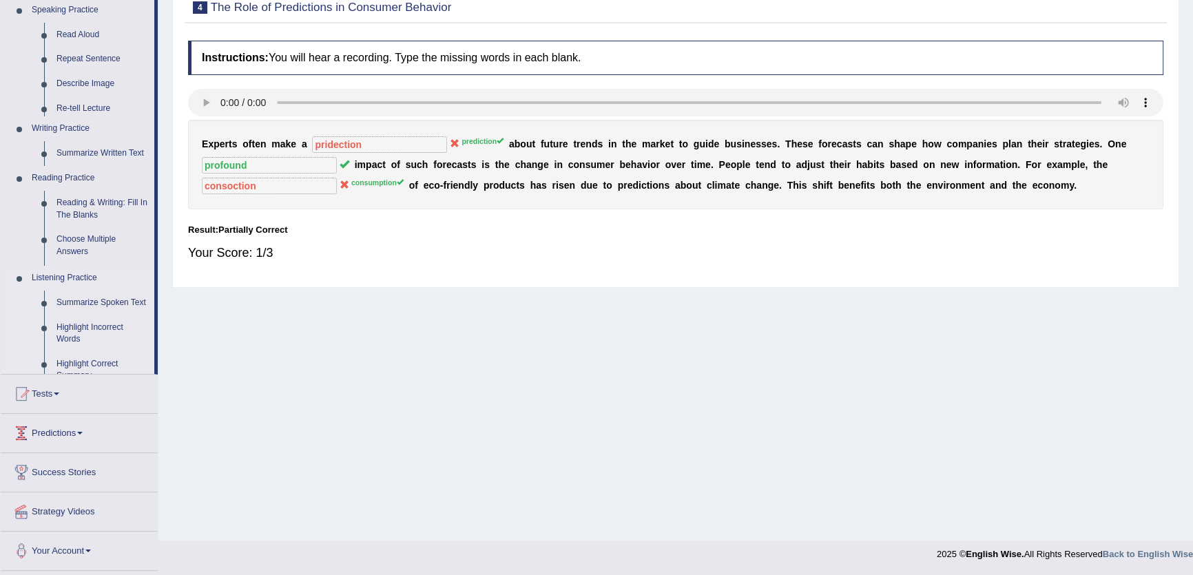
scroll to position [147, 0]
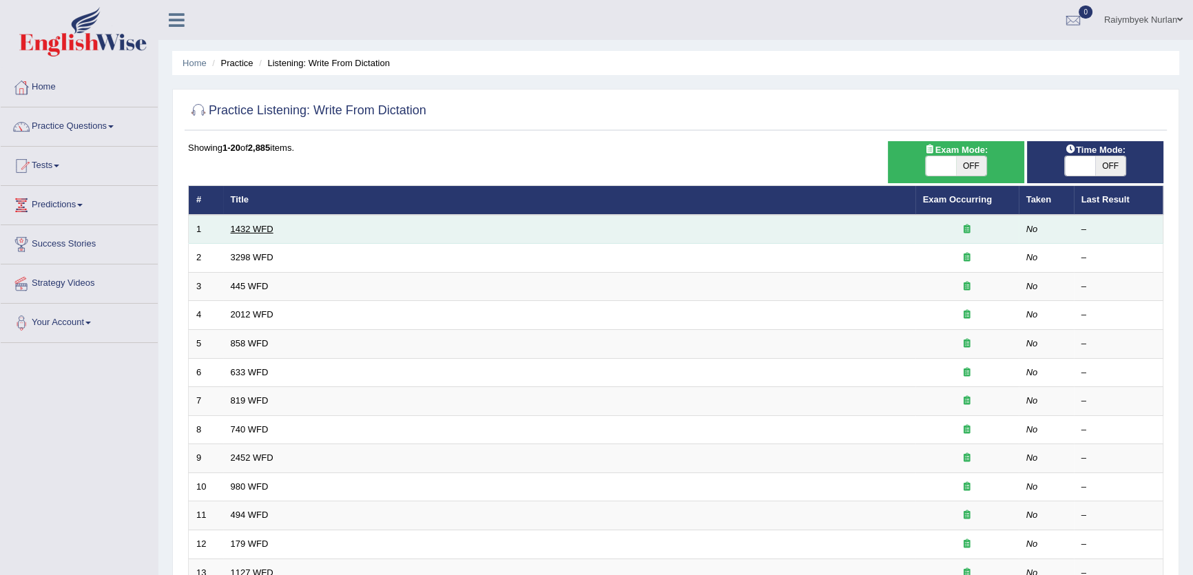
click at [260, 227] on td "1432 WFD" at bounding box center [569, 229] width 692 height 29
click at [260, 227] on link "1432 WFD" at bounding box center [252, 229] width 43 height 10
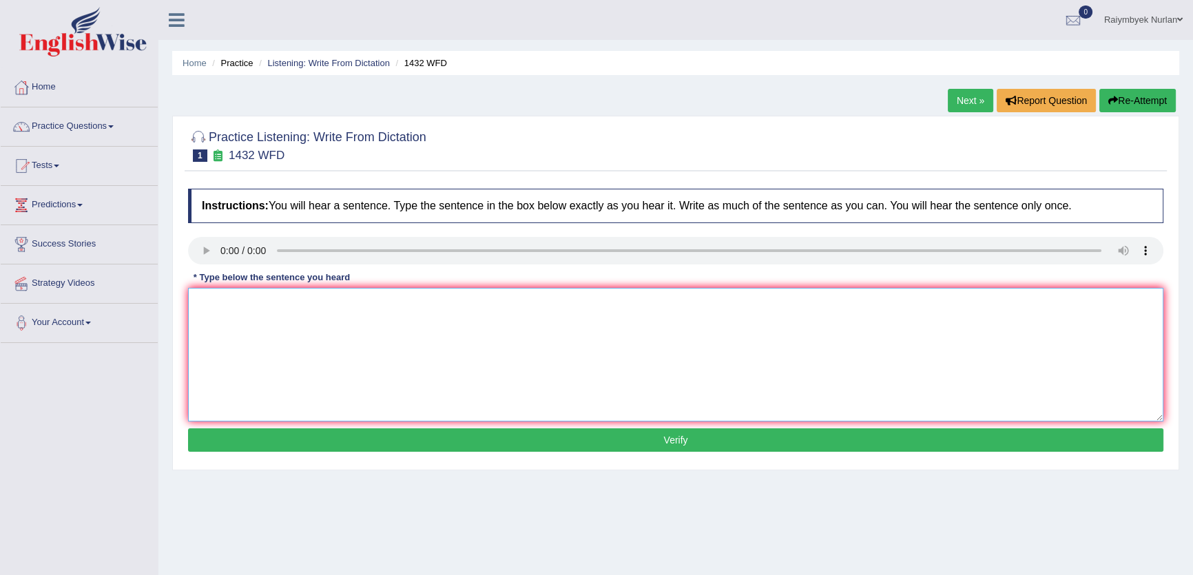
click at [299, 391] on textarea at bounding box center [675, 355] width 975 height 134
click at [505, 307] on textarea "More physical fijicalll activity activities give gives is in the to of for at a…" at bounding box center [675, 355] width 975 height 134
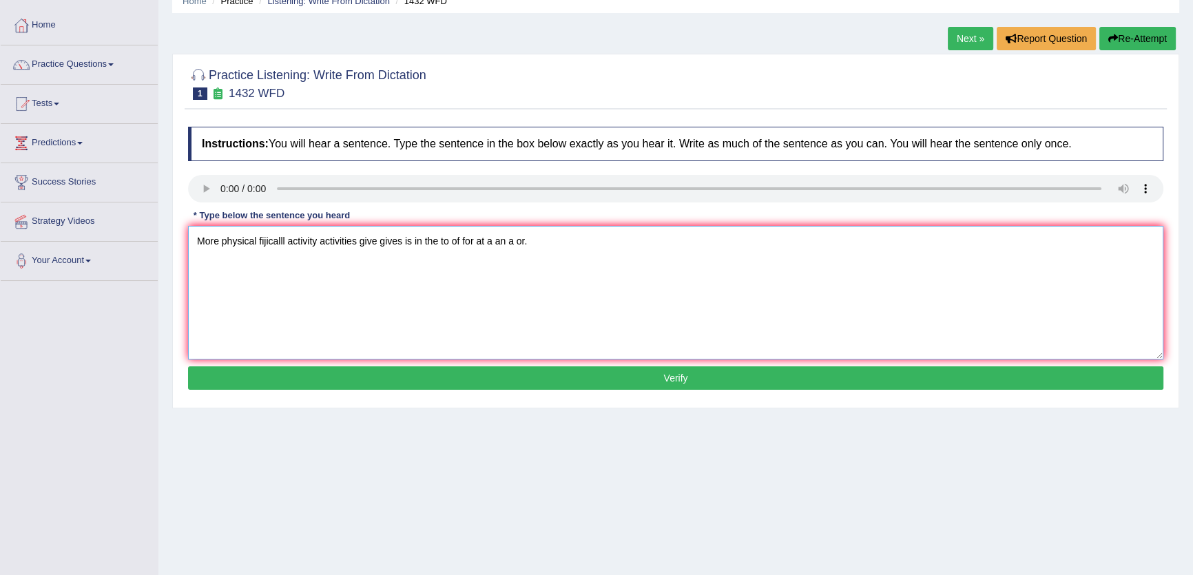
click at [737, 293] on textarea "More physical fijicalll activity activities give gives is in the to of for at a…" at bounding box center [675, 293] width 975 height 134
type textarea "More physical fijicalll activity activities give gives is in the to of for at a…"
drag, startPoint x: 734, startPoint y: 384, endPoint x: 727, endPoint y: 385, distance: 6.9
click at [734, 385] on button "Verify" at bounding box center [675, 377] width 975 height 23
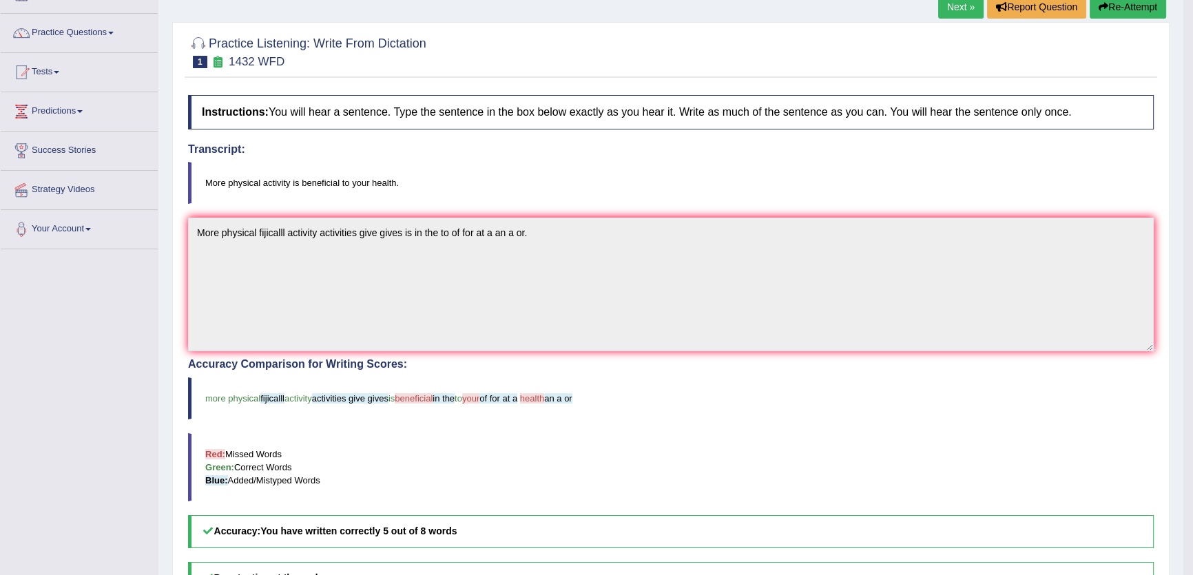
scroll to position [0, 0]
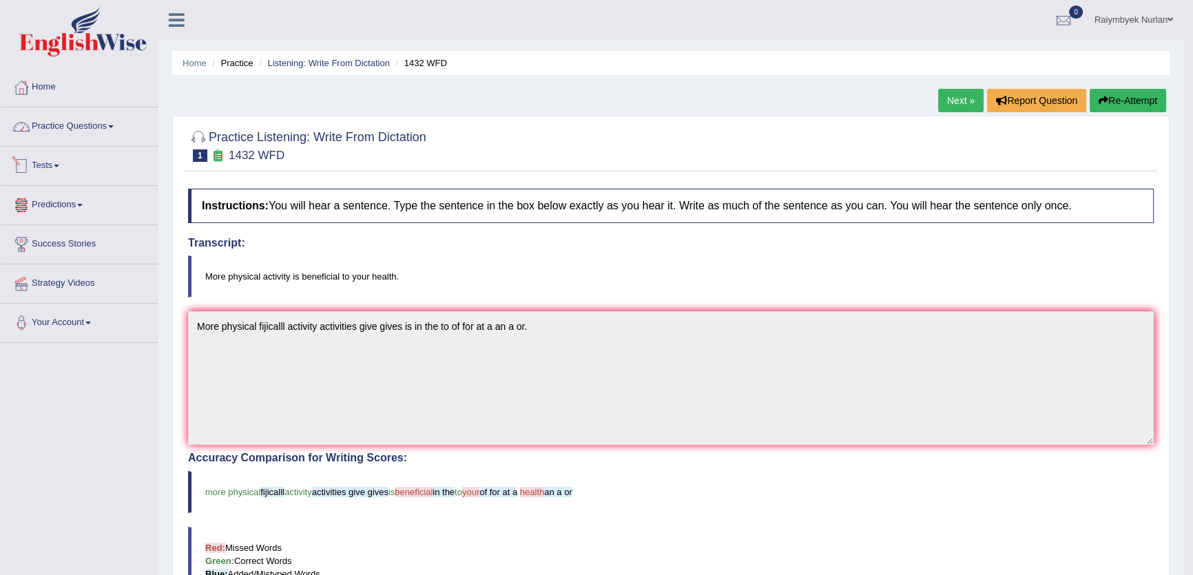
click at [84, 118] on link "Practice Questions" at bounding box center [79, 124] width 157 height 34
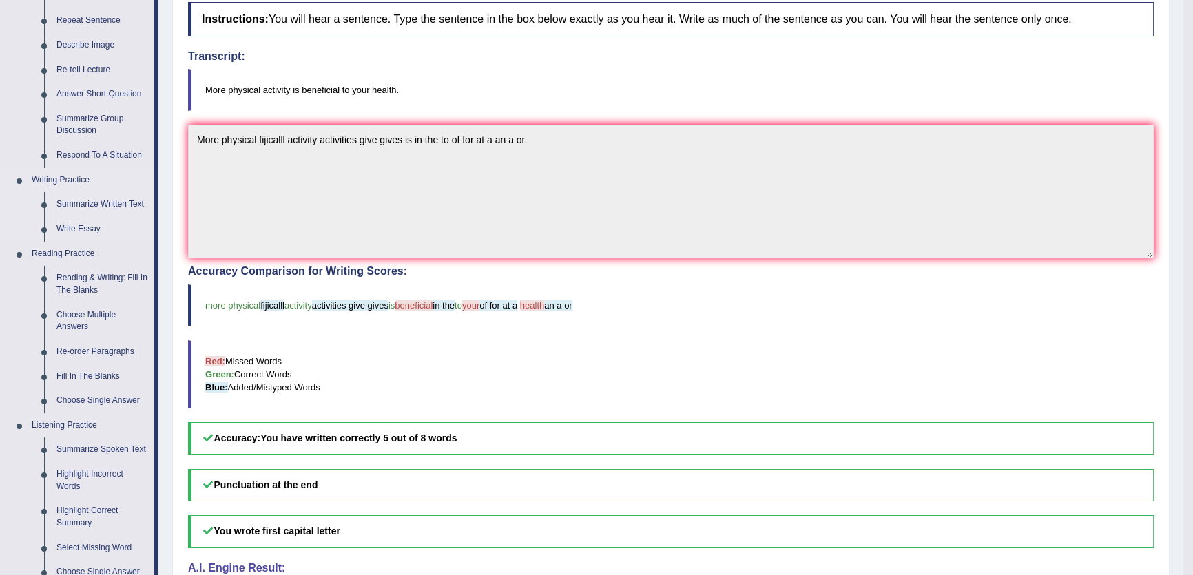
scroll to position [438, 0]
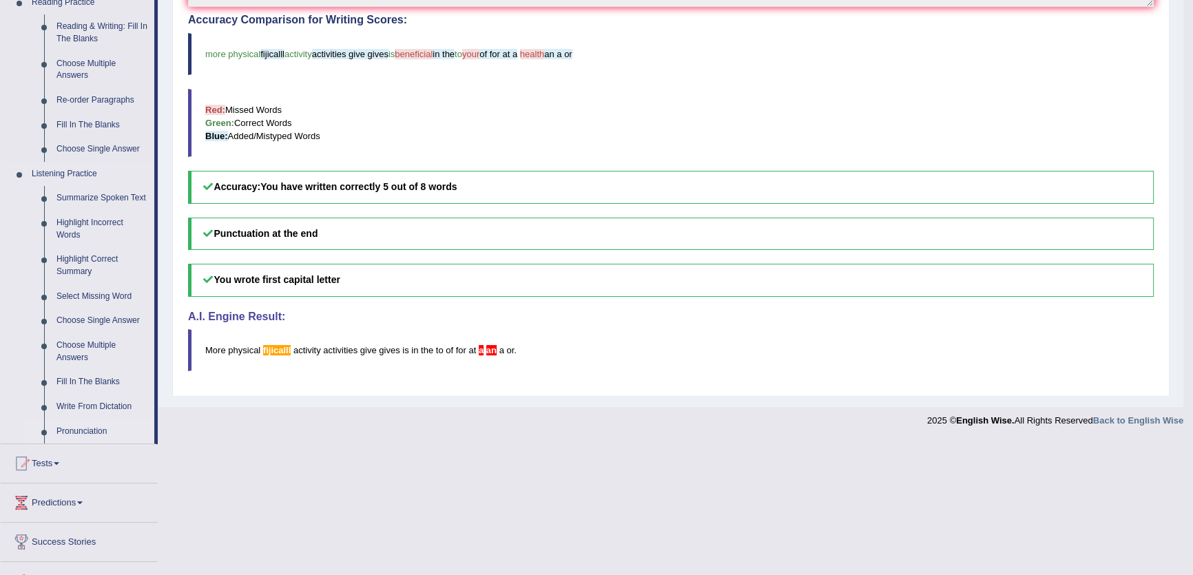
click at [76, 434] on link "Pronunciation" at bounding box center [102, 431] width 104 height 25
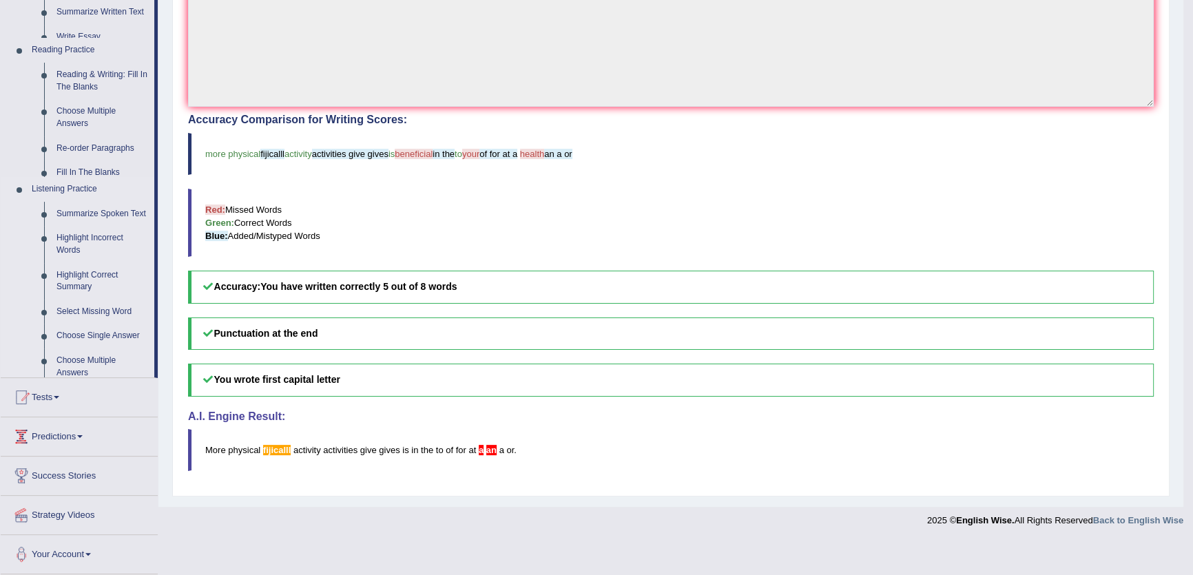
scroll to position [303, 0]
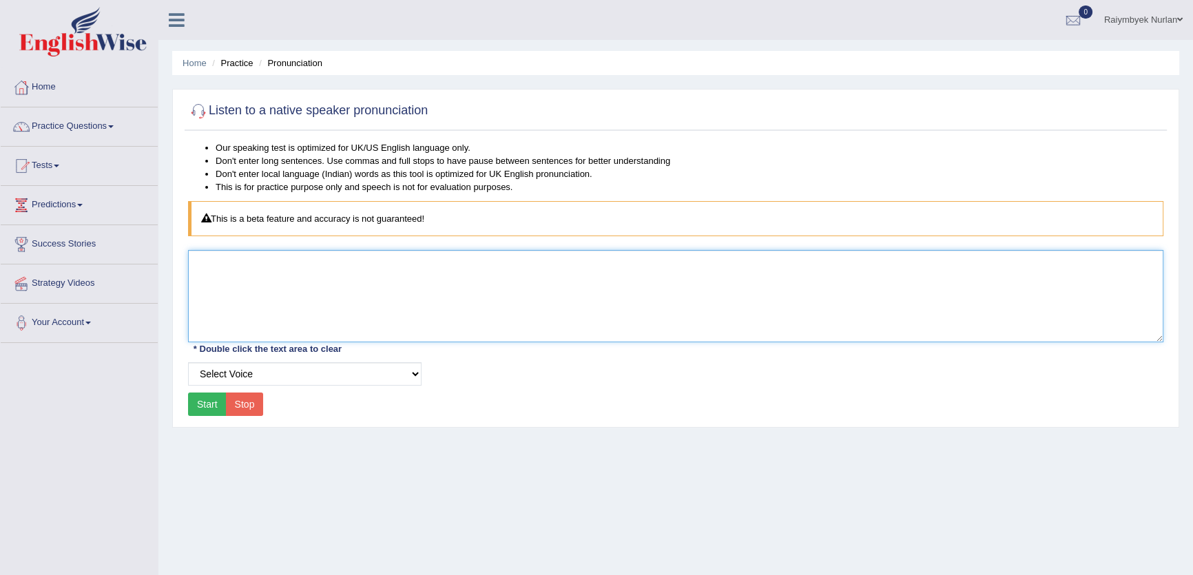
click at [342, 281] on textarea at bounding box center [675, 296] width 975 height 92
type textarea "stop"
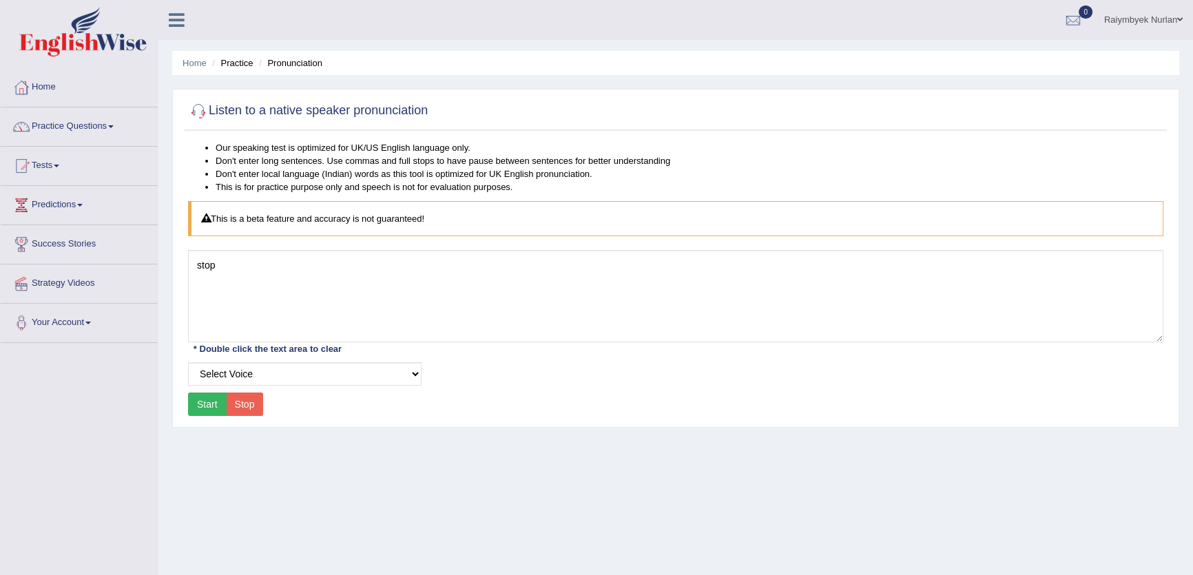
click at [212, 403] on button "Start" at bounding box center [207, 404] width 39 height 23
click at [199, 403] on button "Start" at bounding box center [207, 404] width 39 height 23
click at [69, 124] on link "Practice Questions" at bounding box center [79, 124] width 157 height 34
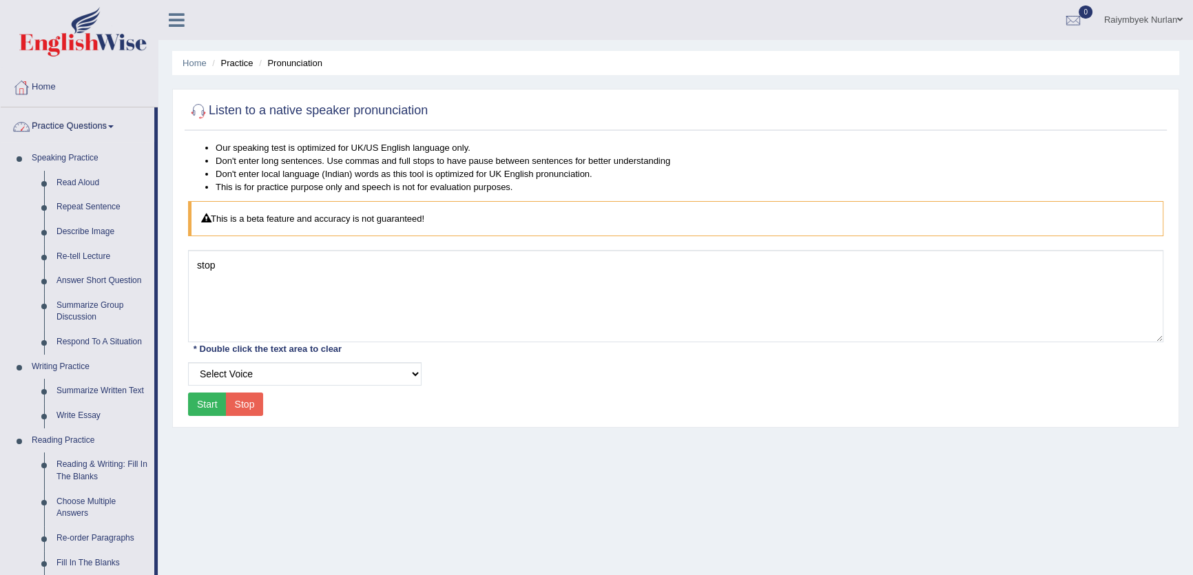
click at [90, 133] on link "Practice Questions" at bounding box center [78, 124] width 154 height 34
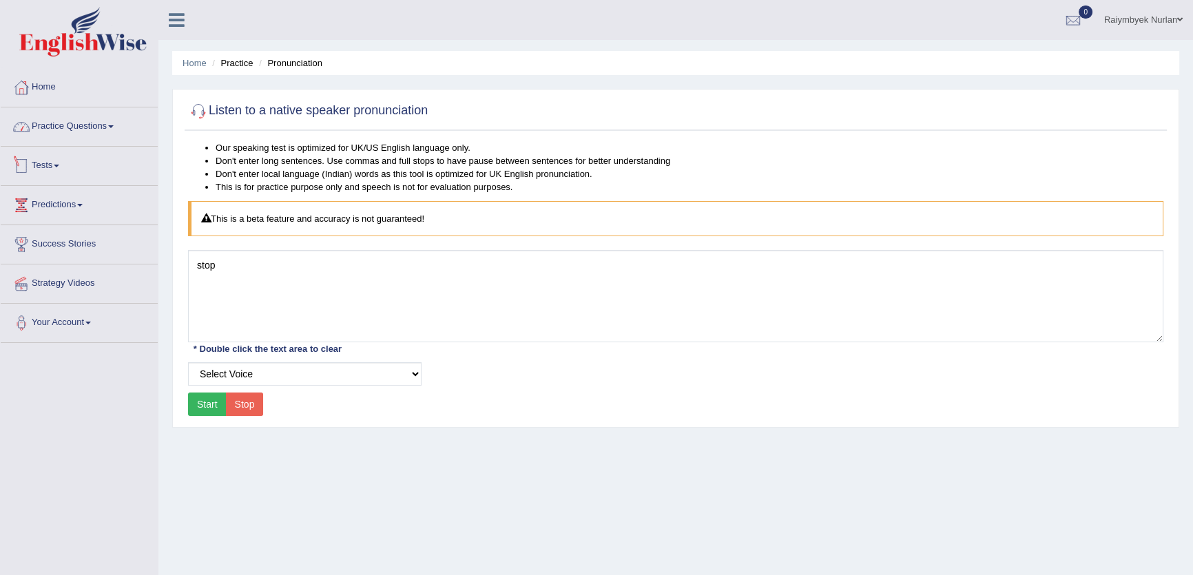
click at [61, 160] on link "Tests" at bounding box center [79, 164] width 157 height 34
click at [68, 215] on link "Take Mock Test" at bounding box center [89, 222] width 129 height 25
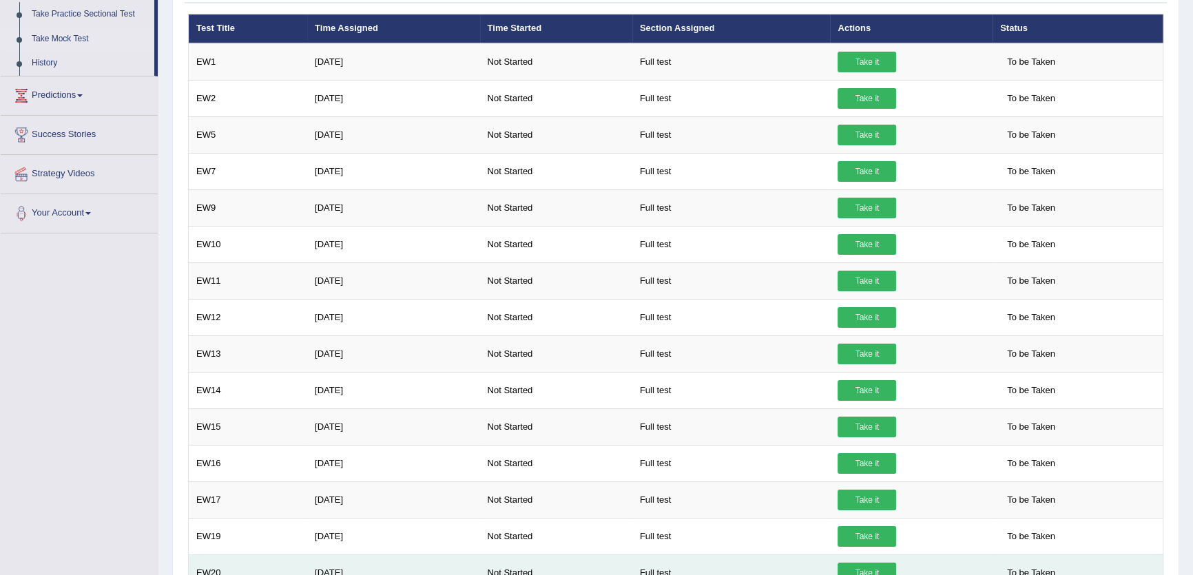
scroll to position [183, 0]
